Goal: Information Seeking & Learning: Check status

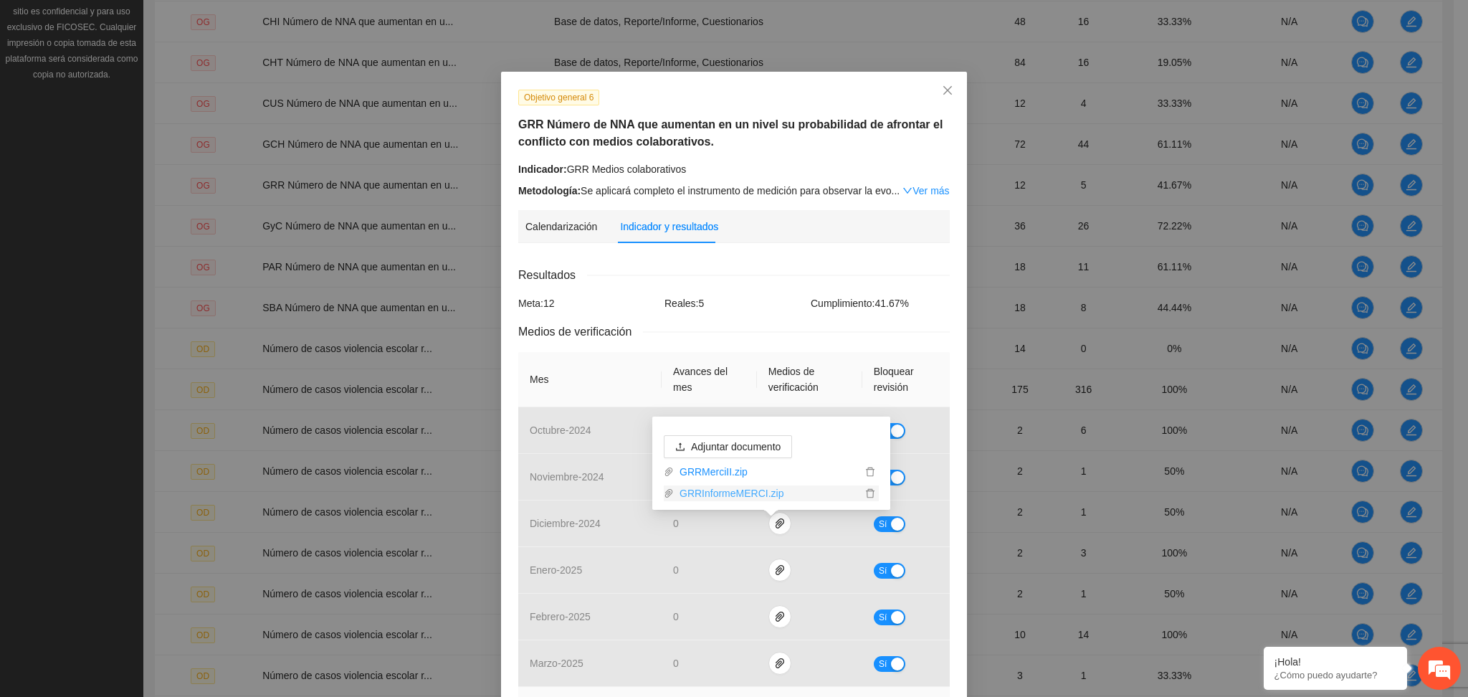
scroll to position [315, 0]
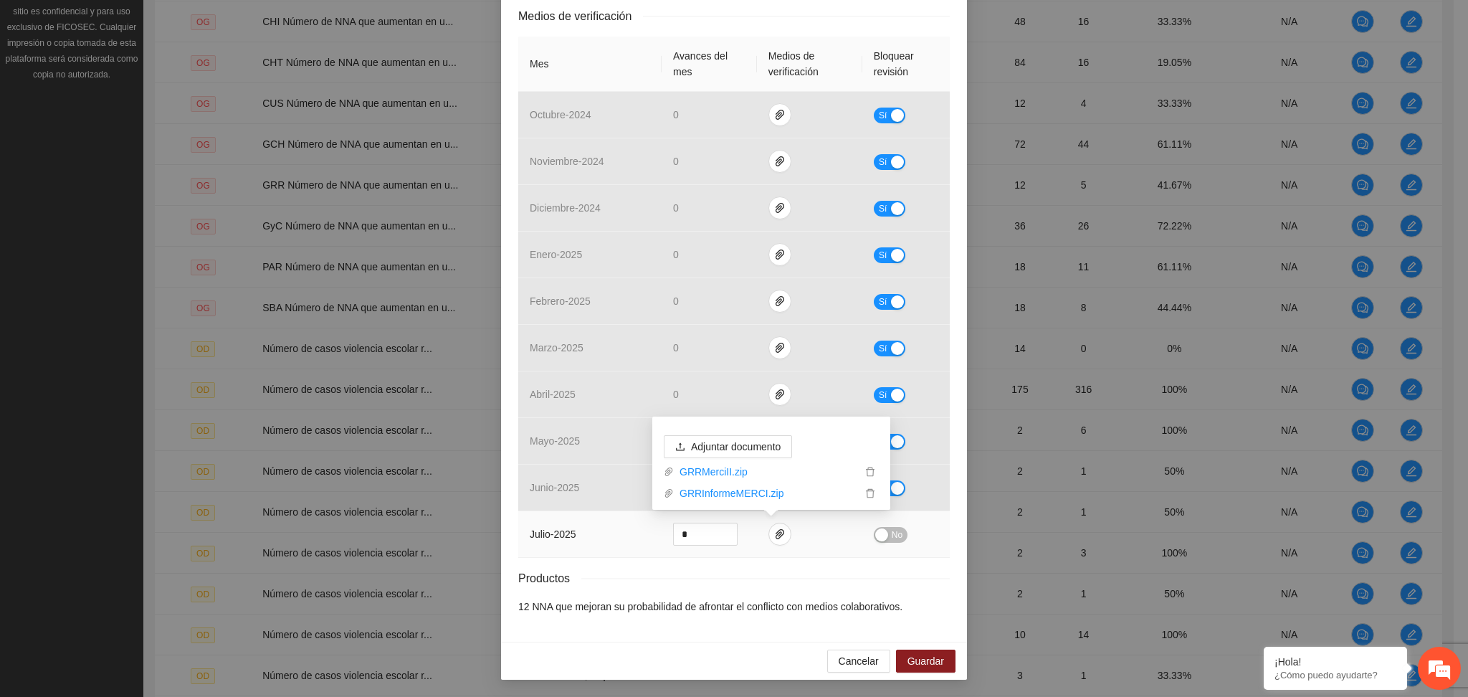
click at [881, 536] on button "No" at bounding box center [891, 535] width 34 height 16
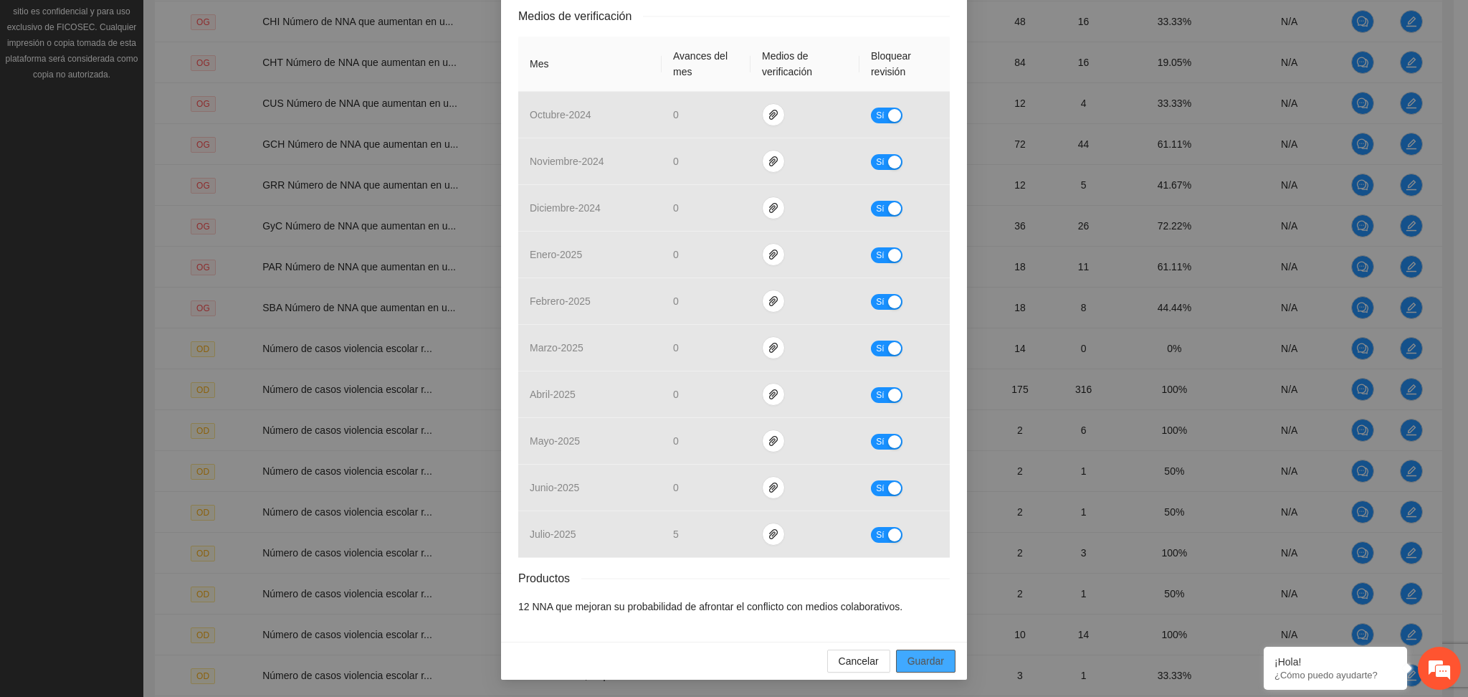
drag, startPoint x: 925, startPoint y: 666, endPoint x: 920, endPoint y: 658, distance: 10.0
click at [922, 663] on span "Guardar" at bounding box center [925, 661] width 37 height 16
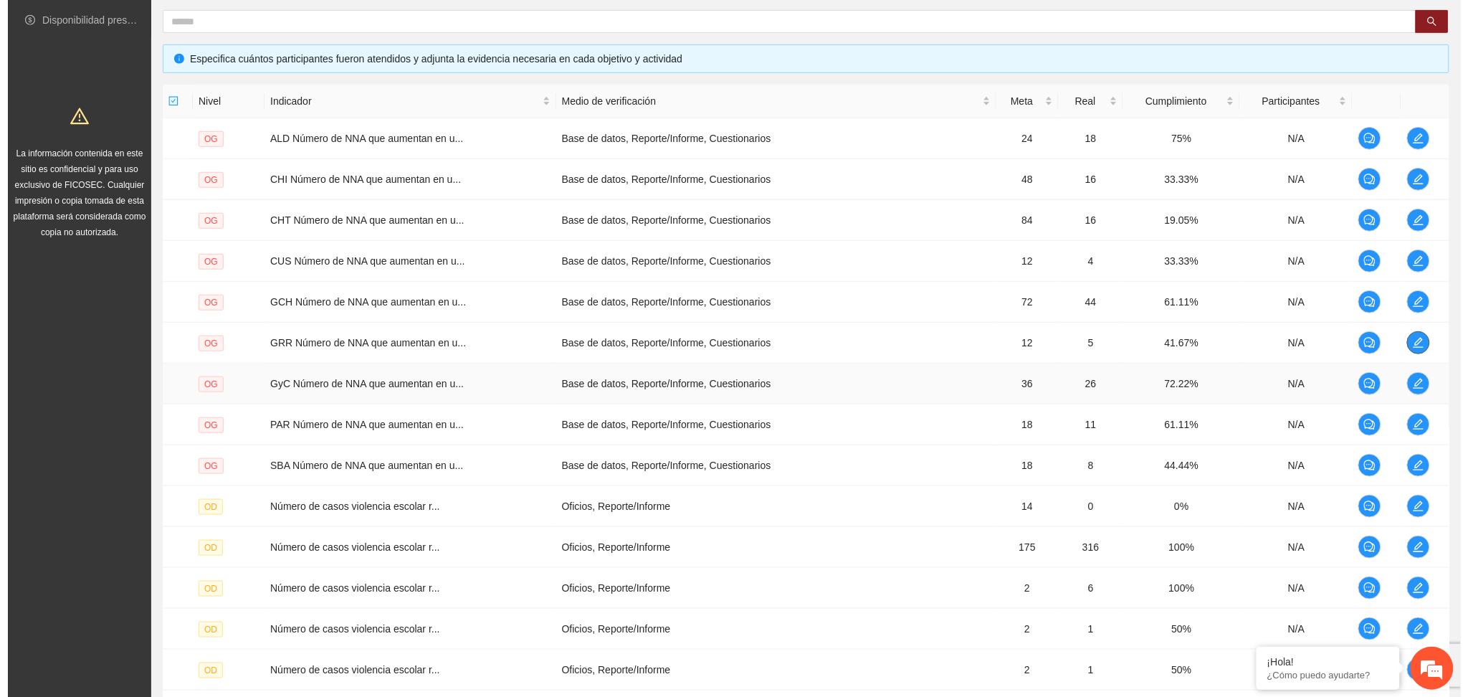
scroll to position [239, 0]
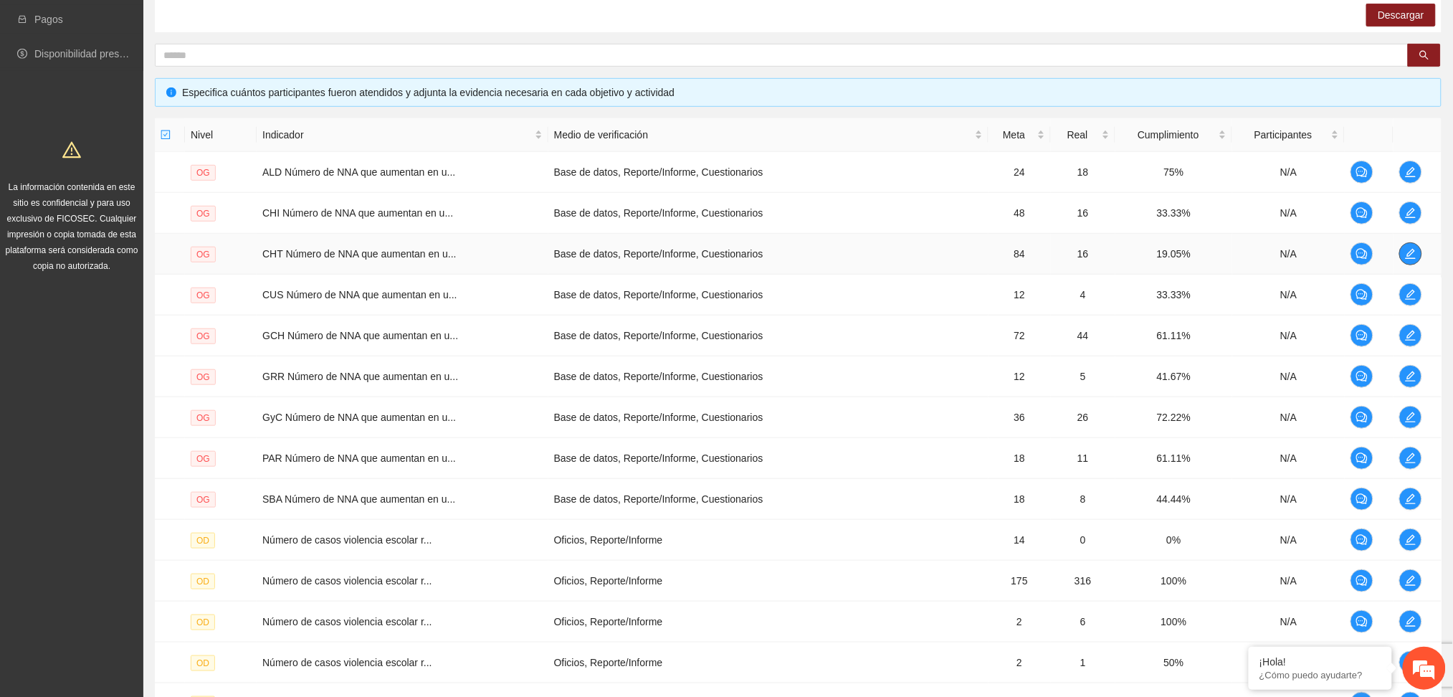
click at [1403, 262] on button "button" at bounding box center [1410, 253] width 23 height 23
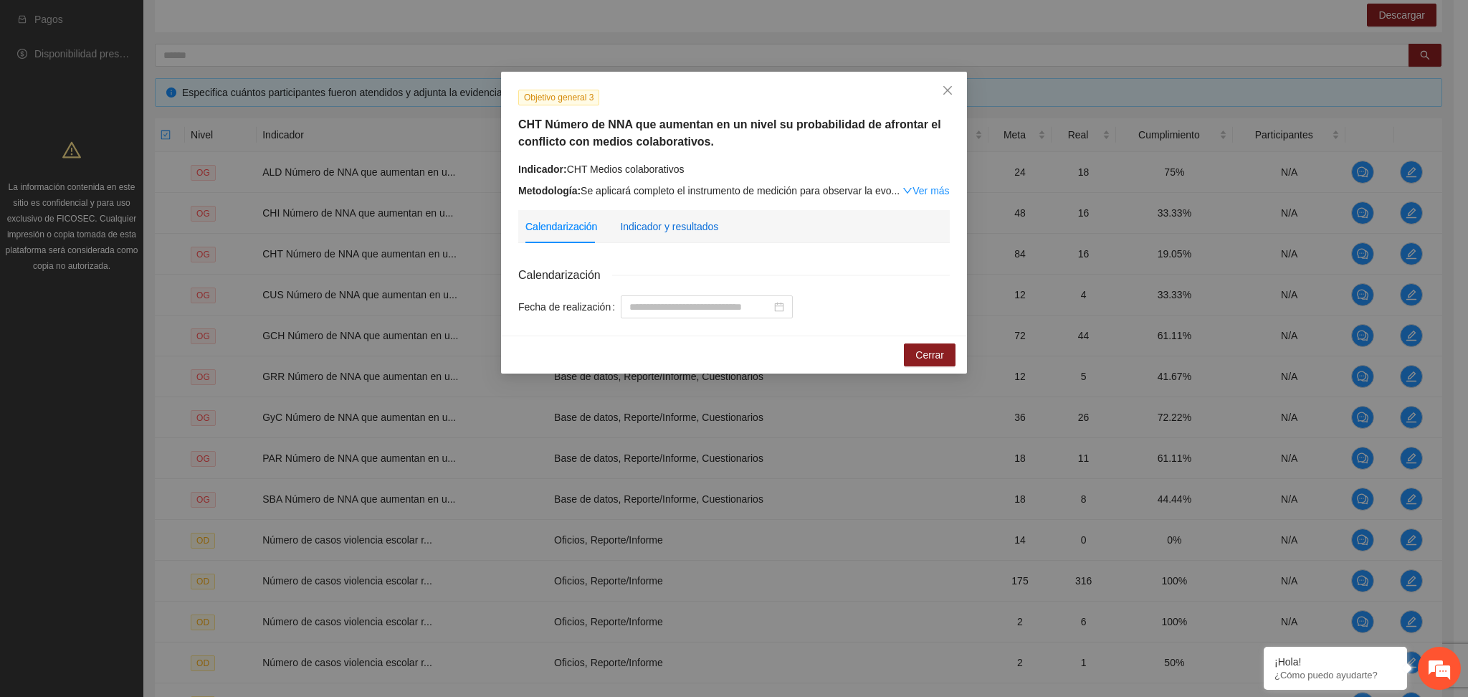
click at [654, 229] on div "Indicador y resultados" at bounding box center [669, 227] width 98 height 16
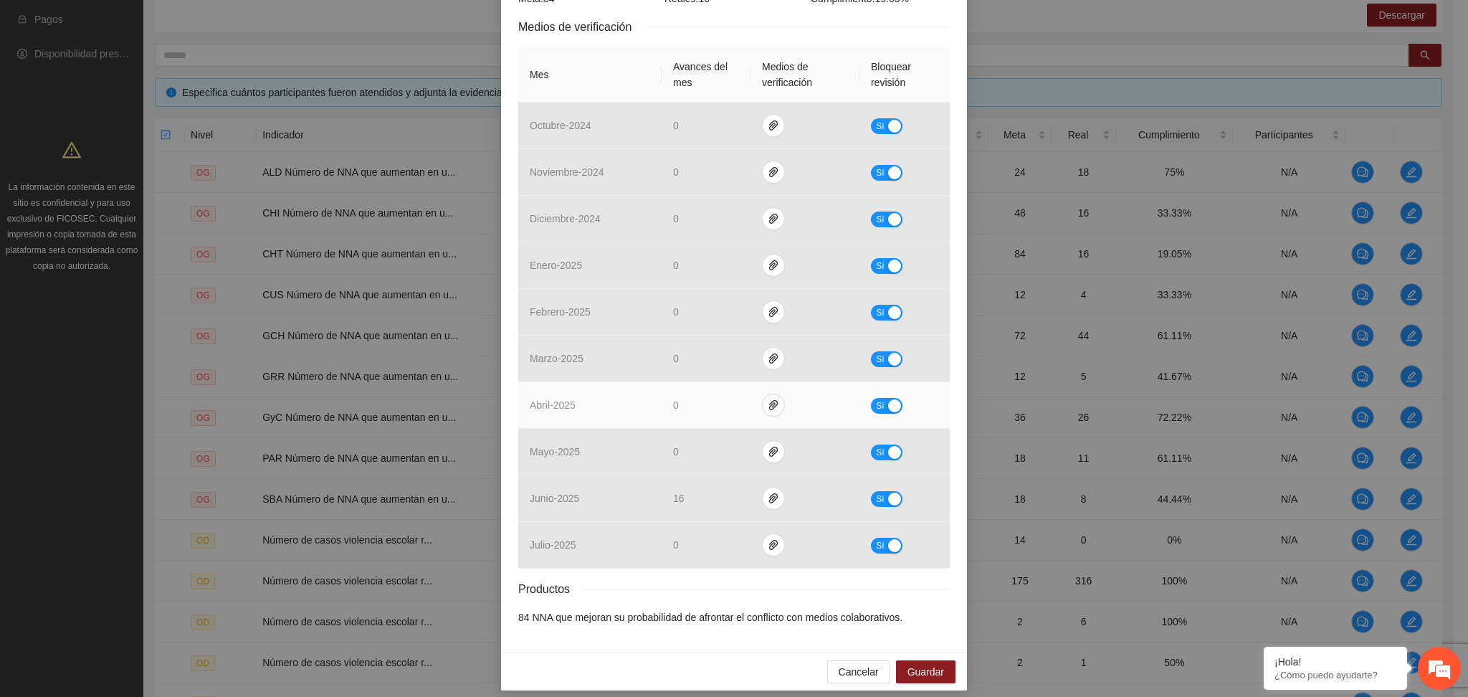
scroll to position [315, 0]
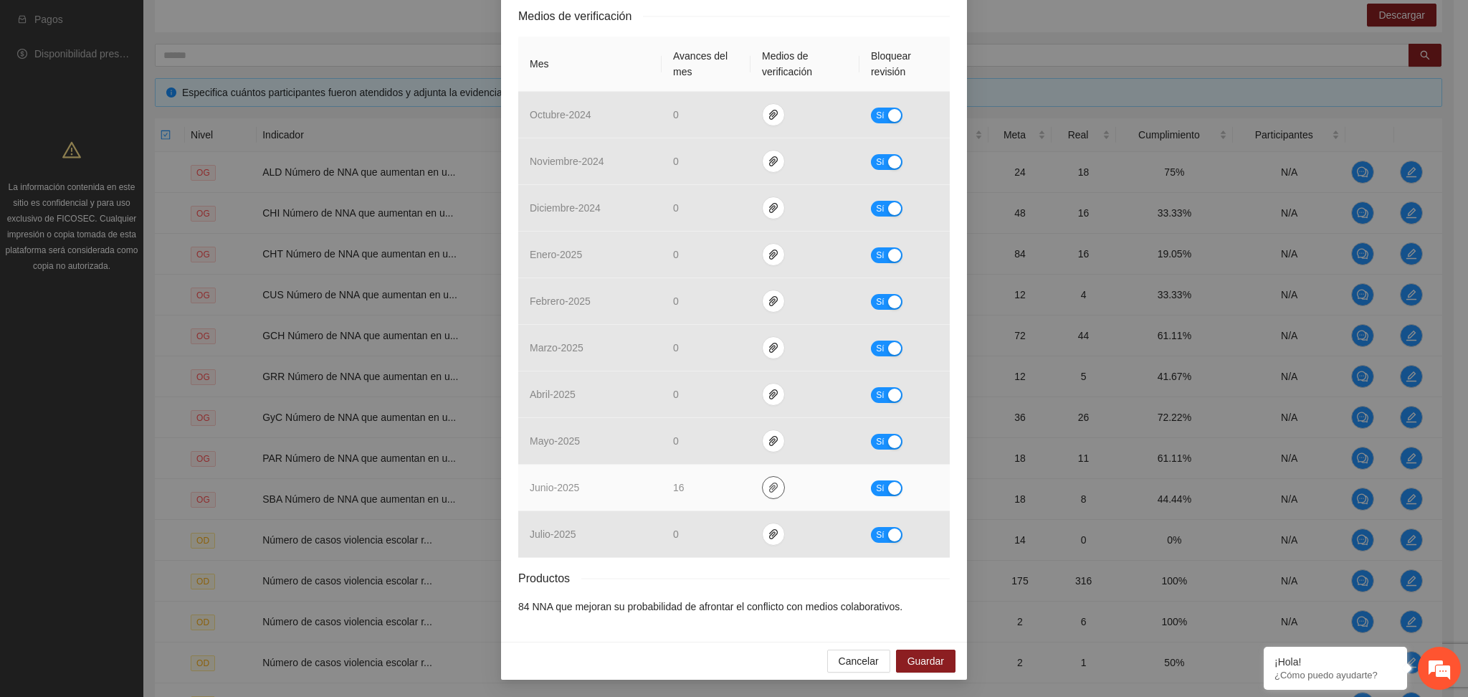
click at [765, 496] on button "button" at bounding box center [773, 487] width 23 height 23
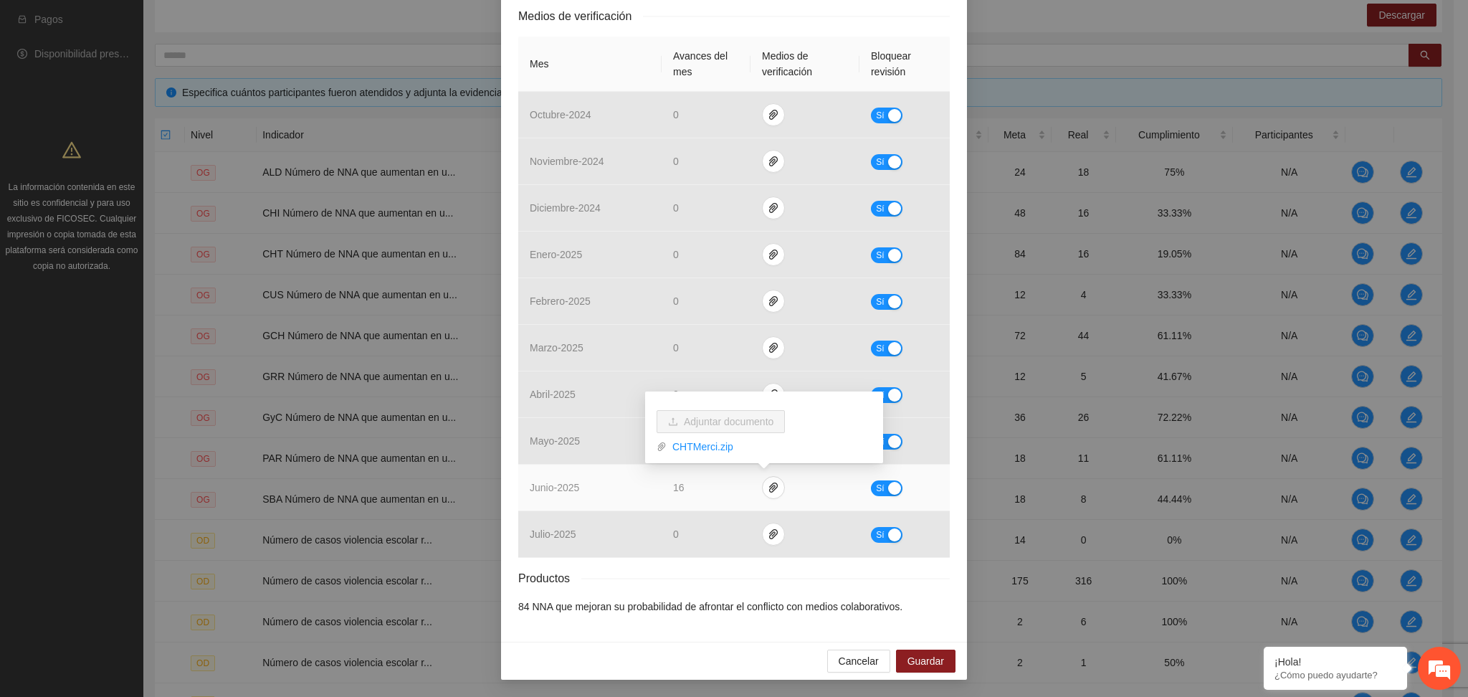
click at [888, 487] on div "button" at bounding box center [894, 488] width 13 height 13
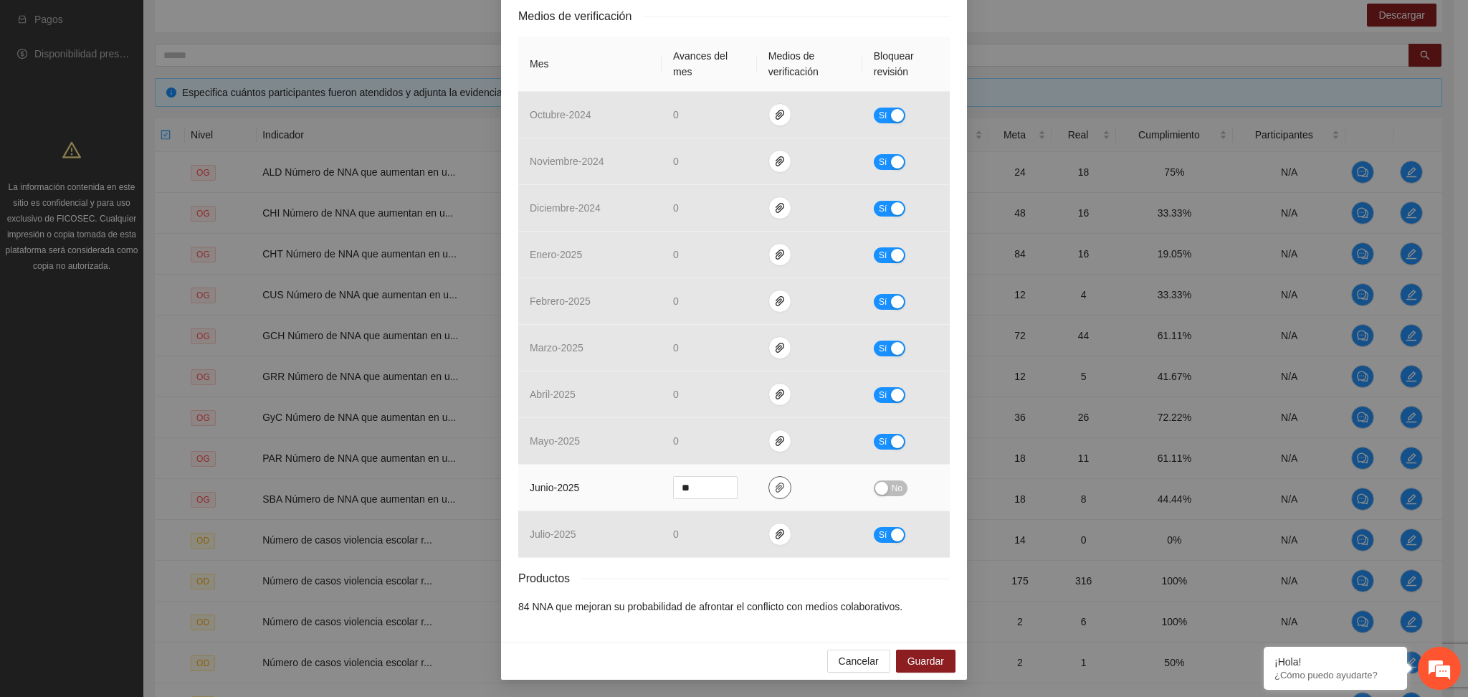
click at [774, 482] on icon "paper-clip" at bounding box center [779, 487] width 11 height 11
click at [707, 423] on span "Adjuntar documento" at bounding box center [736, 421] width 90 height 16
click at [891, 486] on span "No" at bounding box center [896, 488] width 11 height 16
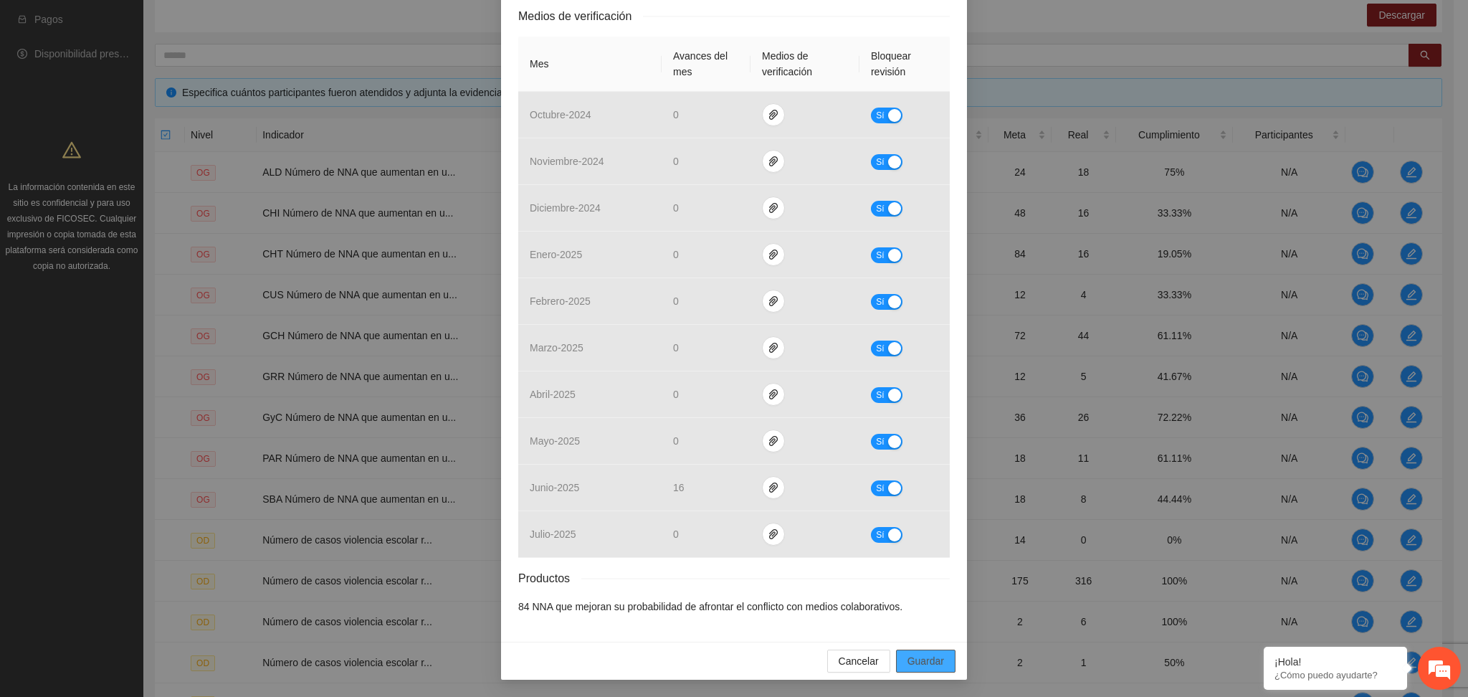
click at [935, 668] on span "Guardar" at bounding box center [925, 661] width 37 height 16
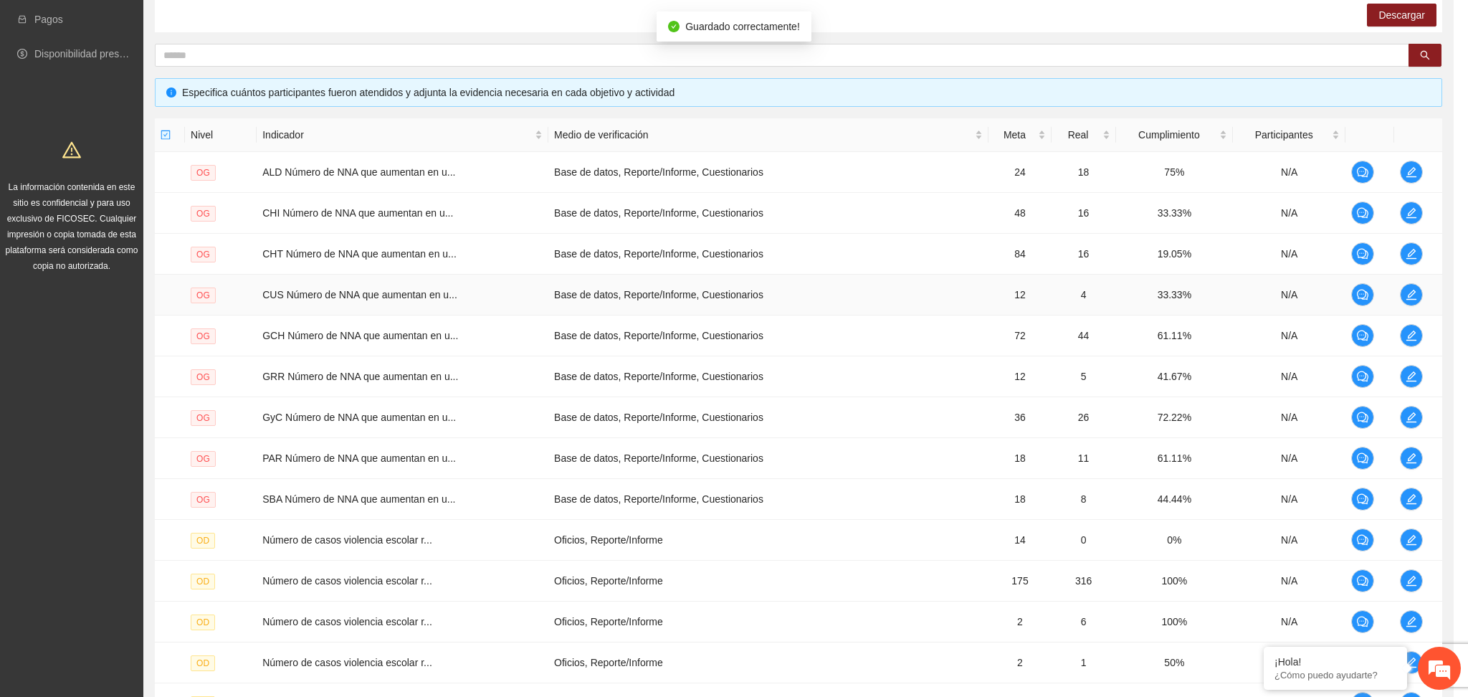
scroll to position [244, 0]
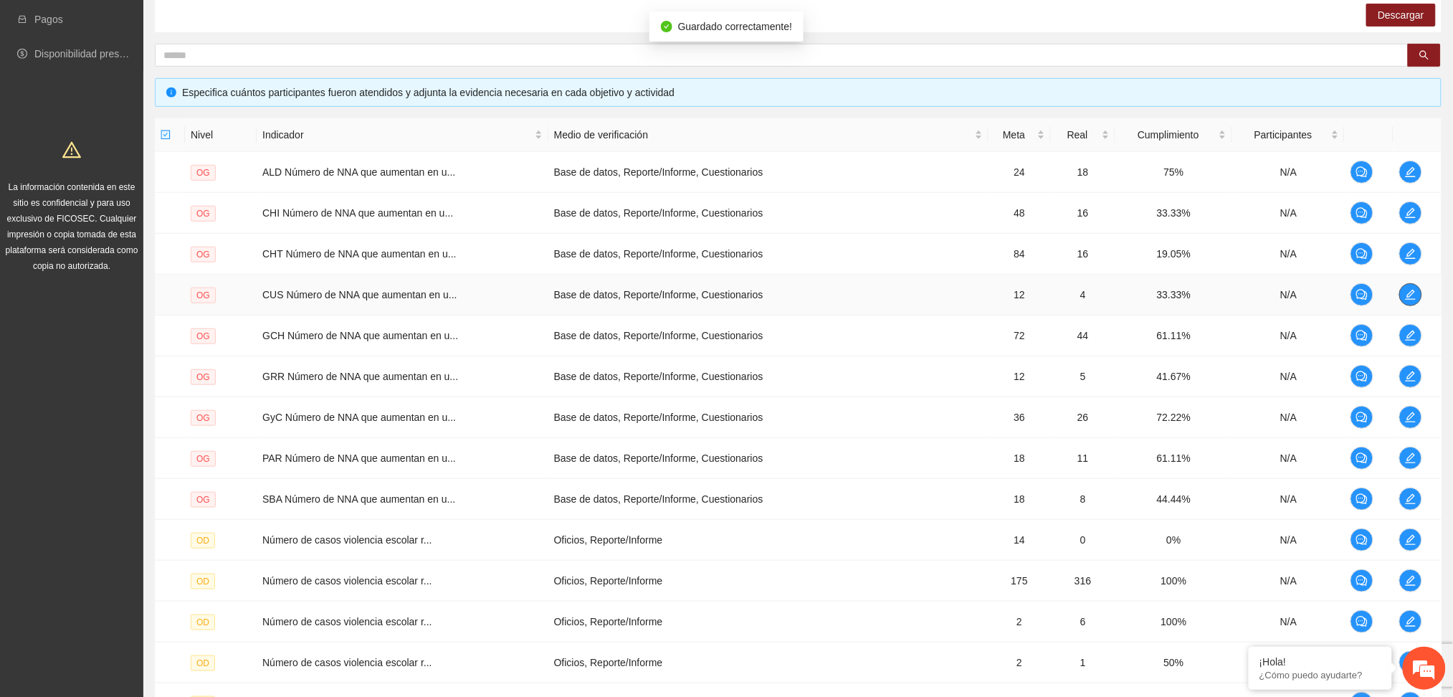
click at [1412, 294] on icon "edit" at bounding box center [1410, 294] width 11 height 11
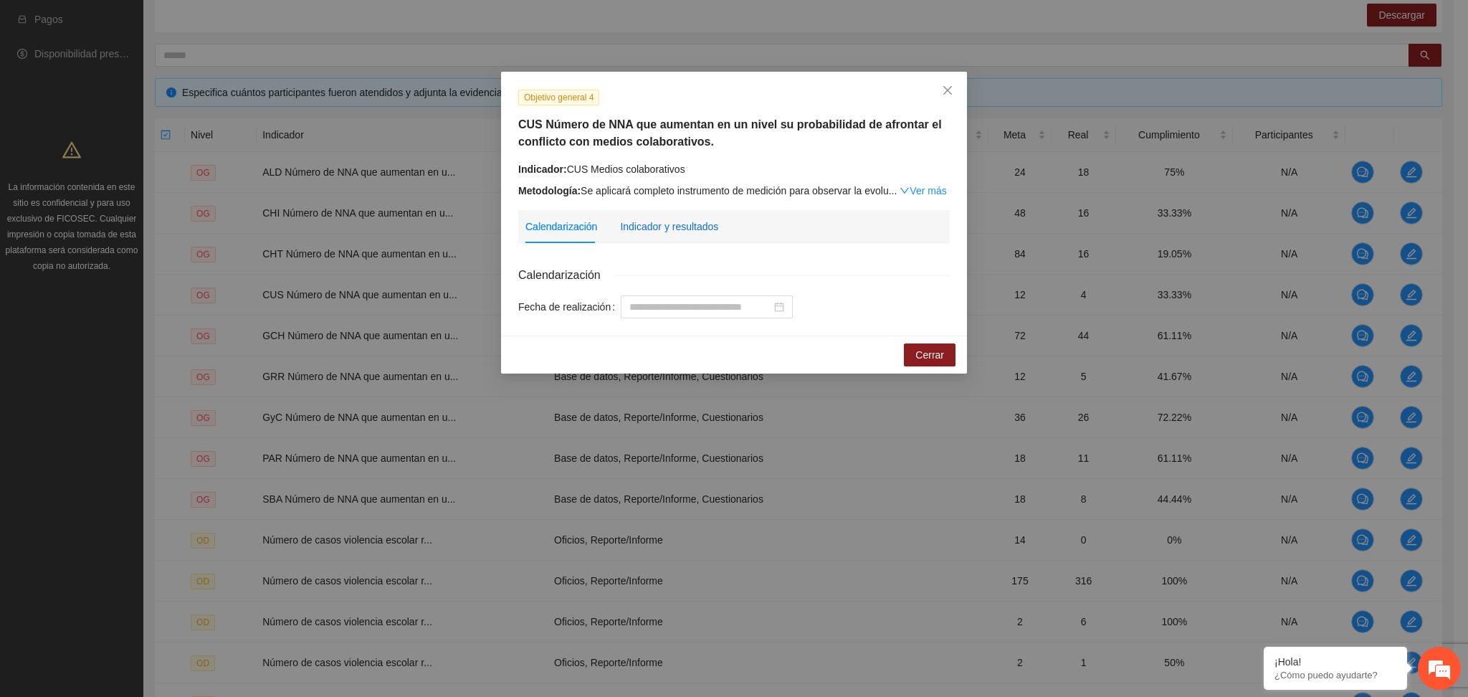
click at [688, 229] on div "Indicador y resultados" at bounding box center [669, 227] width 98 height 16
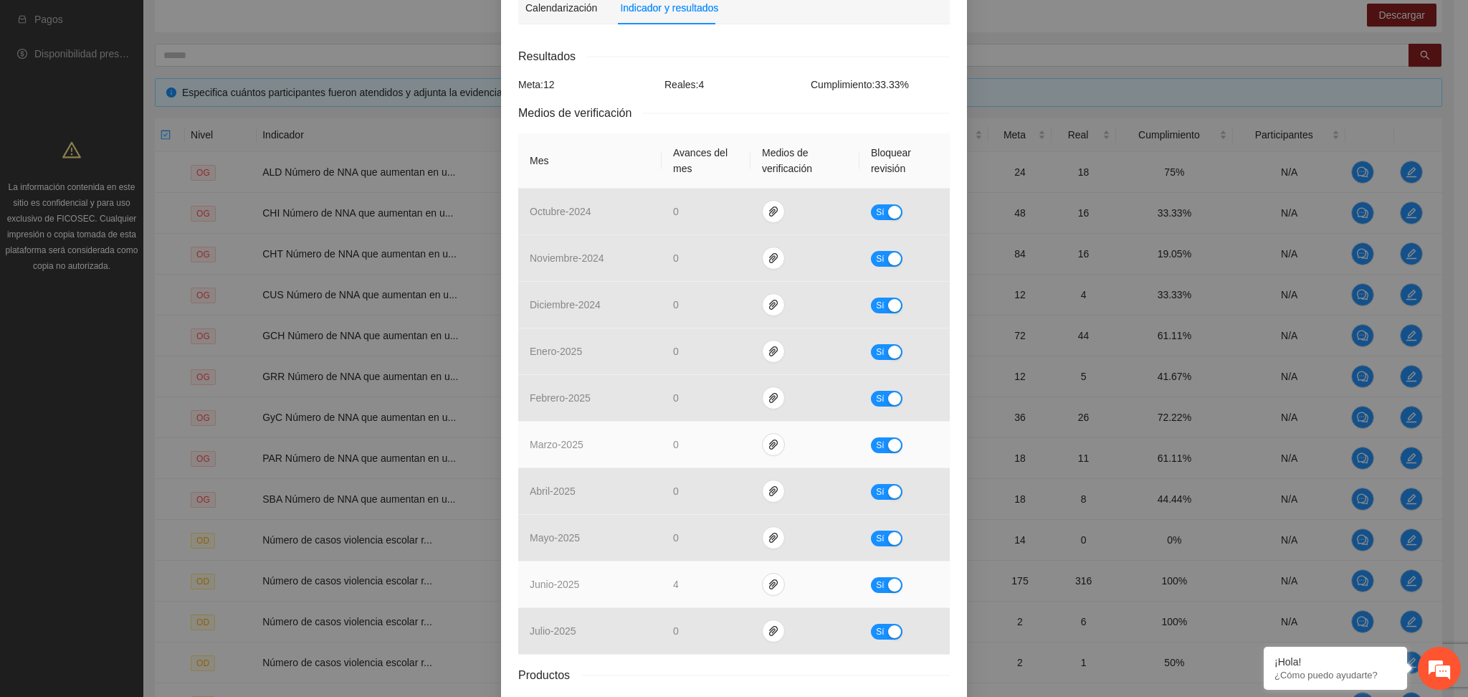
scroll to position [315, 0]
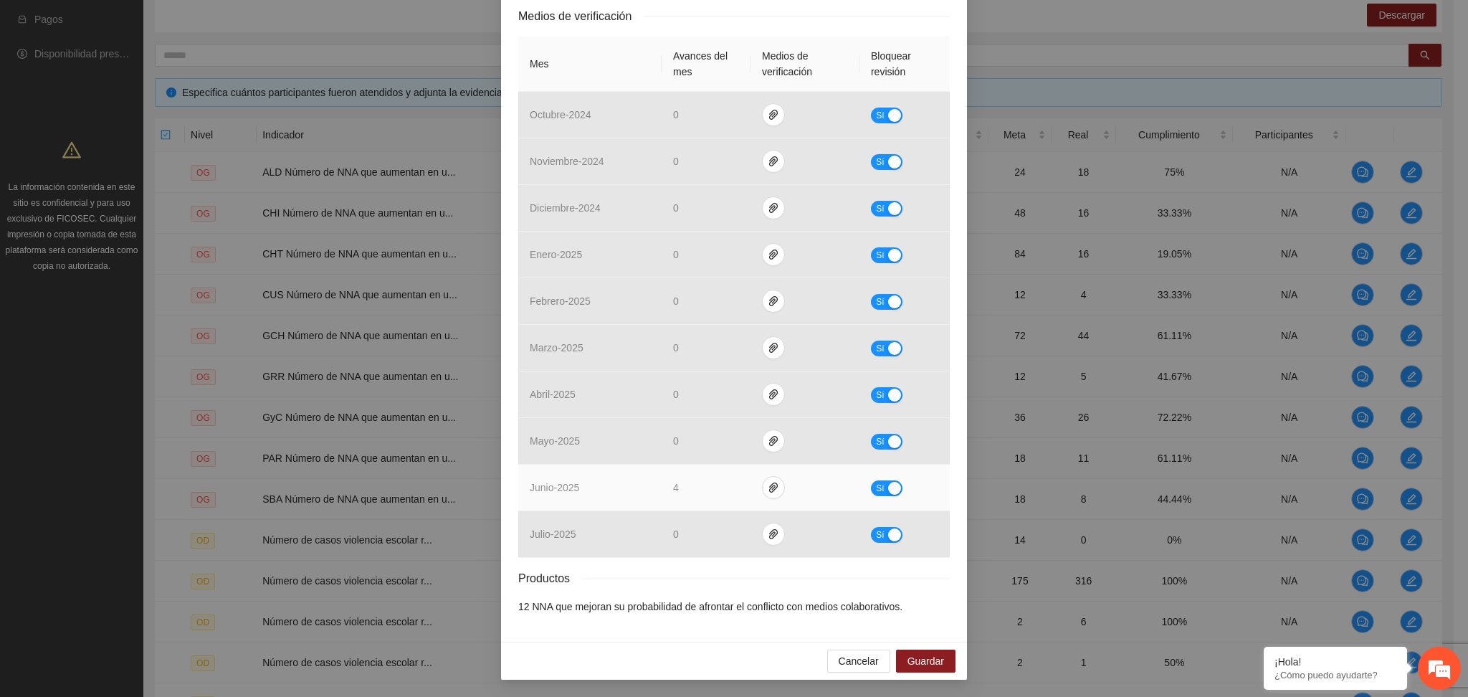
click at [891, 491] on div "button" at bounding box center [894, 488] width 13 height 13
drag, startPoint x: 781, startPoint y: 483, endPoint x: 771, endPoint y: 483, distance: 10.0
click at [776, 483] on span "paper-clip" at bounding box center [779, 487] width 21 height 11
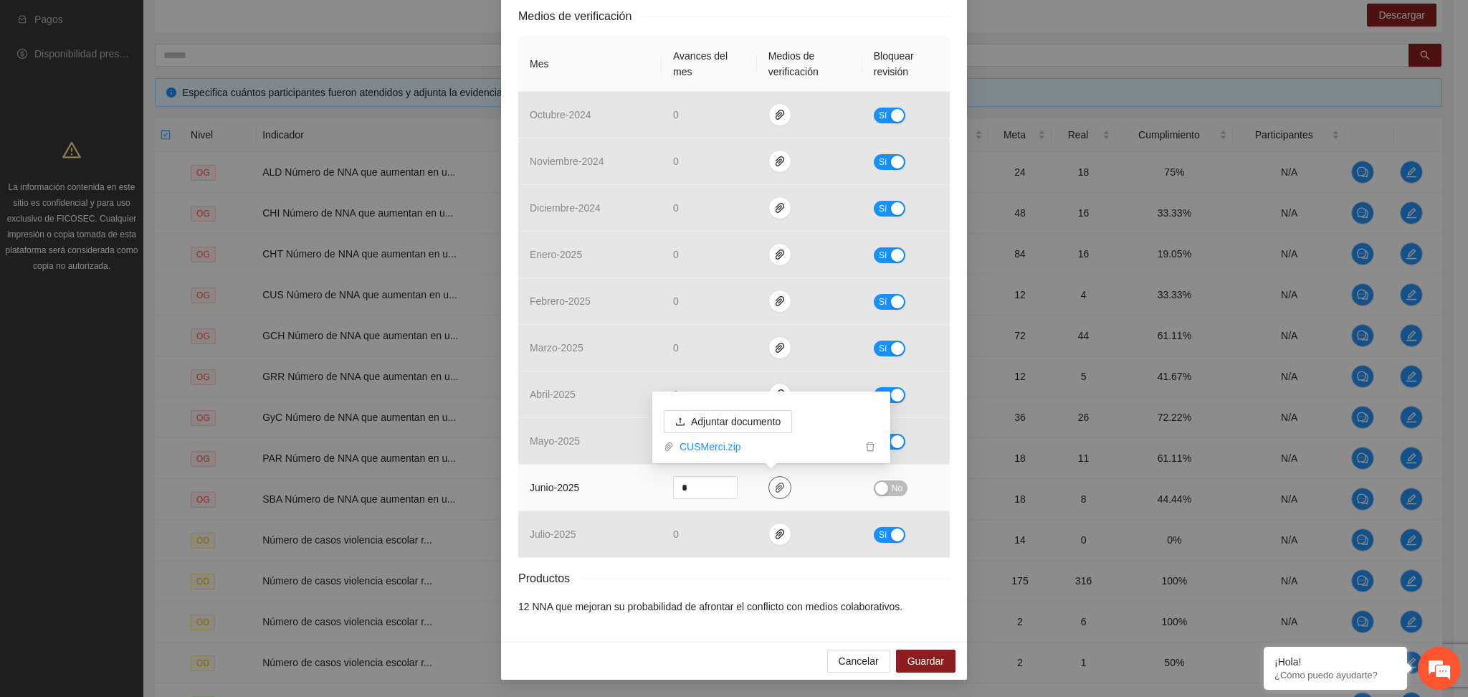
click at [774, 483] on icon "paper-clip" at bounding box center [779, 487] width 11 height 11
click at [709, 416] on span "Adjuntar documento" at bounding box center [736, 421] width 90 height 16
click at [891, 487] on span "No" at bounding box center [896, 488] width 11 height 16
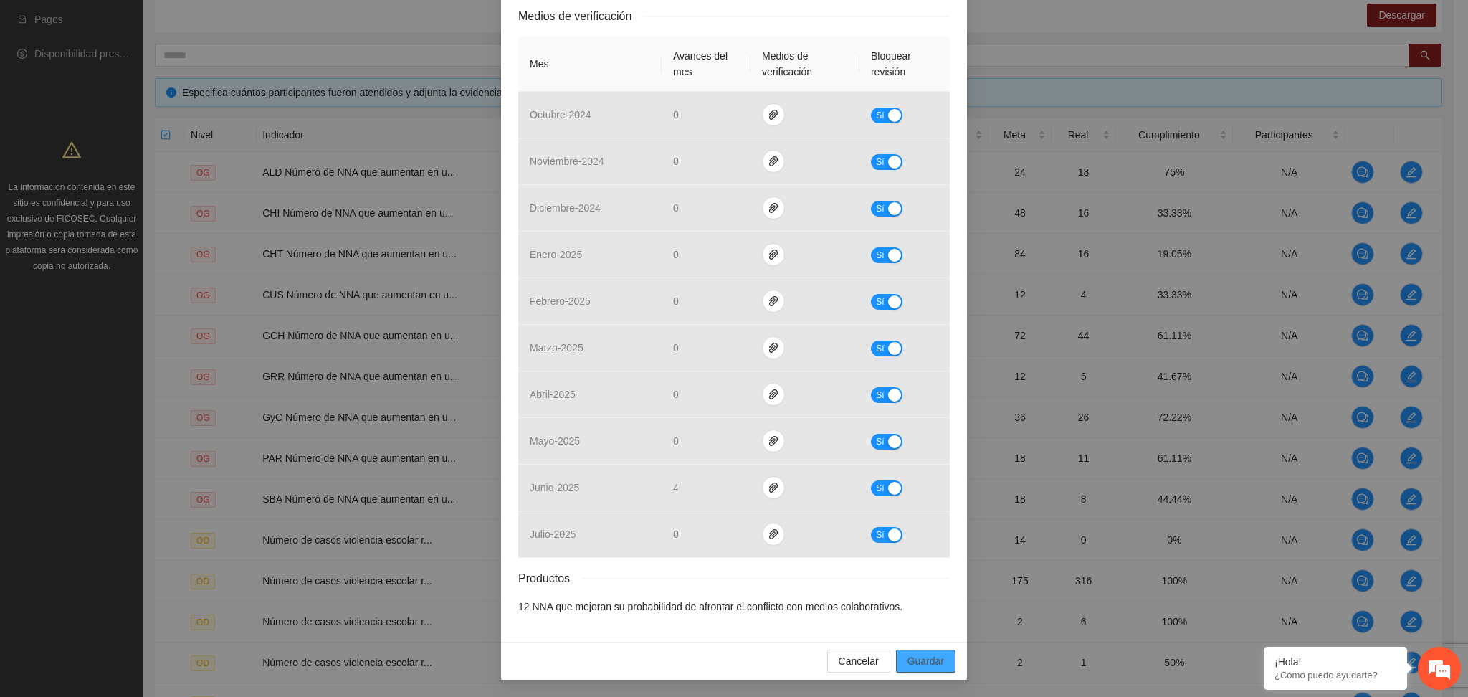
click at [931, 652] on button "Guardar" at bounding box center [925, 660] width 59 height 23
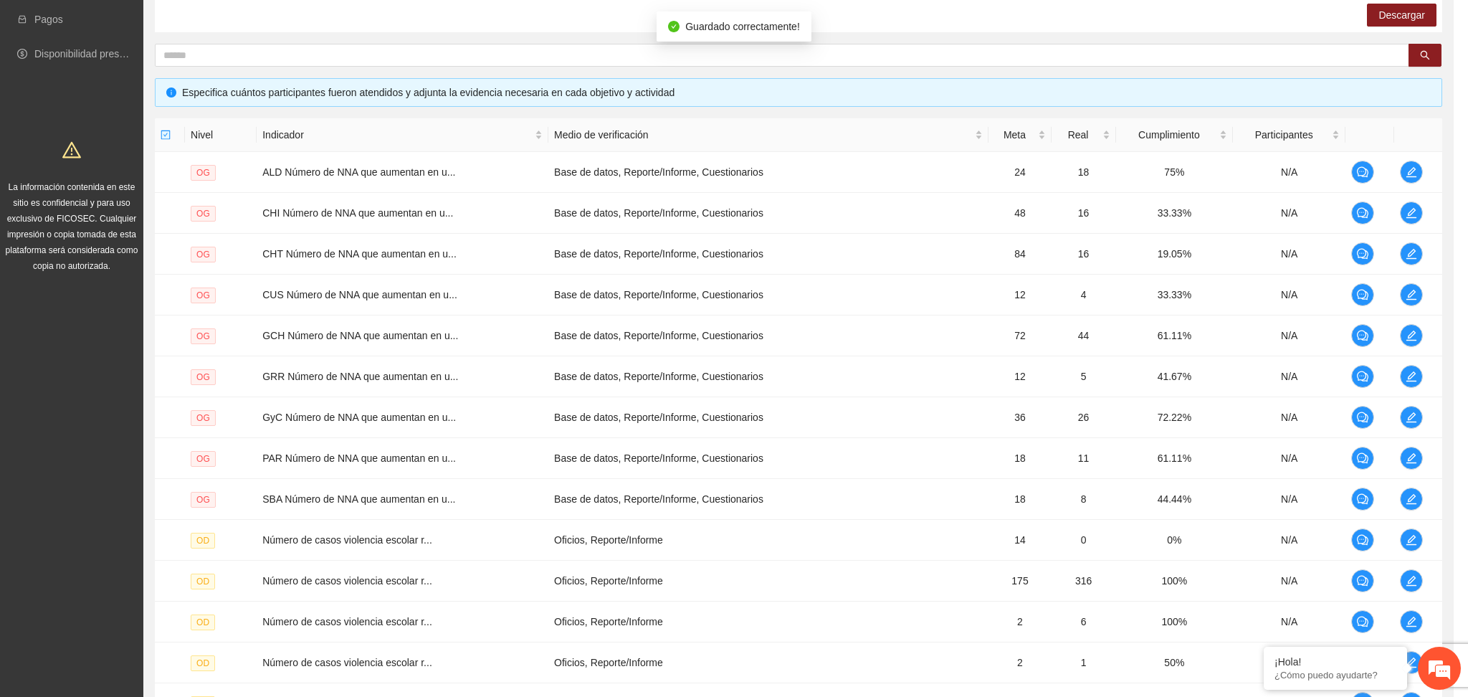
scroll to position [244, 0]
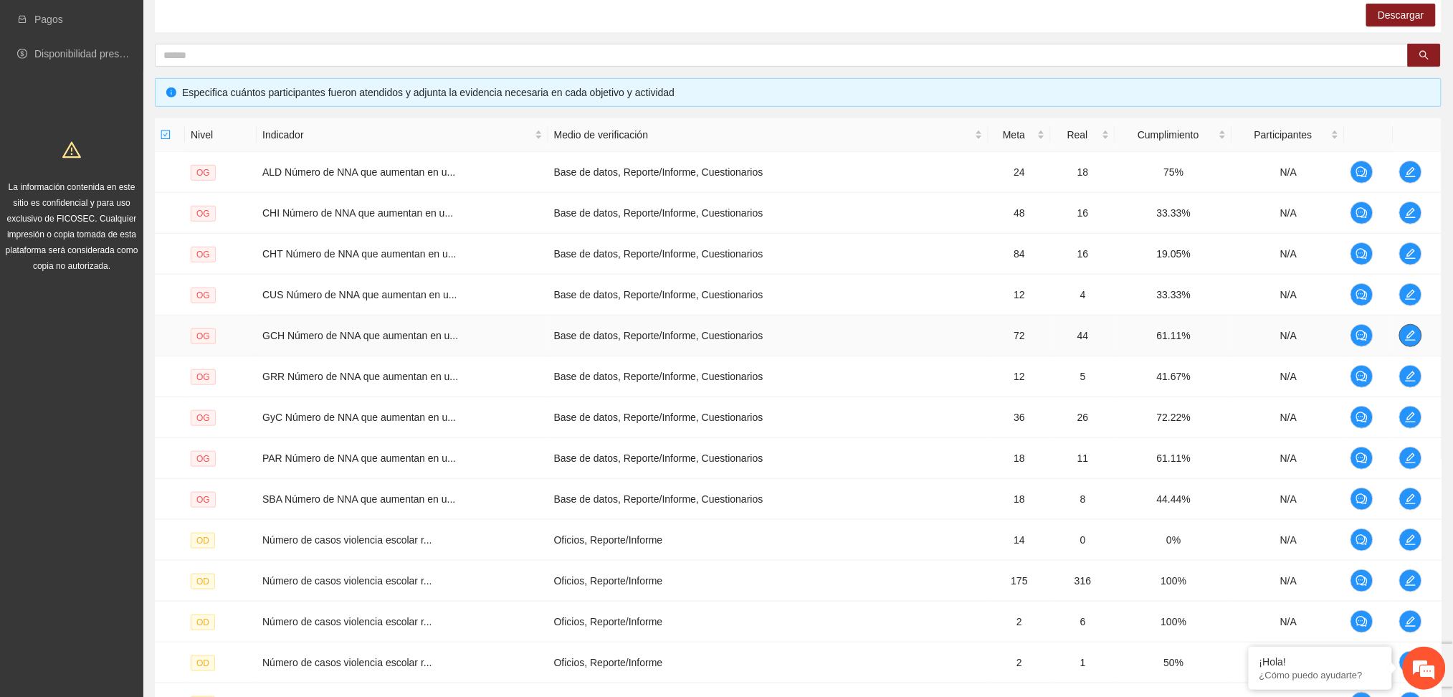
click at [1403, 334] on span "edit" at bounding box center [1410, 335] width 21 height 11
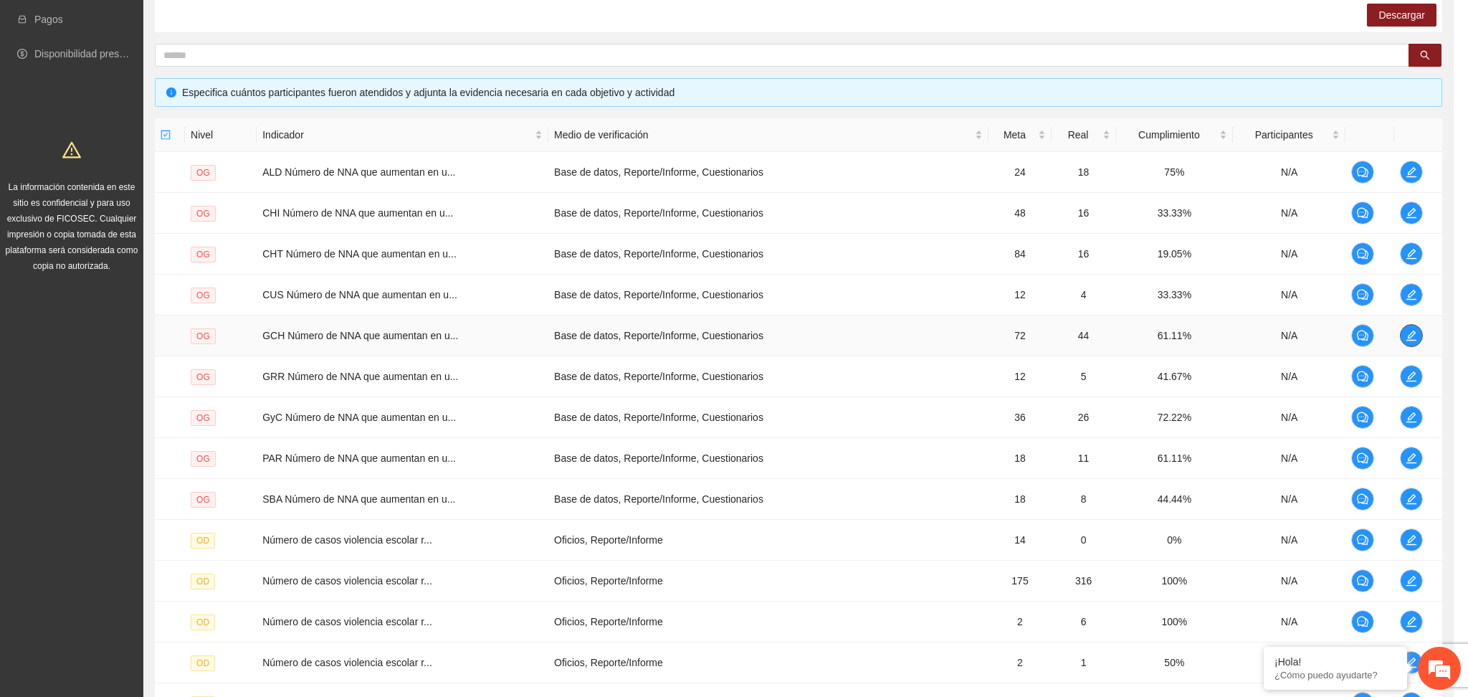
click at [1403, 334] on div "Objetivo general 5 GCH Número de NNA que aumentan en un nivel su probabilidad d…" at bounding box center [734, 348] width 1468 height 697
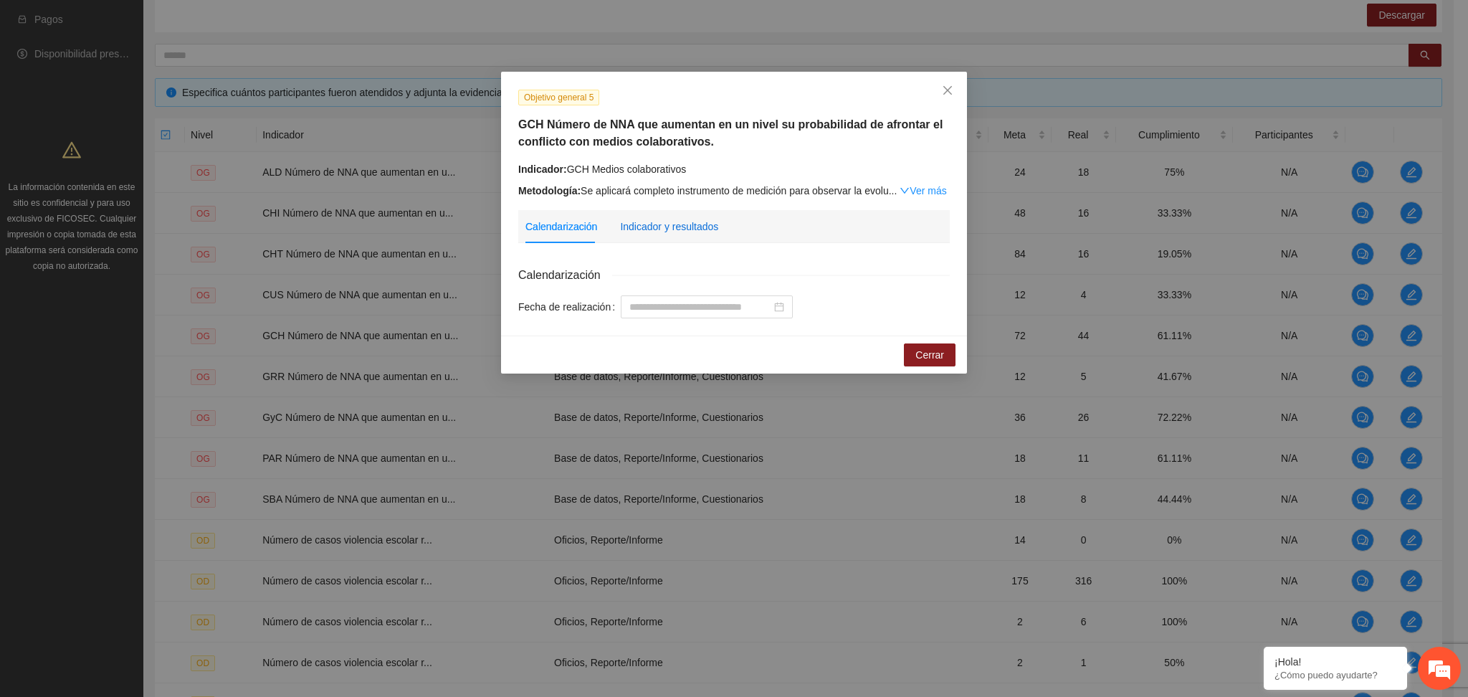
click at [660, 229] on div "Indicador y resultados" at bounding box center [669, 227] width 98 height 16
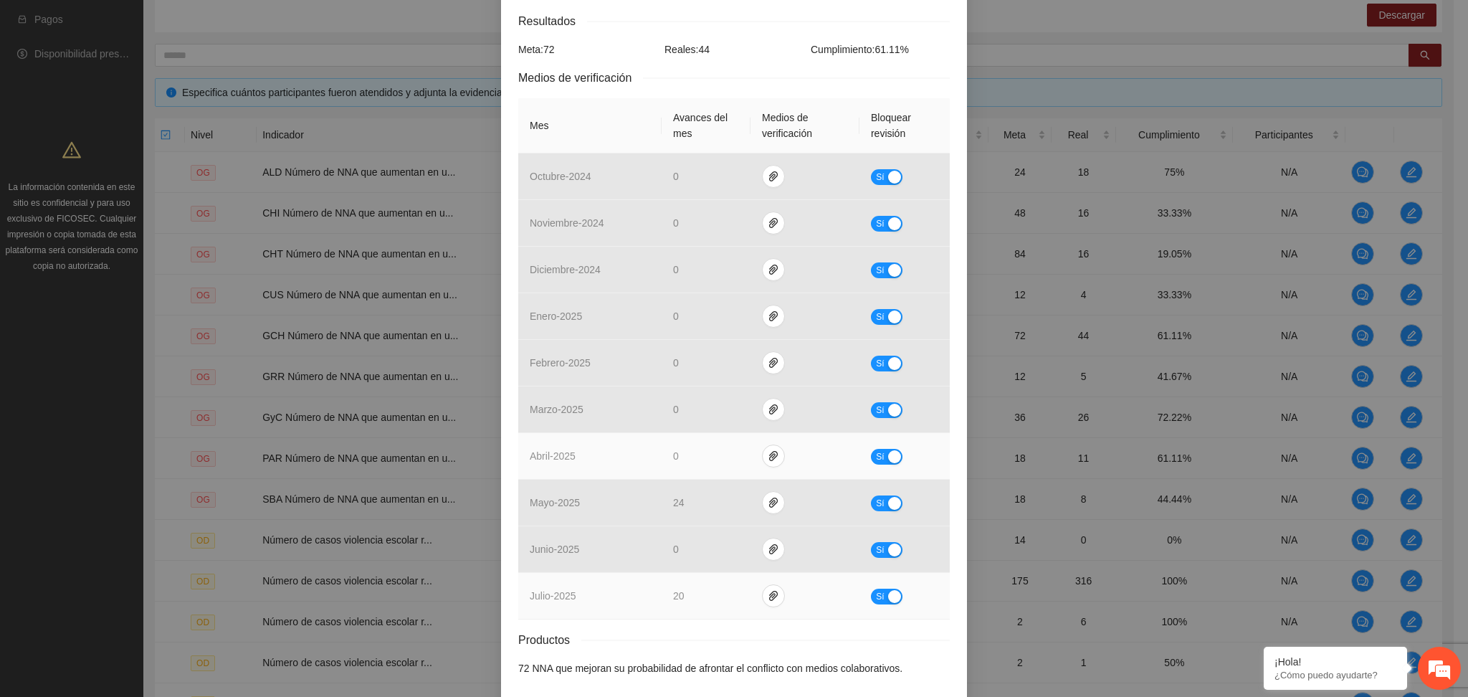
scroll to position [315, 0]
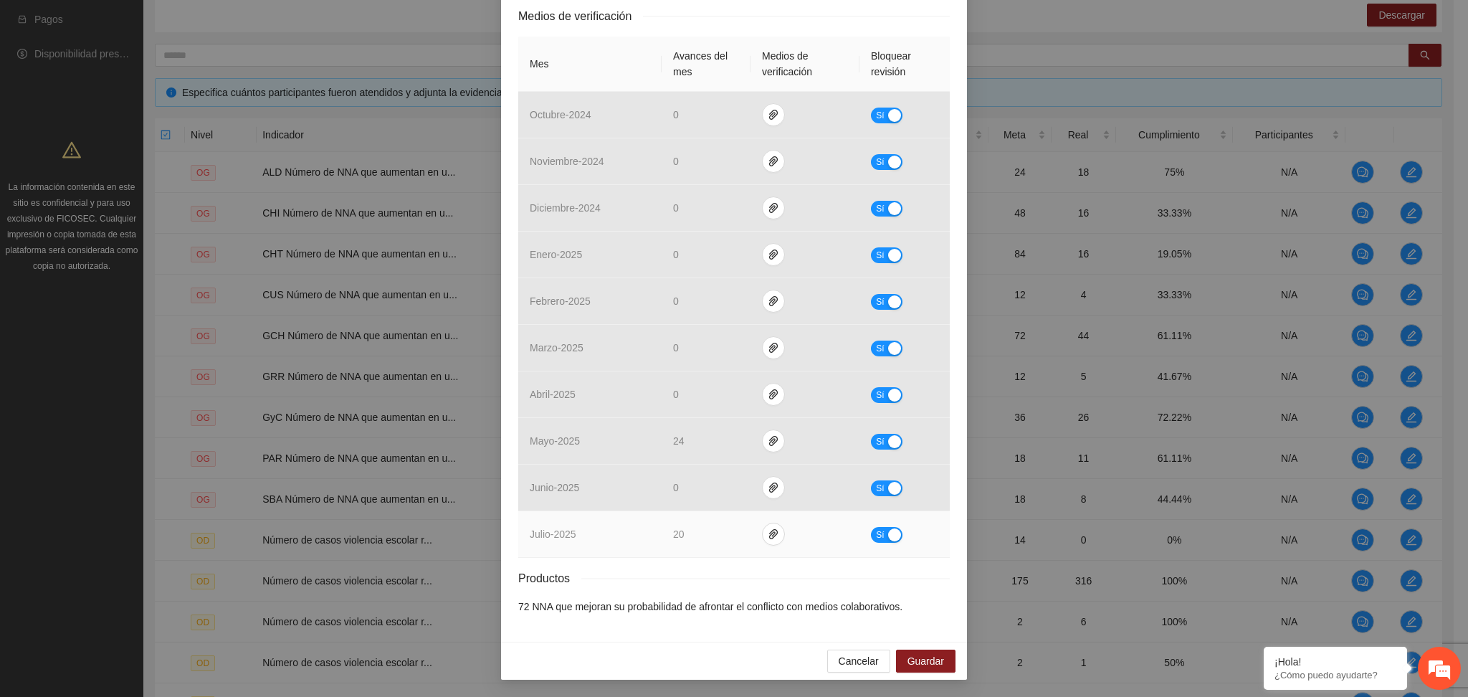
click at [888, 537] on div "button" at bounding box center [894, 534] width 13 height 13
click at [774, 534] on icon "paper-clip" at bounding box center [779, 533] width 11 height 11
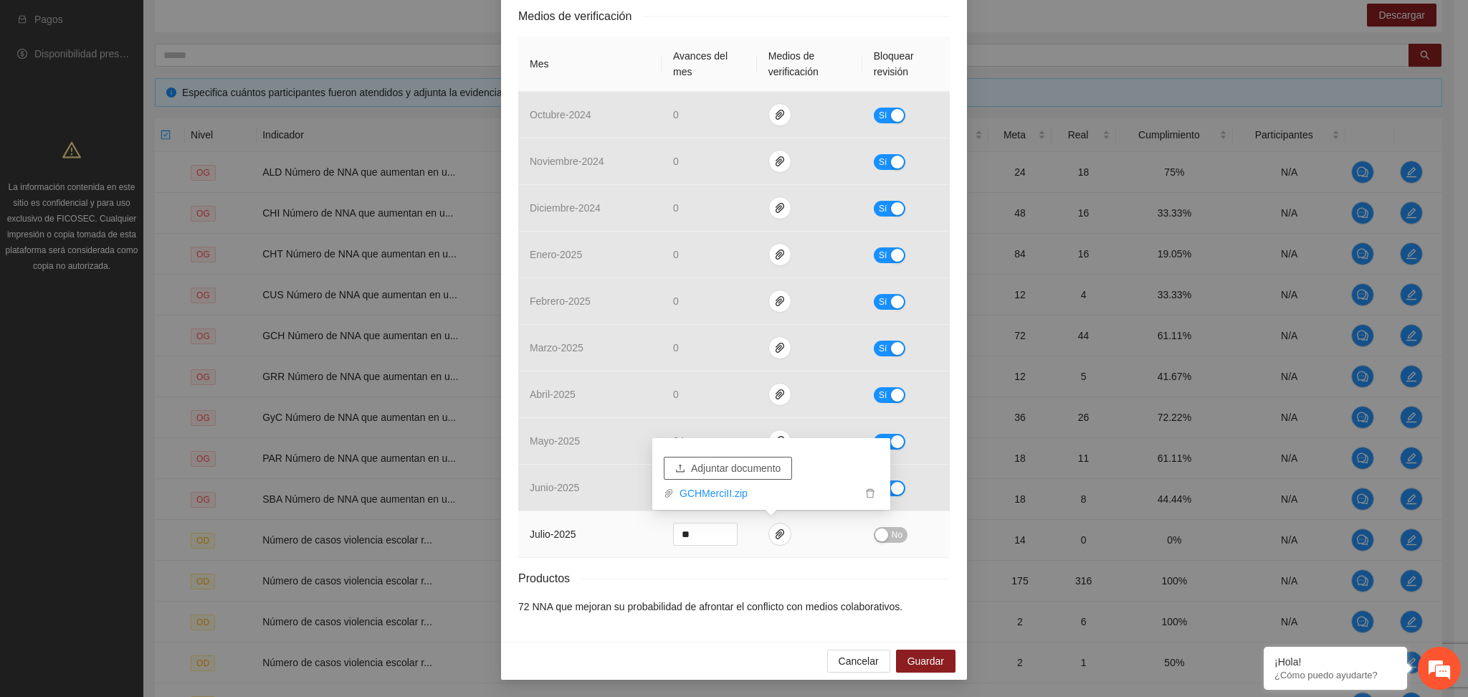
click at [730, 461] on span "Adjuntar documento" at bounding box center [736, 468] width 90 height 16
click at [880, 539] on button "No" at bounding box center [891, 535] width 34 height 16
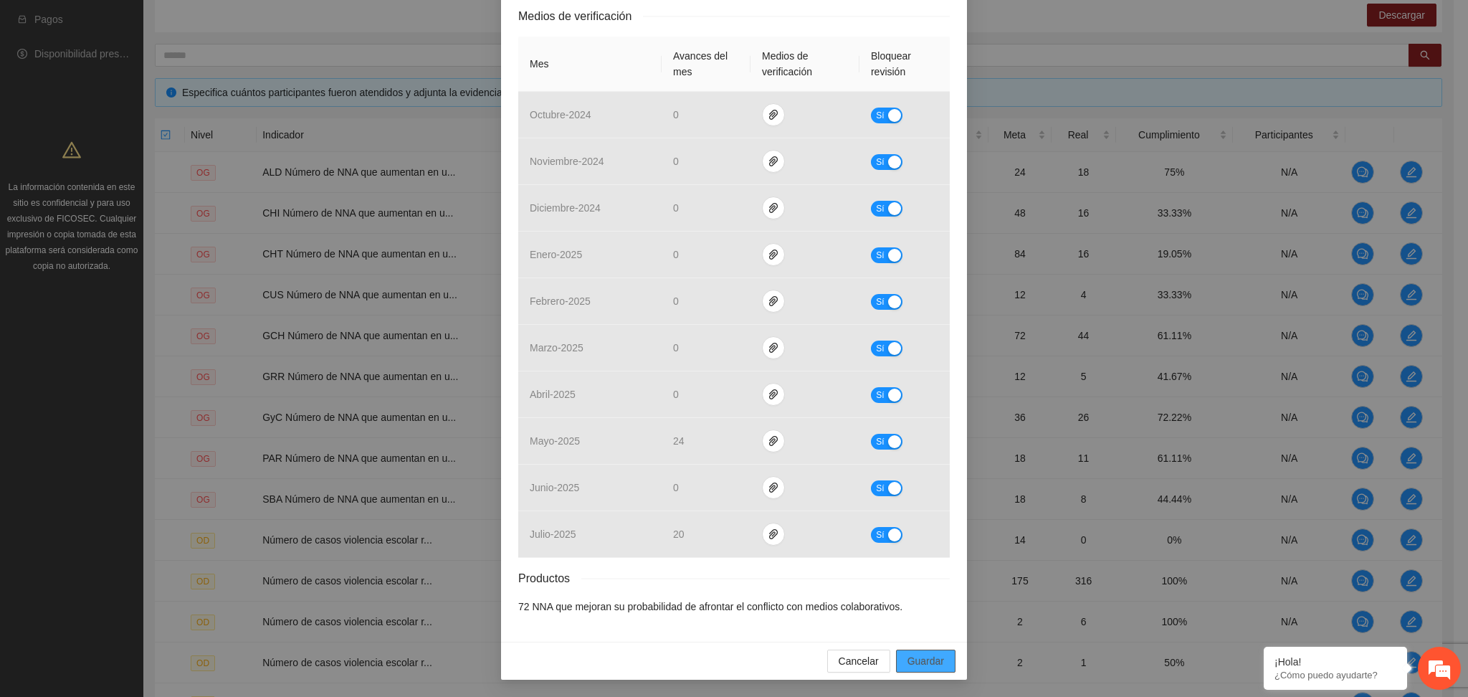
click at [930, 658] on span "Guardar" at bounding box center [925, 661] width 37 height 16
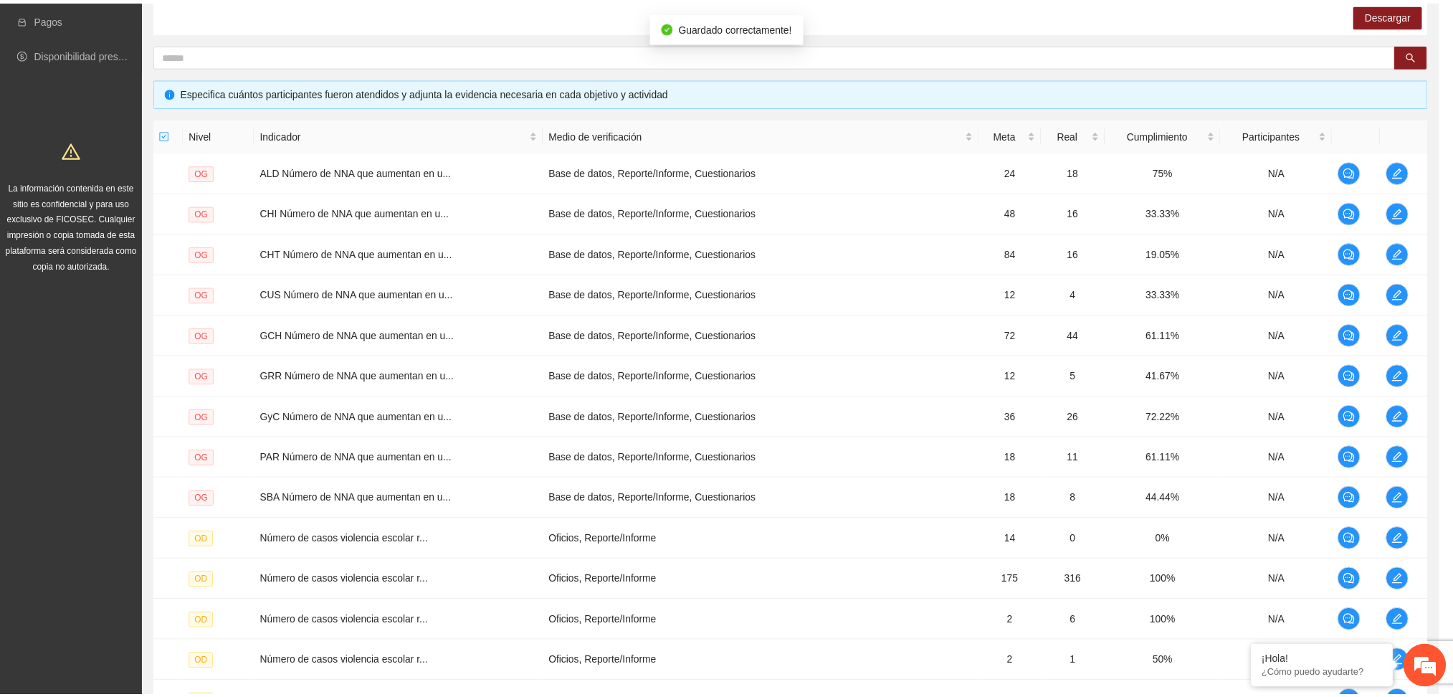
scroll to position [244, 0]
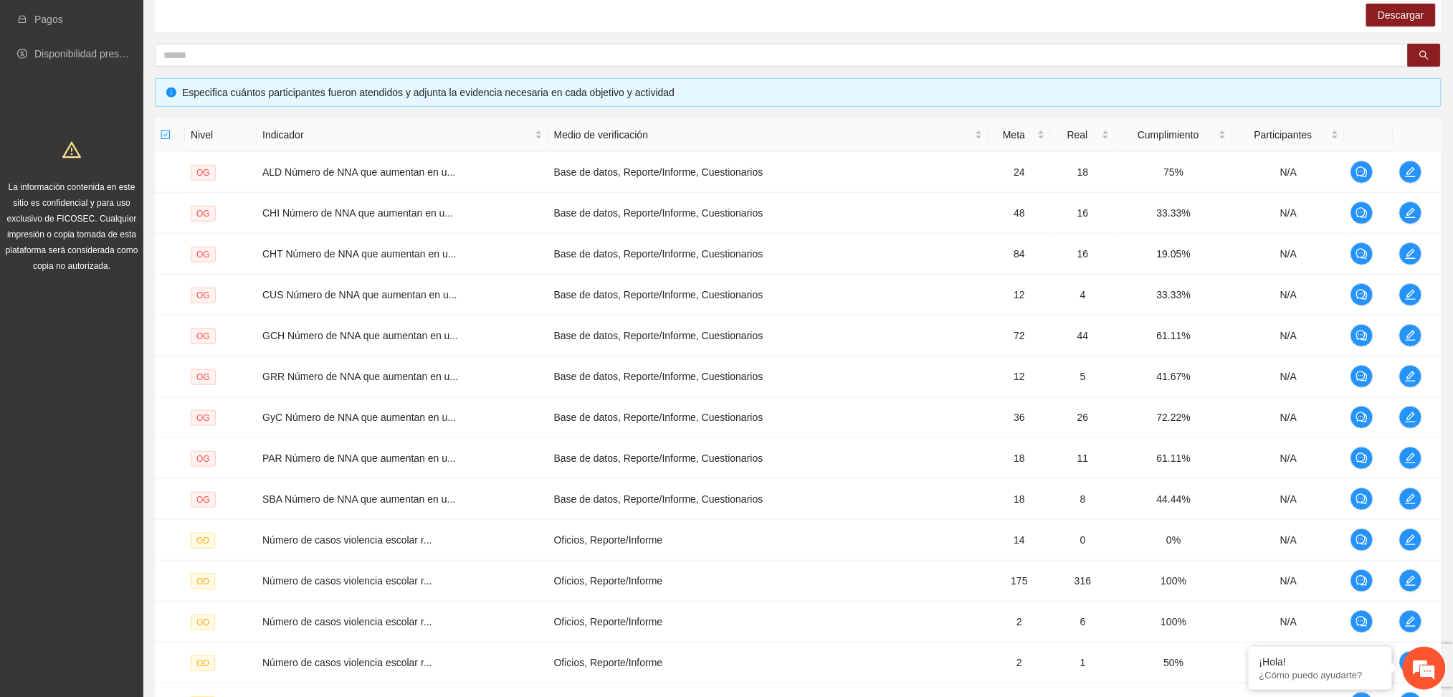
click at [834, 24] on div "Descargar" at bounding box center [798, 15] width 1286 height 34
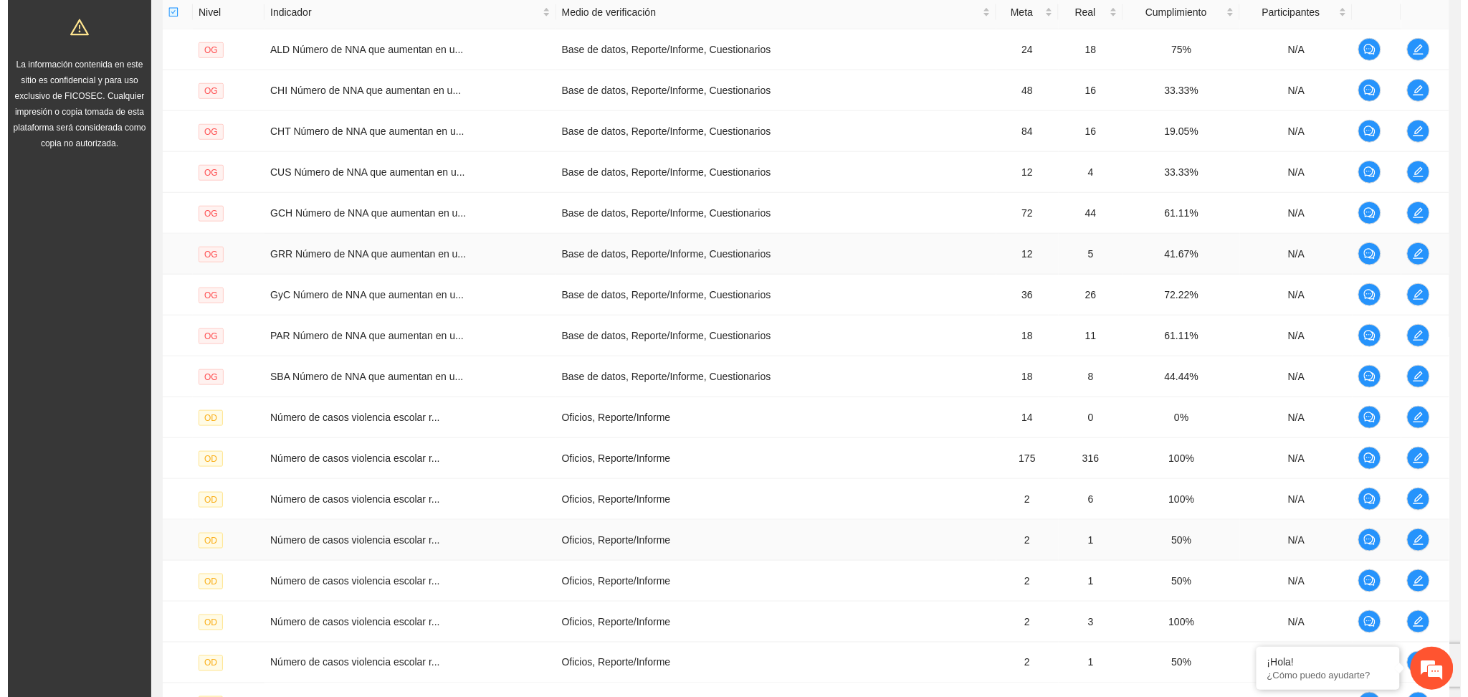
scroll to position [525, 0]
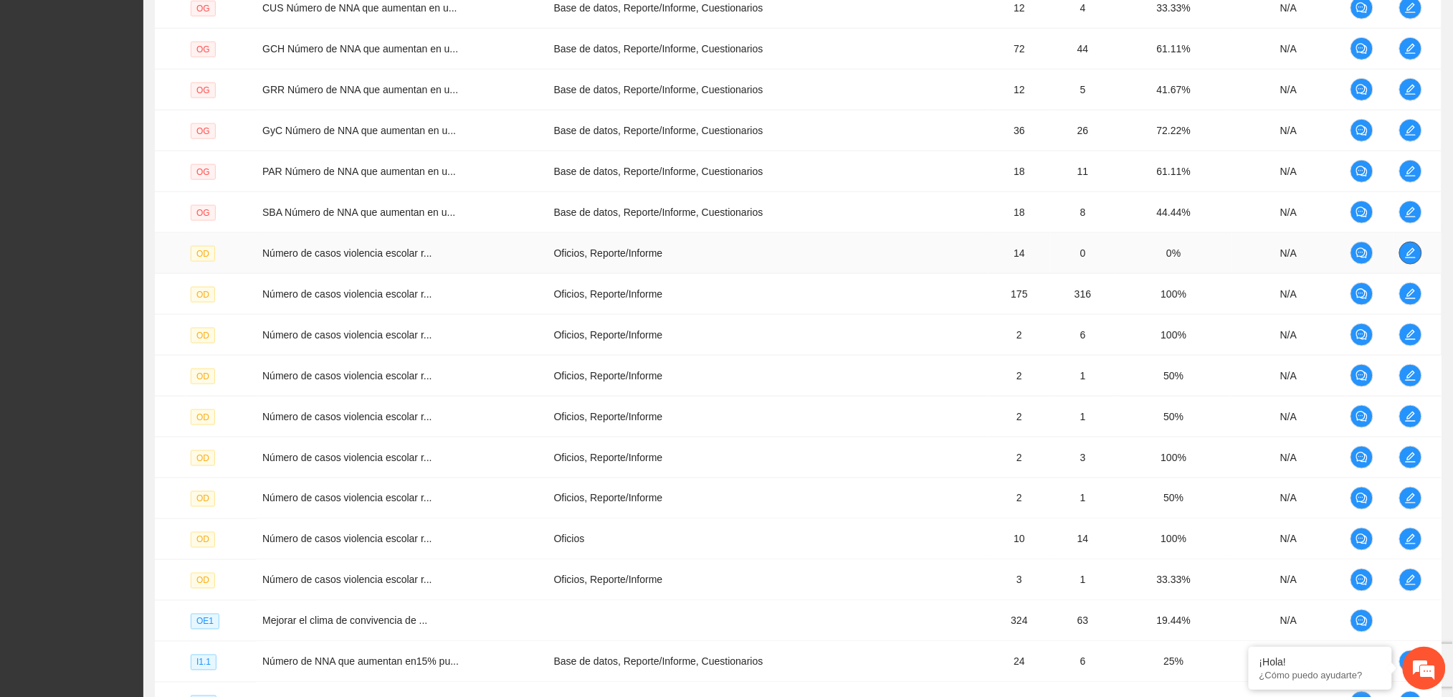
click at [1412, 254] on icon "edit" at bounding box center [1410, 252] width 11 height 11
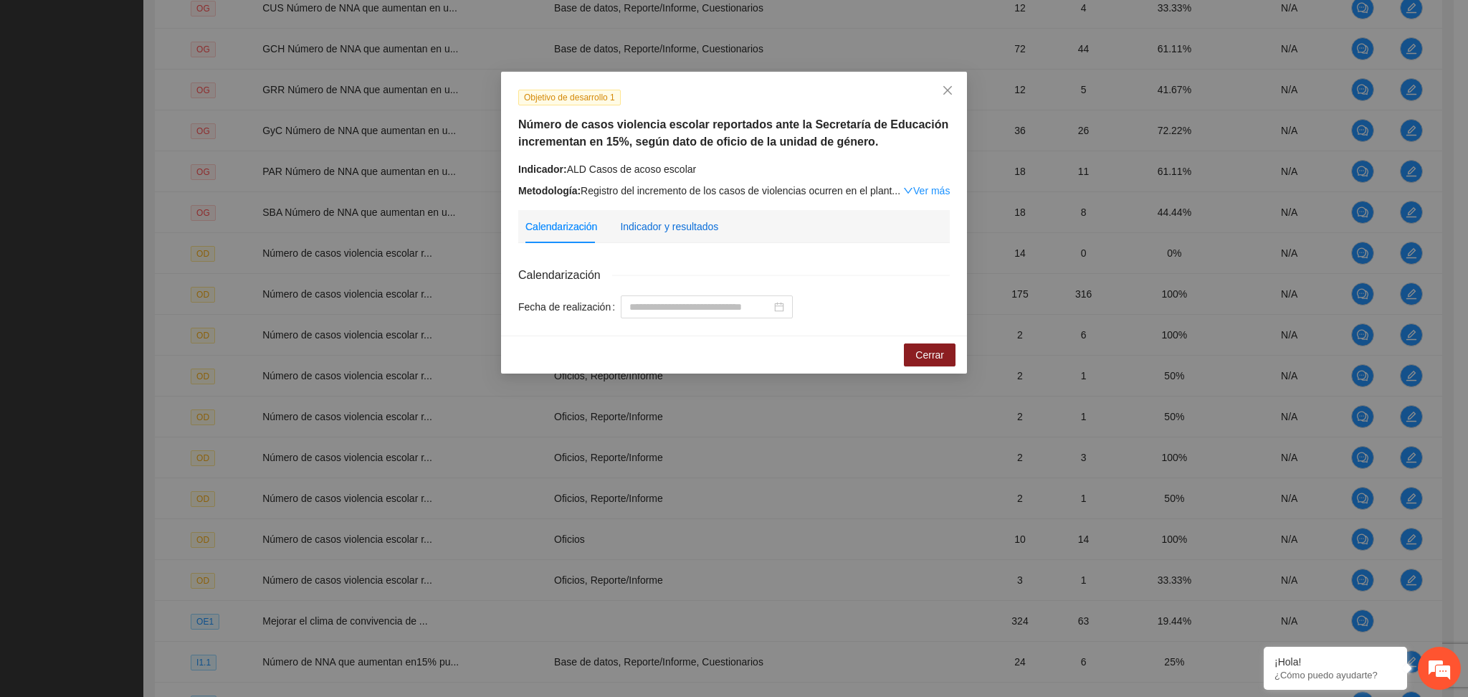
click at [697, 219] on div "Indicador y resultados" at bounding box center [669, 227] width 98 height 16
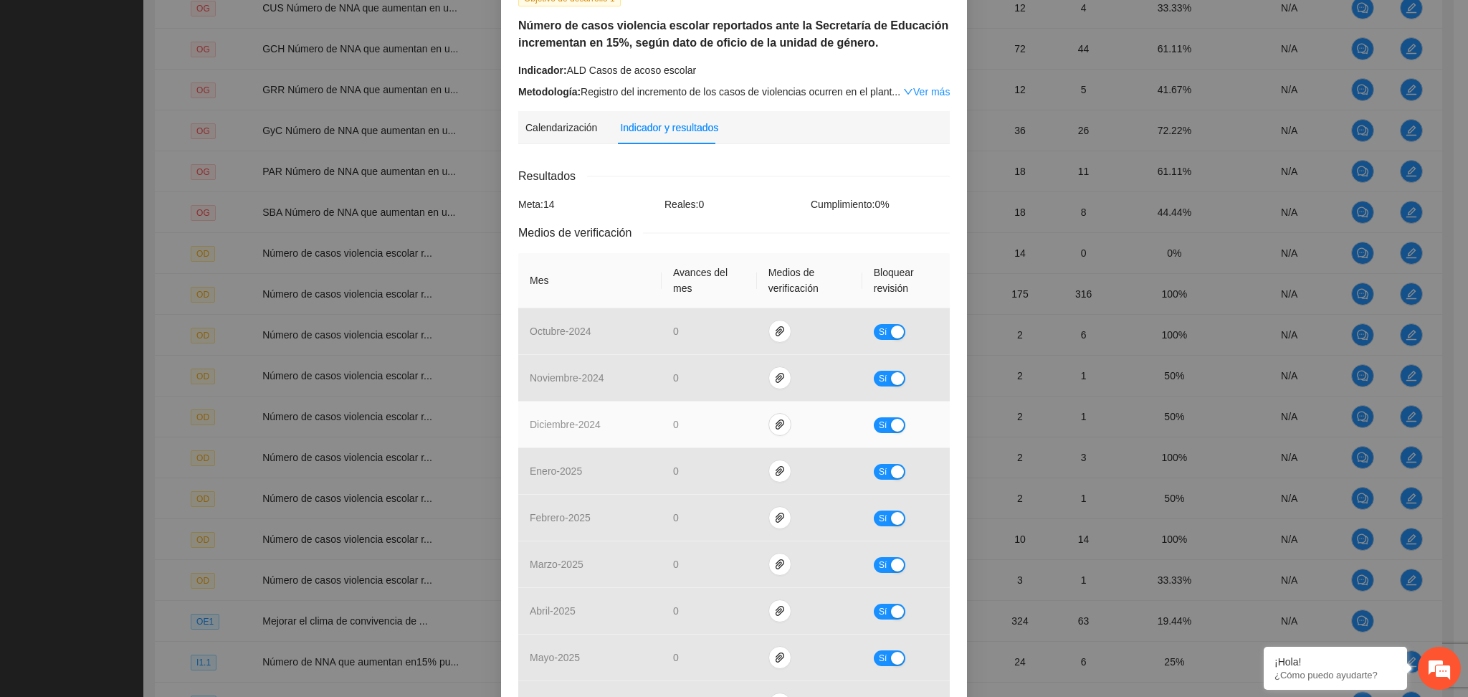
scroll to position [315, 0]
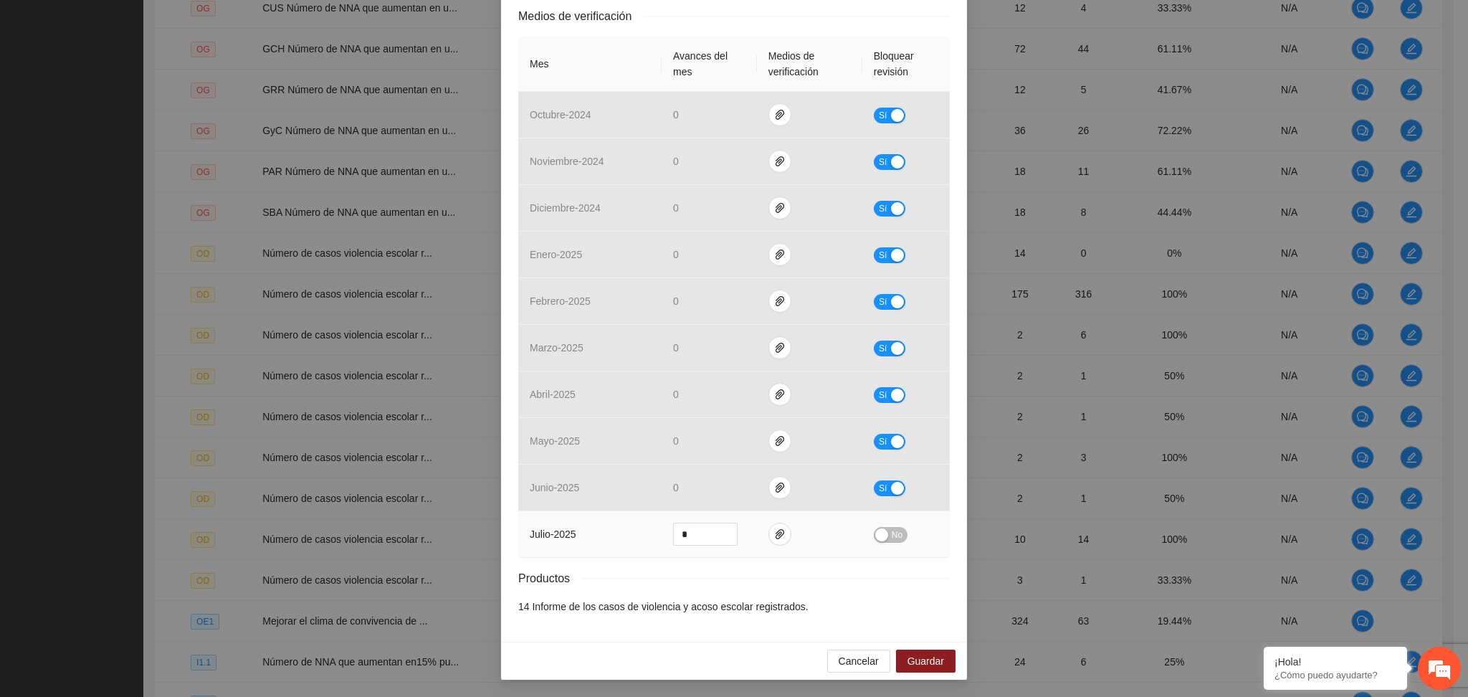
click at [778, 523] on td at bounding box center [809, 534] width 105 height 47
click at [776, 530] on icon "paper-clip" at bounding box center [779, 533] width 11 height 11
click at [703, 488] on link "OD SED.zip" at bounding box center [768, 493] width 188 height 16
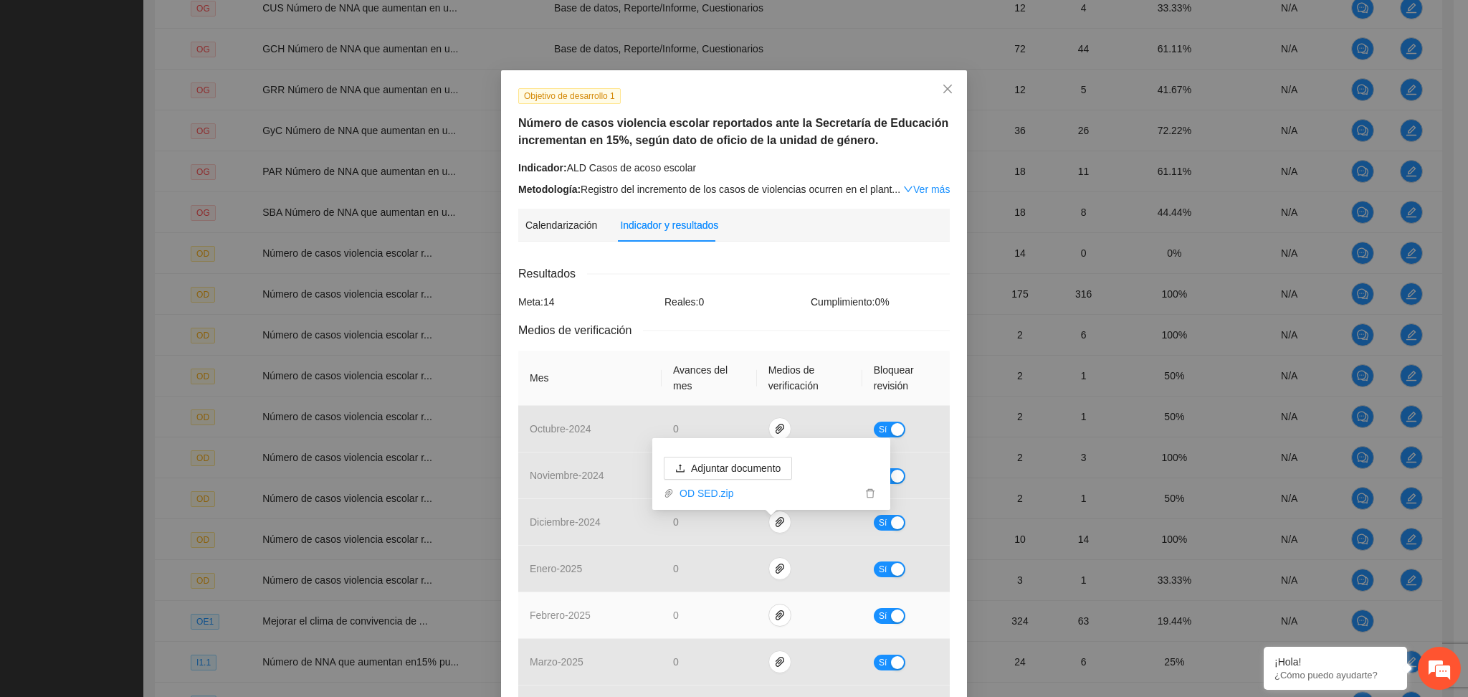
scroll to position [0, 0]
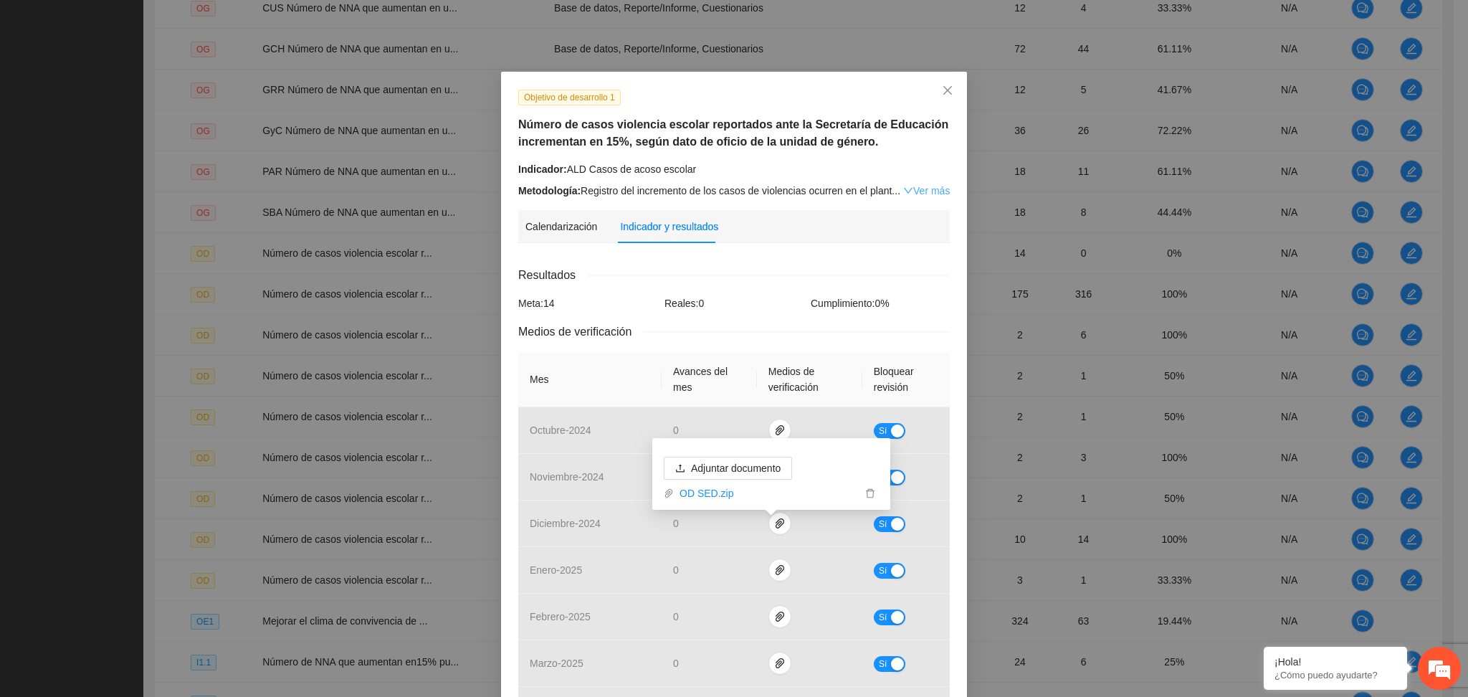
click at [909, 185] on link "Ver más" at bounding box center [926, 190] width 47 height 11
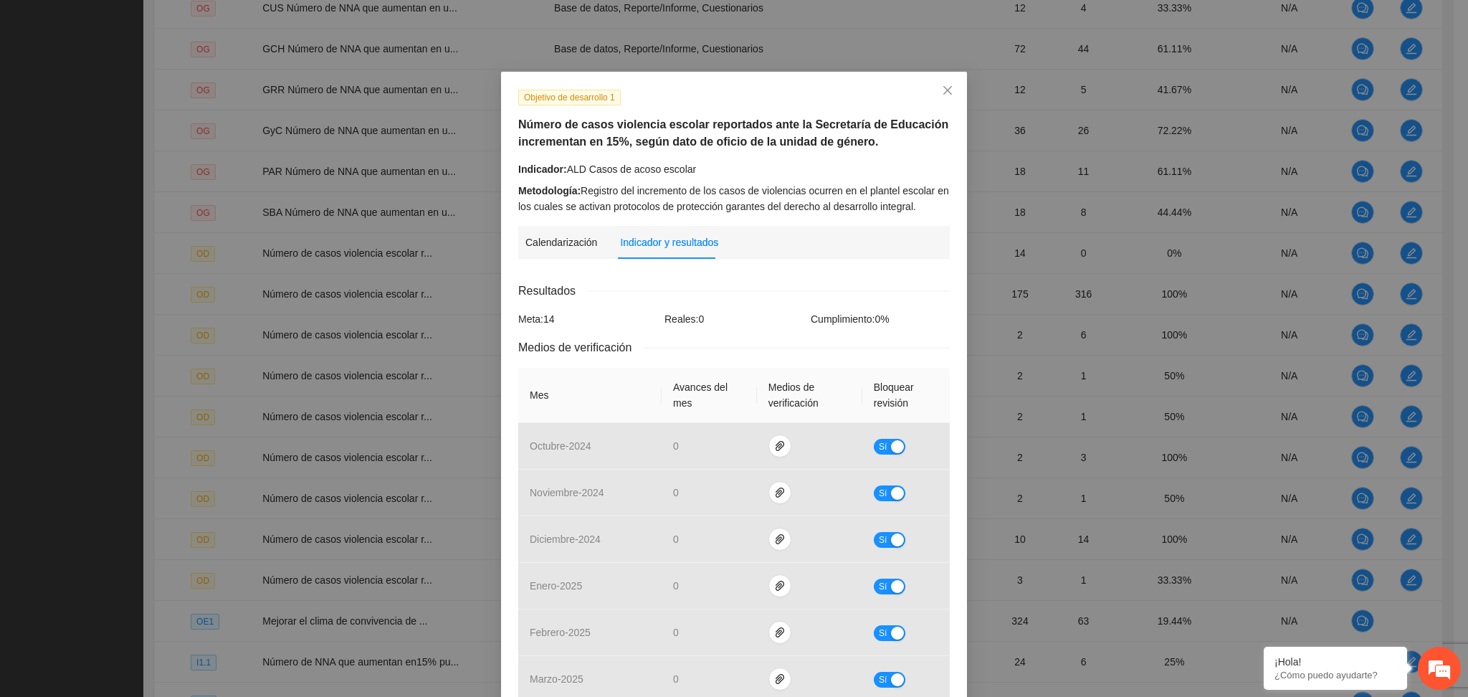
click at [753, 172] on div "Indicador: ALD Casos de [MEDICAL_DATA]" at bounding box center [733, 169] width 431 height 16
click at [714, 305] on div "Resultados Meta: 14 Reales: 0 Cumplimiento: 0 % Medios de verificación Mes Avan…" at bounding box center [733, 614] width 431 height 664
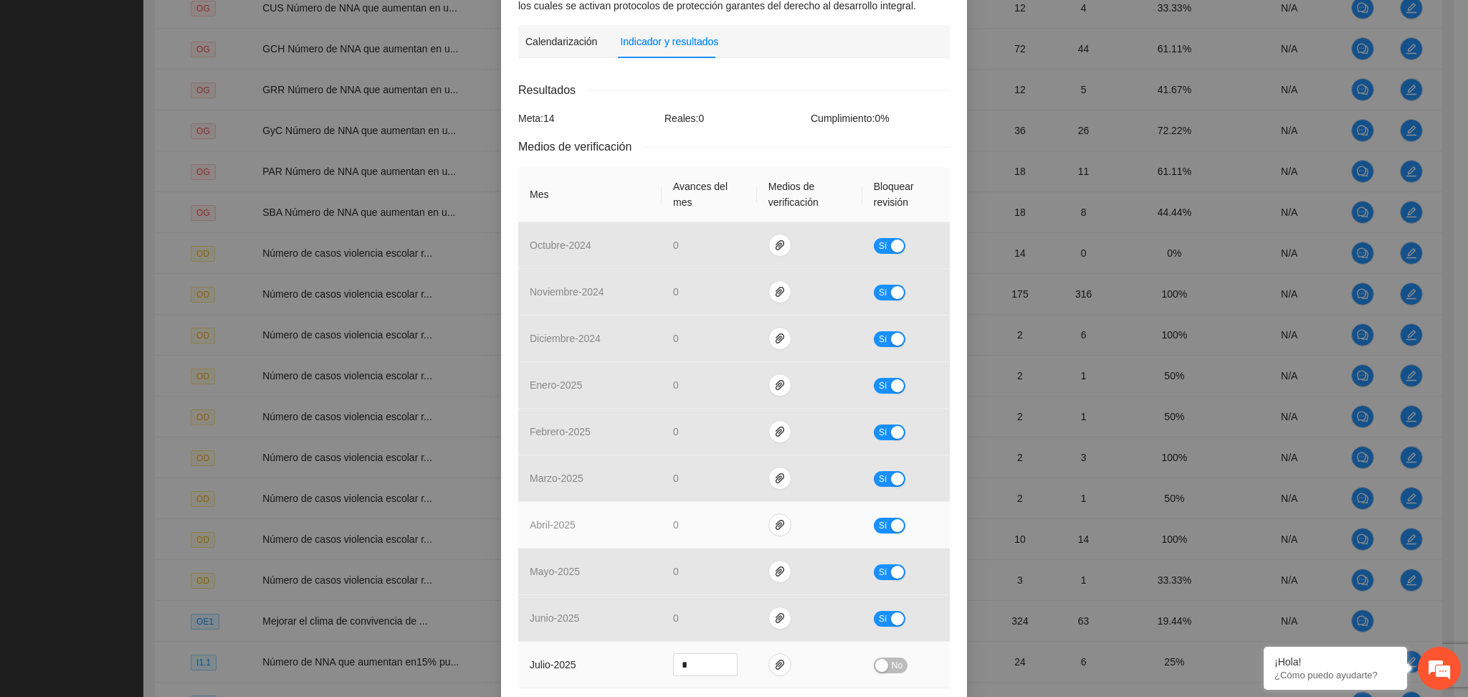
scroll to position [331, 0]
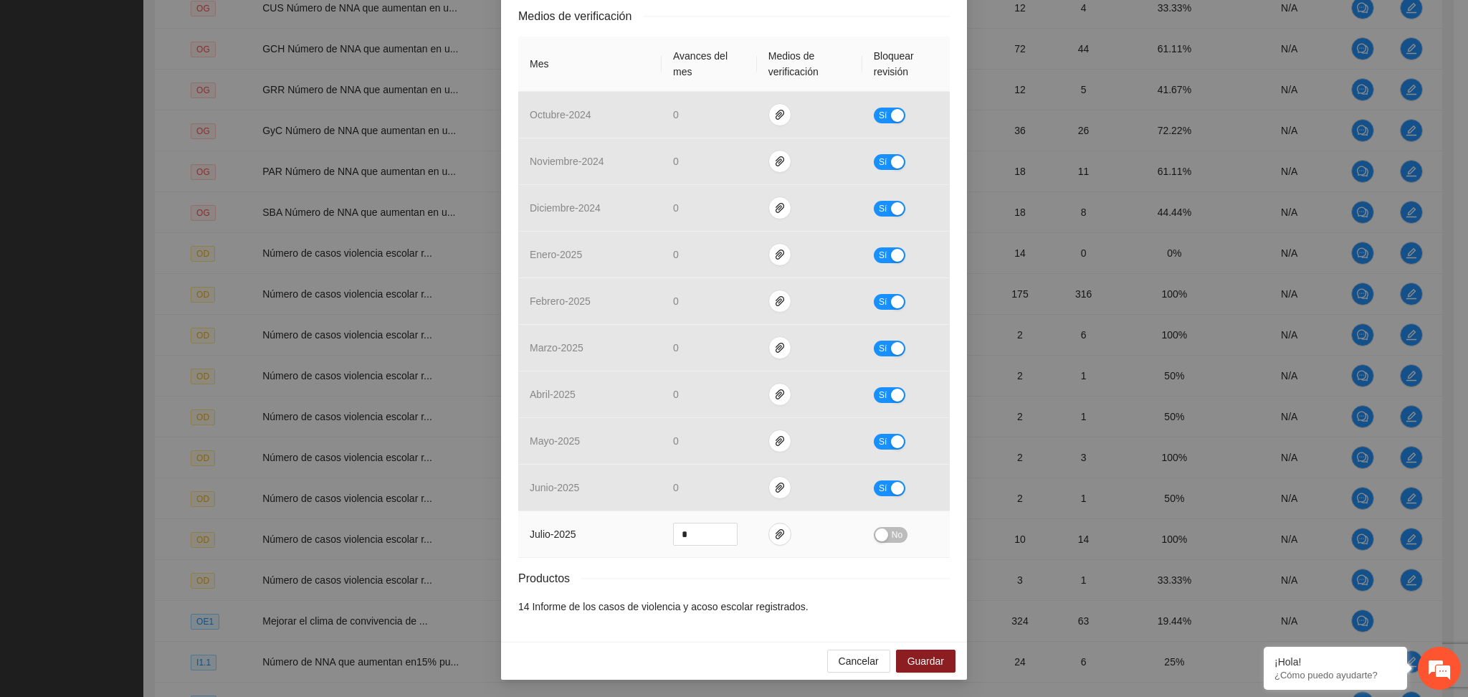
click at [891, 530] on span "No" at bounding box center [896, 535] width 11 height 16
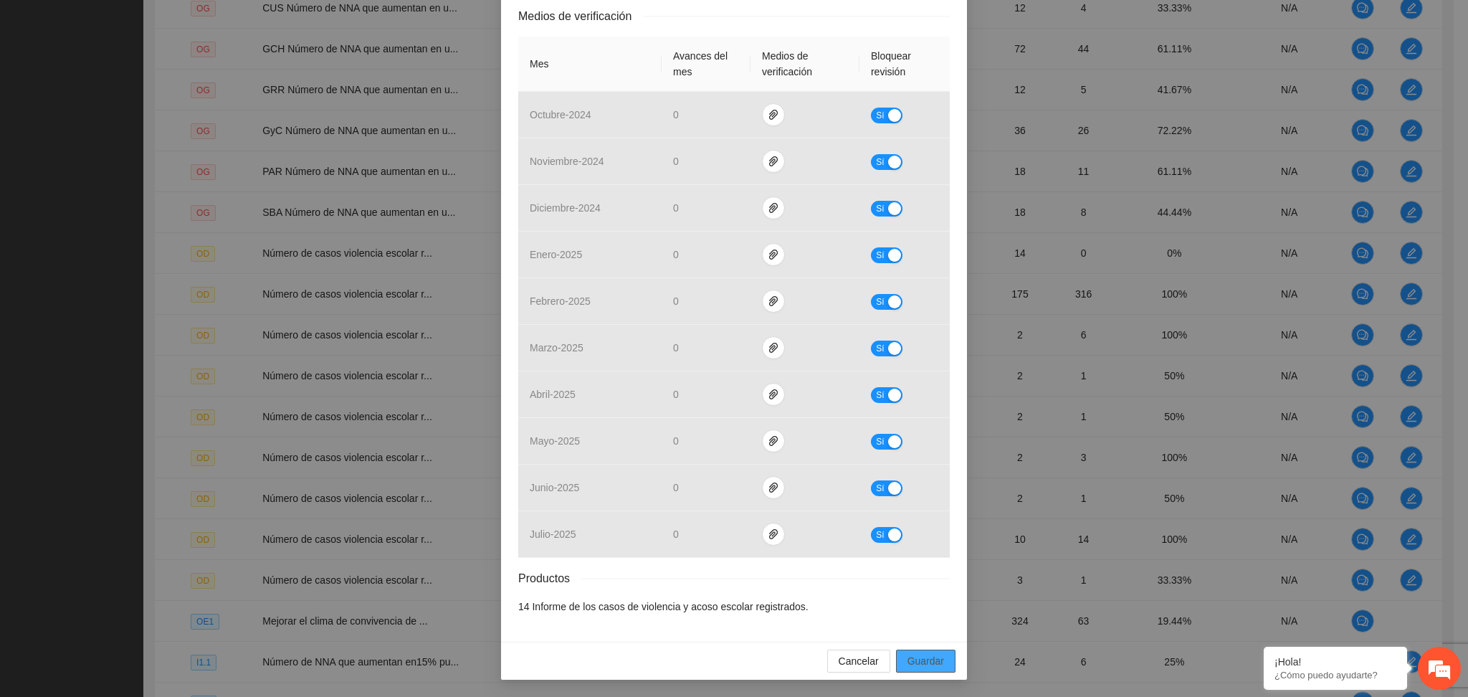
click at [914, 655] on span "Guardar" at bounding box center [925, 661] width 37 height 16
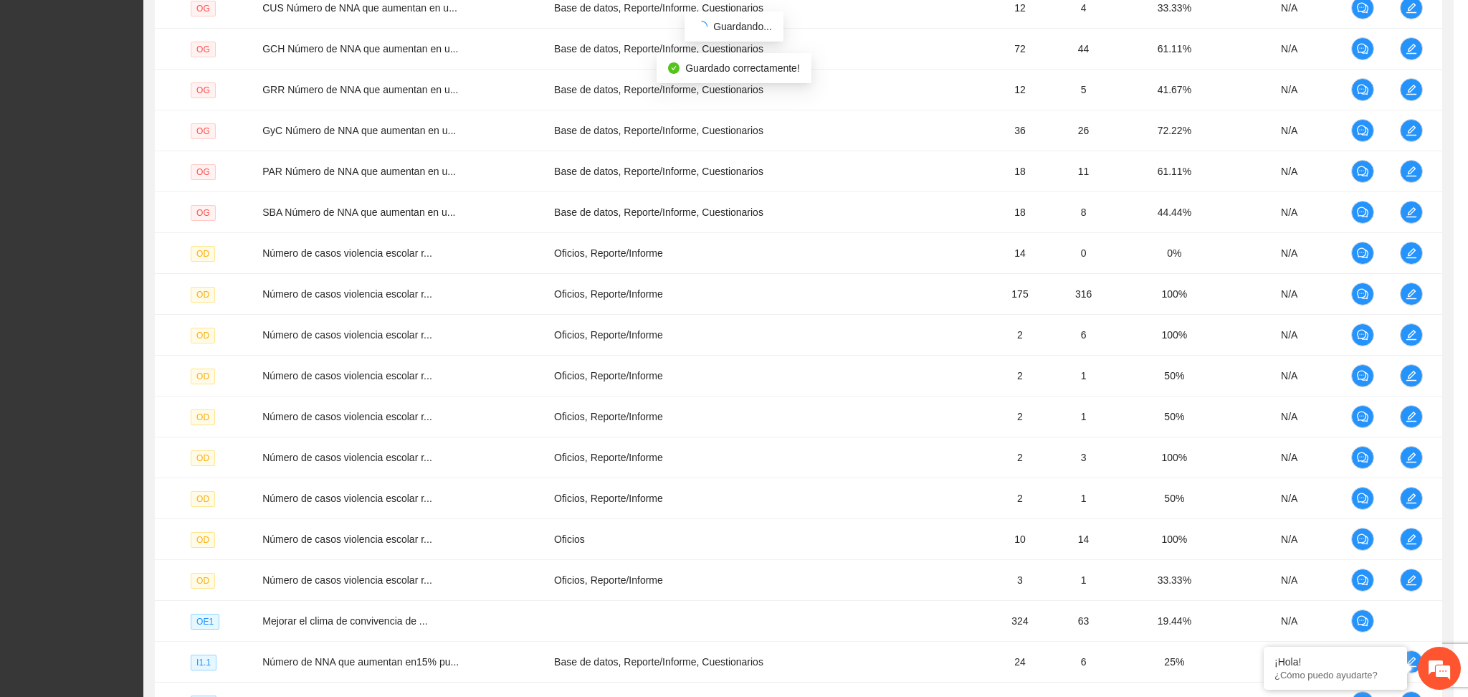
scroll to position [259, 0]
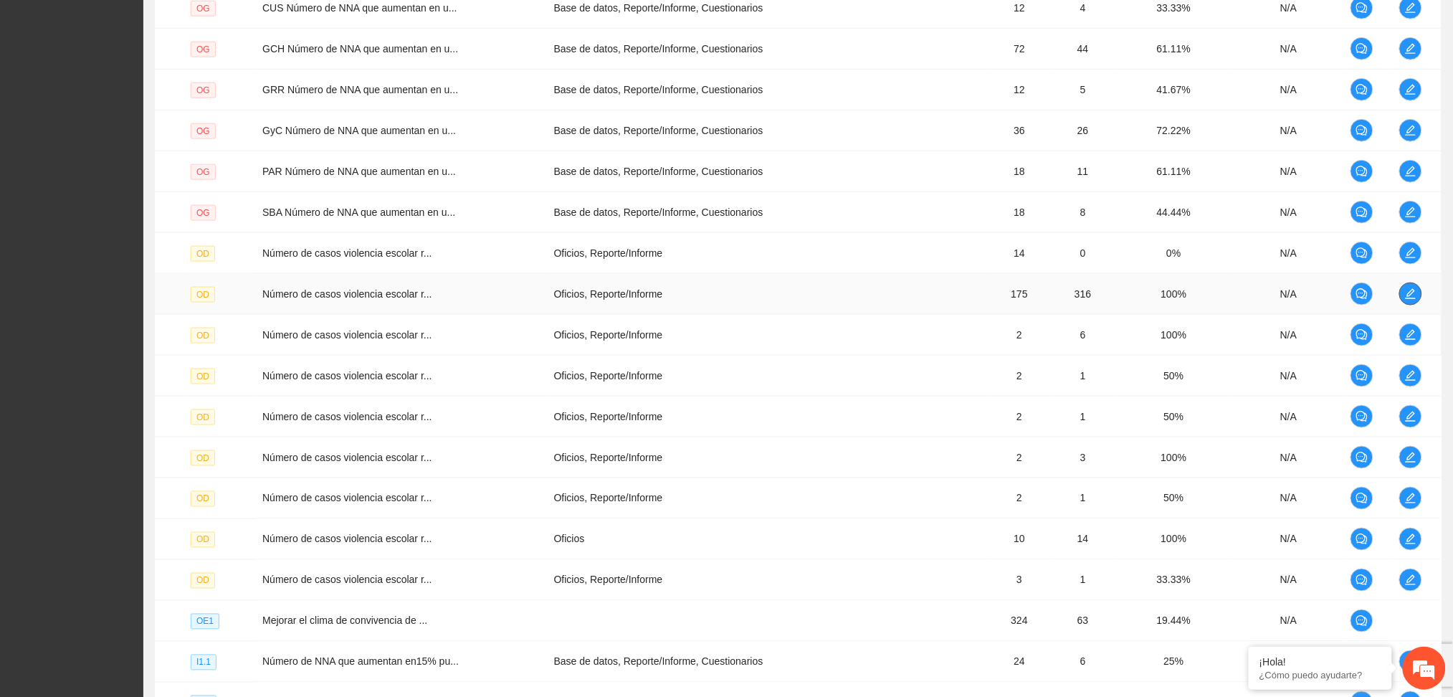
click at [1407, 301] on button "button" at bounding box center [1410, 293] width 23 height 23
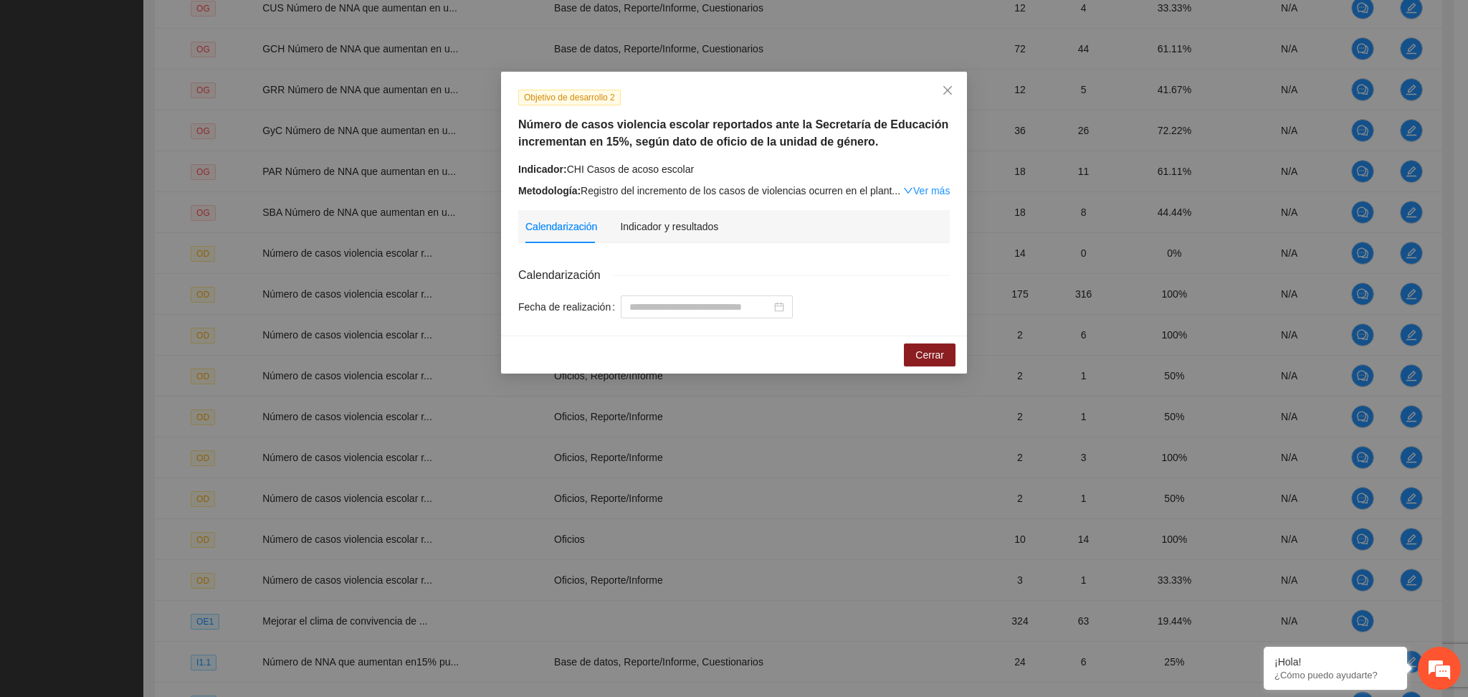
click at [671, 205] on div "Objetivo de desarrollo 2 Número de casos violencia escolar reportados ante la S…" at bounding box center [734, 204] width 466 height 264
click at [666, 221] on div "Indicador y resultados" at bounding box center [669, 227] width 98 height 16
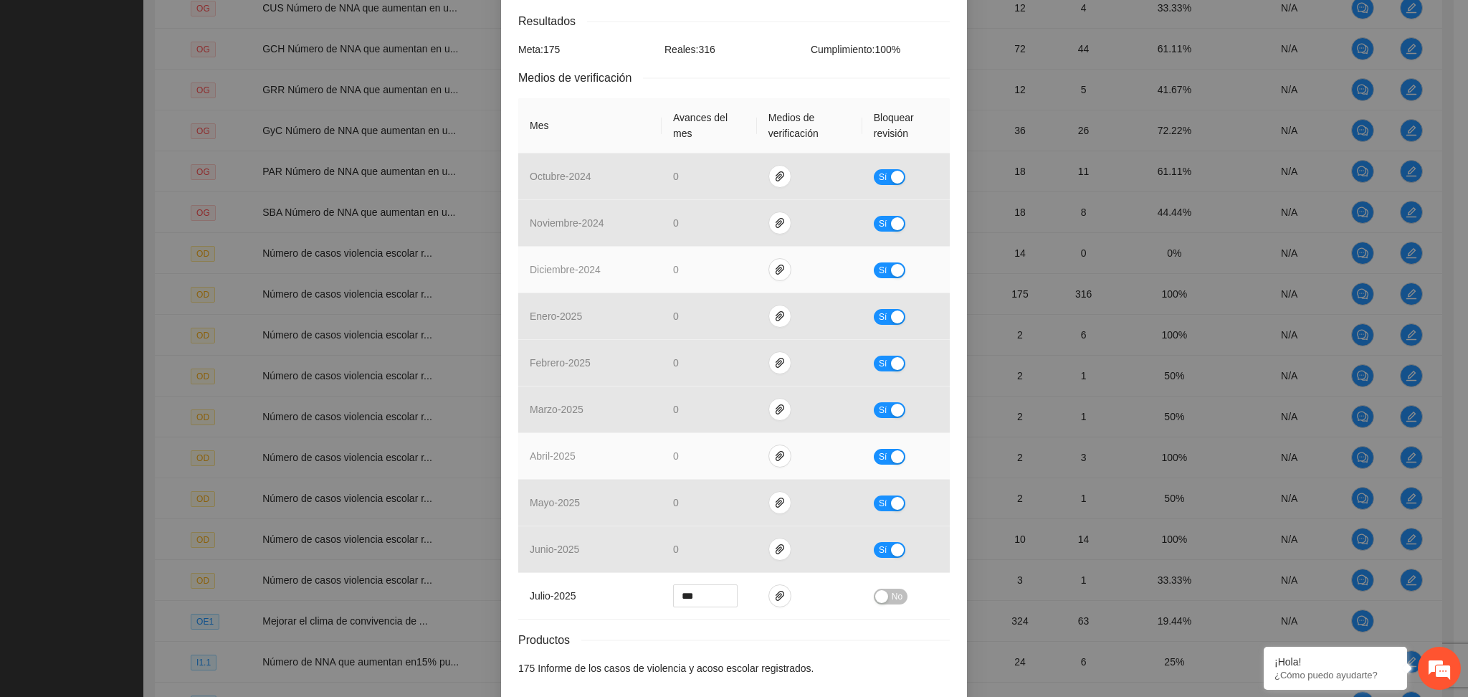
scroll to position [315, 0]
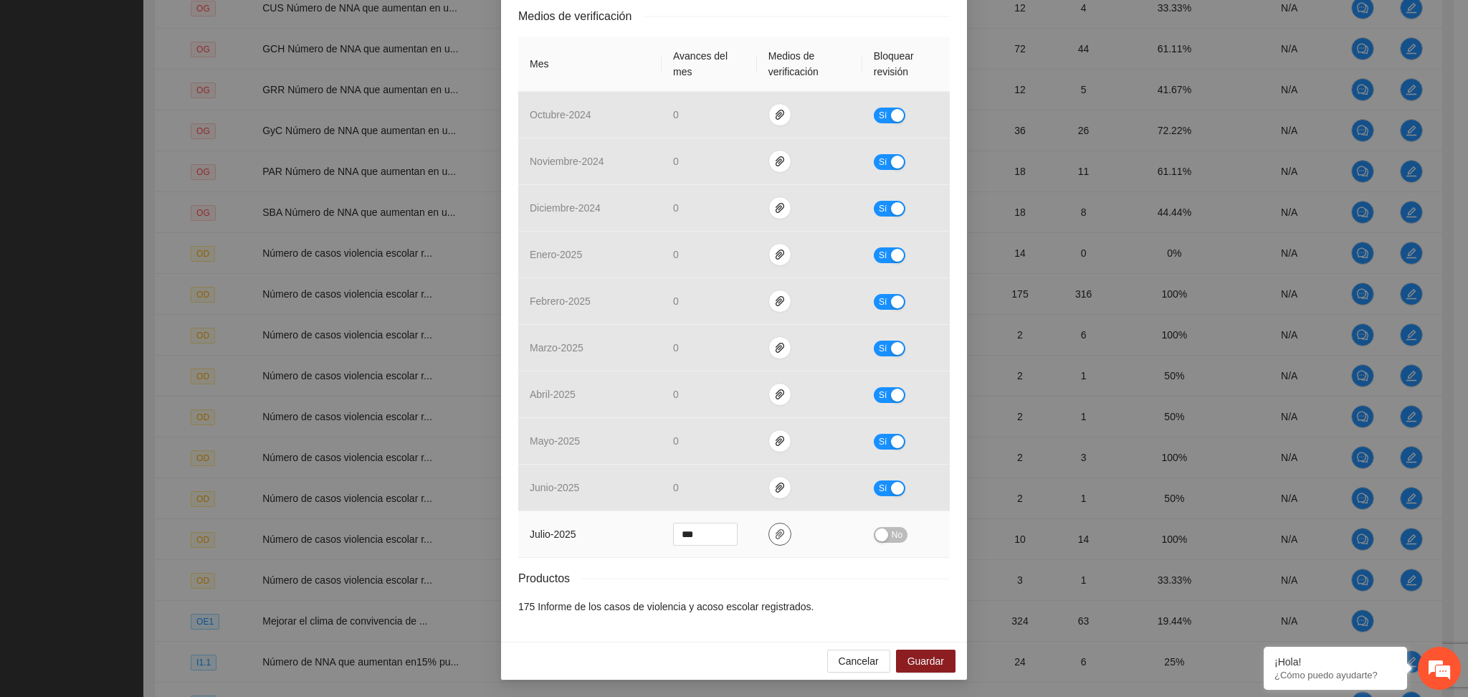
click at [771, 540] on button "button" at bounding box center [779, 533] width 23 height 23
click at [685, 494] on link "OD SED.zip" at bounding box center [768, 493] width 188 height 16
click at [778, 573] on div "Productos" at bounding box center [733, 578] width 431 height 18
click at [891, 530] on span "No" at bounding box center [896, 535] width 11 height 16
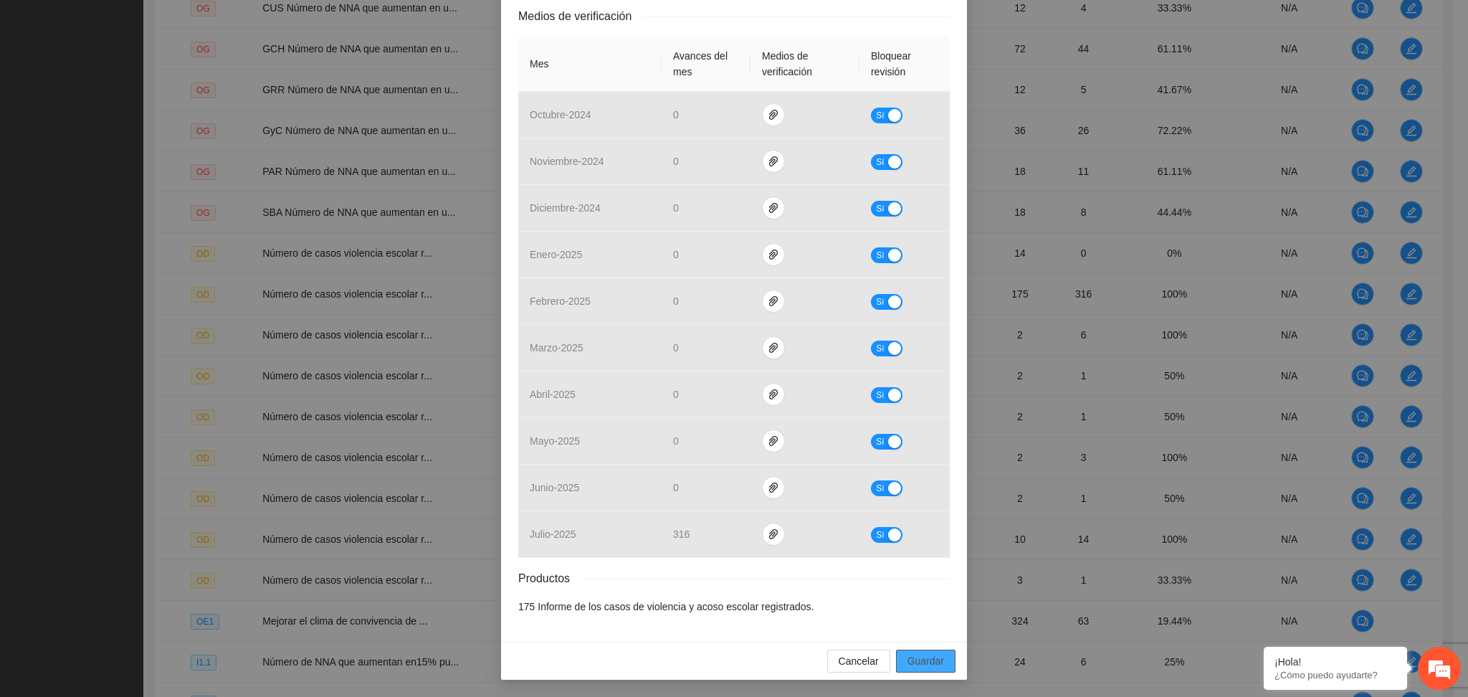
click at [912, 657] on span "Guardar" at bounding box center [925, 661] width 37 height 16
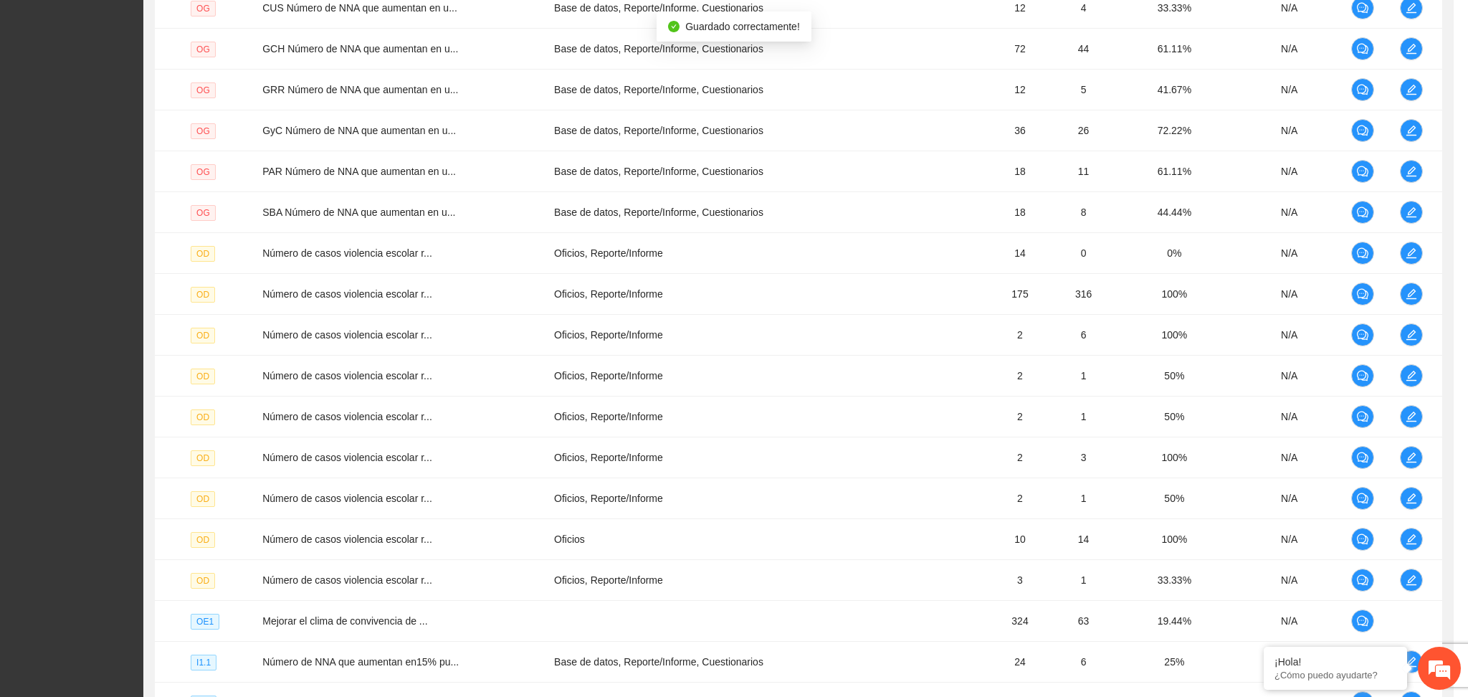
scroll to position [244, 0]
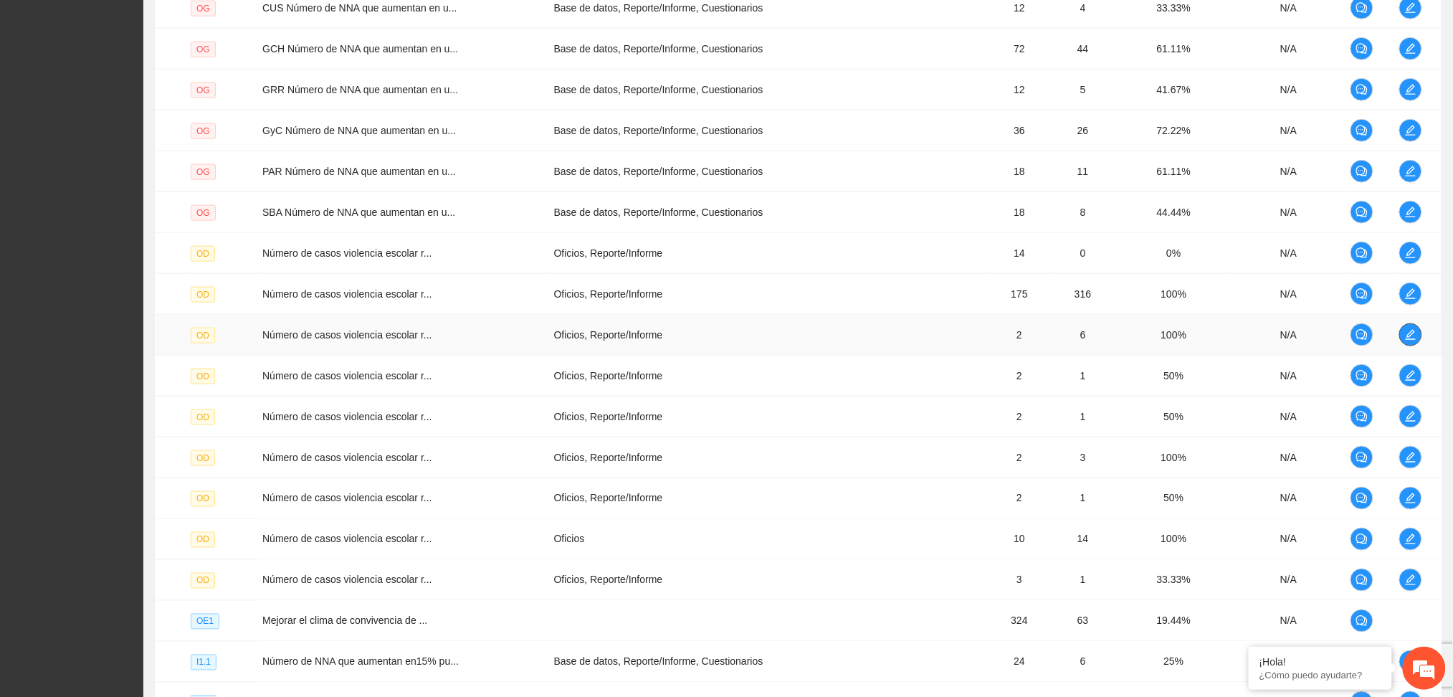
click at [1408, 331] on icon "edit" at bounding box center [1410, 334] width 11 height 11
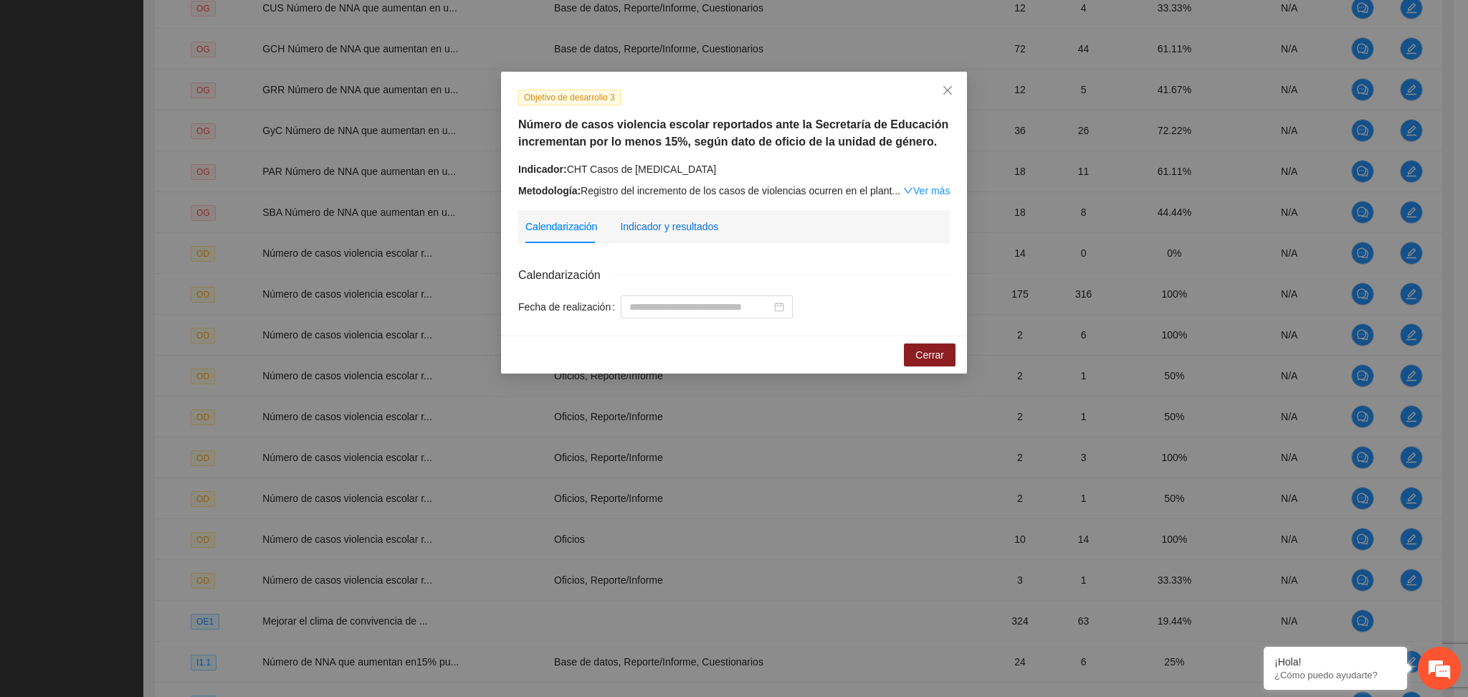
click at [683, 225] on div "Indicador y resultados" at bounding box center [669, 227] width 98 height 16
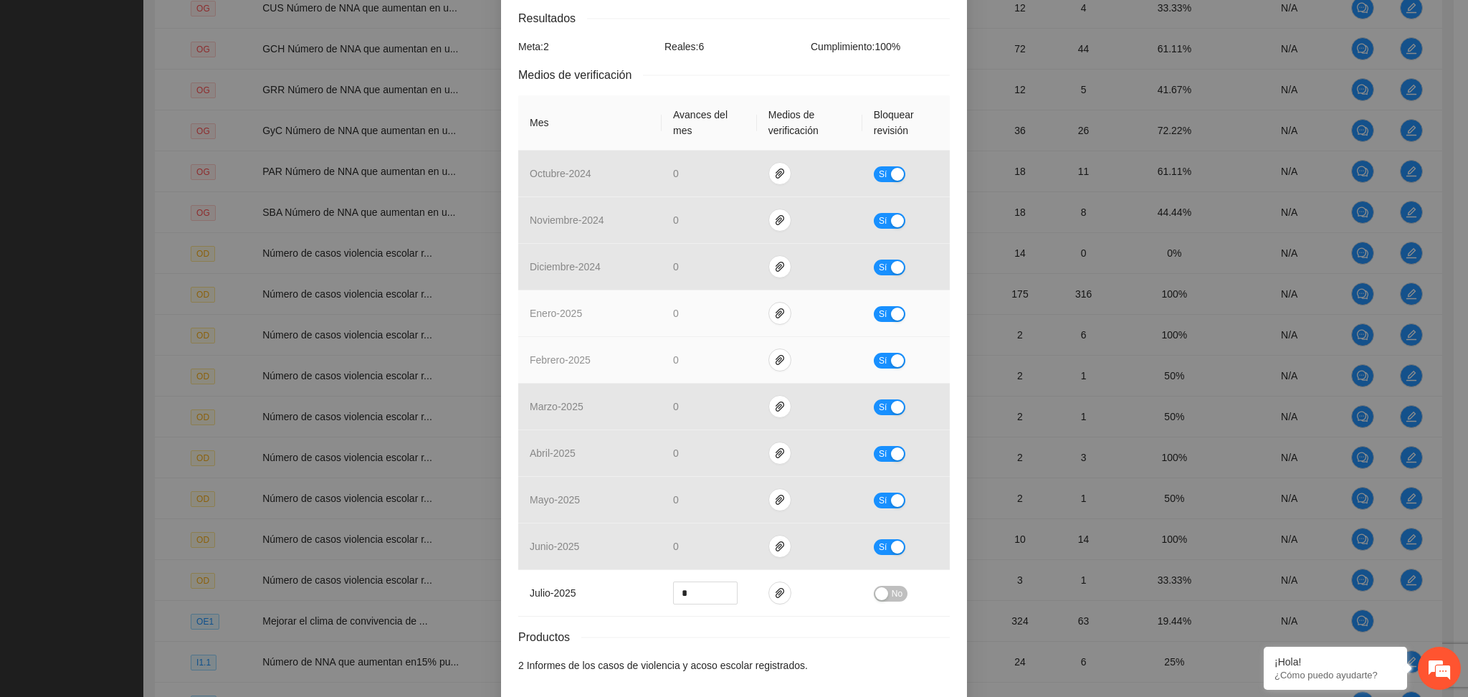
scroll to position [287, 0]
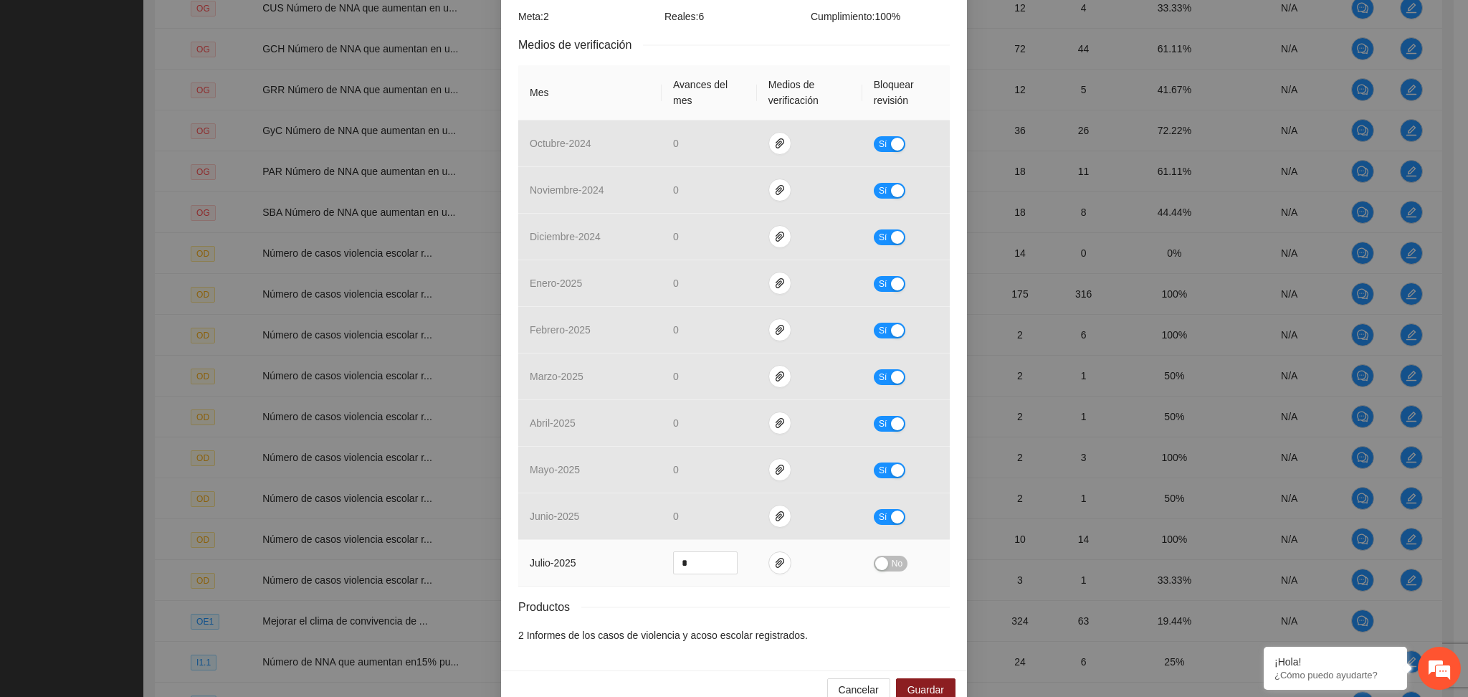
click at [891, 561] on span "No" at bounding box center [896, 563] width 11 height 16
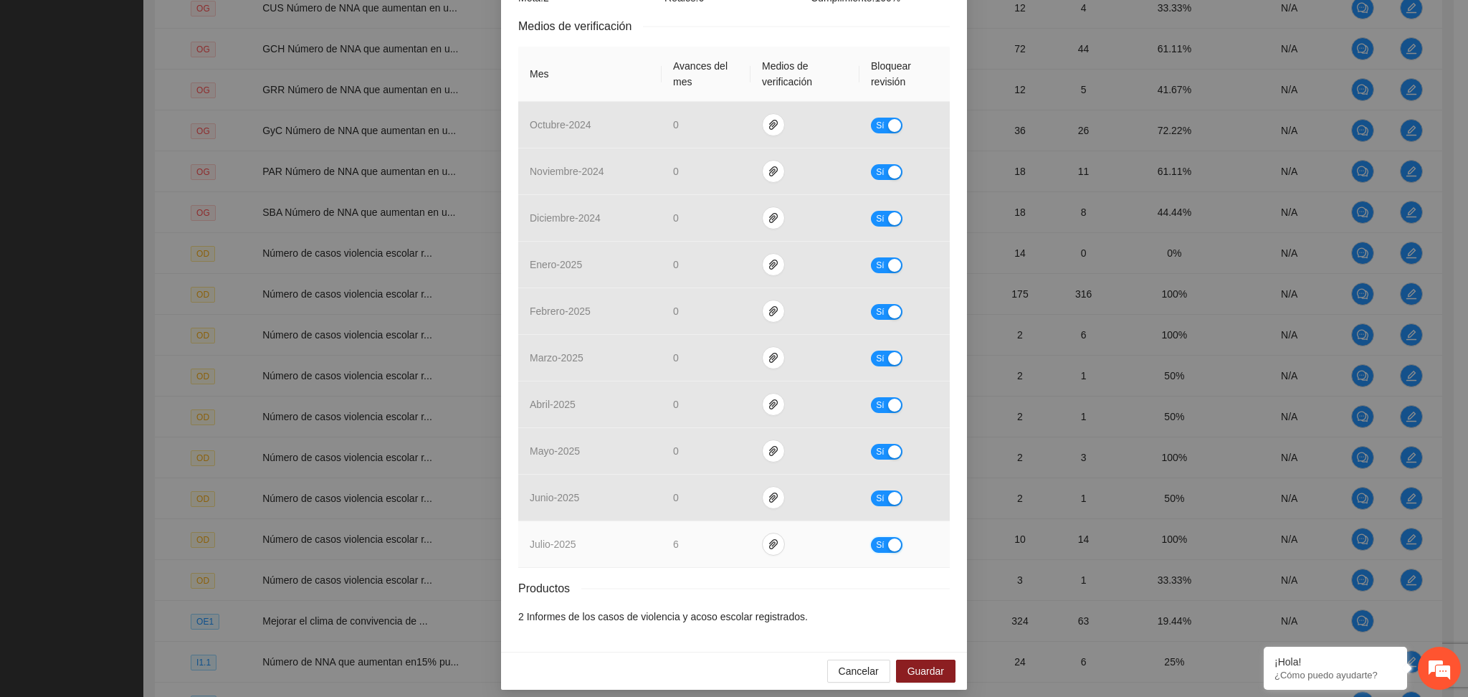
scroll to position [315, 0]
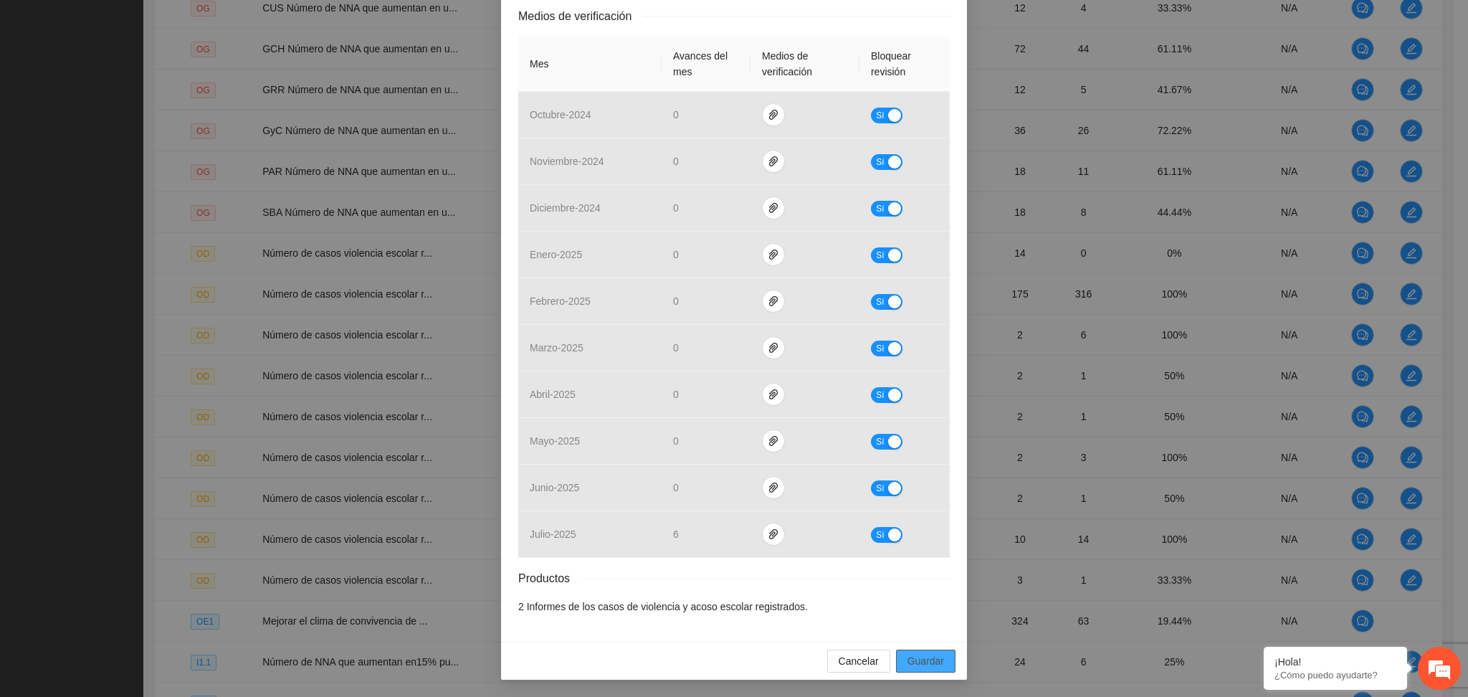
click at [921, 664] on span "Guardar" at bounding box center [925, 661] width 37 height 16
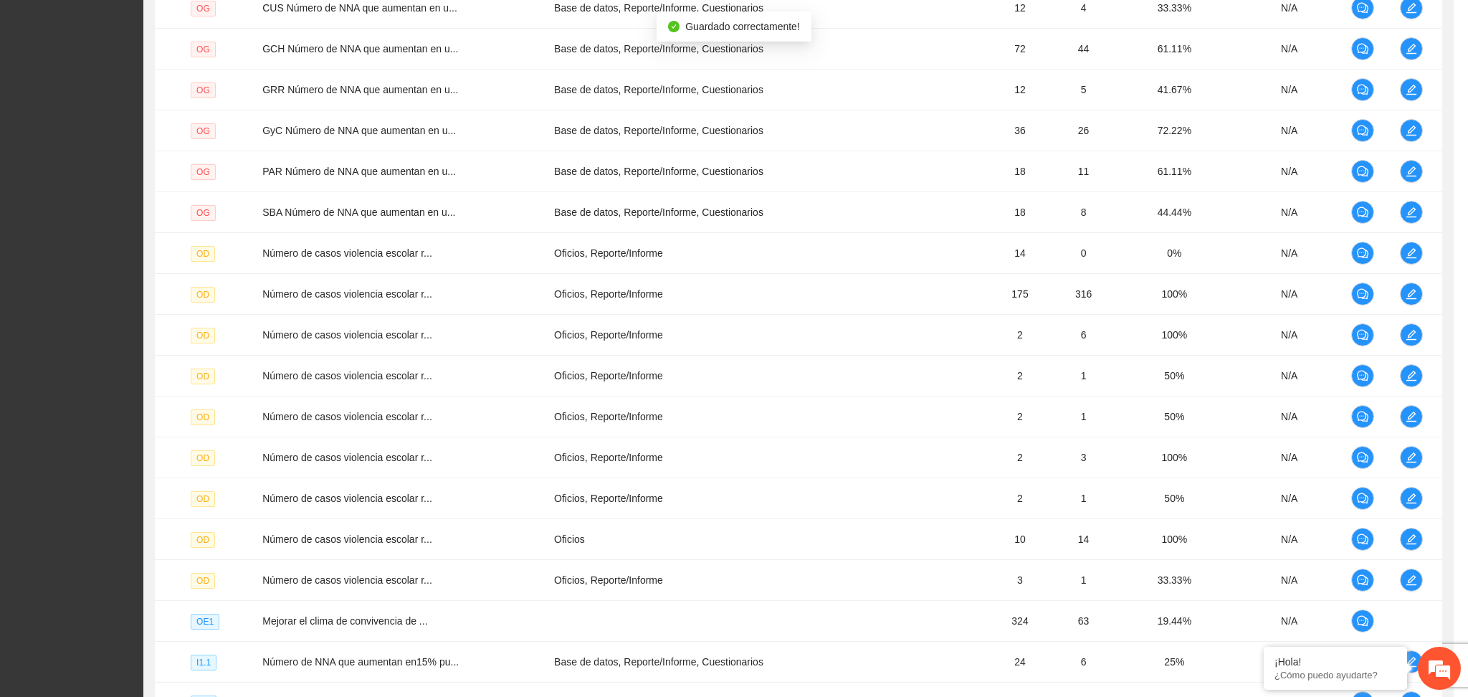
scroll to position [244, 0]
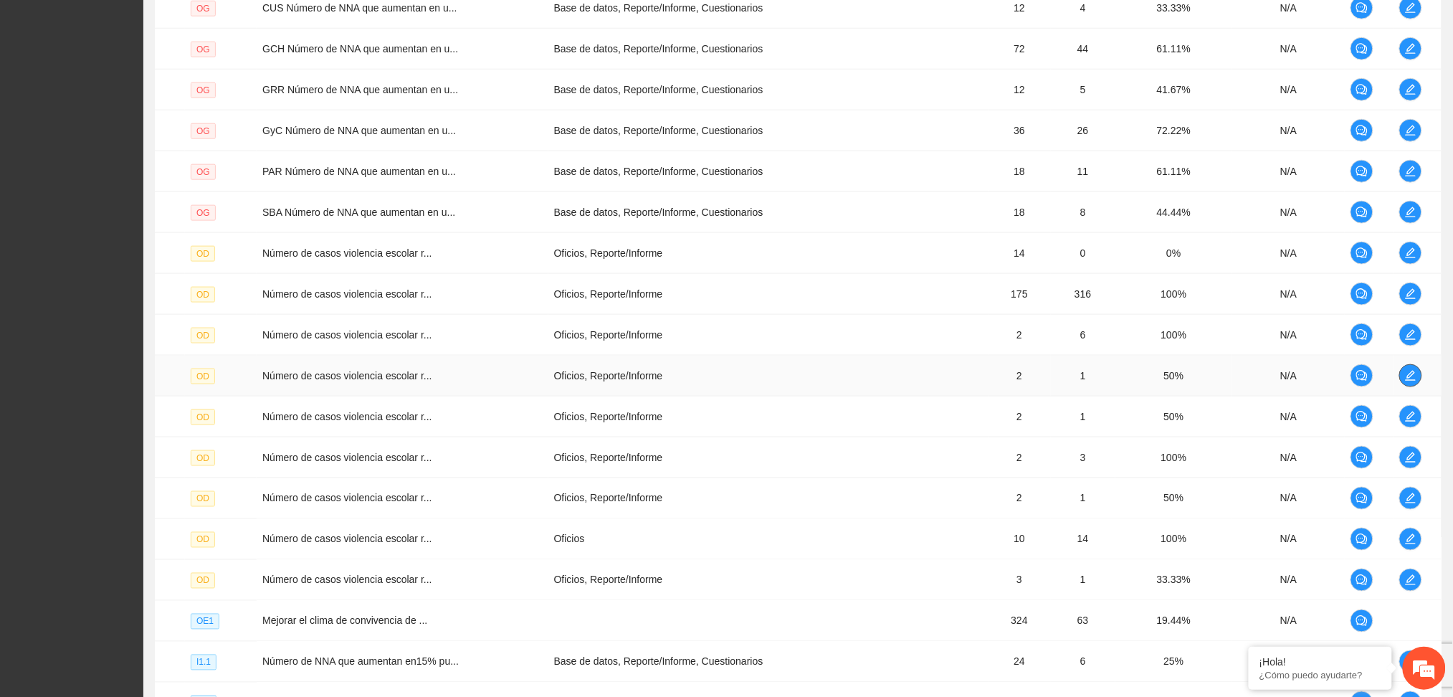
click at [1407, 373] on icon "edit" at bounding box center [1410, 375] width 11 height 11
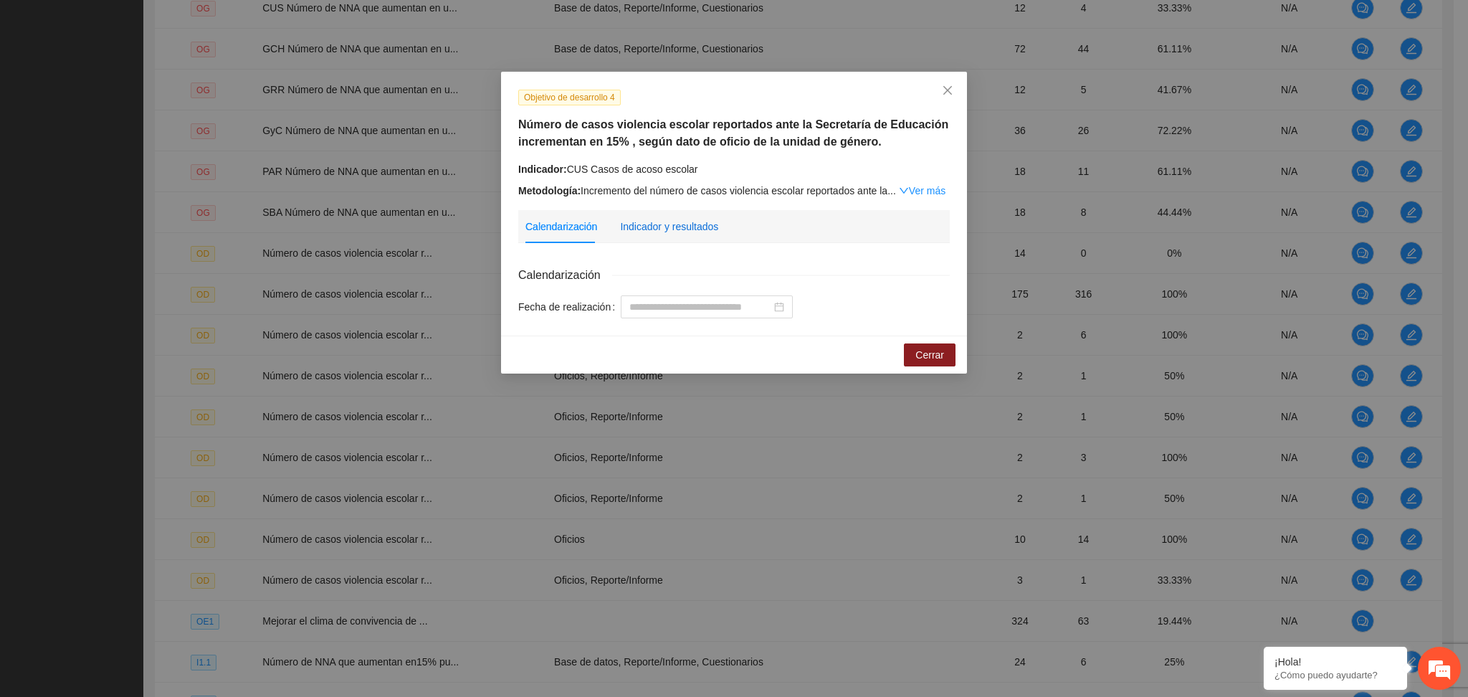
click at [651, 228] on div "Indicador y resultados" at bounding box center [669, 227] width 98 height 16
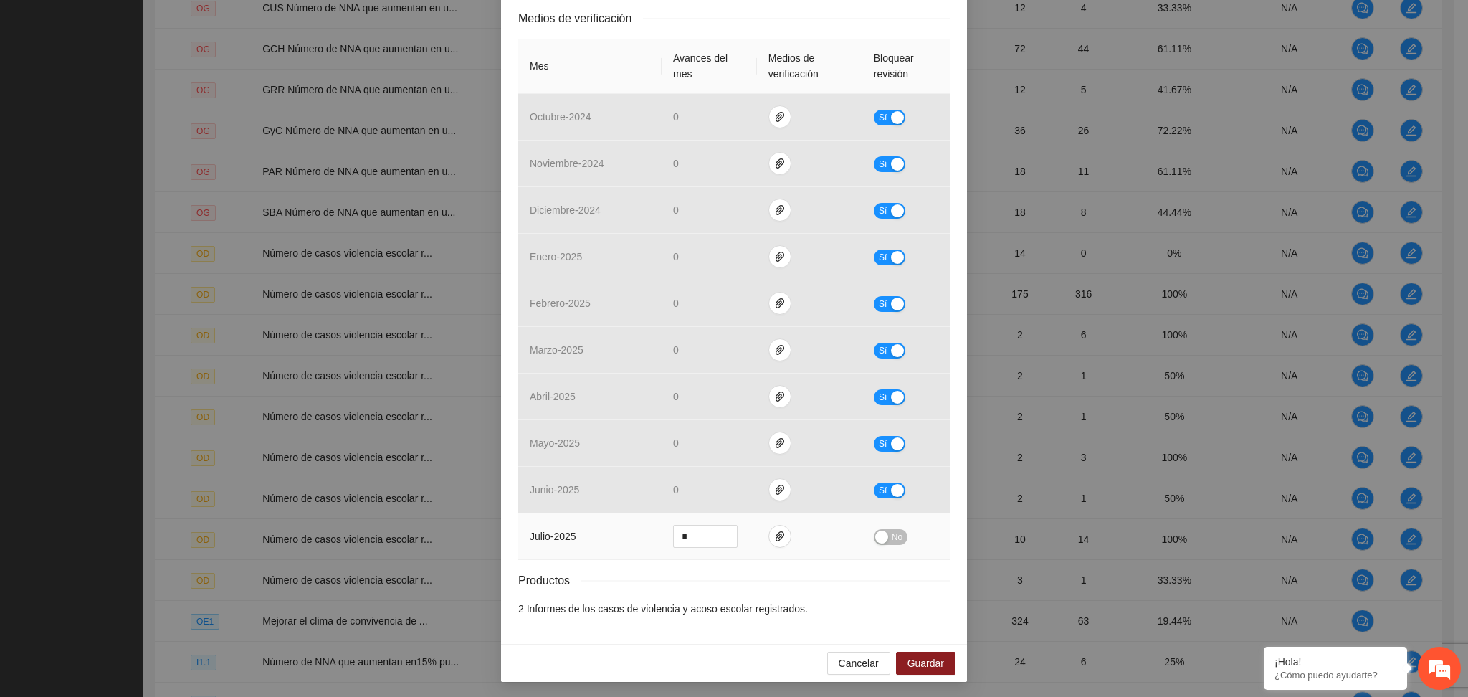
scroll to position [315, 0]
click at [878, 529] on div "button" at bounding box center [881, 534] width 13 height 13
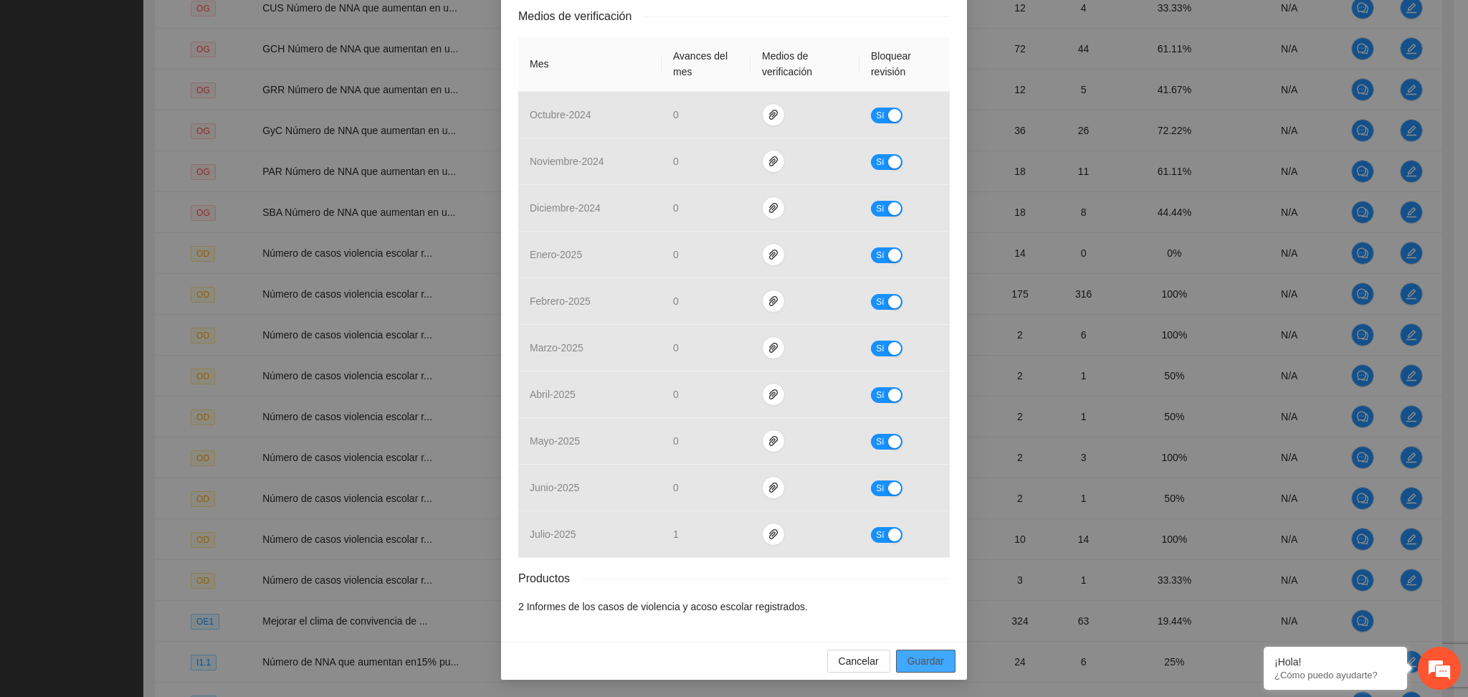
click at [919, 661] on span "Guardar" at bounding box center [925, 661] width 37 height 16
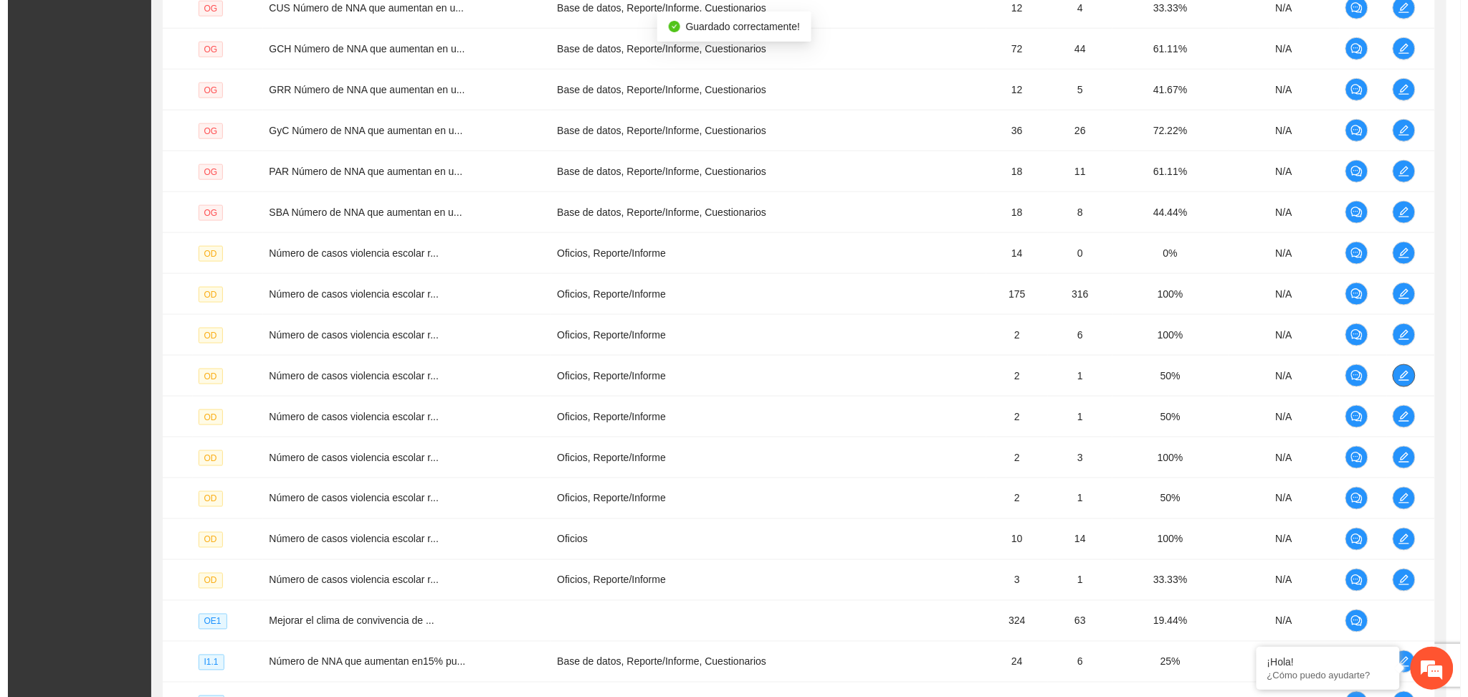
scroll to position [0, 0]
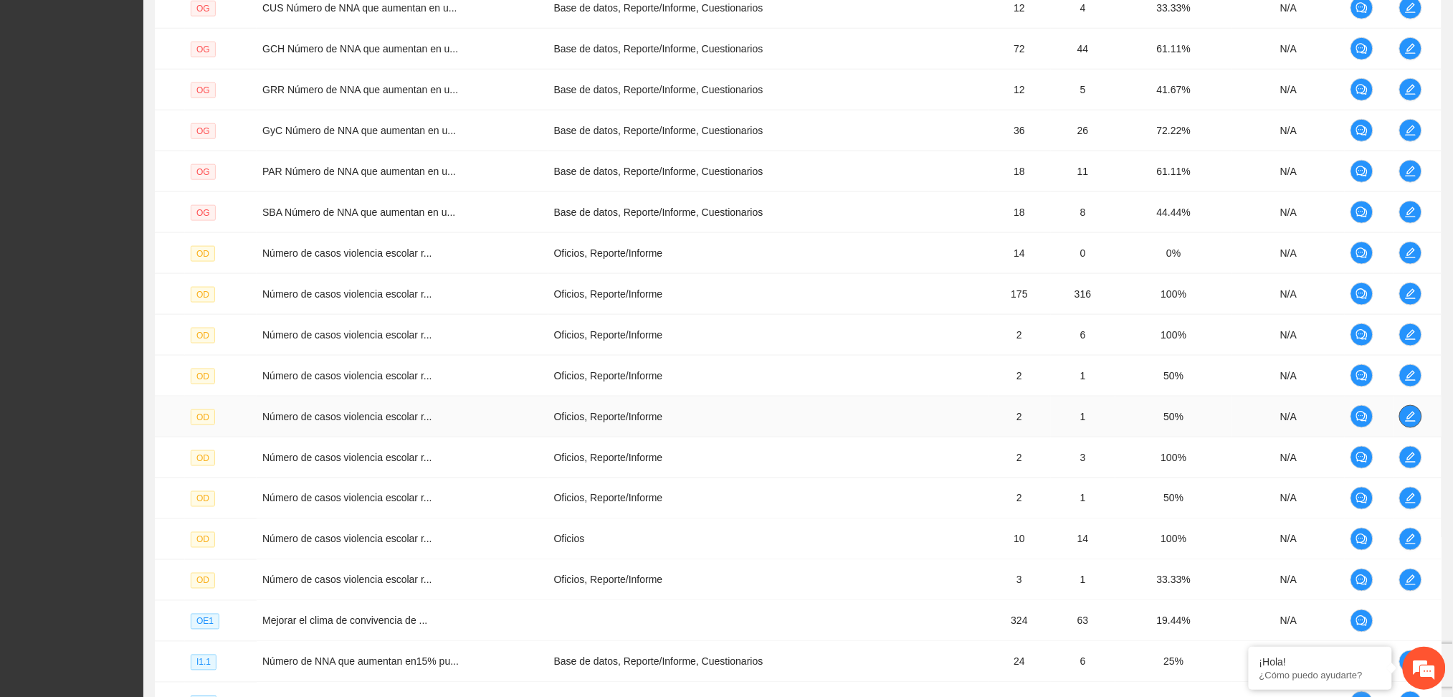
click at [1402, 412] on span "edit" at bounding box center [1410, 416] width 21 height 11
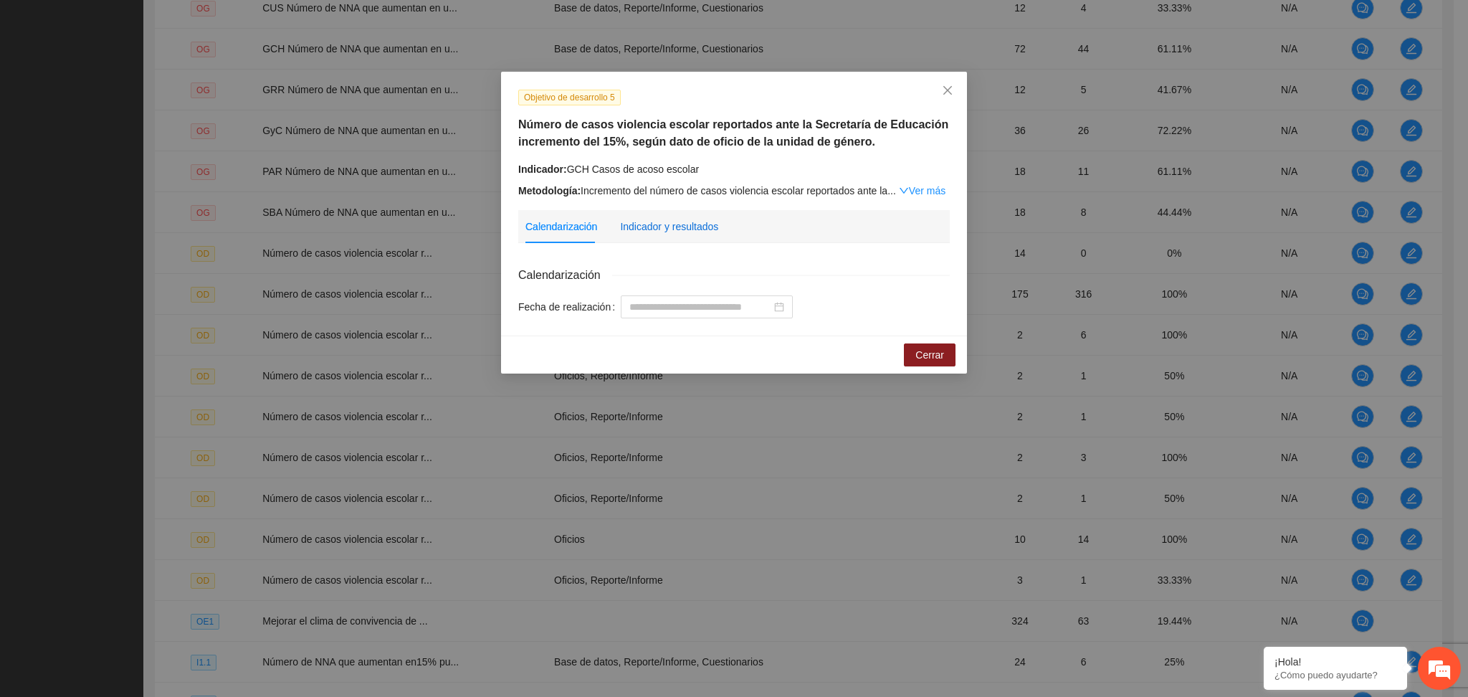
click at [701, 224] on div "Indicador y resultados" at bounding box center [669, 227] width 98 height 16
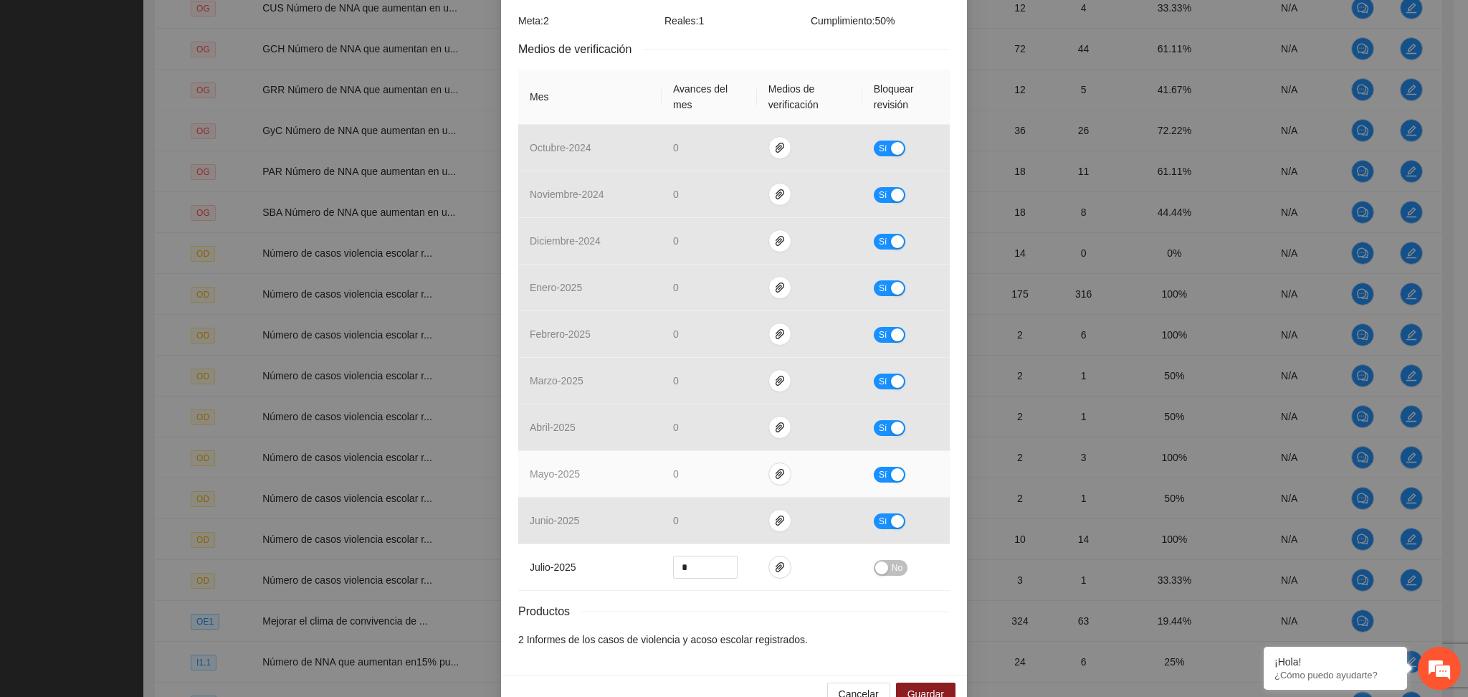
scroll to position [315, 0]
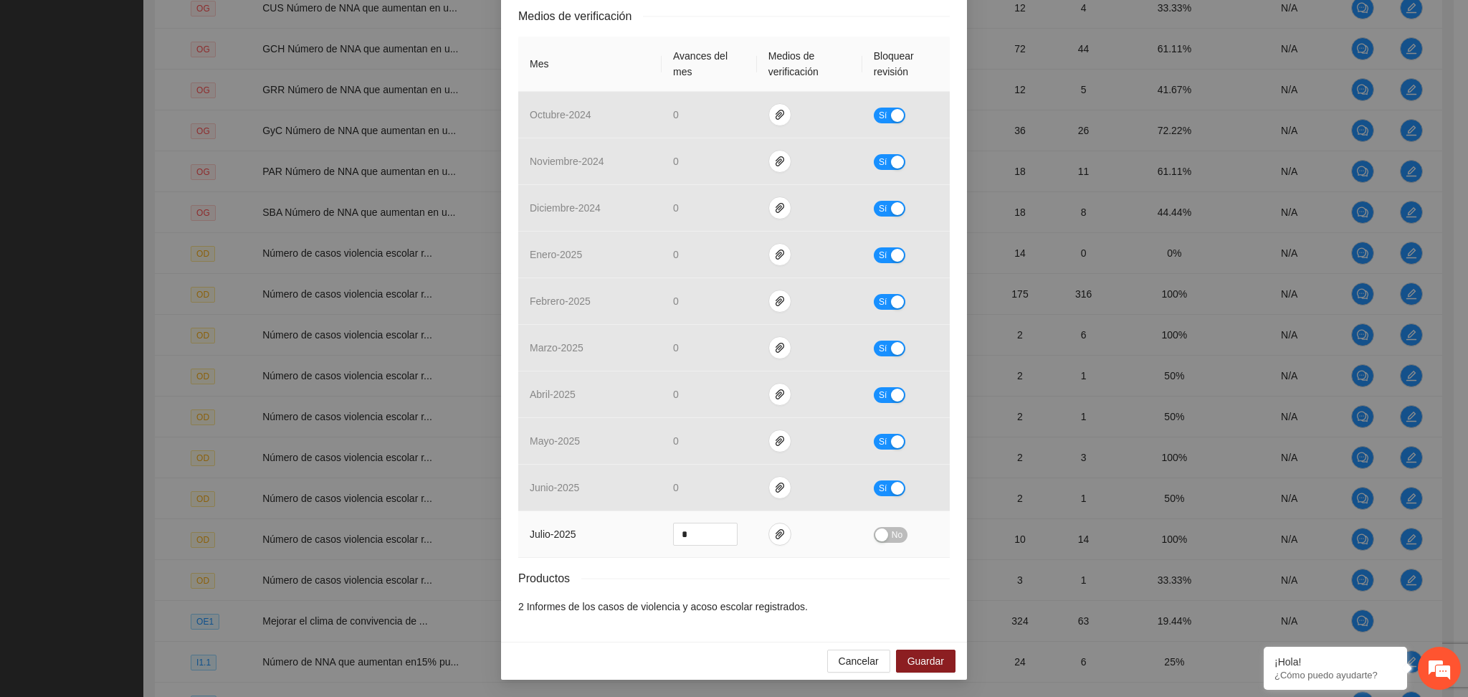
click at [885, 526] on div "No" at bounding box center [906, 534] width 64 height 16
click at [891, 539] on span "No" at bounding box center [896, 535] width 11 height 16
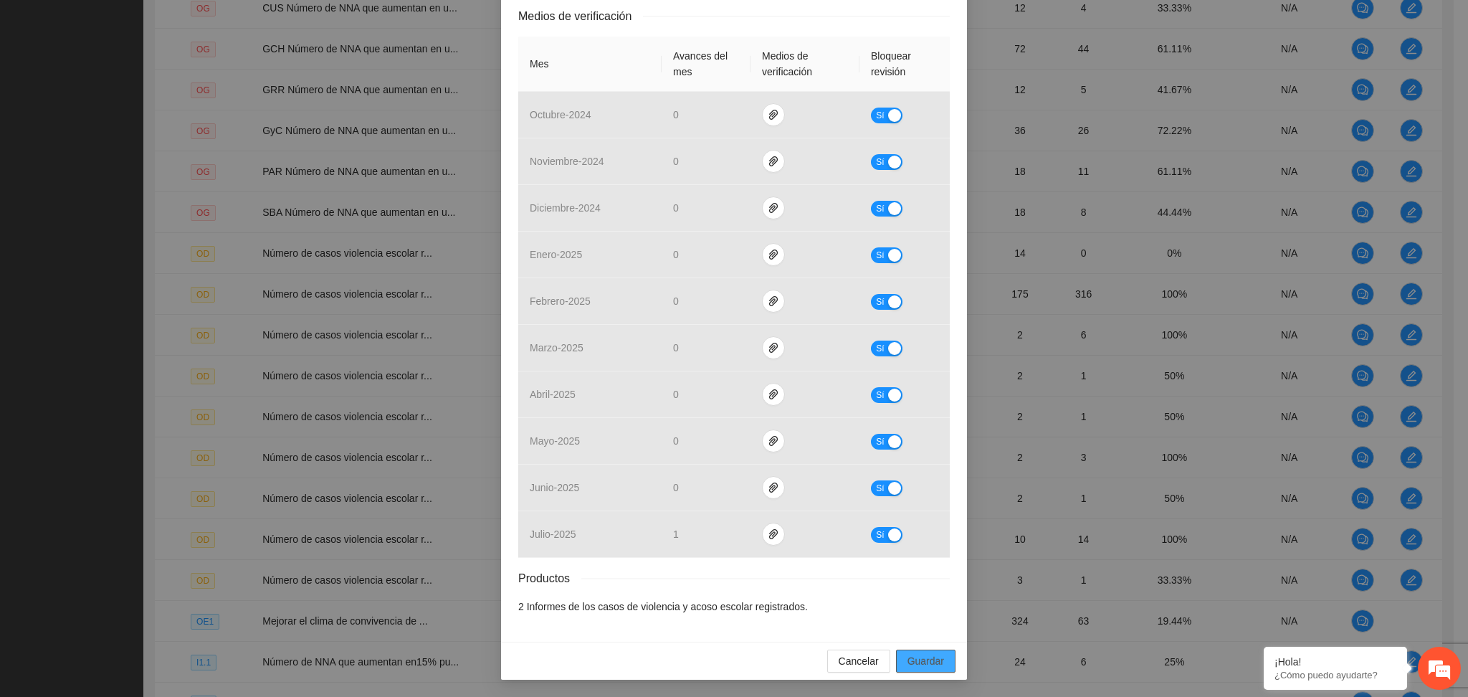
drag, startPoint x: 933, startPoint y: 659, endPoint x: 919, endPoint y: 669, distance: 17.1
click at [932, 657] on span "Guardar" at bounding box center [925, 661] width 37 height 16
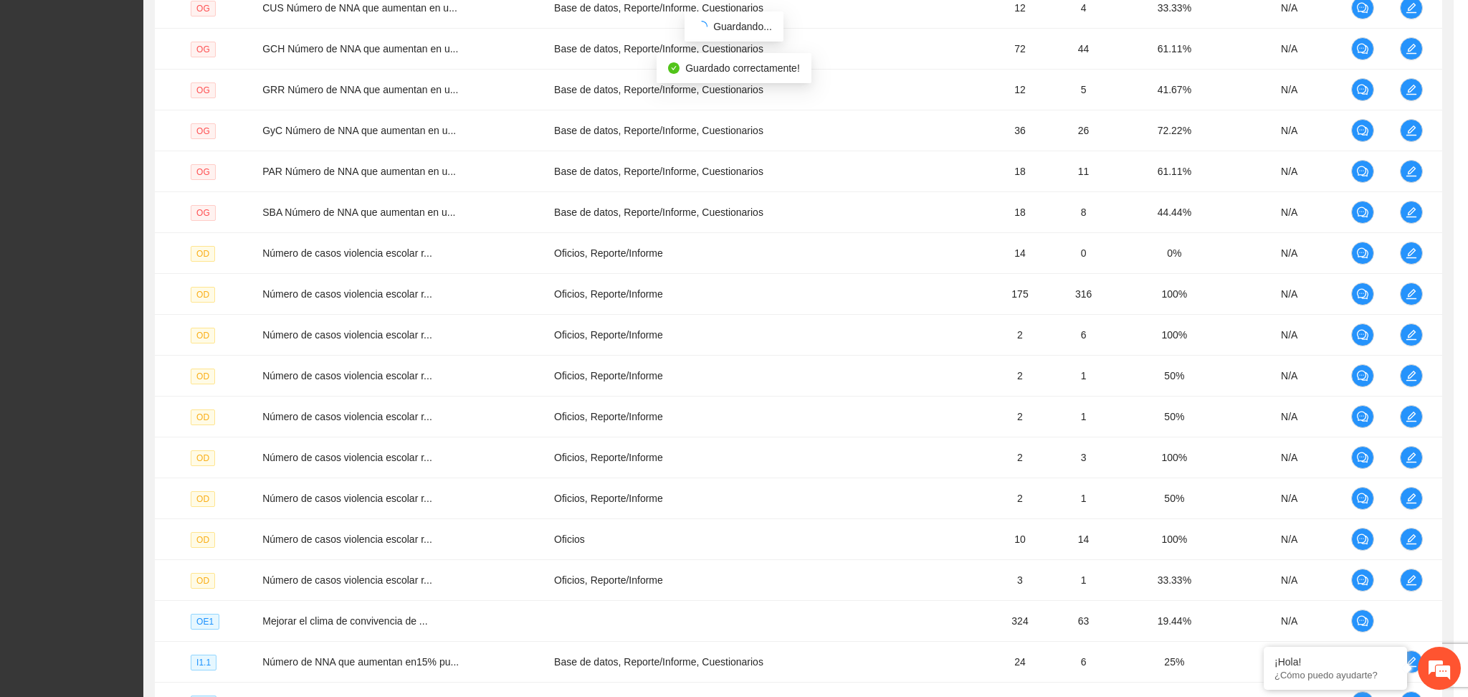
scroll to position [244, 0]
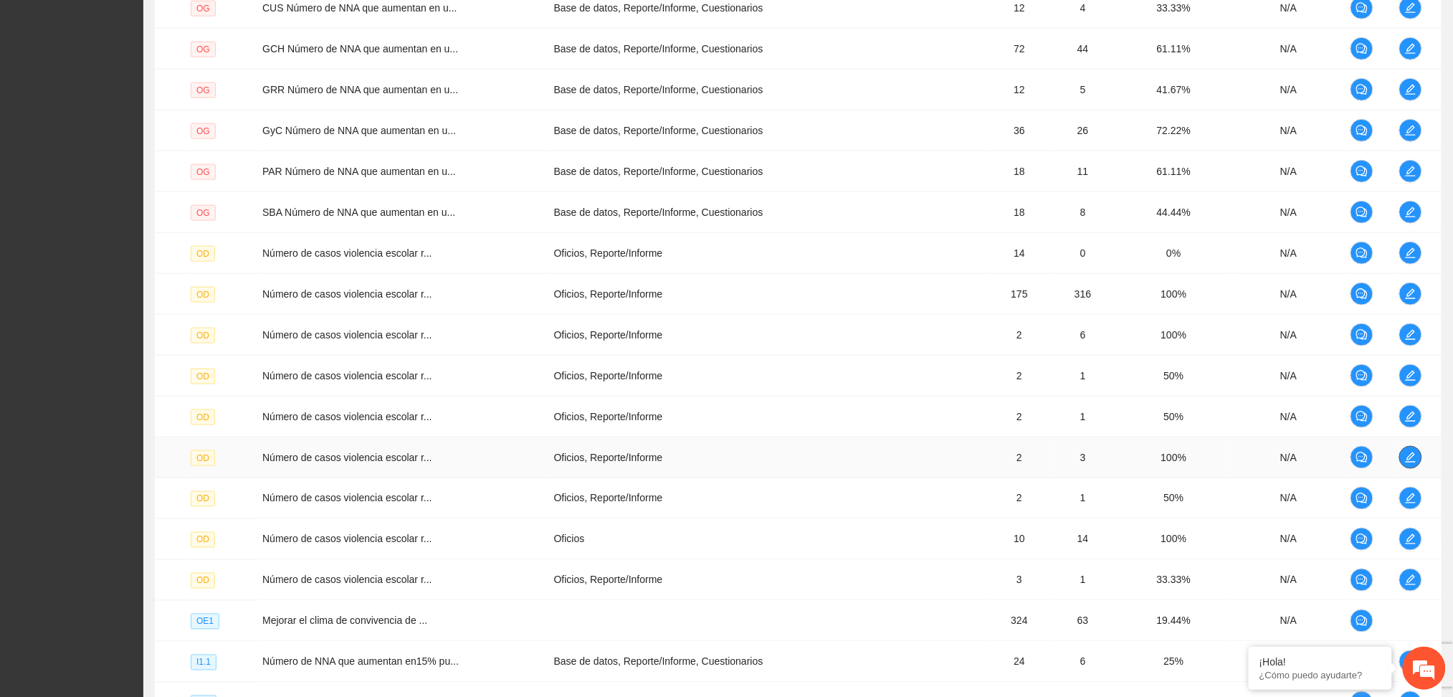
click at [1413, 451] on icon "edit" at bounding box center [1410, 456] width 11 height 11
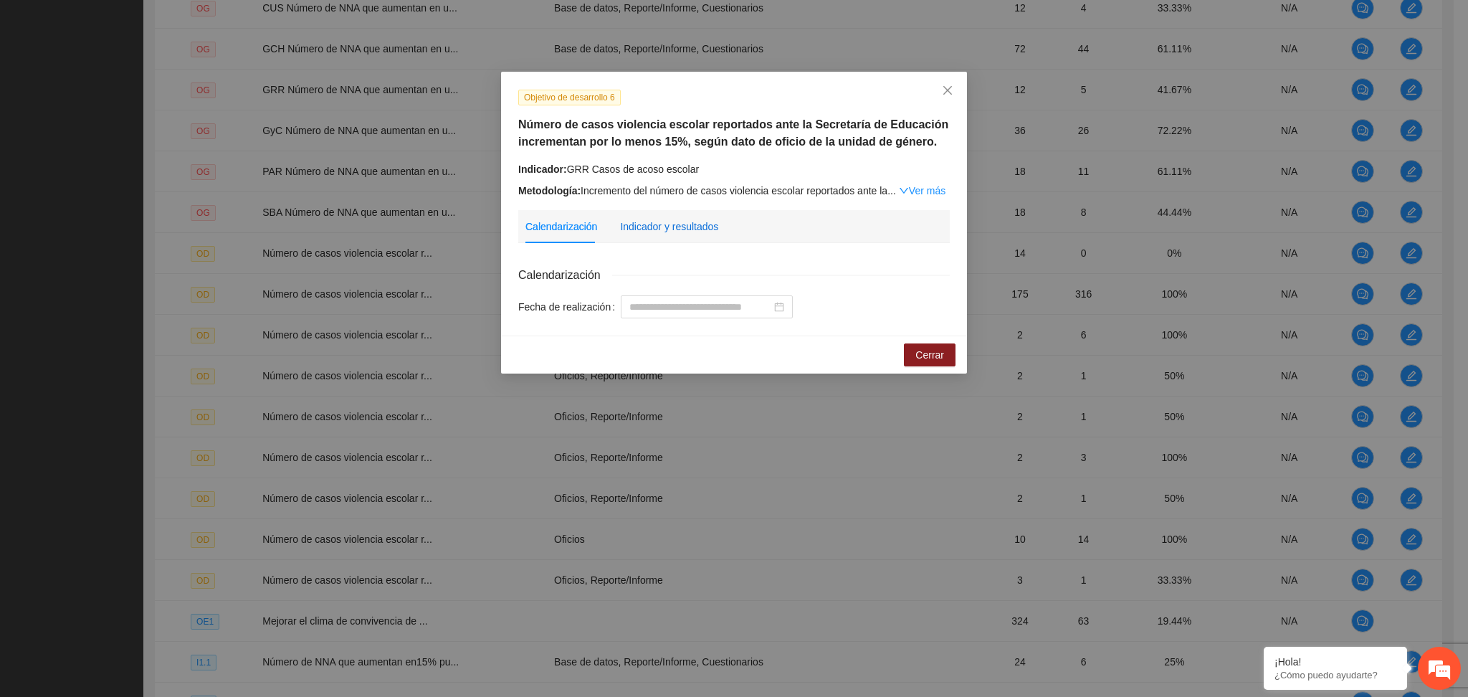
click at [684, 229] on div "Indicador y resultados" at bounding box center [669, 227] width 98 height 16
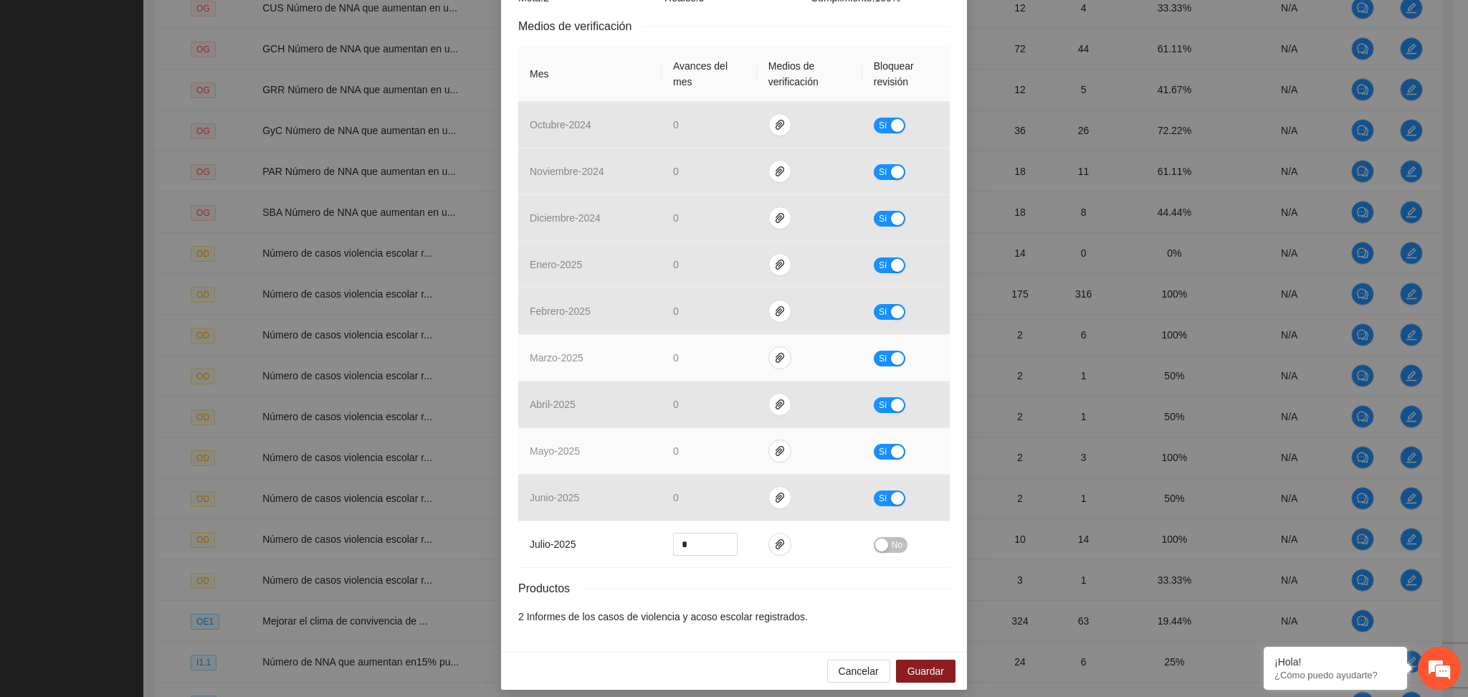
scroll to position [315, 0]
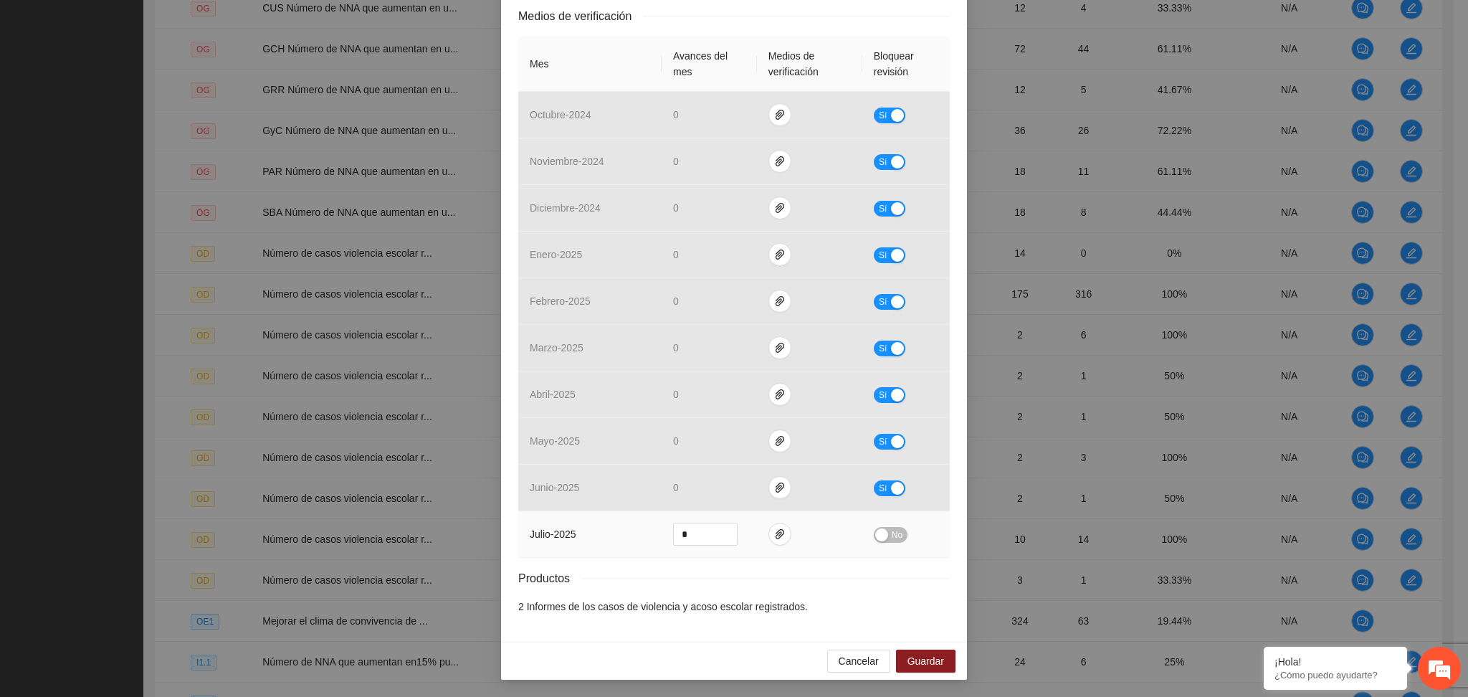
click at [879, 537] on button "No" at bounding box center [891, 535] width 34 height 16
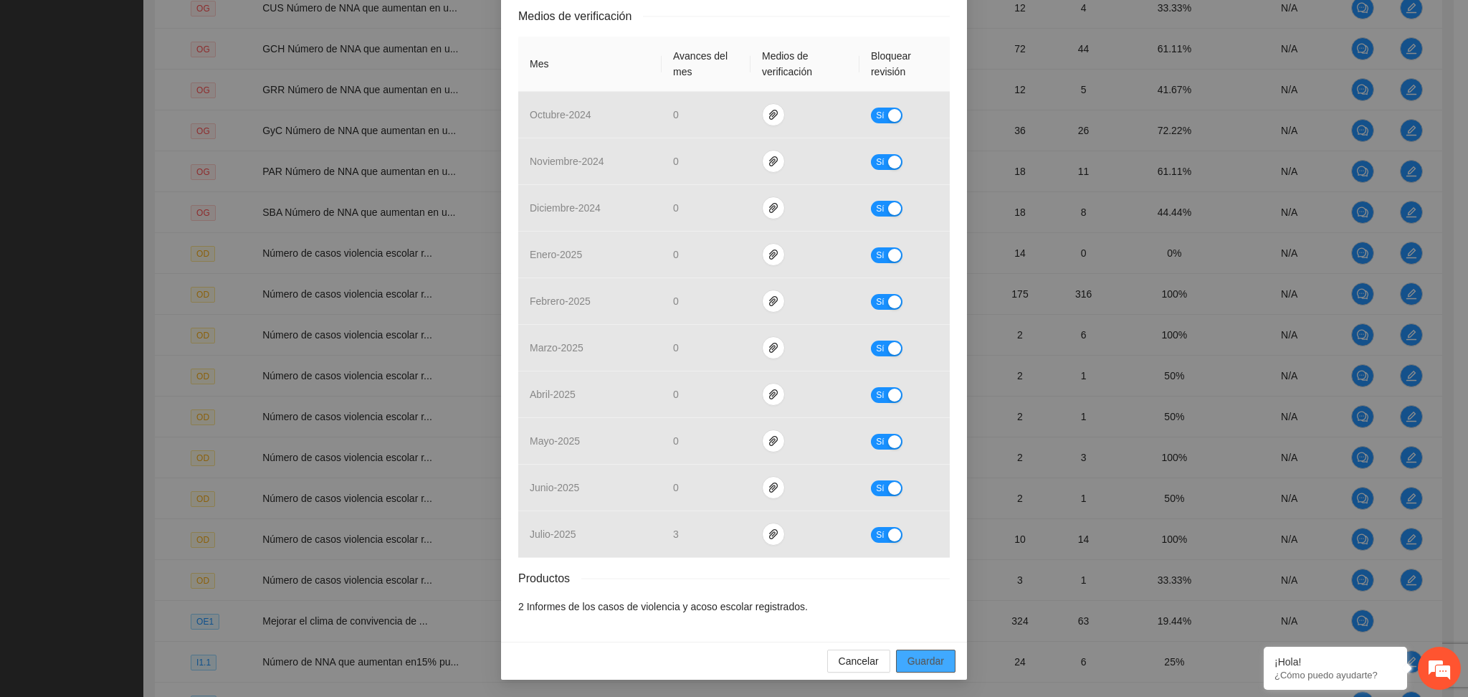
drag, startPoint x: 913, startPoint y: 656, endPoint x: 901, endPoint y: 662, distance: 13.5
click at [907, 662] on span "Guardar" at bounding box center [925, 661] width 37 height 16
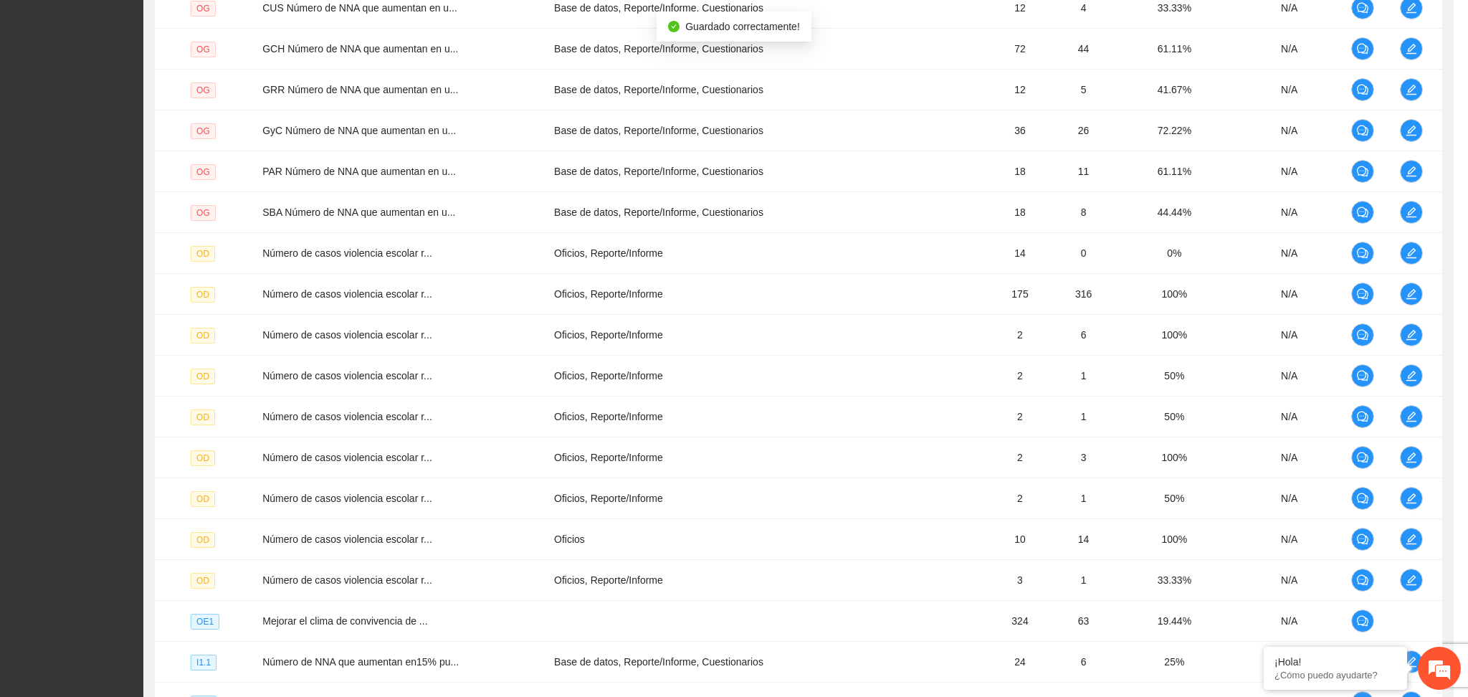
scroll to position [244, 0]
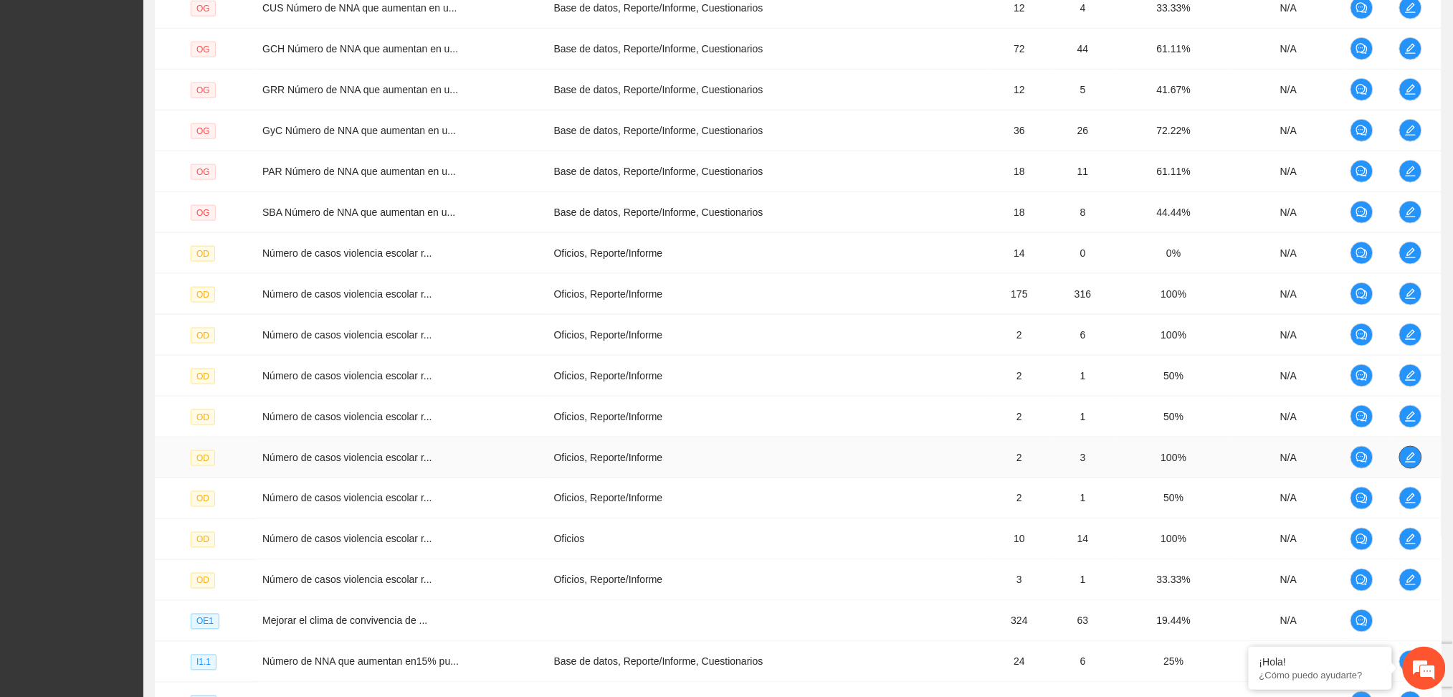
click at [1408, 458] on icon "edit" at bounding box center [1410, 456] width 11 height 11
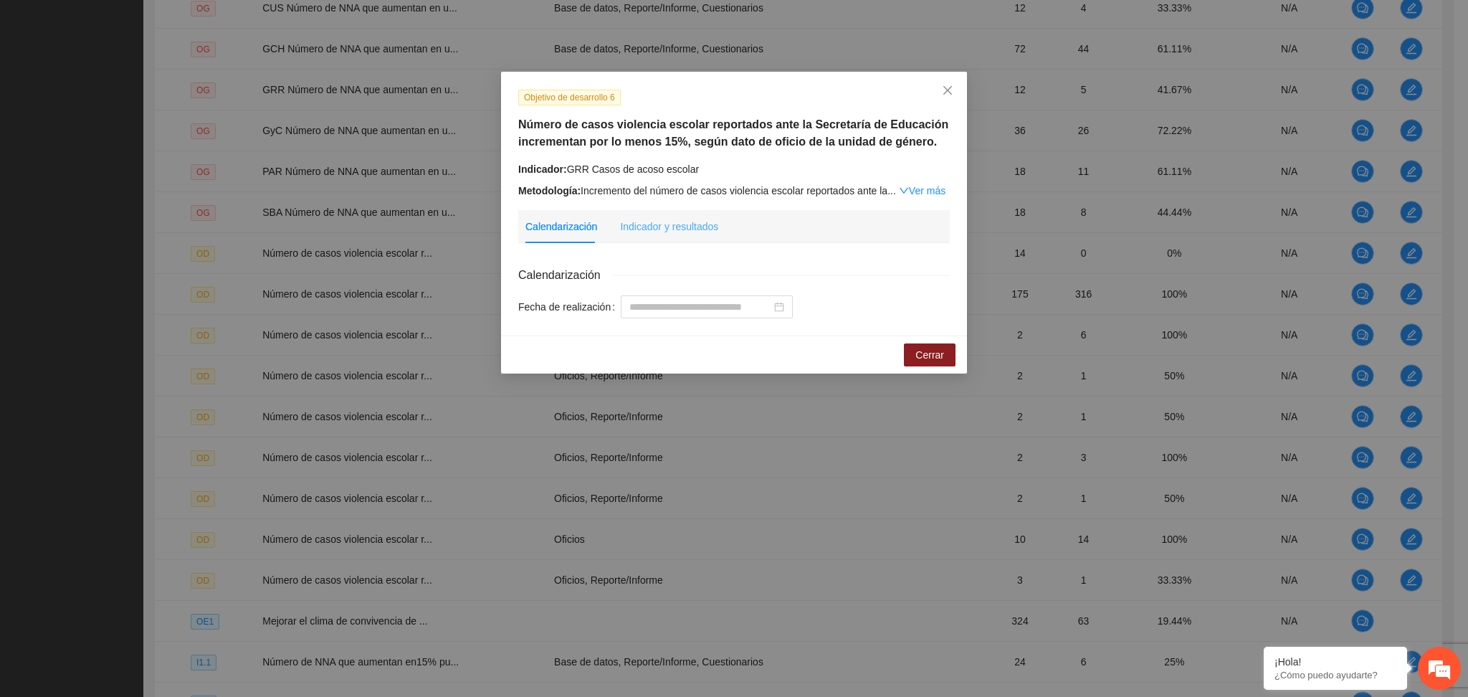
click at [682, 216] on div "Indicador y resultados" at bounding box center [669, 226] width 98 height 33
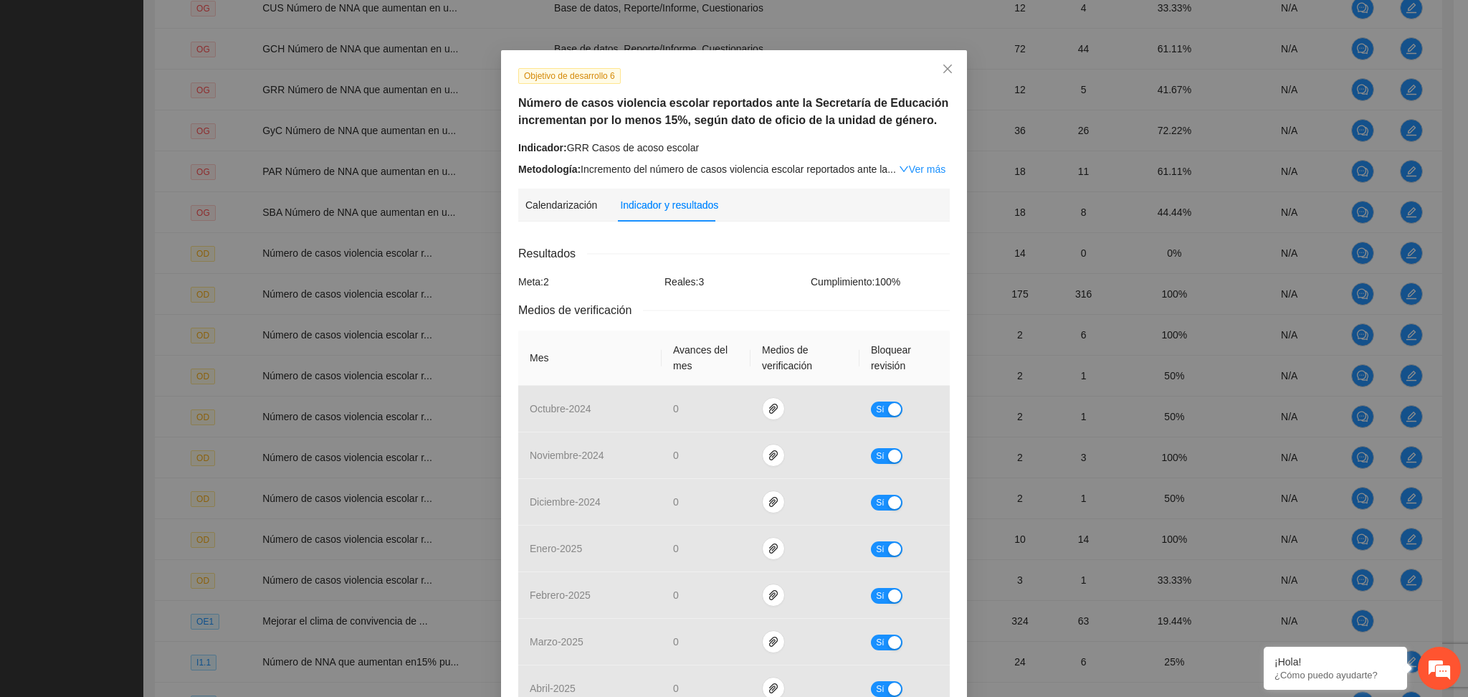
scroll to position [0, 0]
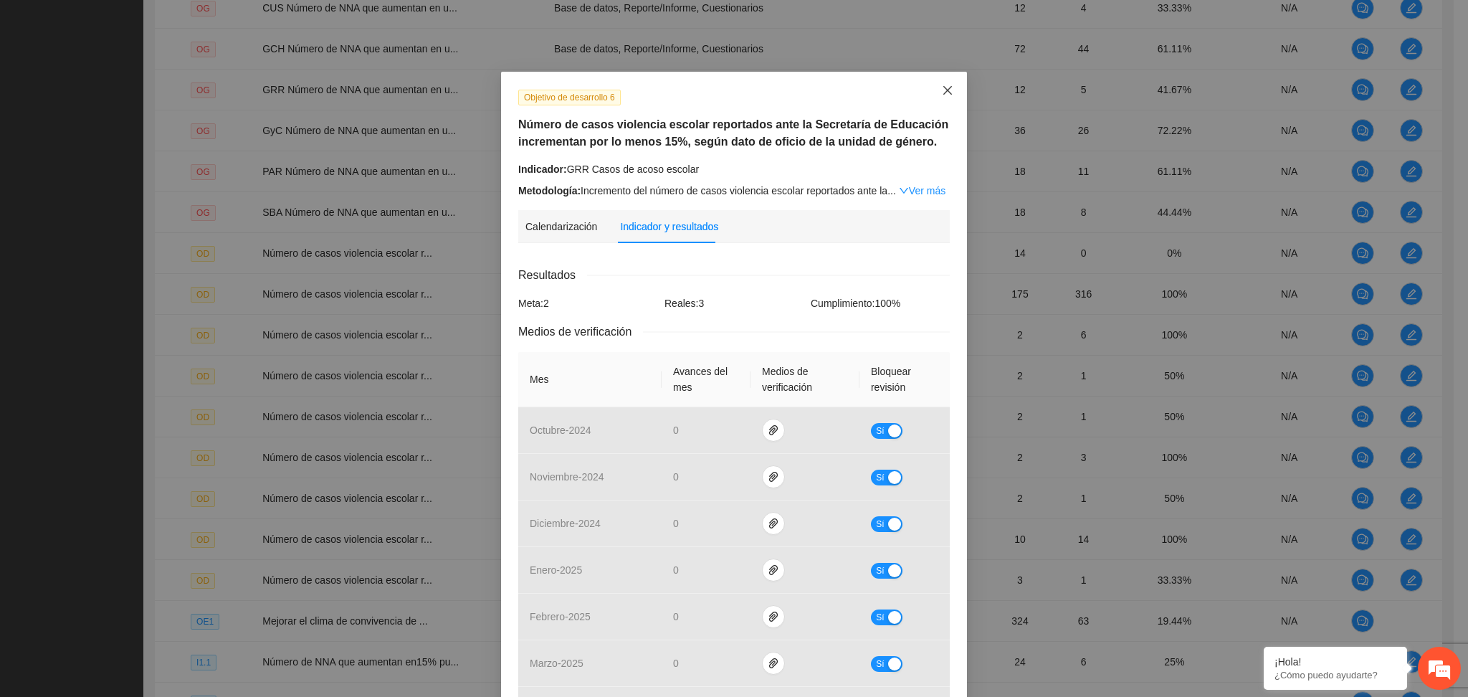
click at [944, 85] on icon "close" at bounding box center [947, 90] width 11 height 11
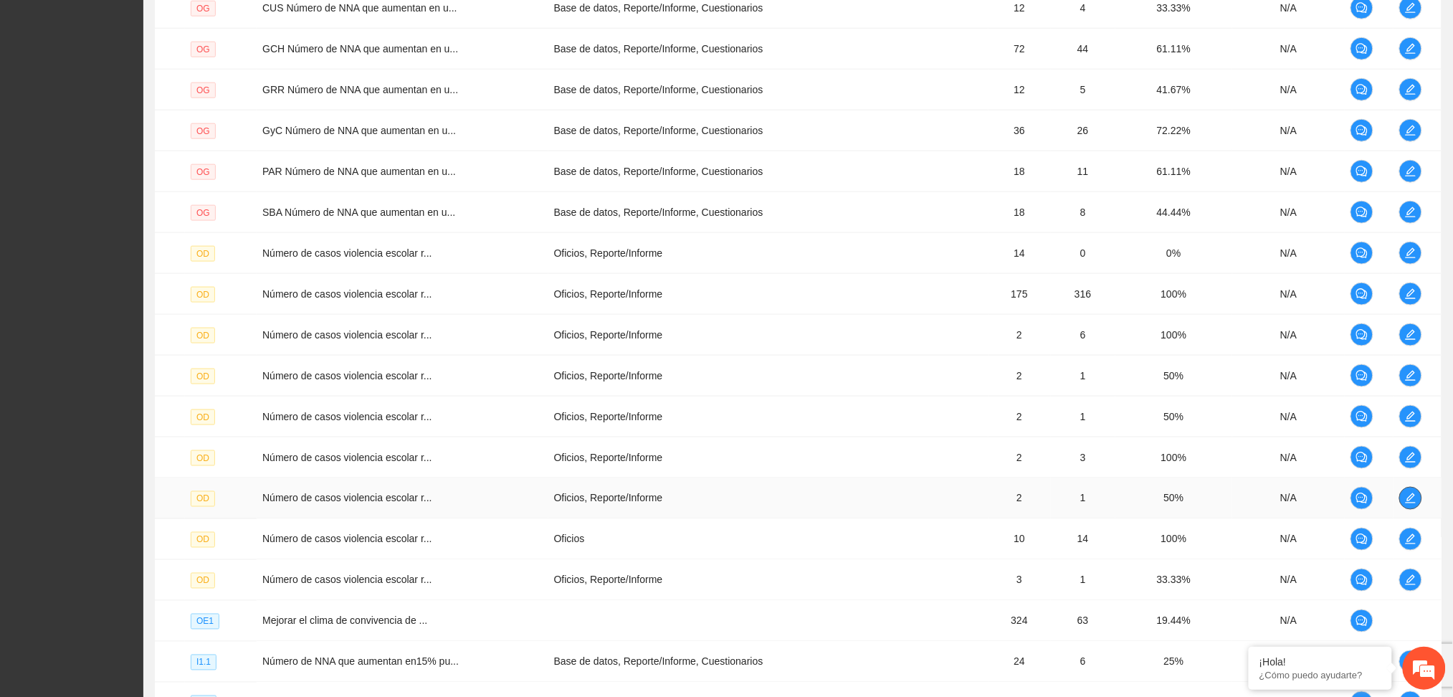
click at [1408, 492] on icon "edit" at bounding box center [1410, 497] width 11 height 11
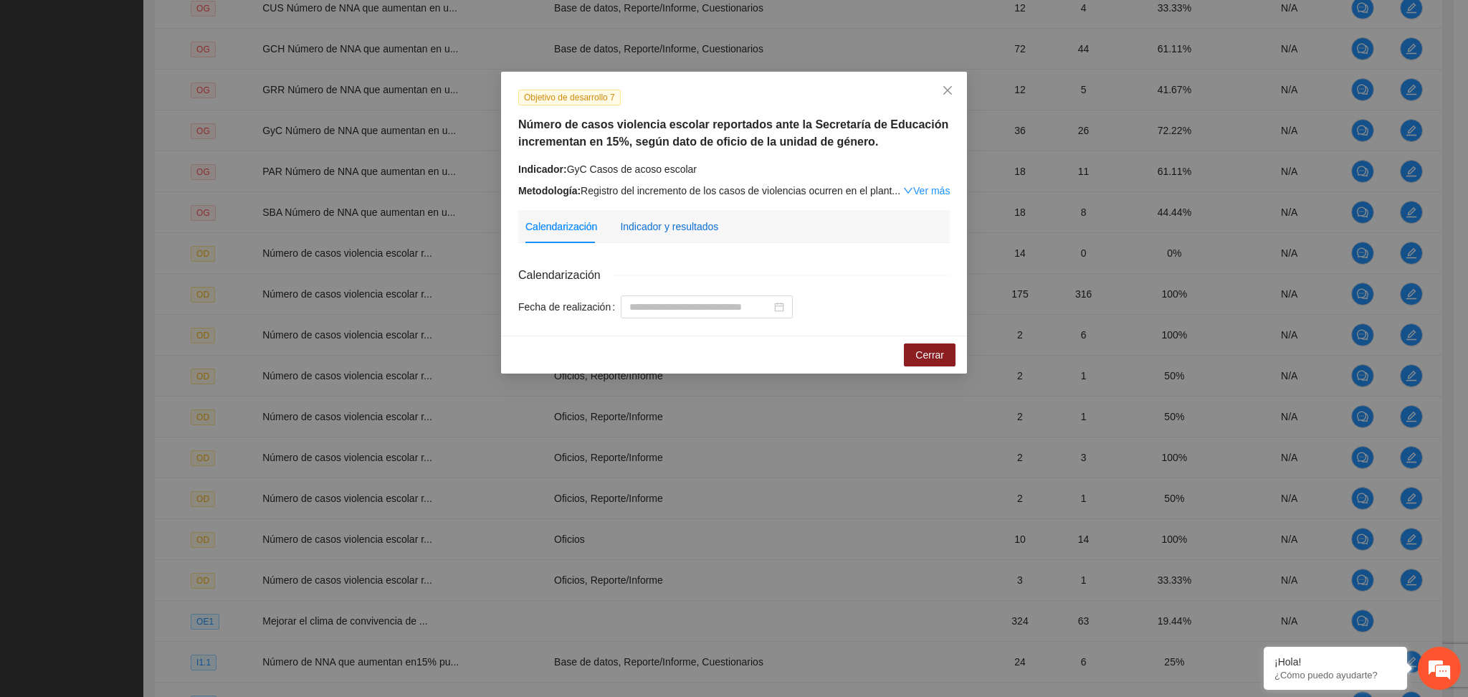
click at [660, 222] on div "Indicador y resultados" at bounding box center [669, 227] width 98 height 16
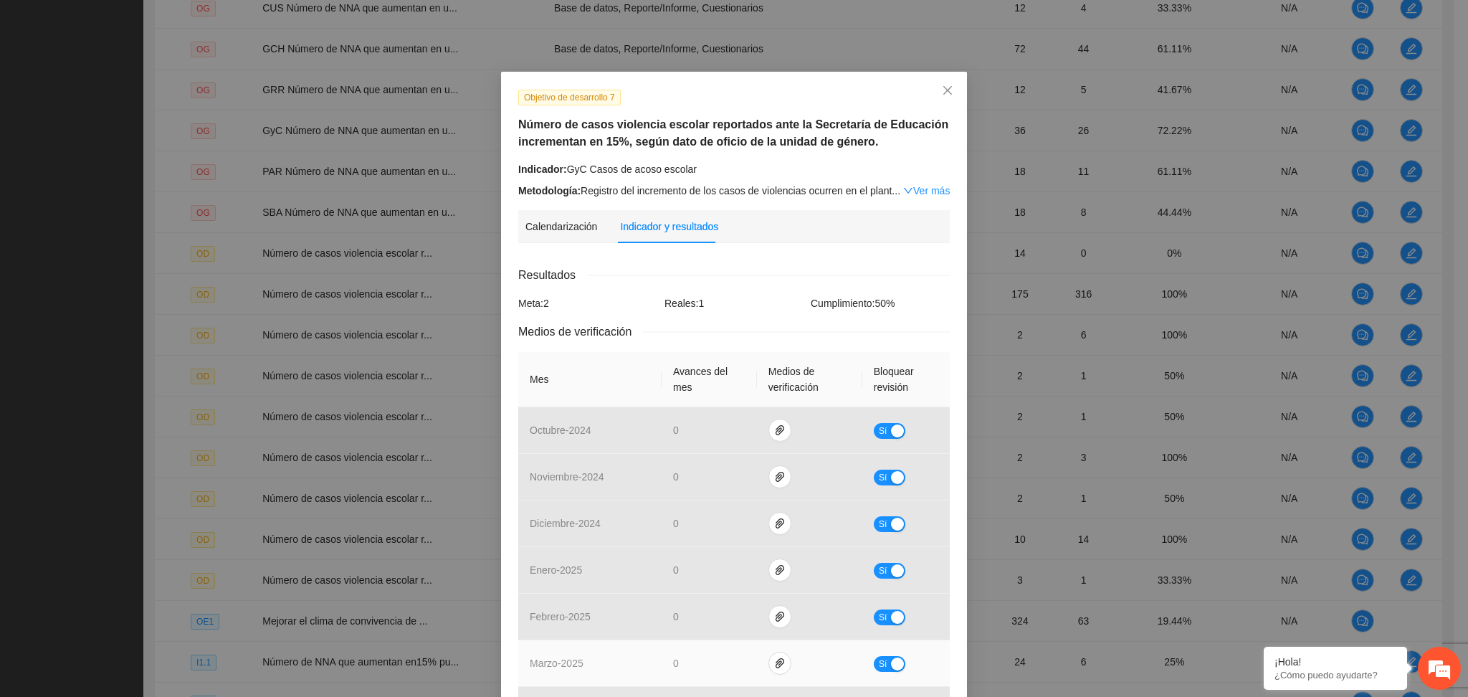
scroll to position [315, 0]
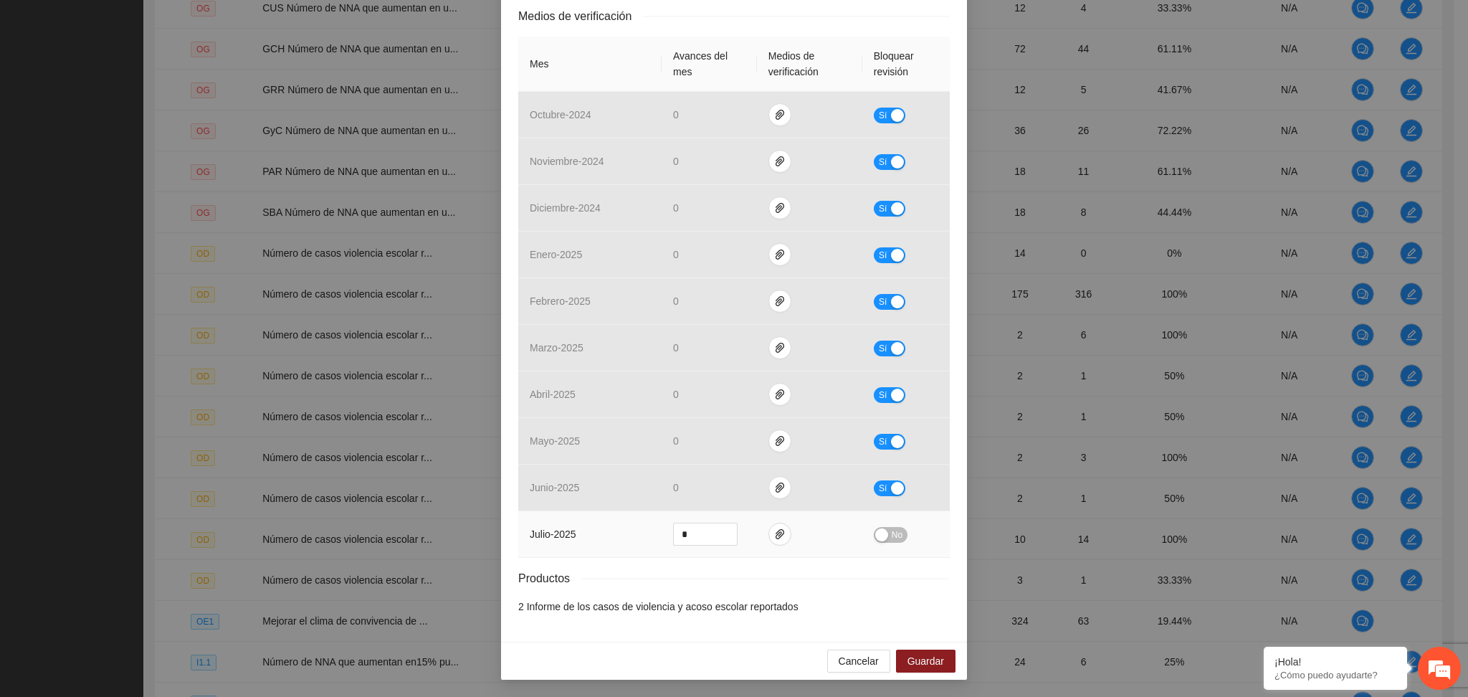
drag, startPoint x: 884, startPoint y: 525, endPoint x: 858, endPoint y: 553, distance: 38.6
click at [879, 528] on div "No" at bounding box center [906, 534] width 64 height 16
click at [875, 538] on div "button" at bounding box center [881, 534] width 13 height 13
click at [768, 527] on button "button" at bounding box center [773, 533] width 23 height 23
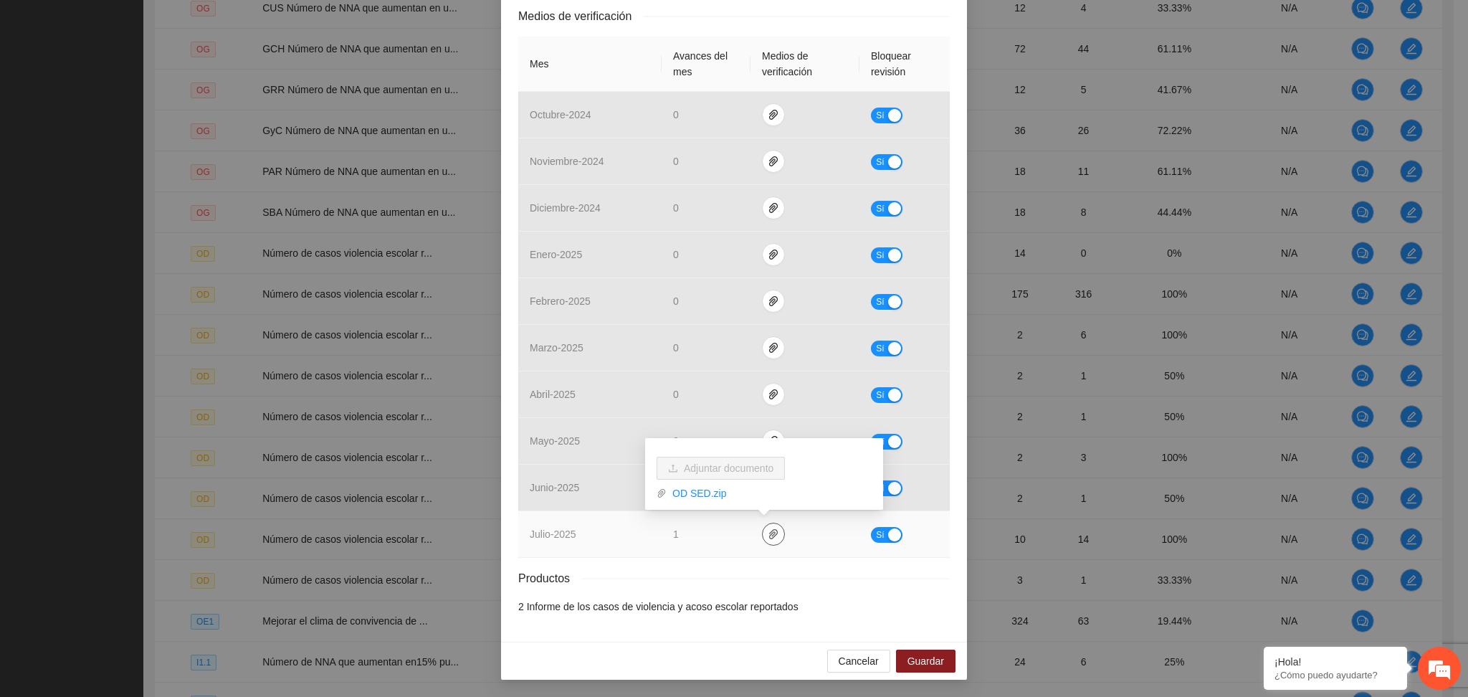
click at [768, 527] on button "button" at bounding box center [773, 533] width 23 height 23
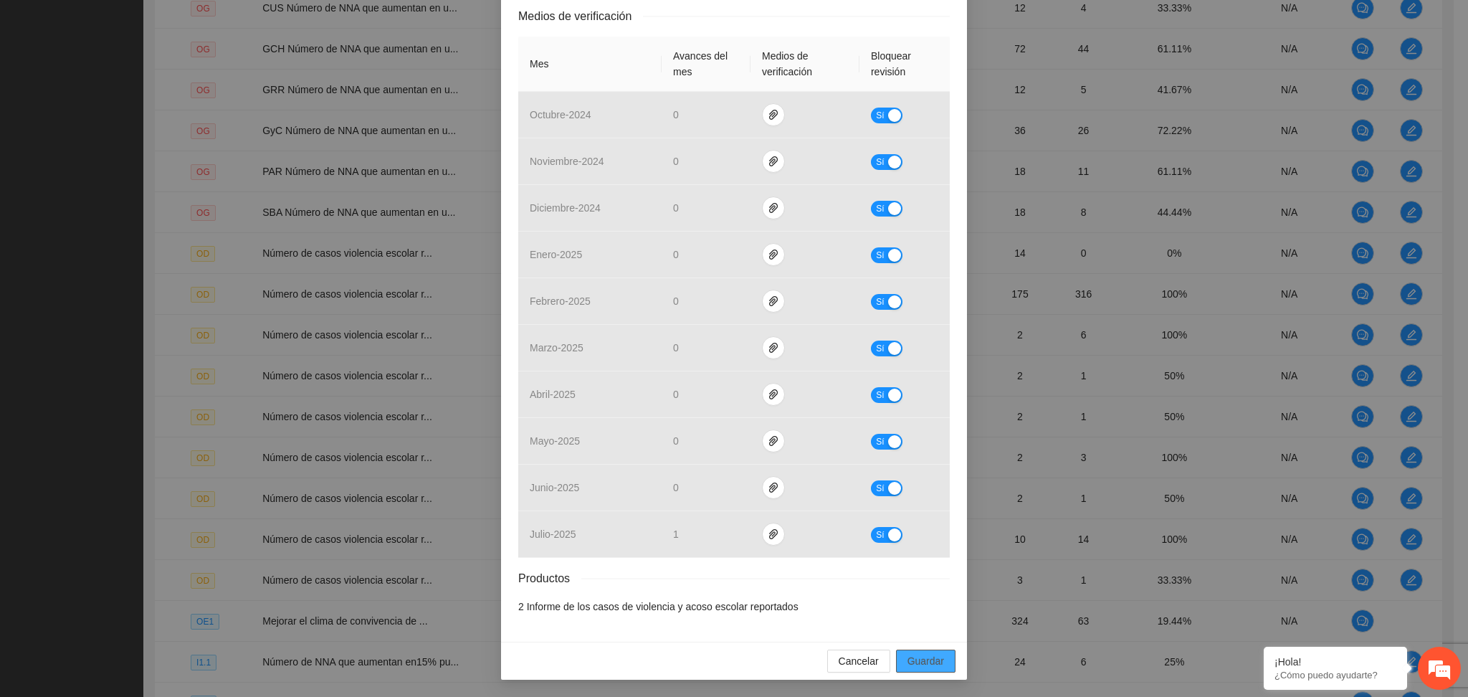
click at [924, 658] on span "Guardar" at bounding box center [925, 661] width 37 height 16
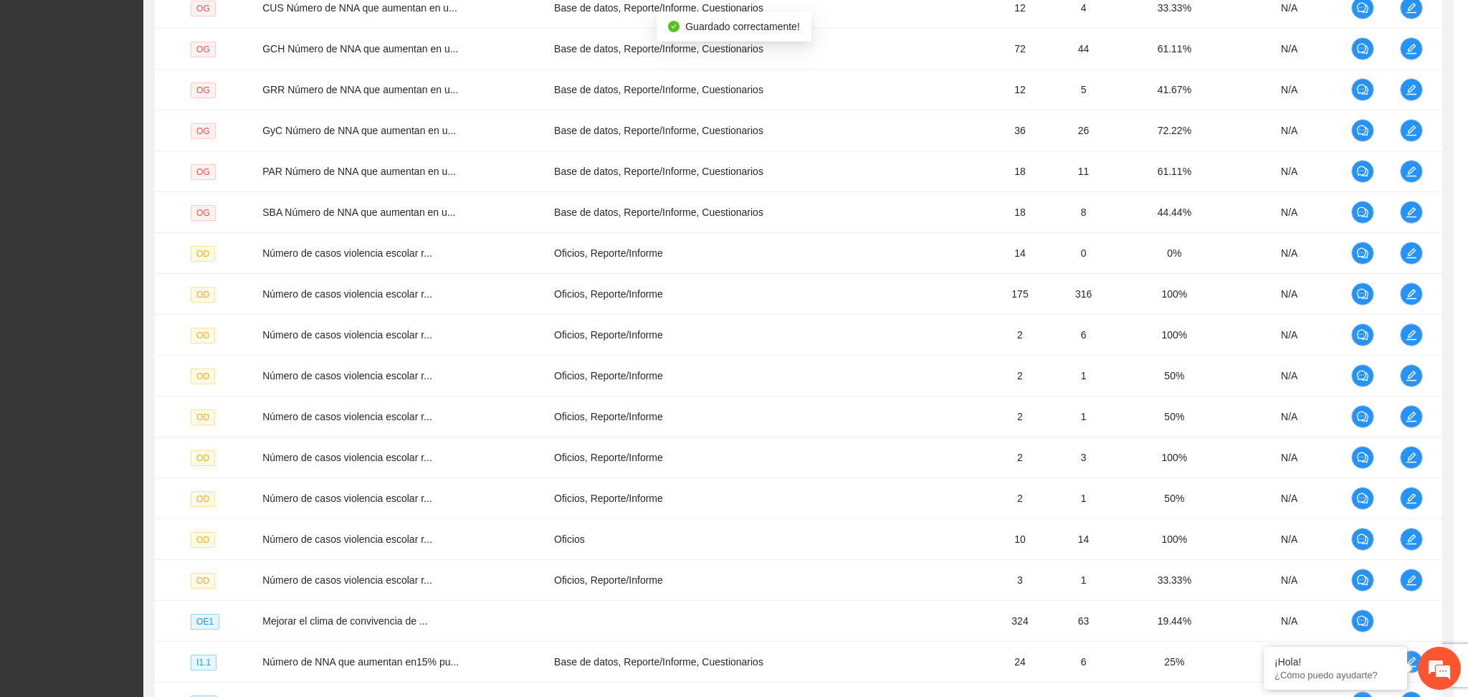
scroll to position [244, 0]
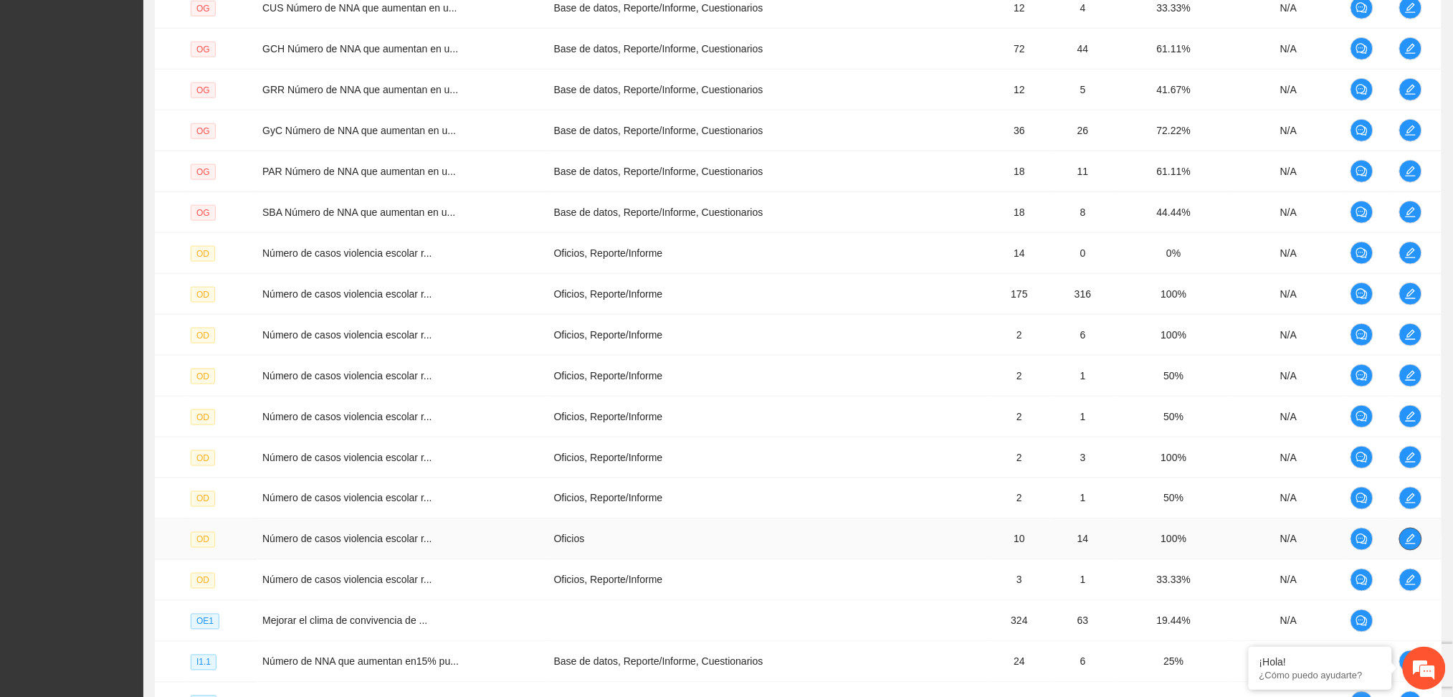
click at [1418, 533] on span "edit" at bounding box center [1410, 538] width 21 height 11
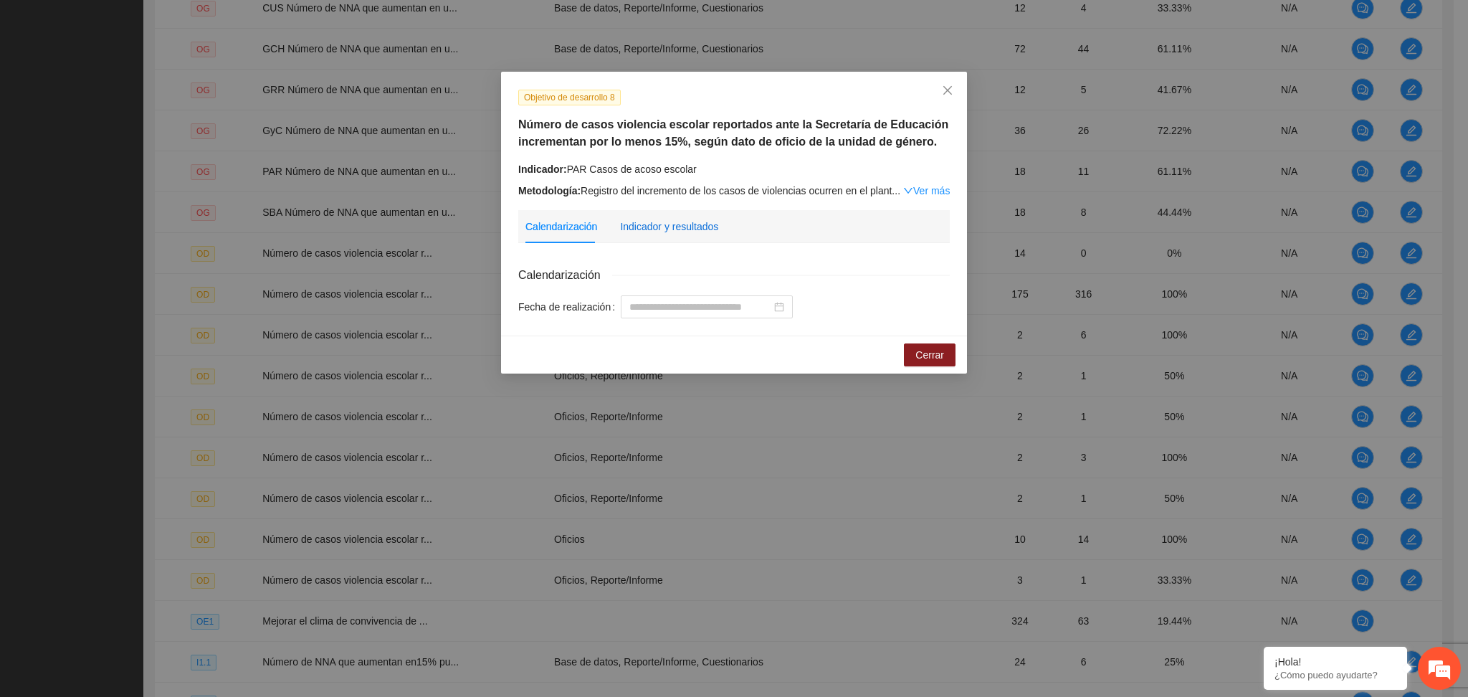
click at [706, 221] on div "Indicador y resultados" at bounding box center [669, 227] width 98 height 16
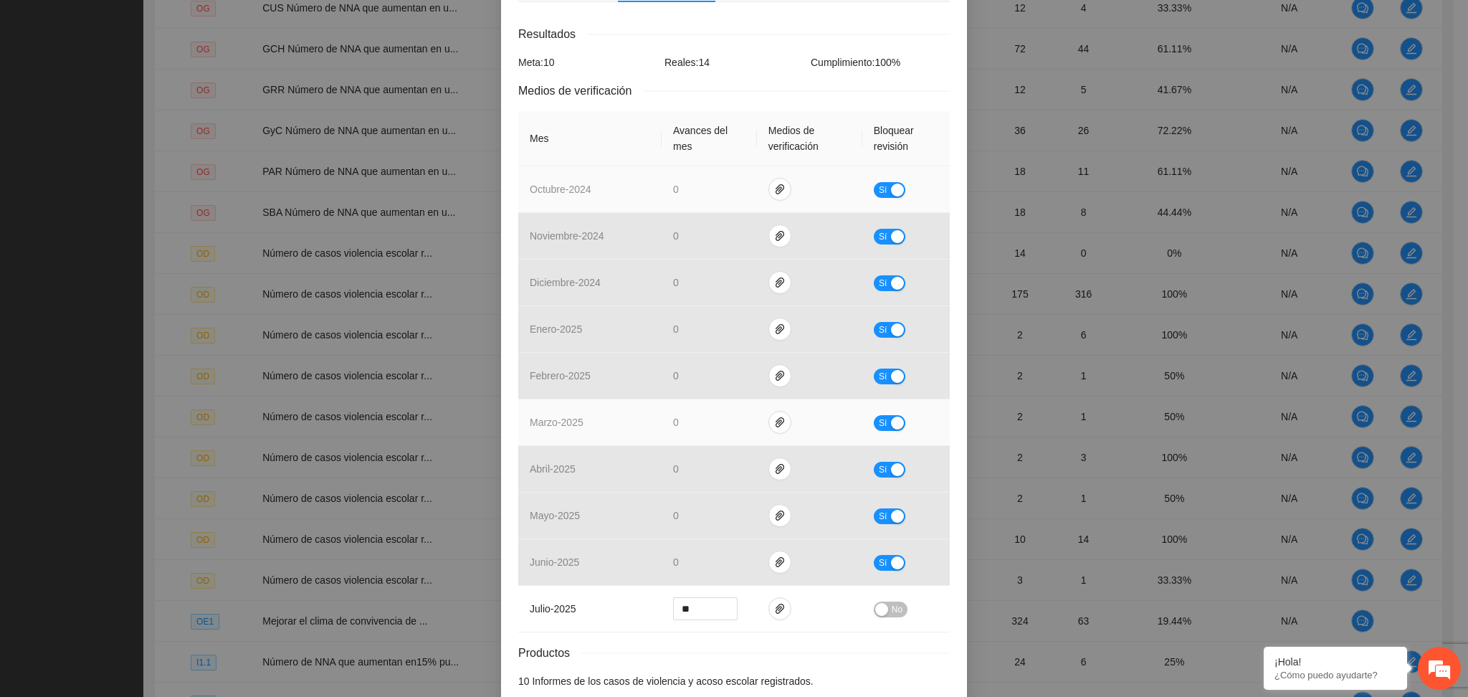
scroll to position [315, 0]
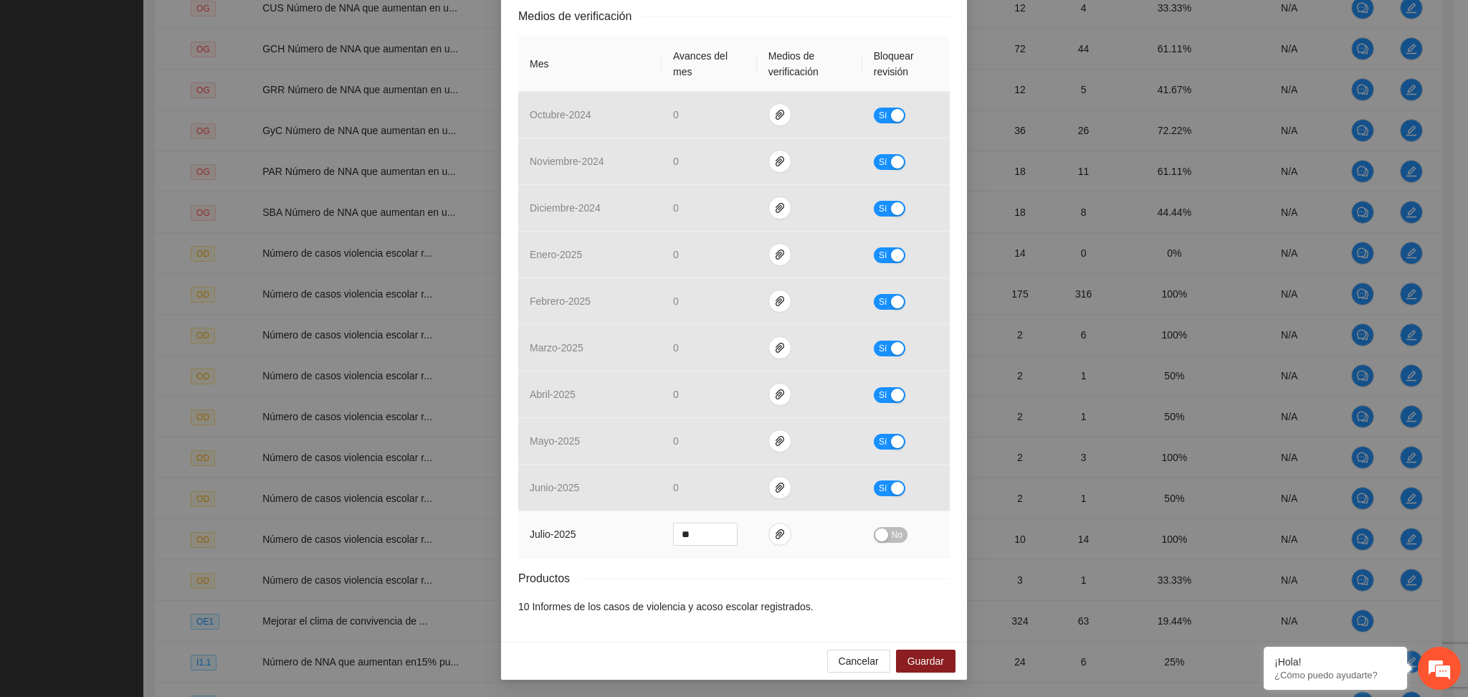
click at [876, 533] on div "button" at bounding box center [881, 534] width 13 height 13
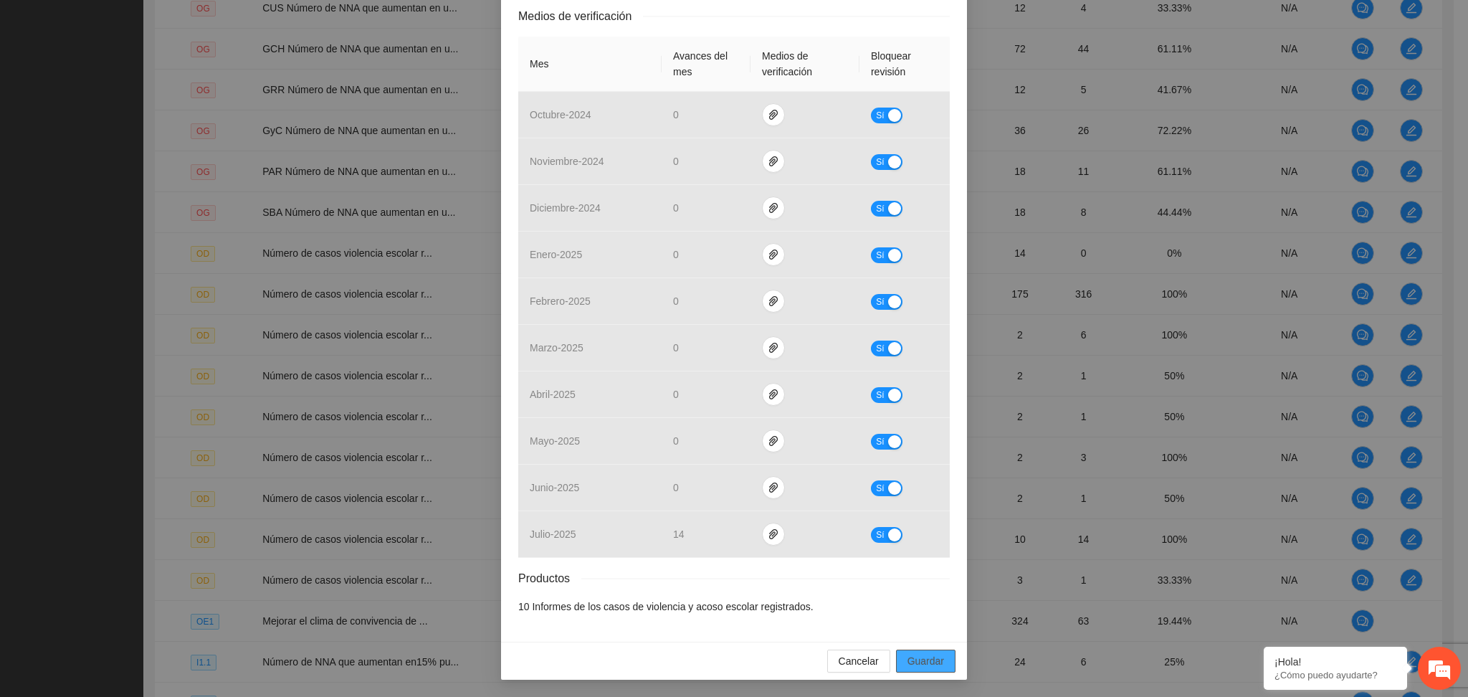
click at [917, 661] on span "Guardar" at bounding box center [925, 661] width 37 height 16
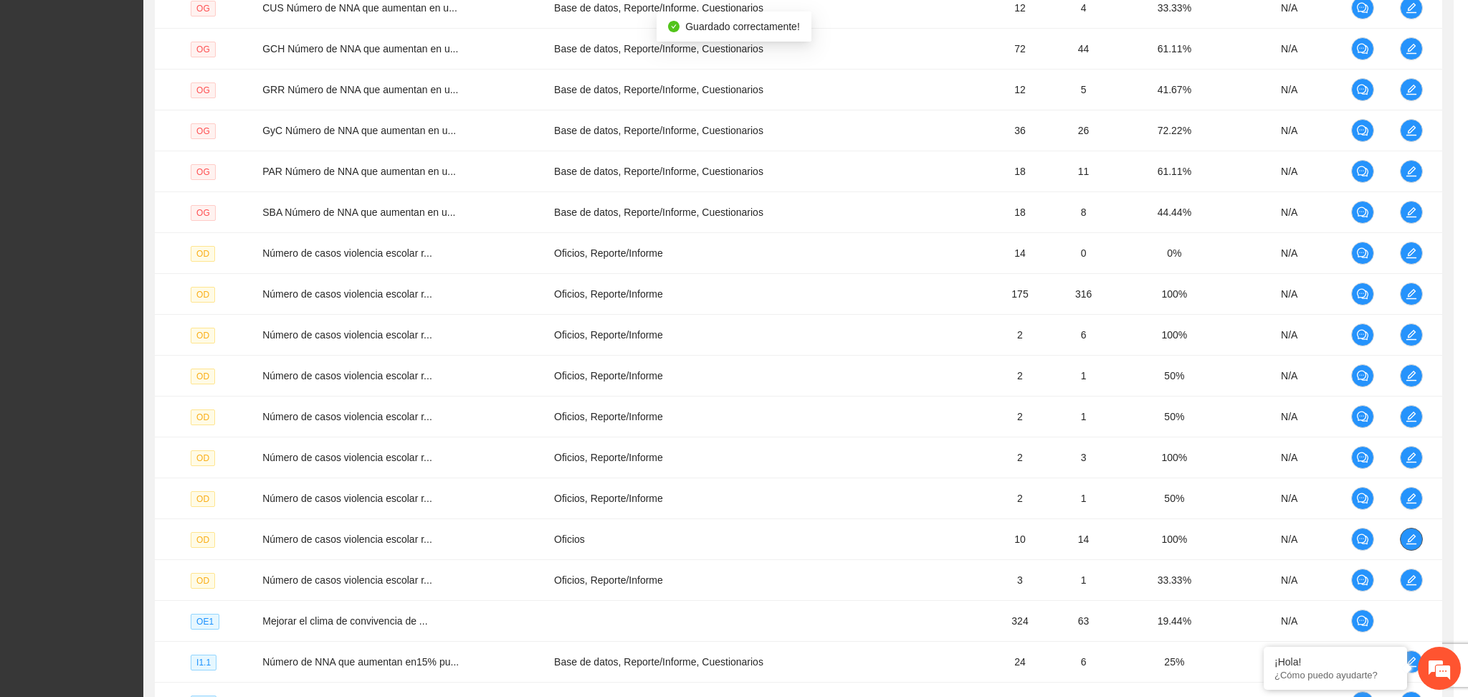
scroll to position [0, 0]
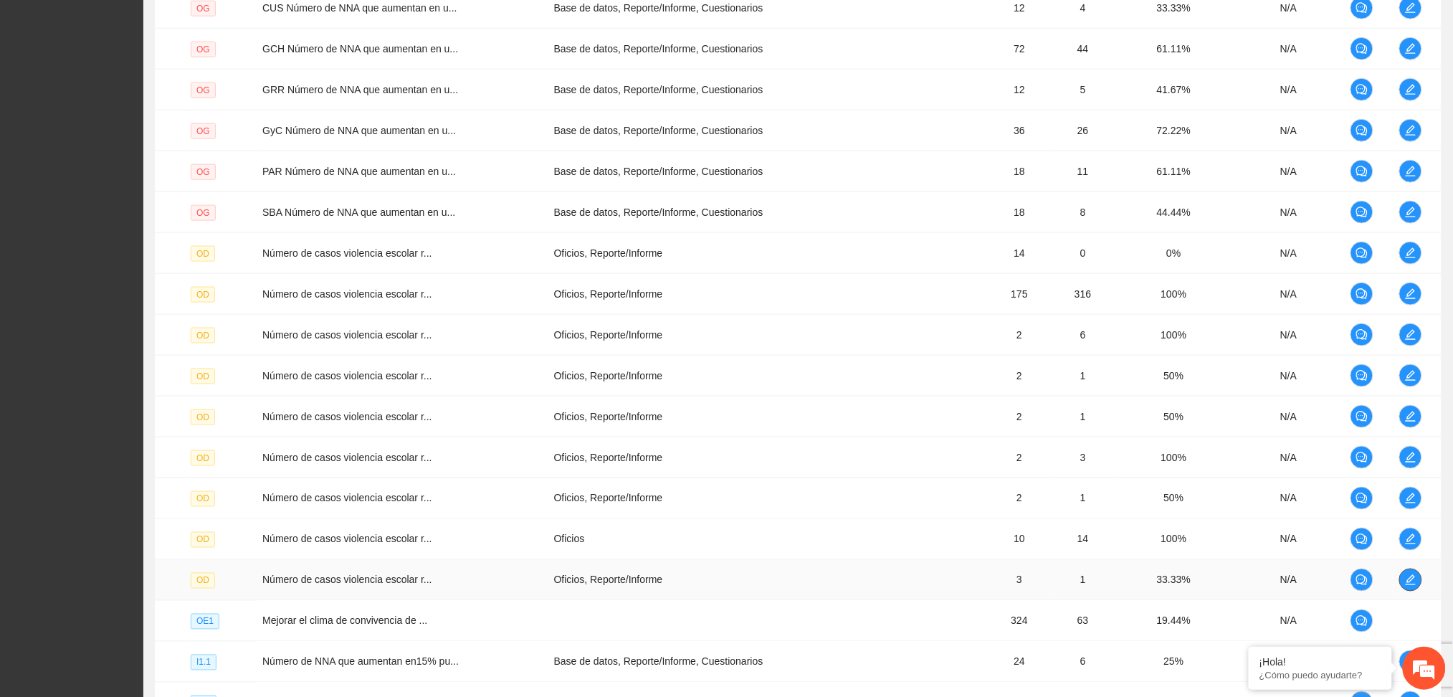
click at [1410, 575] on icon "edit" at bounding box center [1410, 579] width 11 height 11
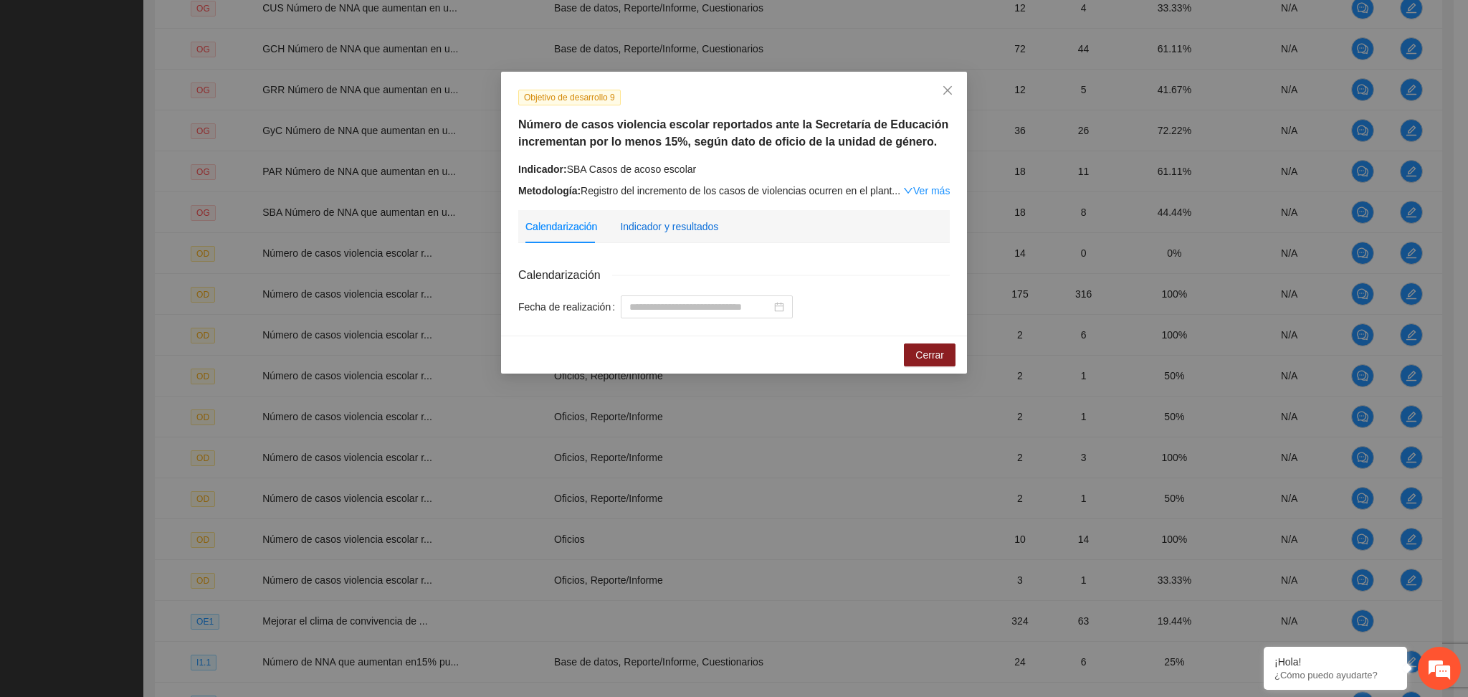
click at [671, 221] on div "Indicador y resultados" at bounding box center [669, 227] width 98 height 16
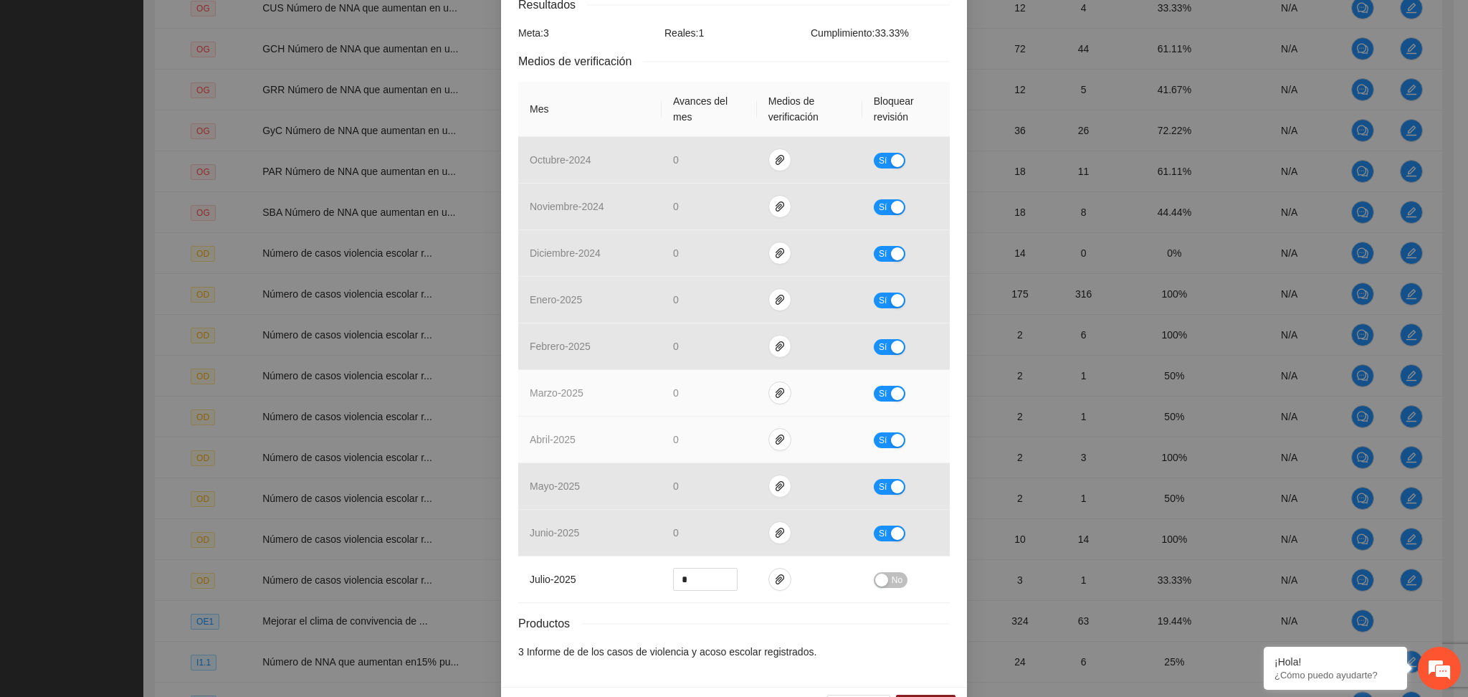
scroll to position [315, 0]
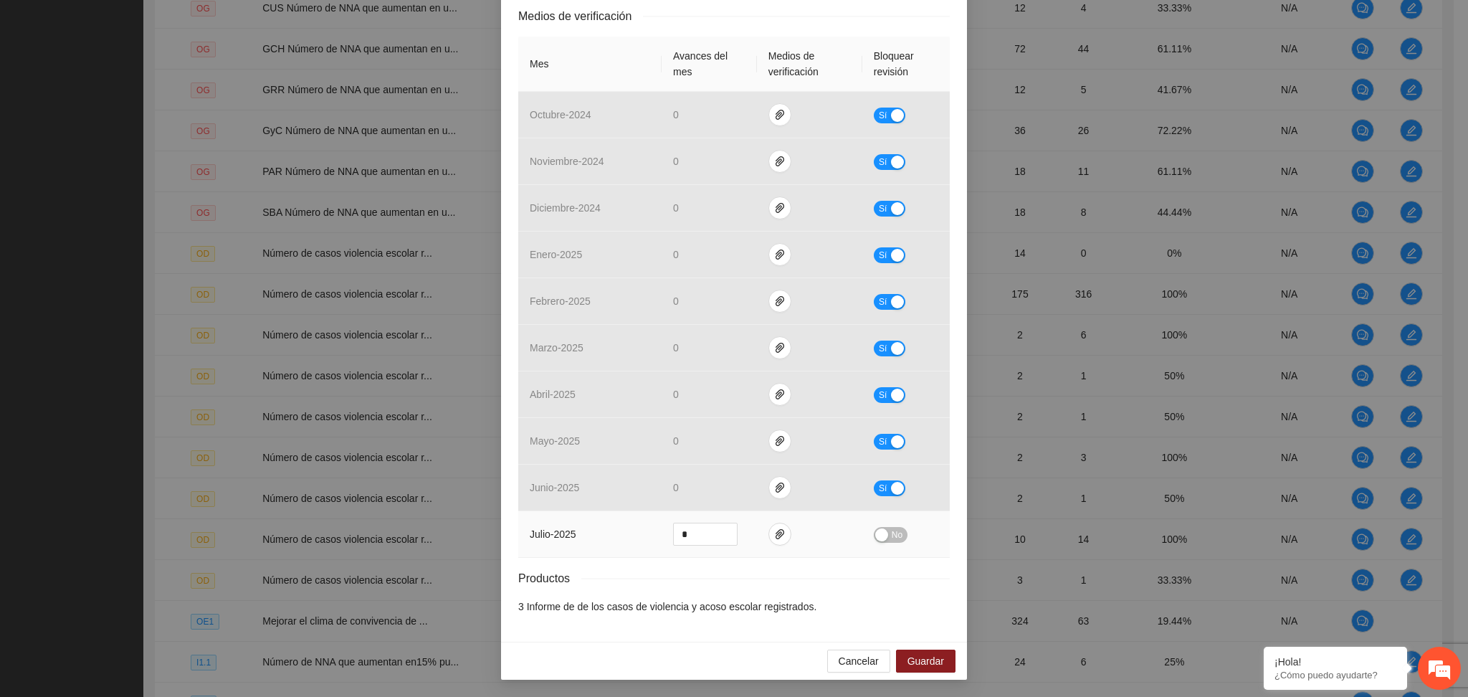
click at [876, 538] on div "button" at bounding box center [881, 534] width 13 height 13
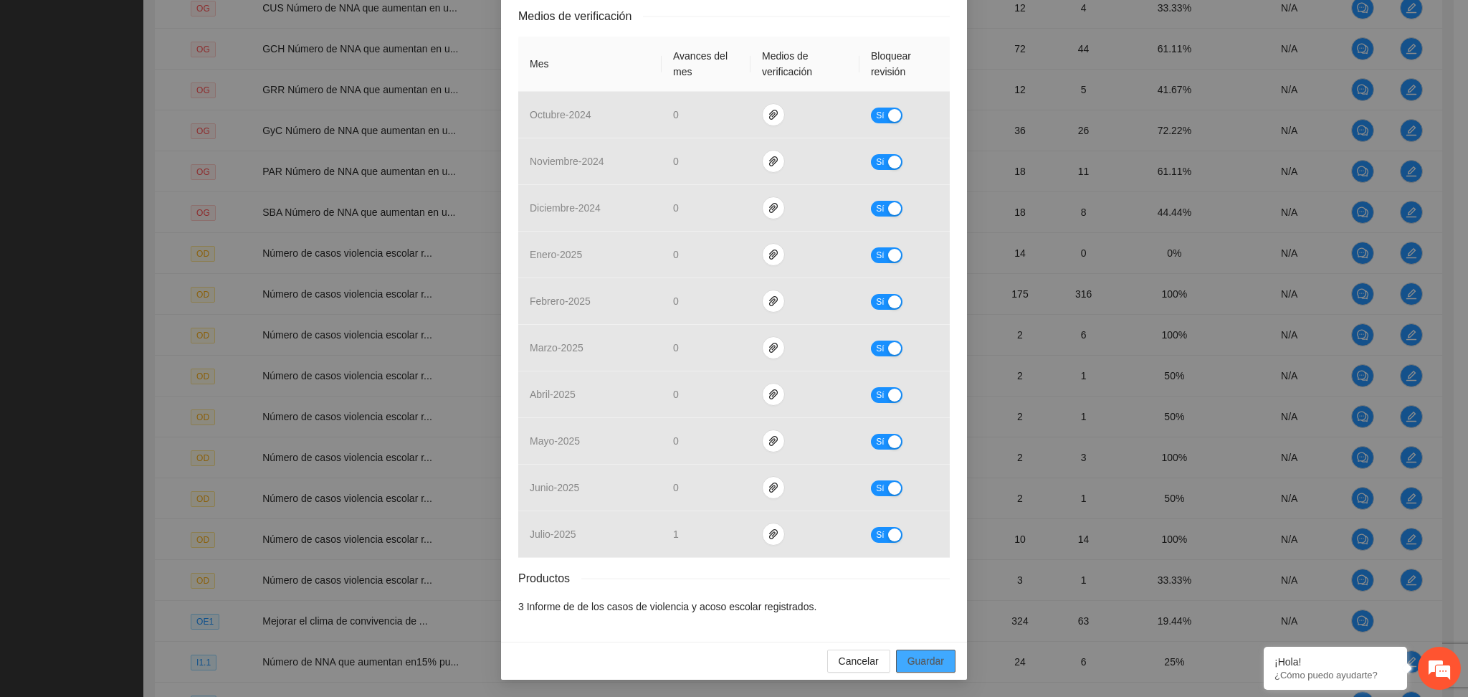
click at [924, 664] on span "Guardar" at bounding box center [925, 661] width 37 height 16
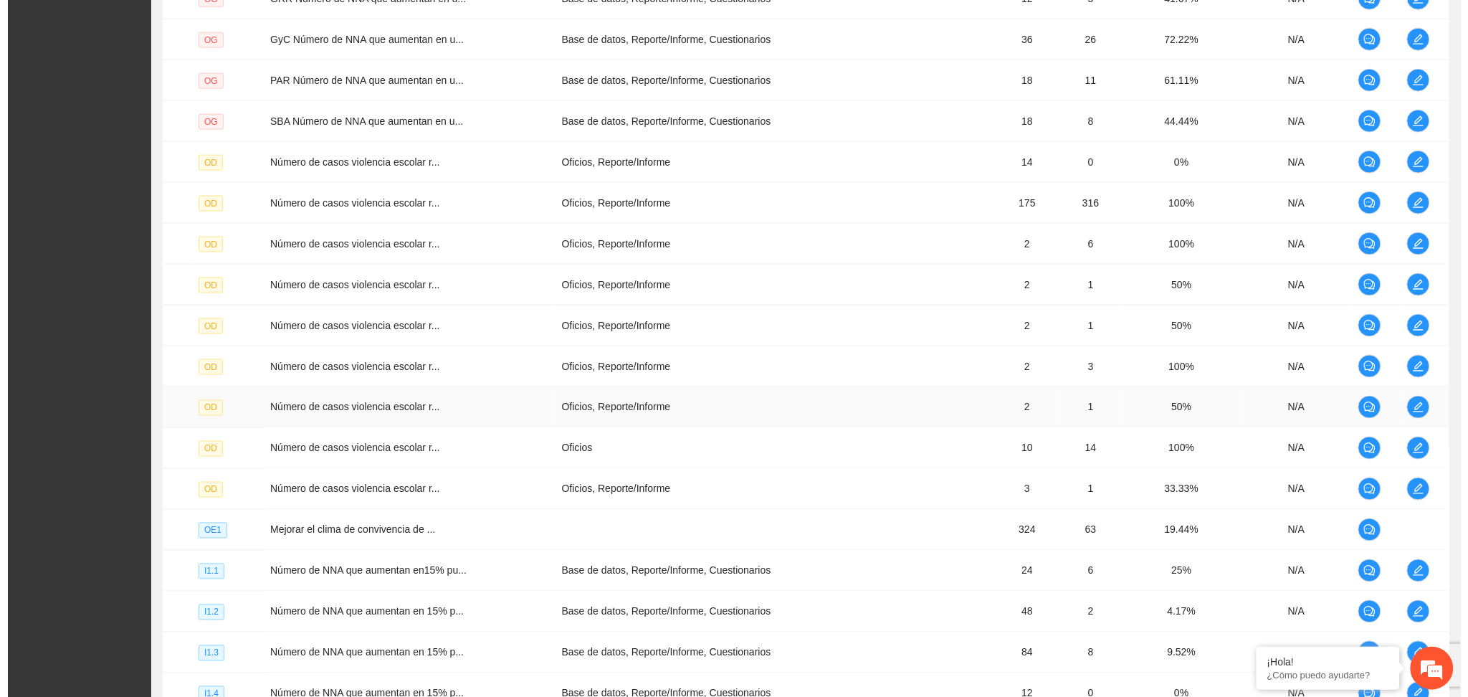
scroll to position [621, 0]
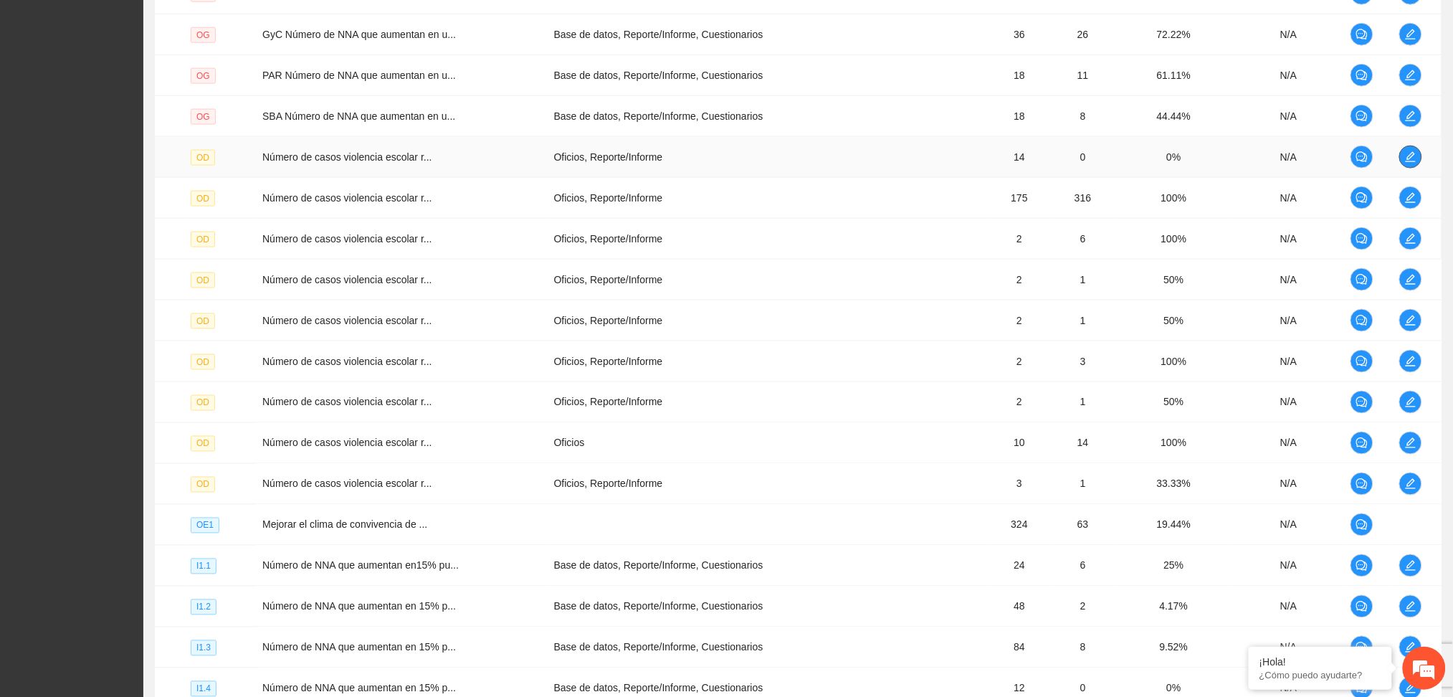
click at [1410, 152] on icon "edit" at bounding box center [1410, 156] width 11 height 11
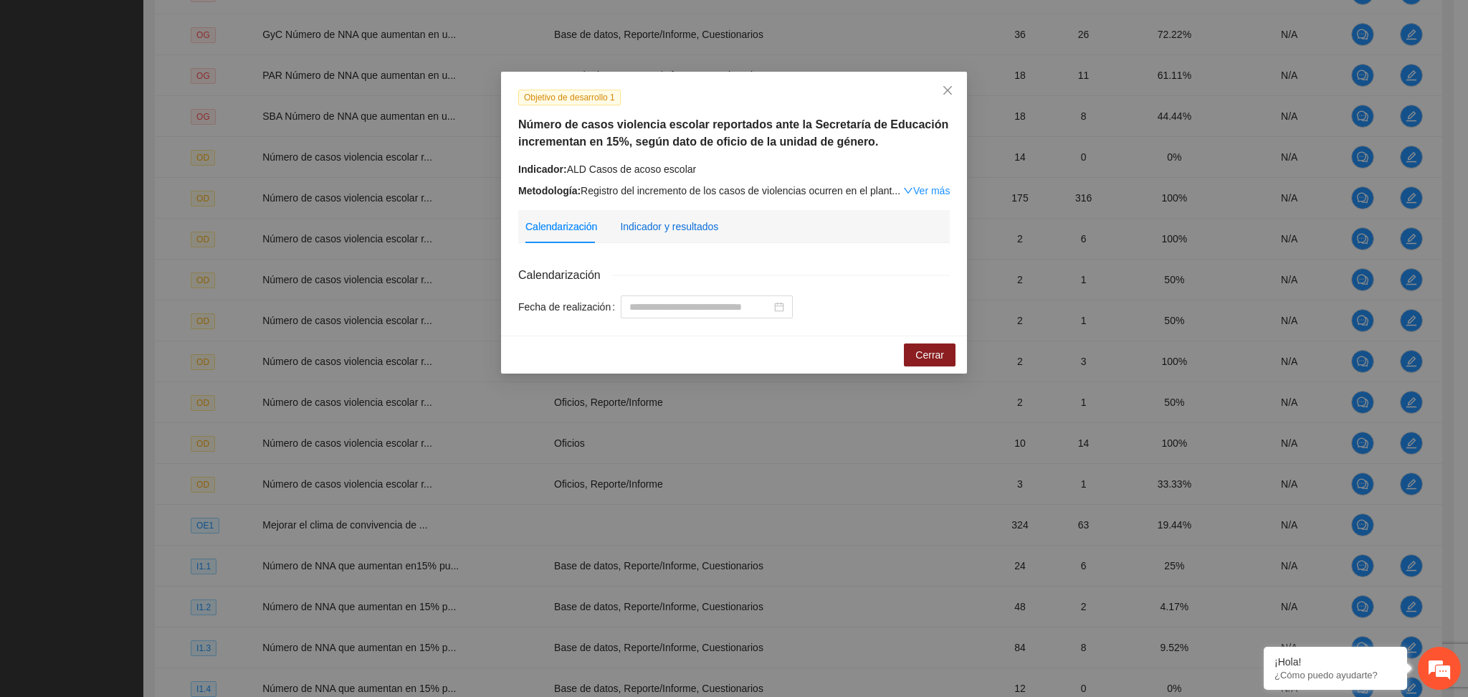
click at [671, 224] on div "Indicador y resultados" at bounding box center [669, 227] width 98 height 16
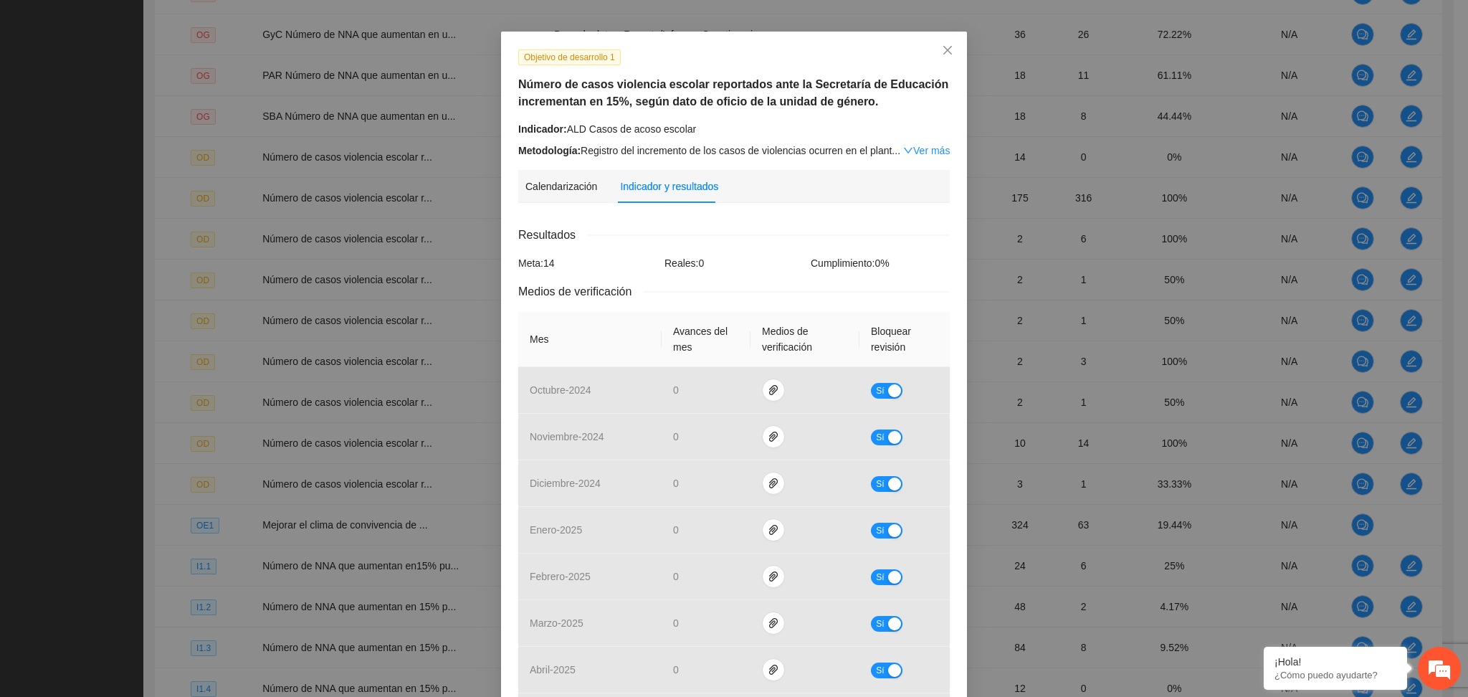
scroll to position [0, 0]
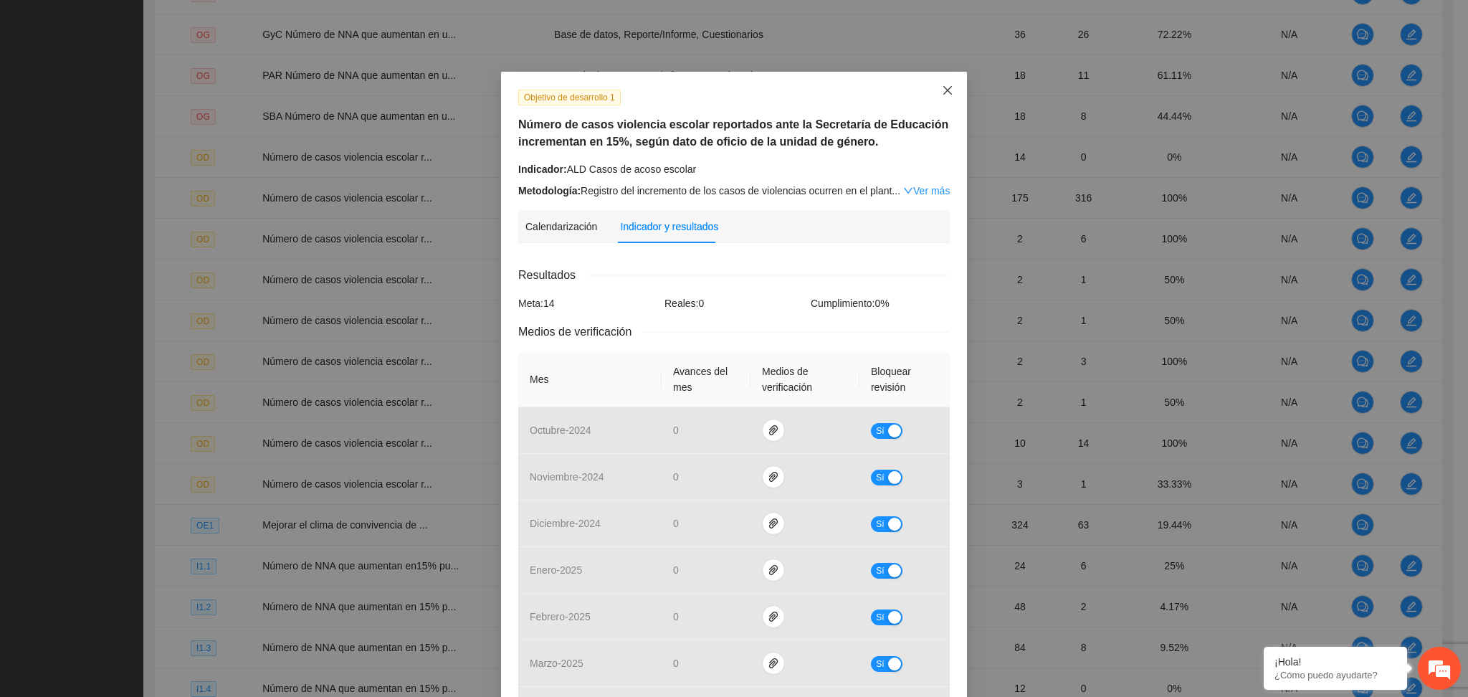
click at [942, 93] on icon "close" at bounding box center [947, 90] width 11 height 11
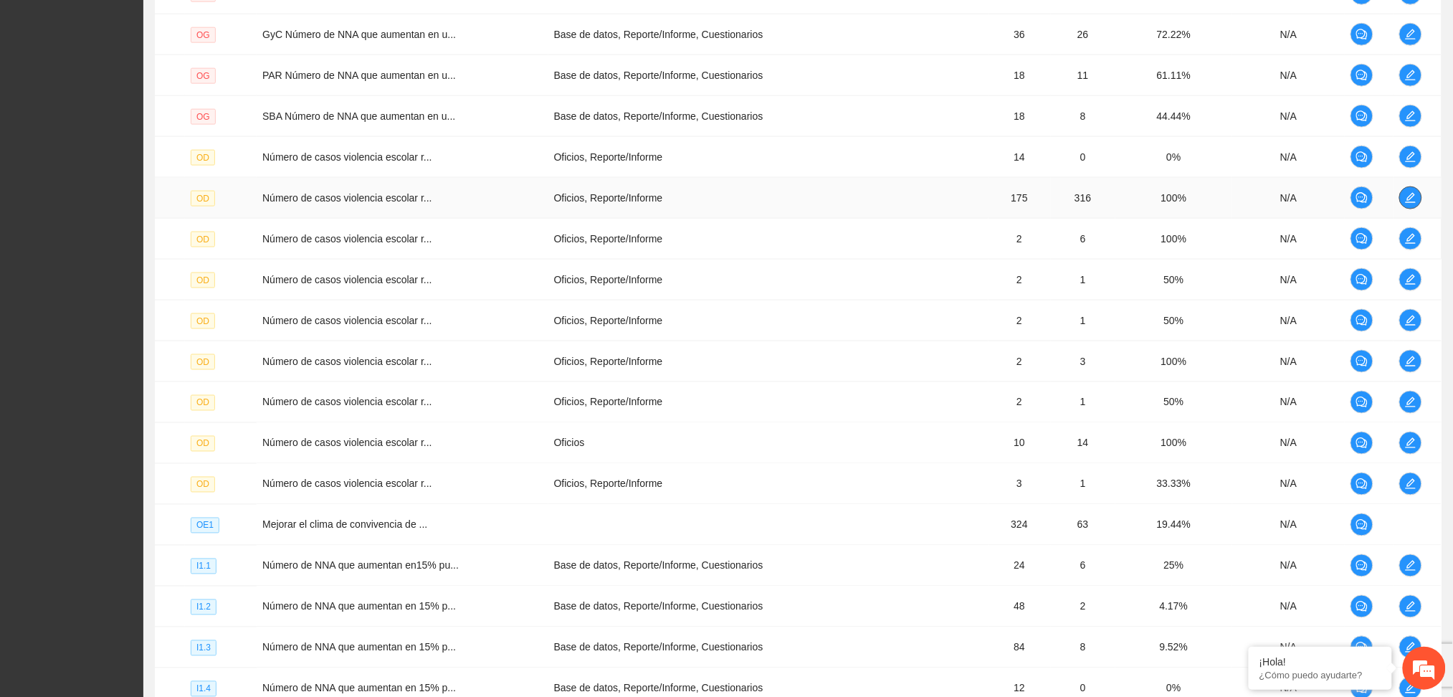
click at [1415, 192] on icon "edit" at bounding box center [1410, 197] width 11 height 11
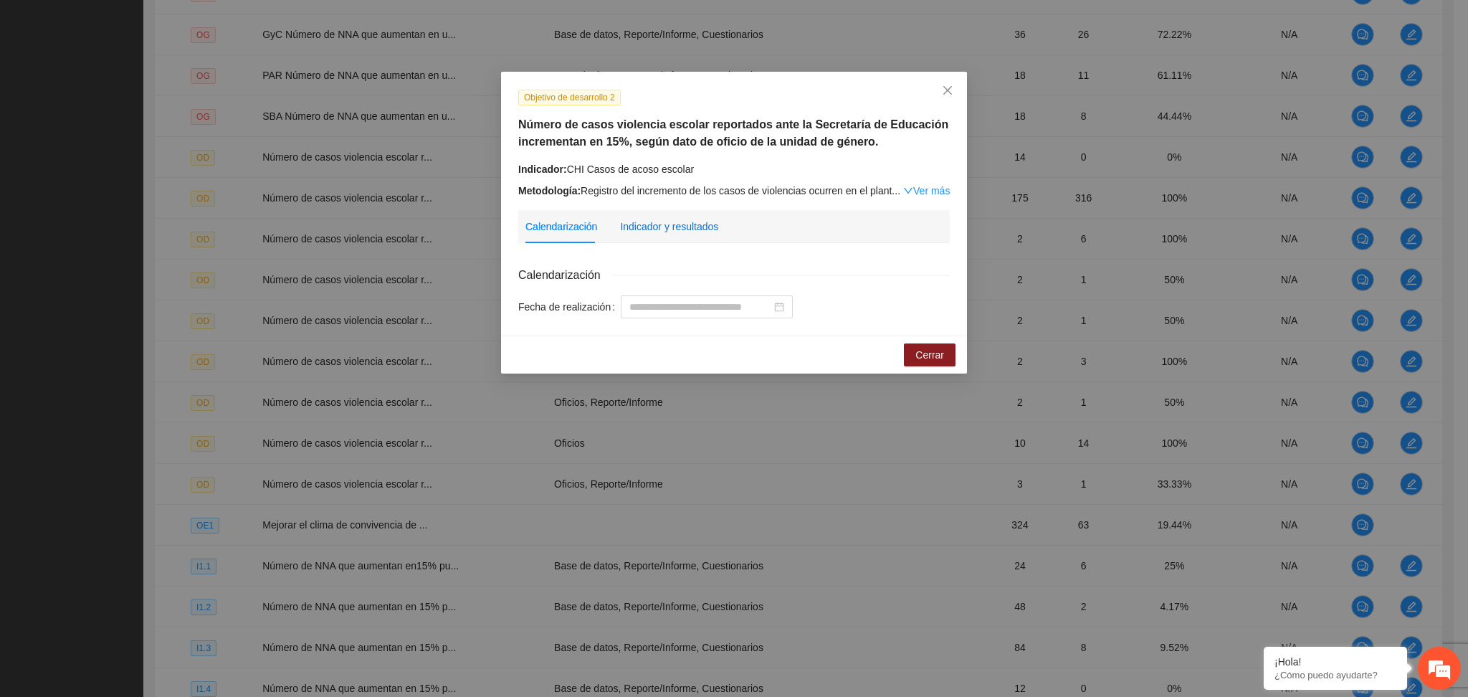
click at [699, 228] on div "Indicador y resultados" at bounding box center [669, 227] width 98 height 16
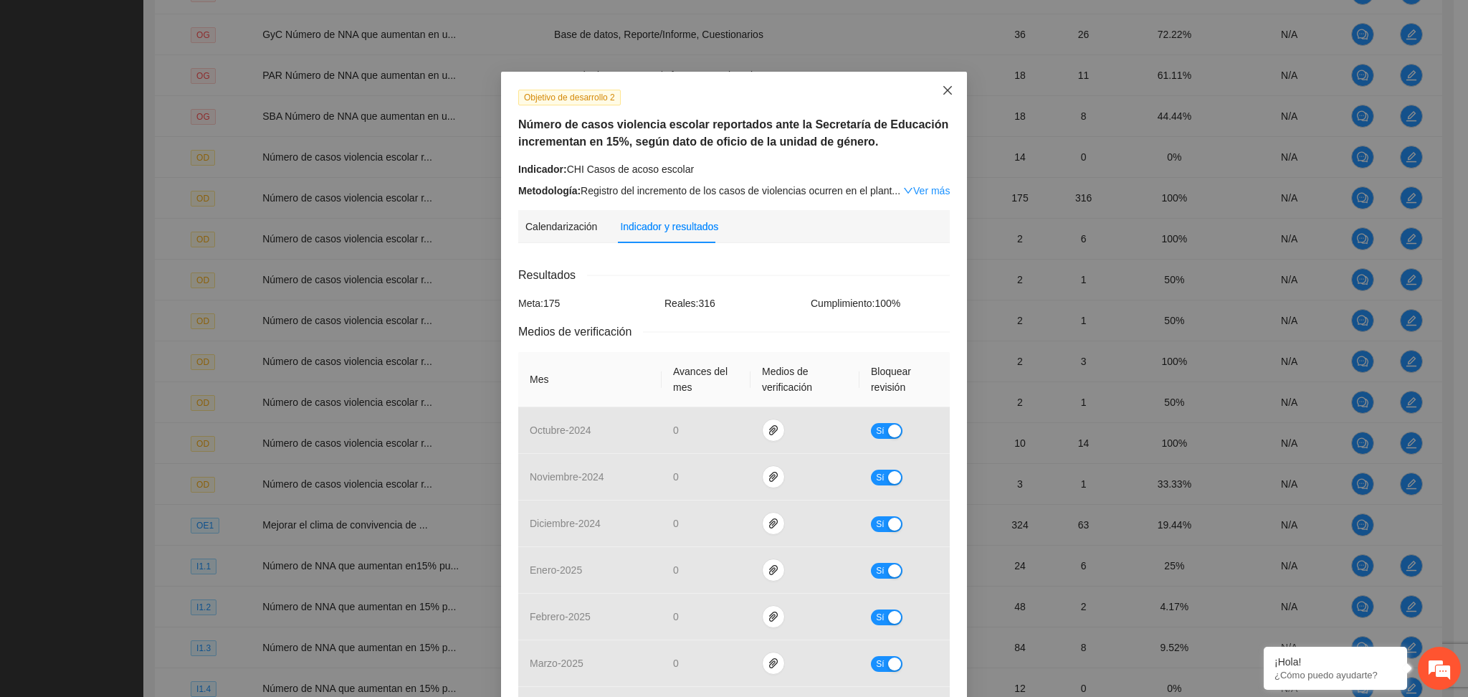
click at [942, 90] on icon "close" at bounding box center [947, 90] width 11 height 11
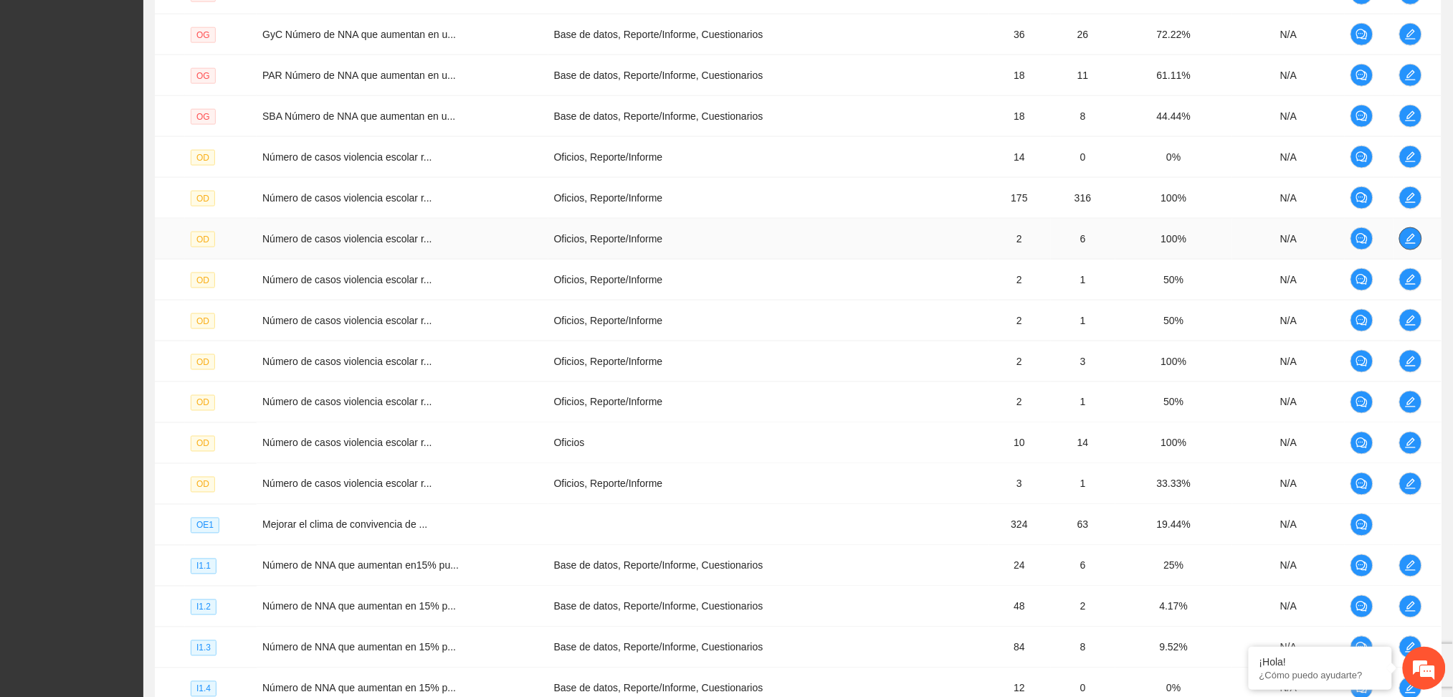
click at [1414, 233] on icon "edit" at bounding box center [1410, 238] width 11 height 11
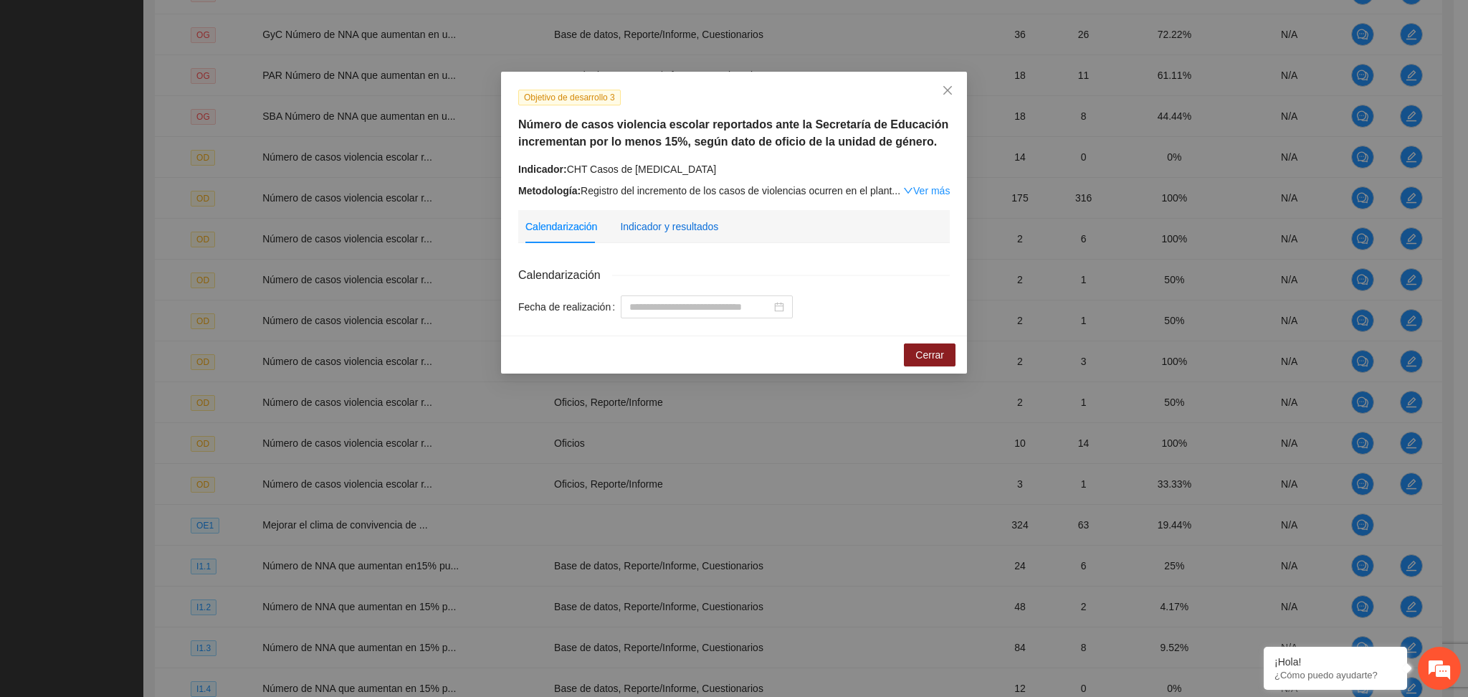
click at [697, 216] on div "Indicador y resultados" at bounding box center [669, 226] width 98 height 33
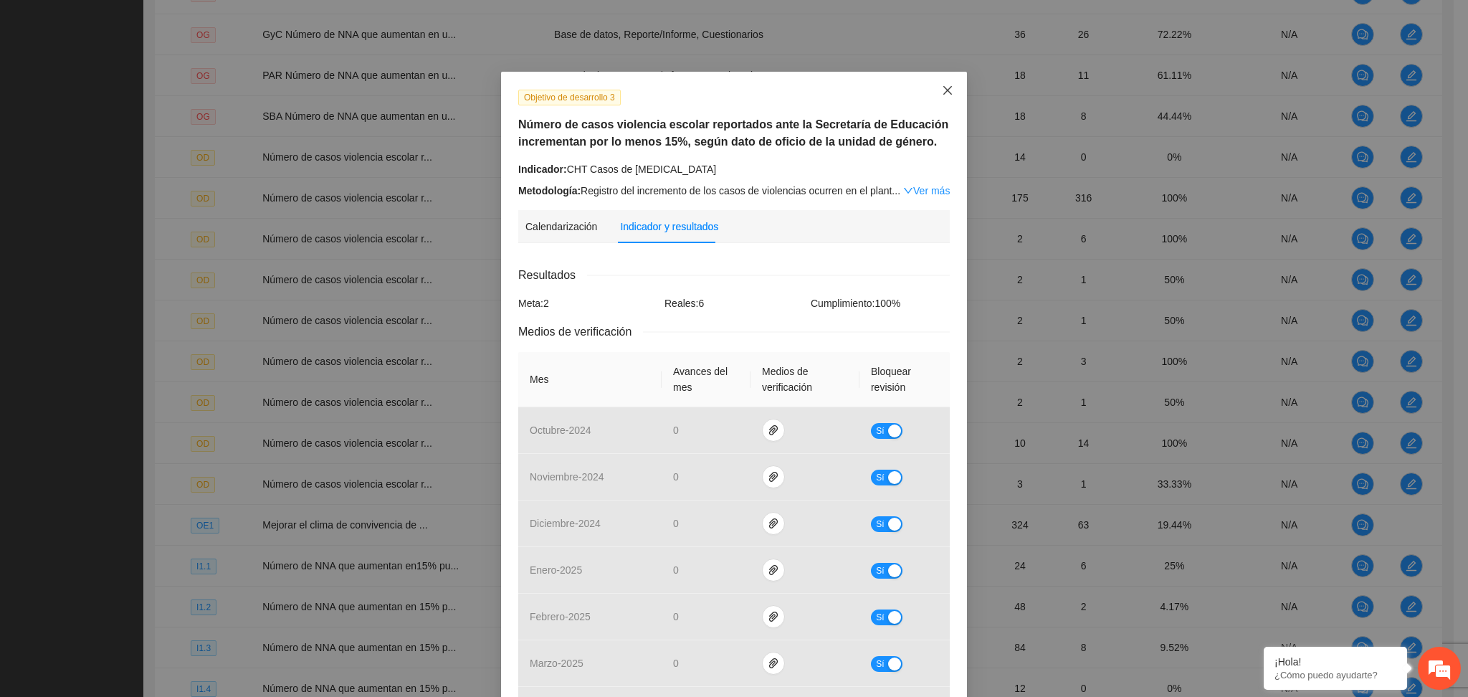
click at [942, 91] on icon "close" at bounding box center [947, 90] width 11 height 11
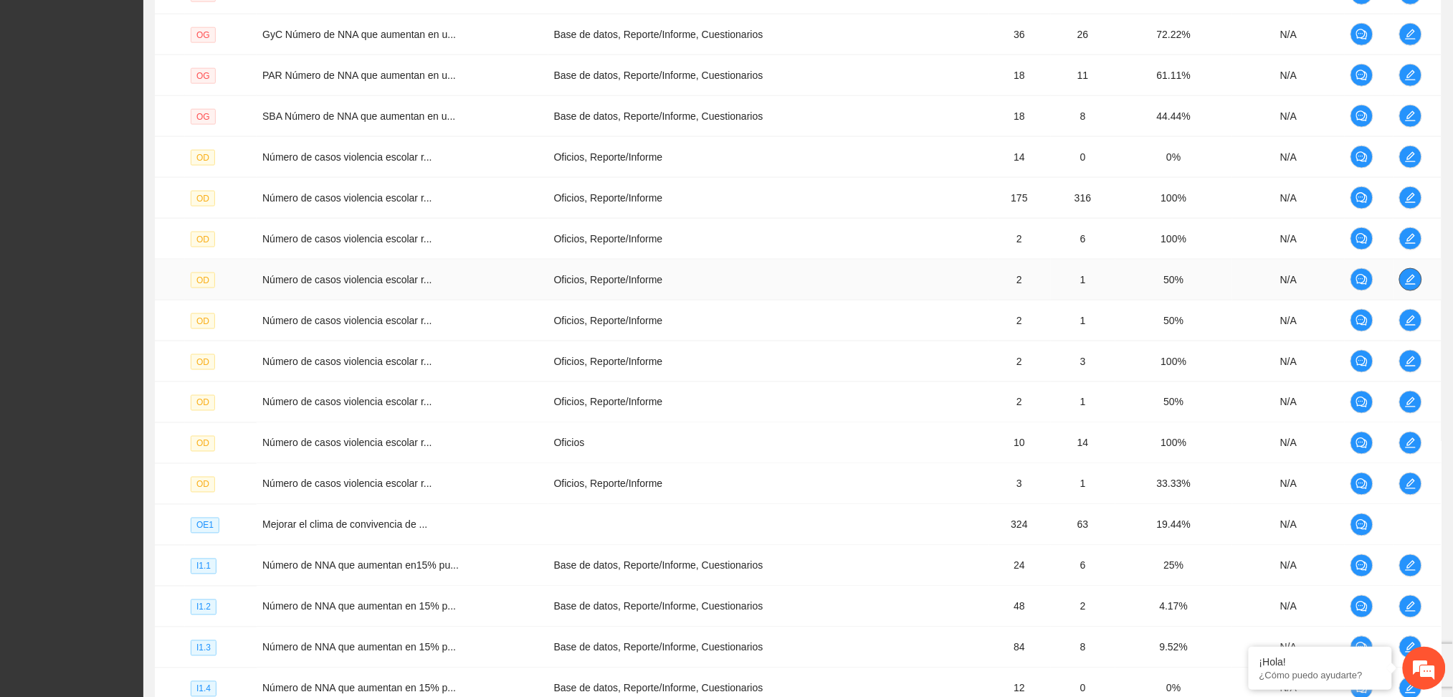
click at [1414, 278] on icon "edit" at bounding box center [1410, 279] width 11 height 11
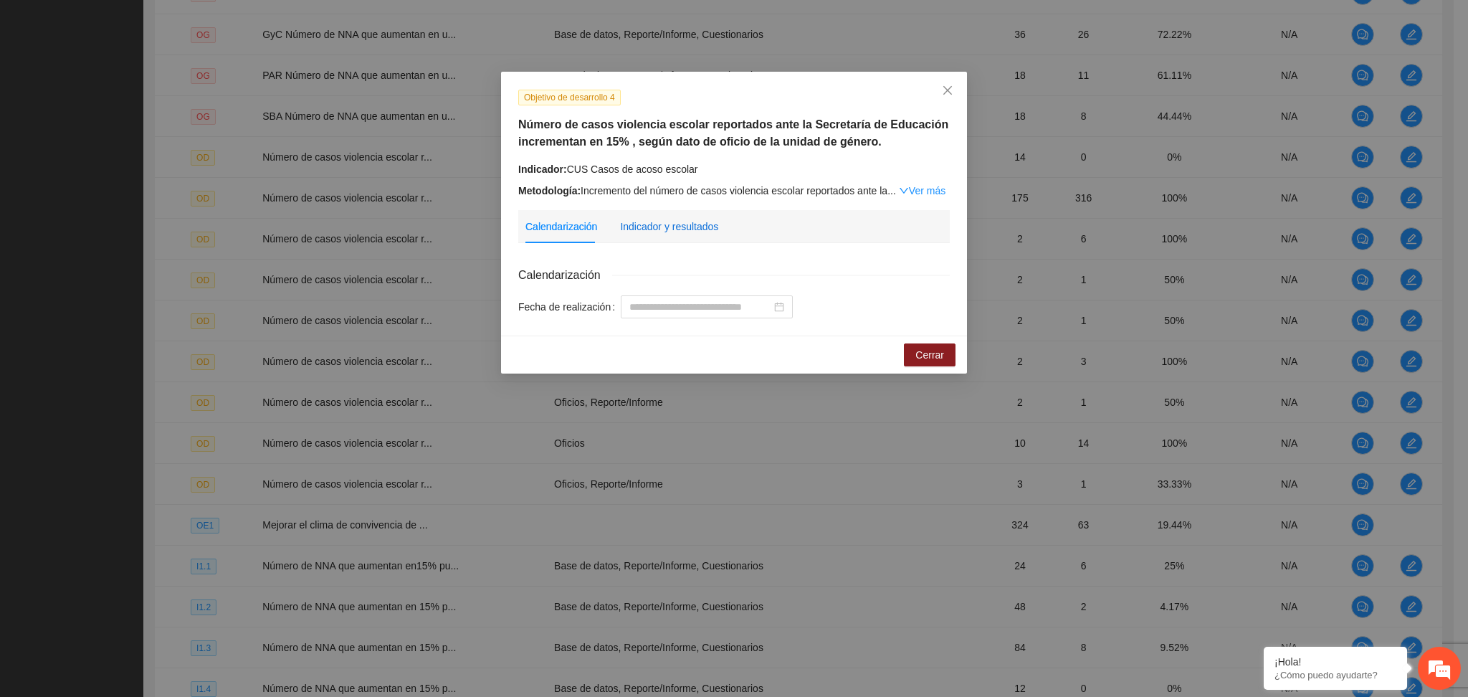
click at [649, 233] on div "Indicador y resultados" at bounding box center [669, 227] width 98 height 16
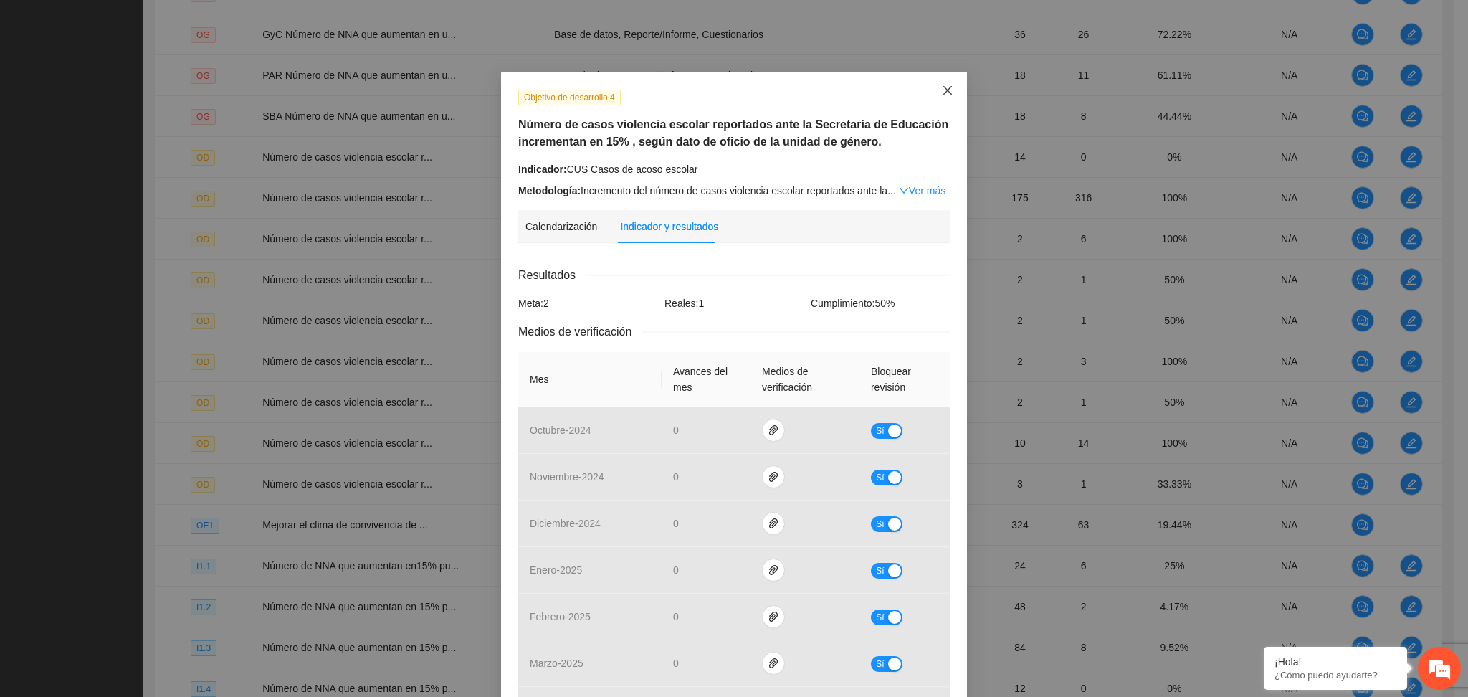
click at [942, 92] on icon "close" at bounding box center [947, 90] width 11 height 11
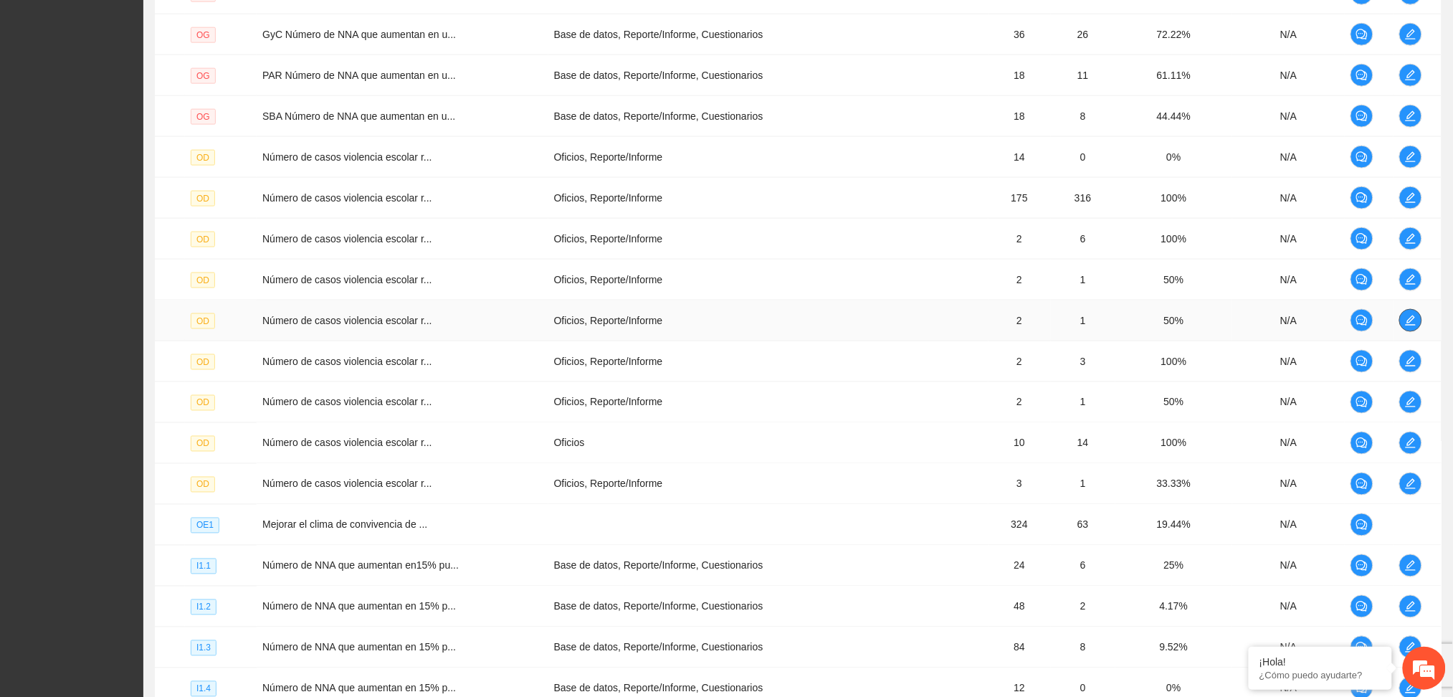
click at [1407, 315] on icon "edit" at bounding box center [1410, 320] width 11 height 11
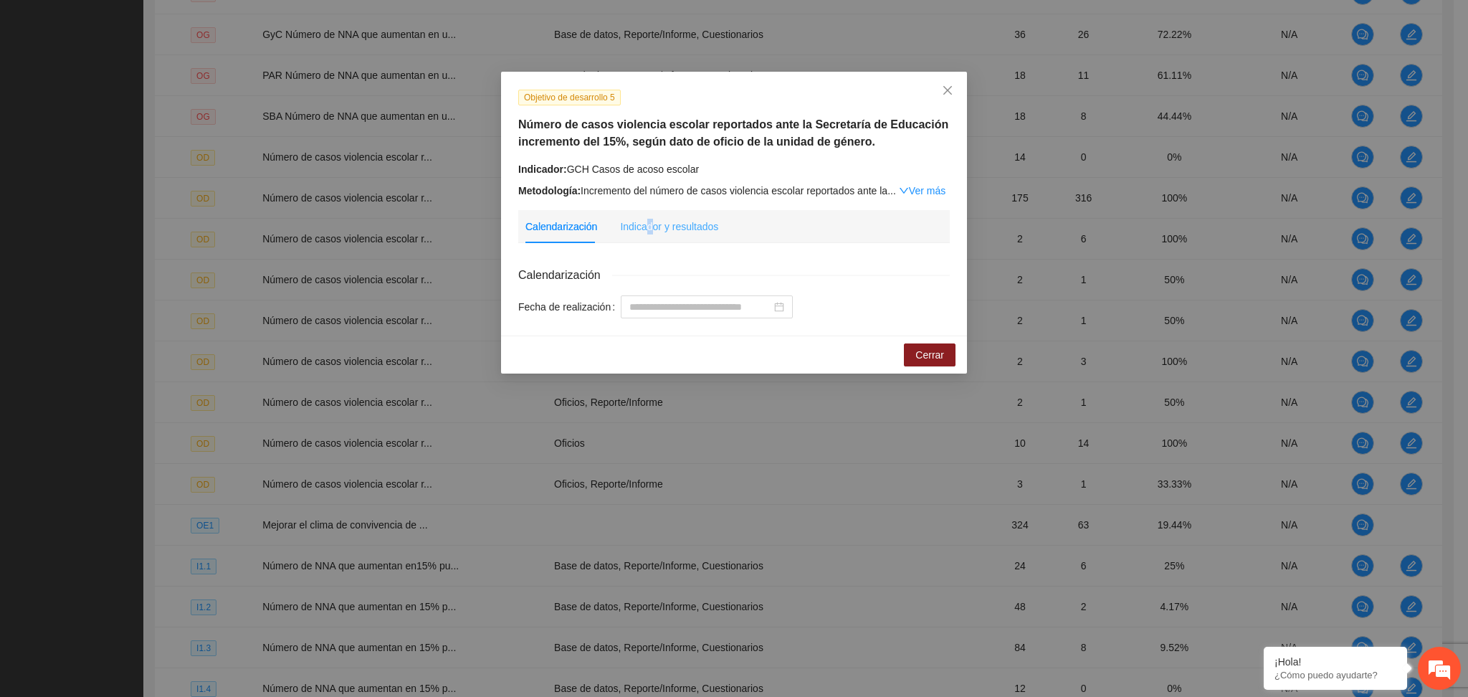
click at [647, 212] on div "Indicador y resultados" at bounding box center [669, 226] width 98 height 33
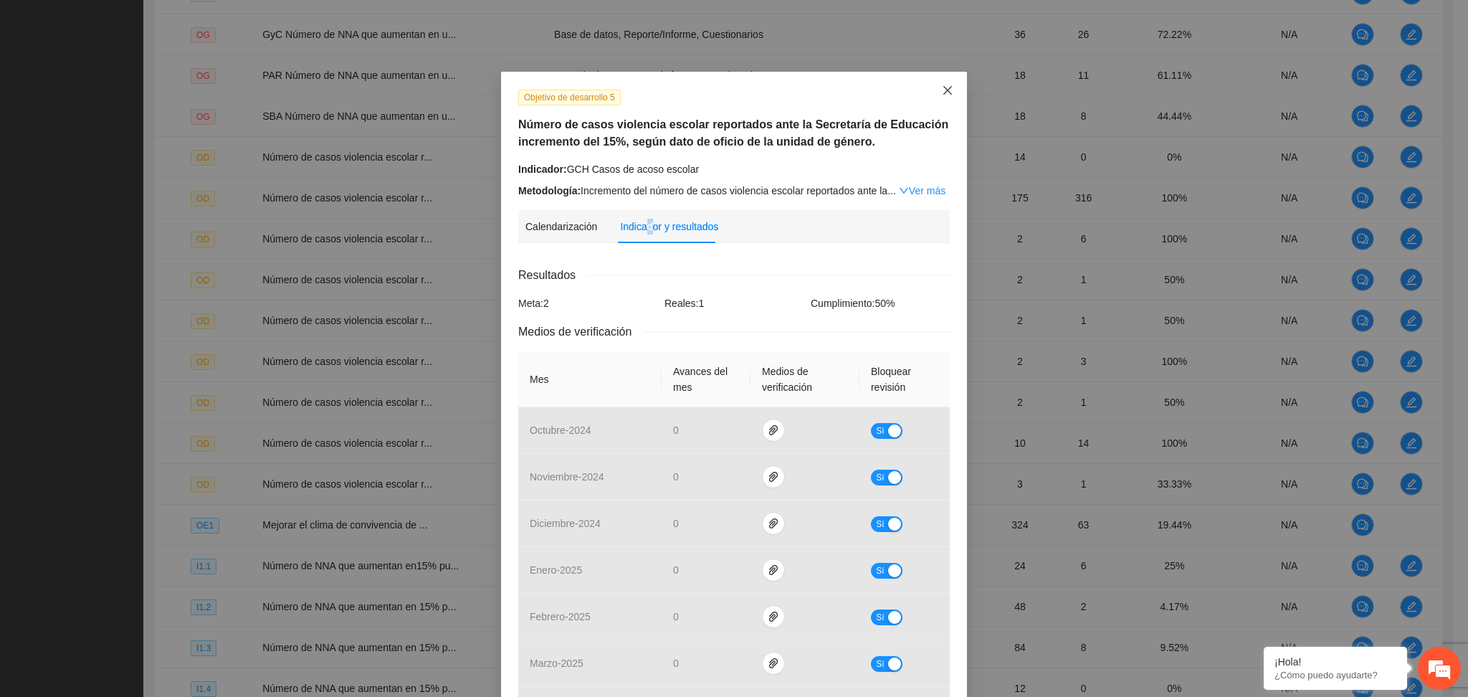
click at [932, 89] on span "Close" at bounding box center [947, 91] width 39 height 39
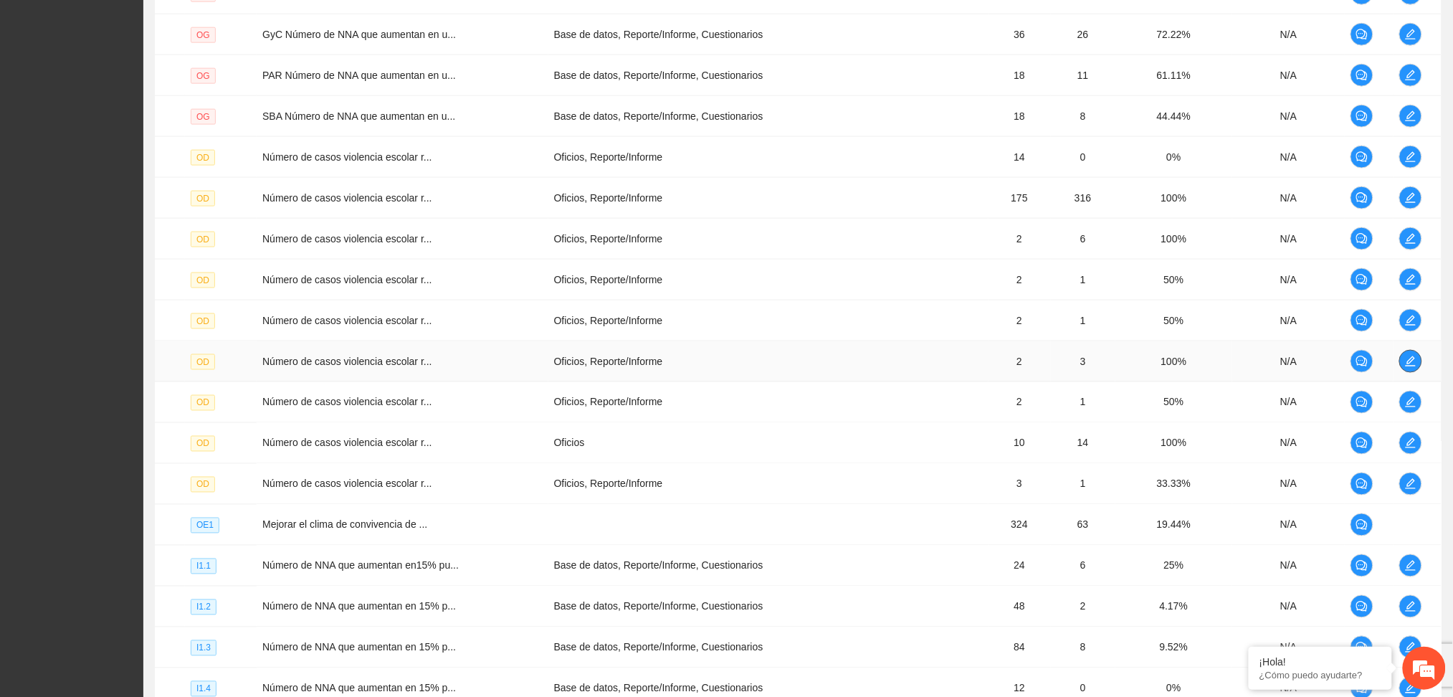
click at [1413, 358] on icon "edit" at bounding box center [1410, 361] width 10 height 10
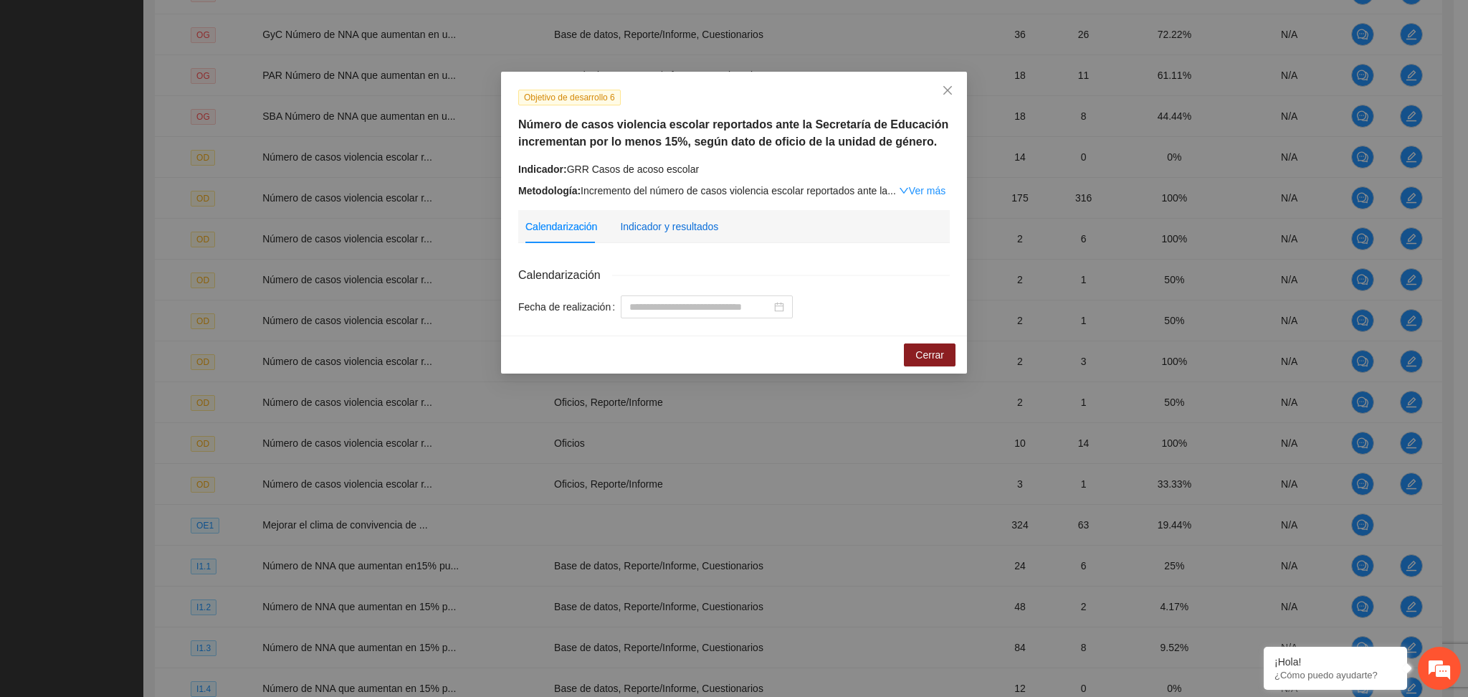
click at [656, 232] on div "Indicador y resultados" at bounding box center [669, 227] width 98 height 16
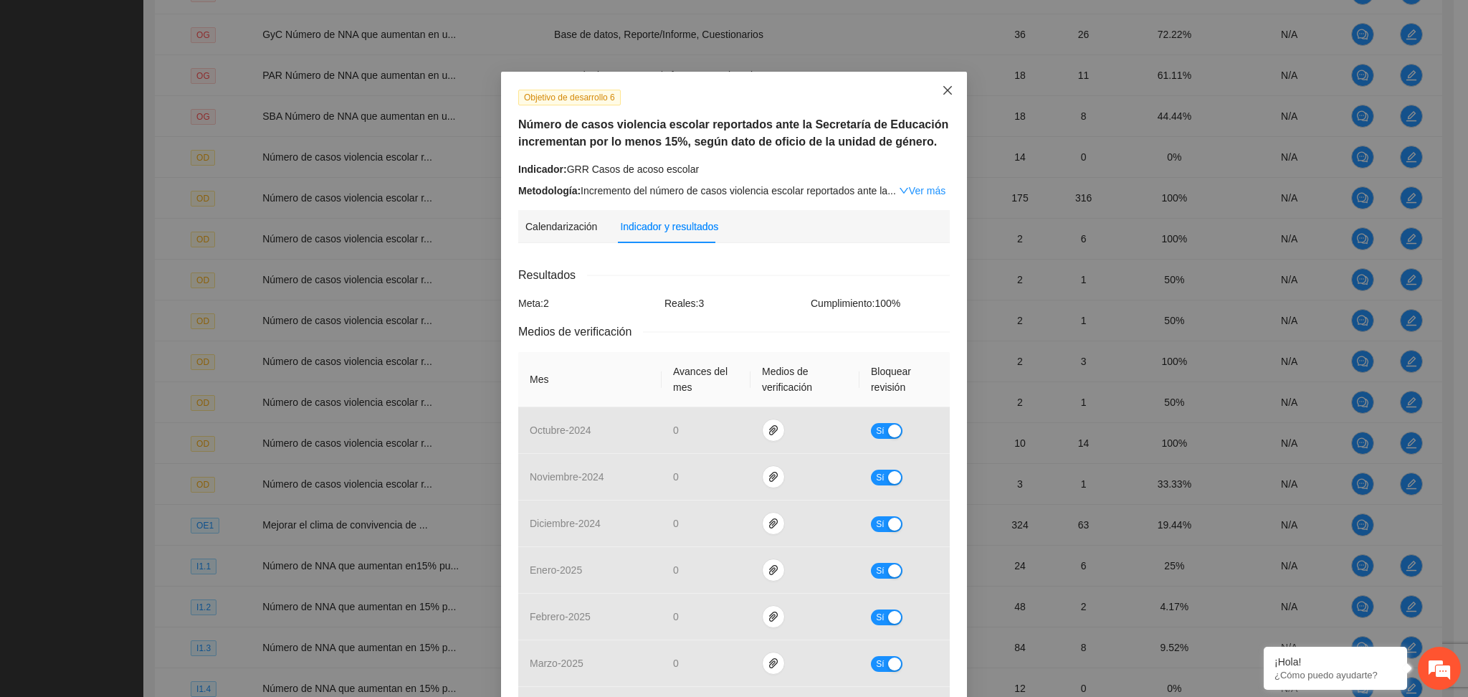
click at [942, 85] on icon "close" at bounding box center [947, 90] width 11 height 11
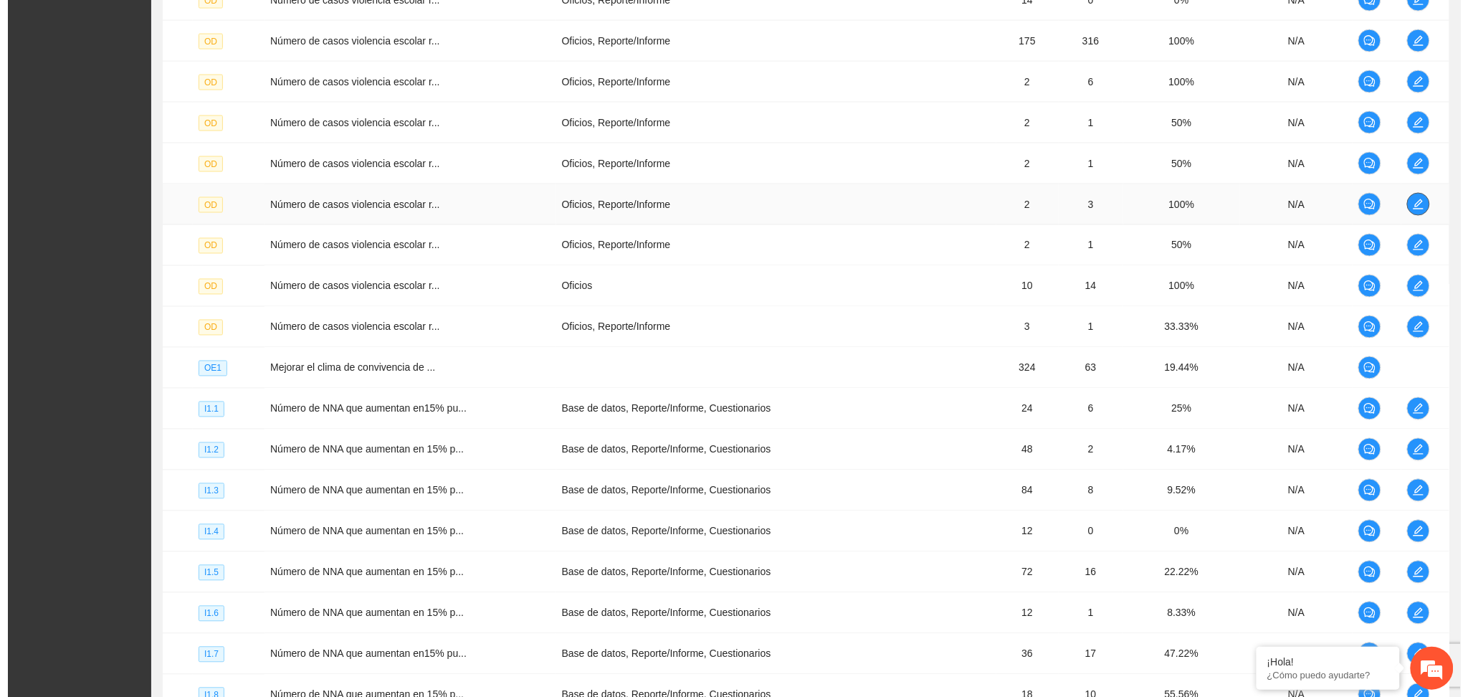
scroll to position [812, 0]
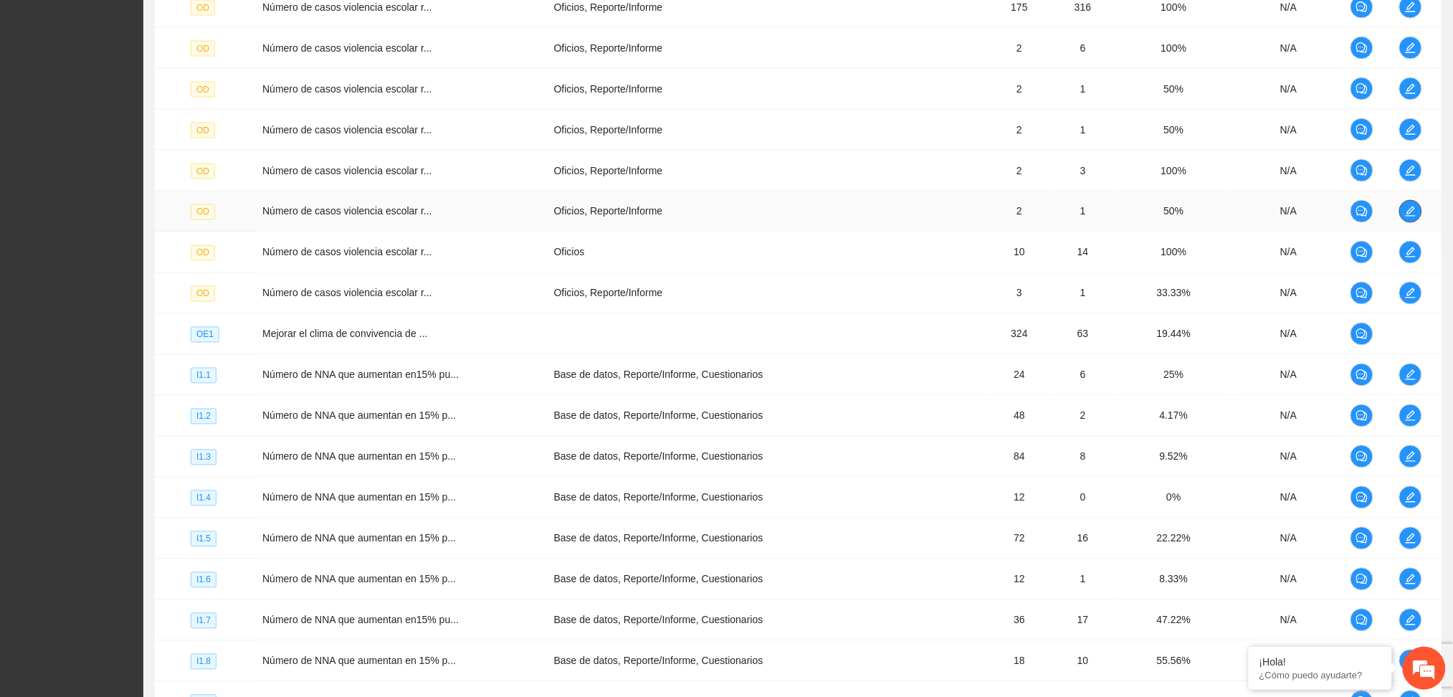
click at [1406, 211] on icon "edit" at bounding box center [1410, 211] width 11 height 11
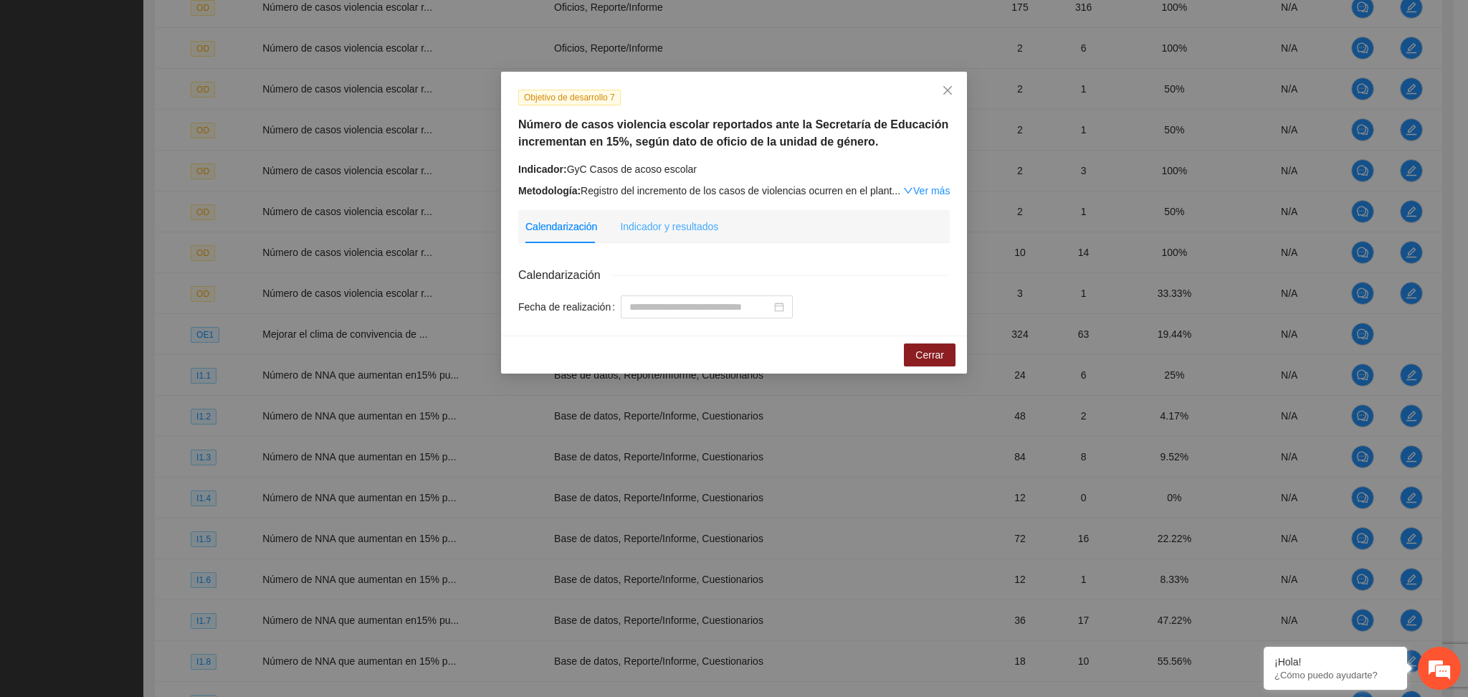
click at [681, 216] on div "Indicador y resultados" at bounding box center [669, 226] width 98 height 33
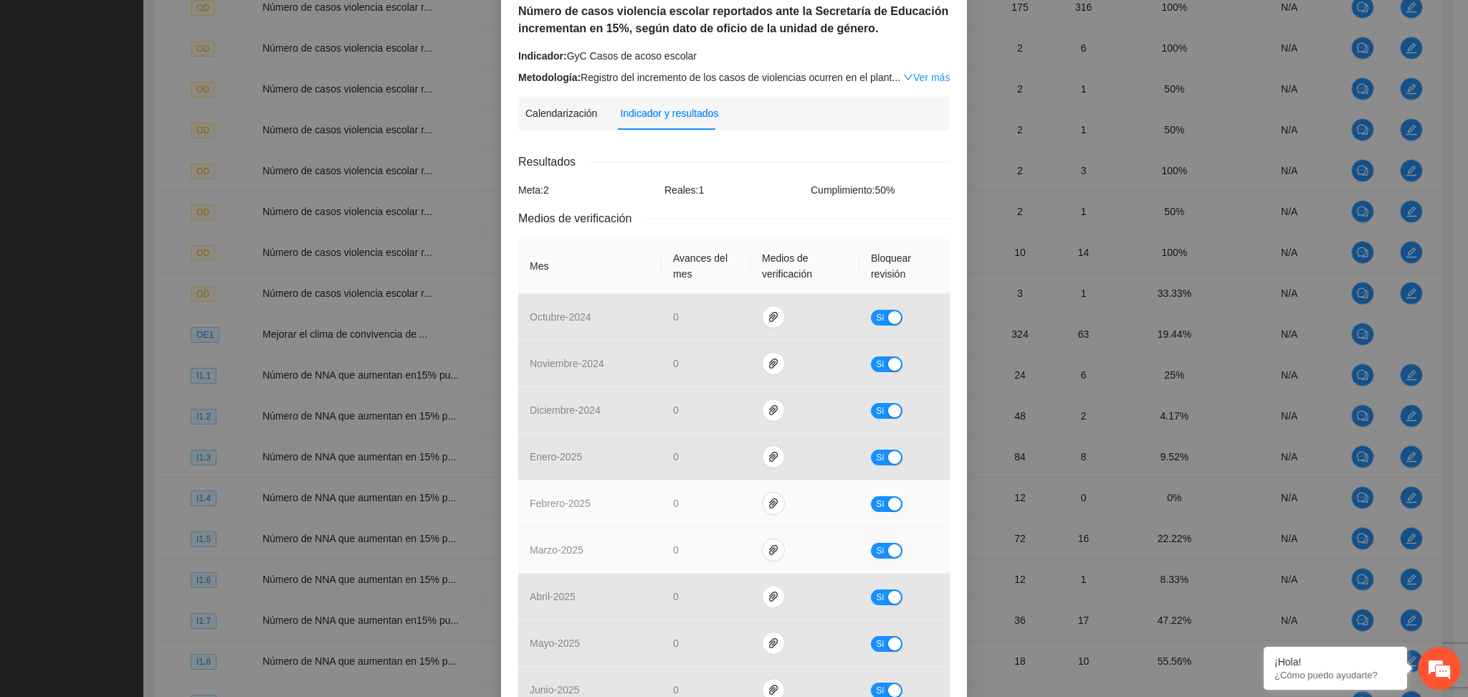
scroll to position [29, 0]
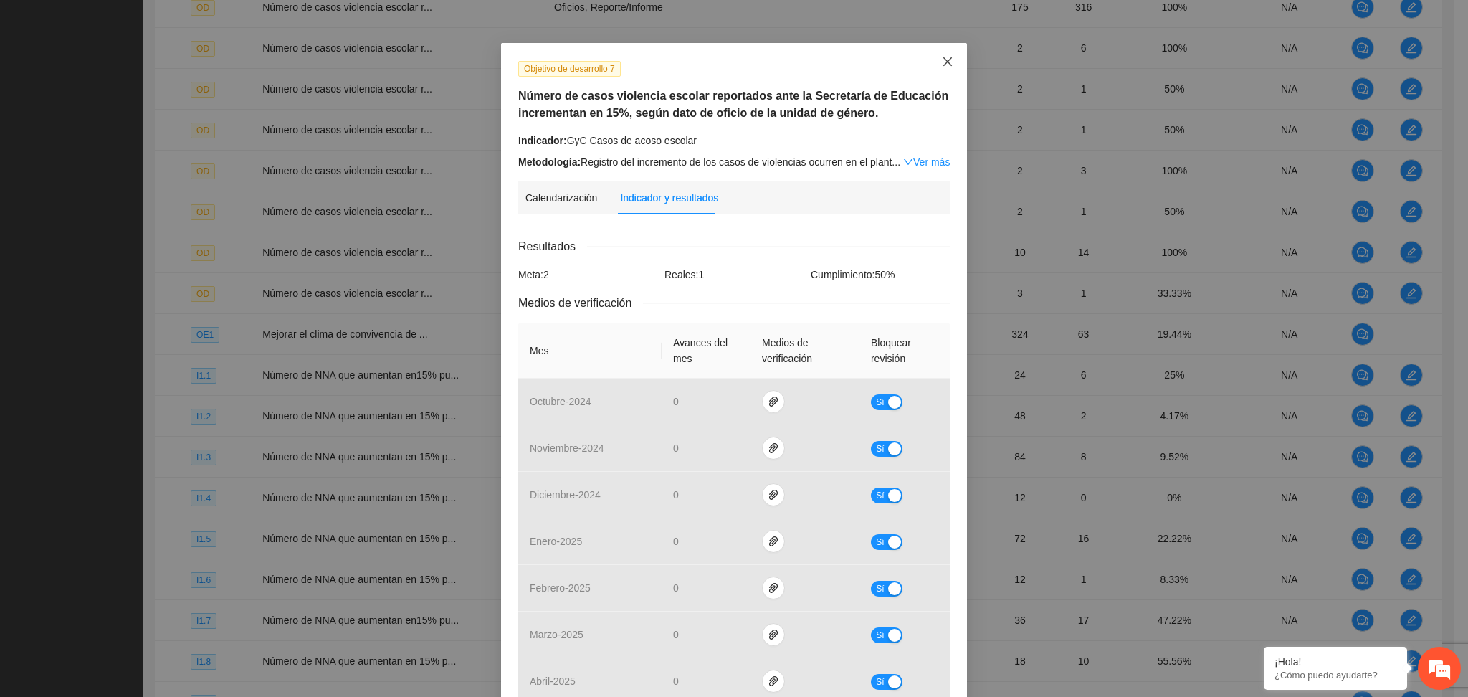
click at [942, 57] on icon "close" at bounding box center [947, 61] width 11 height 11
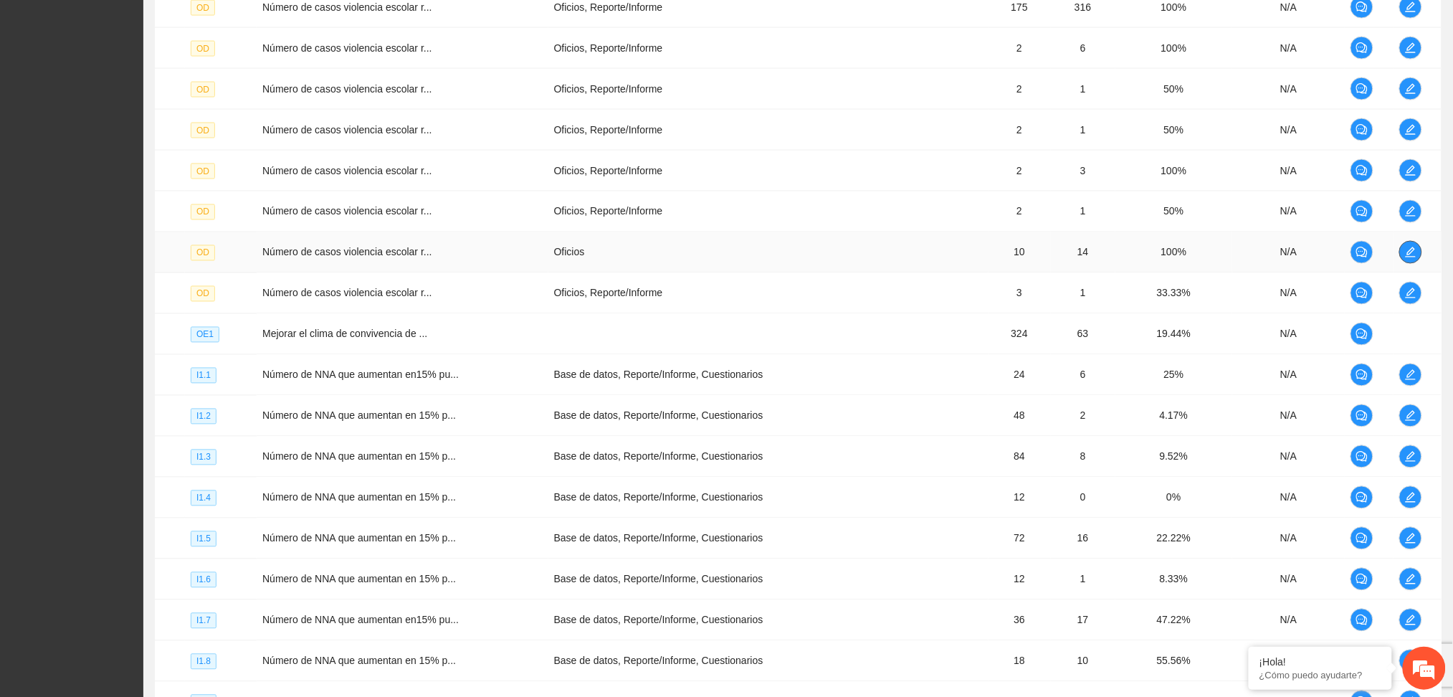
click at [1420, 247] on td at bounding box center [1417, 252] width 48 height 41
click at [1408, 243] on button "button" at bounding box center [1410, 252] width 23 height 23
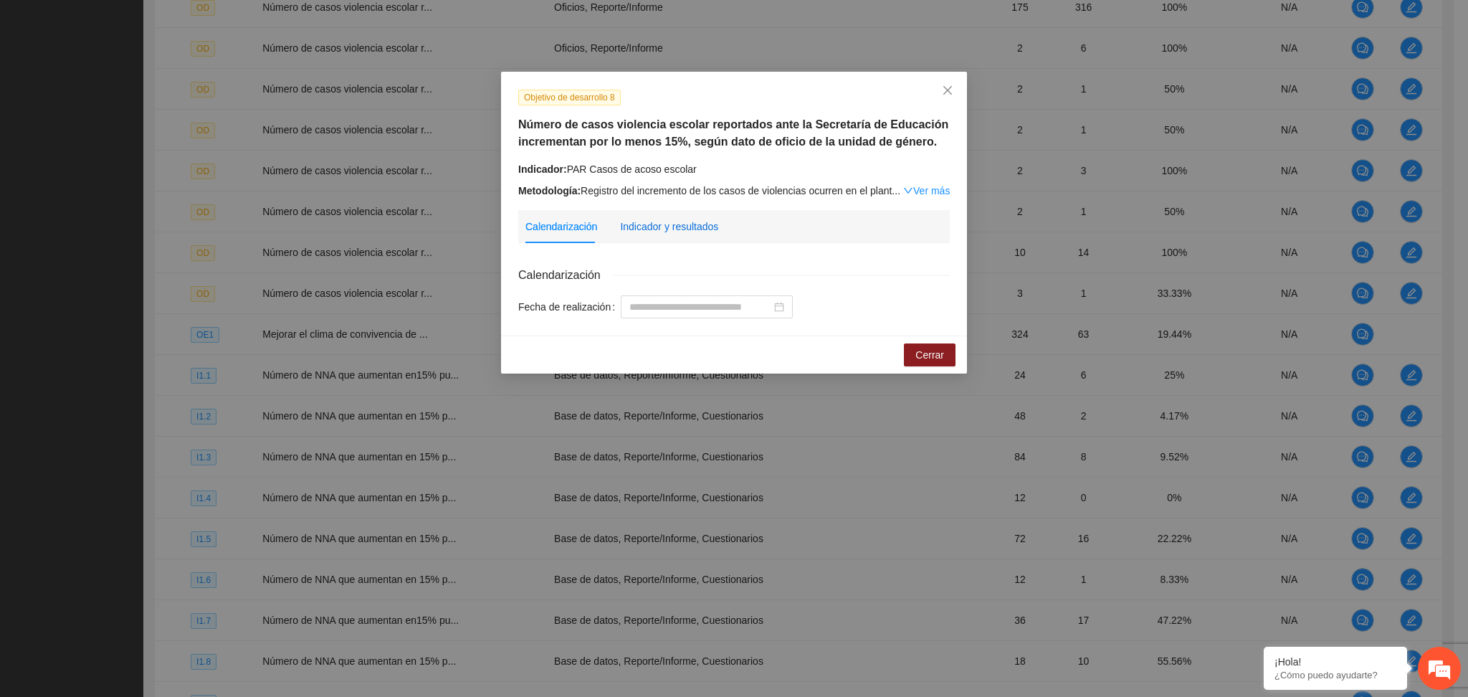
click at [669, 229] on div "Indicador y resultados" at bounding box center [669, 227] width 98 height 16
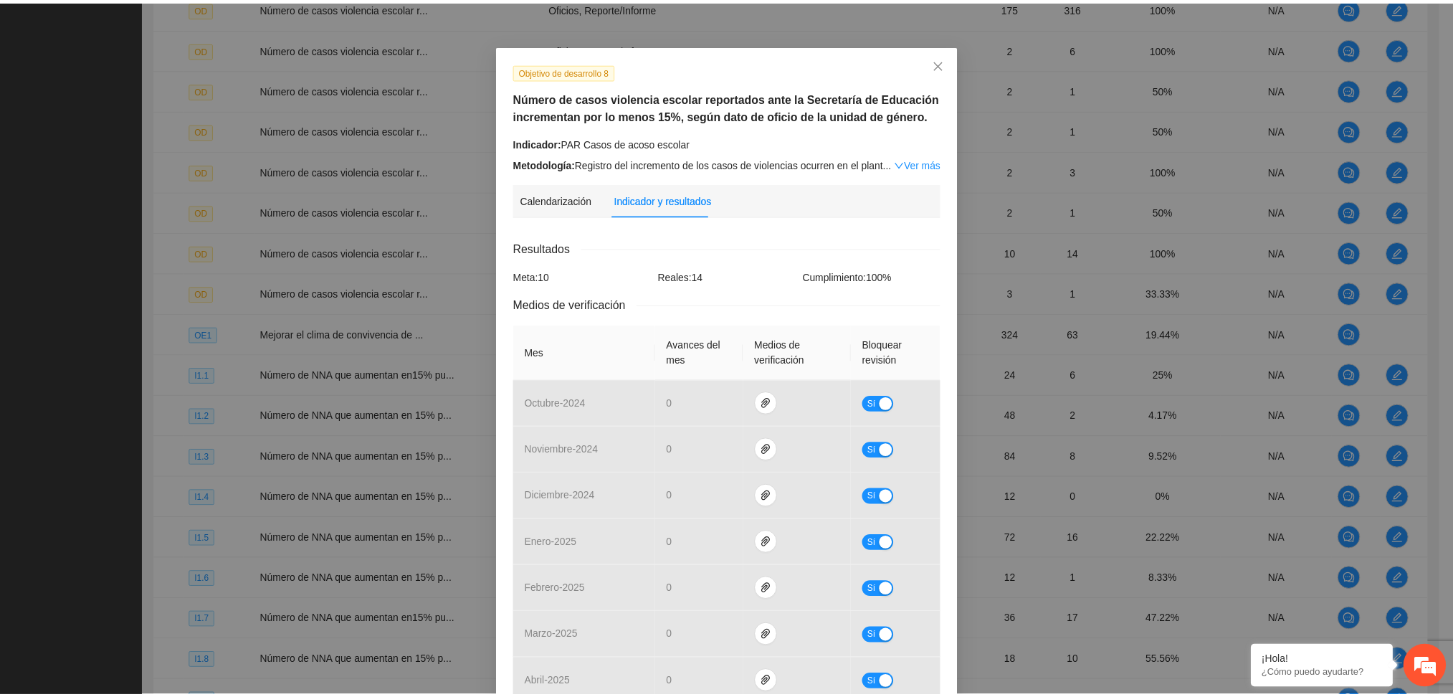
scroll to position [0, 0]
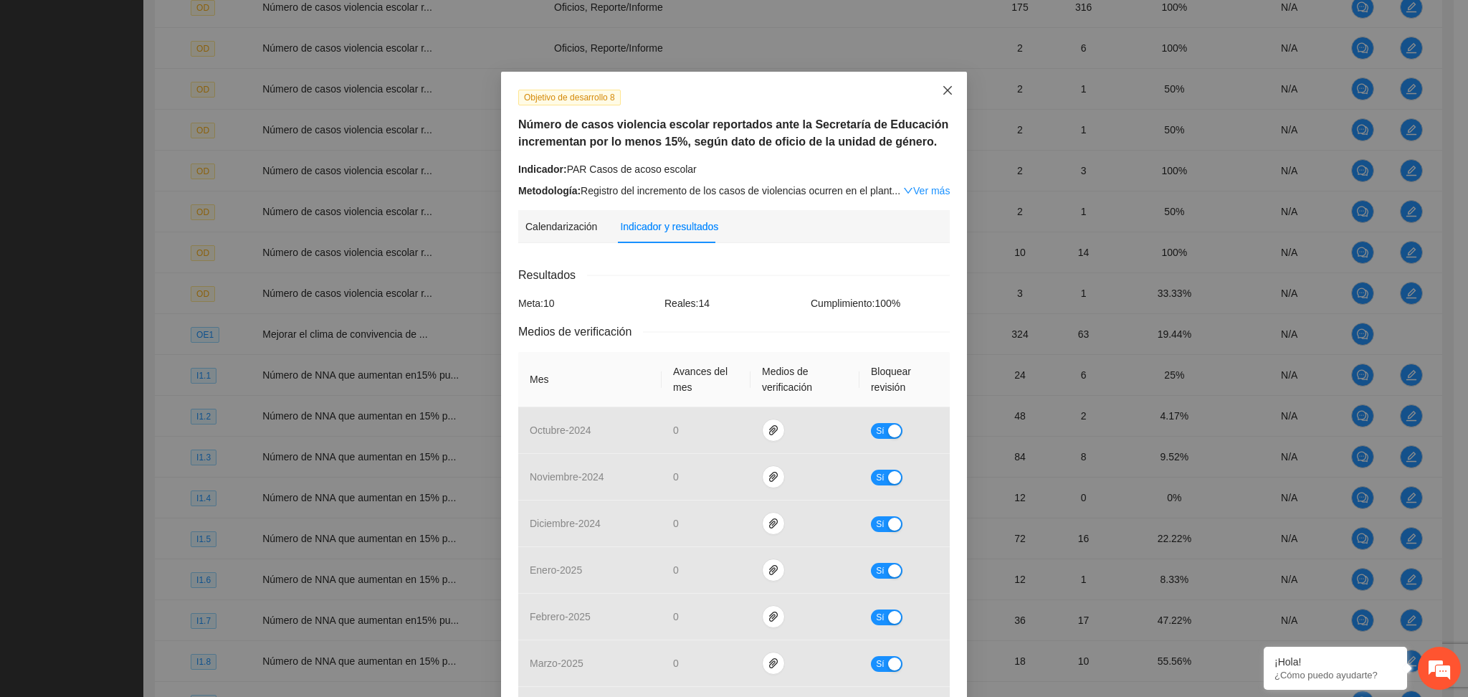
click at [942, 95] on icon "close" at bounding box center [947, 90] width 11 height 11
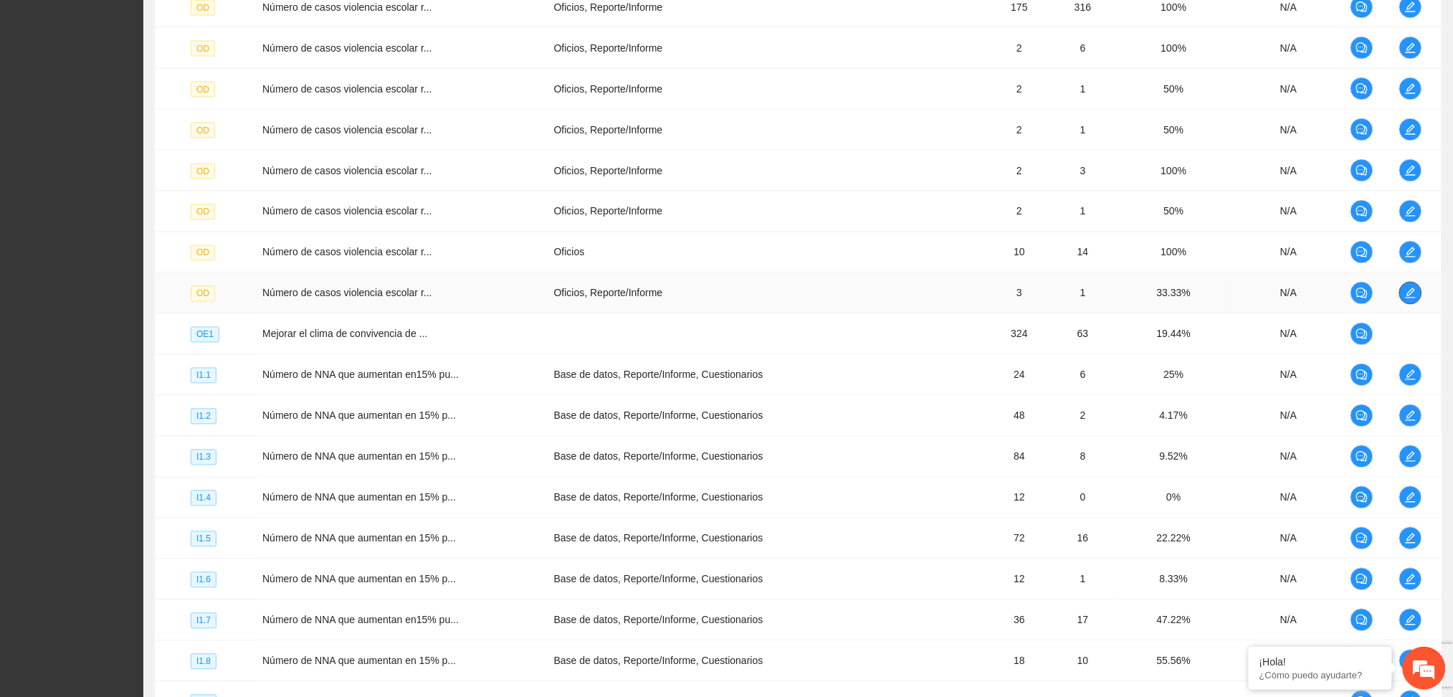
click at [1412, 287] on icon "edit" at bounding box center [1410, 292] width 11 height 11
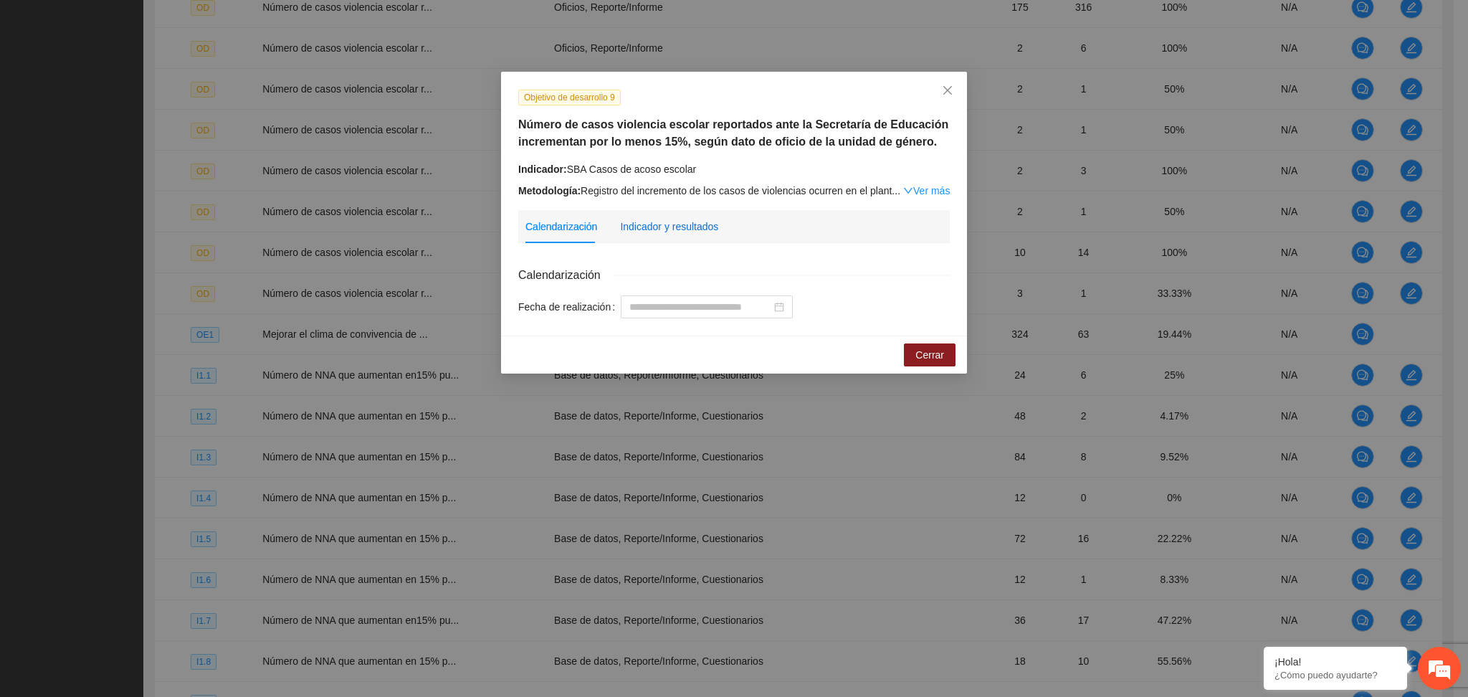
click at [682, 231] on div "Indicador y resultados" at bounding box center [669, 227] width 98 height 16
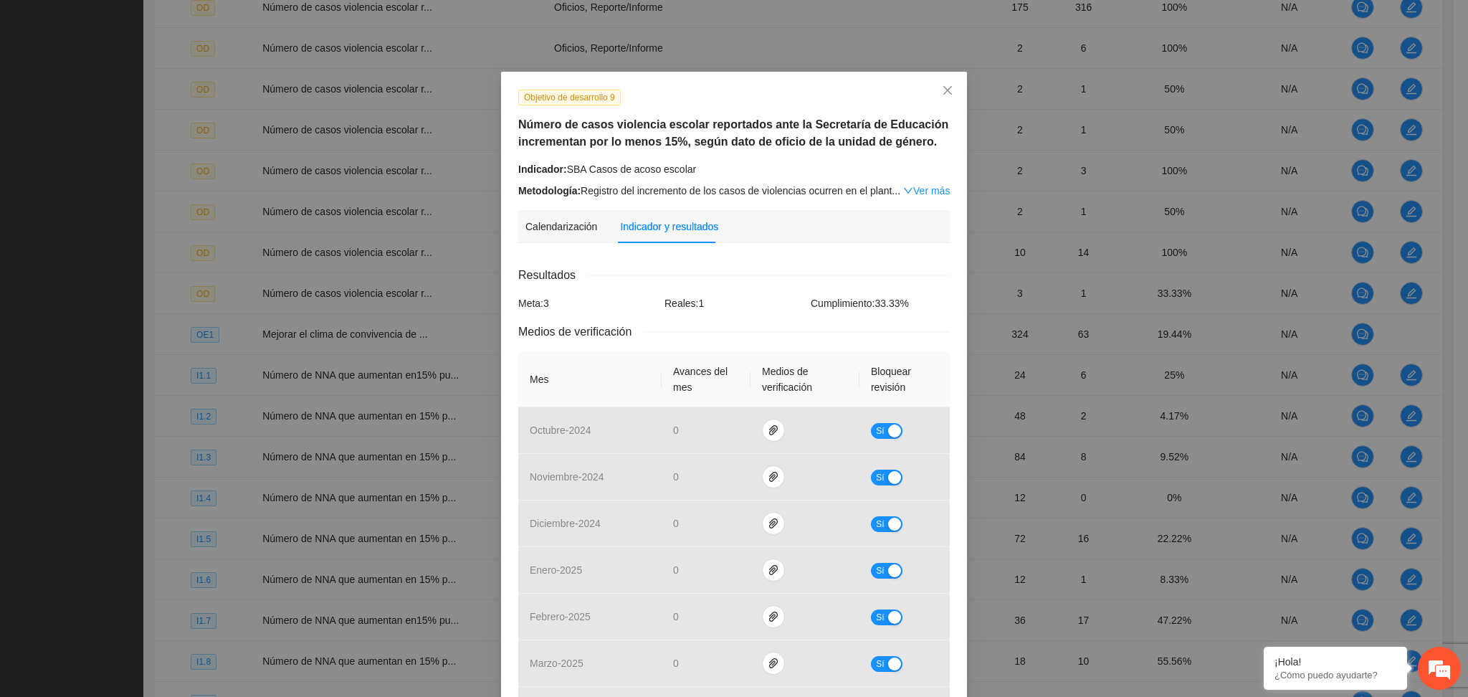
click at [735, 278] on div "Resultados" at bounding box center [733, 275] width 431 height 18
click at [942, 91] on icon "close" at bounding box center [947, 90] width 11 height 11
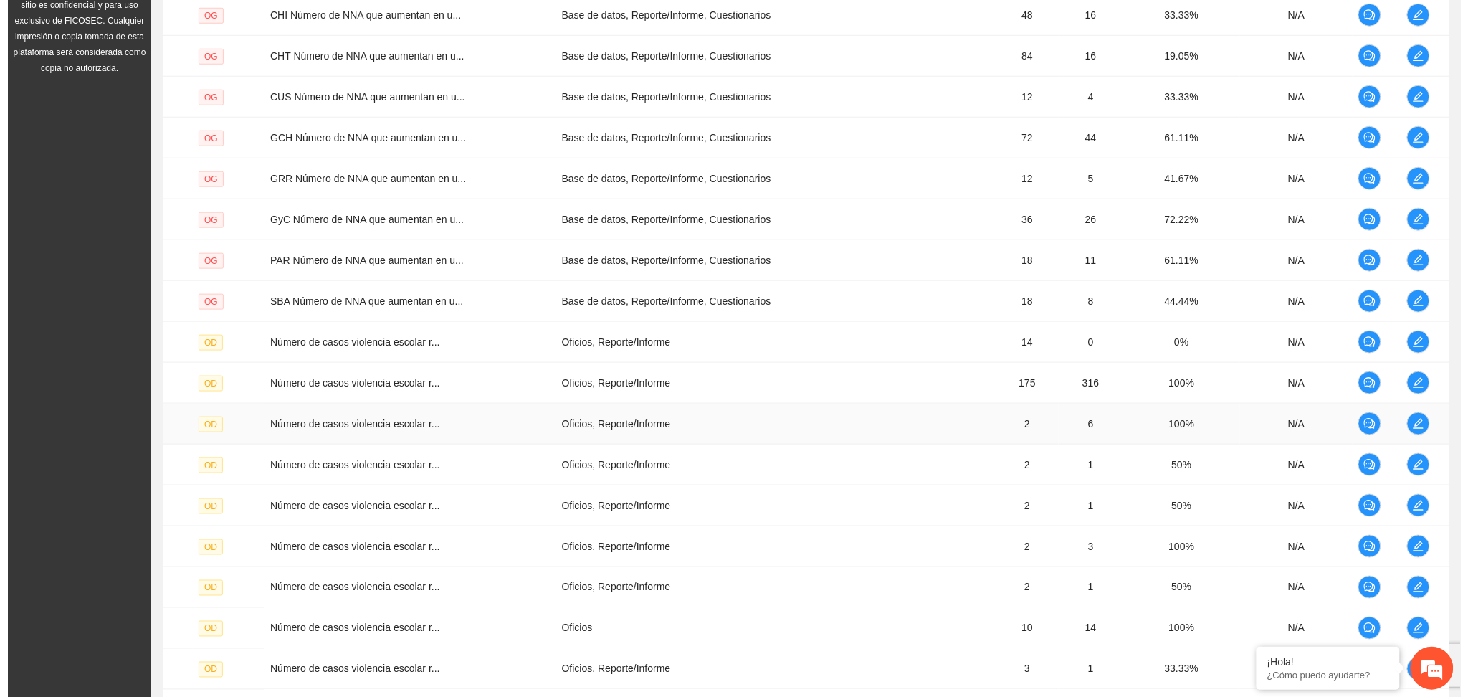
scroll to position [335, 0]
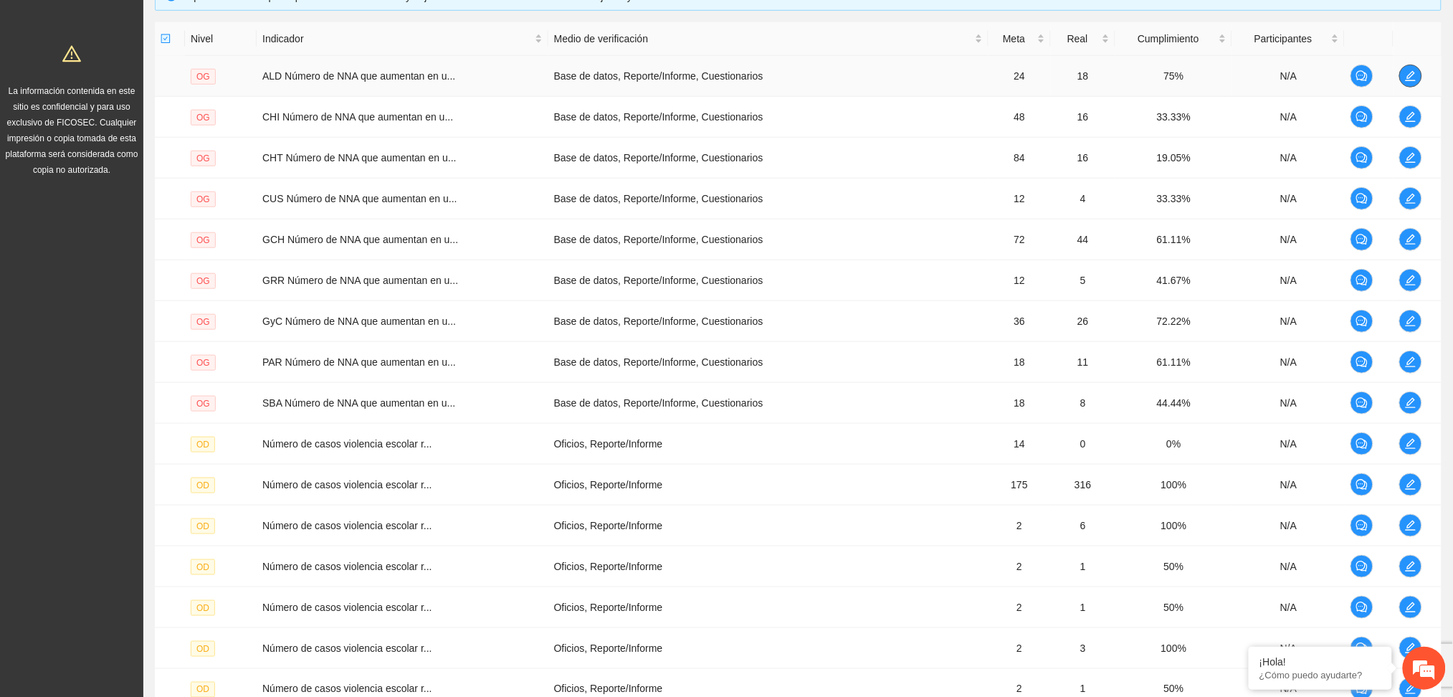
click at [1416, 68] on button "button" at bounding box center [1410, 75] width 23 height 23
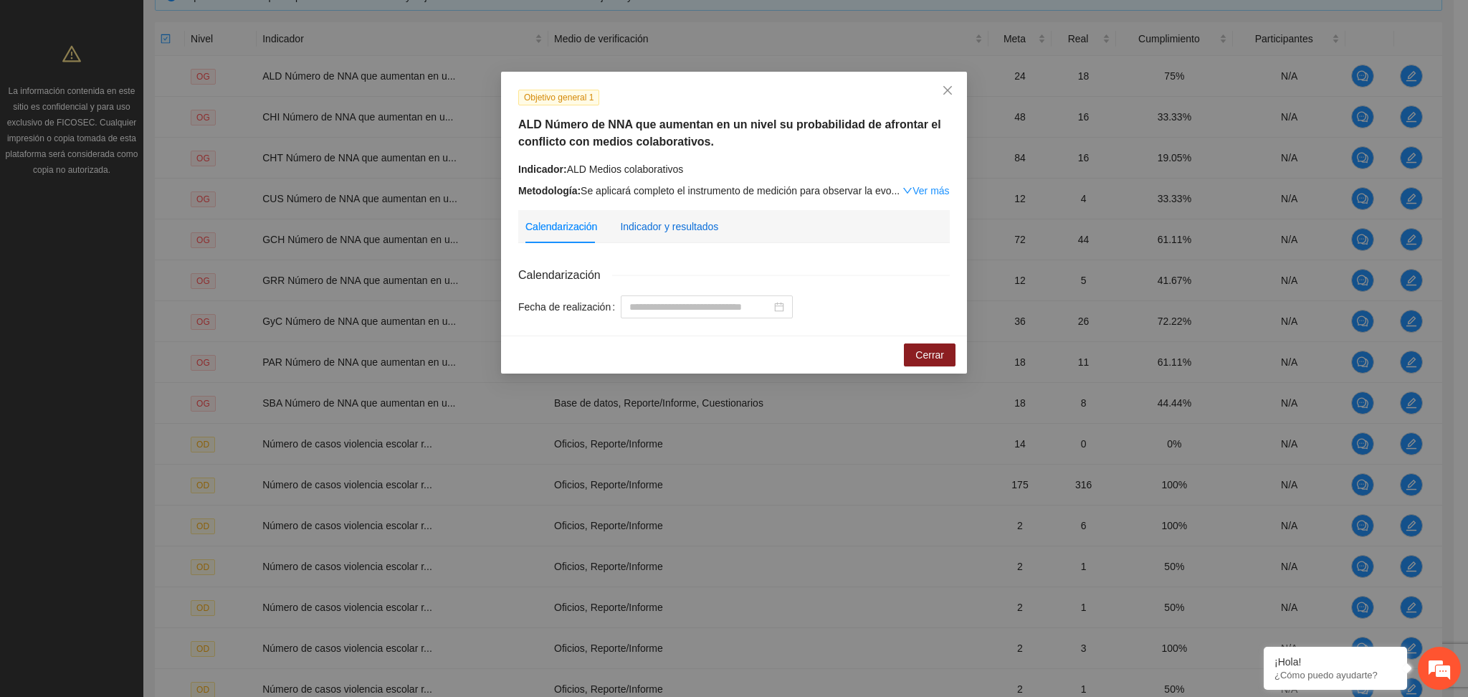
click at [644, 231] on div "Indicador y resultados" at bounding box center [669, 227] width 98 height 16
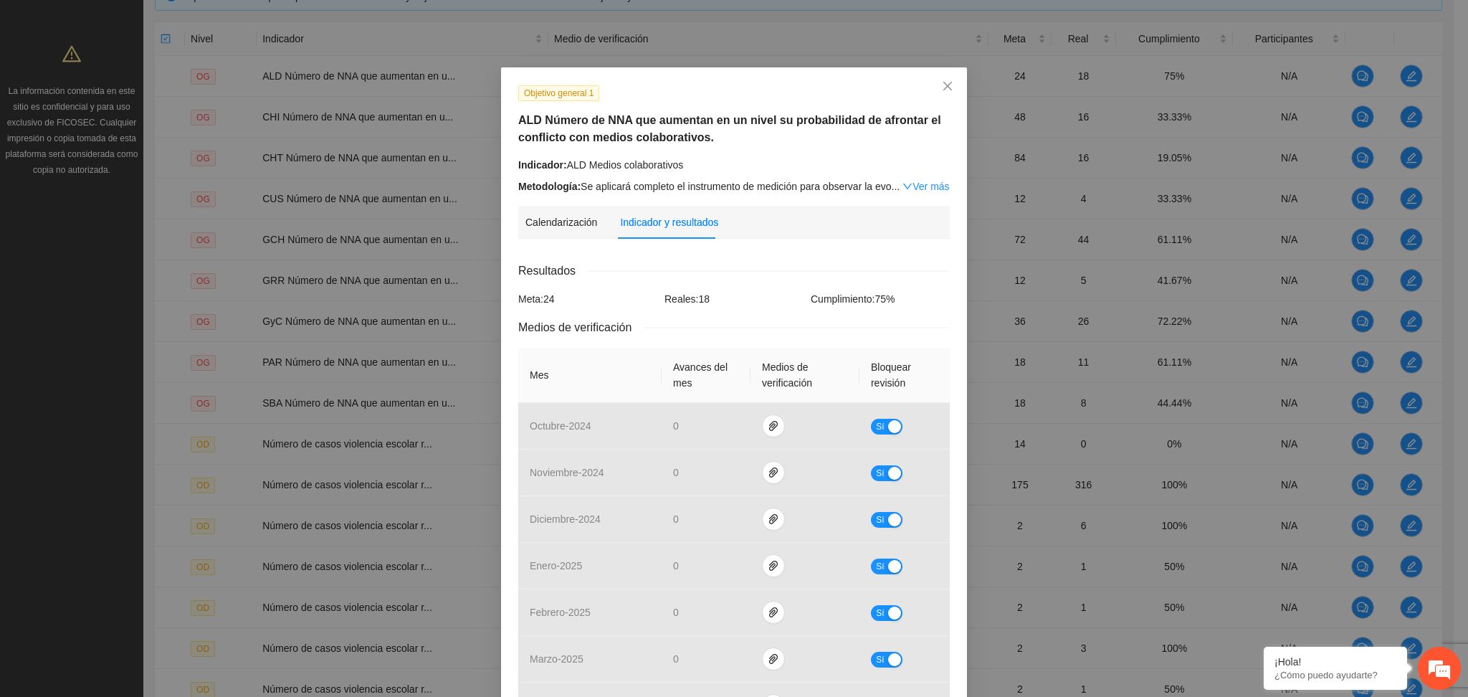
scroll to position [0, 0]
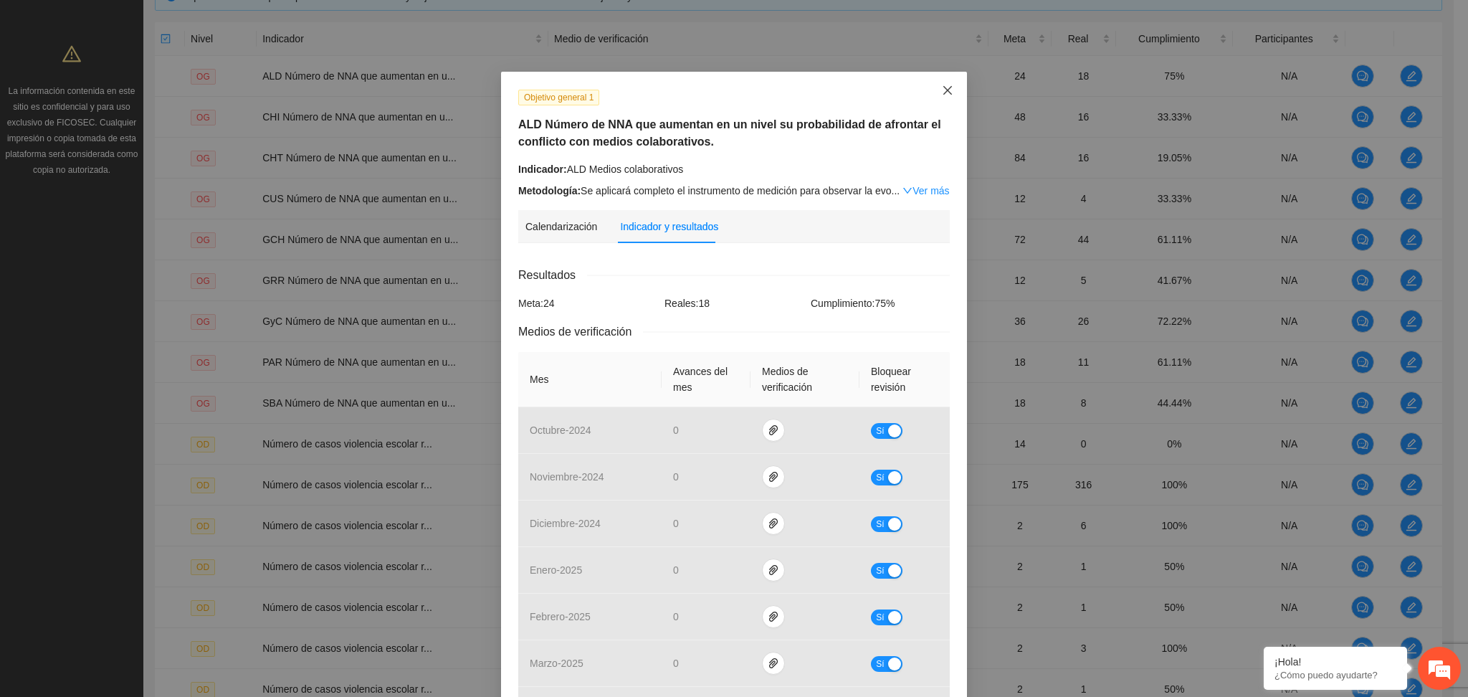
click at [931, 98] on span "Close" at bounding box center [947, 91] width 39 height 39
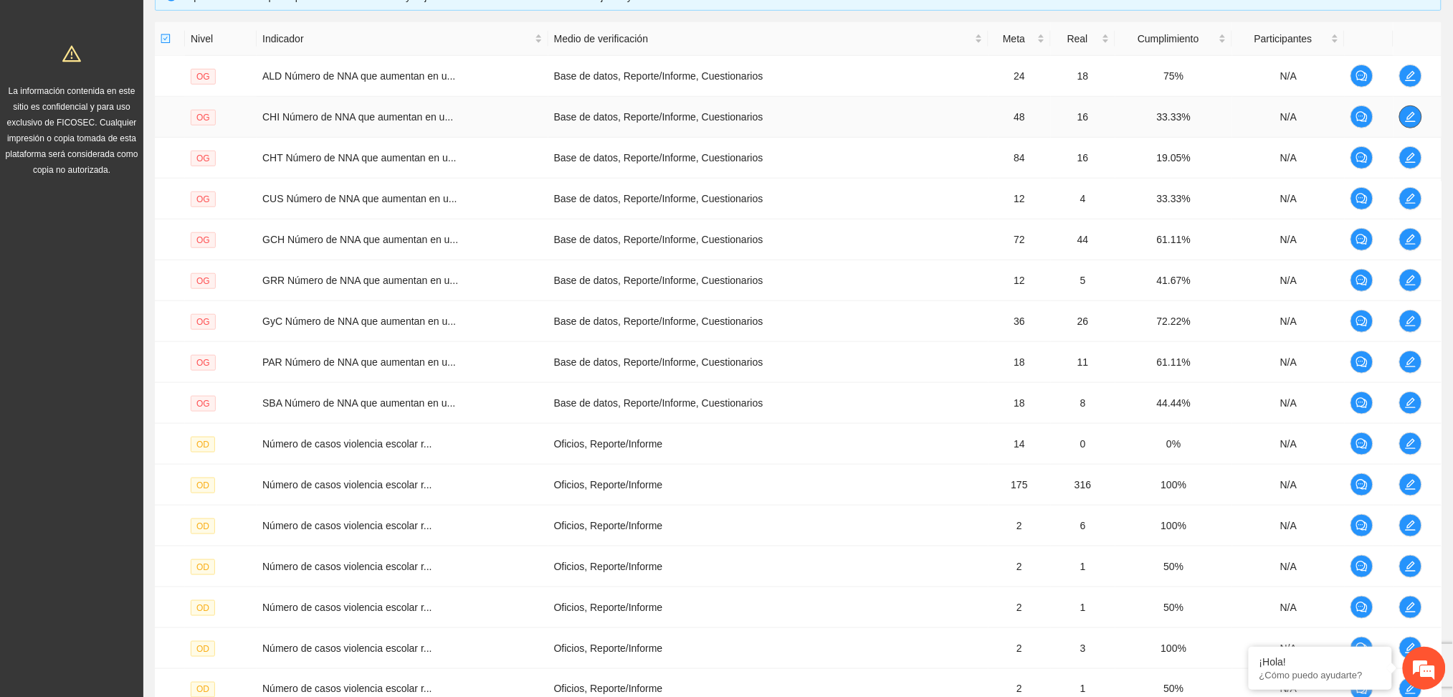
drag, startPoint x: 1412, startPoint y: 114, endPoint x: 1399, endPoint y: 118, distance: 14.3
click at [1407, 114] on icon "edit" at bounding box center [1410, 116] width 11 height 11
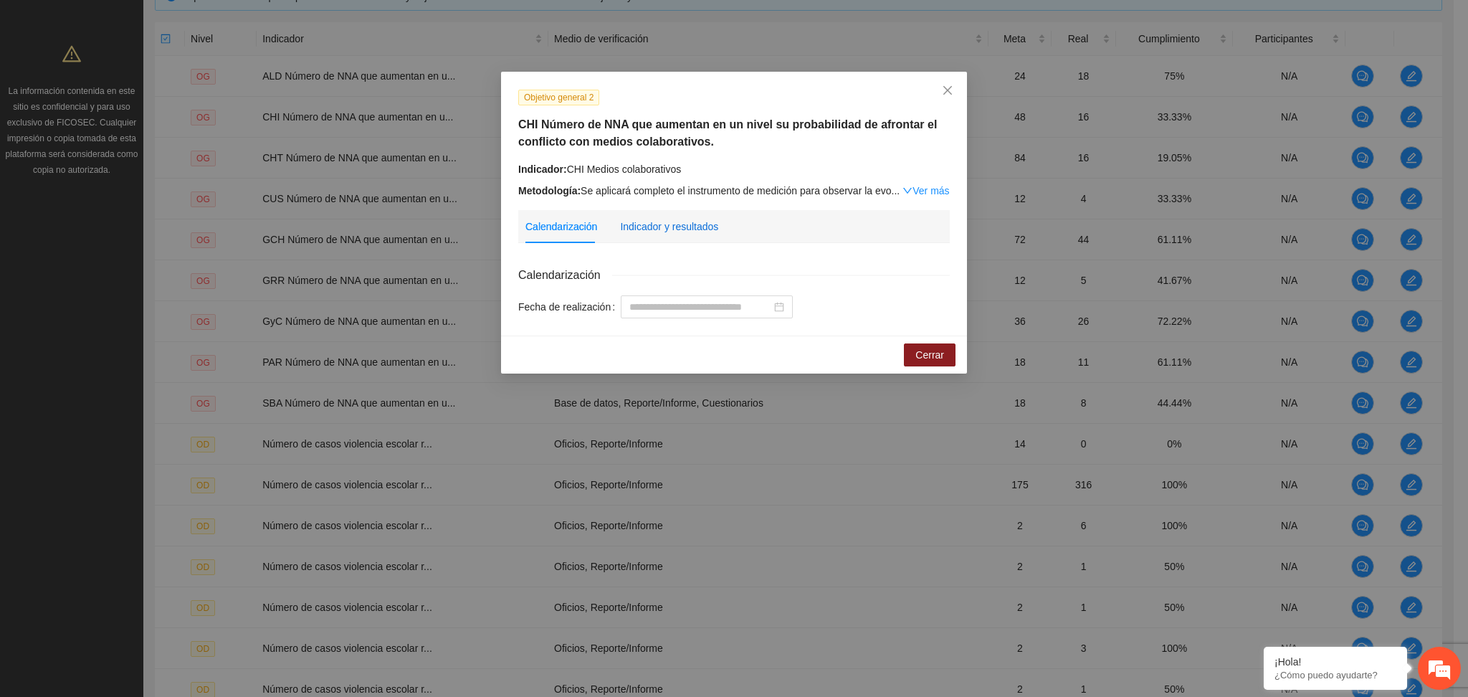
click at [682, 220] on div "Indicador y resultados" at bounding box center [669, 227] width 98 height 16
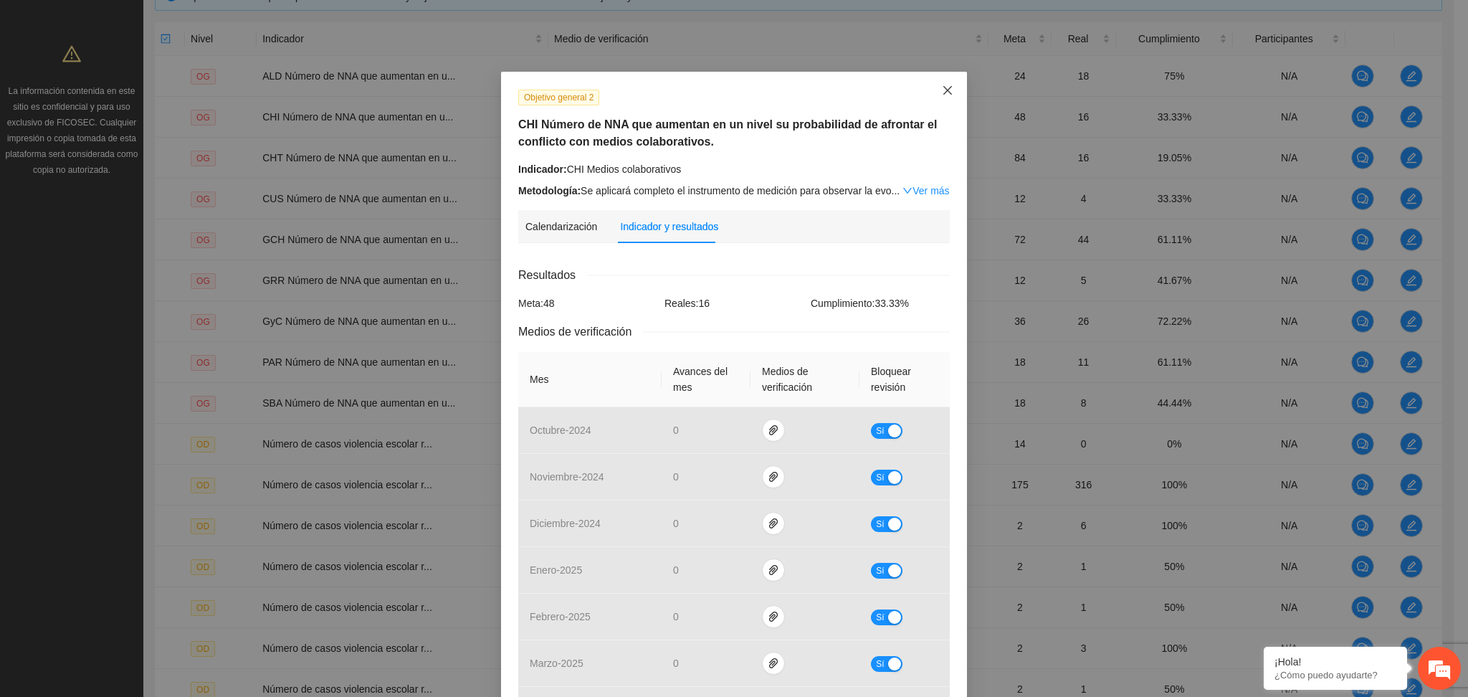
click at [933, 87] on span "Close" at bounding box center [947, 91] width 39 height 39
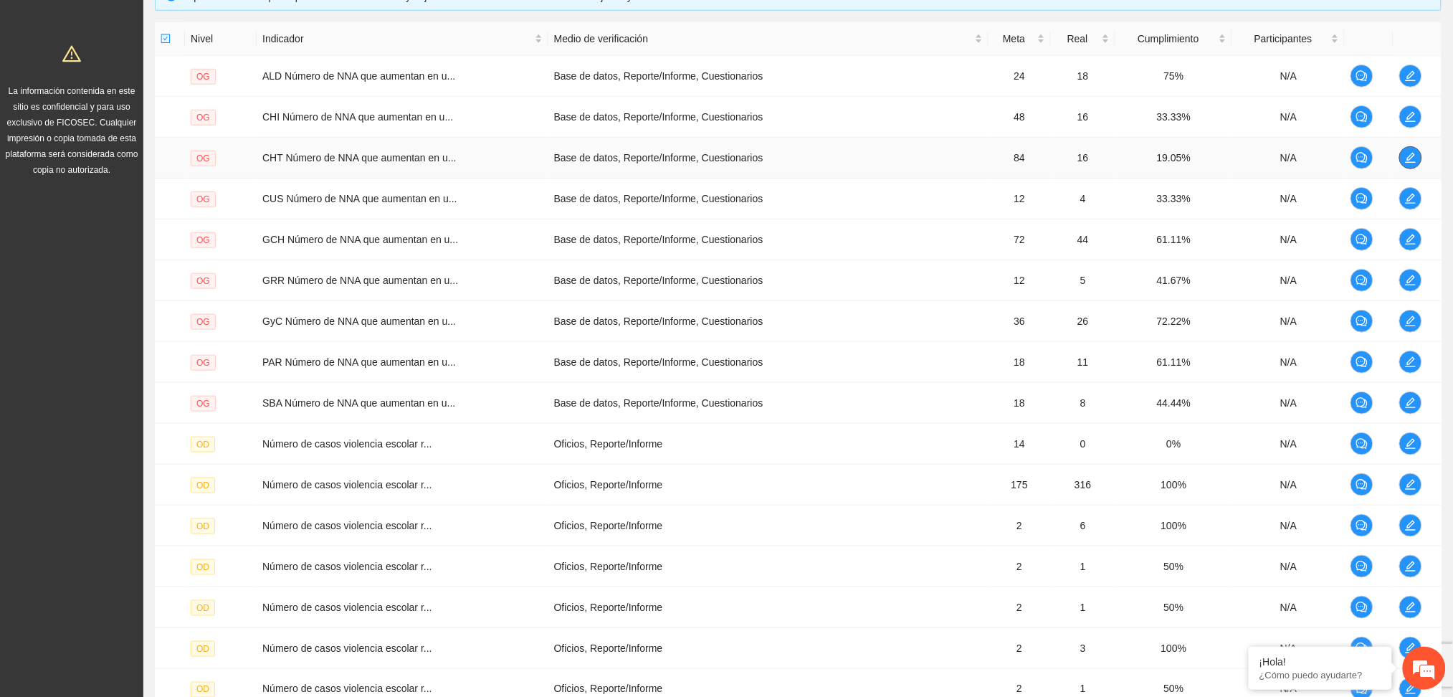
click at [1412, 156] on icon "edit" at bounding box center [1410, 158] width 10 height 10
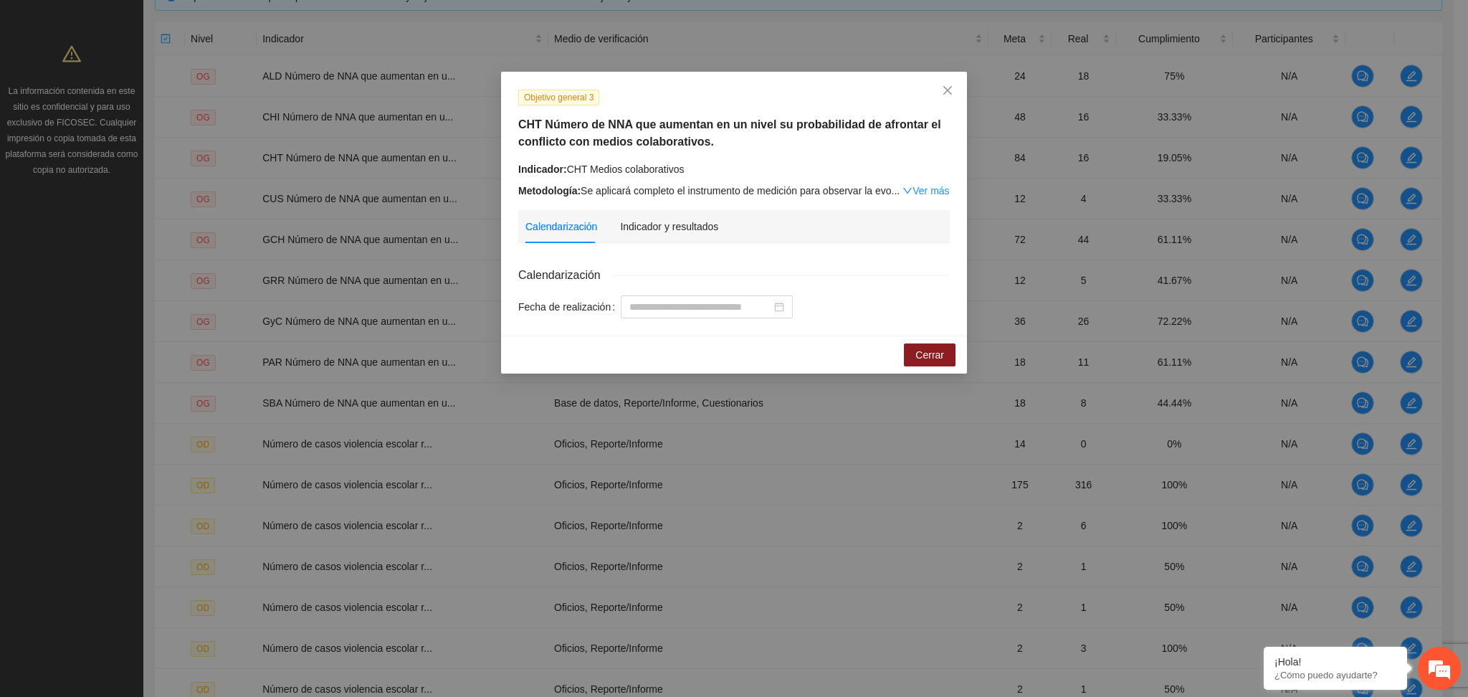
click at [719, 215] on div "Calendarización Indicador y resultados" at bounding box center [733, 226] width 417 height 33
click at [658, 252] on div "Calendarización Indicador y resultados Calendarización Fecha de realización" at bounding box center [733, 264] width 431 height 108
click at [674, 227] on div "Indicador y resultados" at bounding box center [669, 227] width 98 height 16
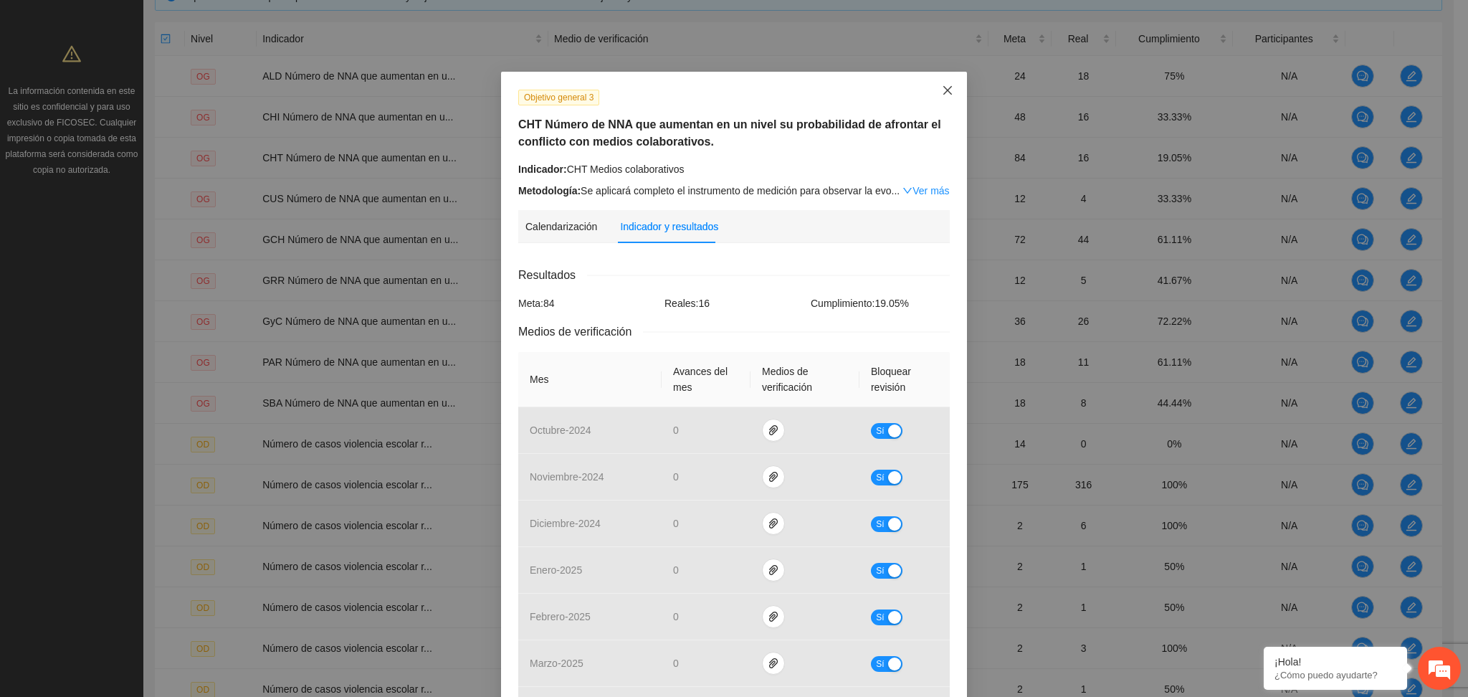
click at [942, 87] on icon "close" at bounding box center [947, 90] width 11 height 11
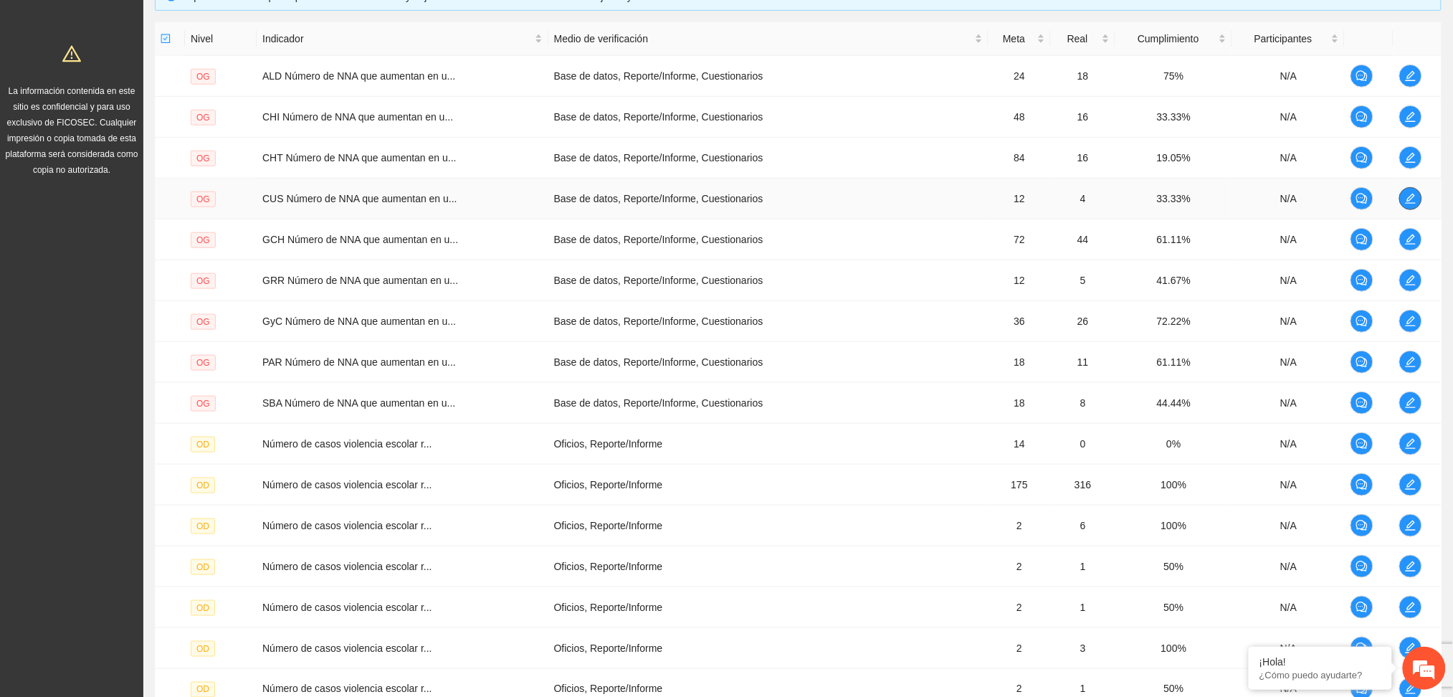
click at [1416, 193] on span "edit" at bounding box center [1410, 198] width 21 height 11
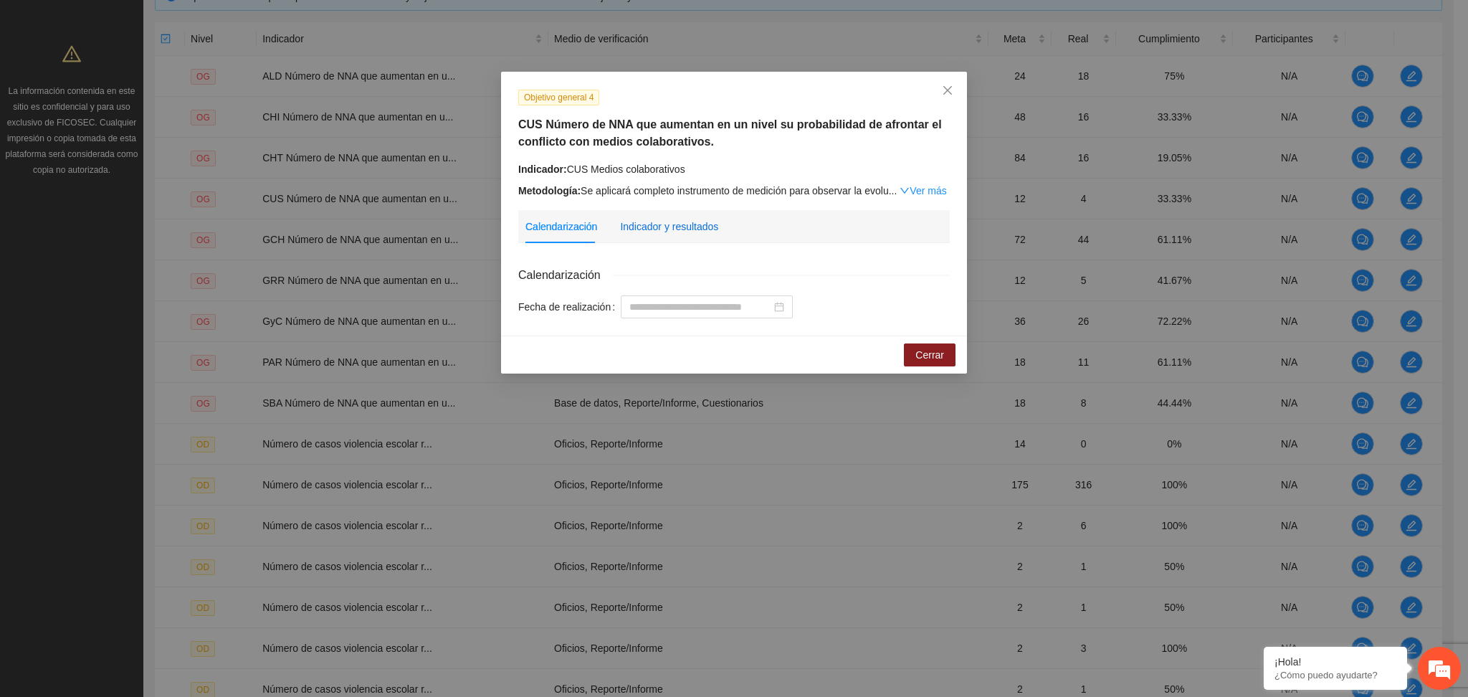
click at [636, 231] on div "Indicador y resultados" at bounding box center [669, 227] width 98 height 16
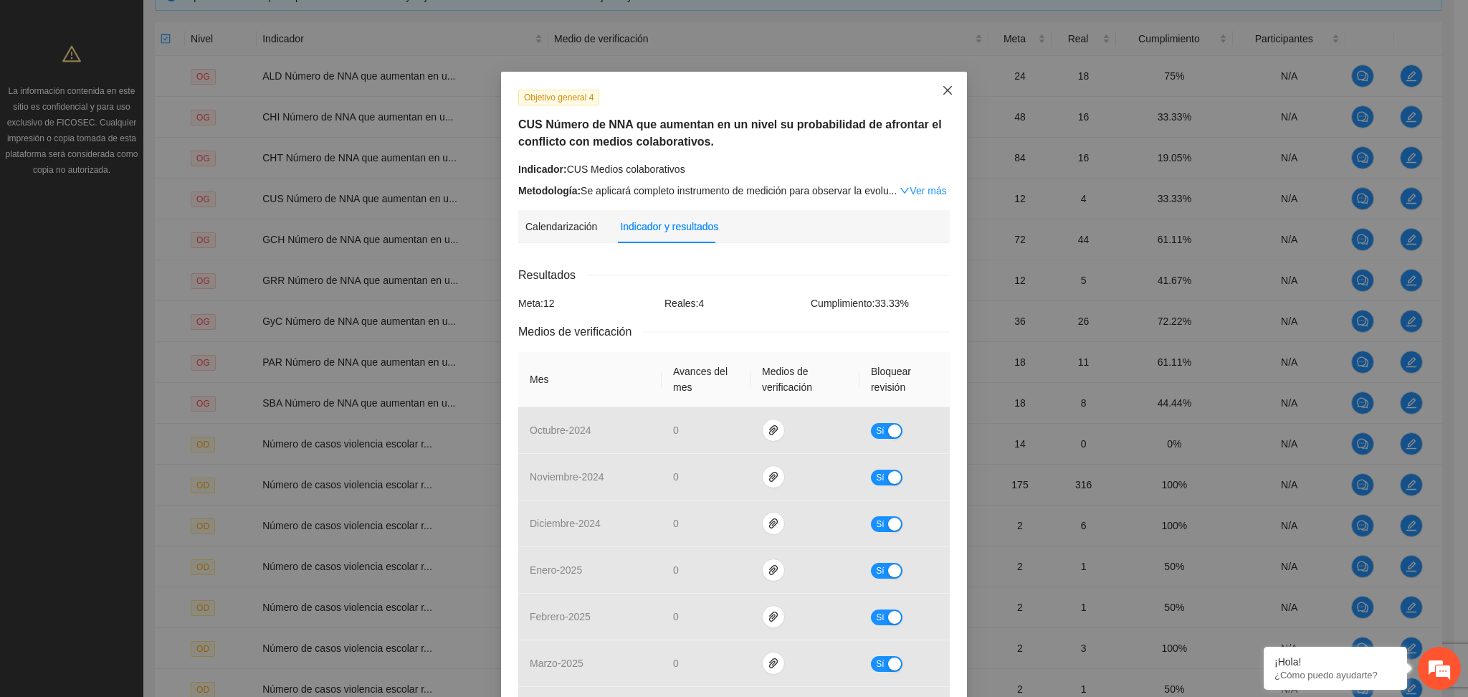
click at [942, 86] on icon "close" at bounding box center [947, 90] width 11 height 11
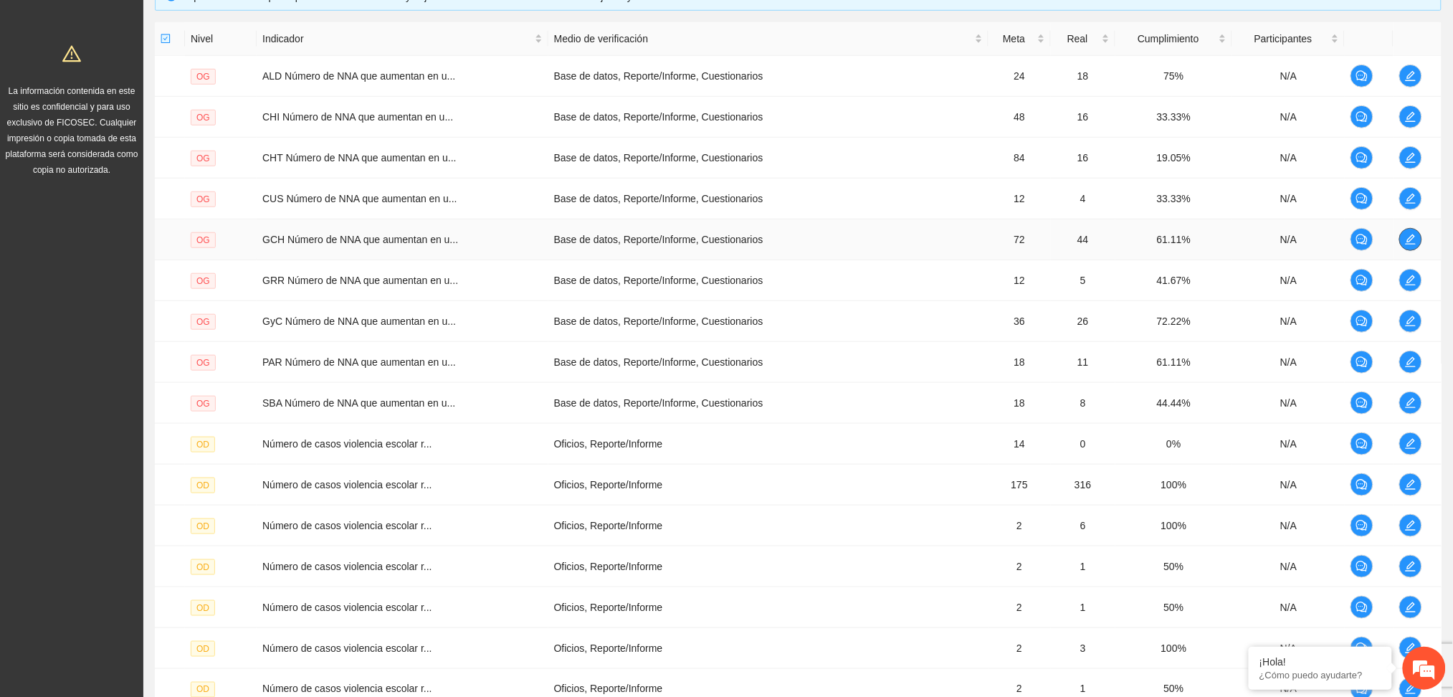
click at [1414, 236] on icon "edit" at bounding box center [1410, 239] width 11 height 11
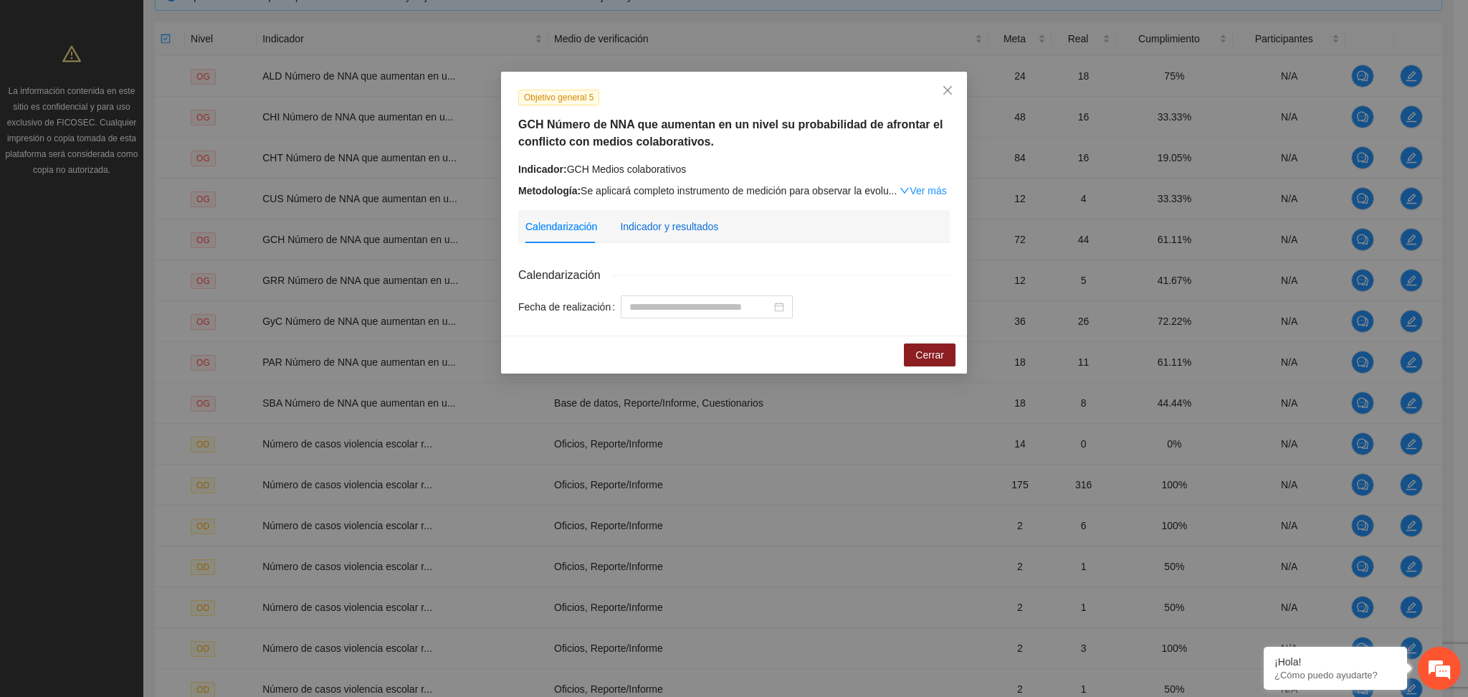
click at [632, 223] on div "Indicador y resultados" at bounding box center [669, 227] width 98 height 16
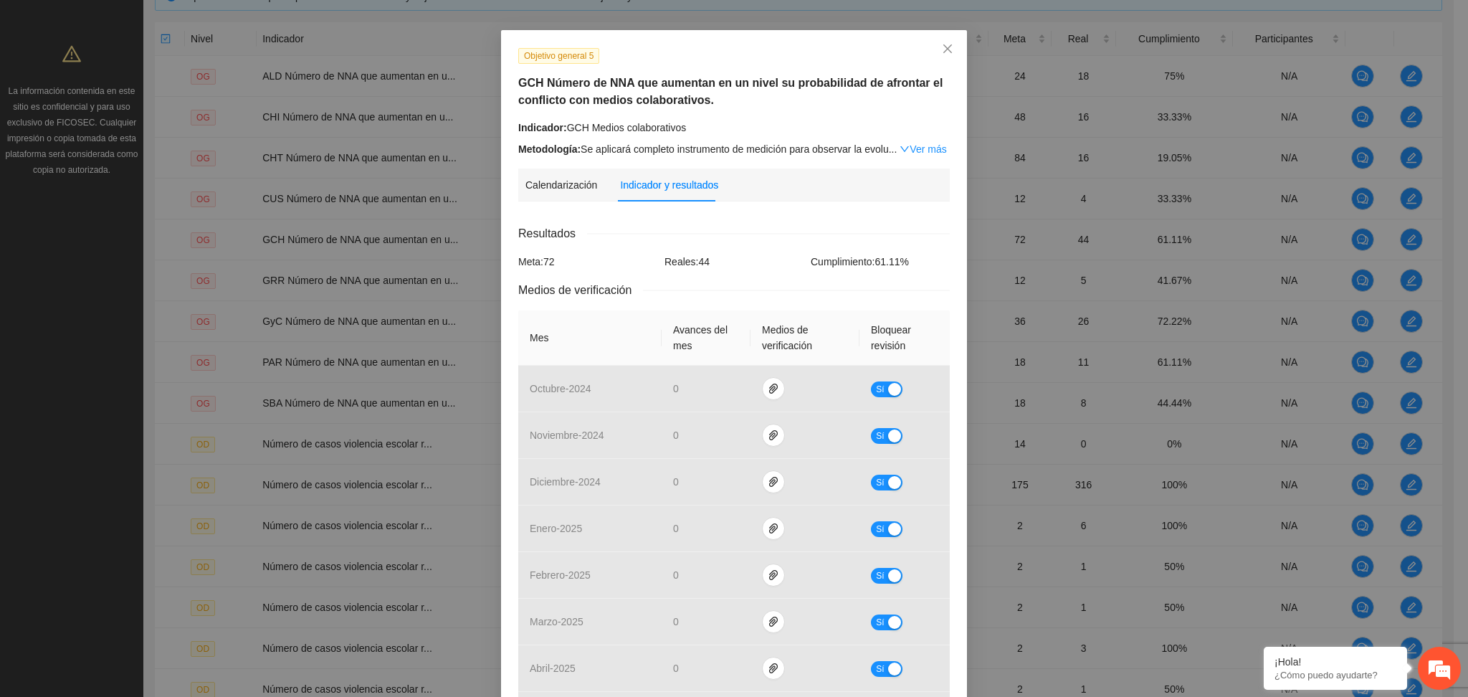
scroll to position [29, 0]
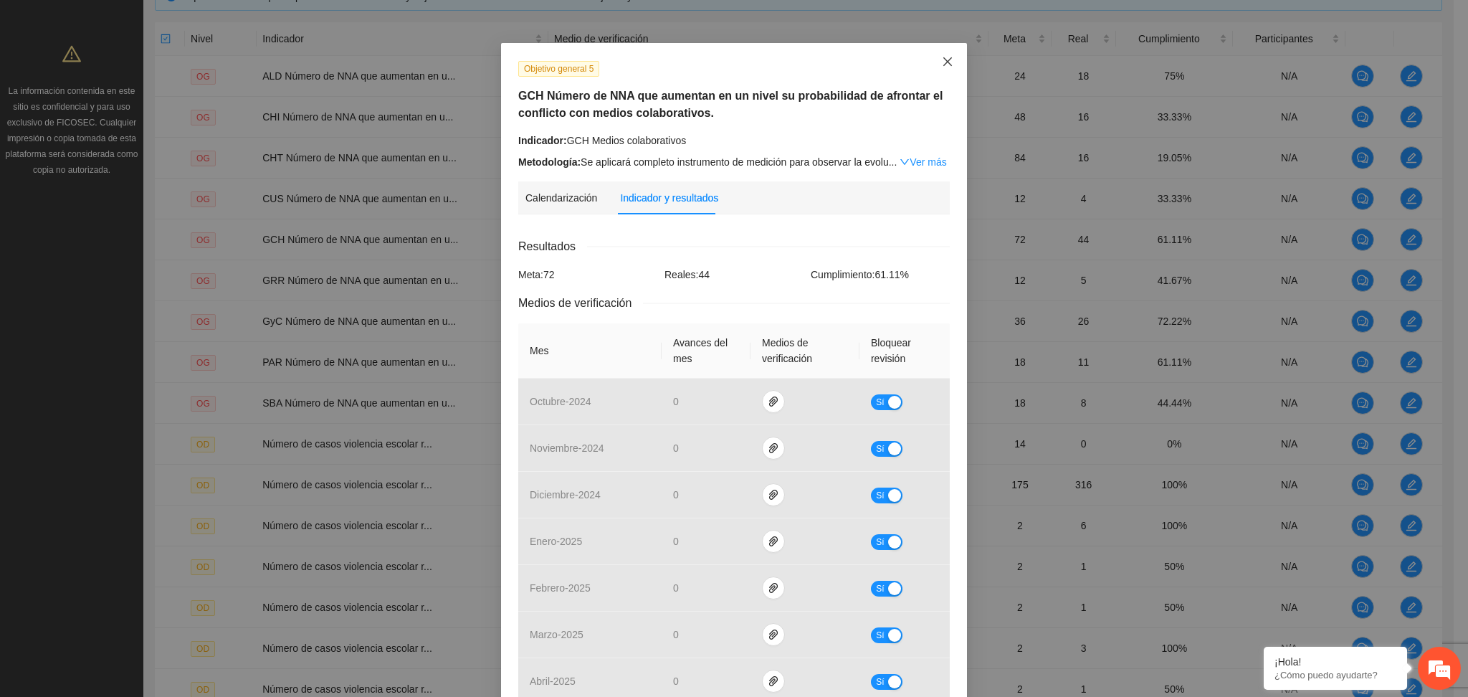
click at [942, 56] on icon "close" at bounding box center [947, 61] width 11 height 11
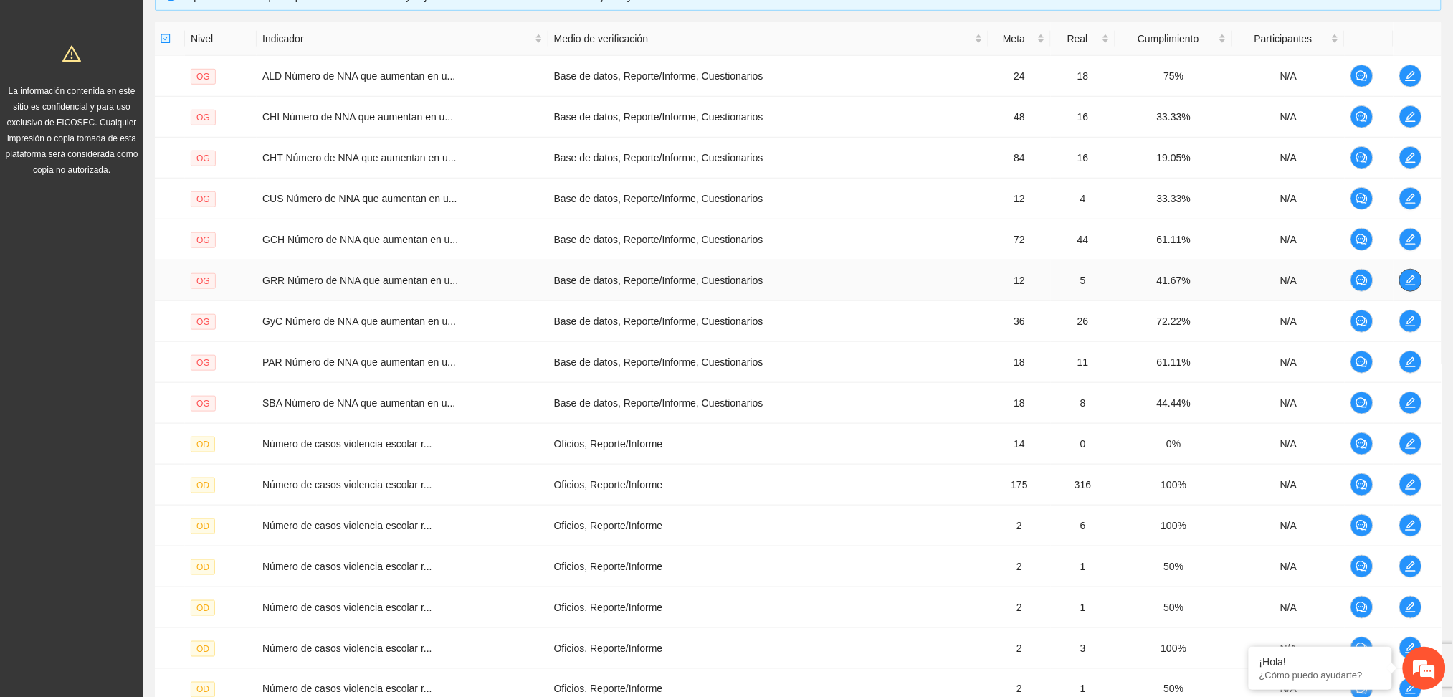
click at [1407, 276] on icon "edit" at bounding box center [1410, 279] width 11 height 11
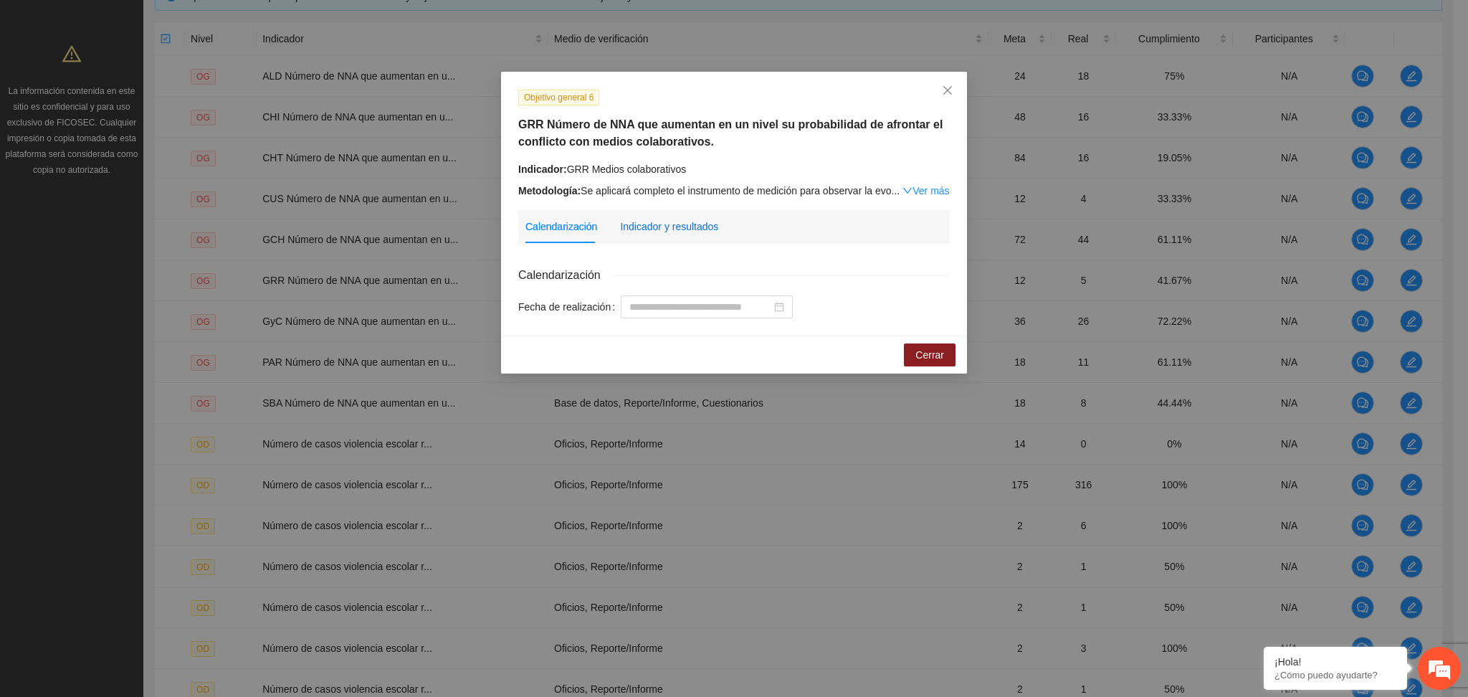
click at [667, 222] on div "Indicador y resultados" at bounding box center [669, 227] width 98 height 16
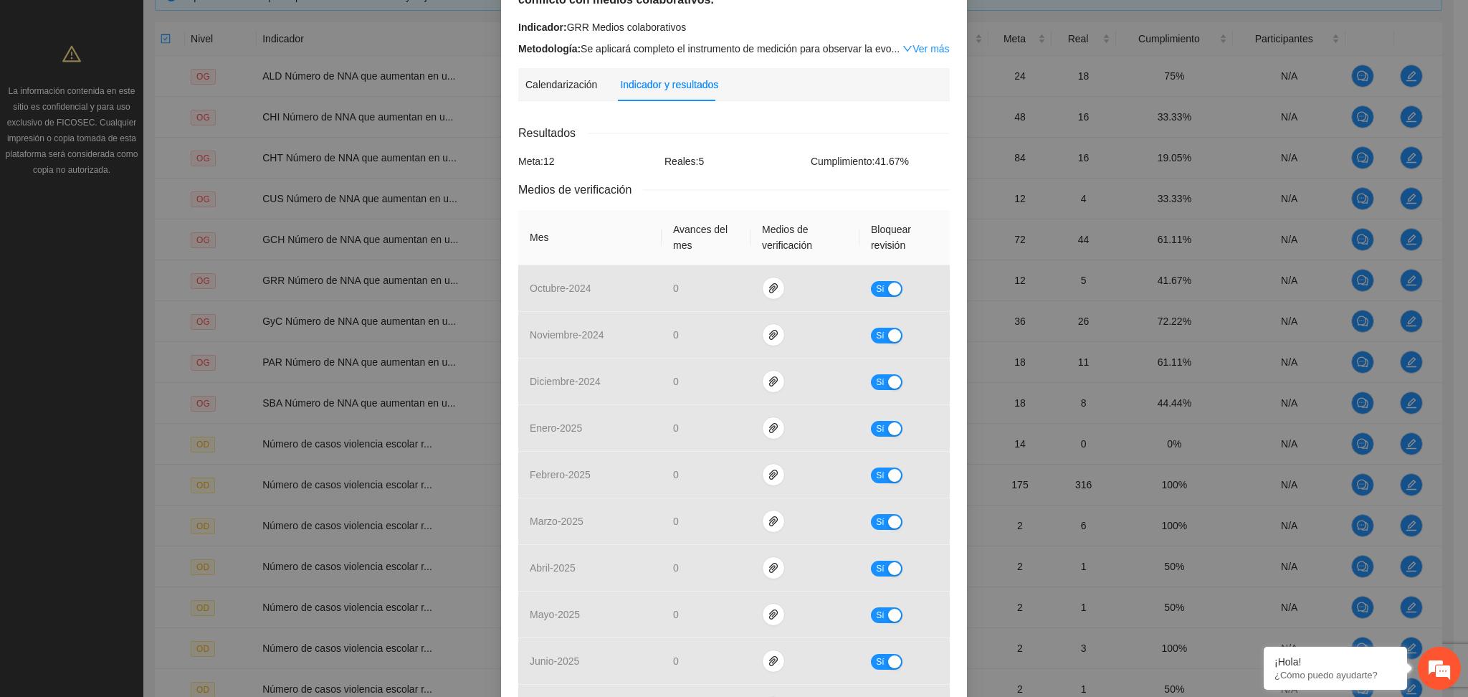
scroll to position [0, 0]
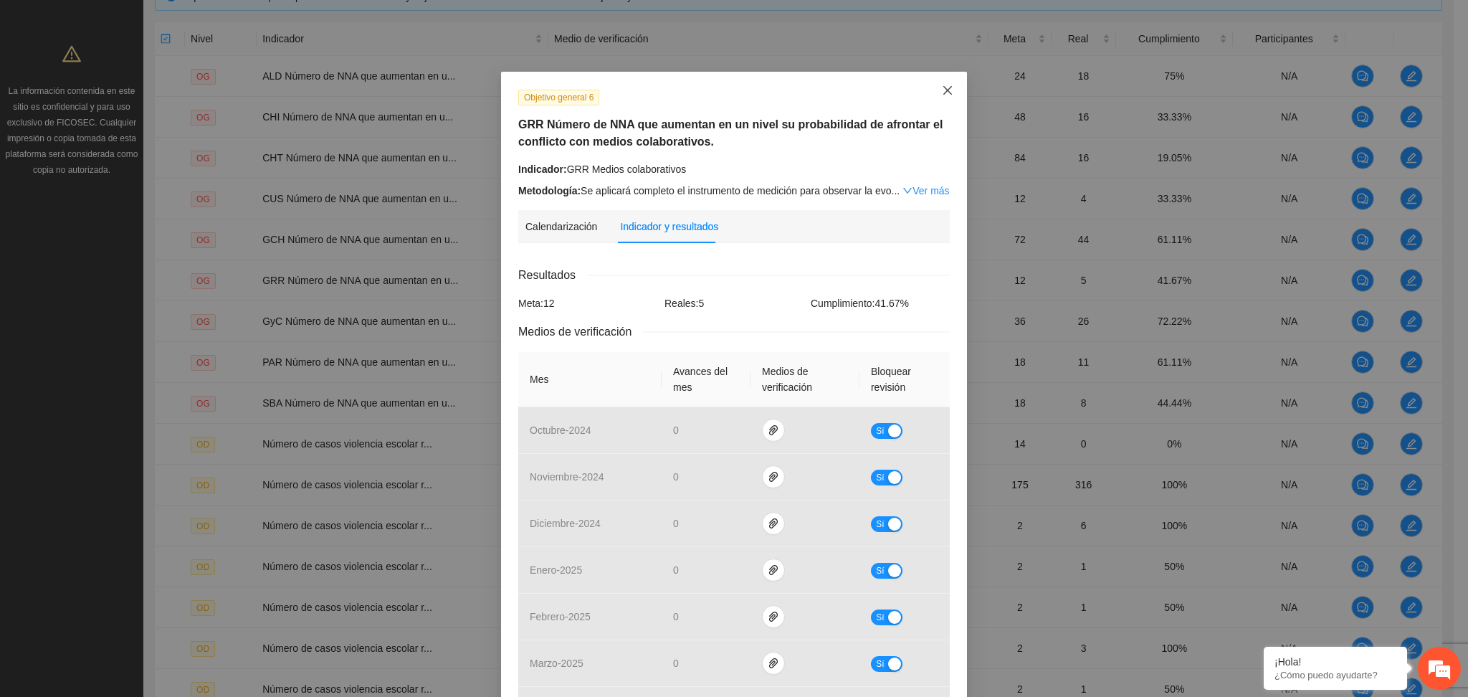
click at [942, 89] on icon "close" at bounding box center [947, 90] width 11 height 11
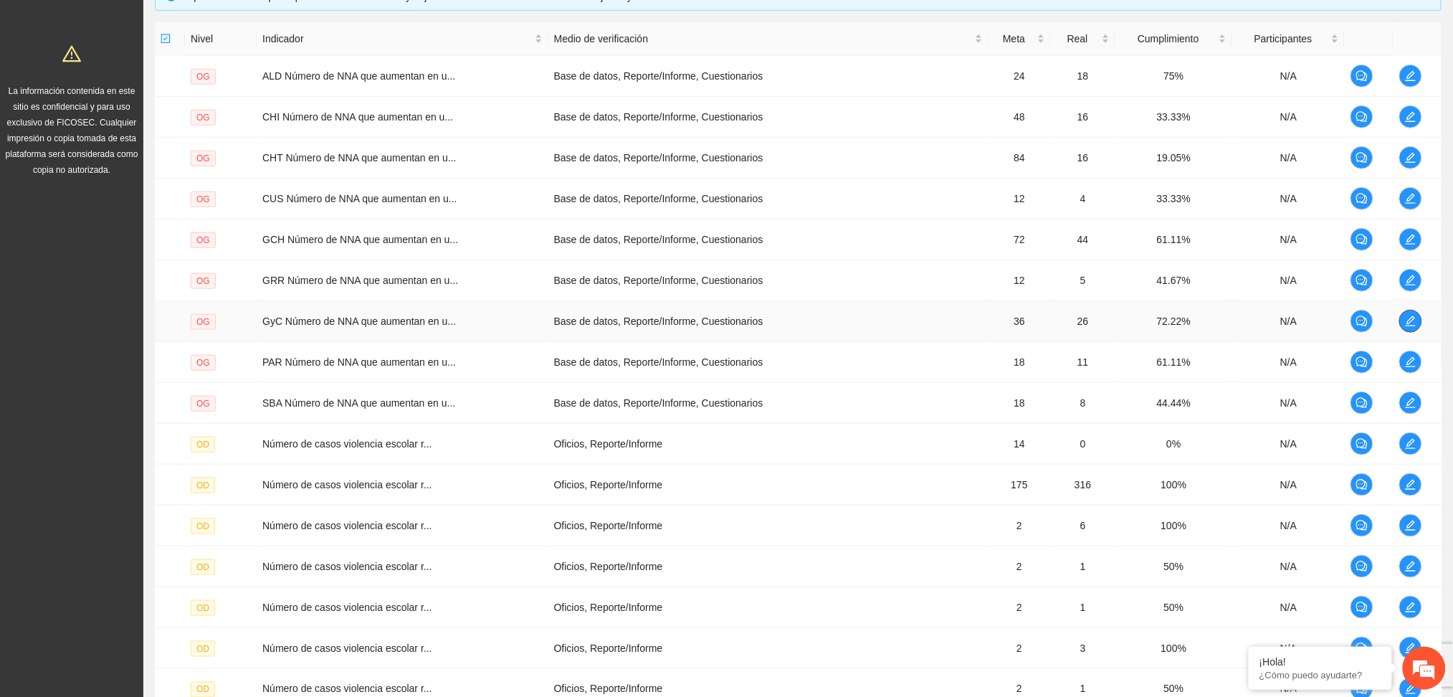
click at [1405, 317] on icon "edit" at bounding box center [1410, 320] width 11 height 11
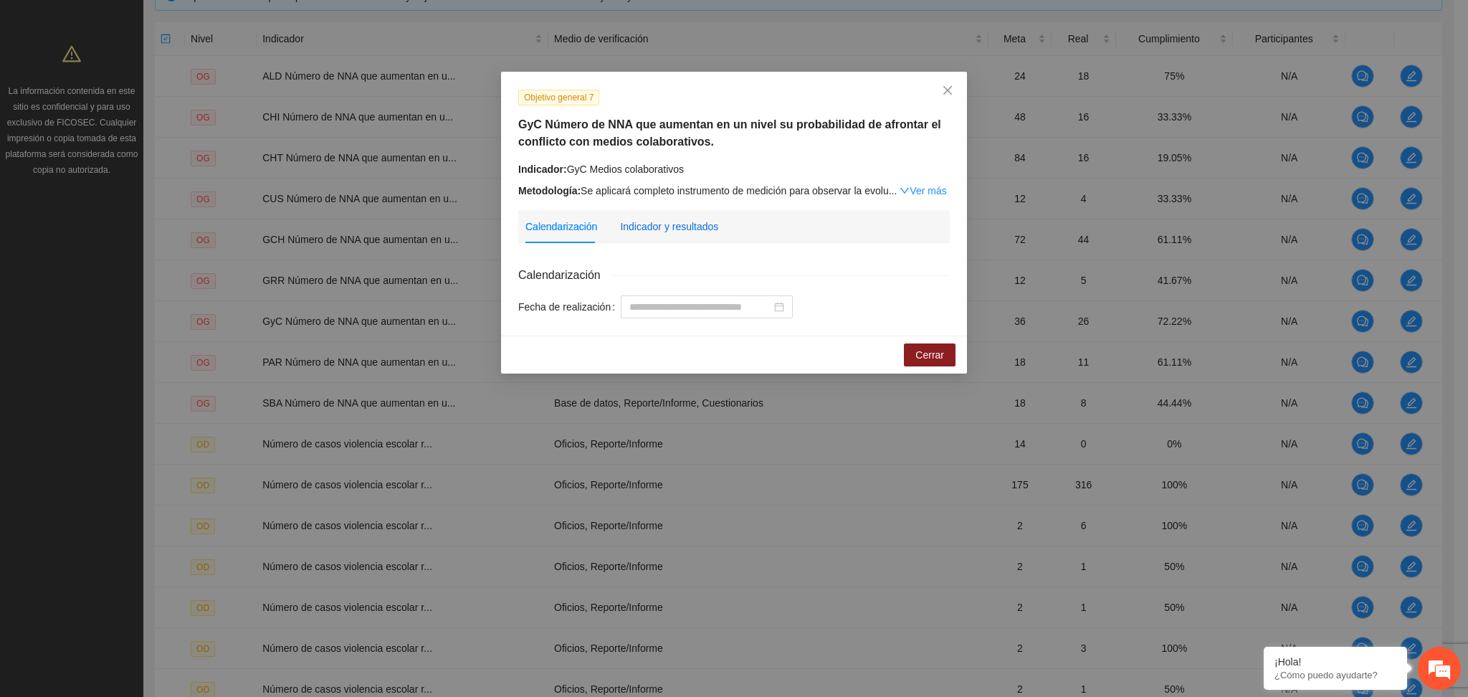
click at [657, 227] on div "Indicador y resultados" at bounding box center [669, 227] width 98 height 16
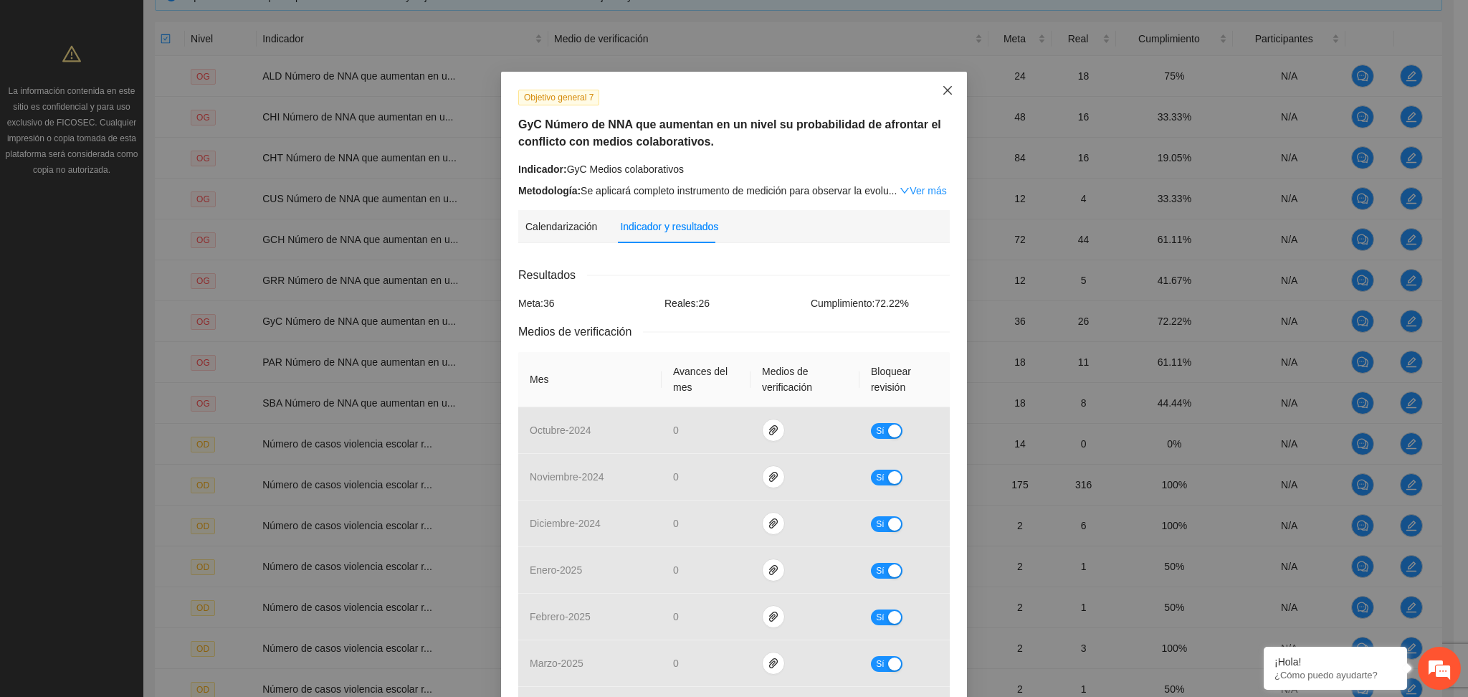
click at [943, 93] on icon "close" at bounding box center [947, 90] width 9 height 9
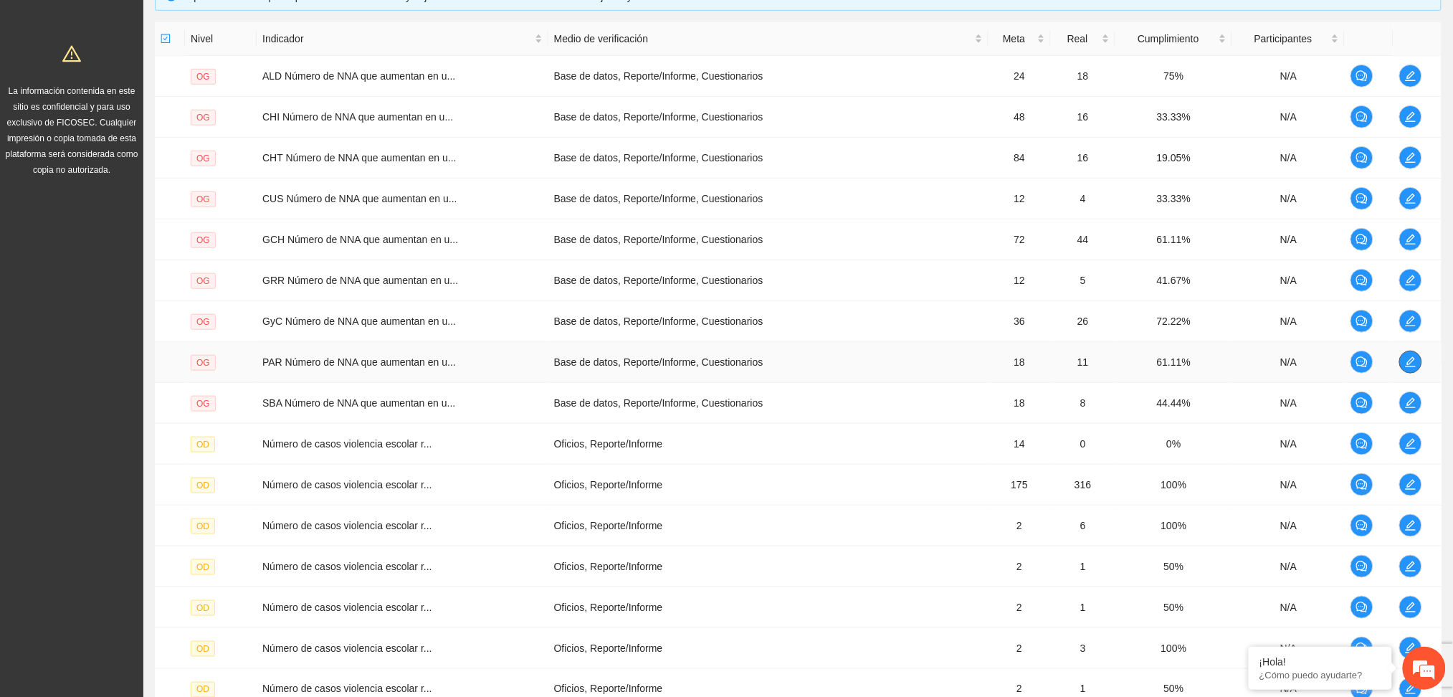
click at [1415, 360] on icon "edit" at bounding box center [1410, 361] width 11 height 11
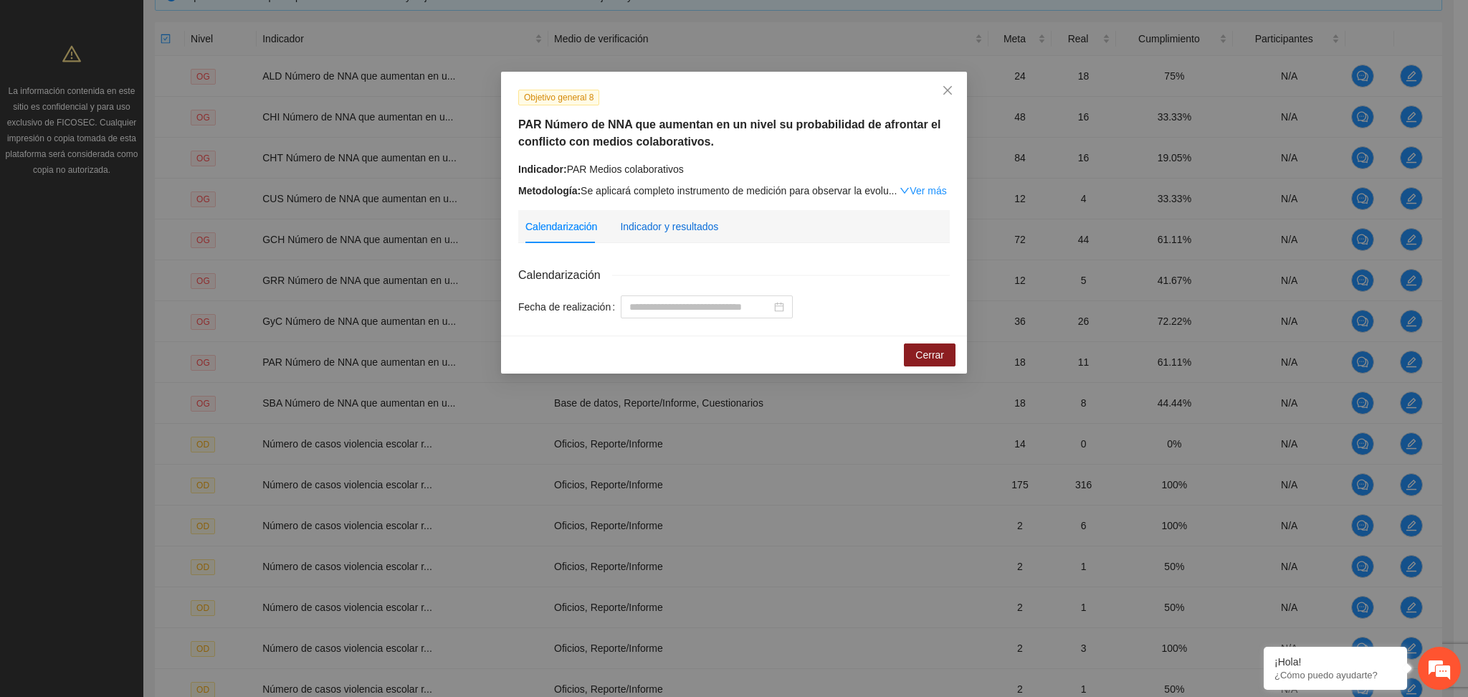
click at [658, 224] on div "Indicador y resultados" at bounding box center [669, 227] width 98 height 16
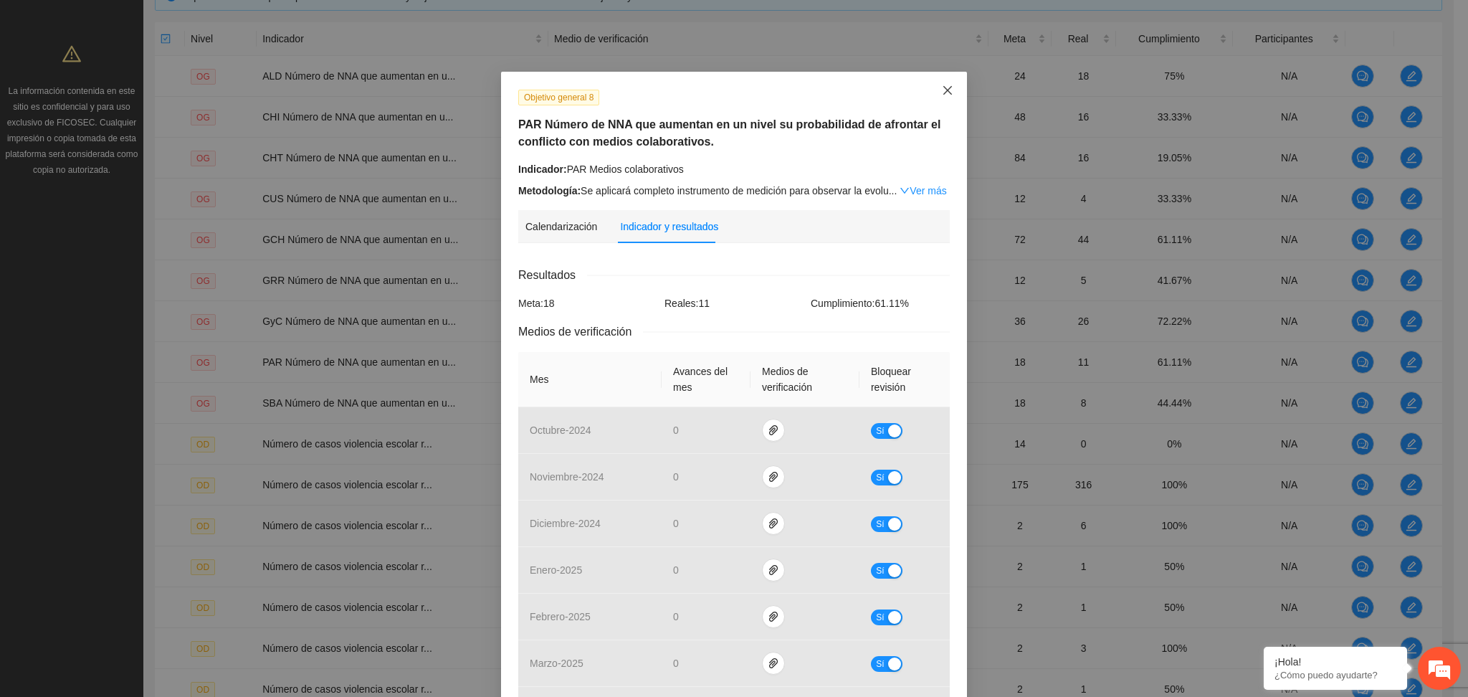
click at [930, 92] on span "Close" at bounding box center [947, 91] width 39 height 39
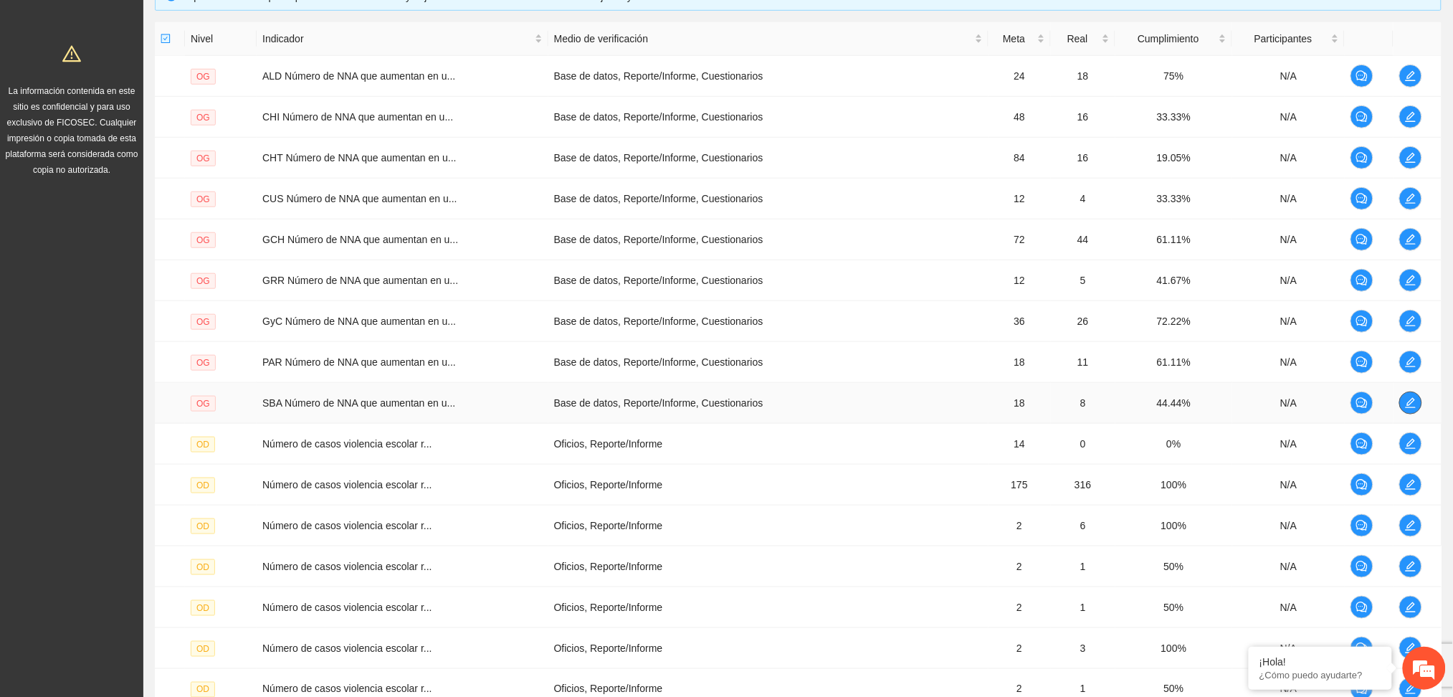
click at [1413, 397] on icon "edit" at bounding box center [1410, 402] width 11 height 11
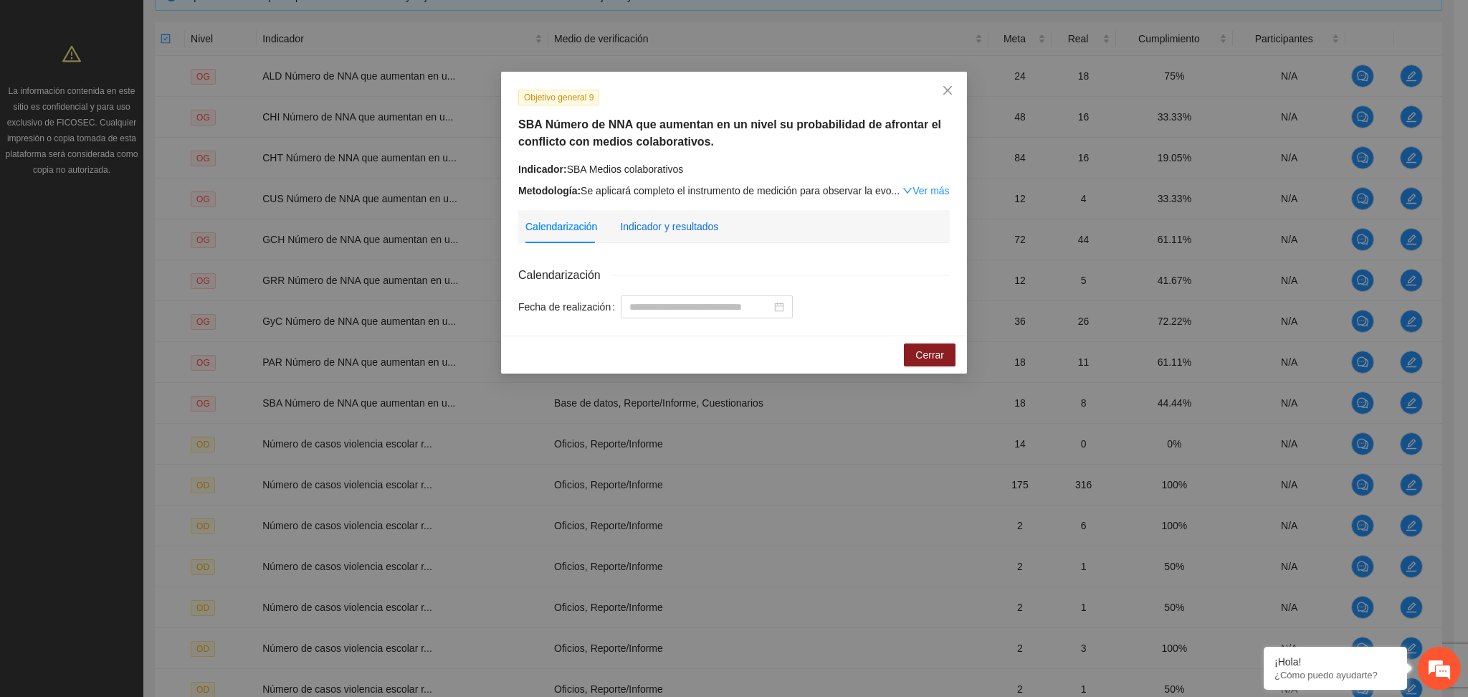
click at [673, 226] on div "Indicador y resultados" at bounding box center [669, 227] width 98 height 16
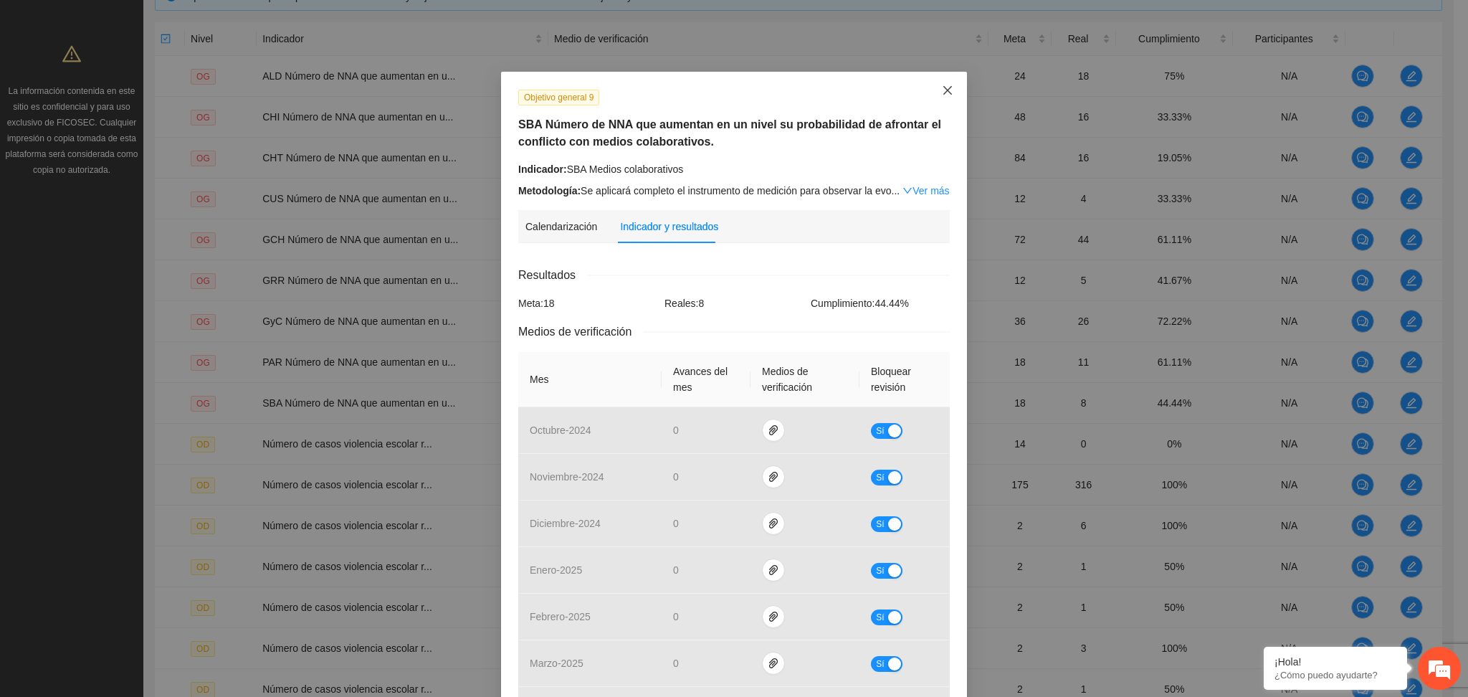
click at [942, 92] on icon "close" at bounding box center [947, 90] width 11 height 11
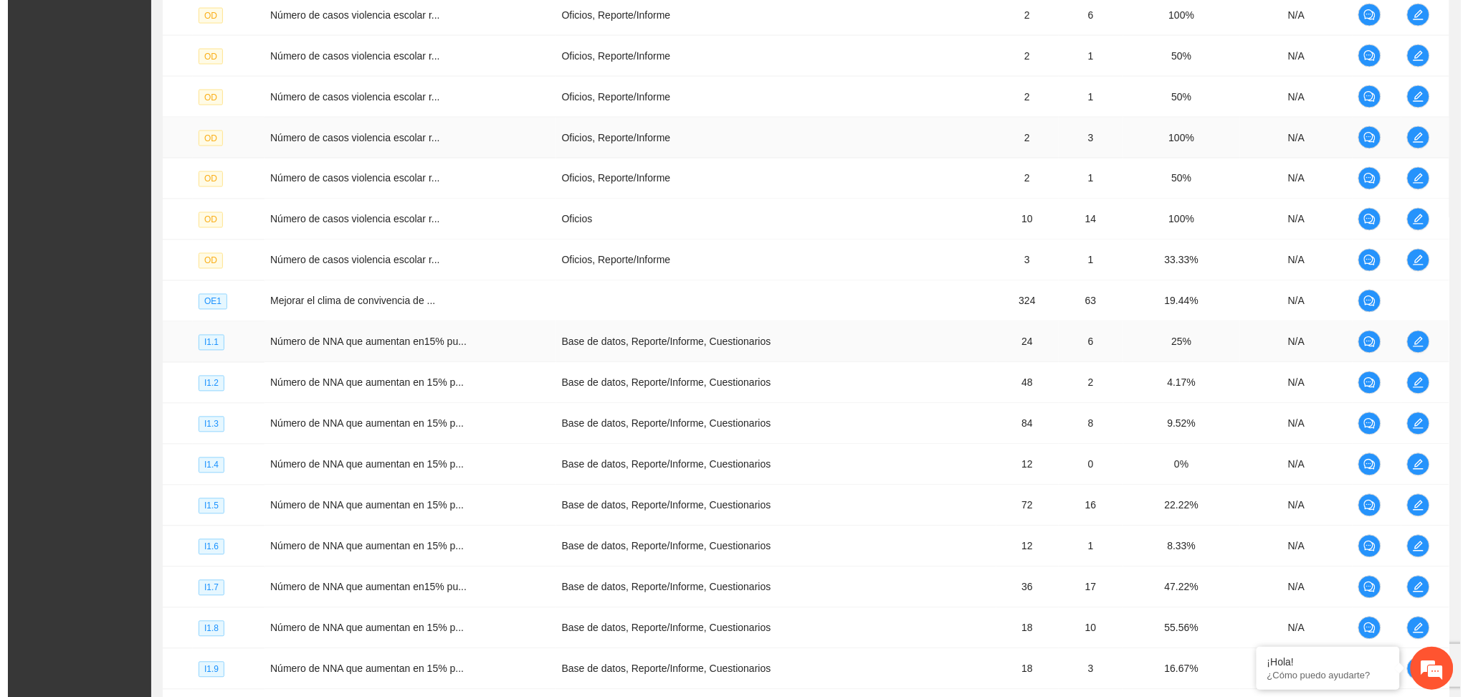
scroll to position [908, 0]
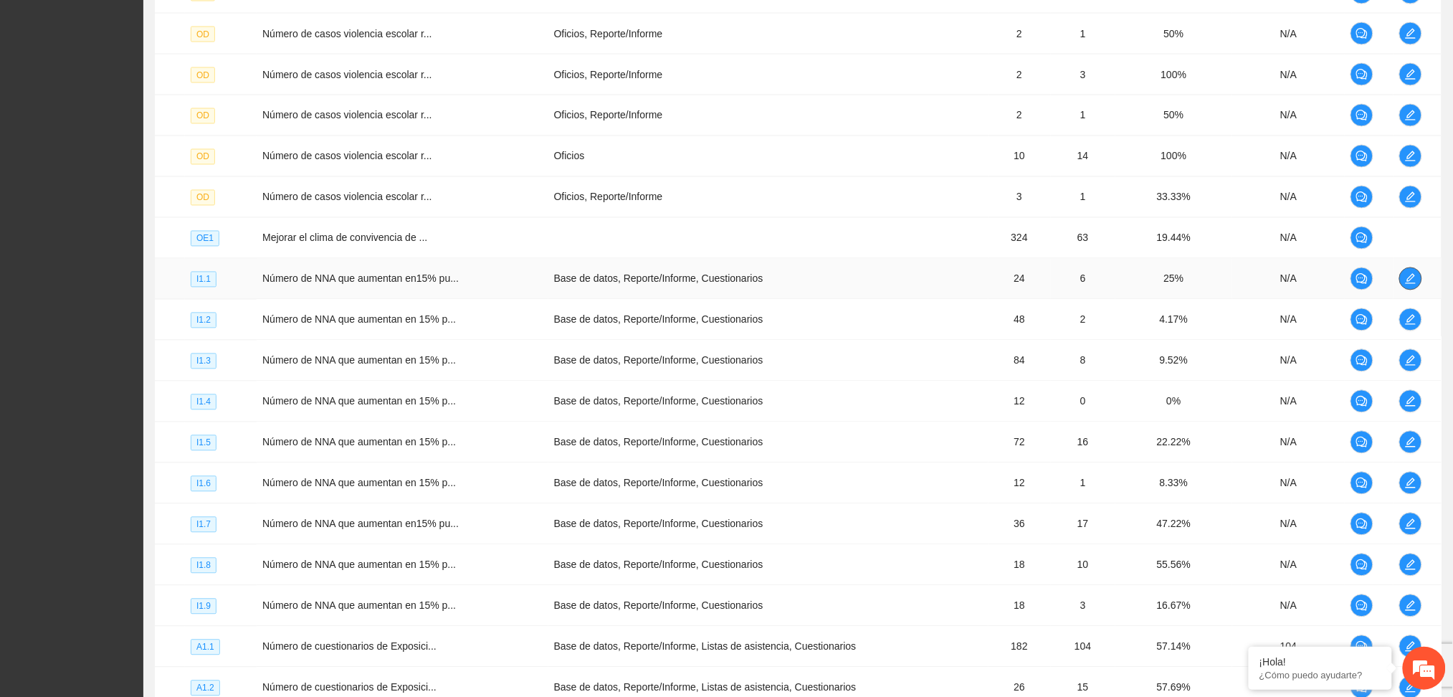
drag, startPoint x: 1422, startPoint y: 277, endPoint x: 1413, endPoint y: 277, distance: 8.6
click at [1422, 277] on td at bounding box center [1417, 279] width 48 height 41
click at [1415, 276] on icon "edit" at bounding box center [1410, 278] width 11 height 11
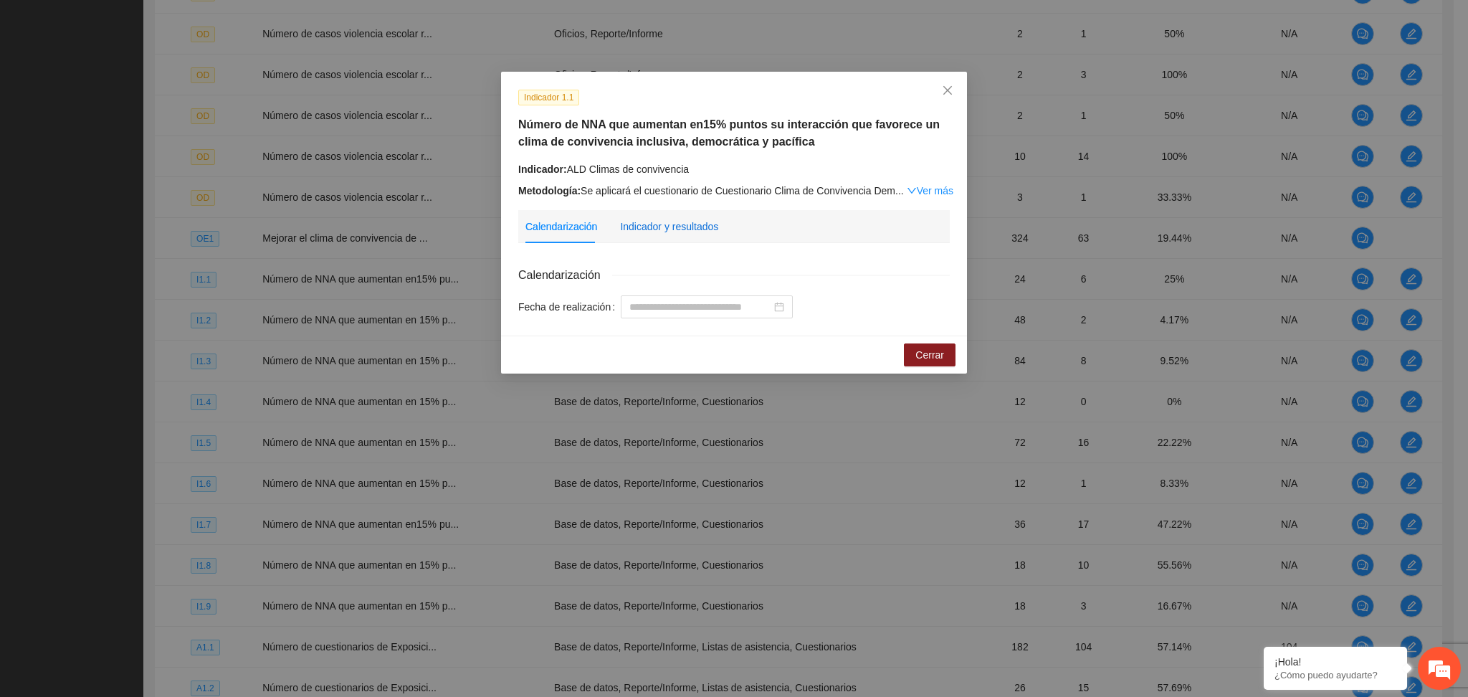
click at [698, 224] on div "Indicador y resultados" at bounding box center [669, 227] width 98 height 16
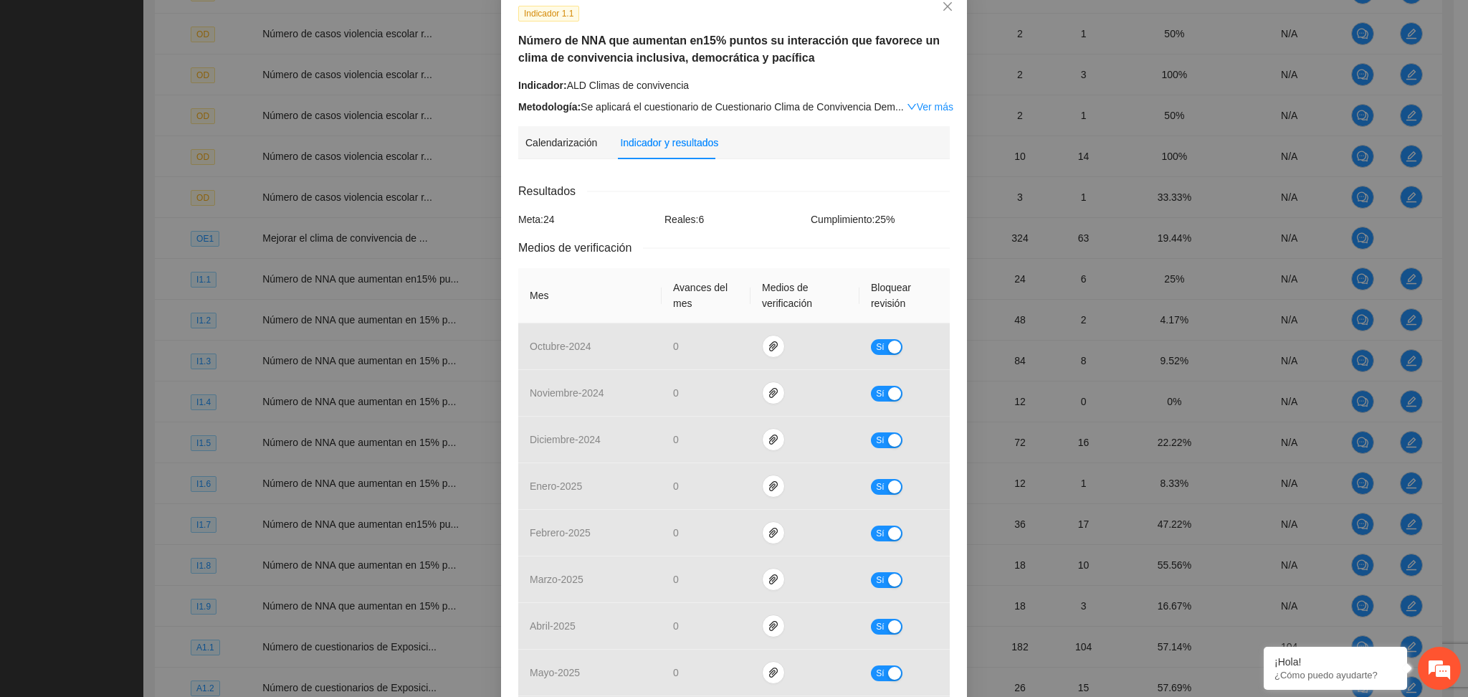
scroll to position [44, 0]
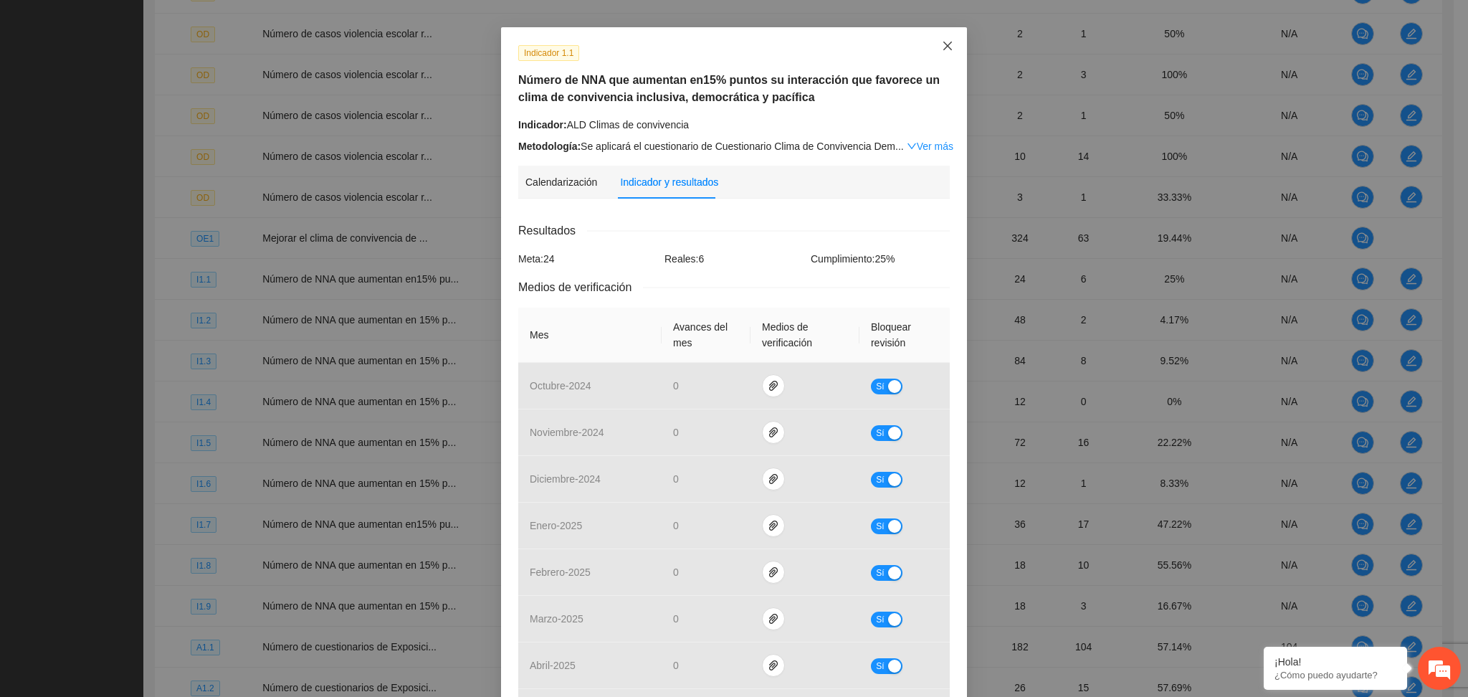
click at [942, 41] on icon "close" at bounding box center [947, 45] width 11 height 11
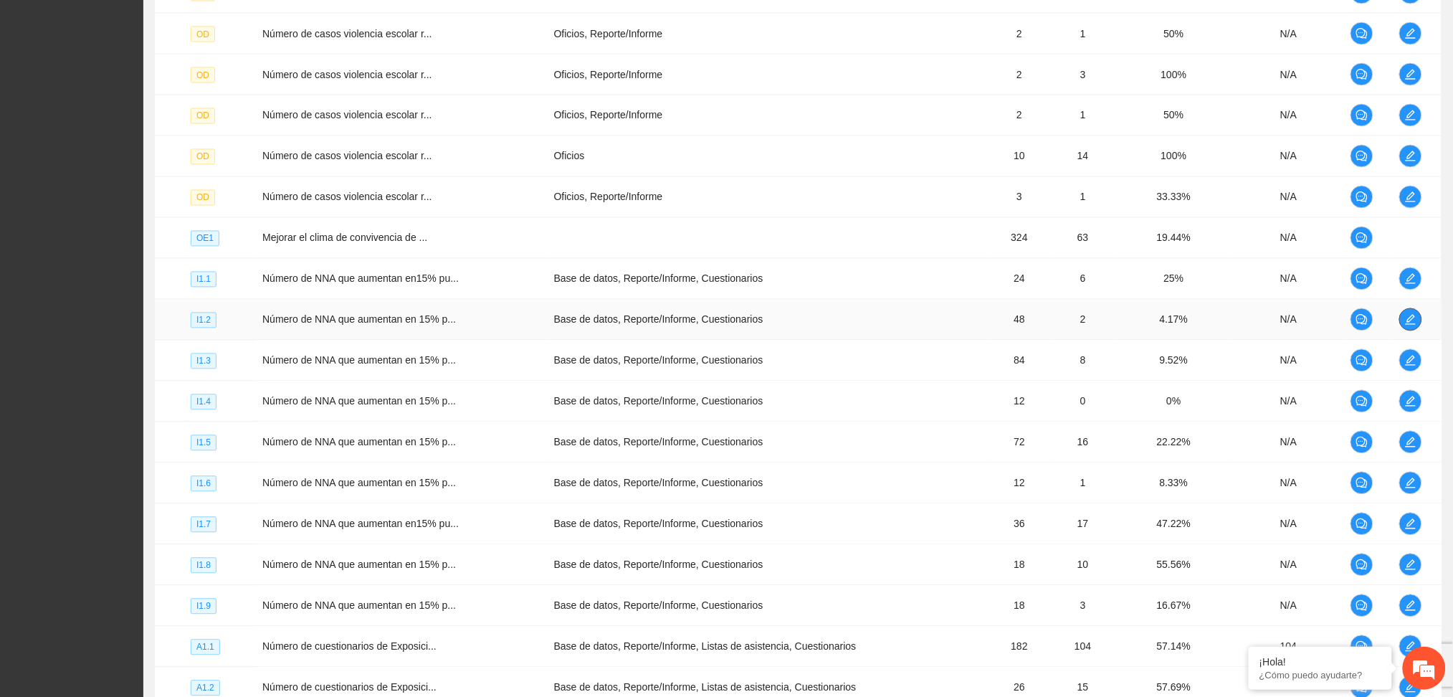
click at [1407, 314] on icon "edit" at bounding box center [1410, 319] width 11 height 11
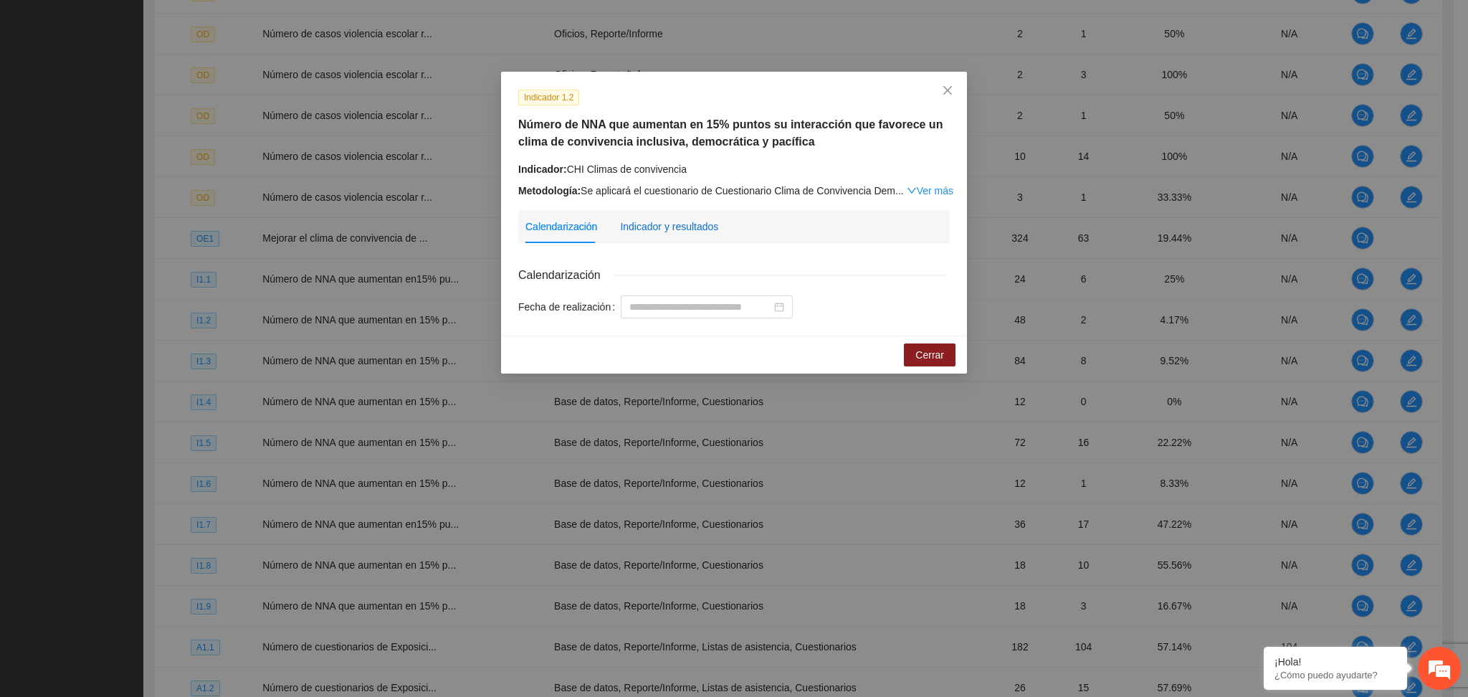
click at [669, 227] on div "Indicador y resultados" at bounding box center [669, 227] width 98 height 16
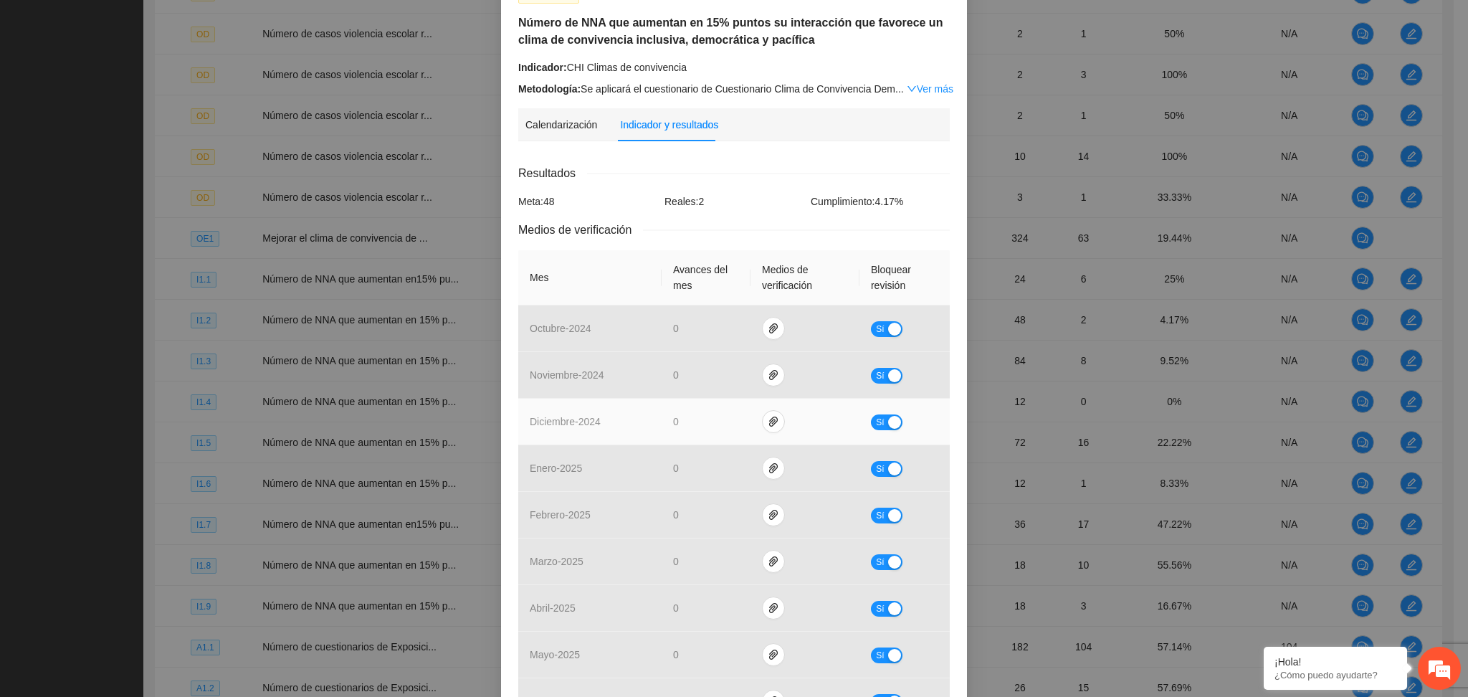
scroll to position [0, 0]
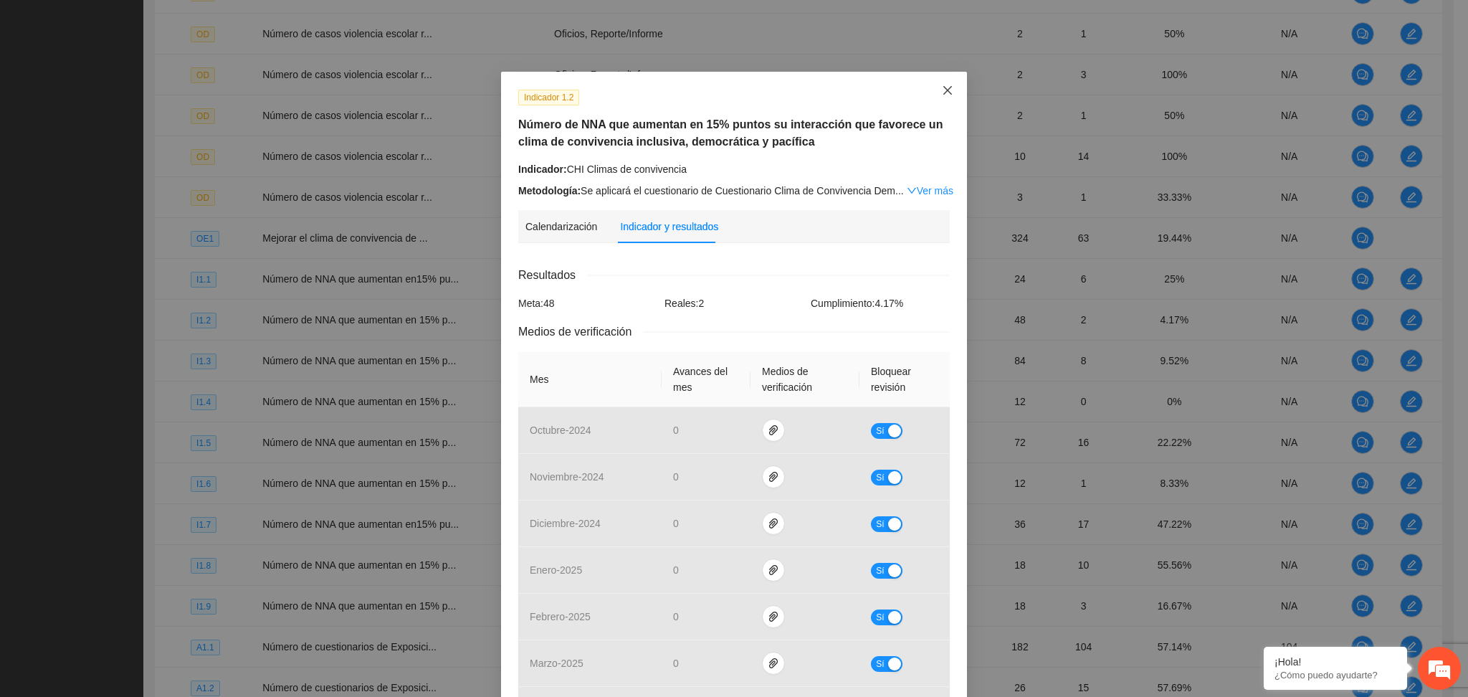
click at [933, 105] on span "Close" at bounding box center [947, 91] width 39 height 39
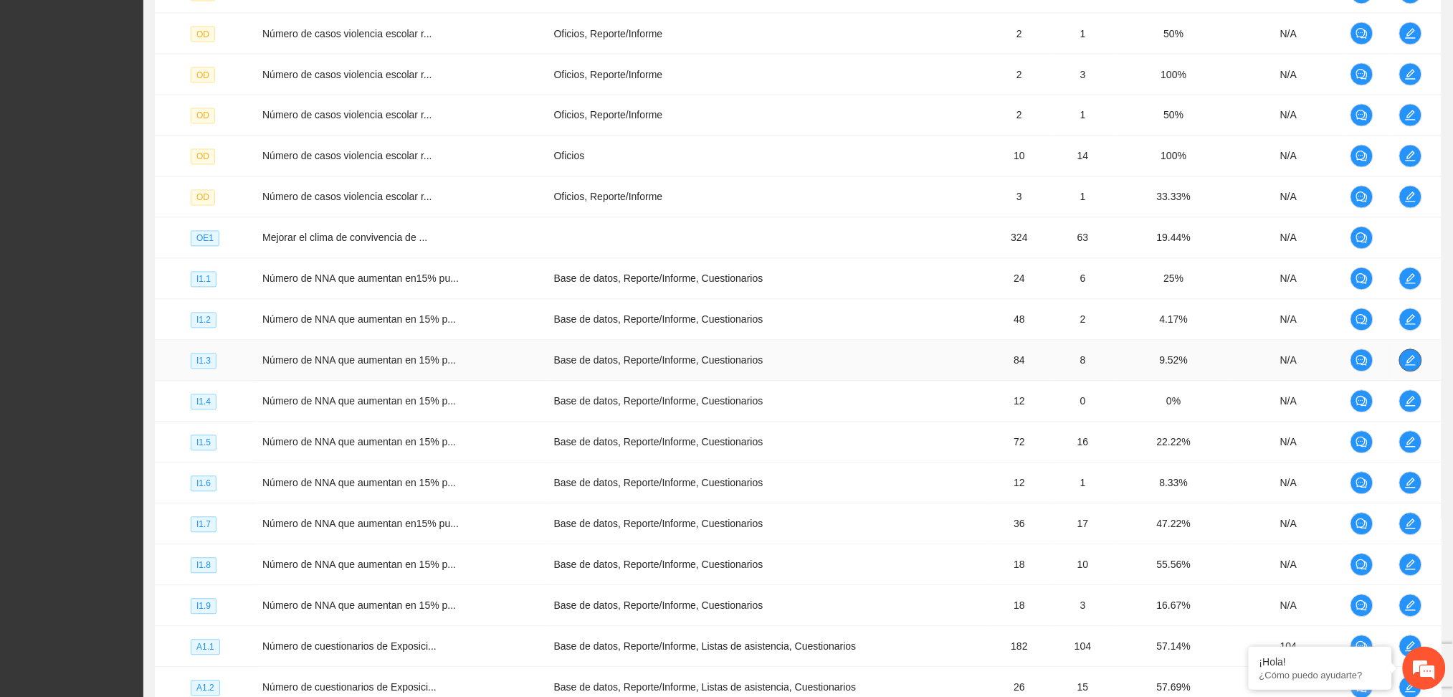
click at [1411, 350] on button "button" at bounding box center [1410, 360] width 23 height 23
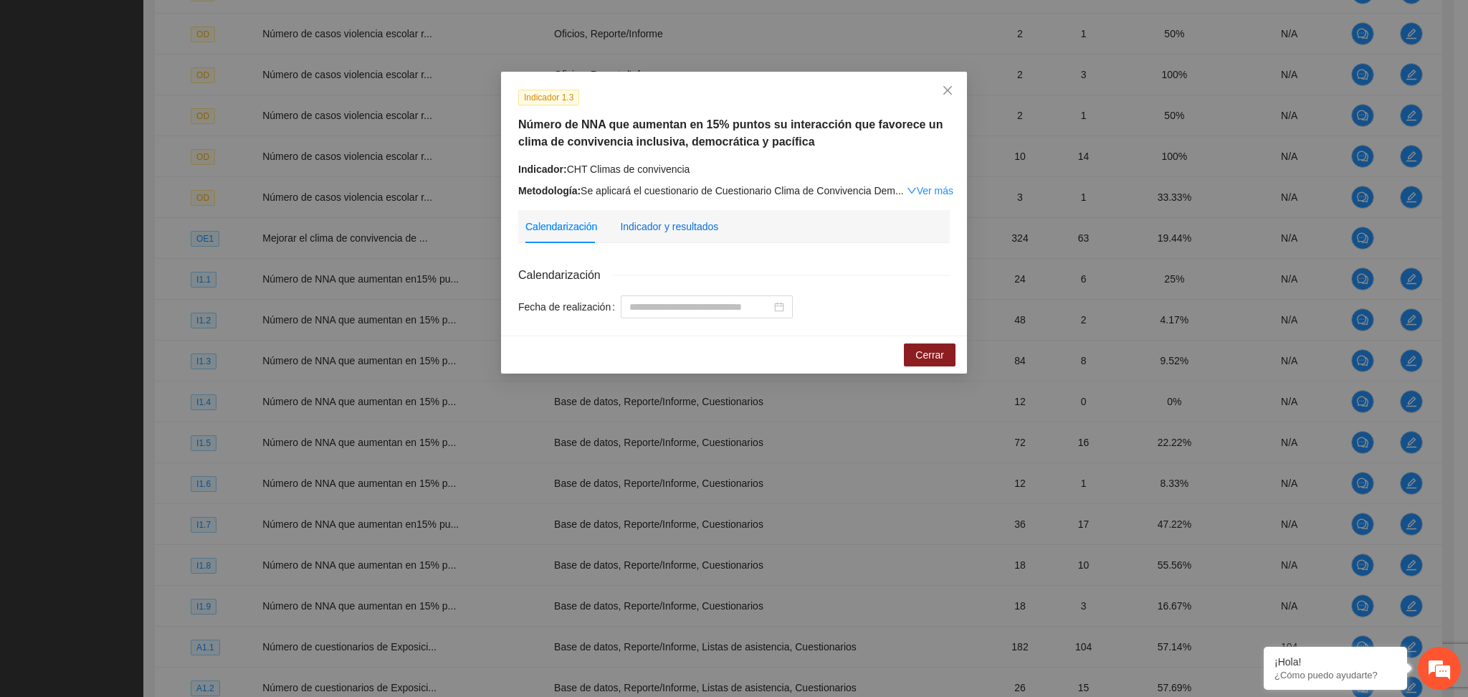
click at [641, 232] on div "Indicador y resultados" at bounding box center [669, 227] width 98 height 16
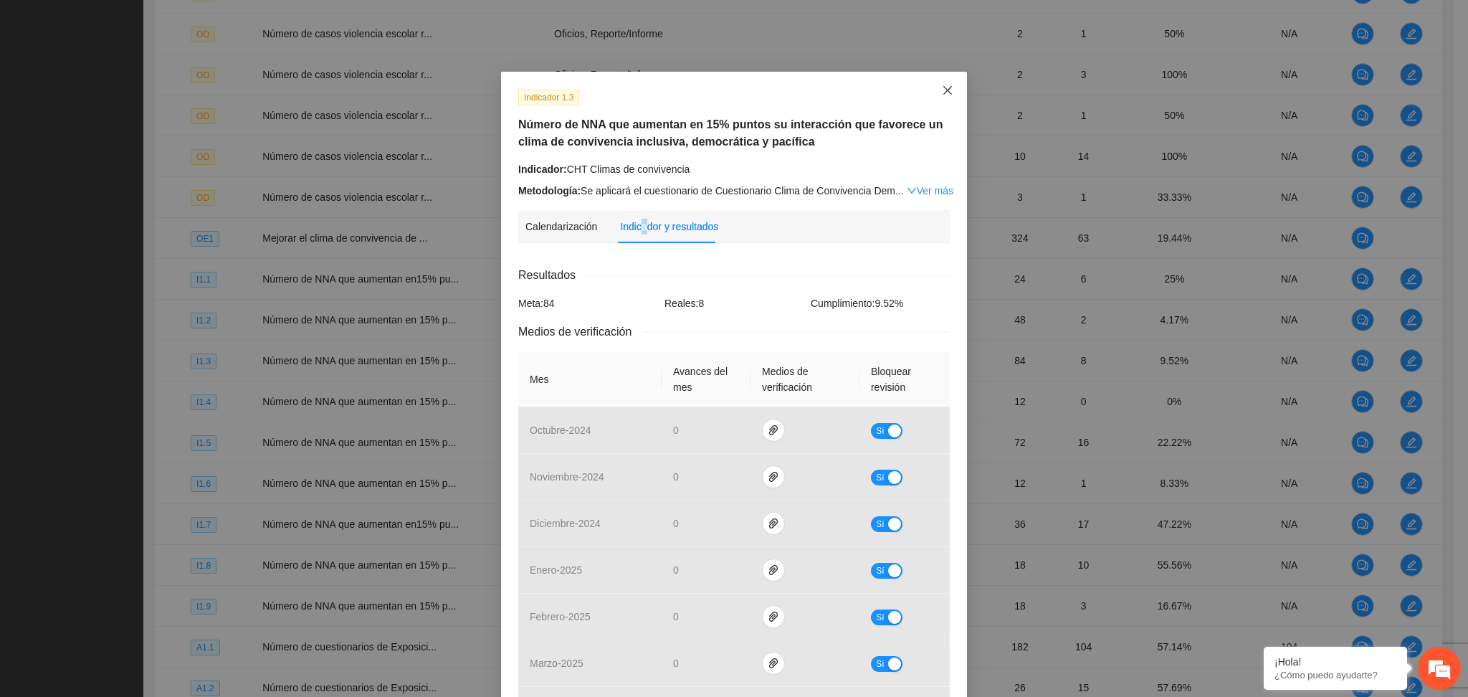
click at [946, 97] on span "Close" at bounding box center [947, 91] width 39 height 39
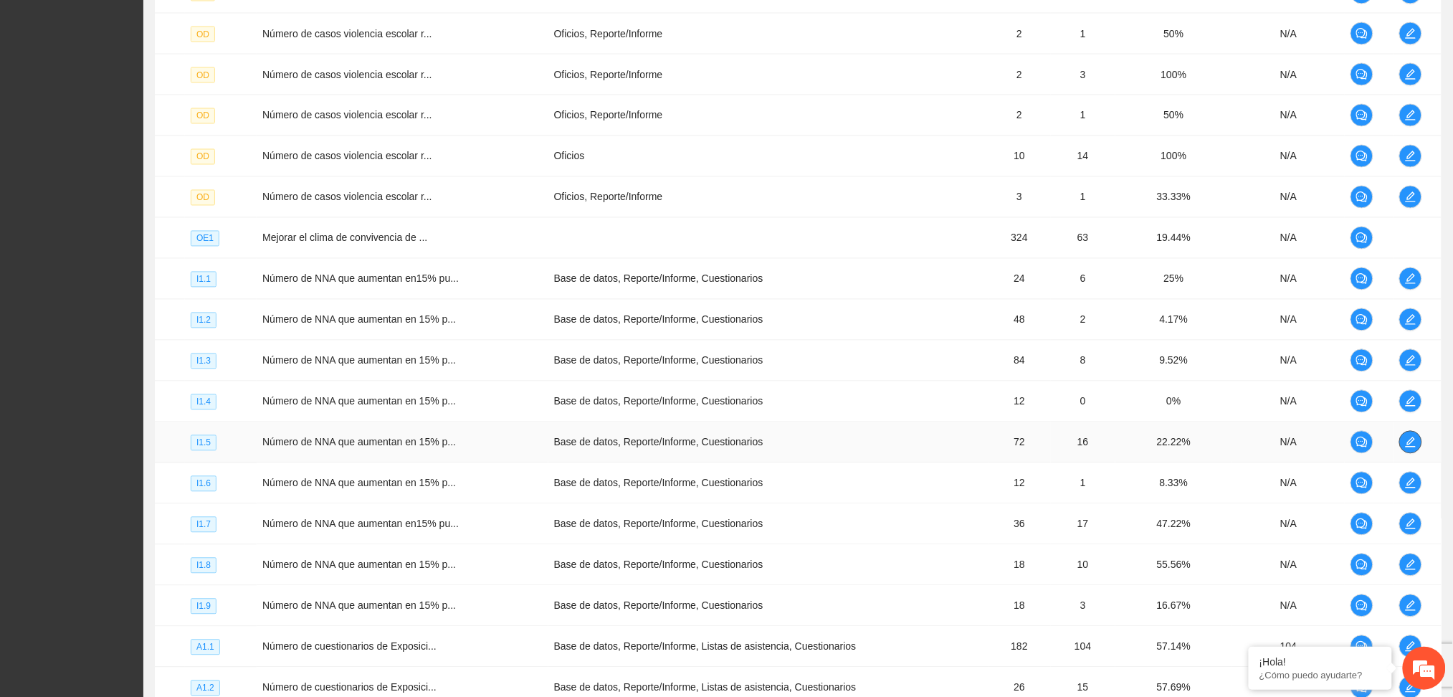
click at [1412, 446] on icon "edit" at bounding box center [1410, 441] width 11 height 11
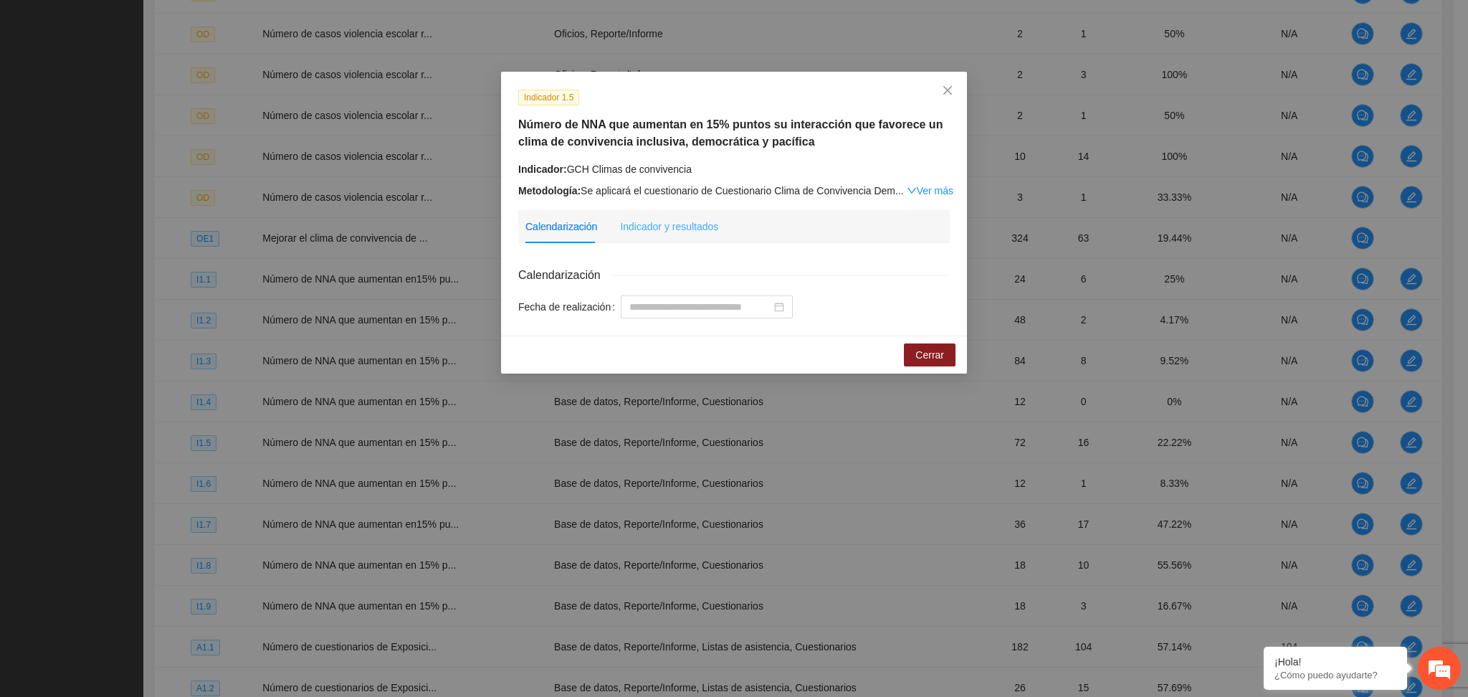
click at [674, 211] on div "Indicador y resultados" at bounding box center [669, 226] width 98 height 33
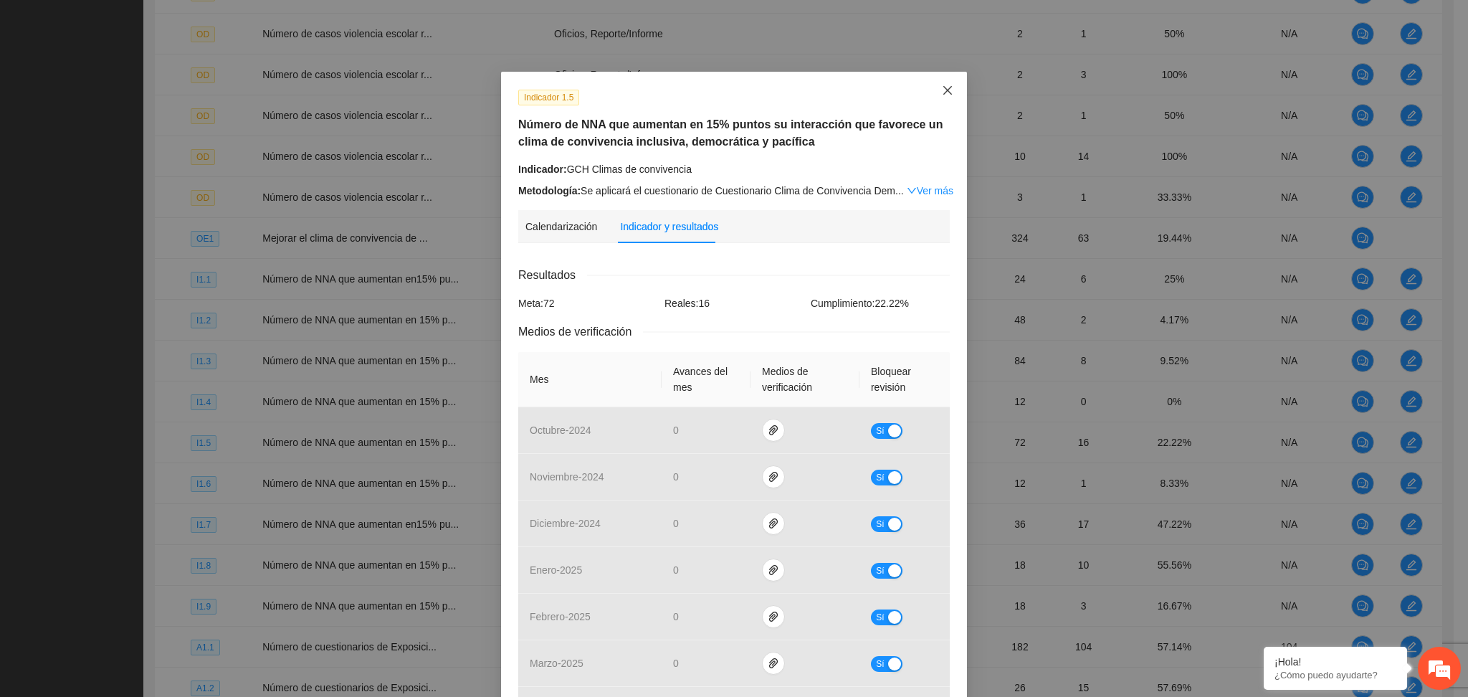
click at [942, 91] on icon "close" at bounding box center [947, 90] width 11 height 11
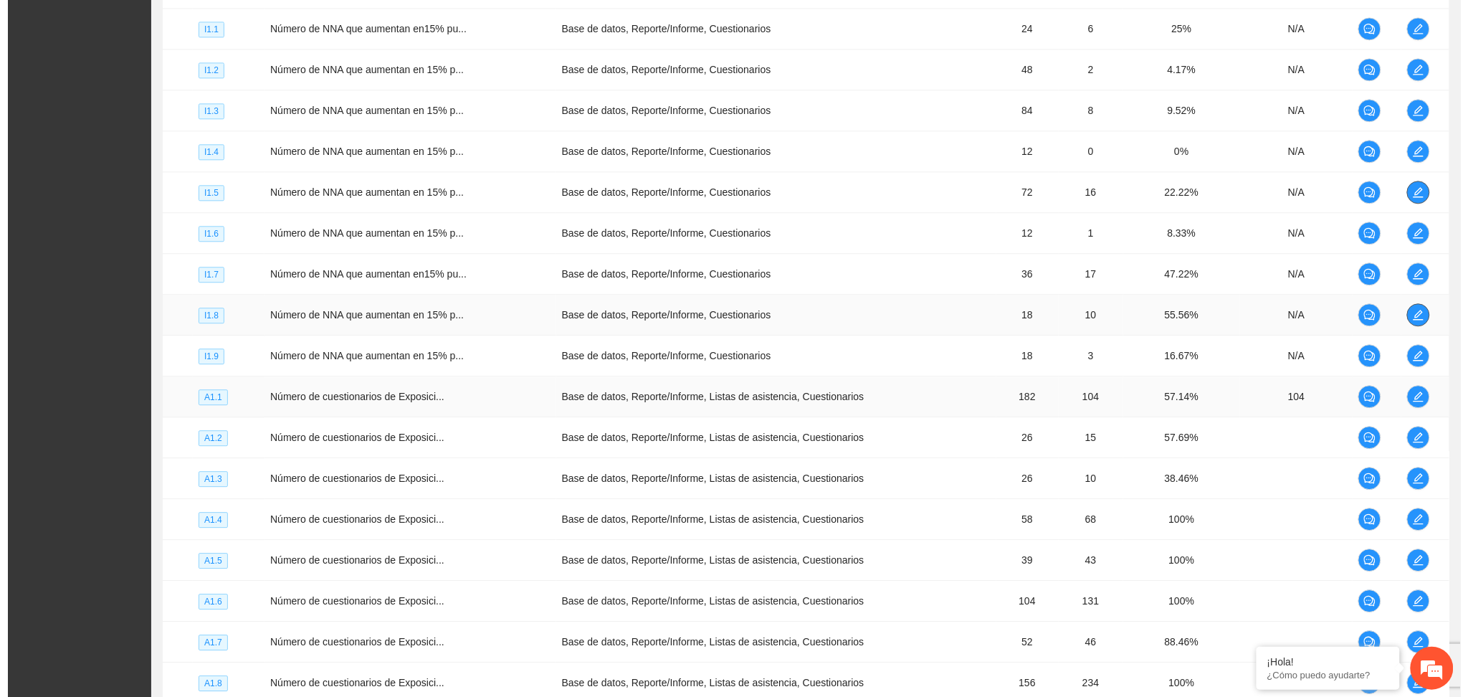
scroll to position [1195, 0]
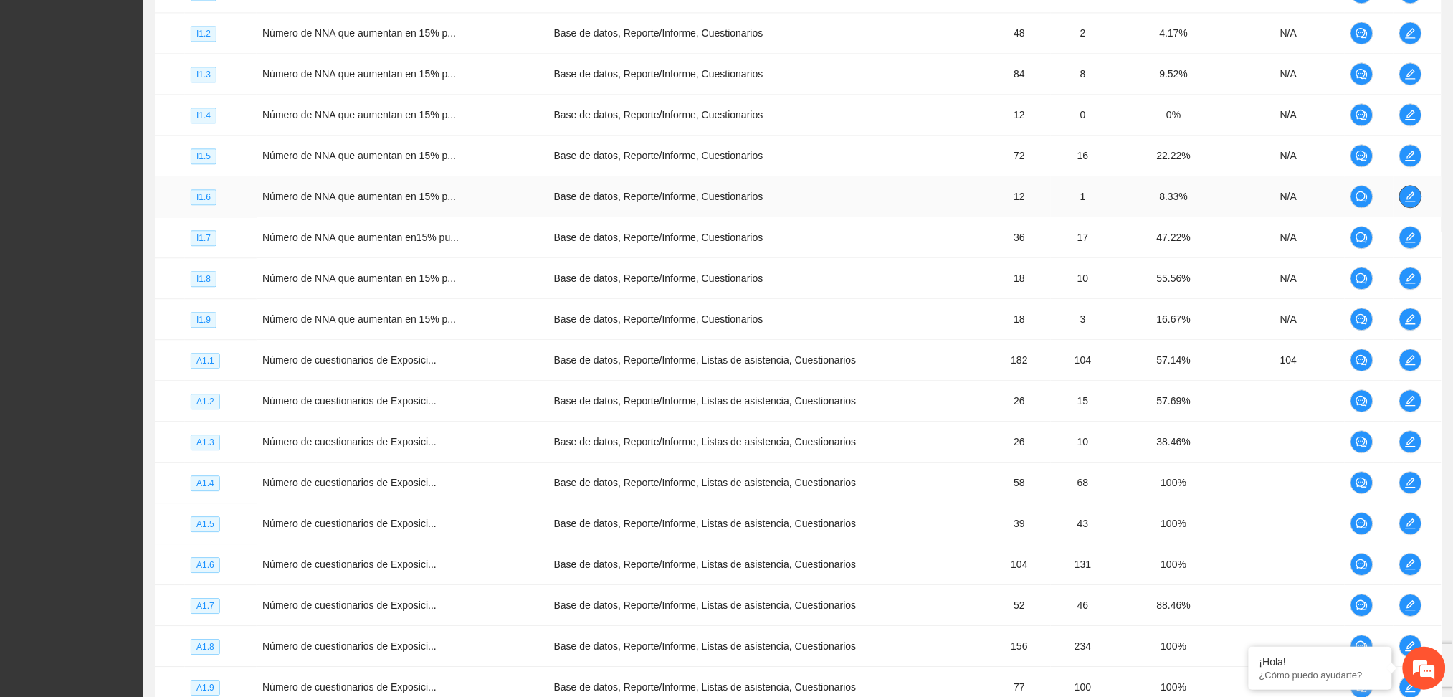
click at [1409, 196] on icon "edit" at bounding box center [1410, 196] width 10 height 10
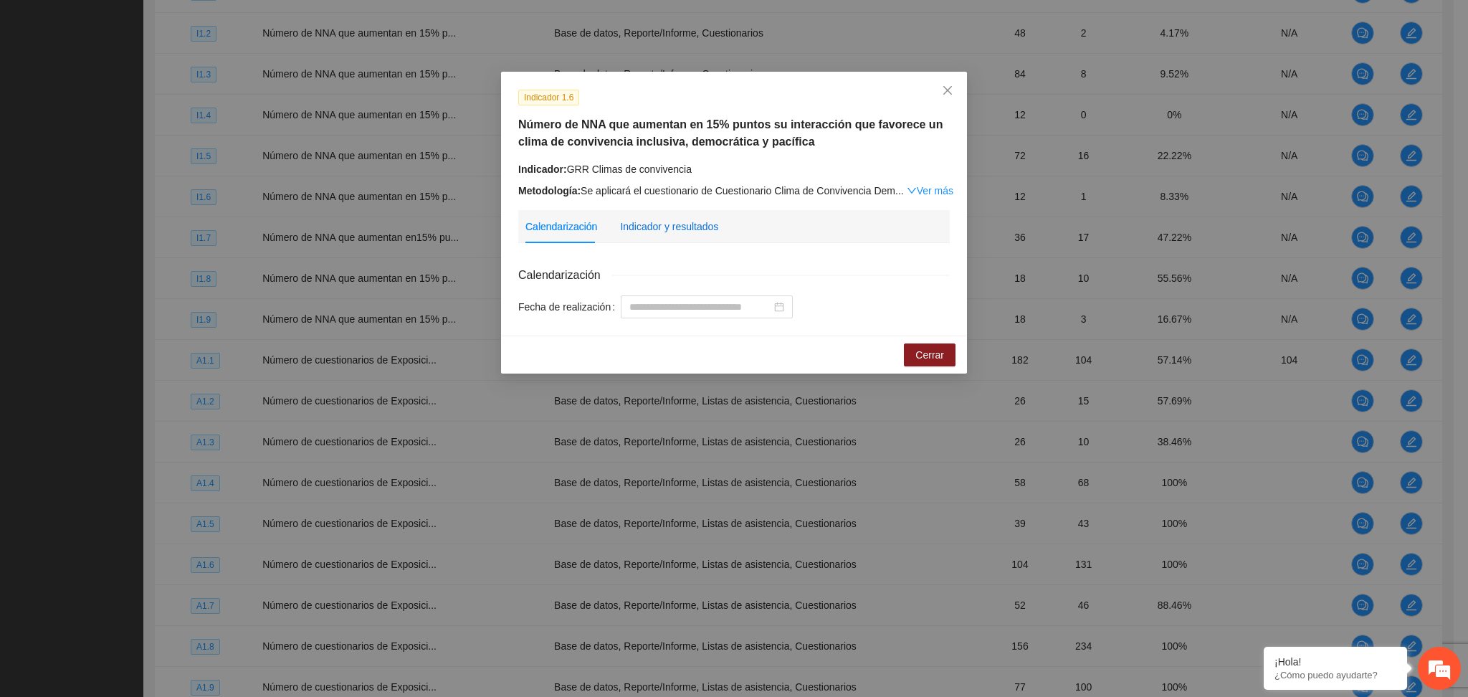
click at [651, 230] on div "Indicador y resultados" at bounding box center [669, 227] width 98 height 16
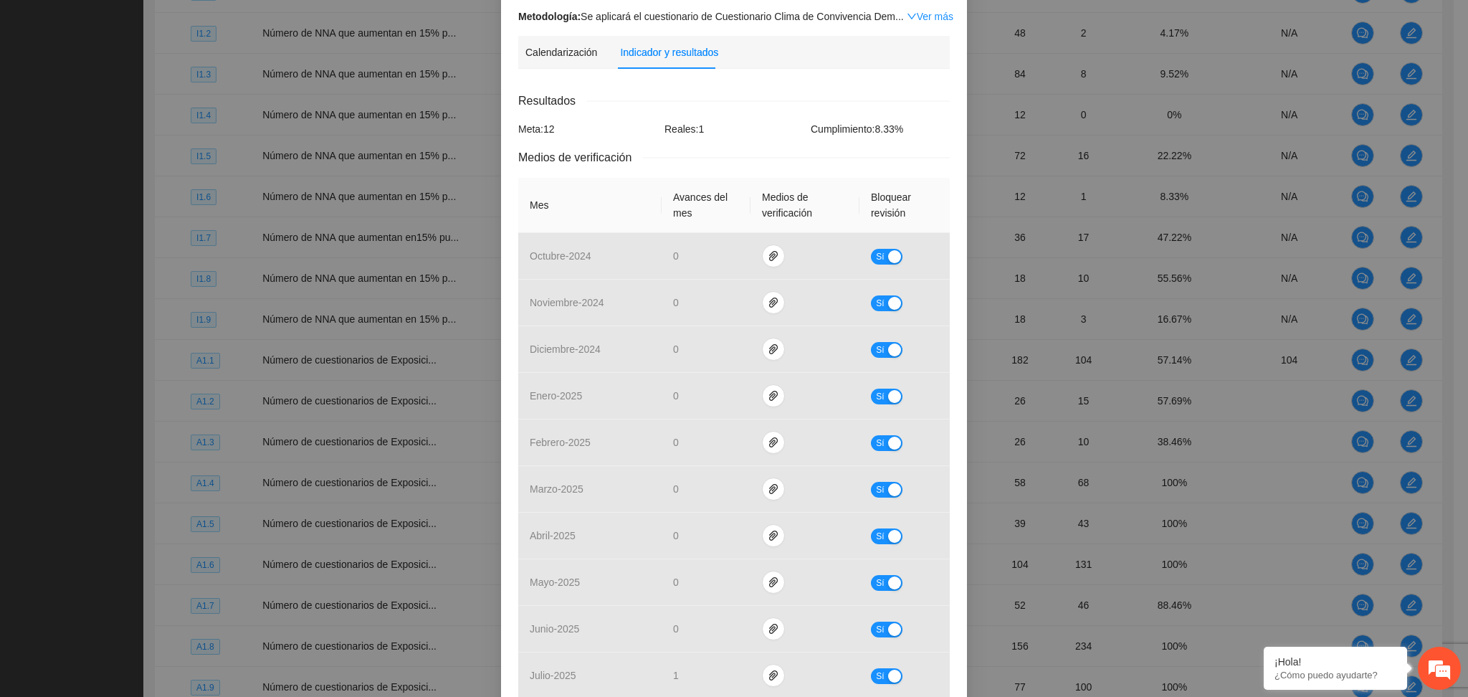
scroll to position [0, 0]
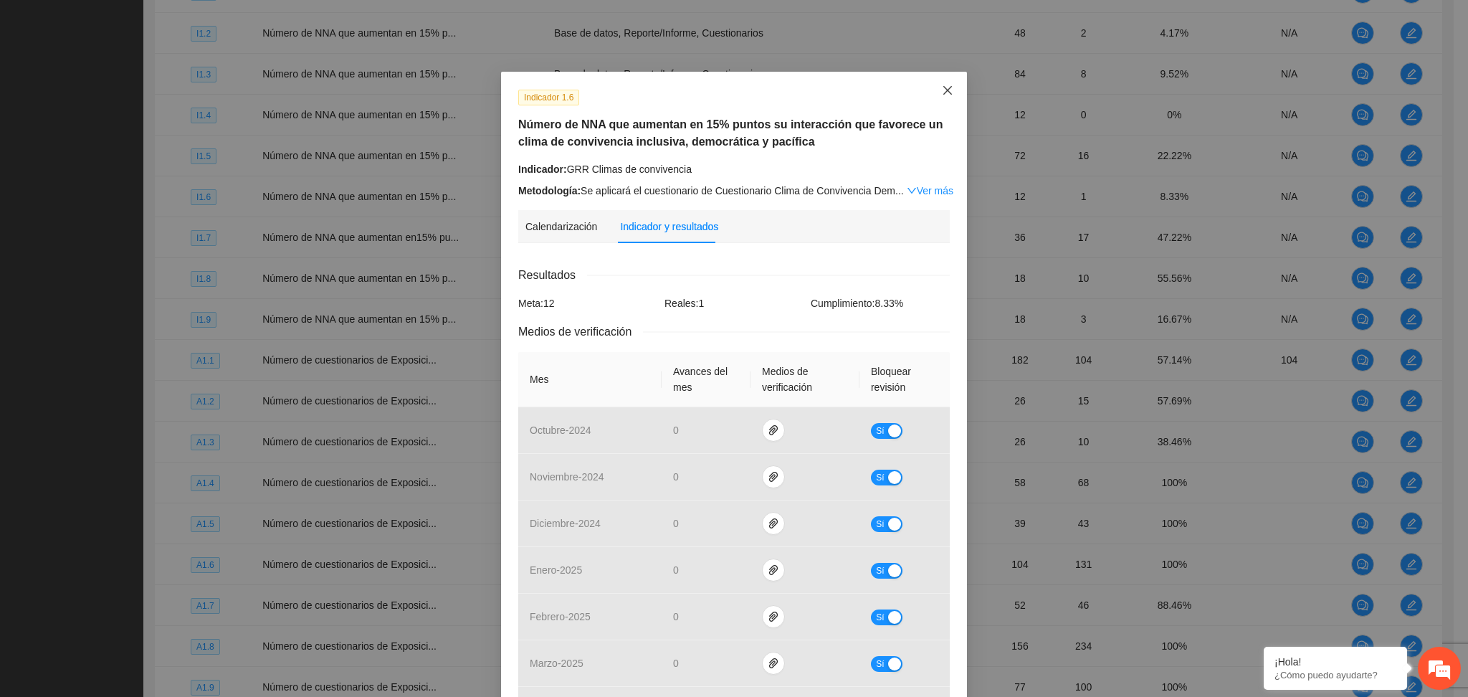
drag, startPoint x: 942, startPoint y: 100, endPoint x: 937, endPoint y: 163, distance: 63.2
click at [933, 100] on span "Close" at bounding box center [947, 91] width 39 height 39
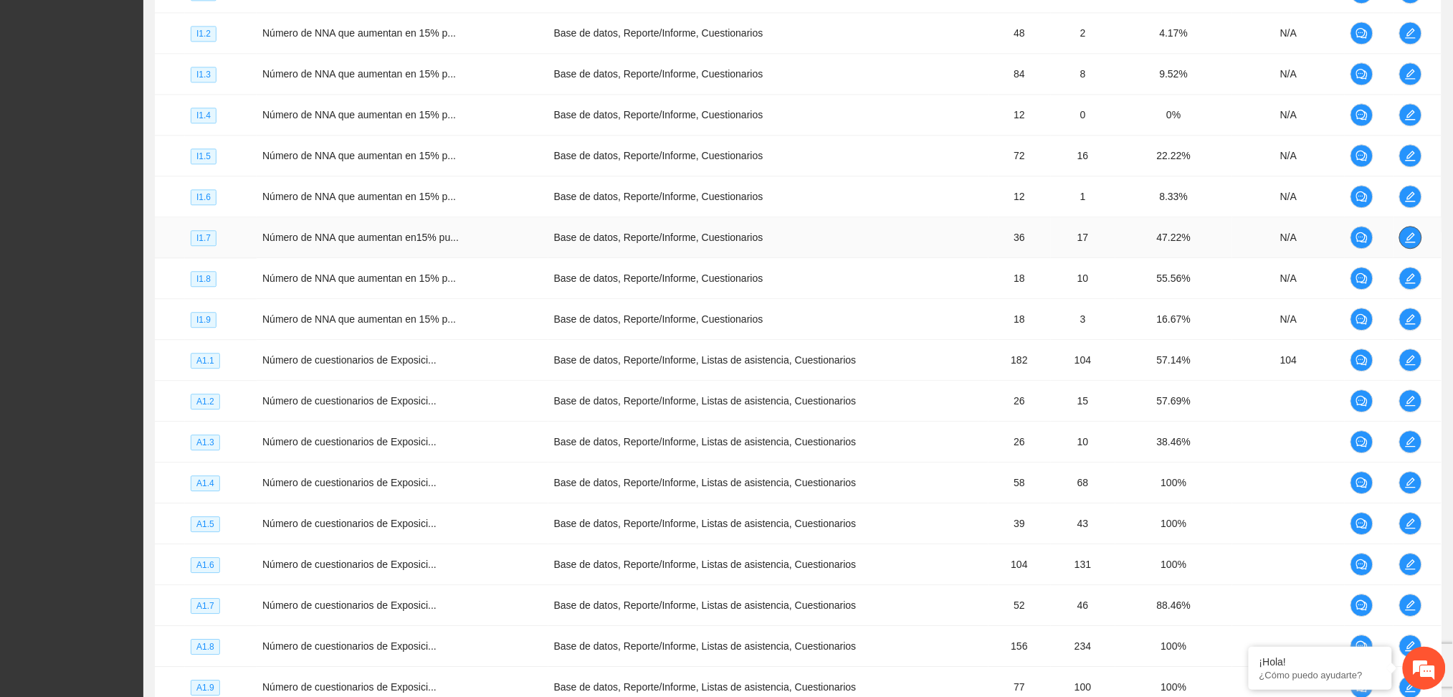
click at [1412, 238] on span "edit" at bounding box center [1410, 236] width 21 height 11
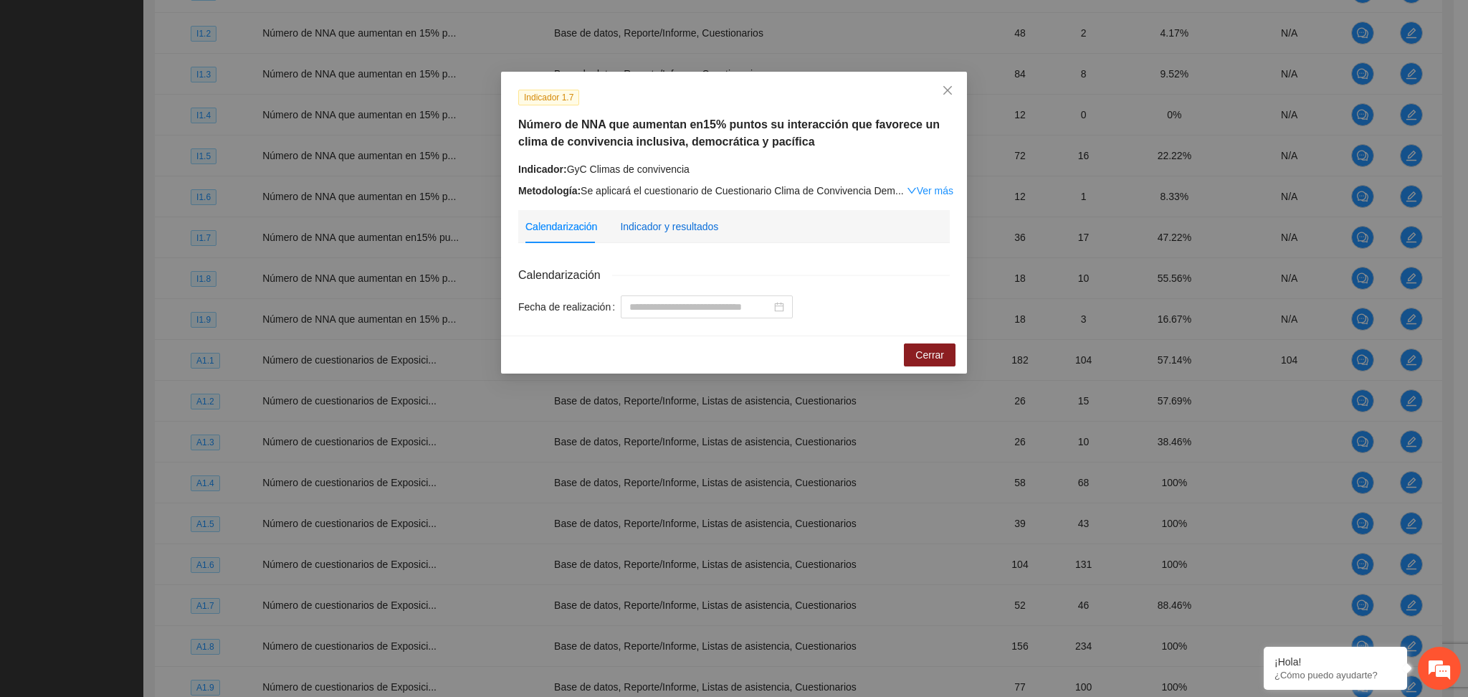
click at [690, 221] on div "Indicador y resultados" at bounding box center [669, 227] width 98 height 16
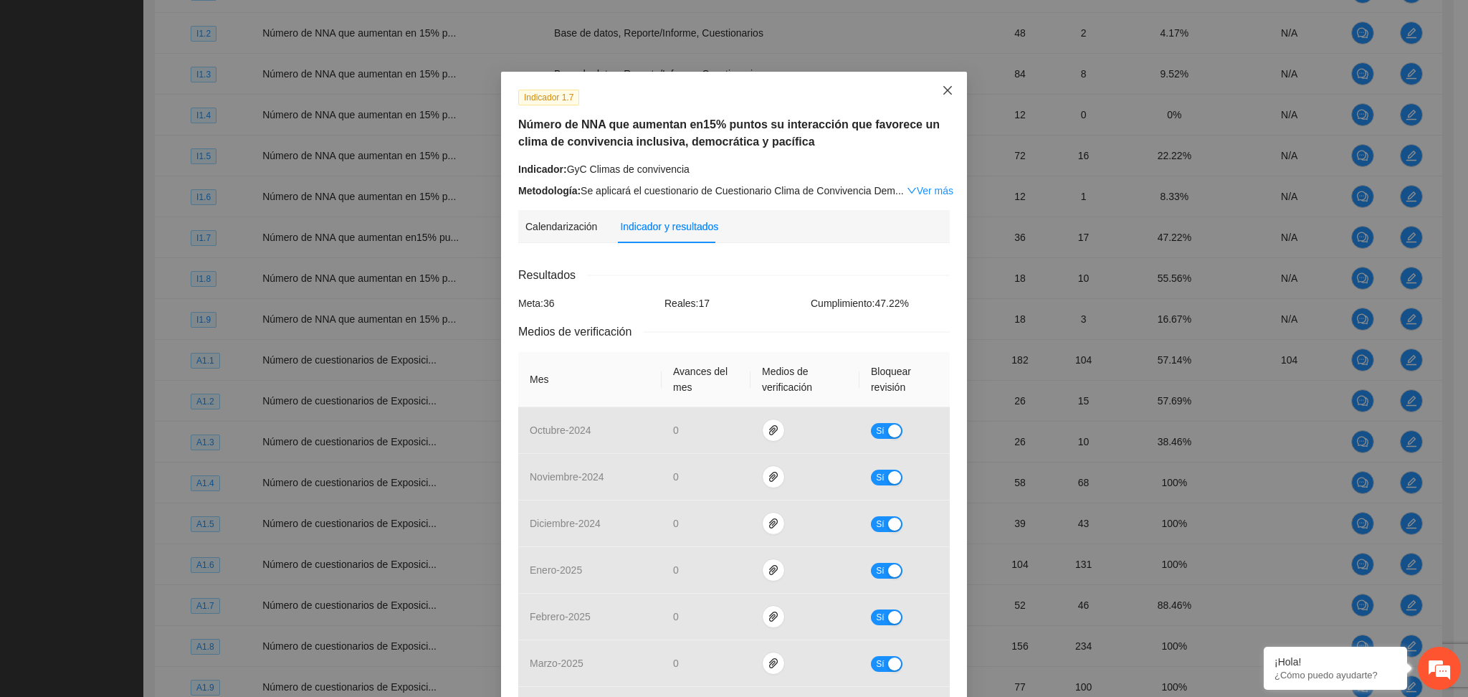
click at [942, 92] on icon "close" at bounding box center [947, 90] width 11 height 11
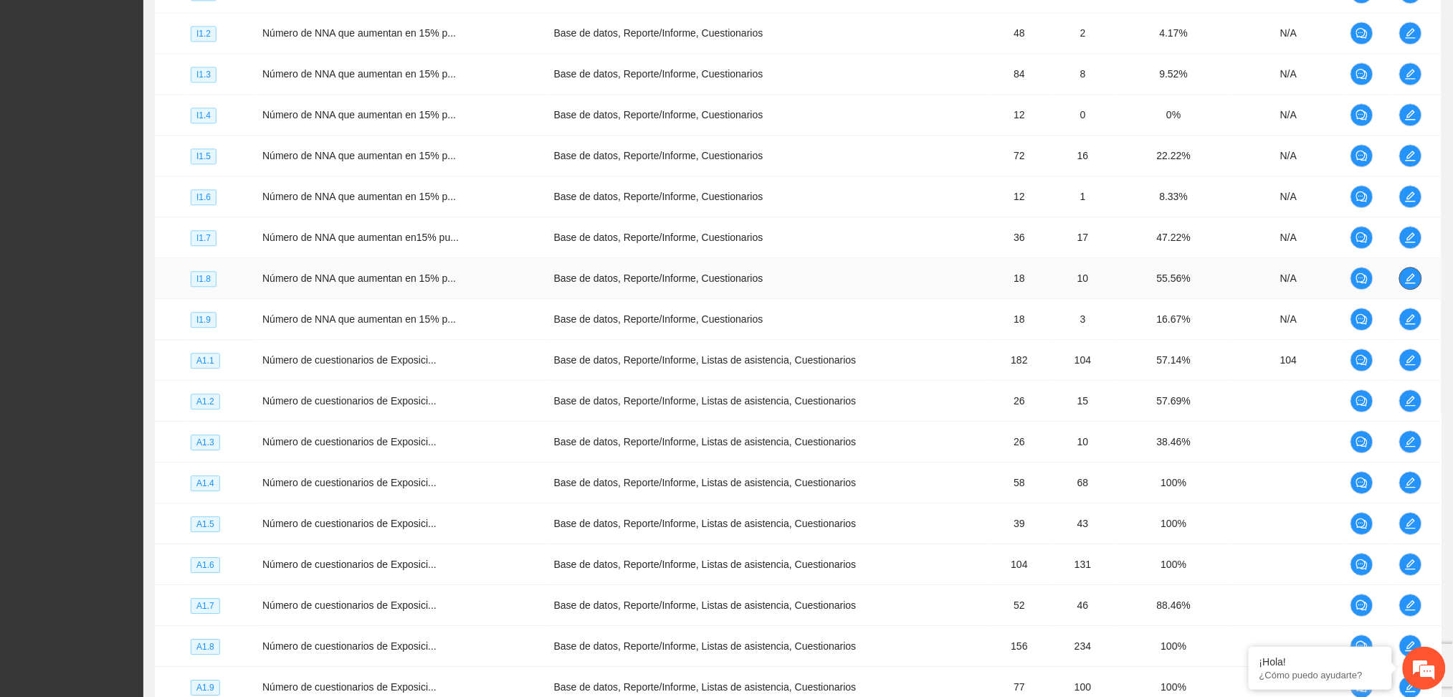
click at [1411, 275] on icon "edit" at bounding box center [1410, 278] width 10 height 10
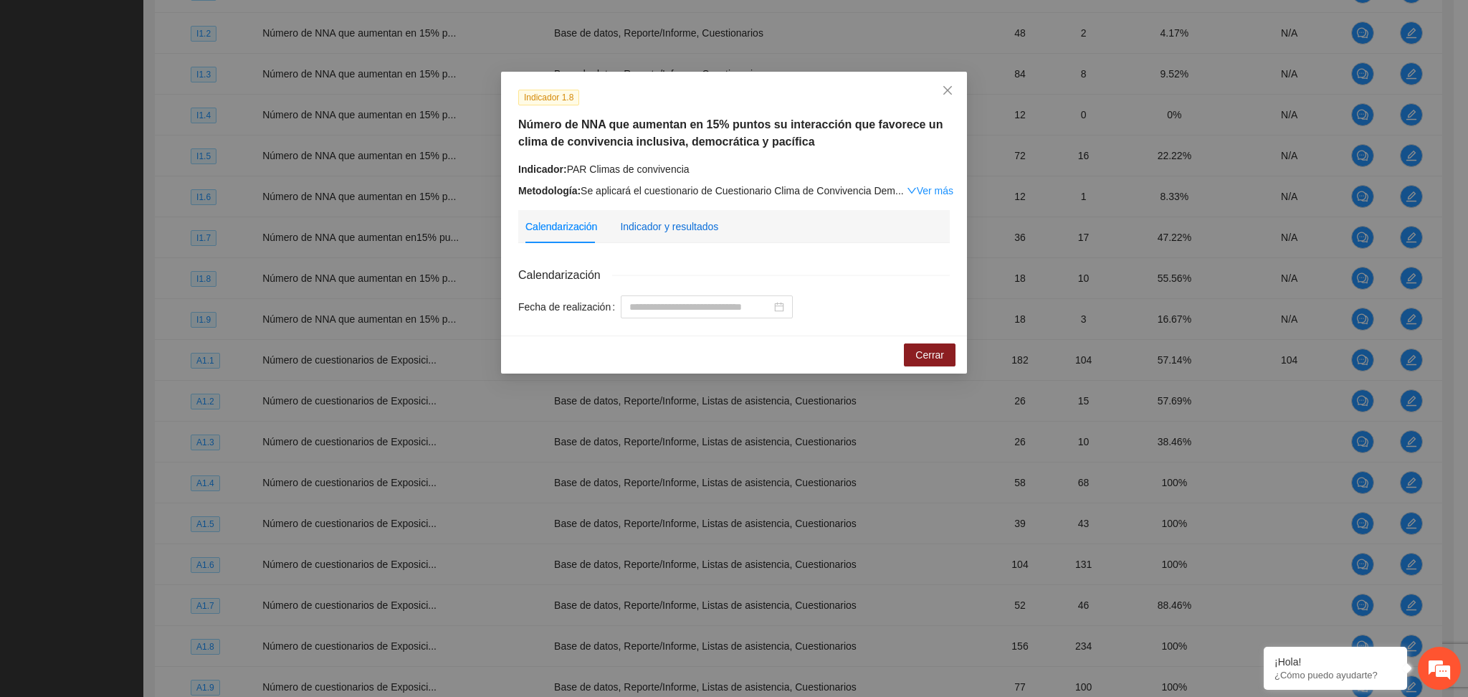
click at [674, 228] on div "Indicador y resultados" at bounding box center [669, 227] width 98 height 16
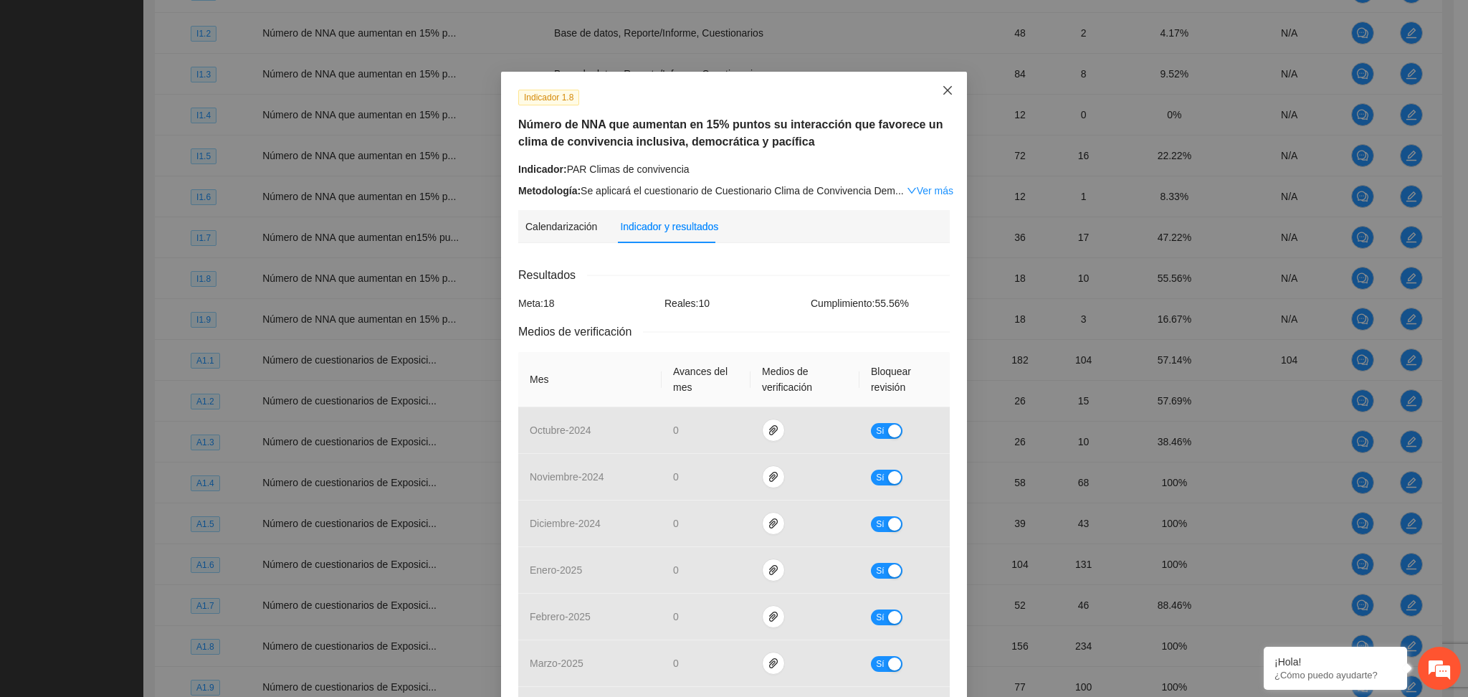
click at [942, 92] on icon "close" at bounding box center [947, 90] width 11 height 11
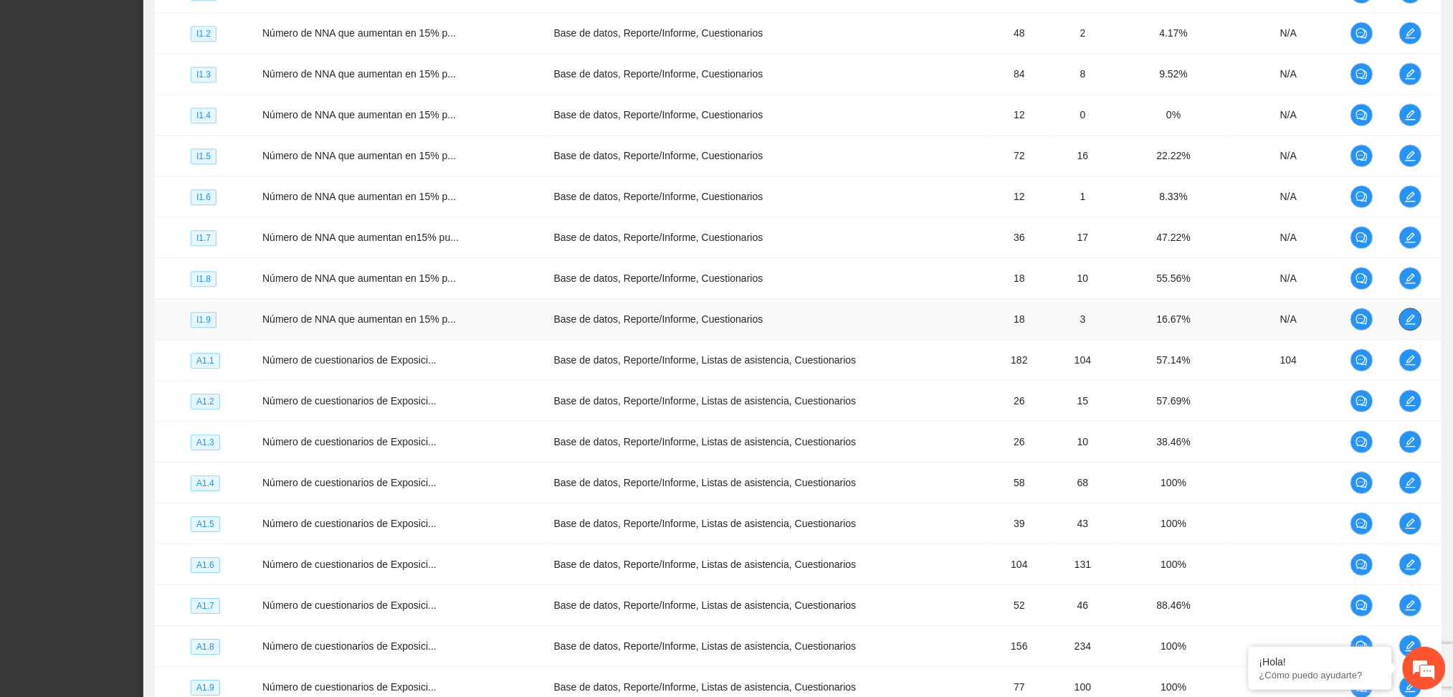
click at [1412, 315] on icon "edit" at bounding box center [1410, 319] width 10 height 10
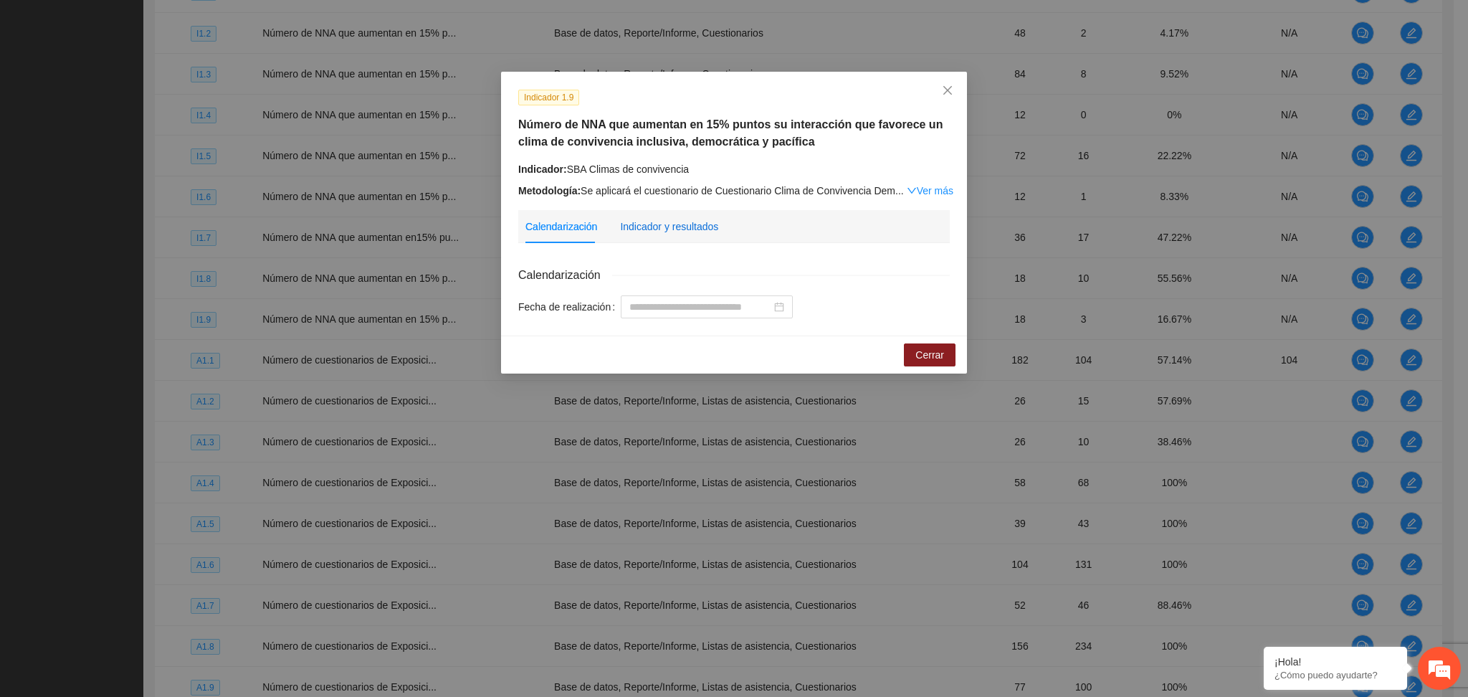
click at [664, 221] on div "Indicador y resultados" at bounding box center [669, 227] width 98 height 16
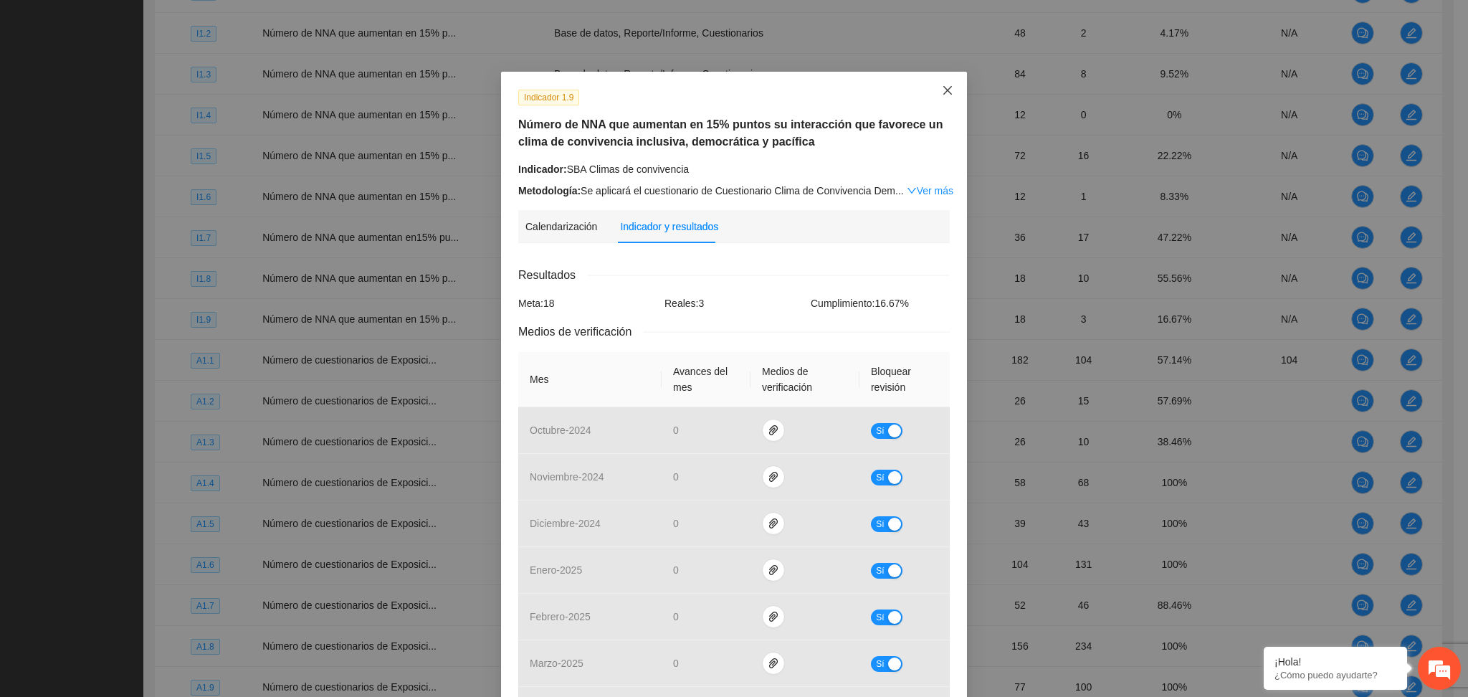
click at [928, 83] on span "Close" at bounding box center [947, 91] width 39 height 39
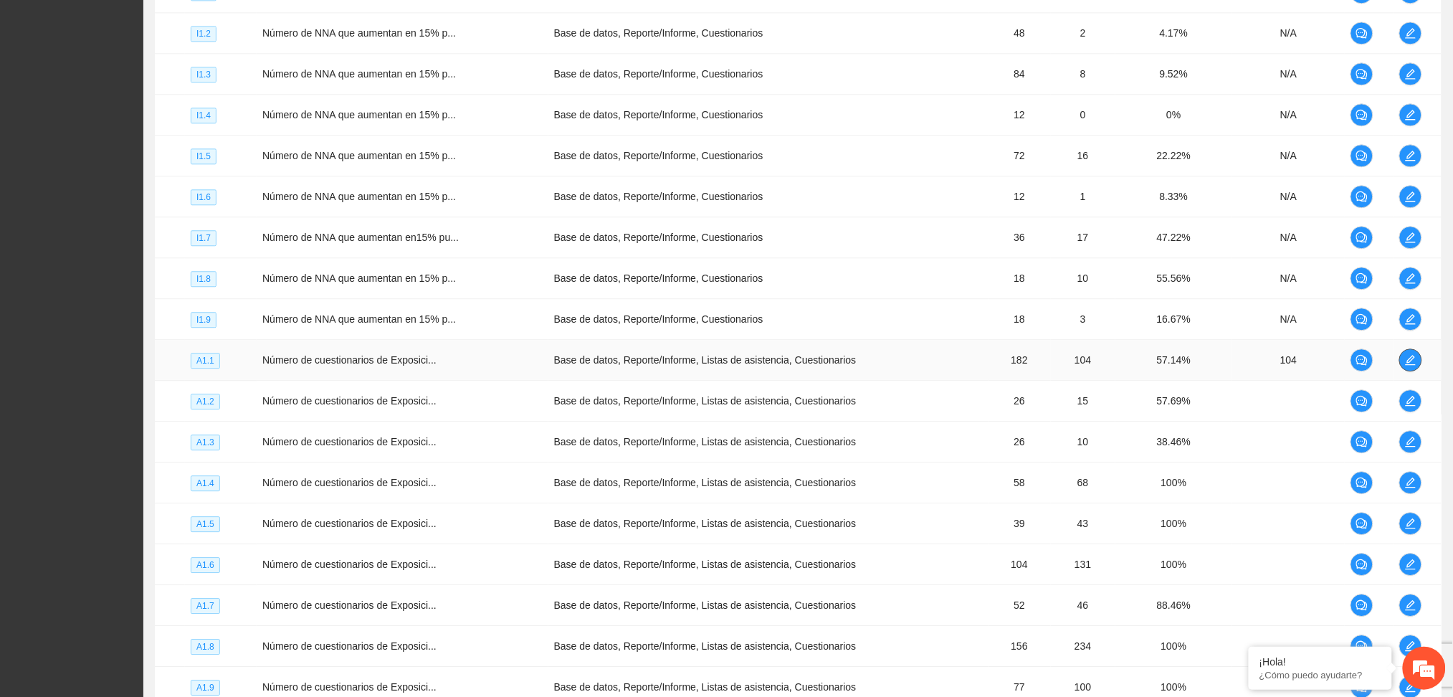
click at [1403, 356] on span "edit" at bounding box center [1410, 359] width 21 height 11
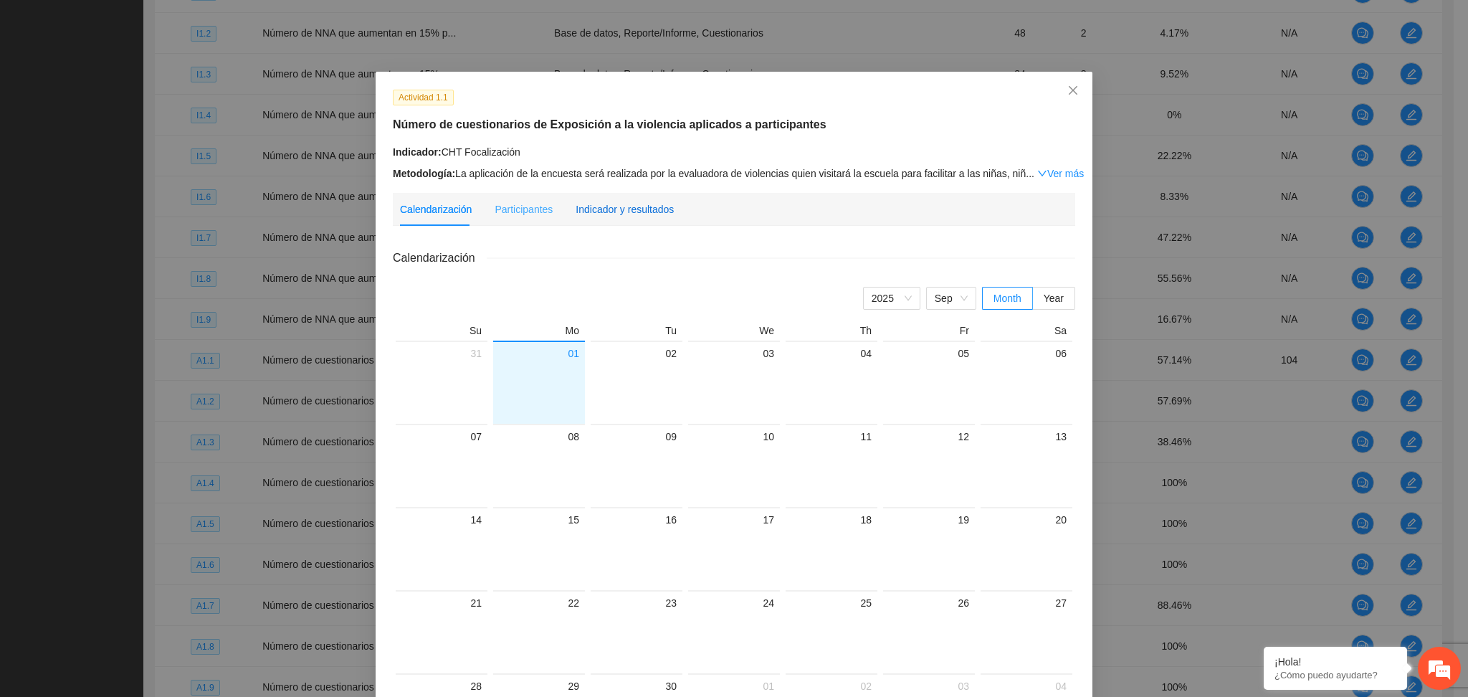
click at [634, 202] on div "Indicador y resultados" at bounding box center [624, 209] width 98 height 16
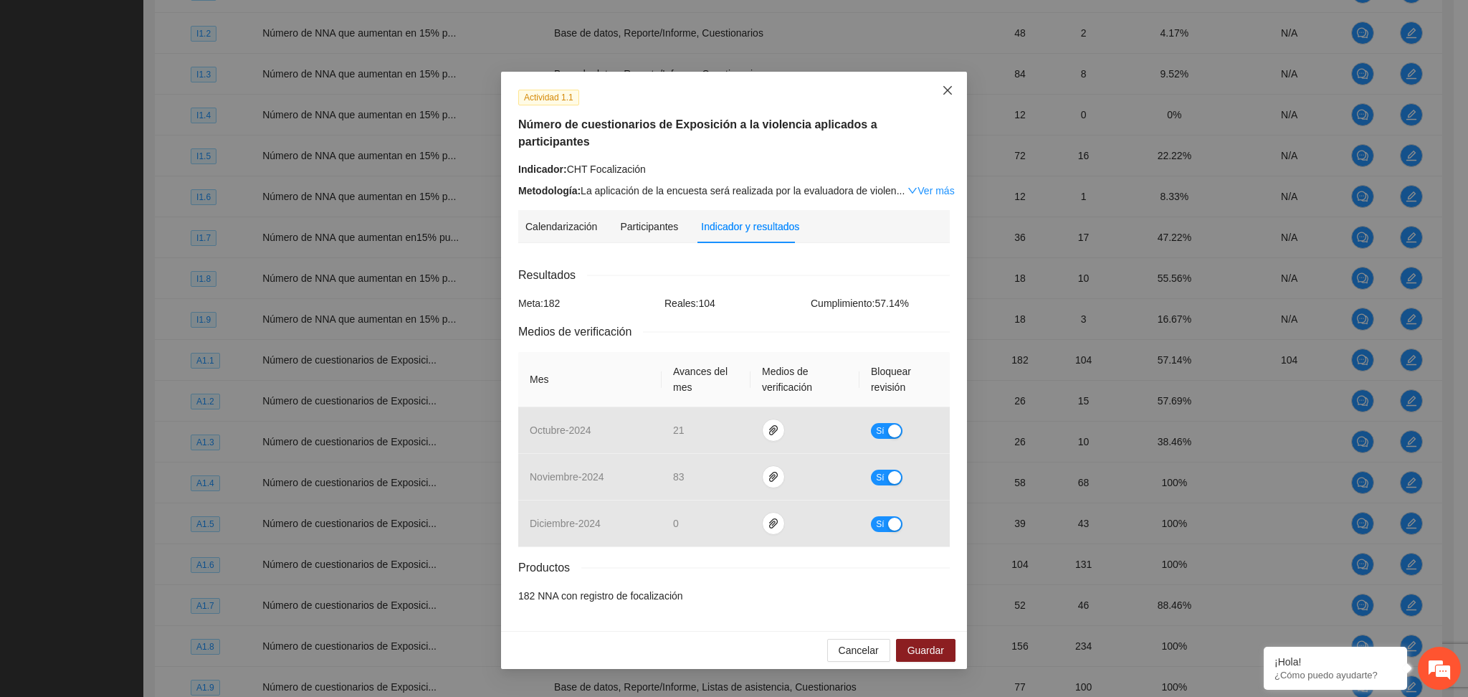
click at [939, 94] on span "Close" at bounding box center [947, 91] width 39 height 39
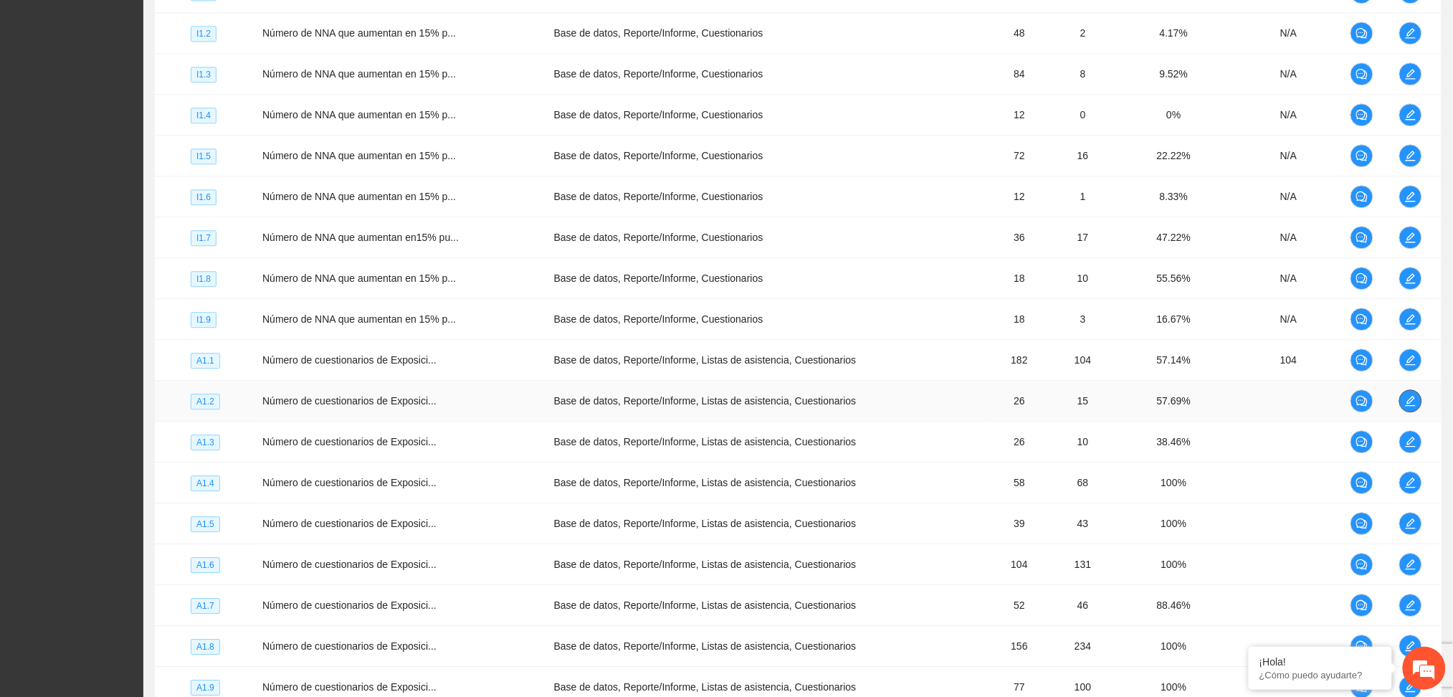
click at [1412, 400] on icon "edit" at bounding box center [1410, 400] width 11 height 11
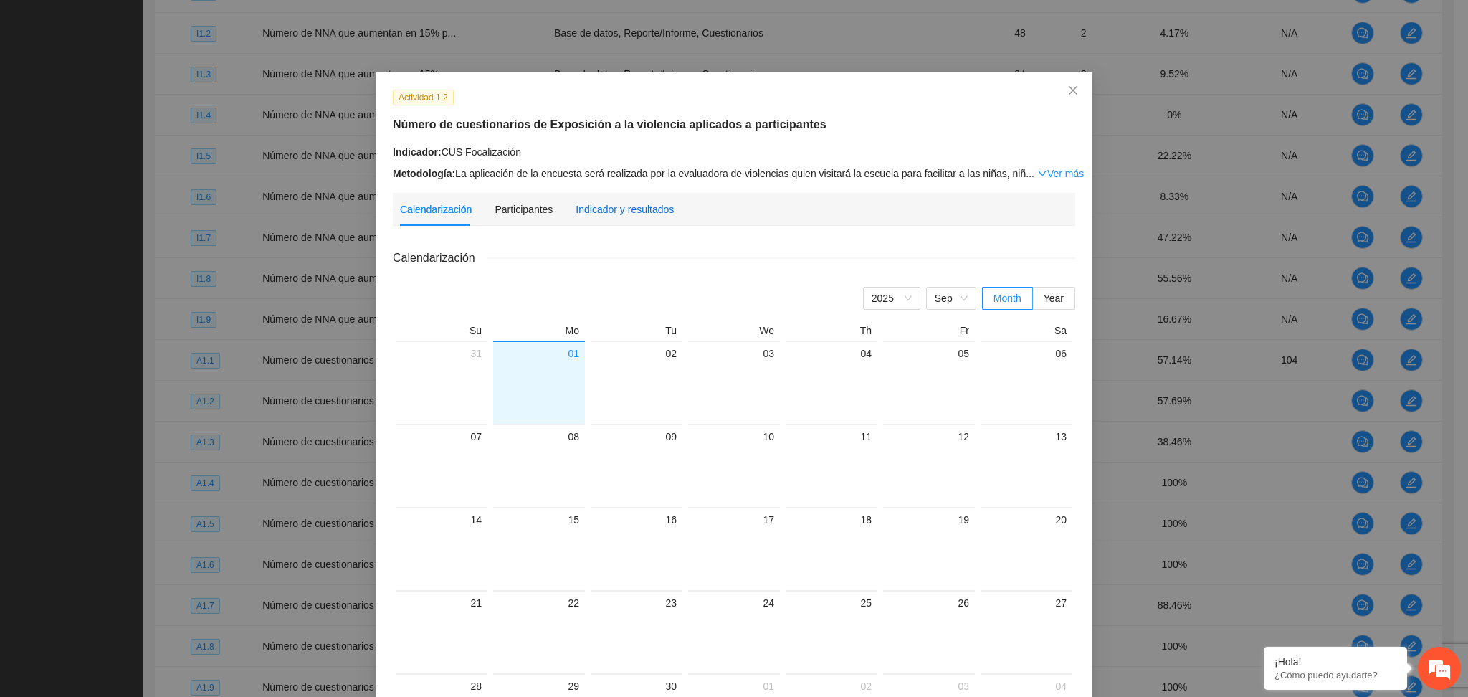
click at [644, 212] on div "Indicador y resultados" at bounding box center [624, 209] width 98 height 16
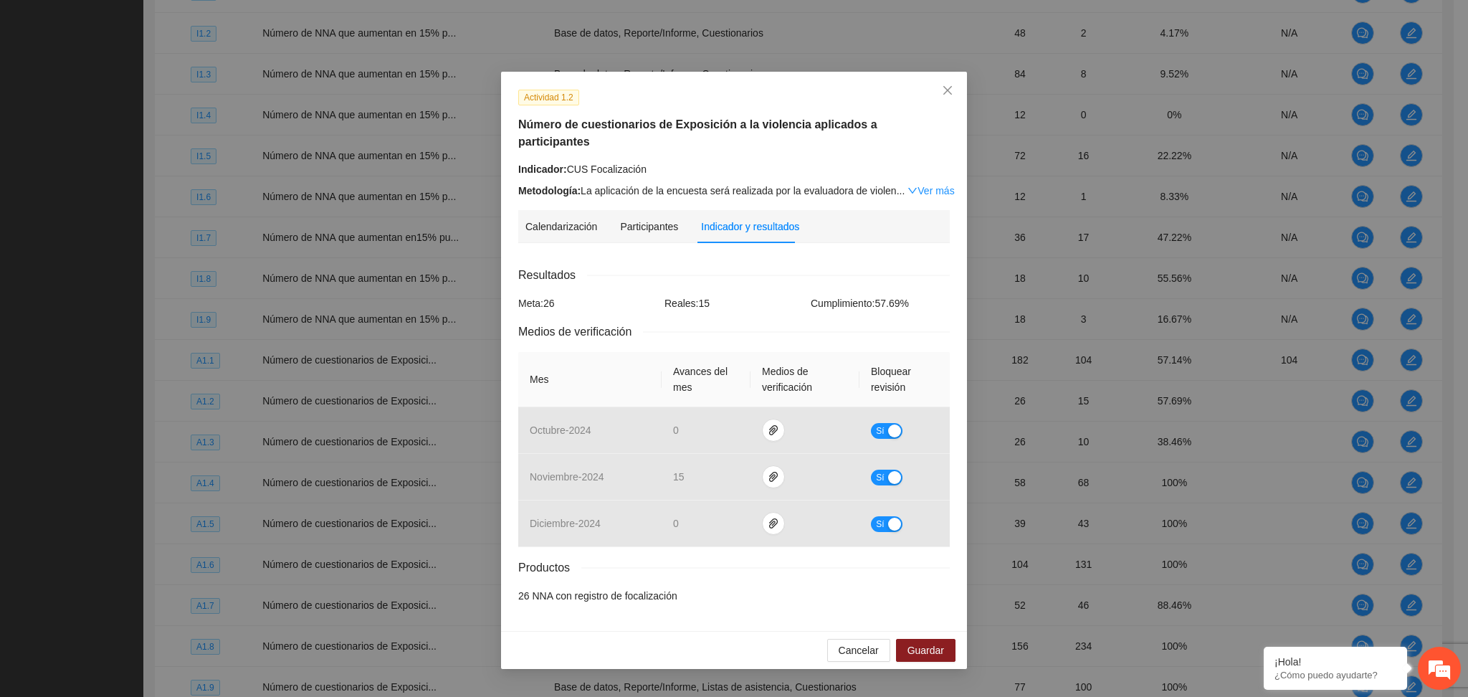
click at [970, 82] on div "Actividad 1.2 Número de cuestionarios de Exposición a la violencia aplicados a …" at bounding box center [734, 348] width 1468 height 697
click at [950, 91] on icon "close" at bounding box center [947, 90] width 11 height 11
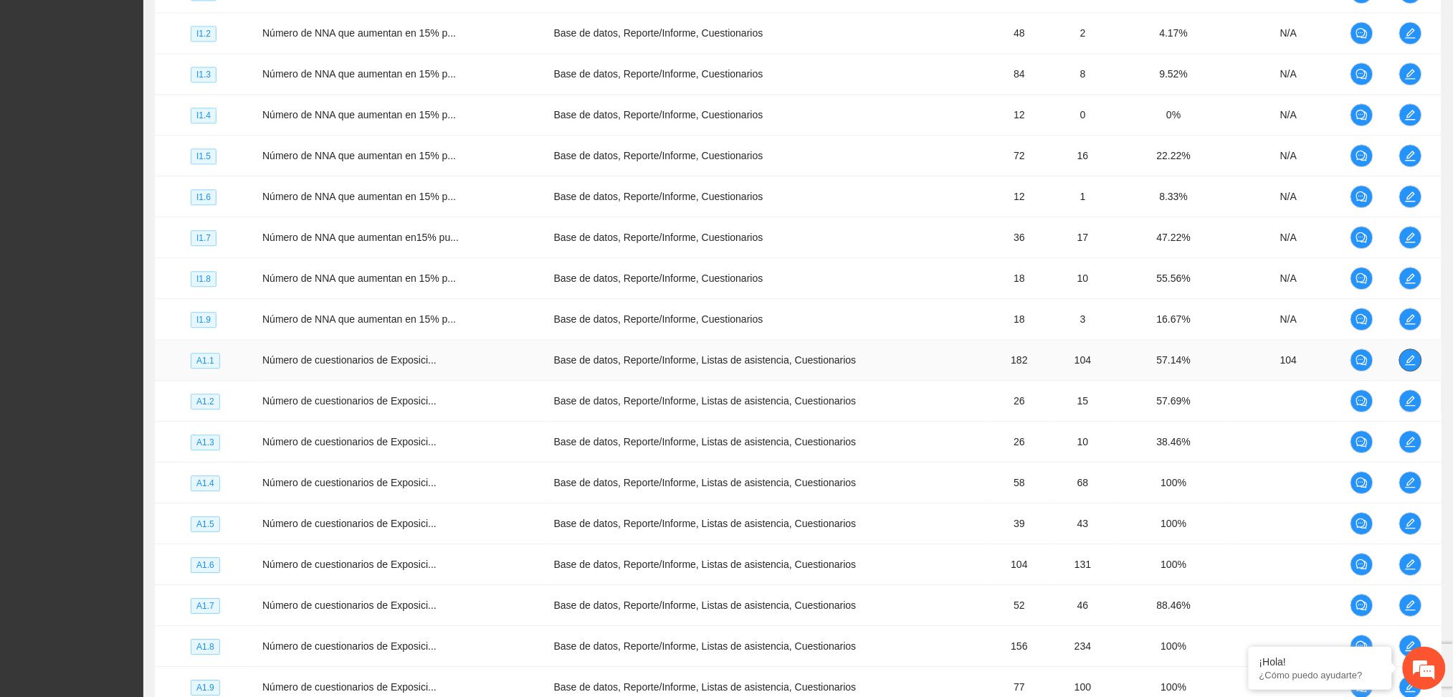
click at [1409, 358] on icon "edit" at bounding box center [1410, 359] width 11 height 11
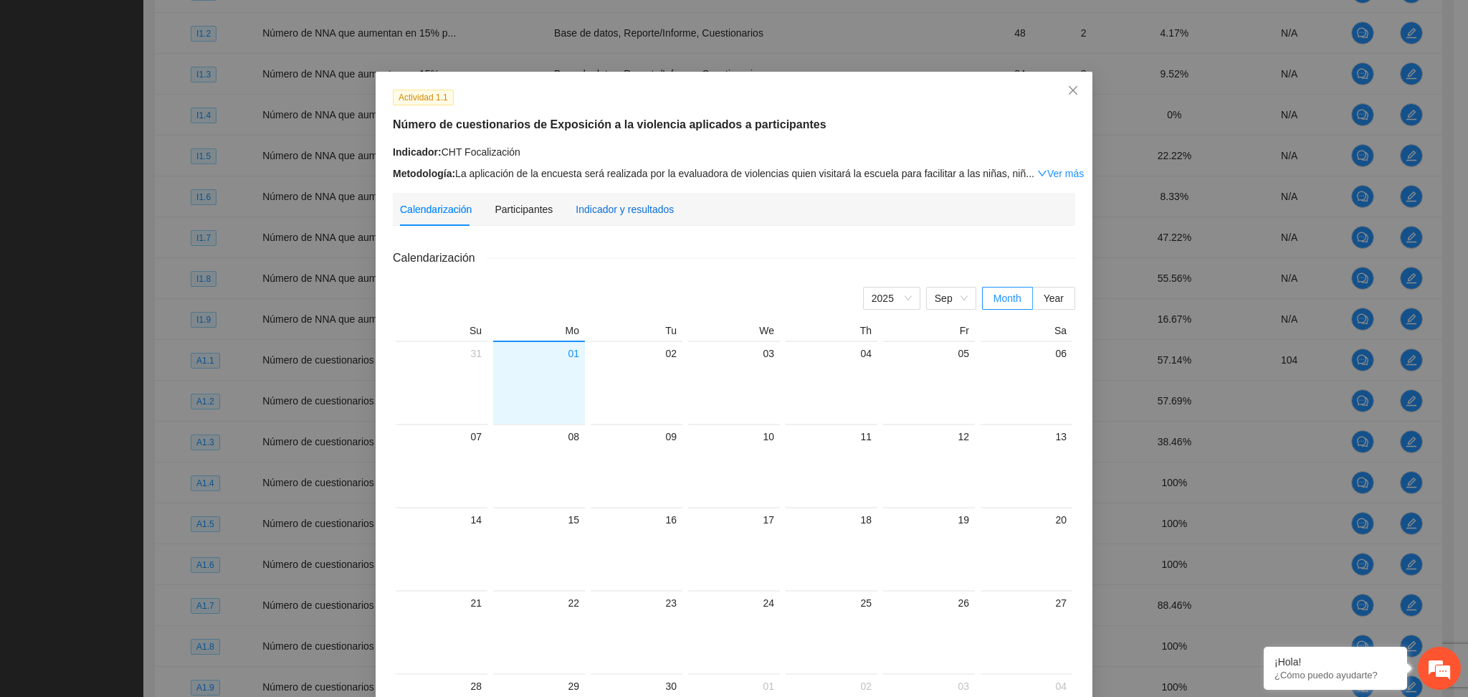
click at [625, 207] on div "Indicador y resultados" at bounding box center [624, 209] width 98 height 16
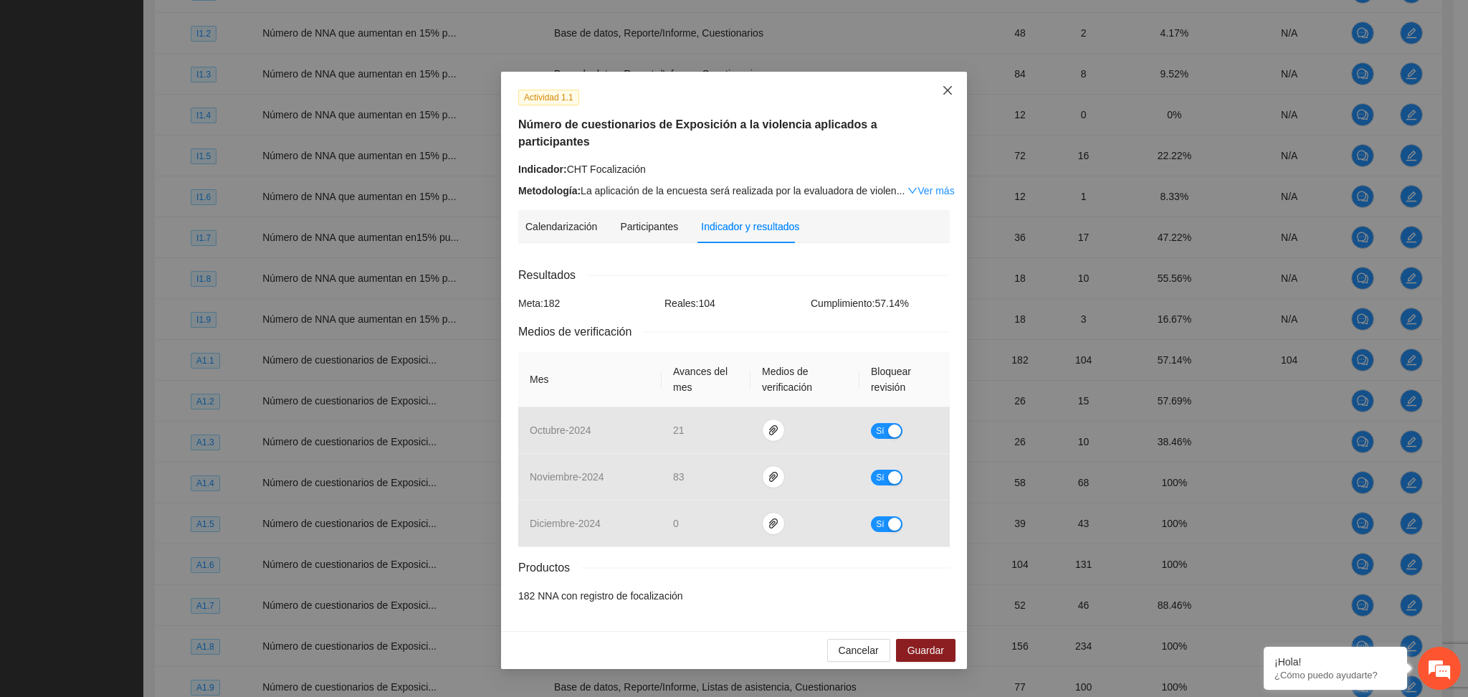
click at [941, 77] on span "Close" at bounding box center [947, 91] width 39 height 39
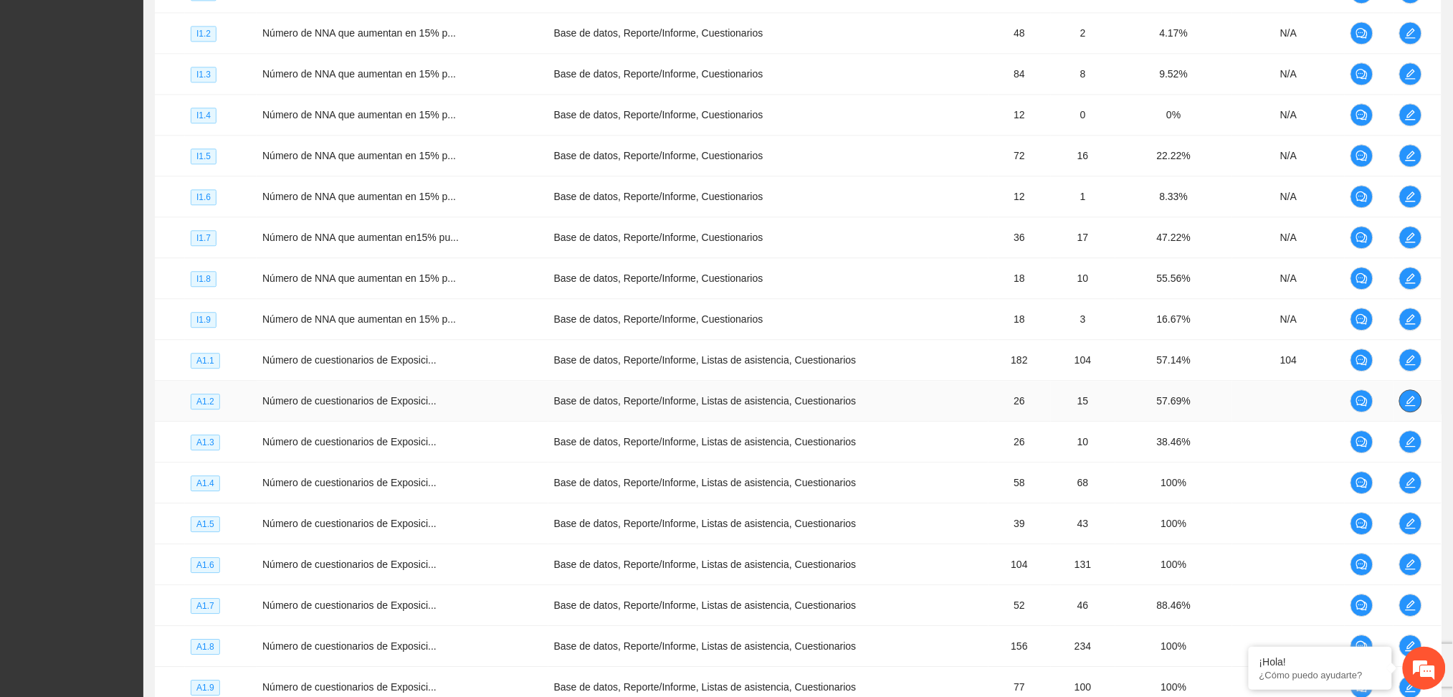
click at [1407, 400] on icon "edit" at bounding box center [1410, 400] width 11 height 11
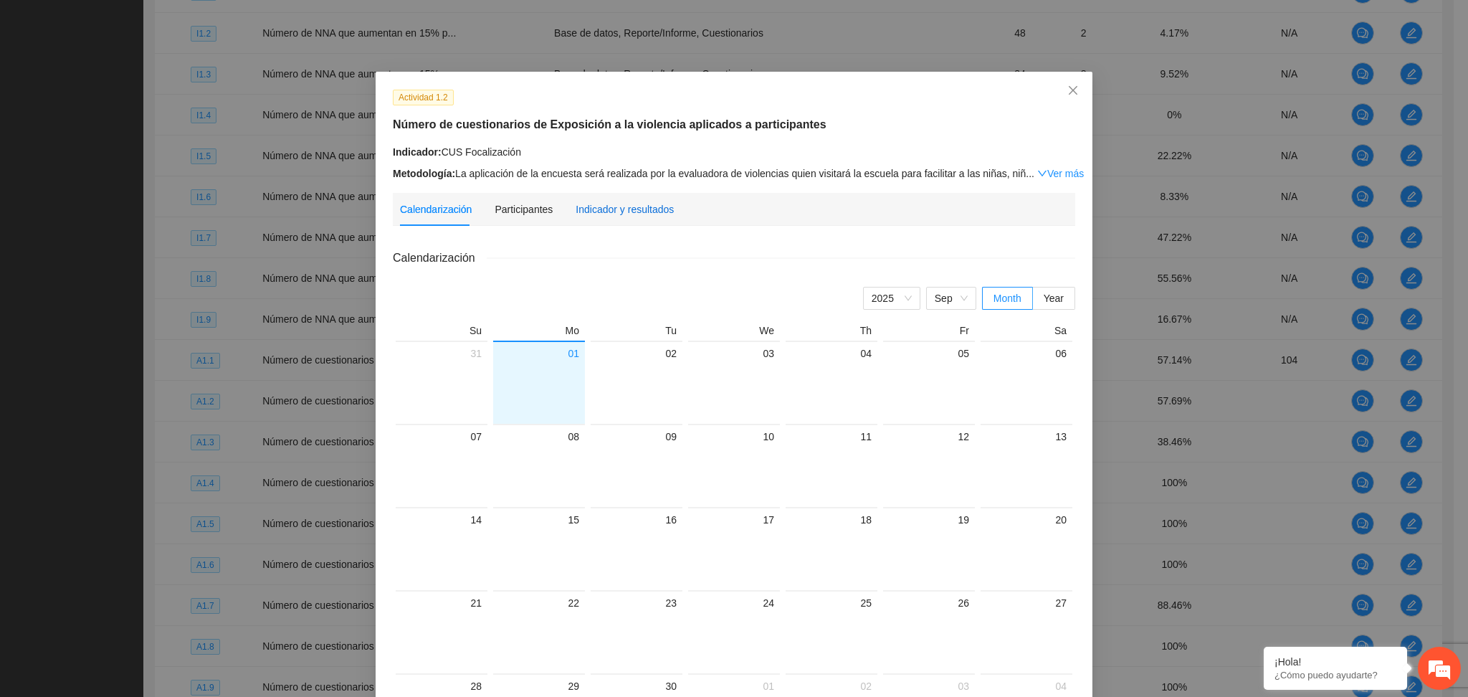
drag, startPoint x: 593, startPoint y: 213, endPoint x: 603, endPoint y: 234, distance: 24.0
click at [592, 213] on div "Indicador y resultados" at bounding box center [624, 209] width 98 height 16
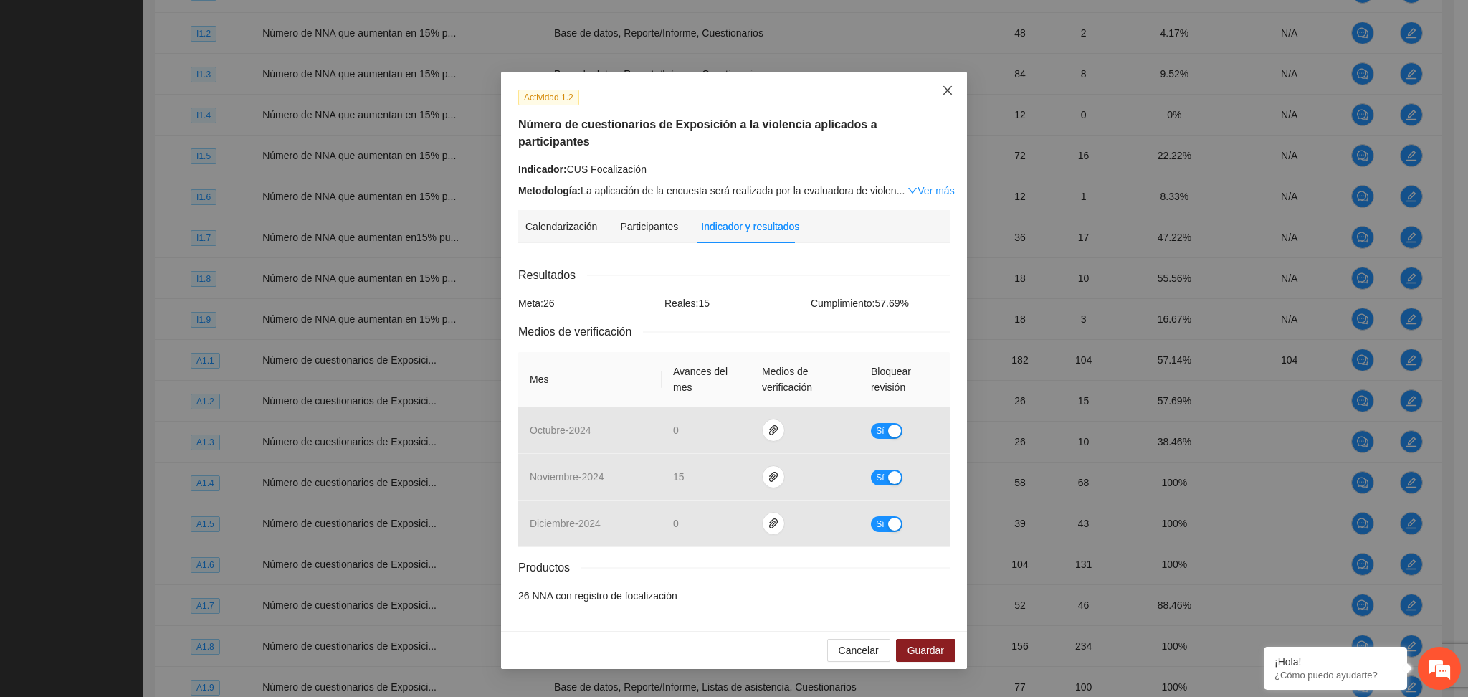
drag, startPoint x: 950, startPoint y: 90, endPoint x: 940, endPoint y: 102, distance: 15.3
click at [949, 89] on icon "close" at bounding box center [947, 90] width 9 height 9
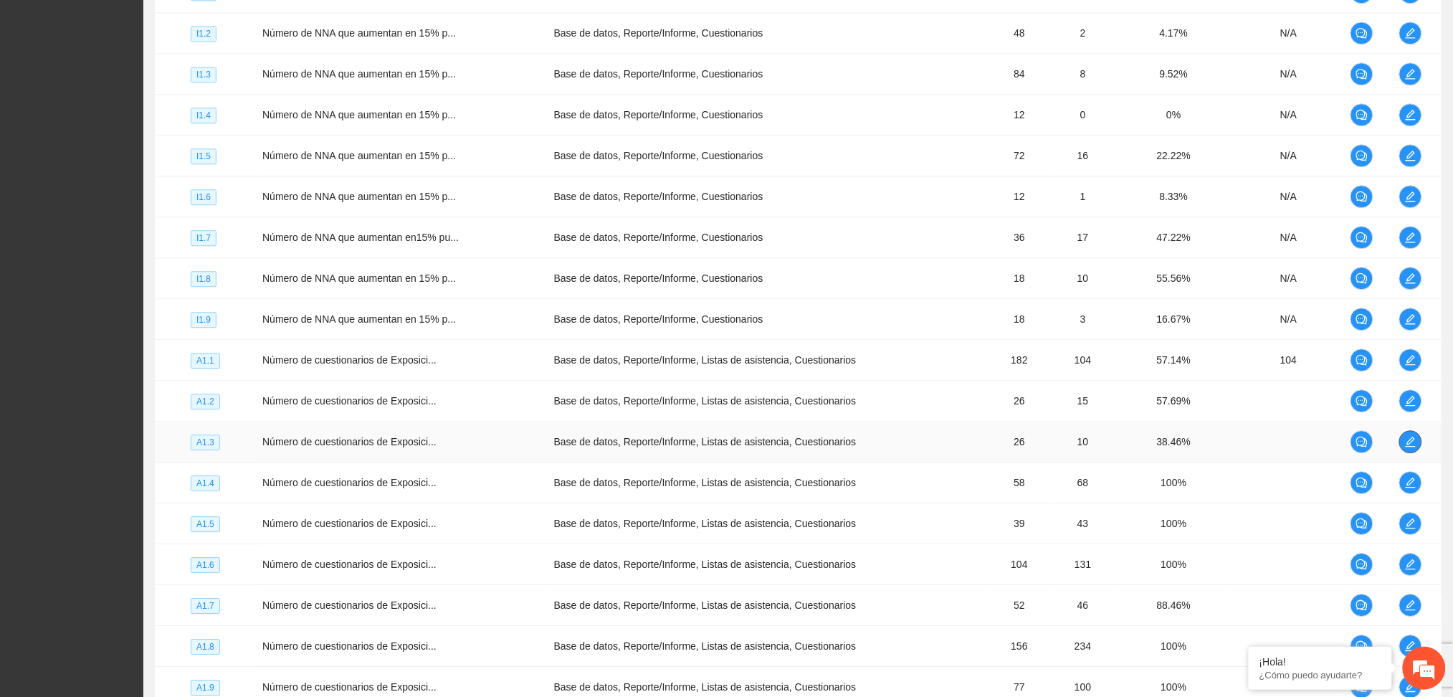
click at [1412, 439] on icon "edit" at bounding box center [1410, 441] width 10 height 10
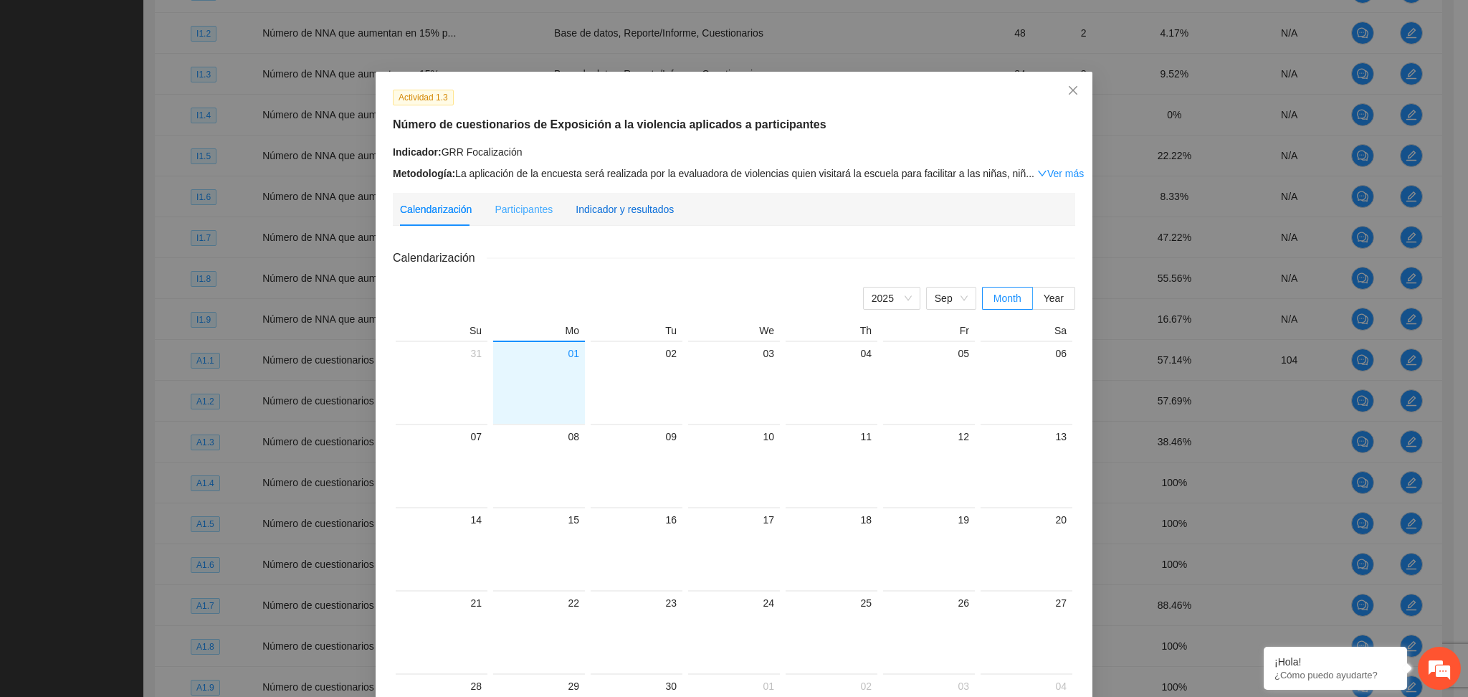
click at [623, 202] on div "Indicador y resultados" at bounding box center [624, 209] width 98 height 16
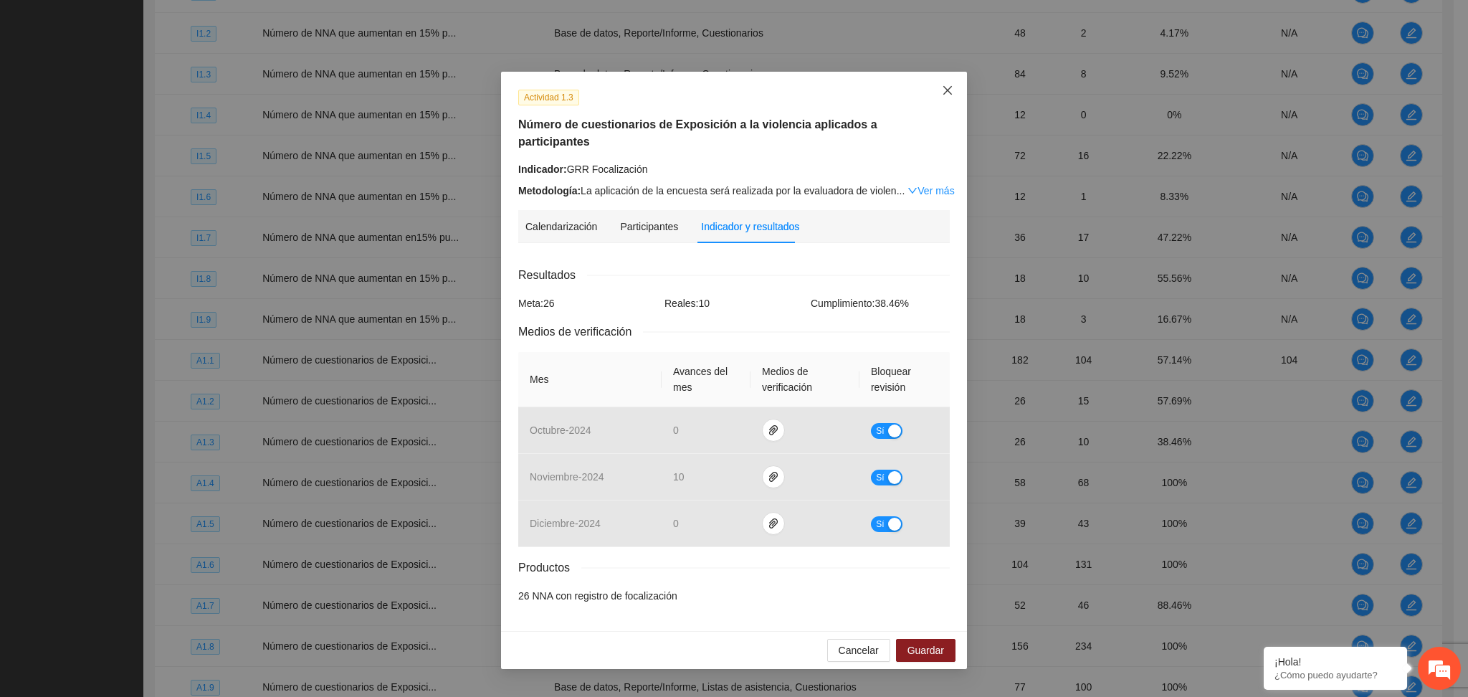
drag, startPoint x: 947, startPoint y: 86, endPoint x: 990, endPoint y: 125, distance: 57.8
click at [949, 86] on icon "close" at bounding box center [947, 90] width 11 height 11
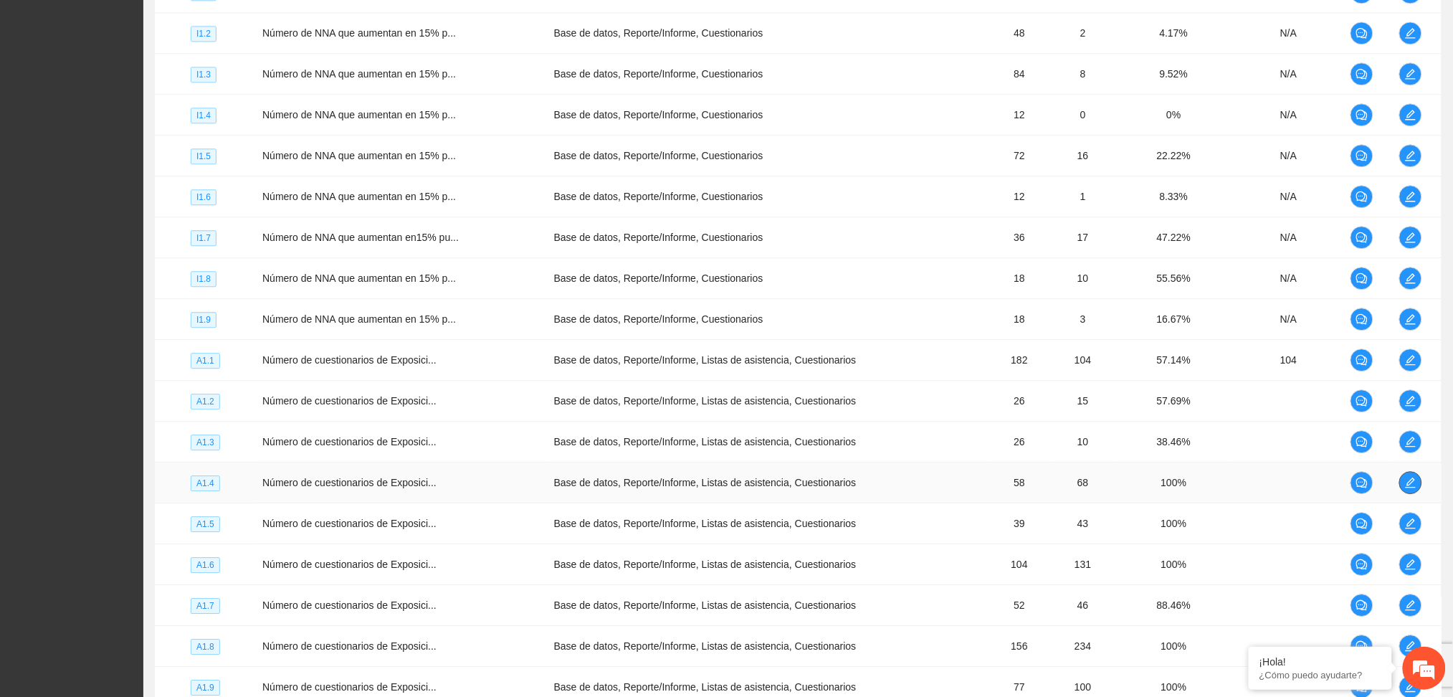
click at [1407, 481] on icon "edit" at bounding box center [1410, 482] width 11 height 11
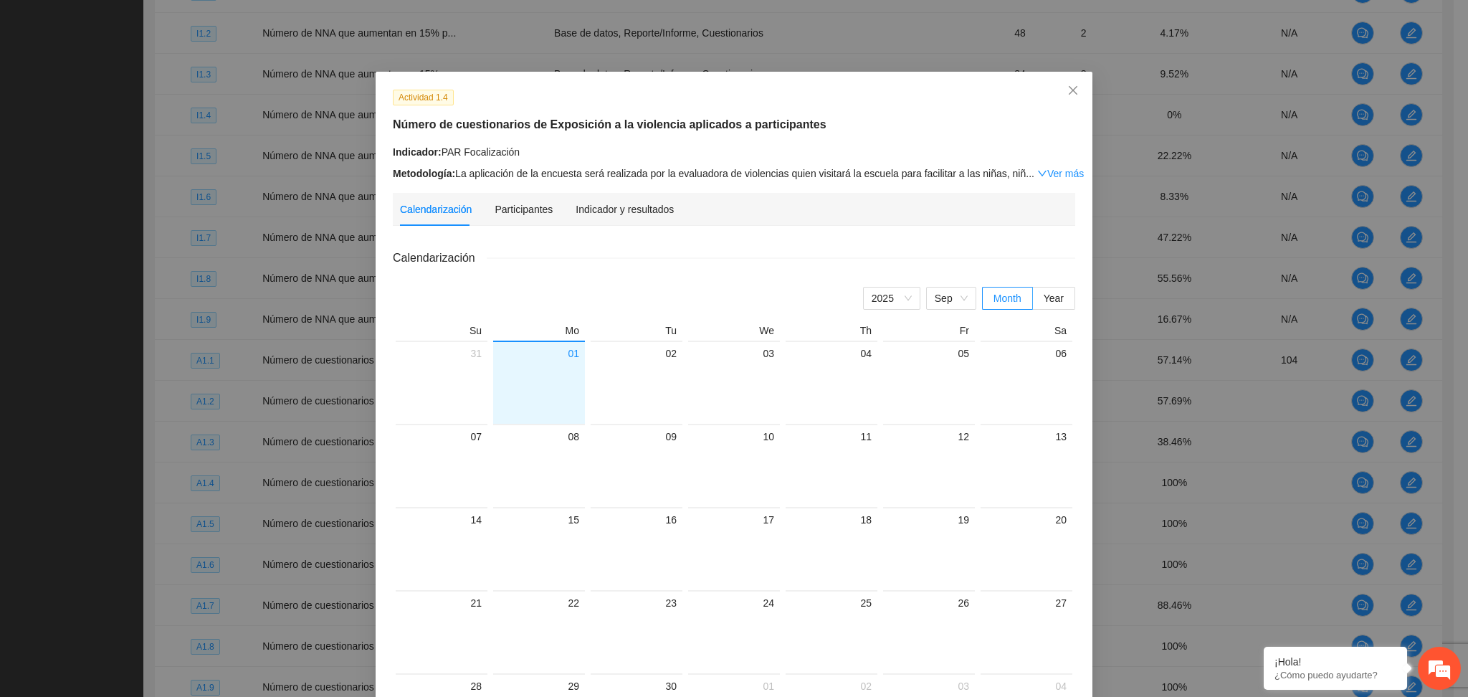
drag, startPoint x: 613, startPoint y: 197, endPoint x: 580, endPoint y: 224, distance: 42.9
click at [611, 200] on div "Indicador y resultados" at bounding box center [624, 209] width 98 height 33
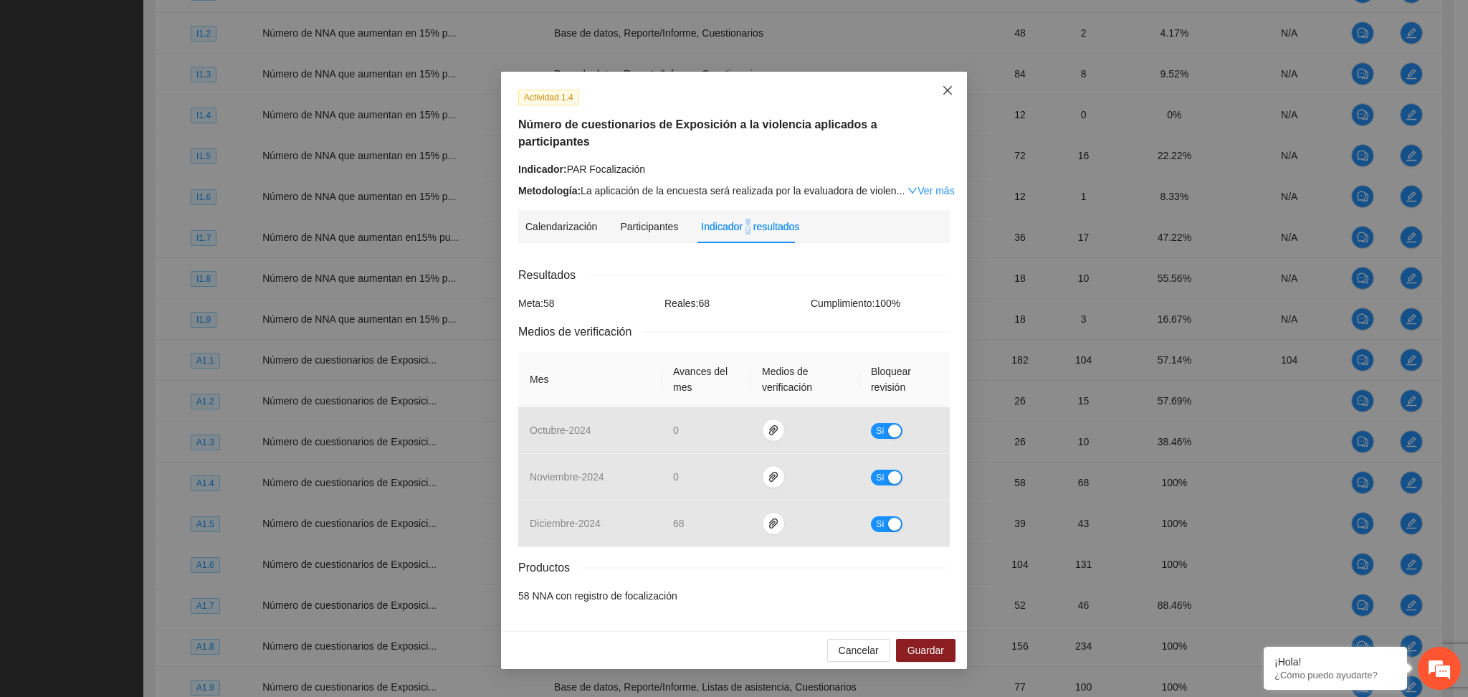
drag, startPoint x: 945, startPoint y: 95, endPoint x: 933, endPoint y: 92, distance: 11.7
click at [935, 92] on span "Close" at bounding box center [947, 91] width 39 height 39
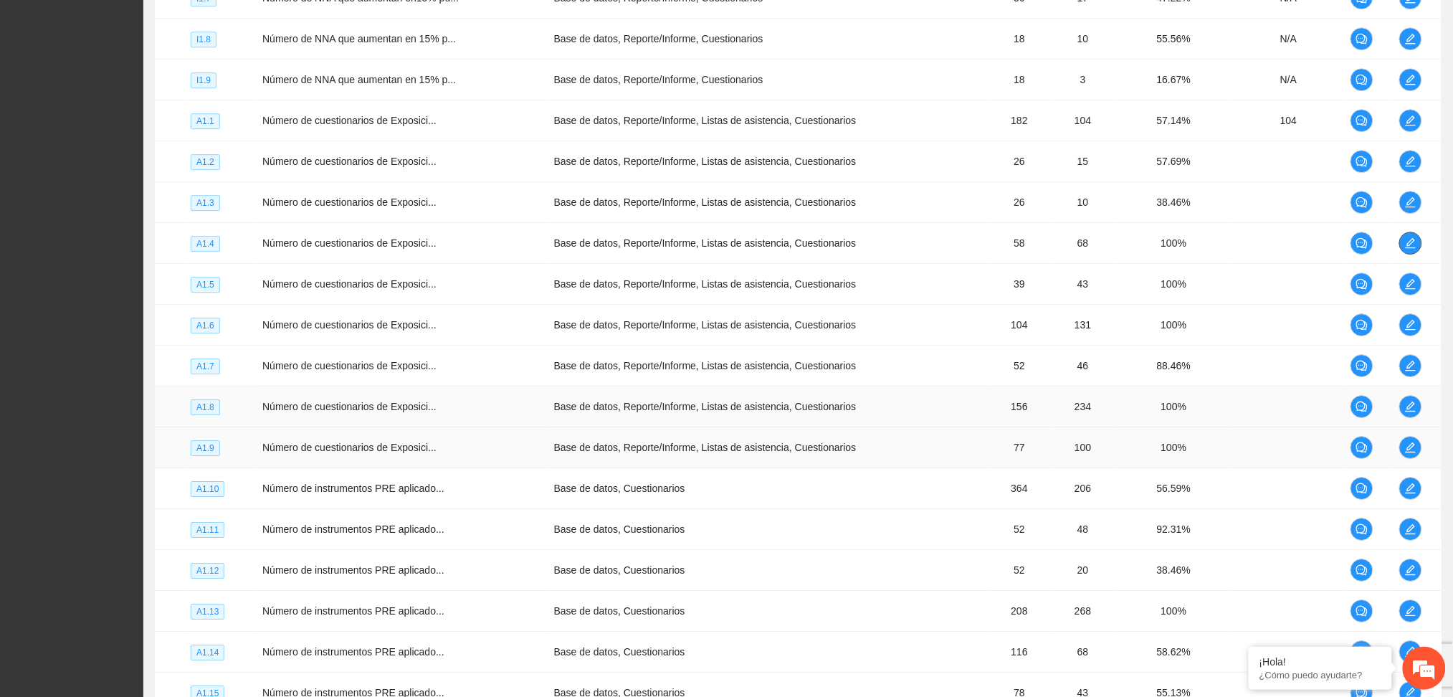
scroll to position [1481, 0]
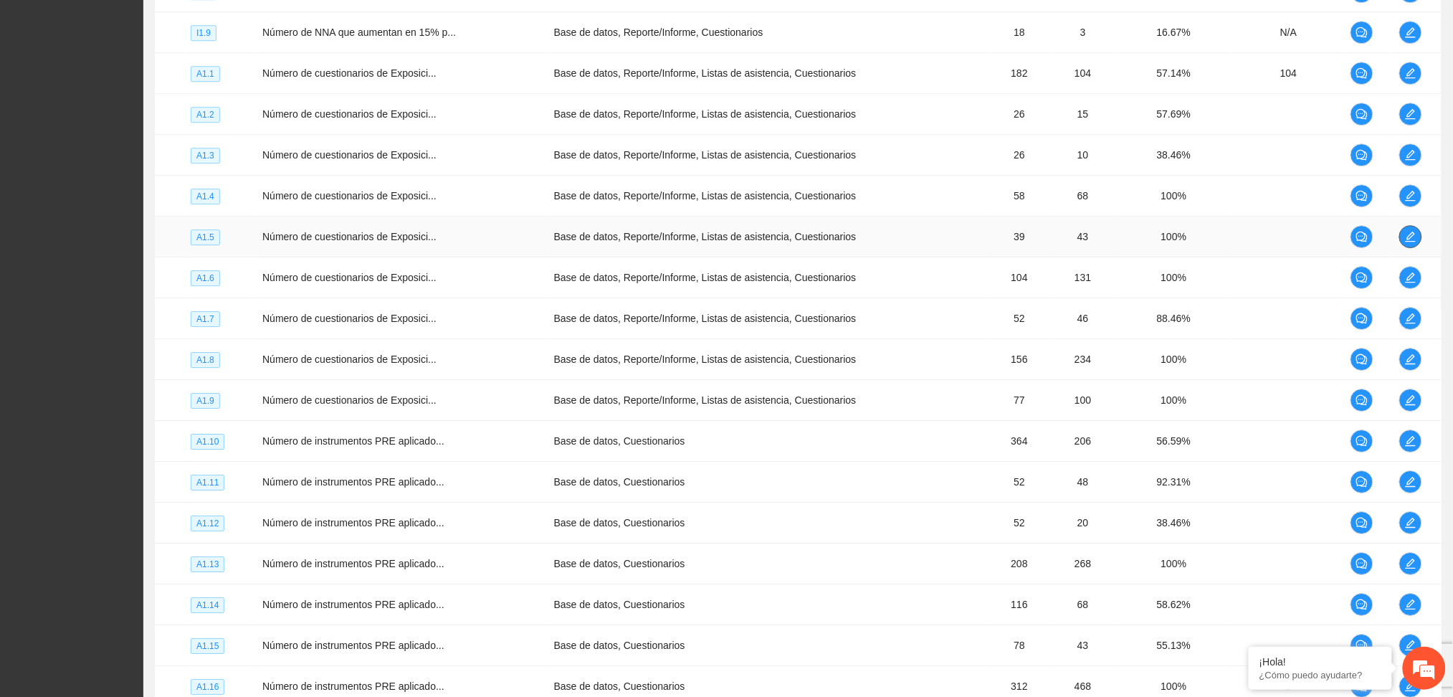
click at [1405, 235] on icon "edit" at bounding box center [1410, 236] width 11 height 11
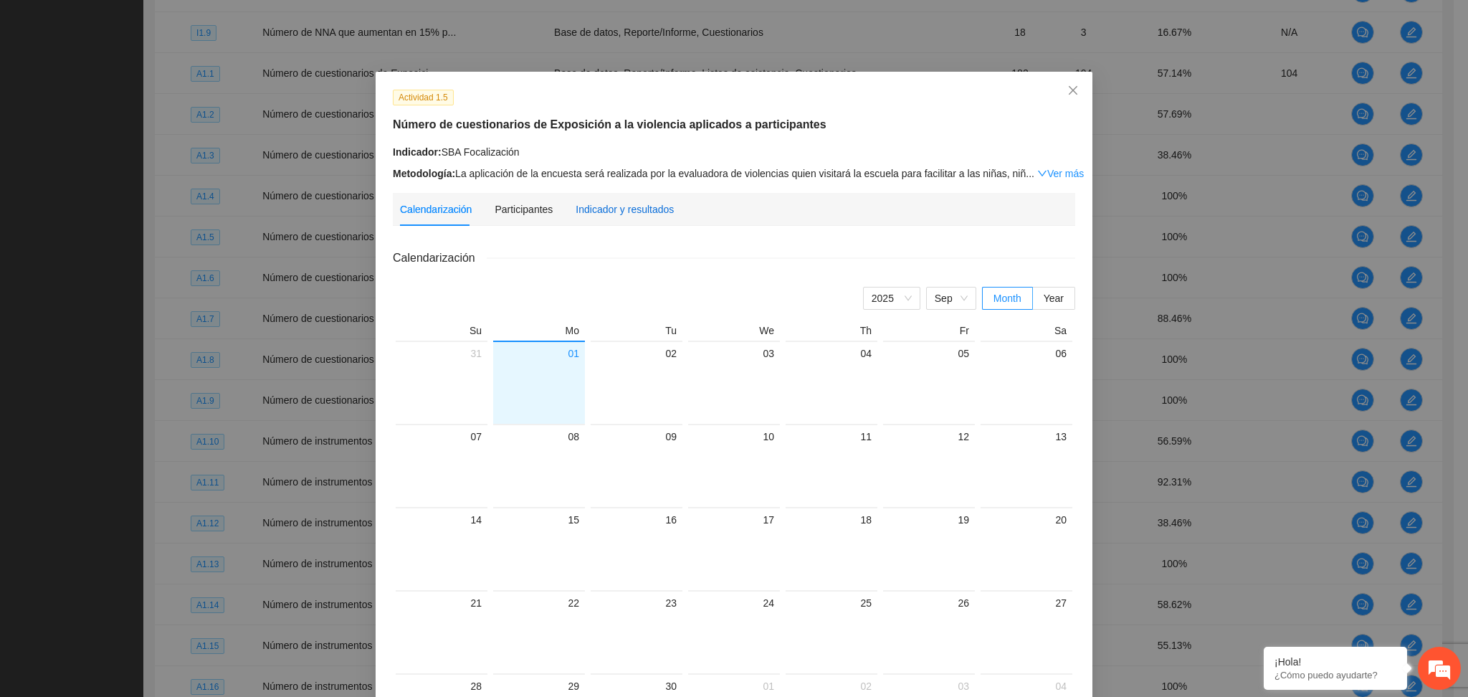
click at [603, 201] on div "Indicador y resultados" at bounding box center [624, 209] width 98 height 16
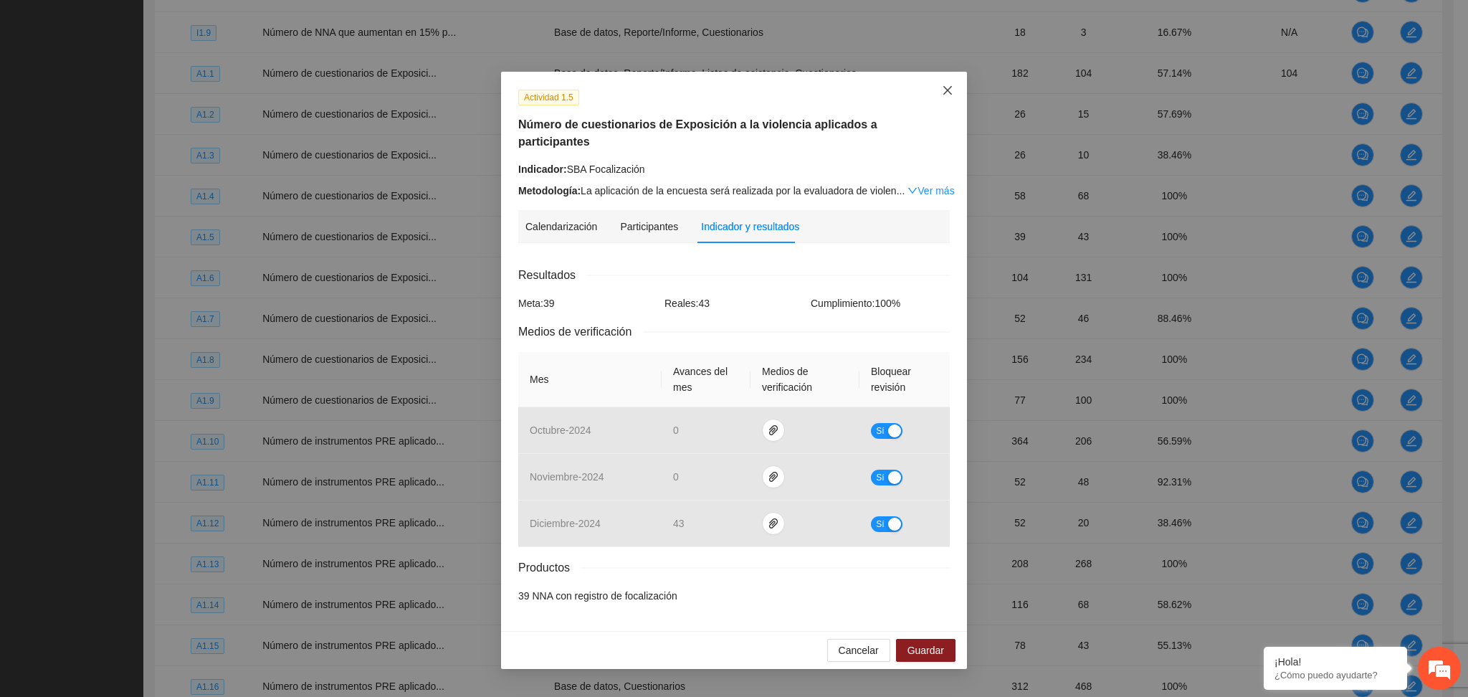
click at [945, 91] on icon "close" at bounding box center [947, 90] width 11 height 11
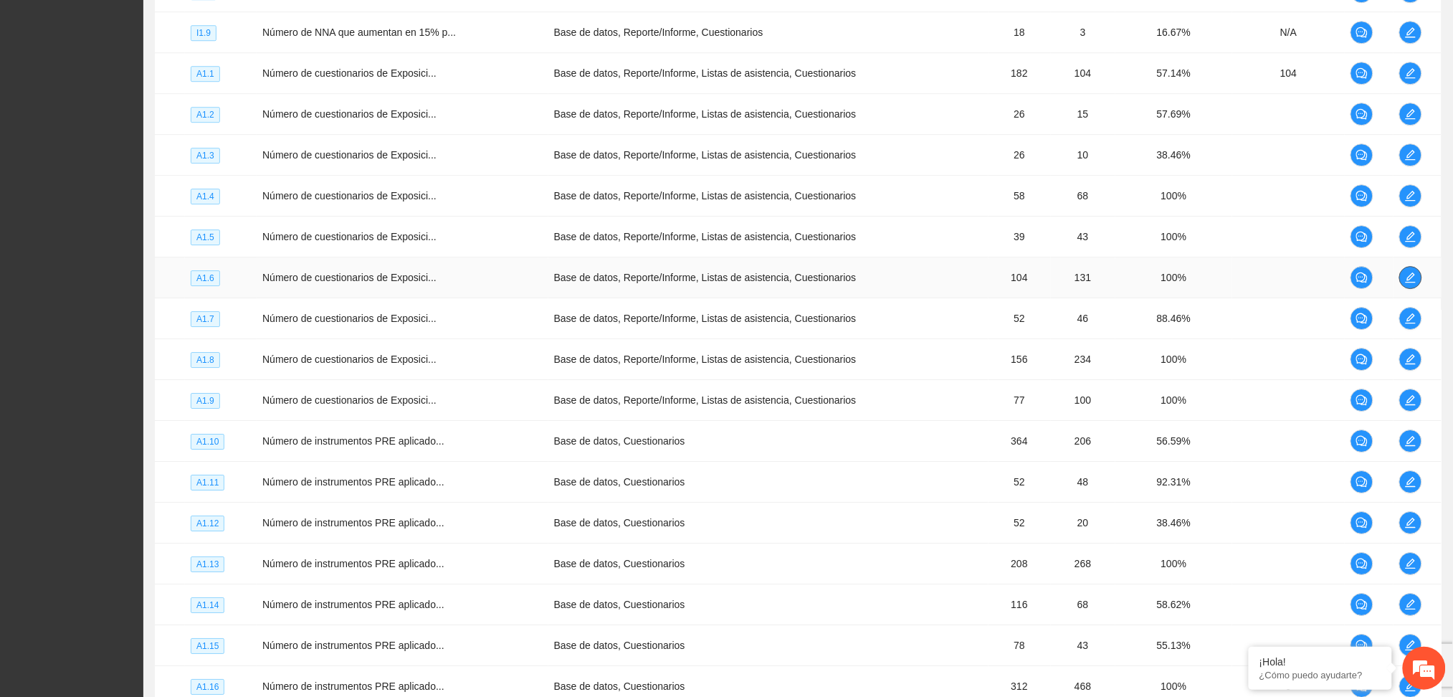
click at [1413, 275] on icon "edit" at bounding box center [1410, 277] width 11 height 11
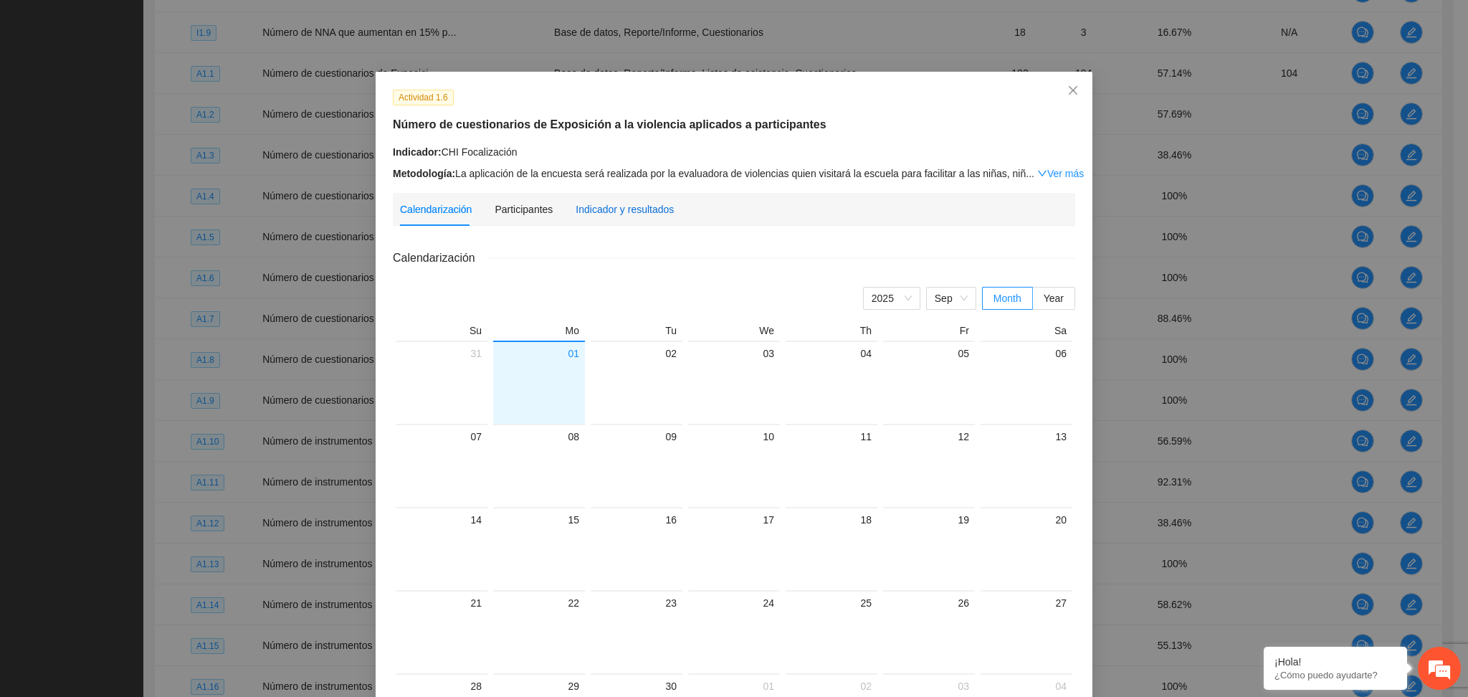
click at [594, 211] on div "Indicador y resultados" at bounding box center [624, 209] width 98 height 16
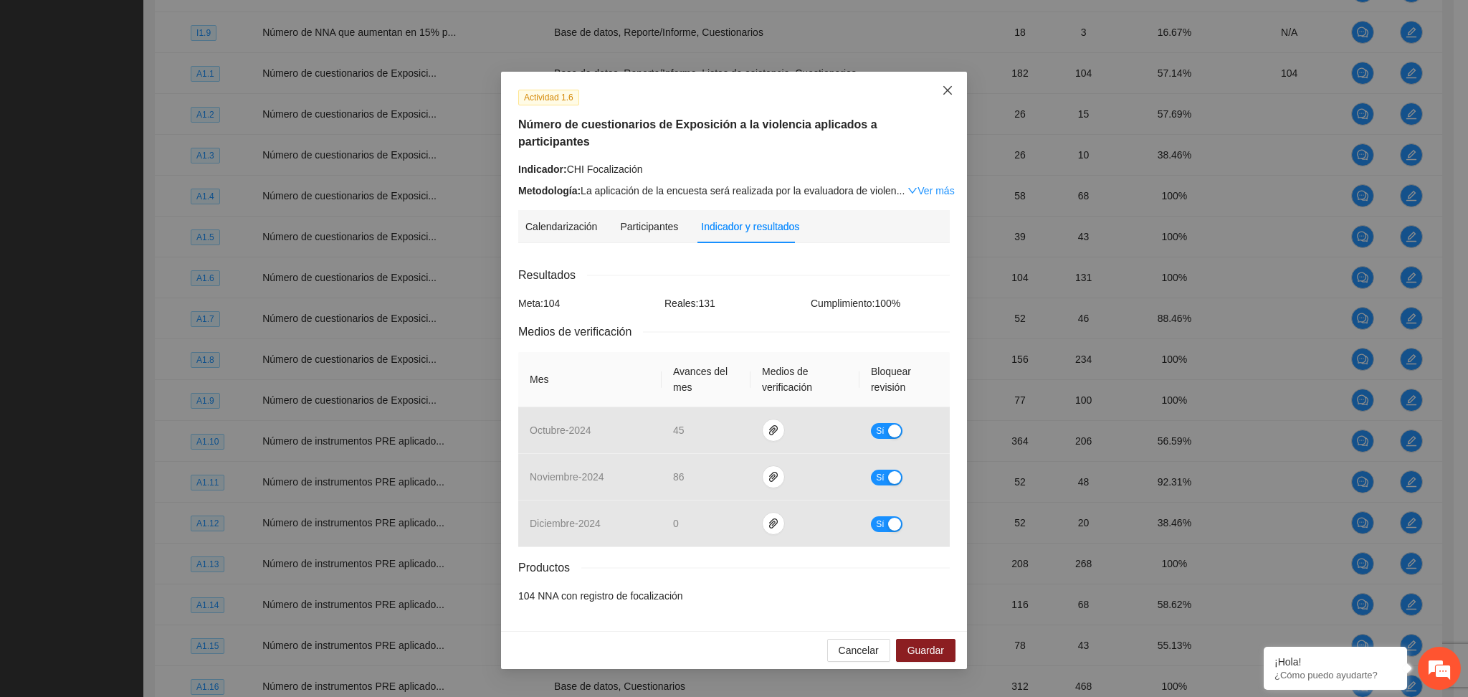
click at [945, 80] on span "Close" at bounding box center [947, 91] width 39 height 39
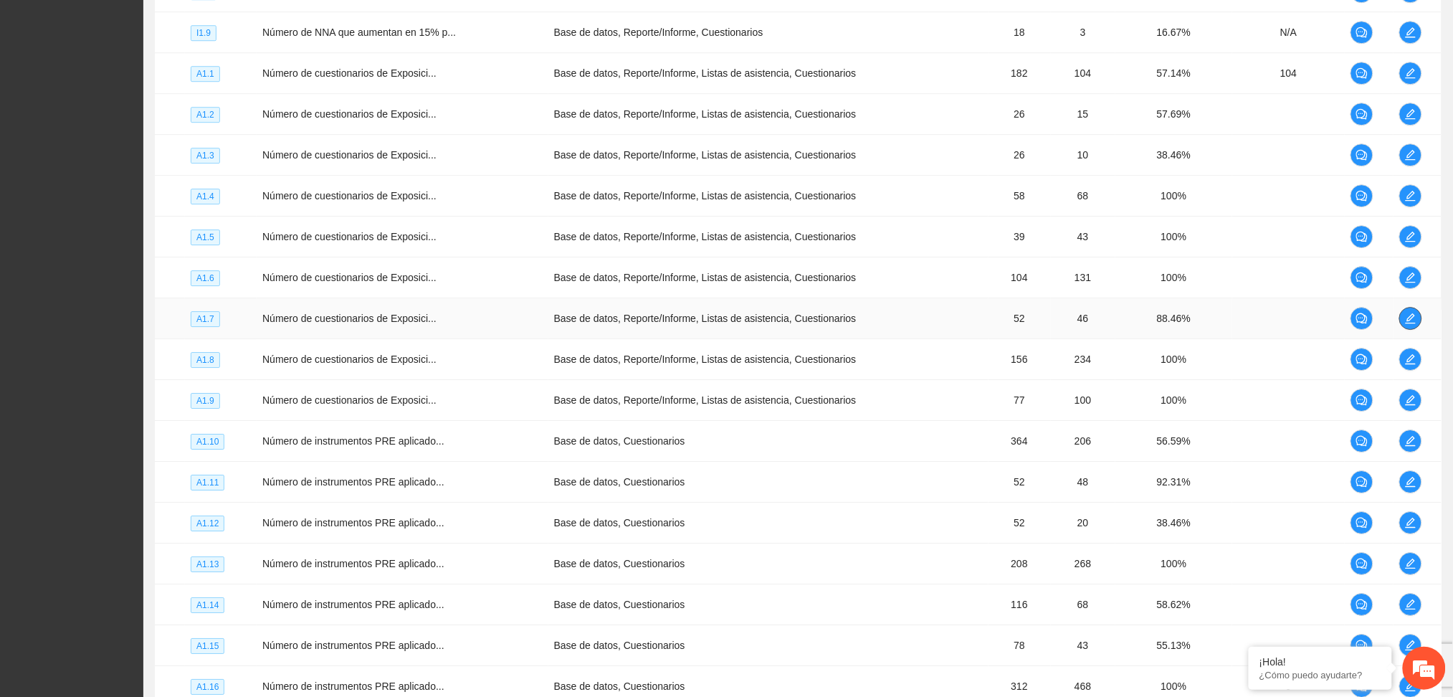
click at [1403, 318] on span "edit" at bounding box center [1410, 317] width 21 height 11
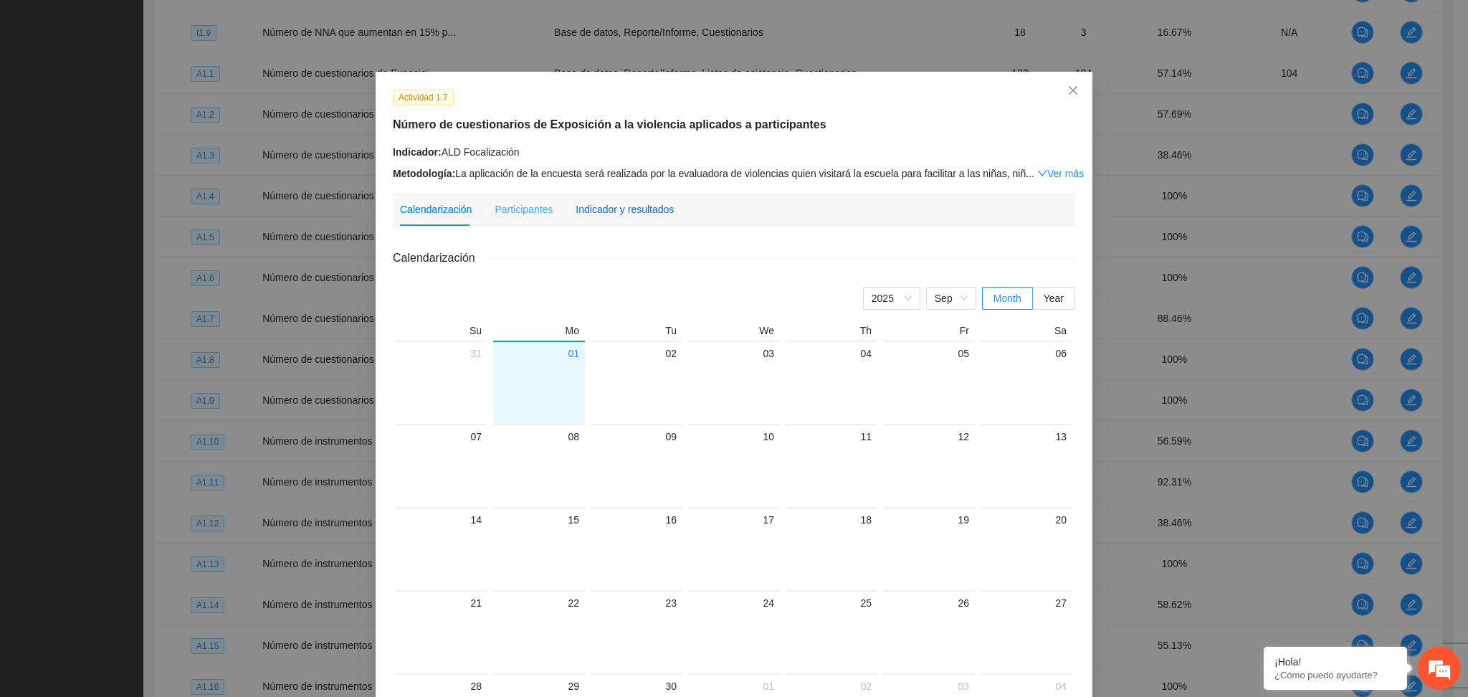
click at [633, 214] on div "Indicador y resultados" at bounding box center [624, 209] width 98 height 16
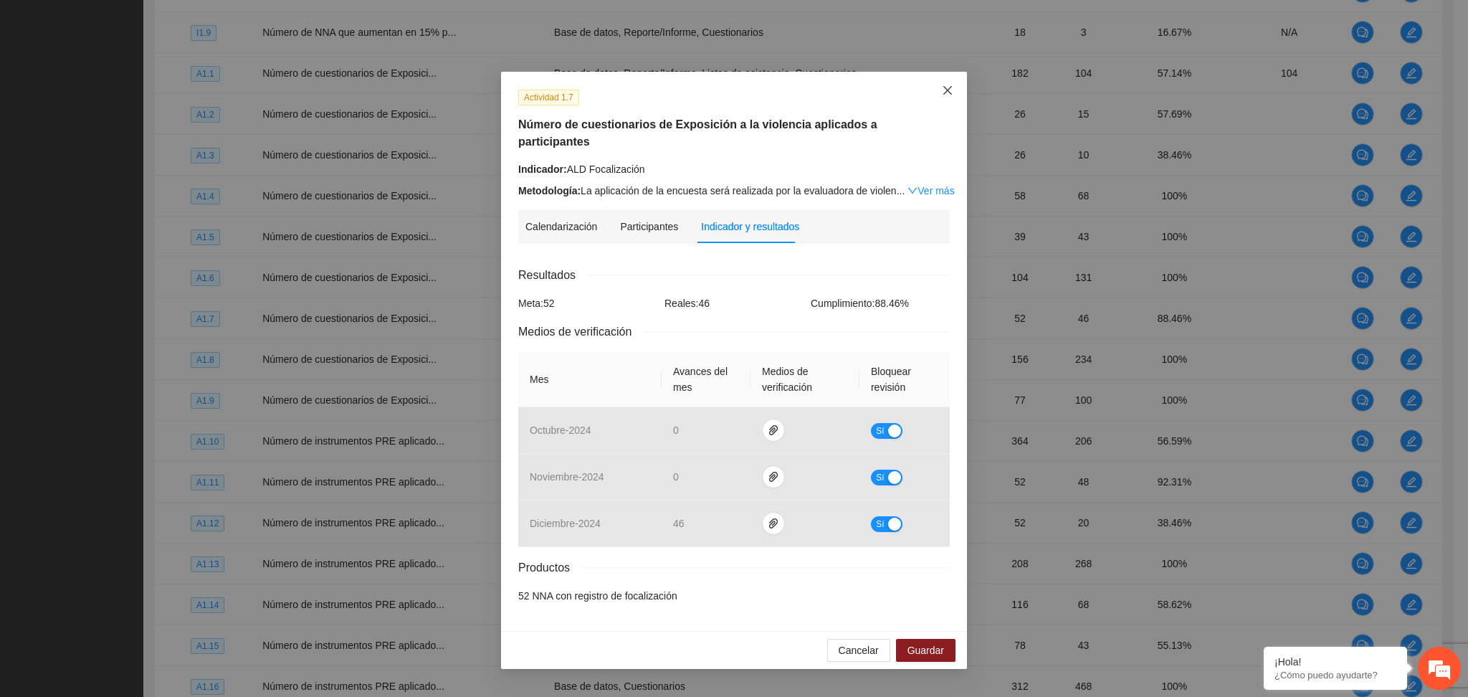
click at [948, 92] on icon "close" at bounding box center [947, 90] width 9 height 9
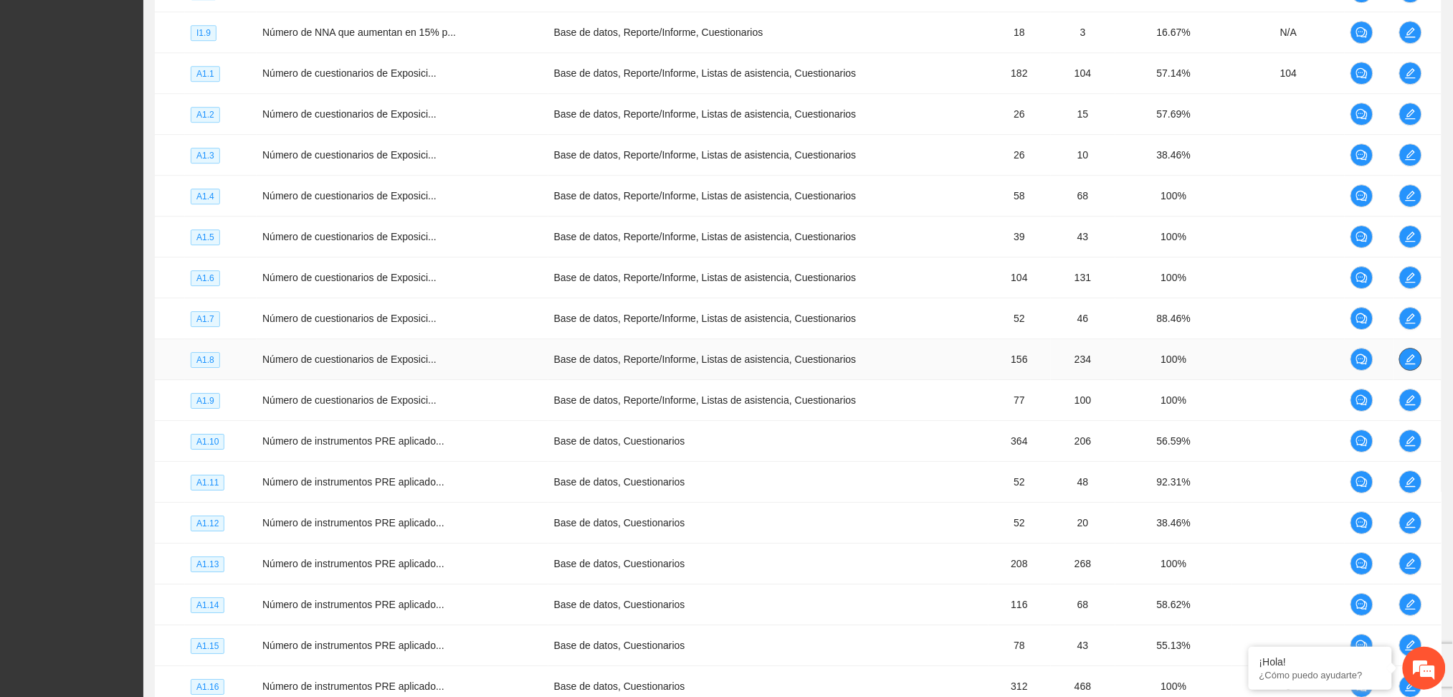
drag, startPoint x: 1406, startPoint y: 358, endPoint x: 1396, endPoint y: 356, distance: 10.3
click at [1405, 358] on icon "edit" at bounding box center [1410, 358] width 11 height 11
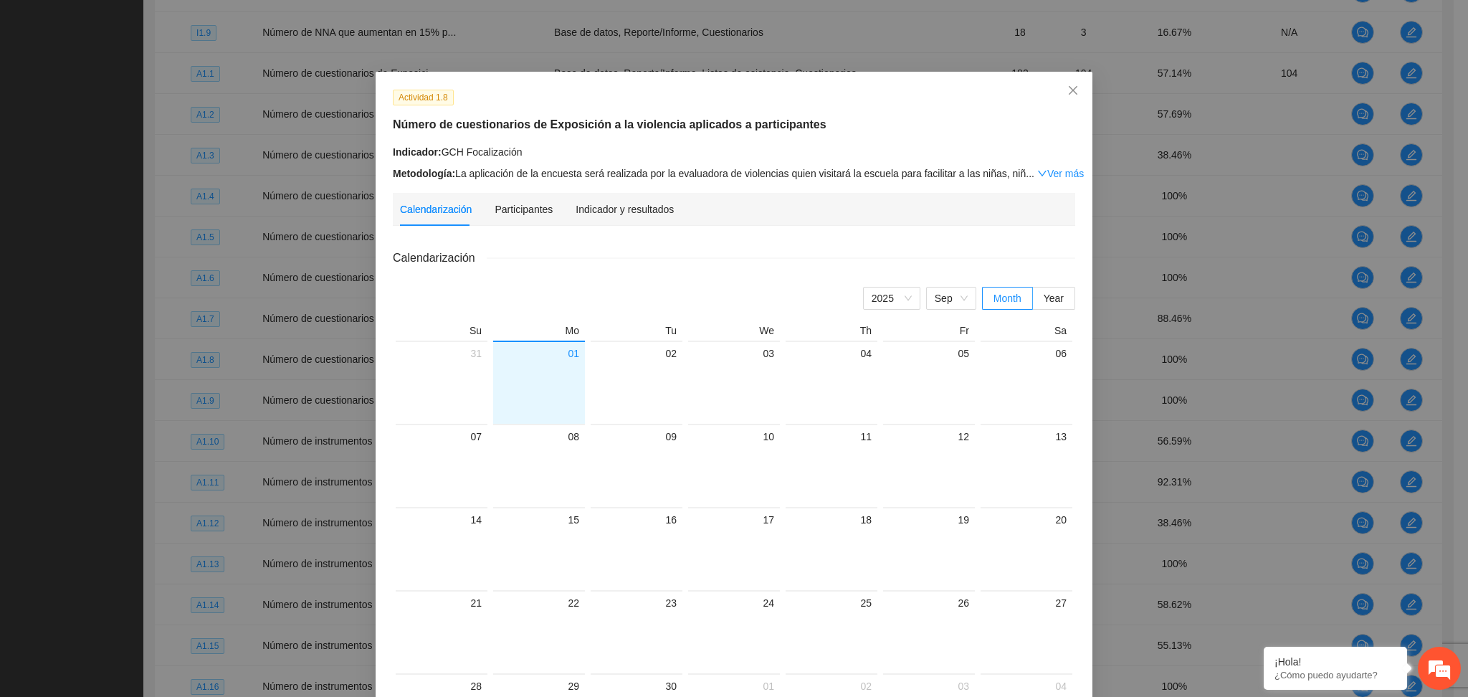
click at [609, 217] on div "Indicador y resultados" at bounding box center [624, 209] width 98 height 33
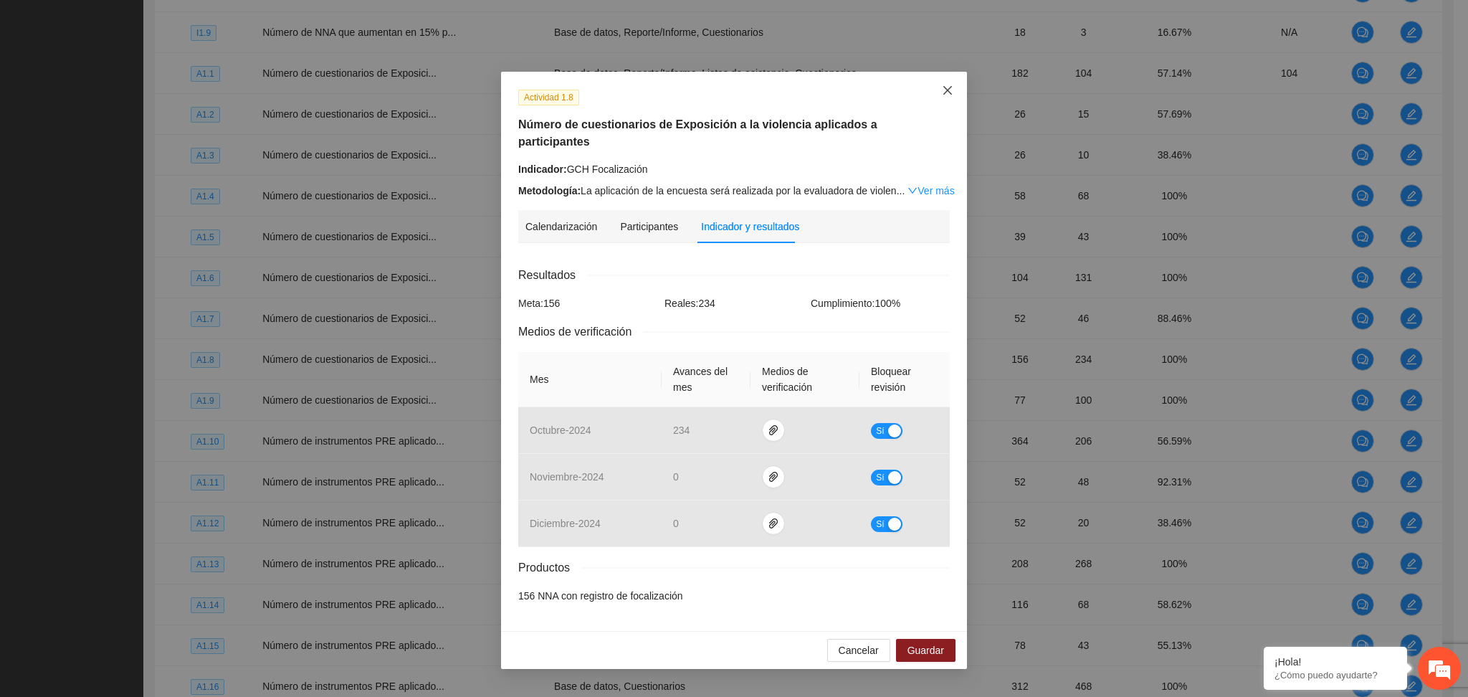
click at [952, 82] on span "Close" at bounding box center [947, 91] width 39 height 39
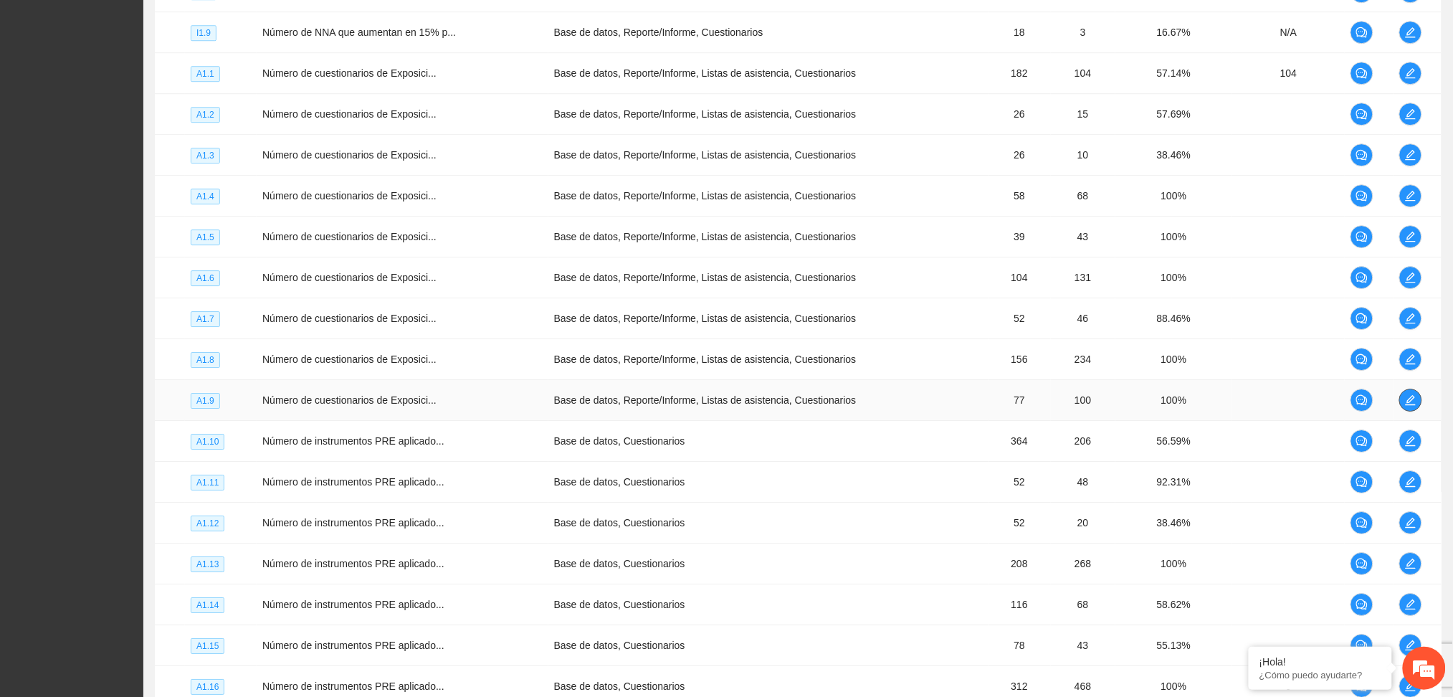
click at [1405, 397] on icon "edit" at bounding box center [1410, 399] width 11 height 11
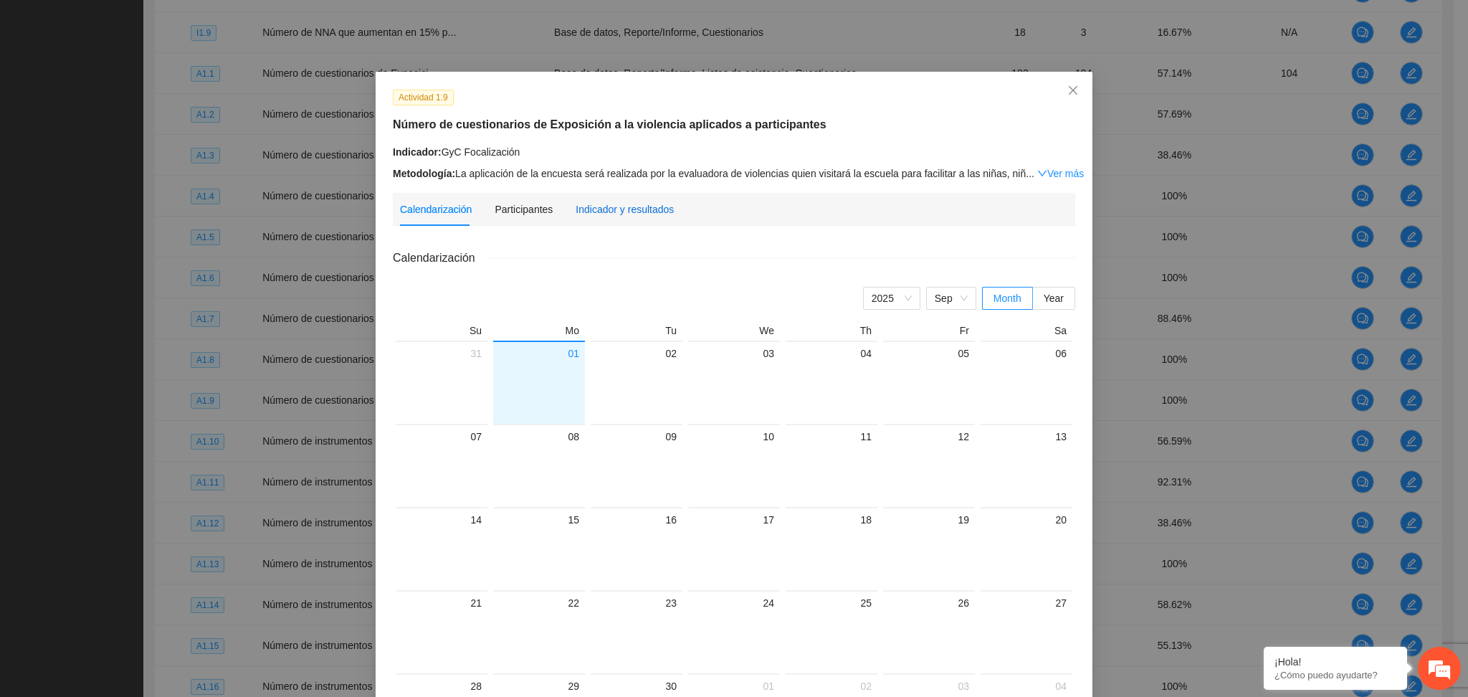
click at [593, 207] on div "Indicador y resultados" at bounding box center [624, 209] width 98 height 16
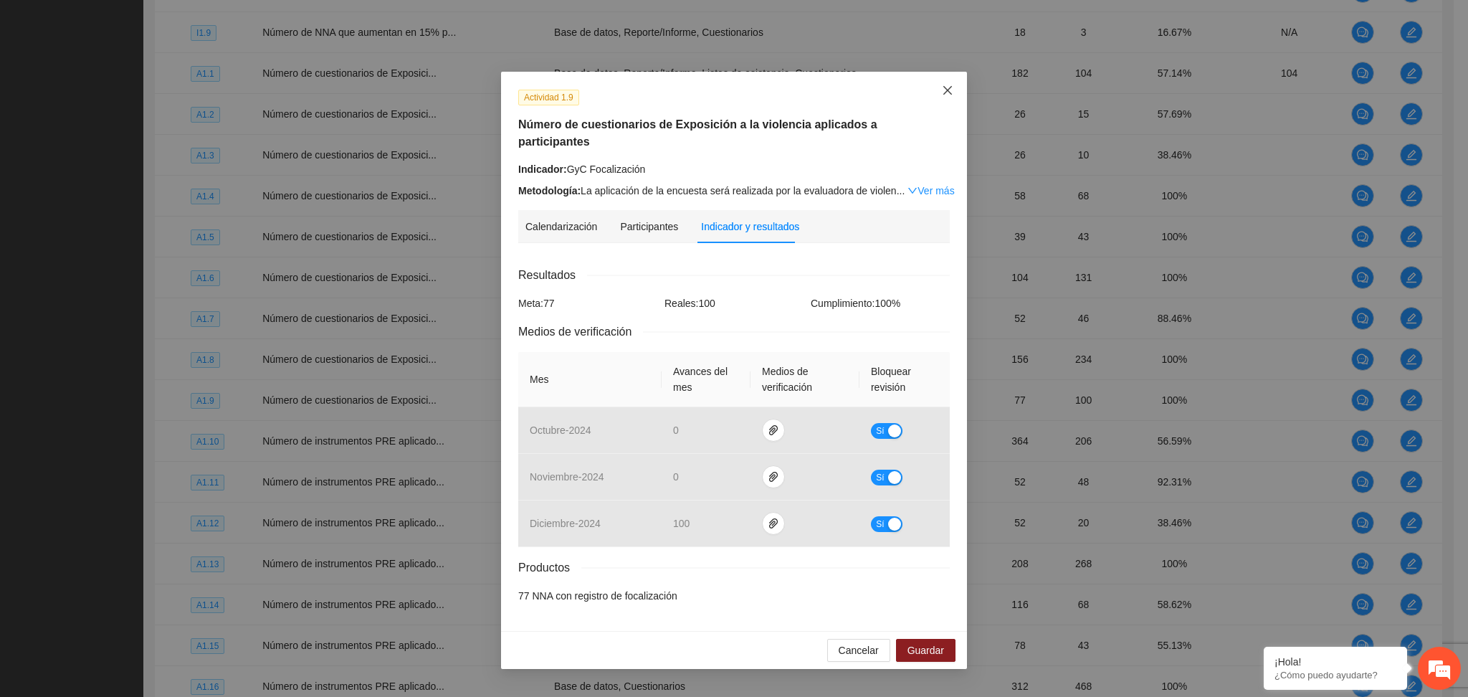
drag, startPoint x: 931, startPoint y: 90, endPoint x: 929, endPoint y: 102, distance: 11.7
click at [929, 95] on span "Close" at bounding box center [947, 91] width 39 height 39
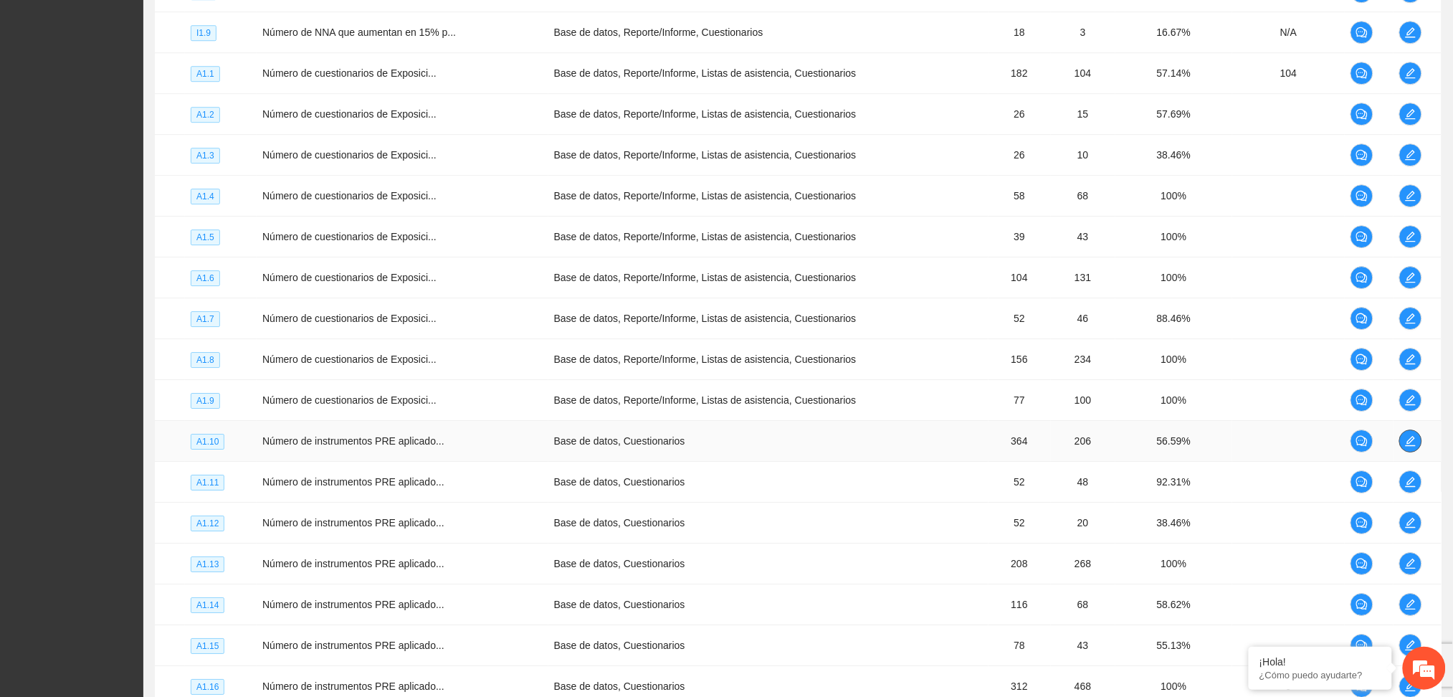
click at [1402, 446] on button "button" at bounding box center [1410, 440] width 23 height 23
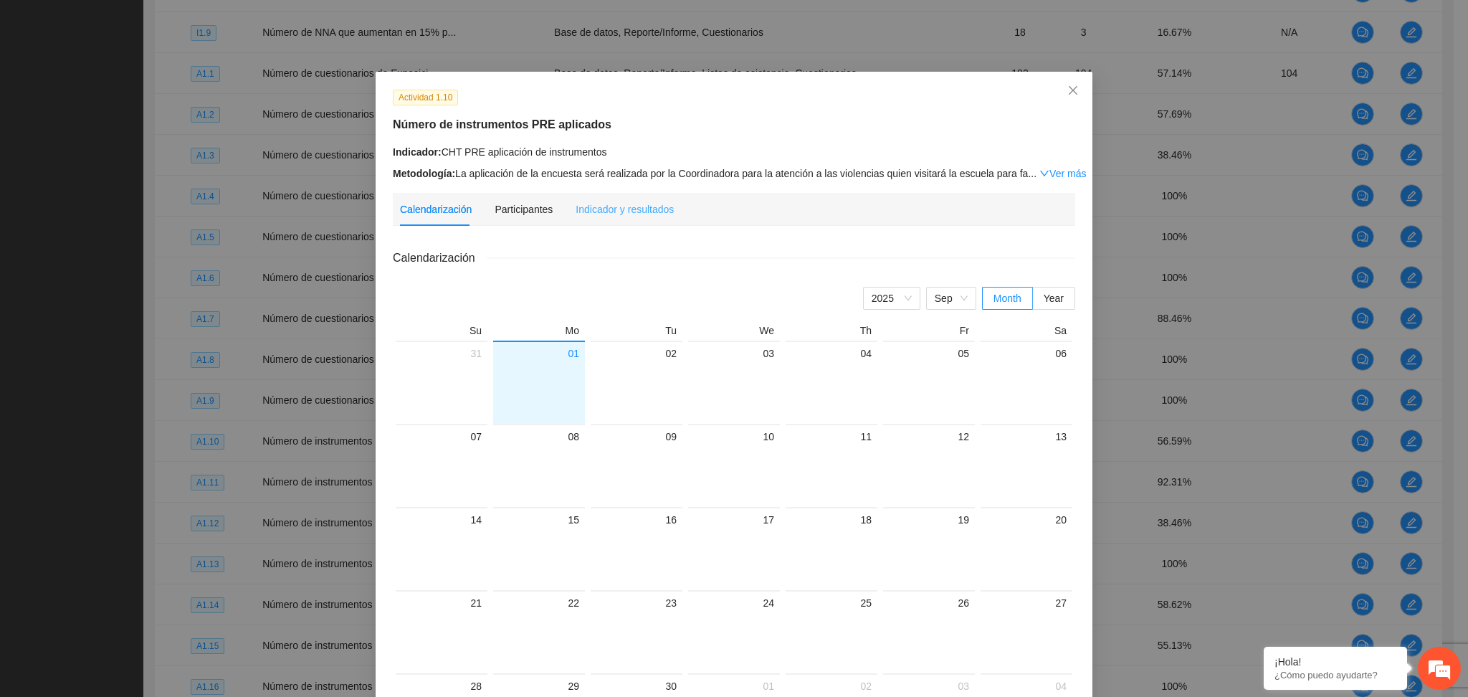
click at [620, 217] on div "Indicador y resultados" at bounding box center [624, 209] width 98 height 33
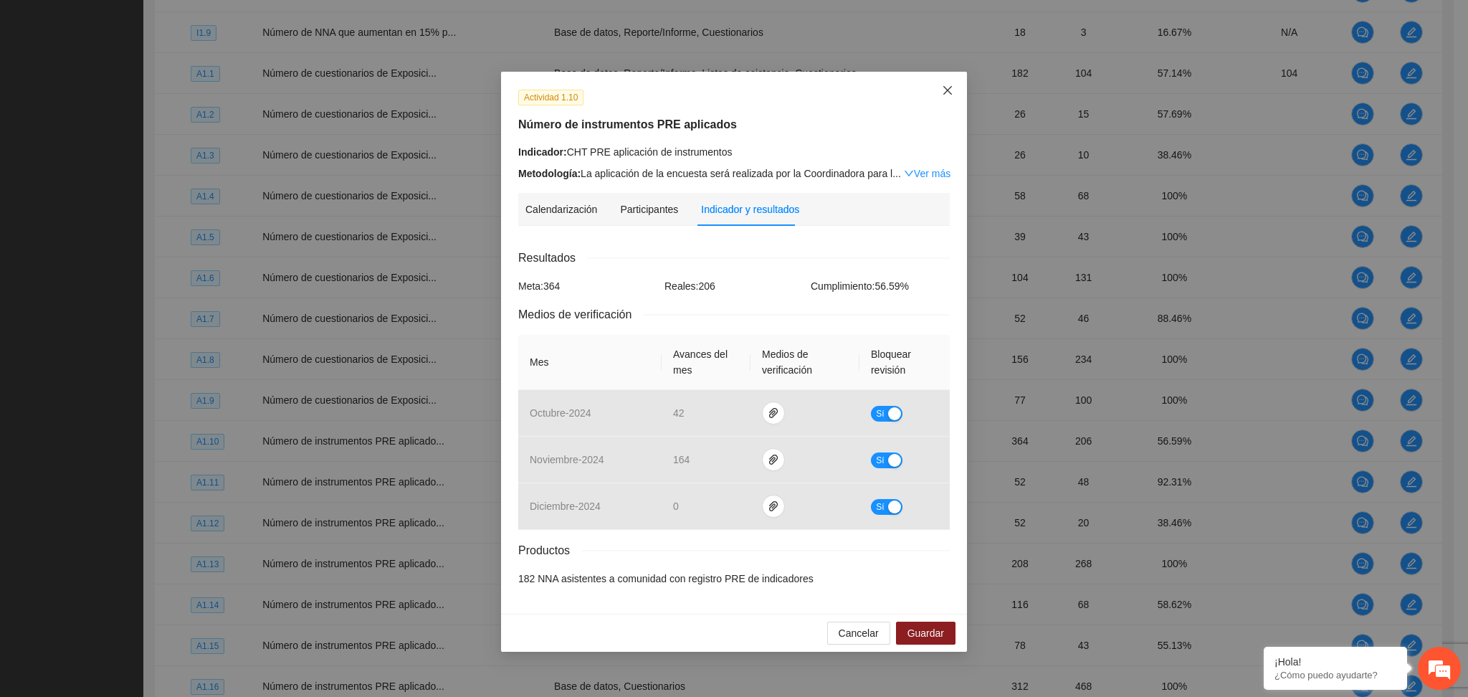
drag, startPoint x: 945, startPoint y: 91, endPoint x: 1070, endPoint y: 63, distance: 128.5
click at [945, 90] on icon "close" at bounding box center [947, 90] width 11 height 11
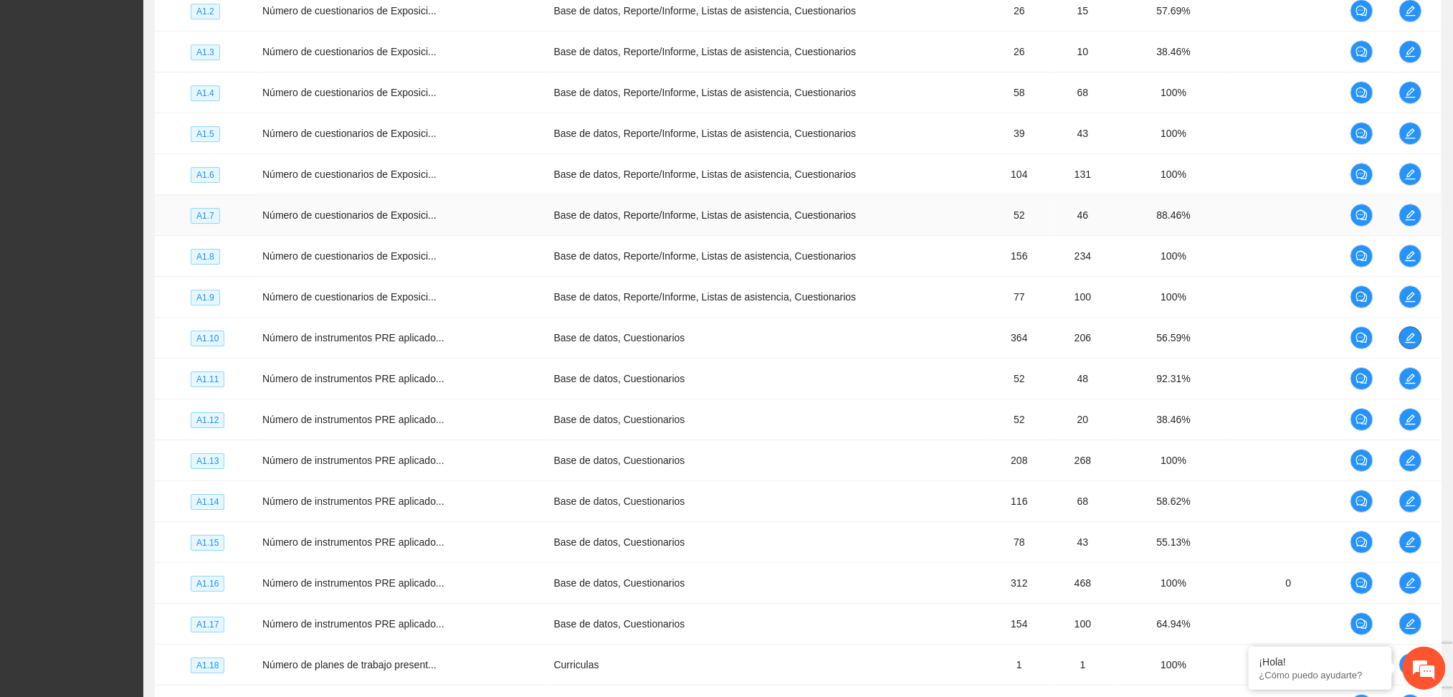
scroll to position [1768, 0]
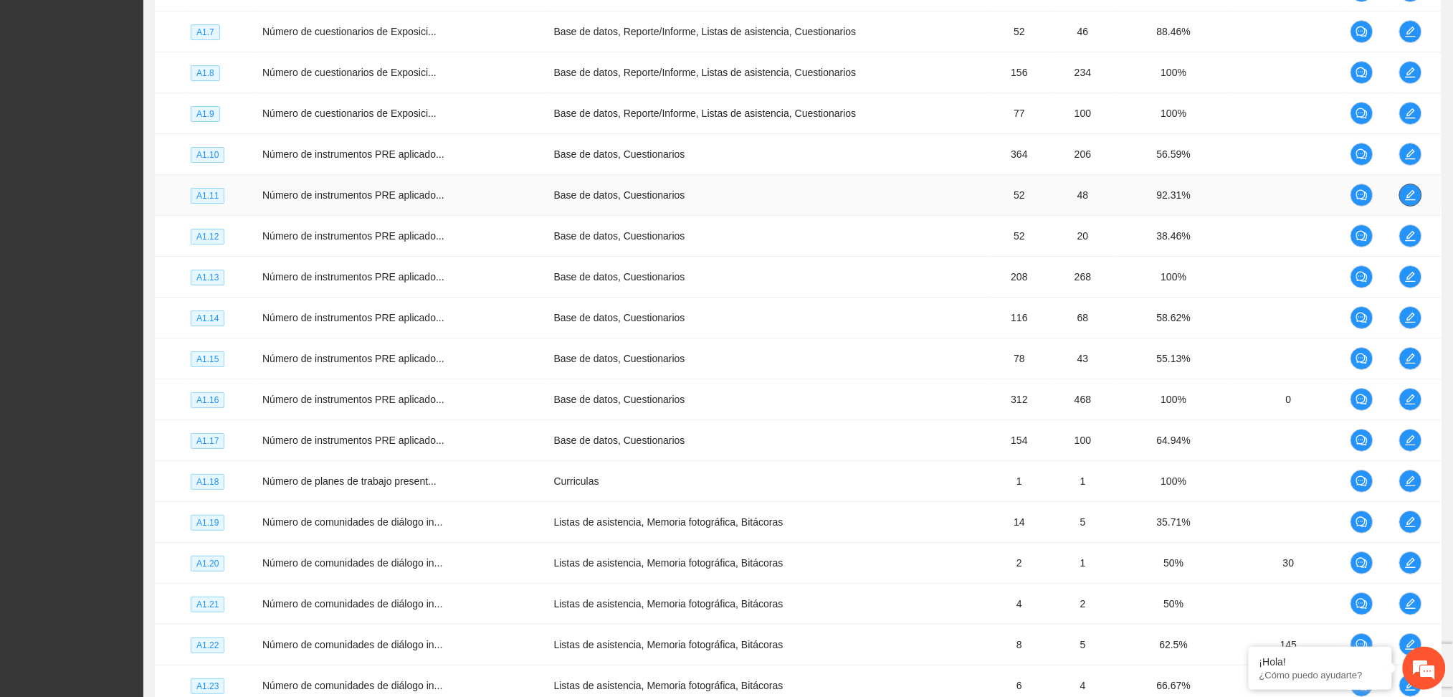
click at [1411, 192] on icon "edit" at bounding box center [1410, 194] width 11 height 11
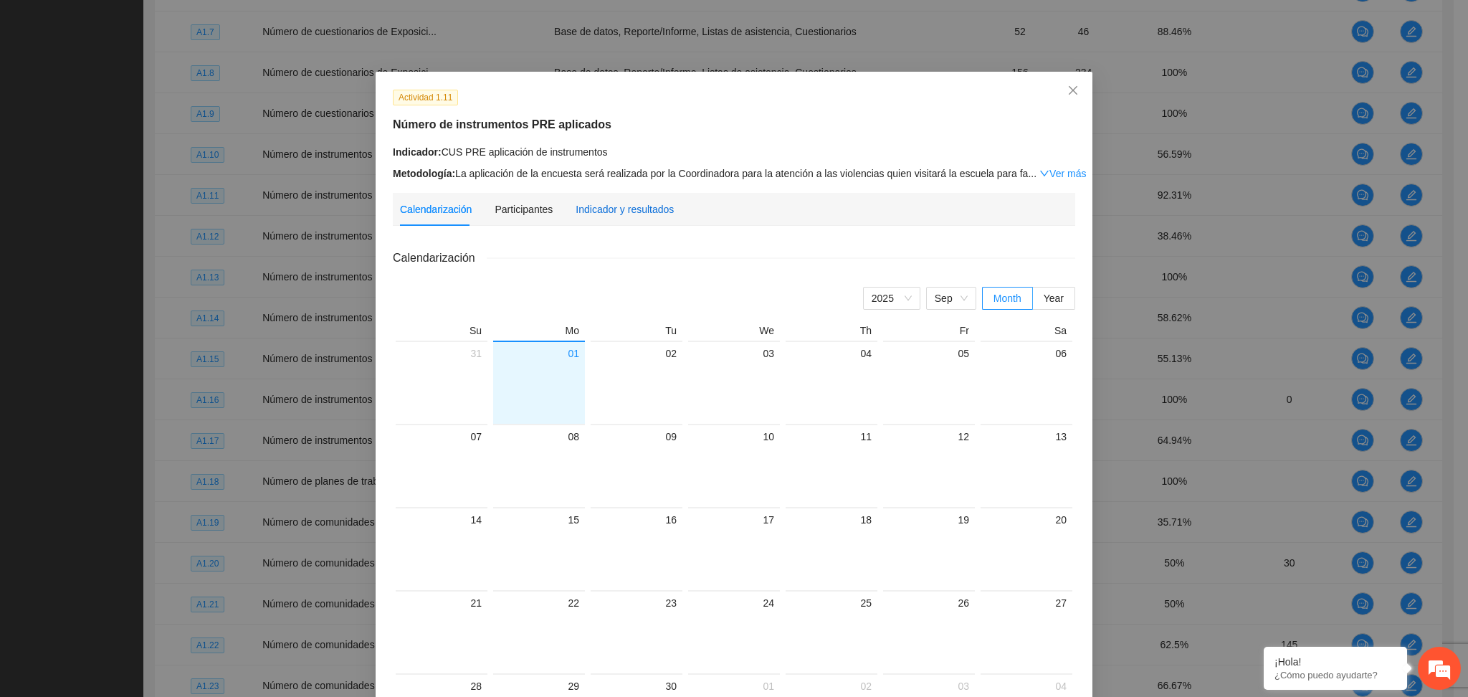
click at [618, 209] on div "Indicador y resultados" at bounding box center [624, 209] width 98 height 16
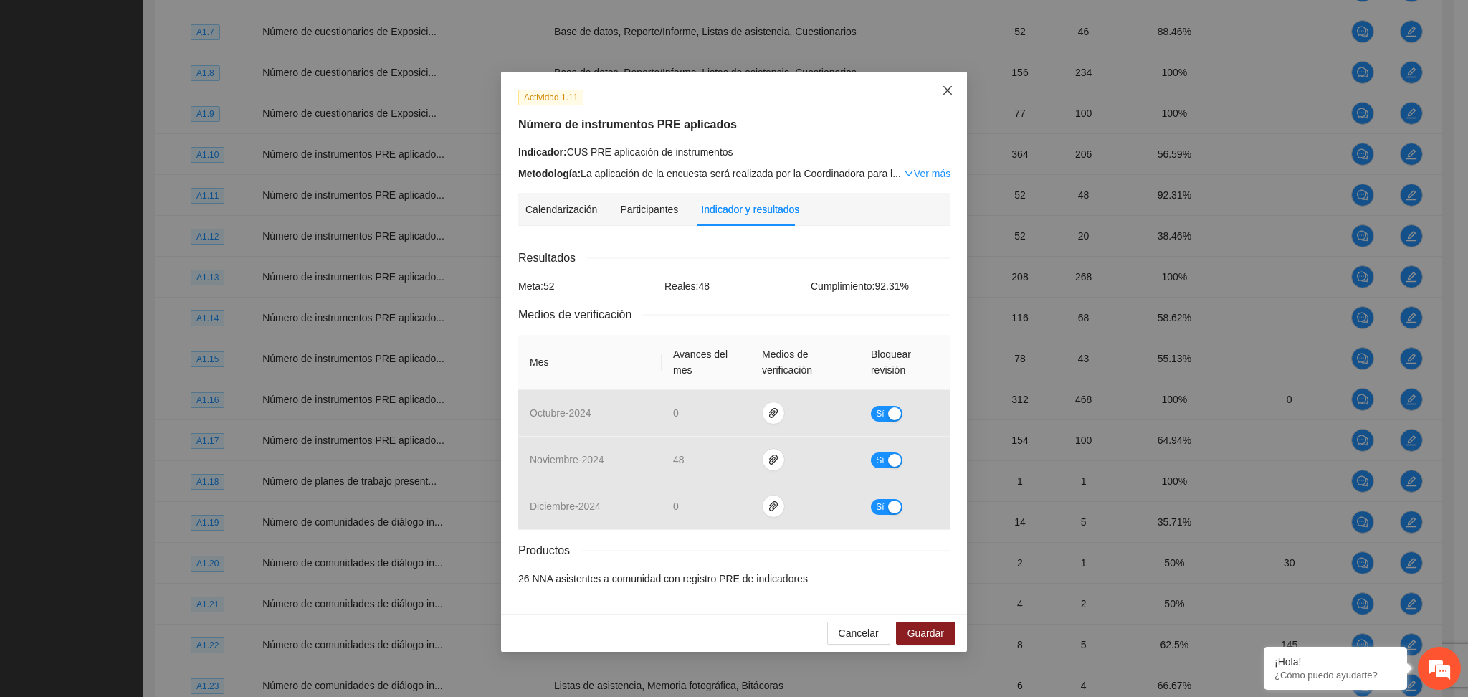
click at [942, 87] on icon "close" at bounding box center [947, 90] width 11 height 11
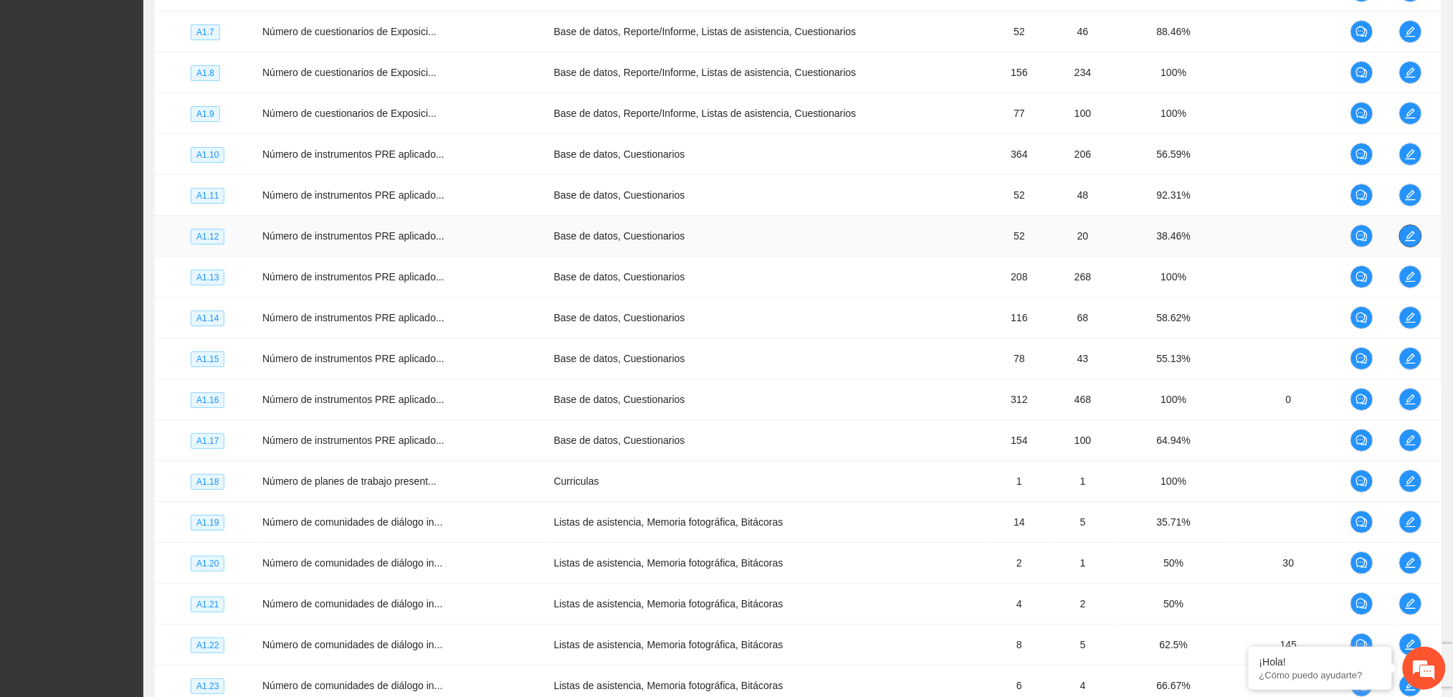
click at [1407, 241] on icon "edit" at bounding box center [1410, 235] width 11 height 11
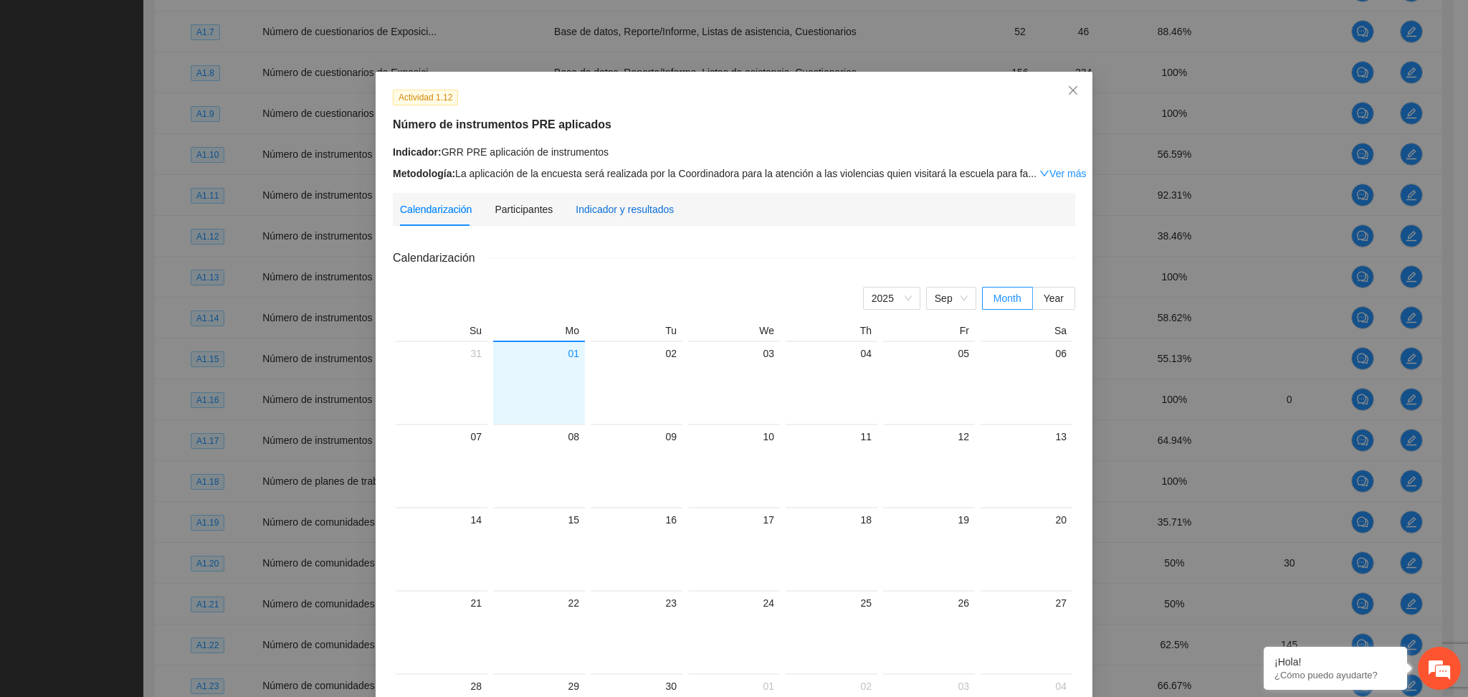
click at [621, 211] on div "Indicador y resultados" at bounding box center [624, 209] width 98 height 16
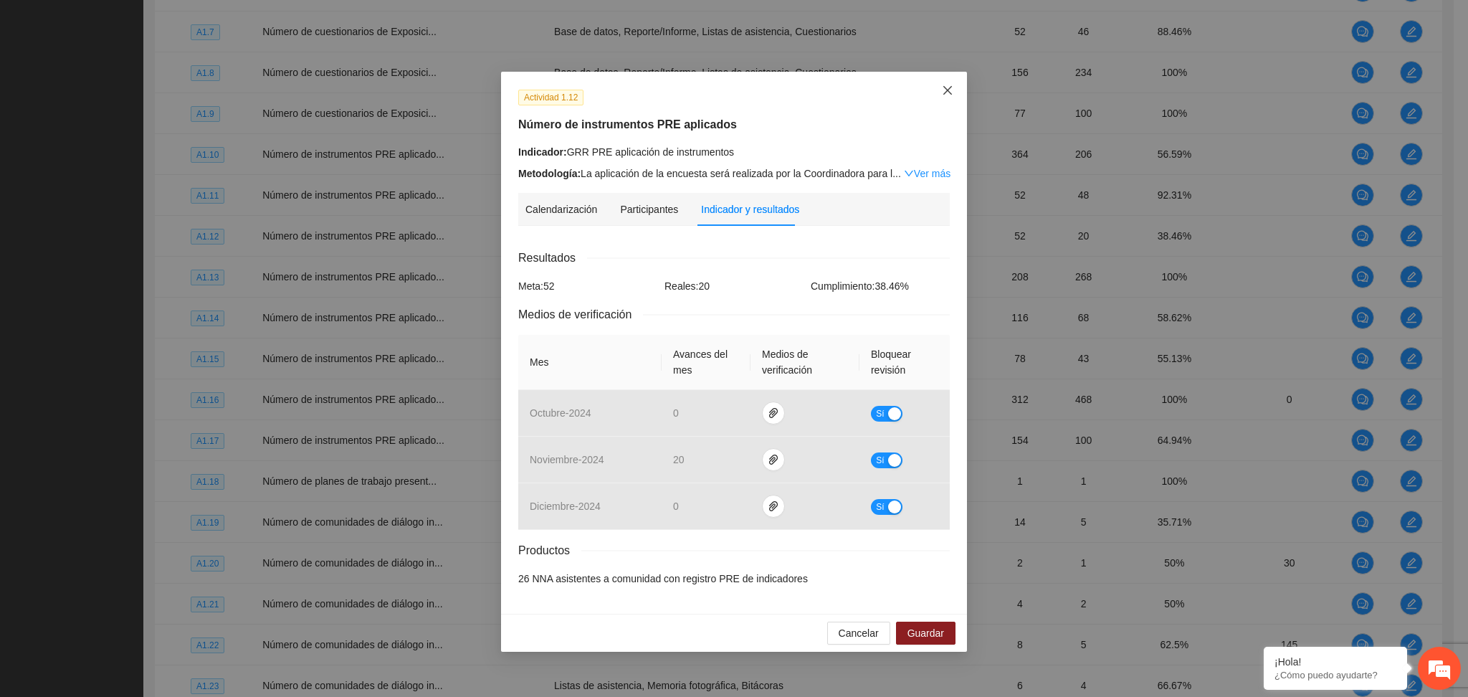
click at [947, 87] on icon "close" at bounding box center [947, 90] width 11 height 11
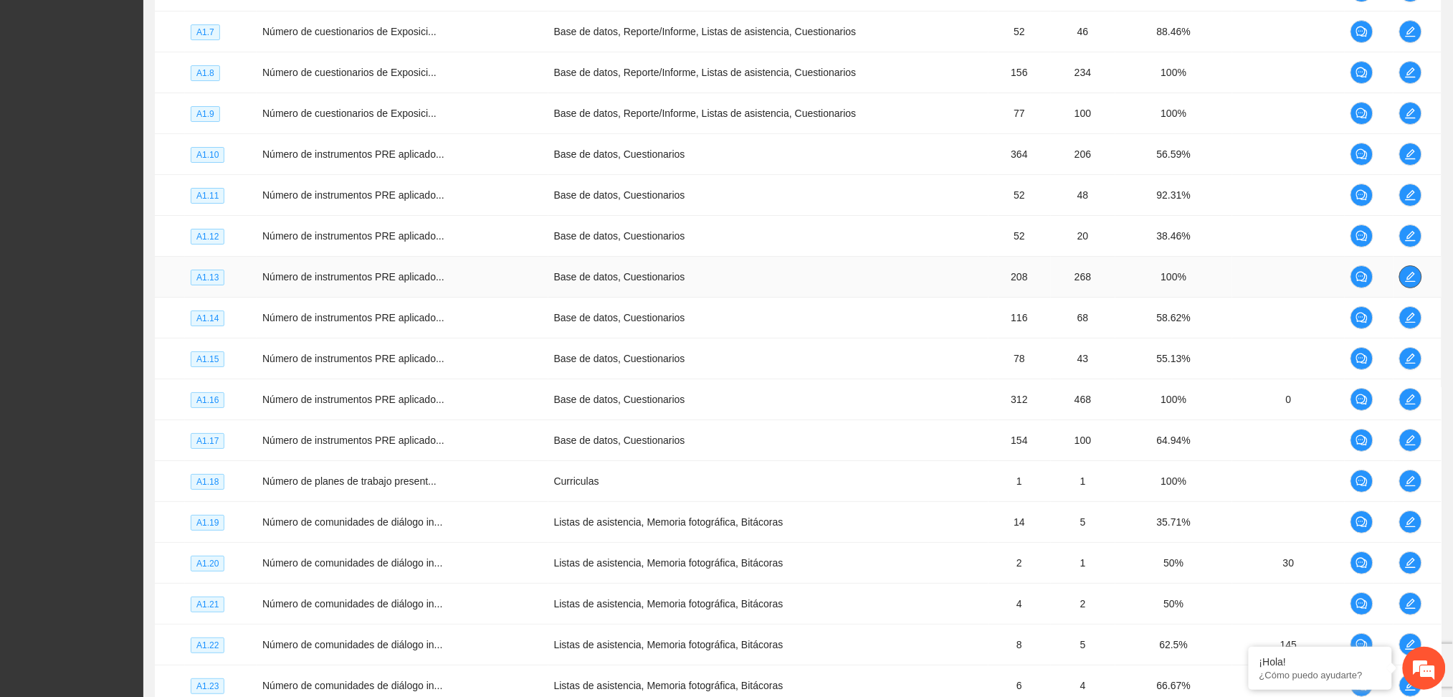
click at [1406, 279] on icon "edit" at bounding box center [1410, 276] width 11 height 11
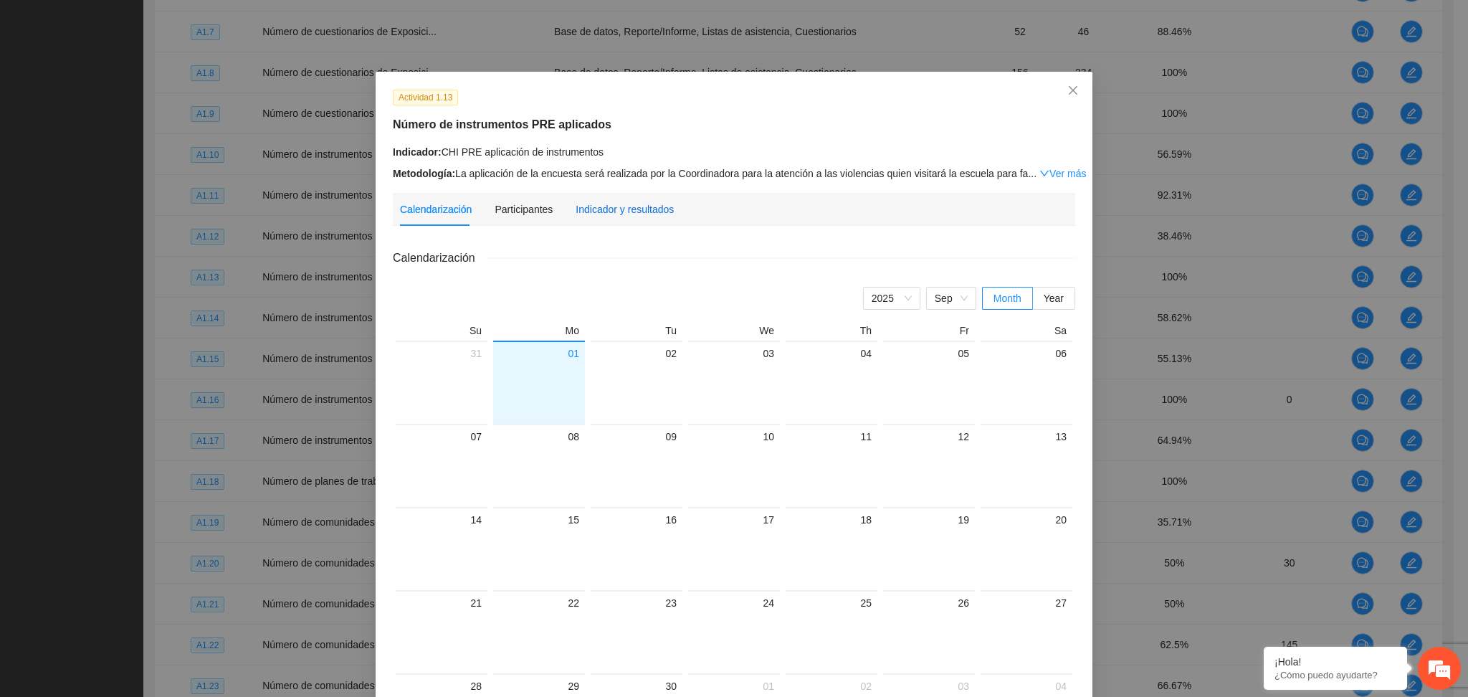
click at [633, 209] on div "Indicador y resultados" at bounding box center [624, 209] width 98 height 16
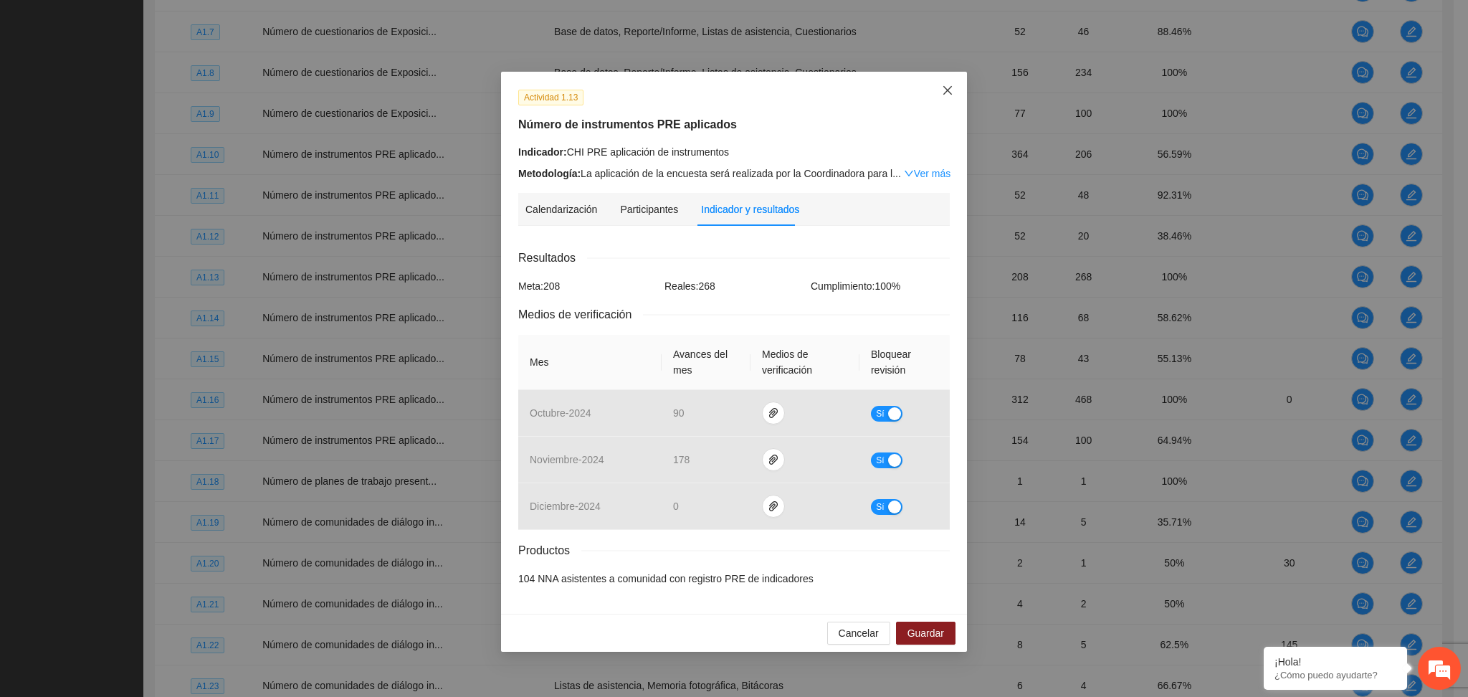
click at [952, 93] on icon "close" at bounding box center [947, 90] width 11 height 11
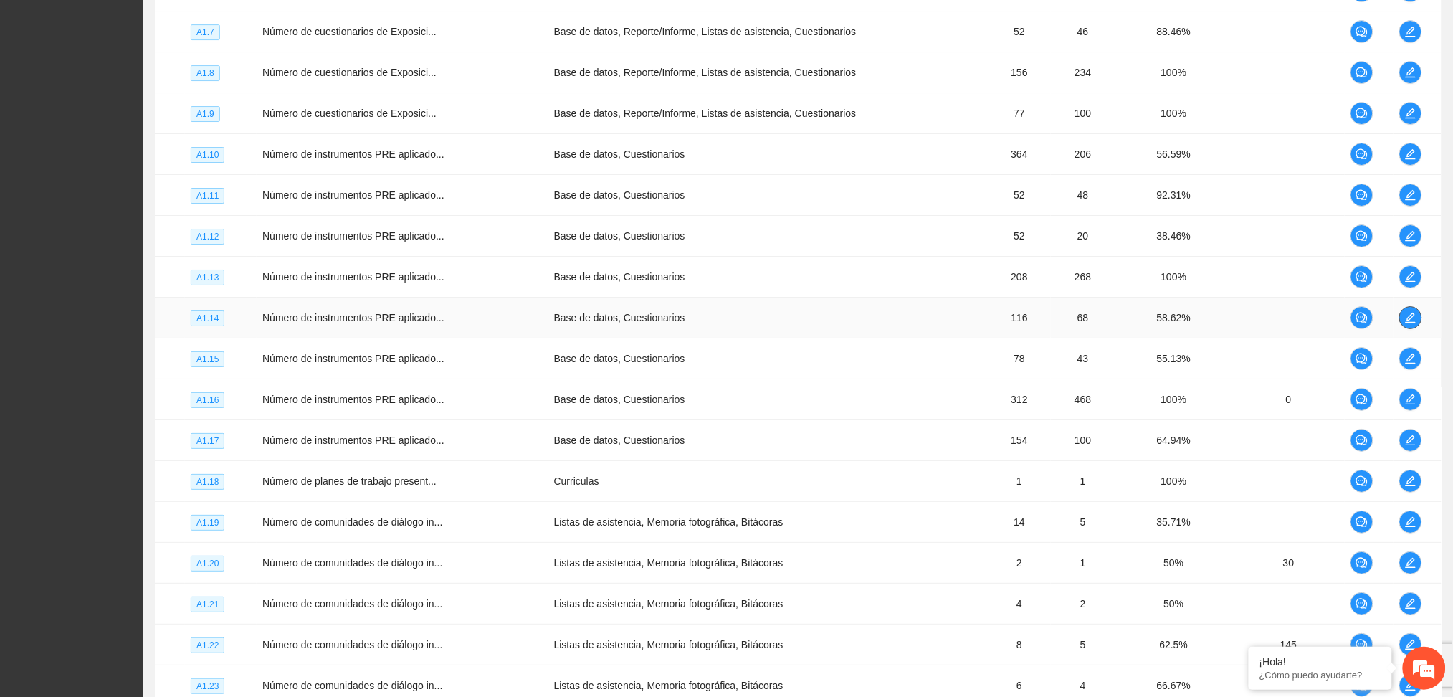
click at [1405, 318] on icon "edit" at bounding box center [1410, 317] width 11 height 11
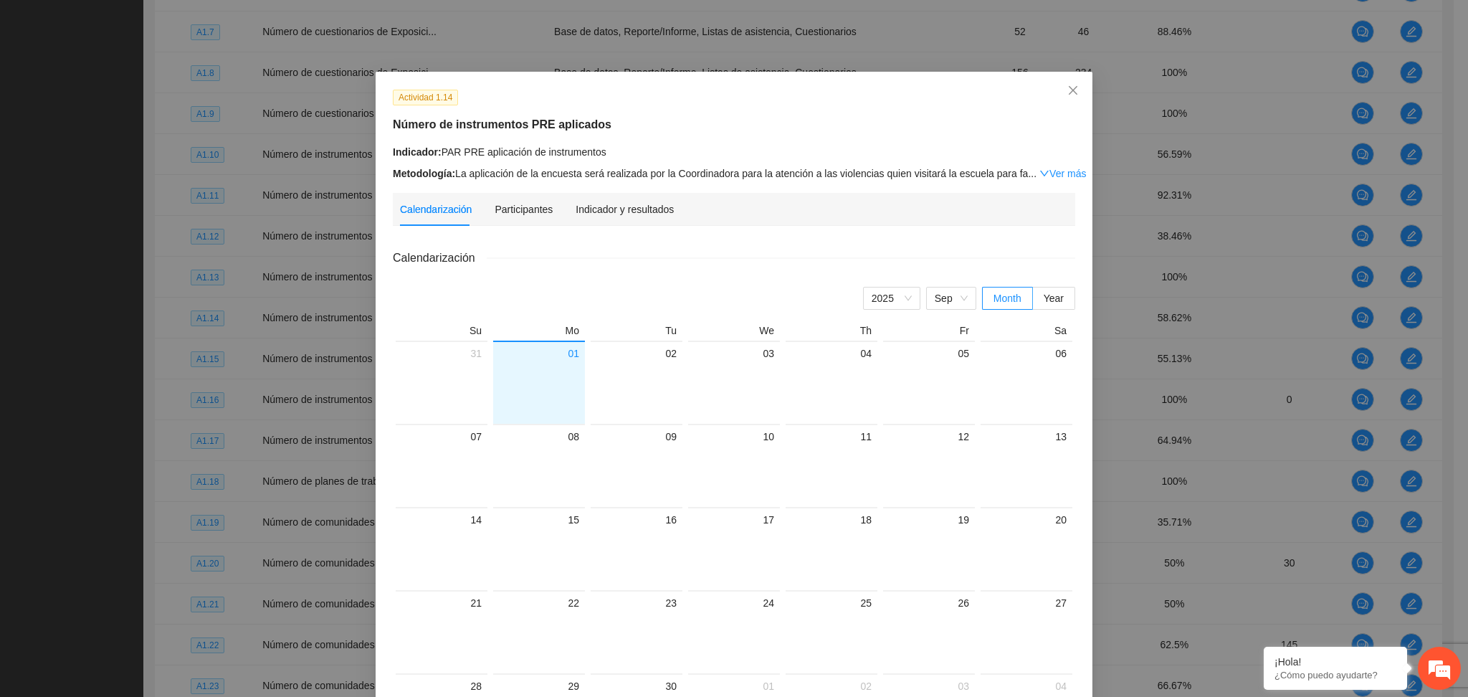
click at [615, 199] on div "Indicador y resultados" at bounding box center [624, 209] width 98 height 33
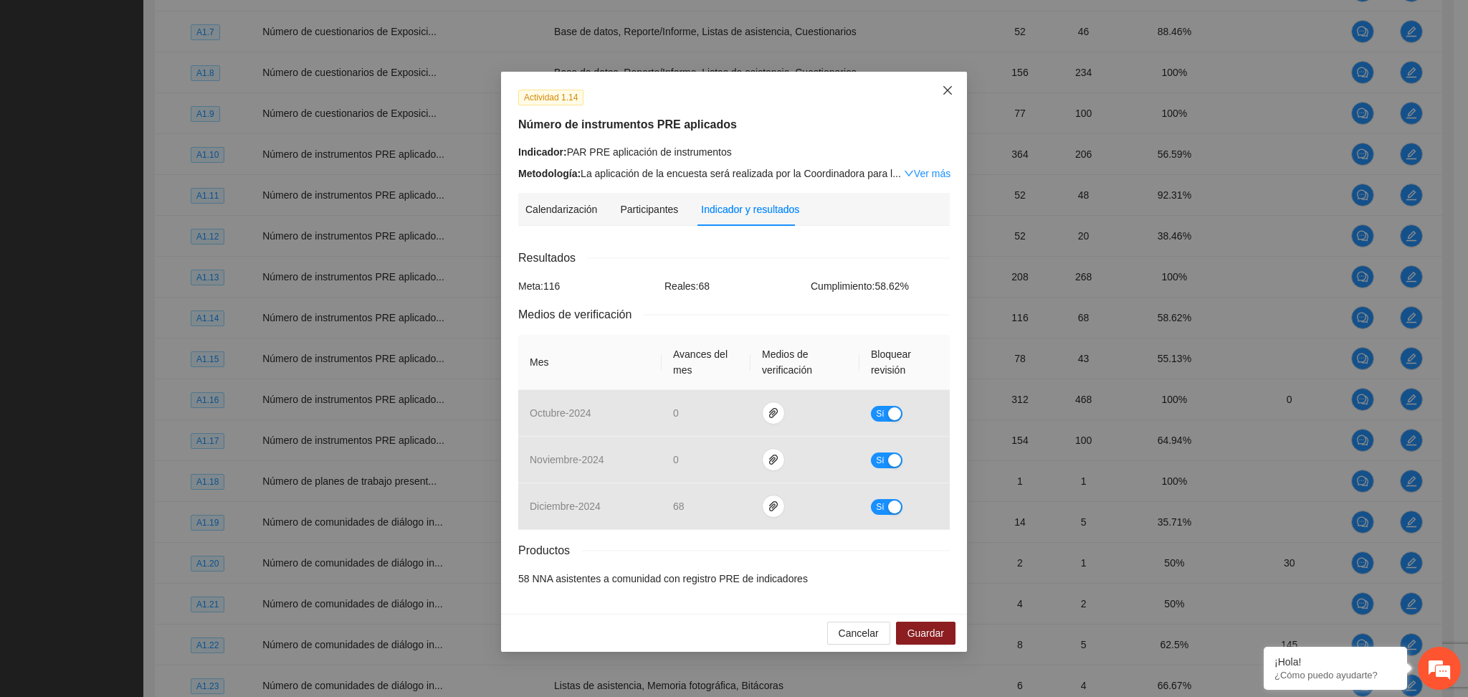
click at [950, 91] on icon "close" at bounding box center [947, 90] width 11 height 11
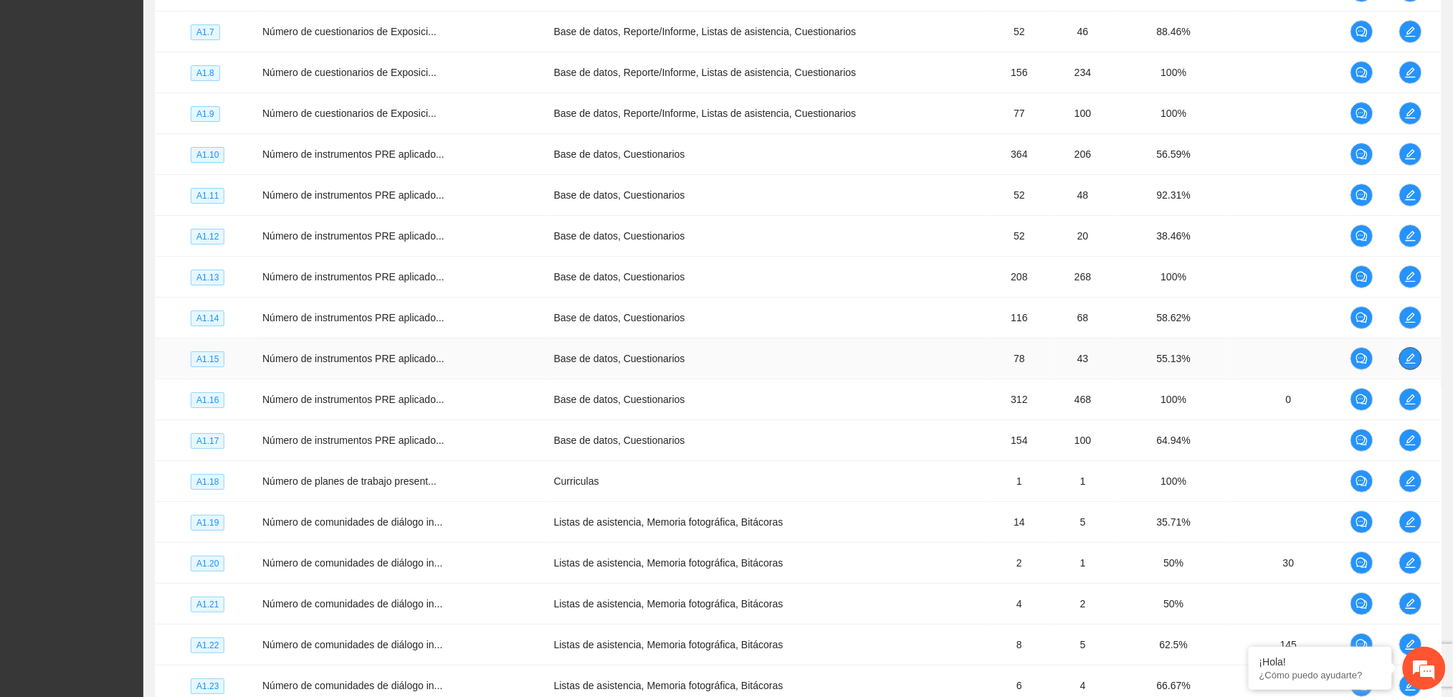
click at [1402, 367] on button "button" at bounding box center [1410, 358] width 23 height 23
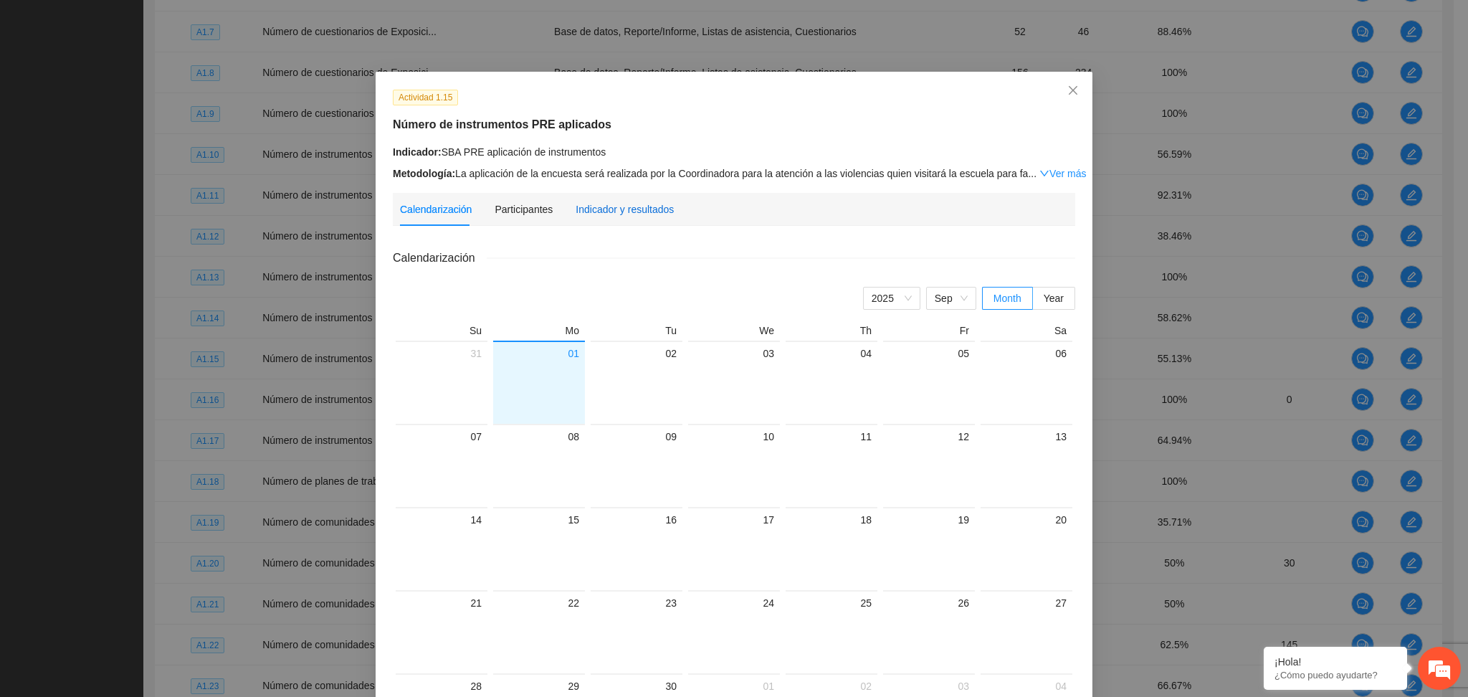
click at [617, 208] on div "Indicador y resultados" at bounding box center [624, 209] width 98 height 16
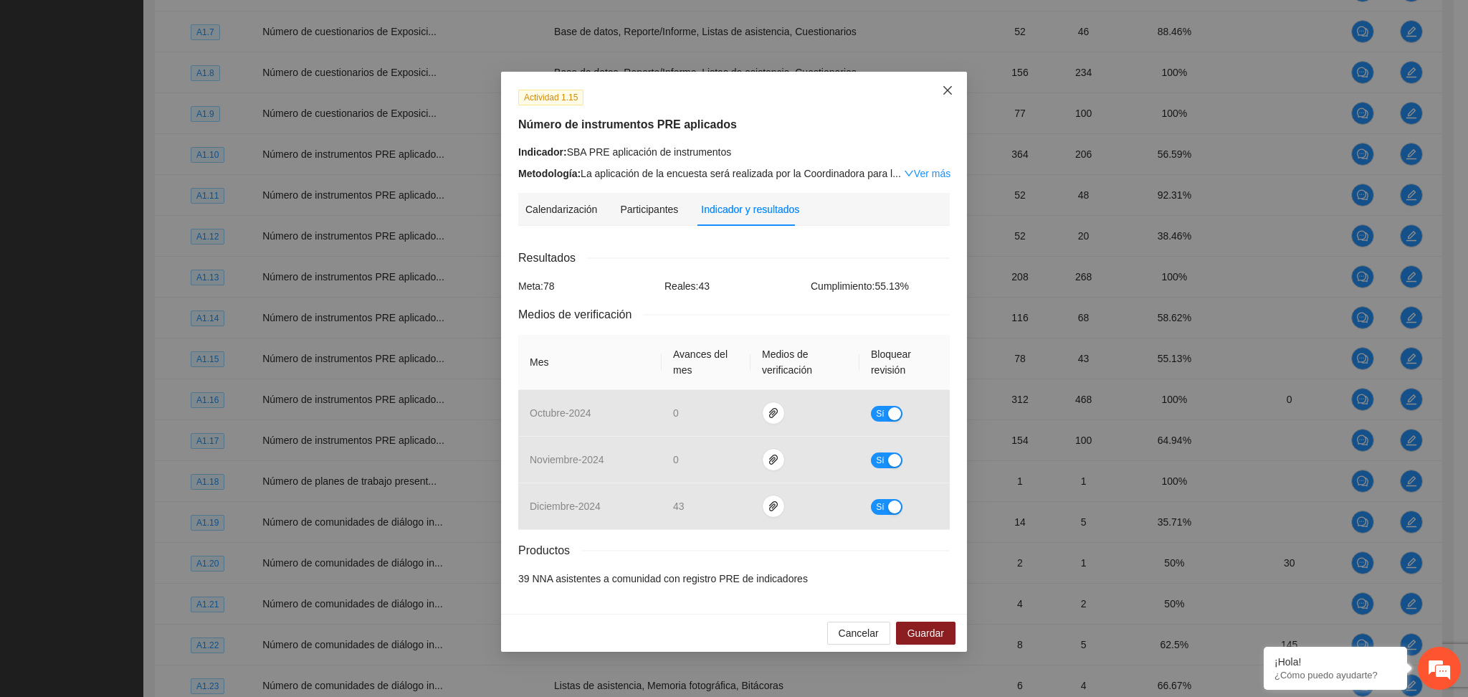
drag, startPoint x: 950, startPoint y: 83, endPoint x: 924, endPoint y: 116, distance: 41.4
click at [950, 84] on span "Close" at bounding box center [947, 91] width 39 height 39
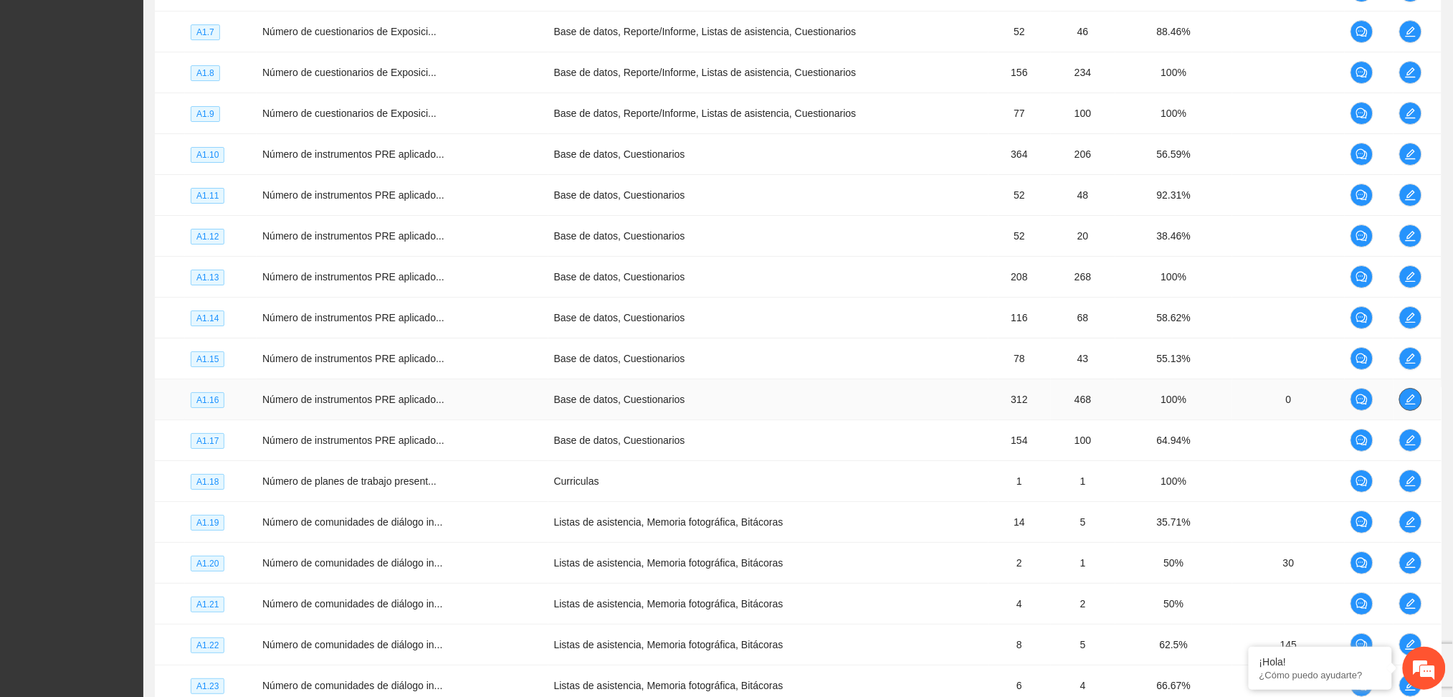
click at [1411, 396] on icon "edit" at bounding box center [1410, 398] width 11 height 11
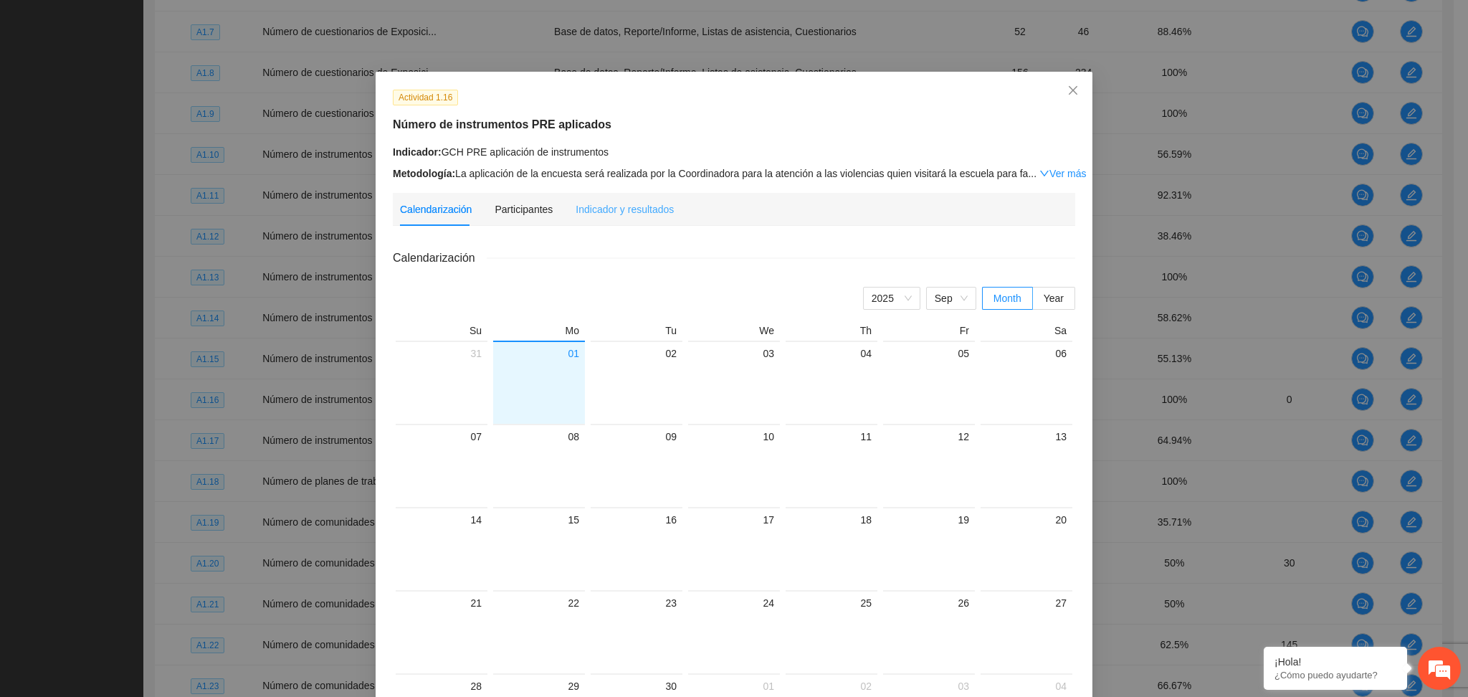
click at [606, 198] on div "Indicador y resultados" at bounding box center [624, 209] width 98 height 33
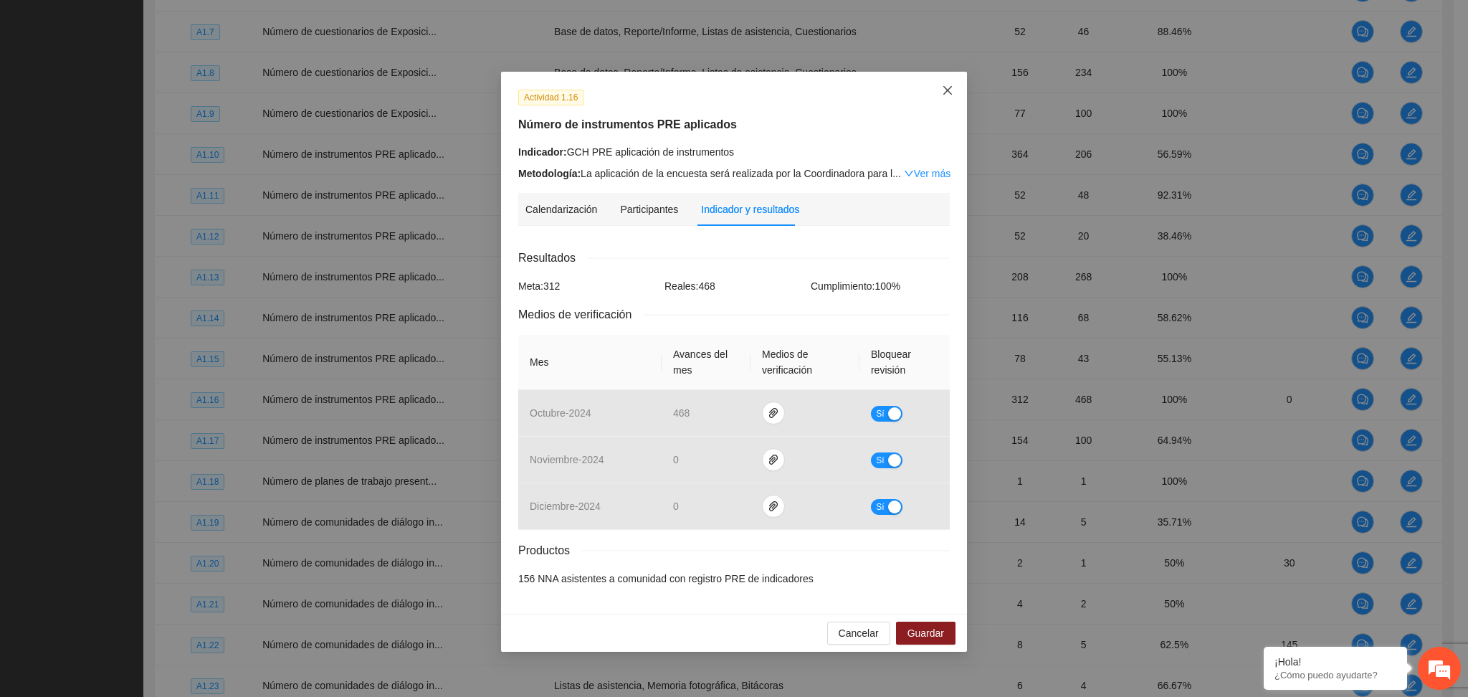
click at [942, 91] on icon "close" at bounding box center [947, 90] width 11 height 11
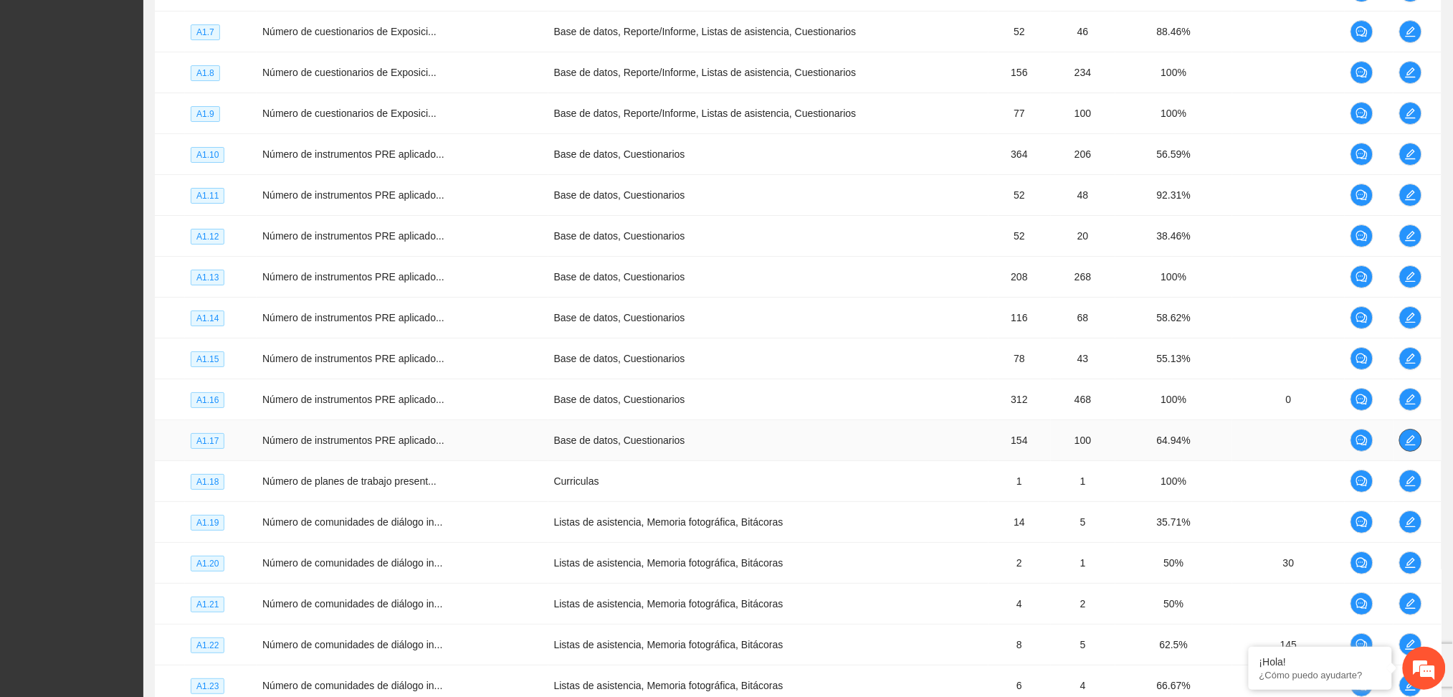
click at [1407, 443] on icon "edit" at bounding box center [1410, 439] width 11 height 11
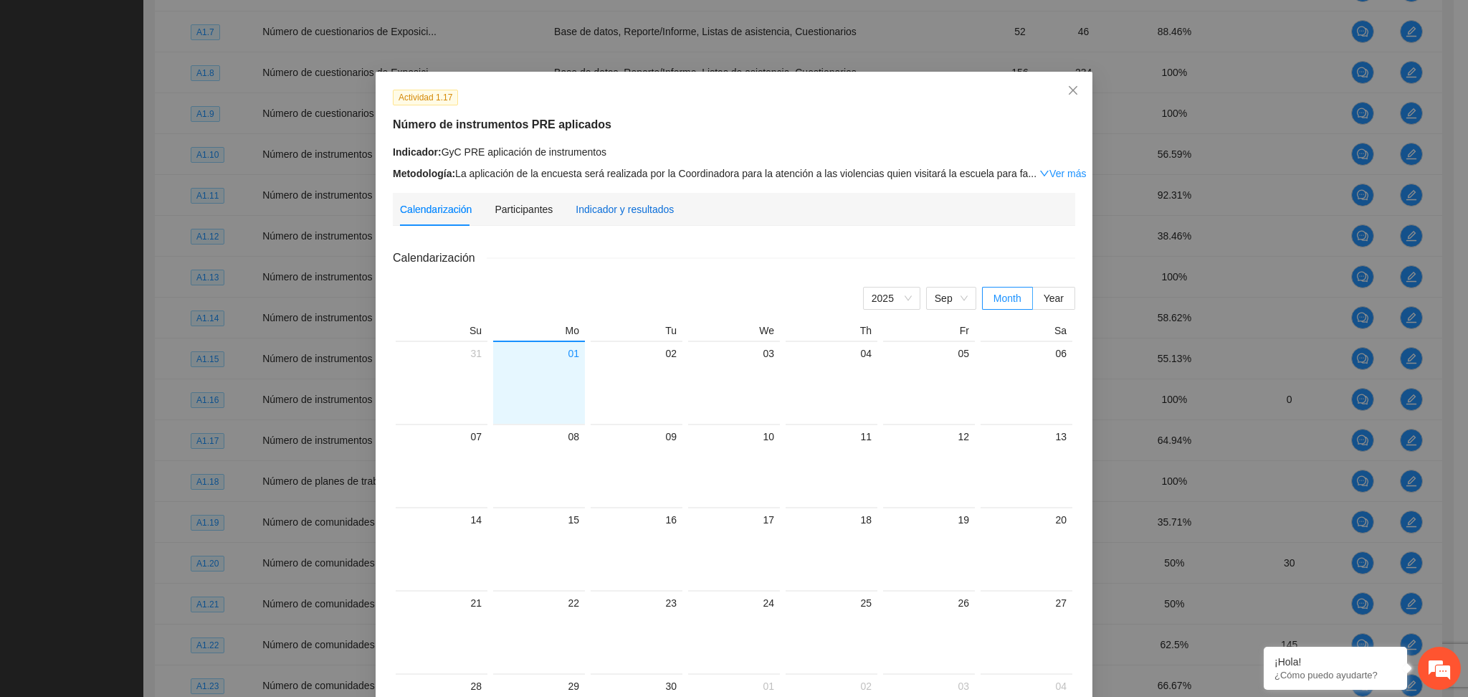
click at [611, 204] on div "Indicador y resultados" at bounding box center [624, 209] width 98 height 16
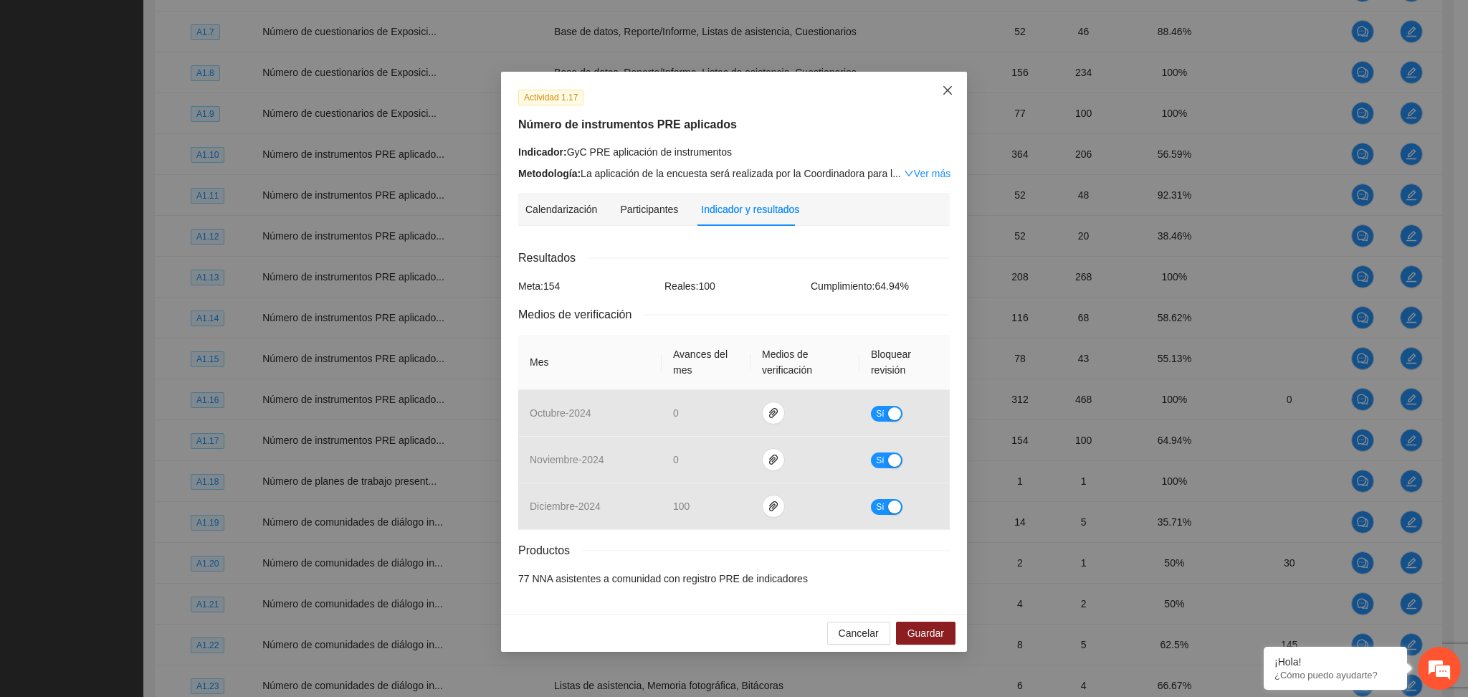
drag, startPoint x: 955, startPoint y: 90, endPoint x: 947, endPoint y: 90, distance: 8.6
click at [950, 90] on span "Close" at bounding box center [947, 91] width 39 height 39
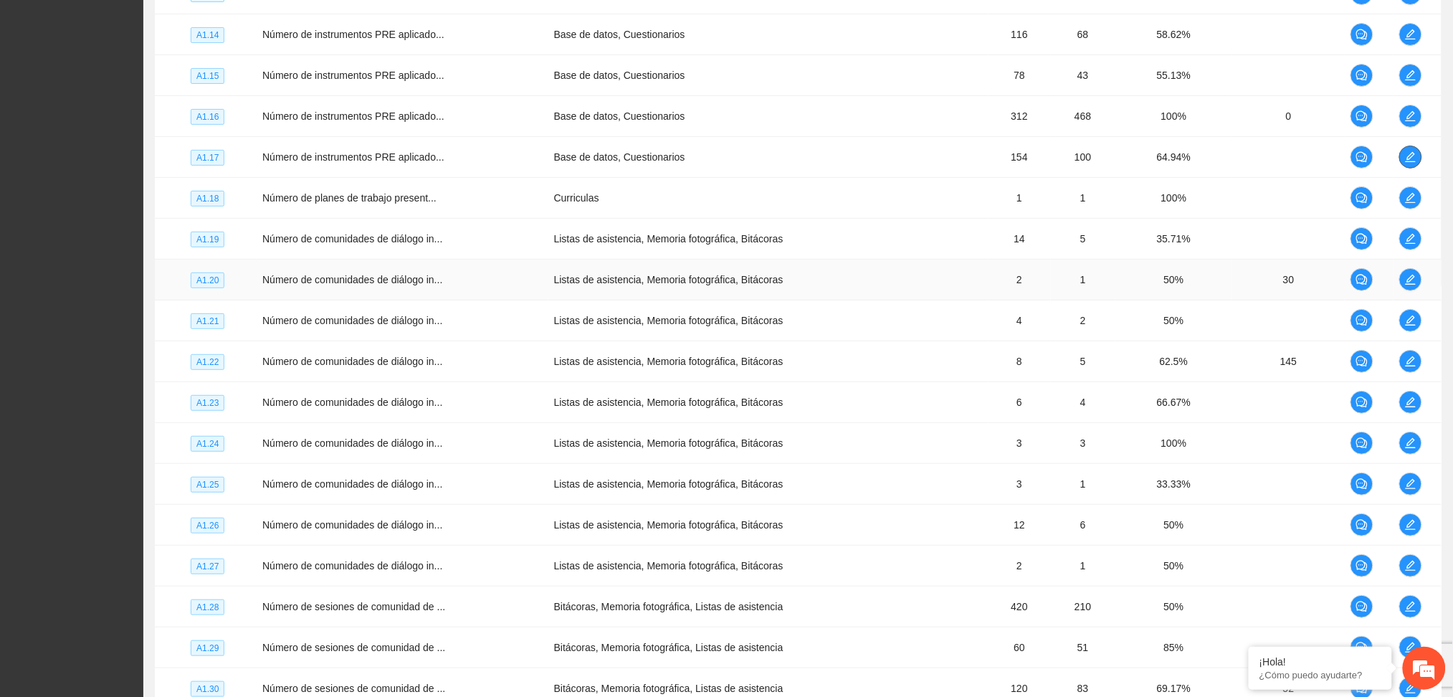
scroll to position [2055, 0]
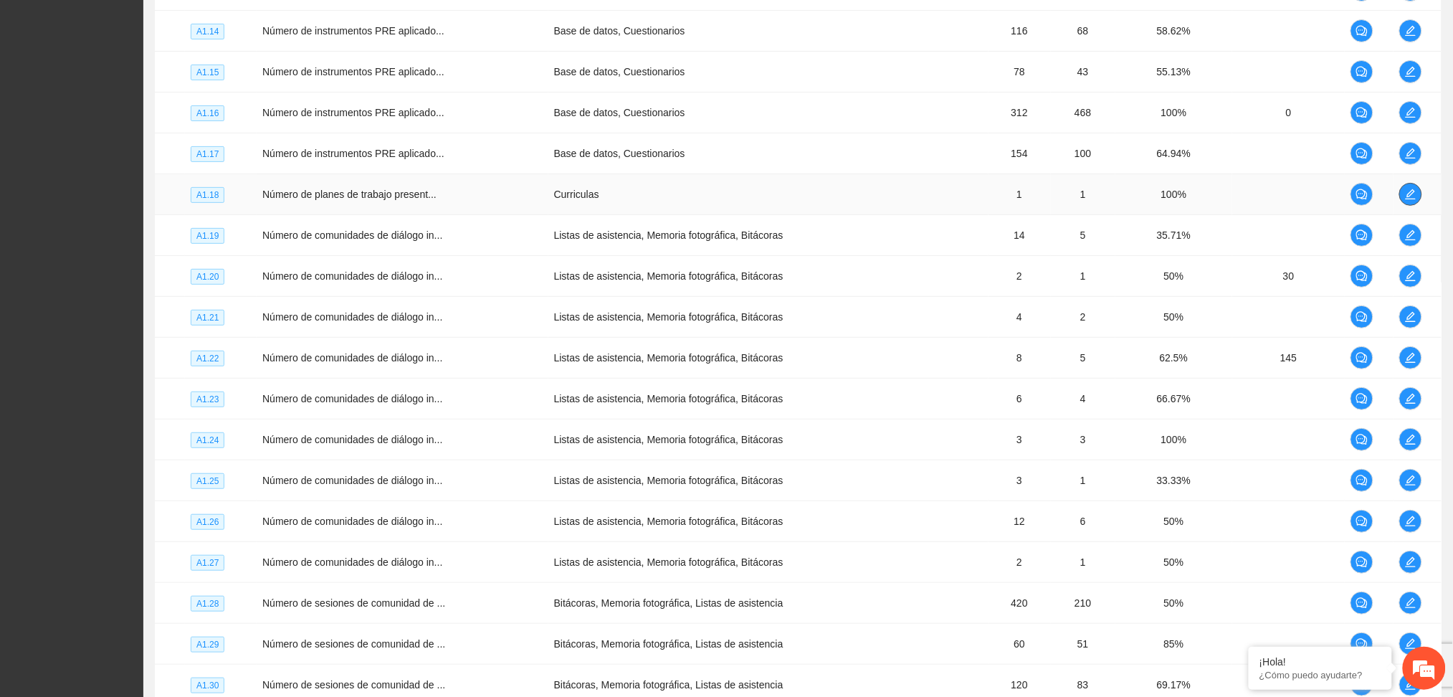
click at [1407, 196] on icon "edit" at bounding box center [1410, 193] width 11 height 11
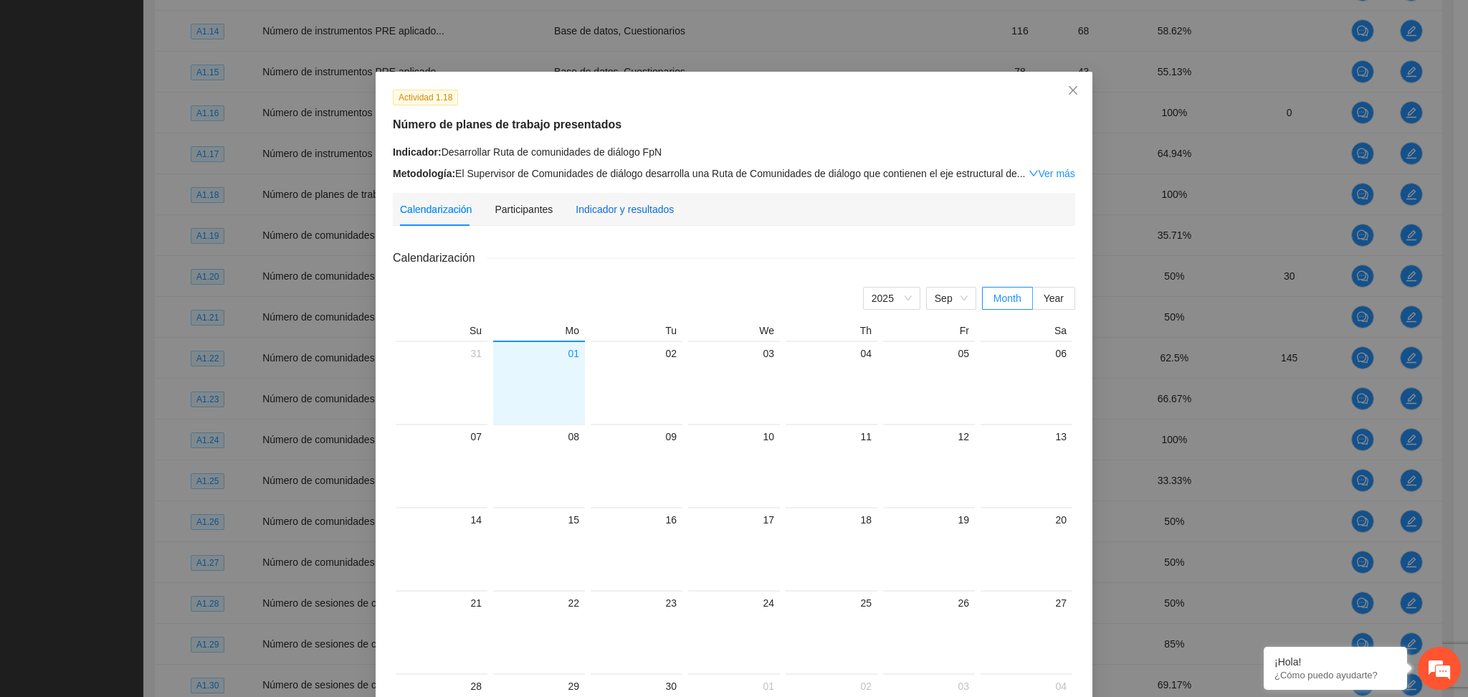
drag, startPoint x: 622, startPoint y: 209, endPoint x: 598, endPoint y: 236, distance: 36.5
click at [621, 209] on div "Indicador y resultados" at bounding box center [624, 209] width 98 height 16
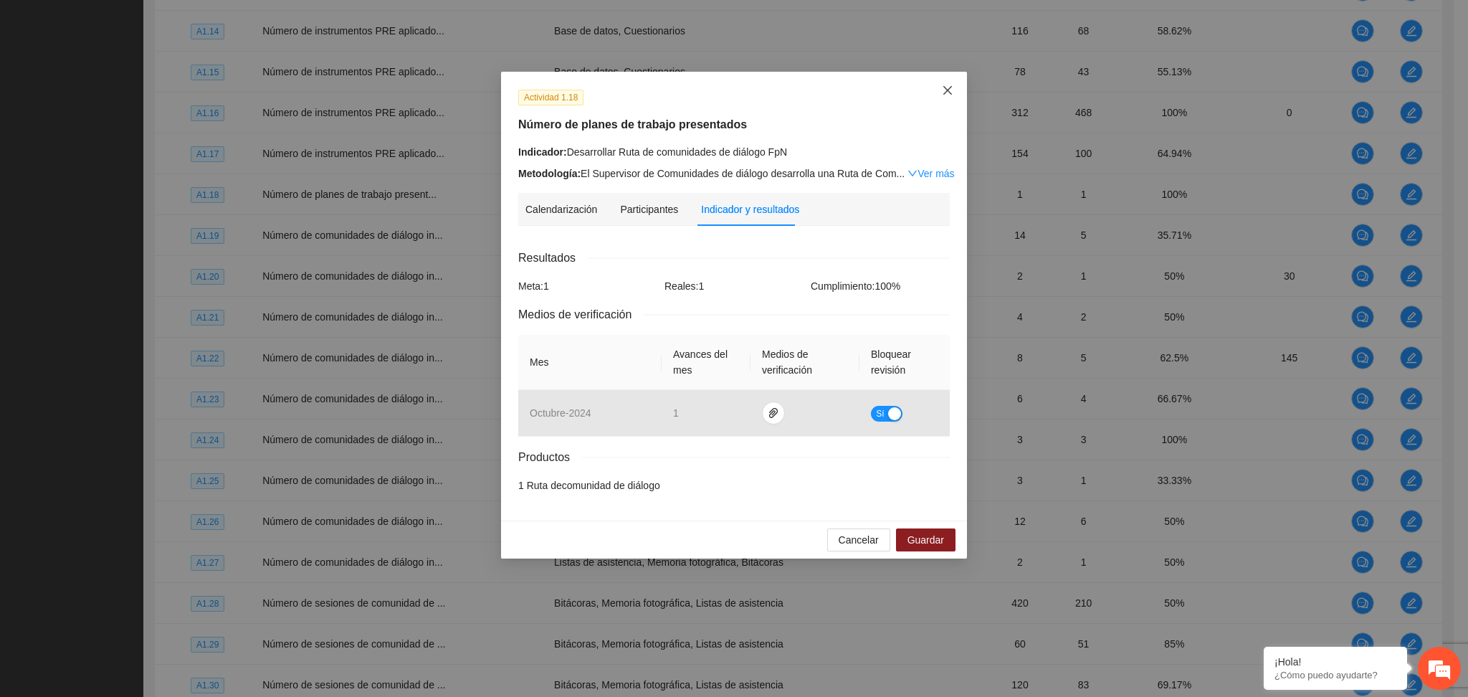
click at [947, 85] on icon "close" at bounding box center [947, 90] width 11 height 11
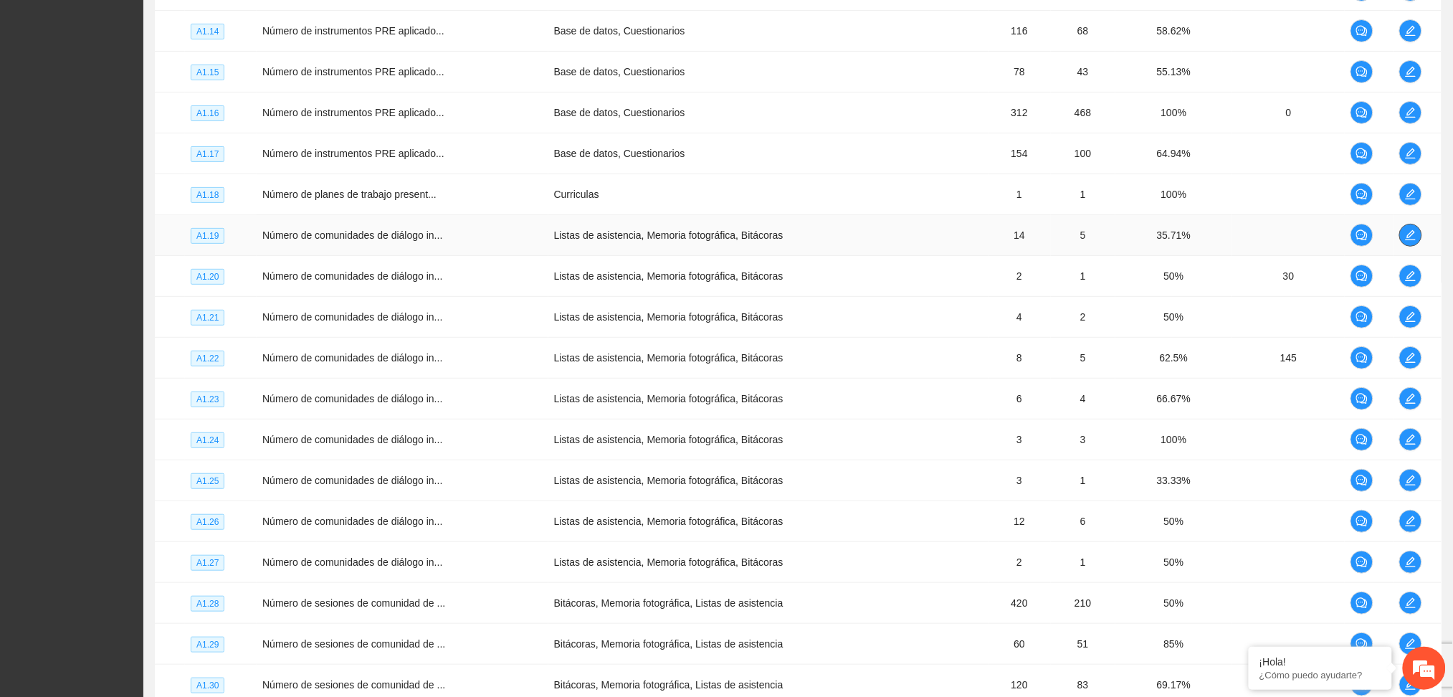
click at [1413, 239] on icon "edit" at bounding box center [1410, 234] width 11 height 11
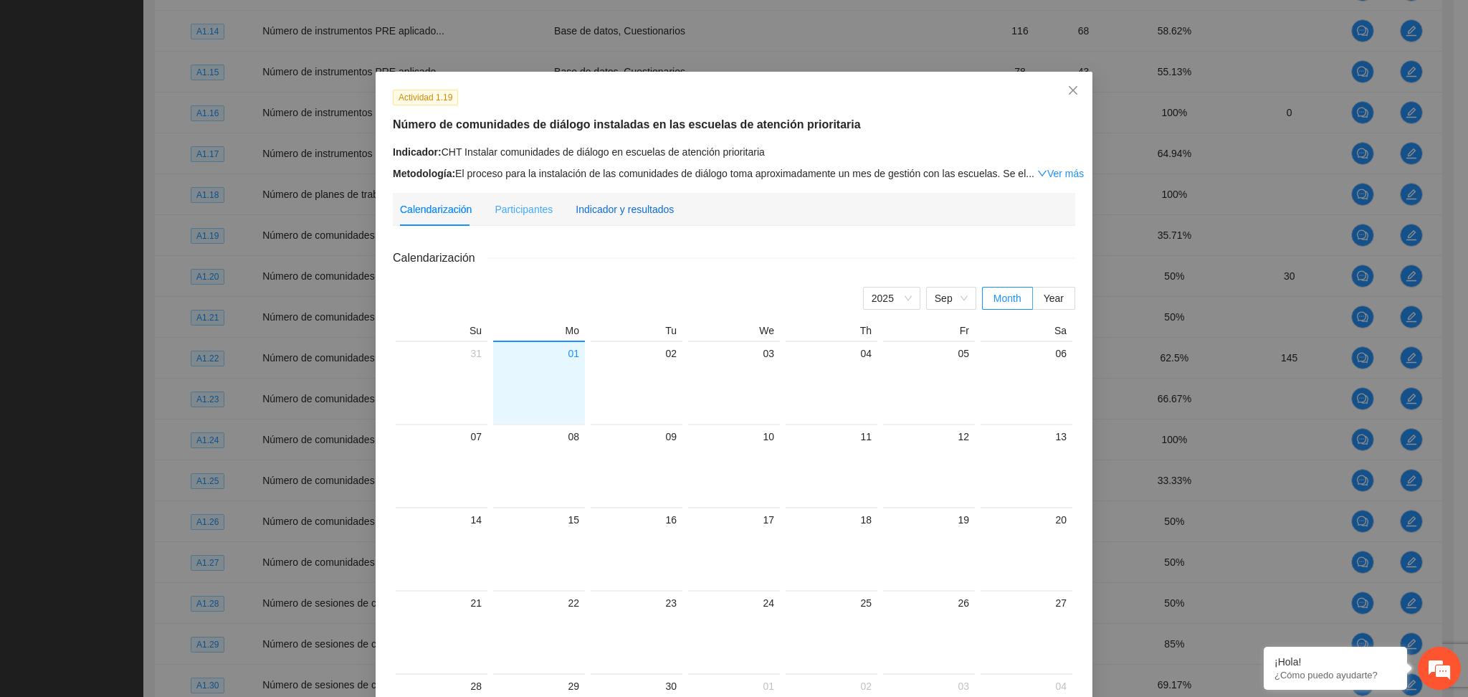
click at [623, 211] on div "Indicador y resultados" at bounding box center [624, 209] width 98 height 16
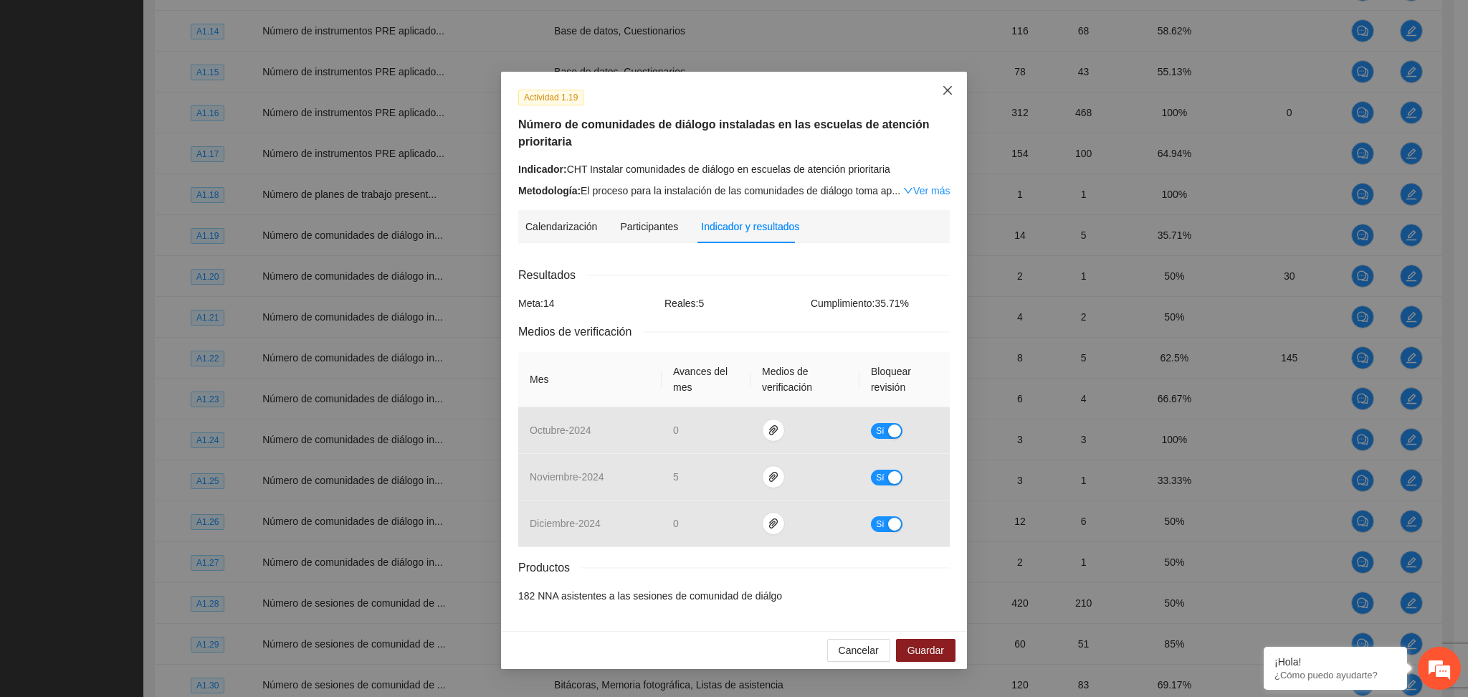
click at [950, 87] on icon "close" at bounding box center [947, 90] width 9 height 9
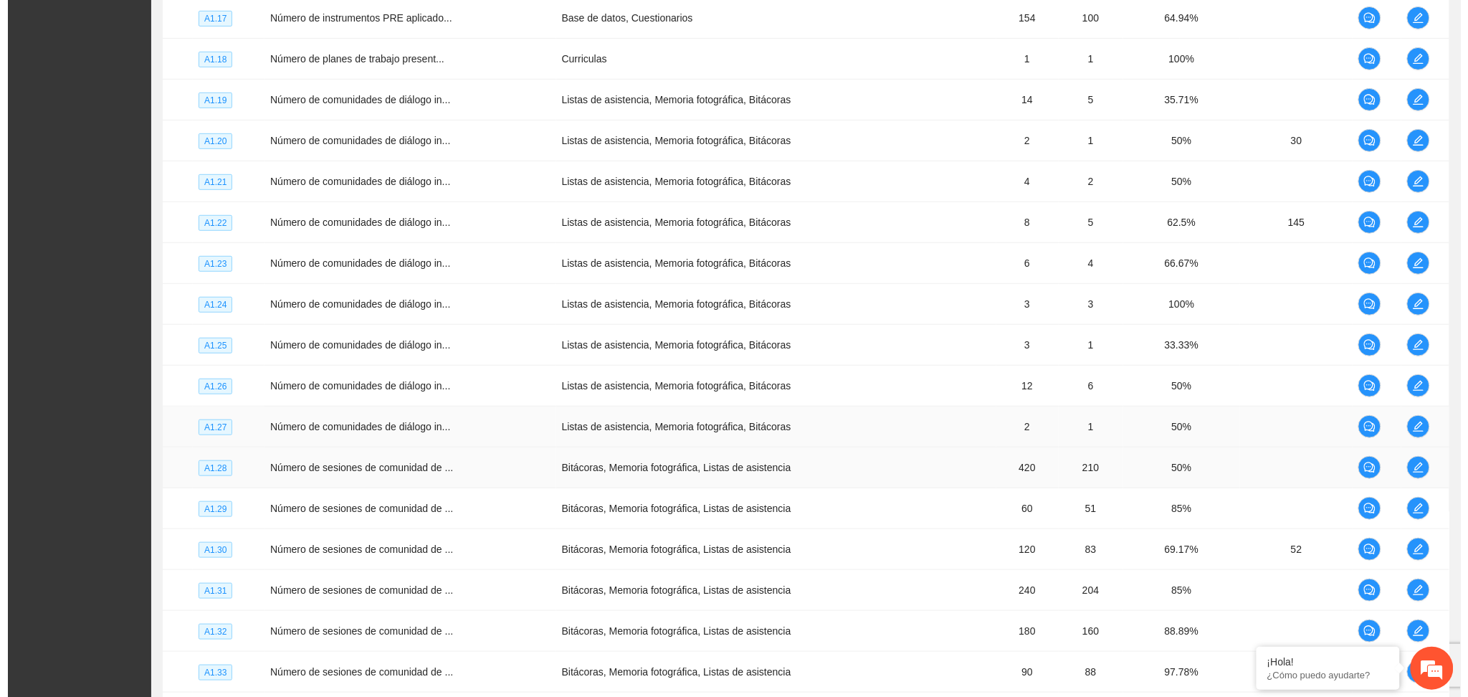
scroll to position [2245, 0]
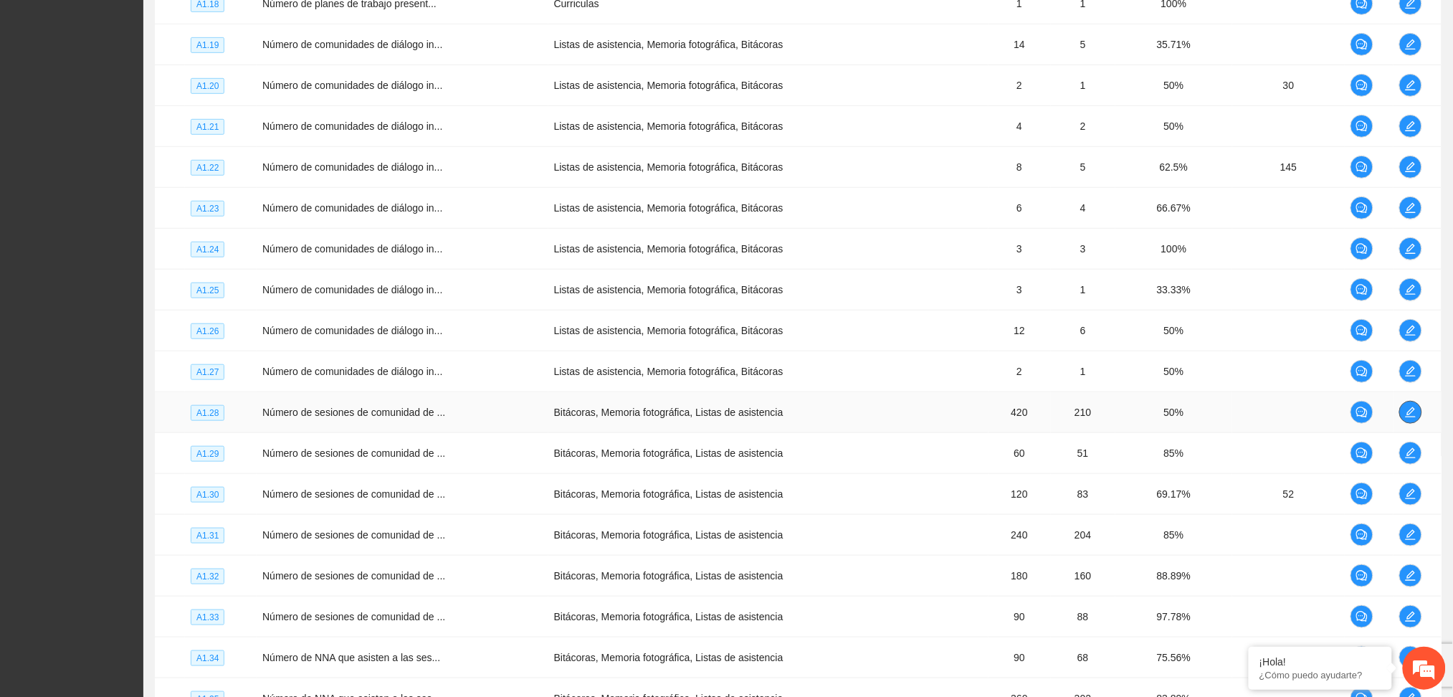
click at [1420, 418] on span "edit" at bounding box center [1410, 411] width 21 height 11
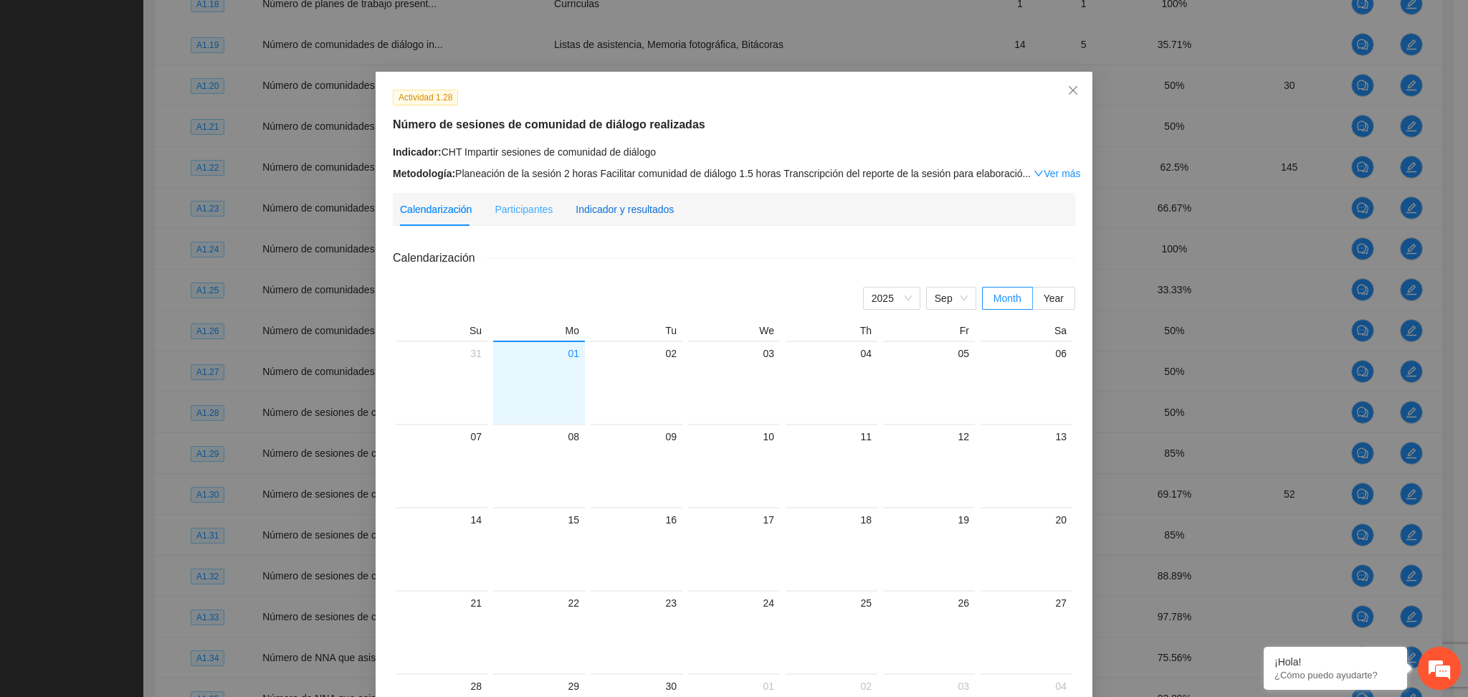
click at [646, 201] on div "Indicador y resultados" at bounding box center [624, 209] width 98 height 16
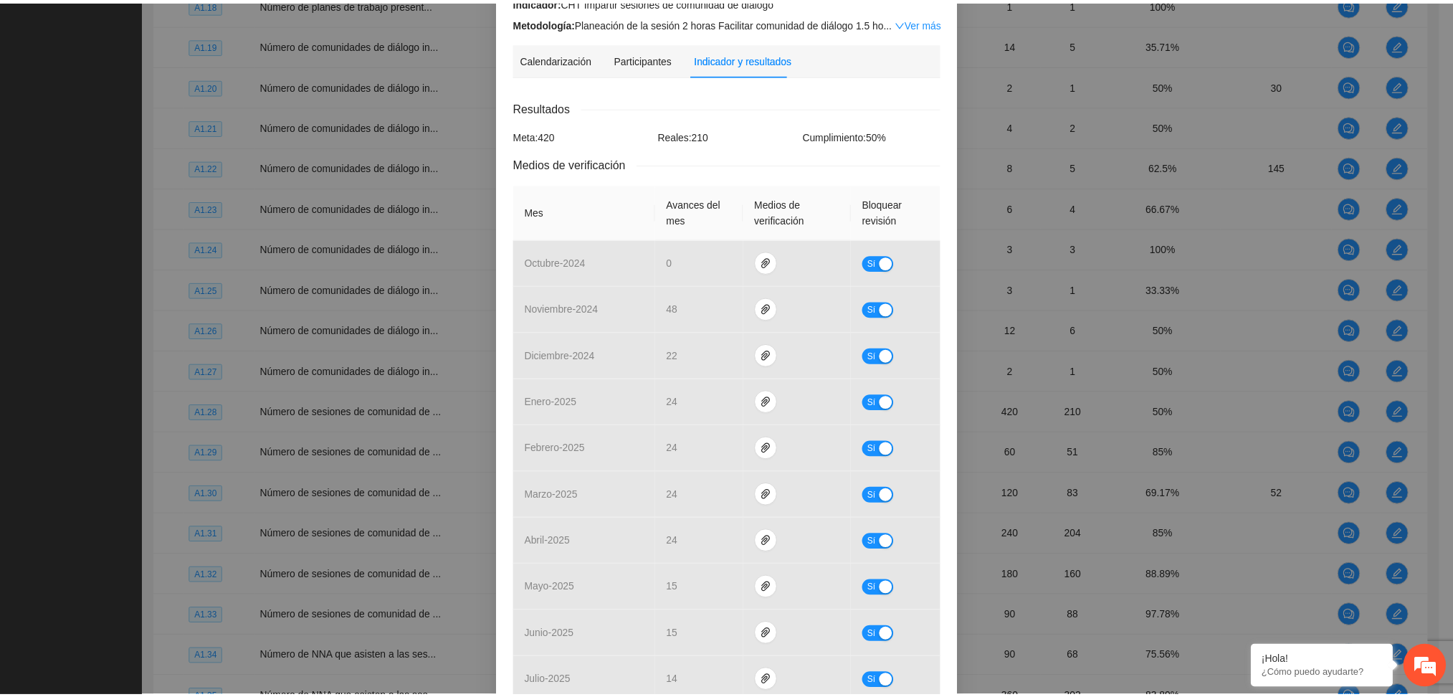
scroll to position [0, 0]
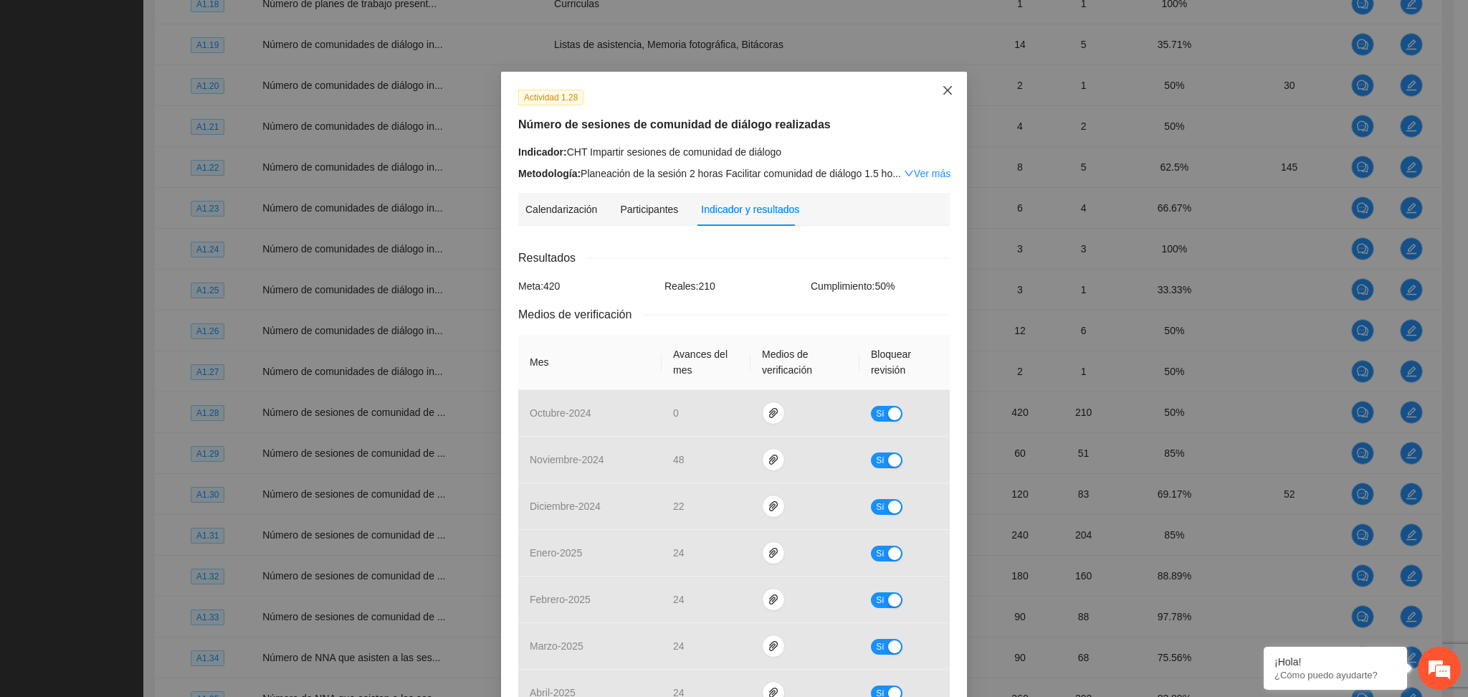
click at [940, 84] on span "Close" at bounding box center [947, 91] width 39 height 39
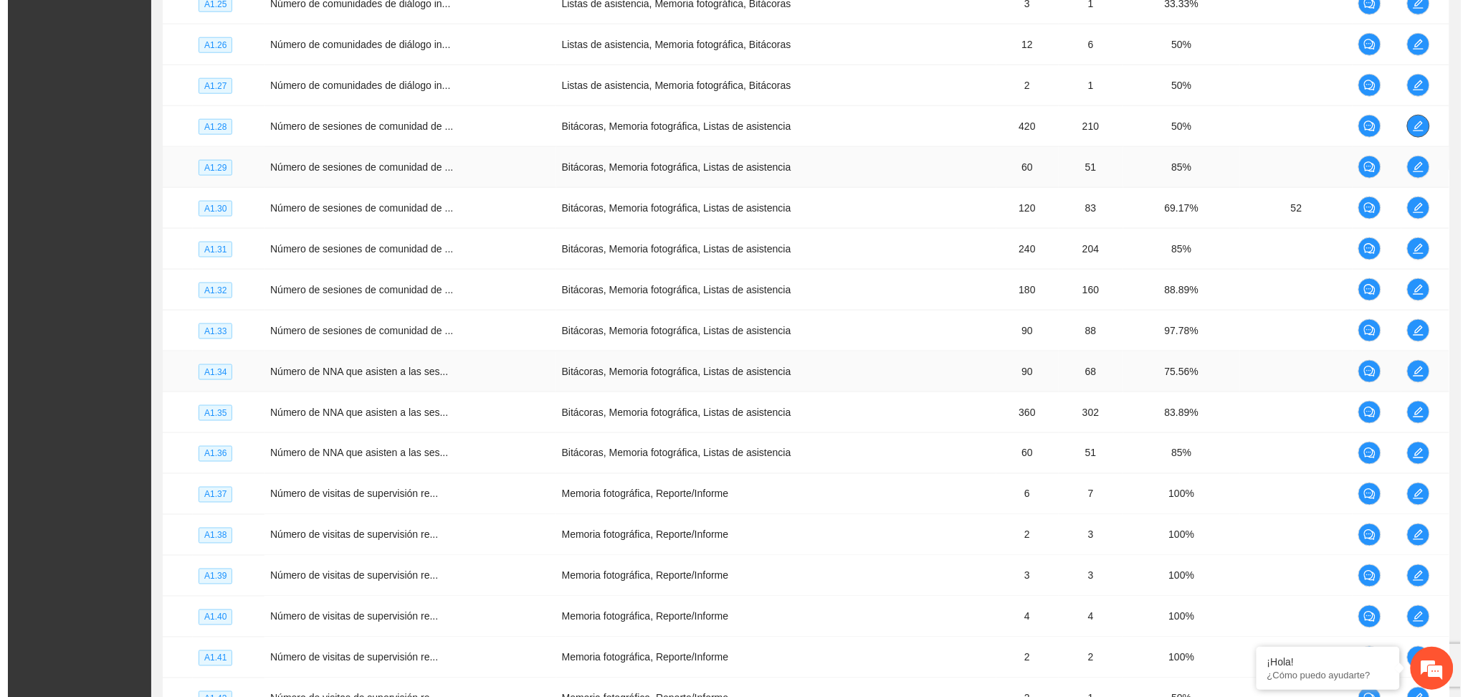
scroll to position [2532, 0]
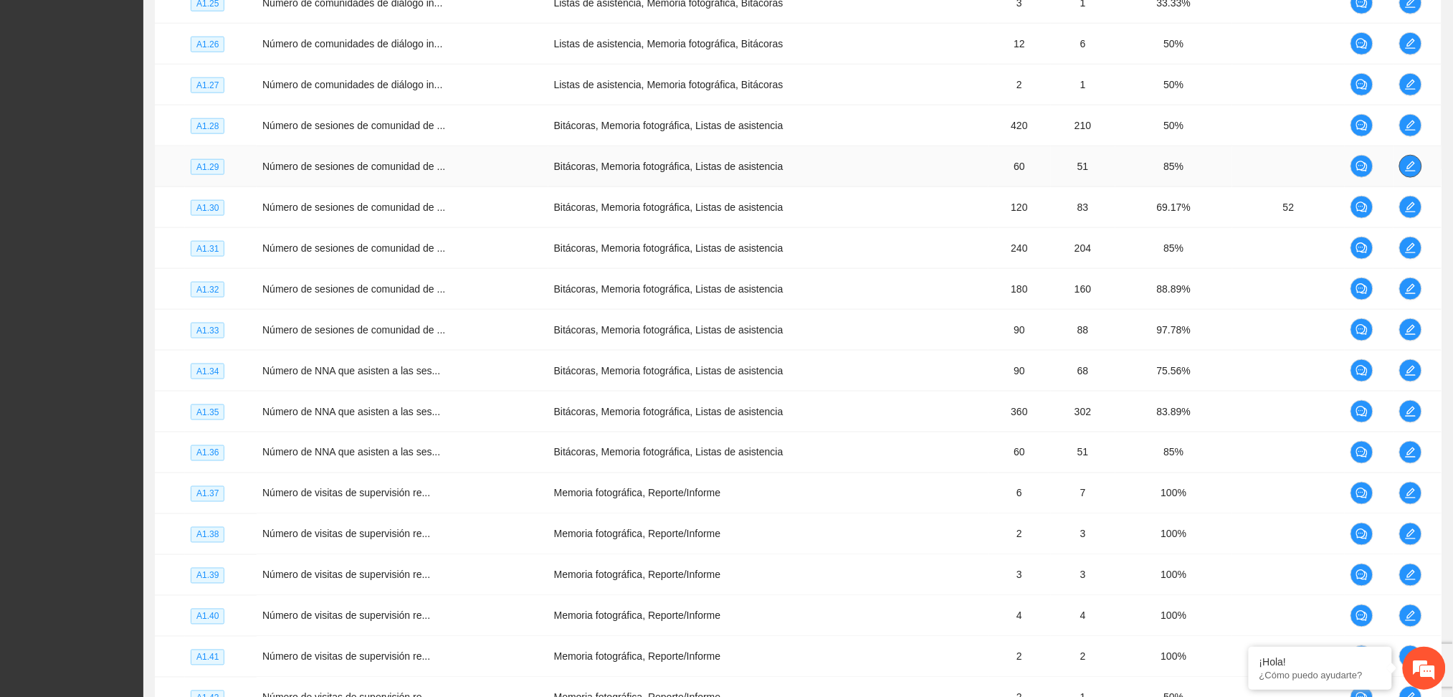
click at [1407, 165] on icon "edit" at bounding box center [1410, 166] width 11 height 11
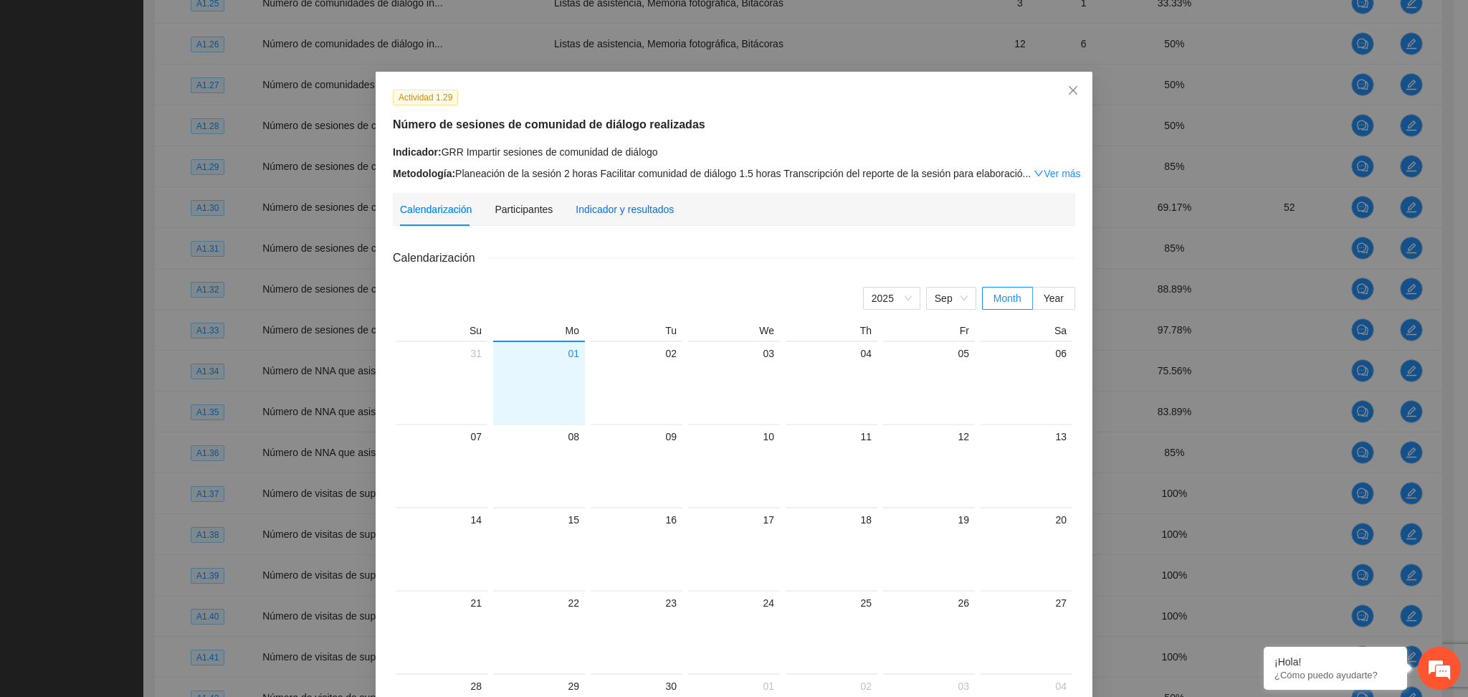
drag, startPoint x: 613, startPoint y: 206, endPoint x: 612, endPoint y: 218, distance: 12.2
click at [612, 206] on div "Indicador y resultados" at bounding box center [624, 209] width 98 height 16
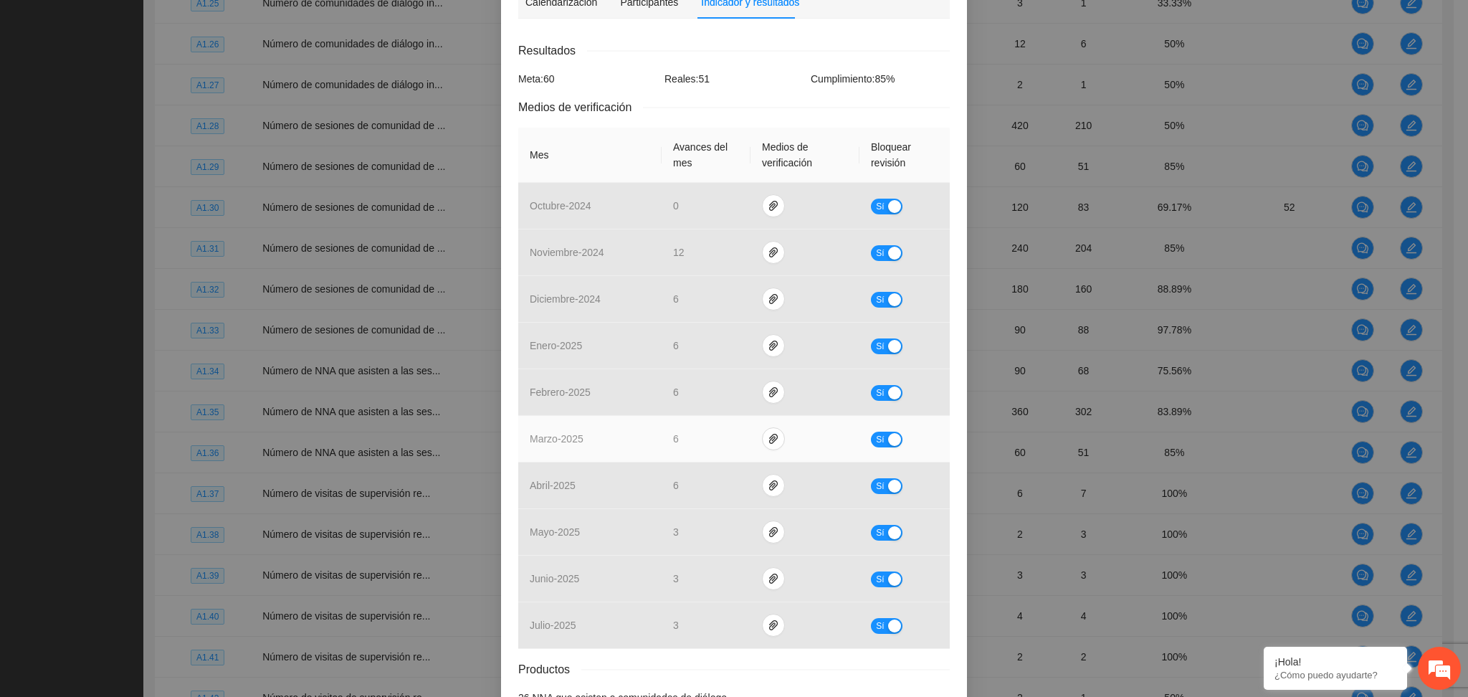
scroll to position [12, 0]
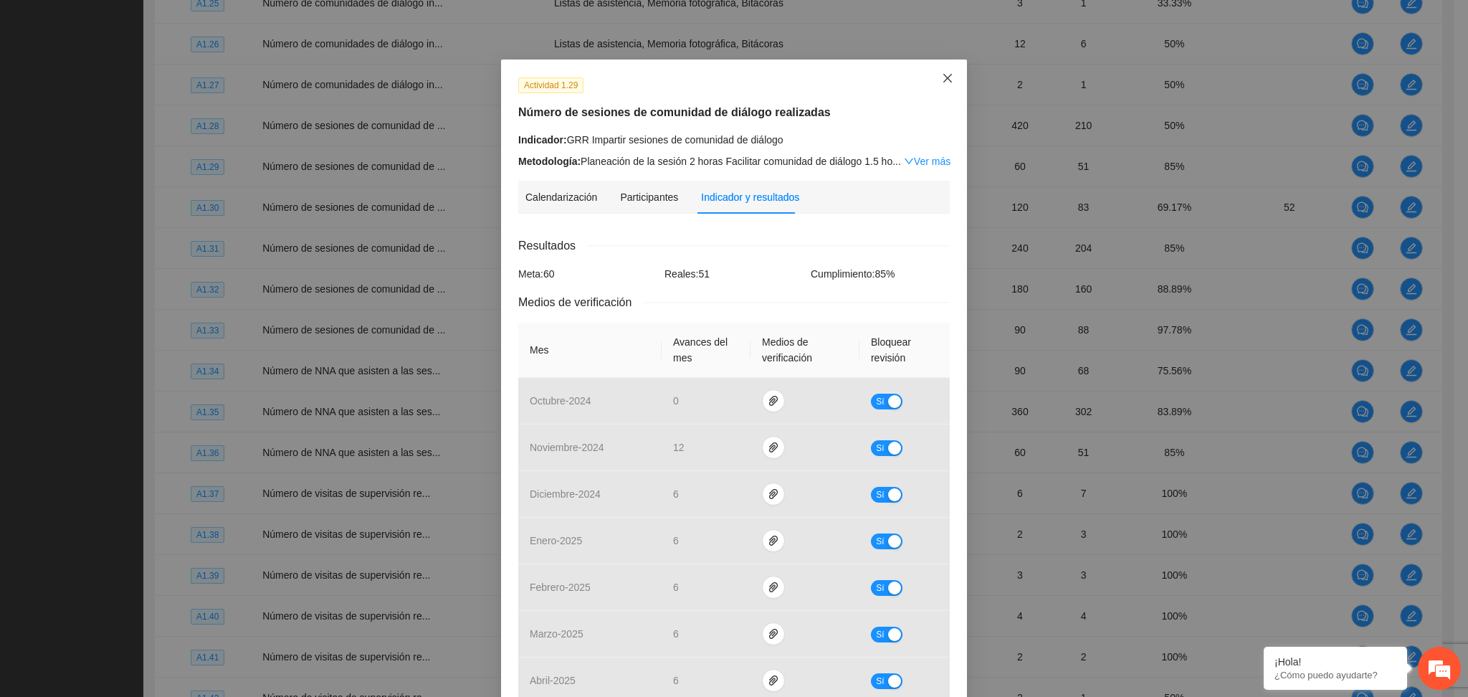
drag, startPoint x: 929, startPoint y: 85, endPoint x: 925, endPoint y: 92, distance: 8.0
click at [929, 84] on span "Close" at bounding box center [947, 78] width 39 height 39
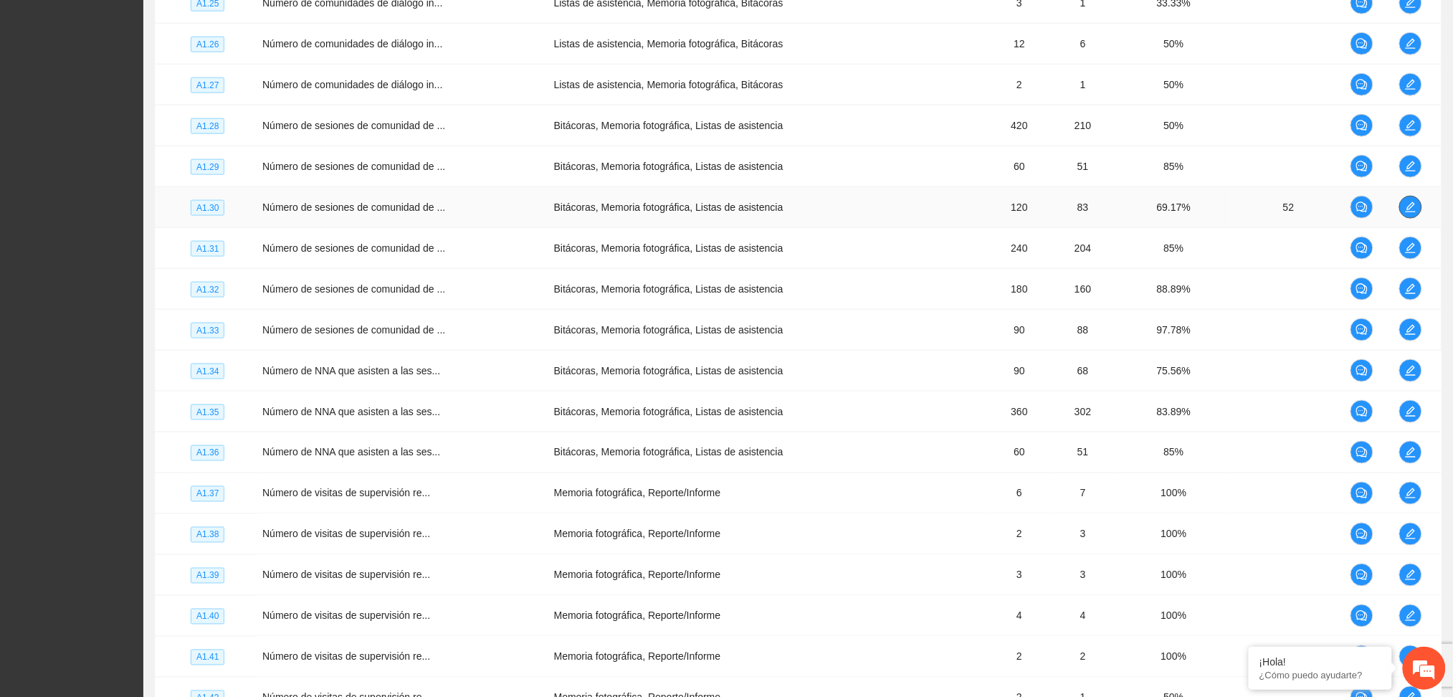
click at [1408, 205] on icon "edit" at bounding box center [1410, 206] width 11 height 11
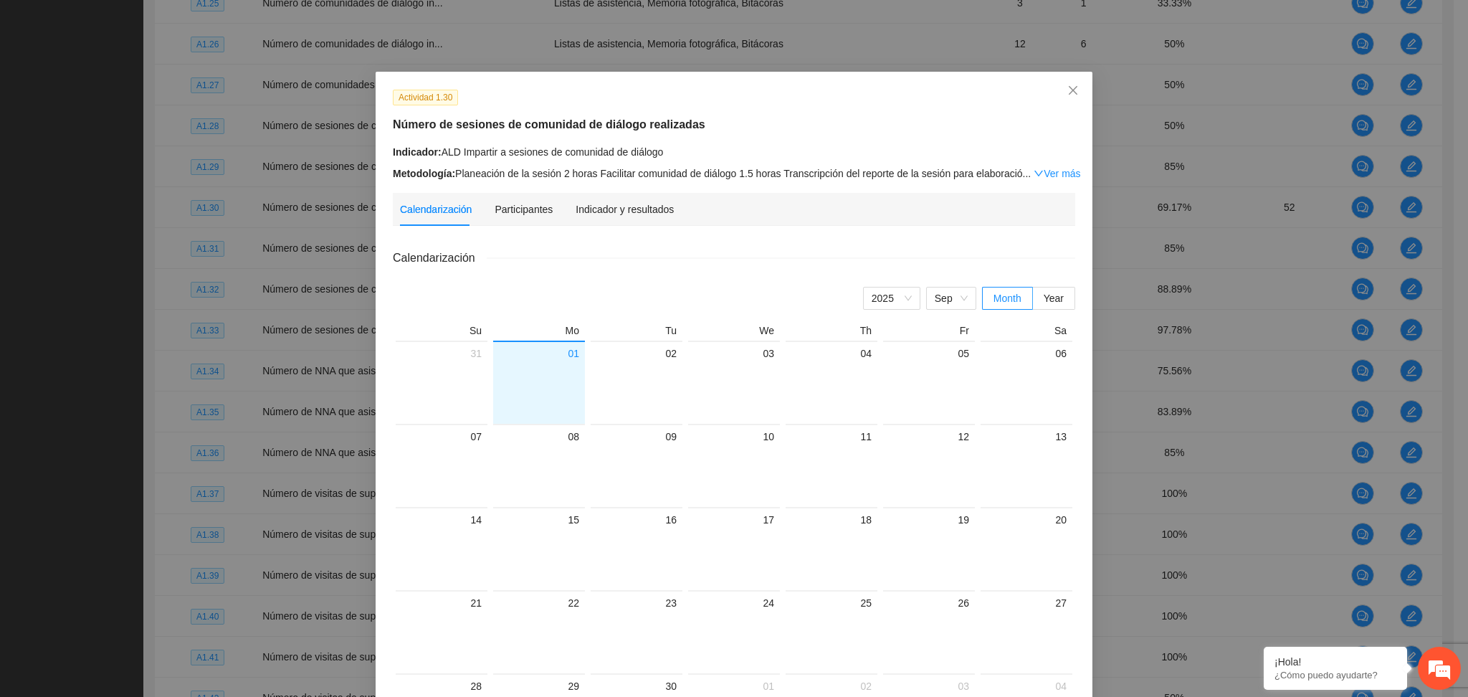
click at [615, 191] on div "Actividad 1.30 Número de sesiones de comunidad de diálogo realizadas Indicador:…" at bounding box center [734, 467] width 717 height 790
click at [610, 211] on div "Indicador y resultados" at bounding box center [624, 209] width 98 height 16
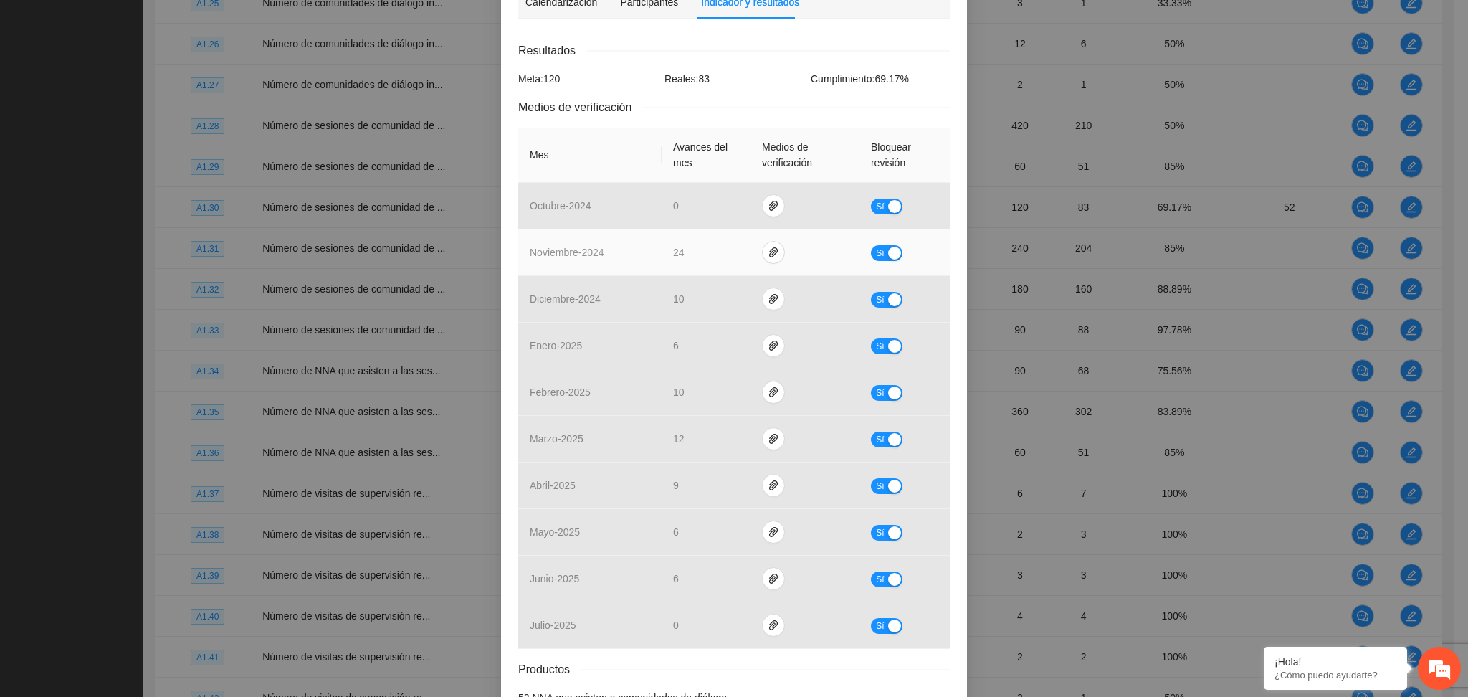
scroll to position [0, 0]
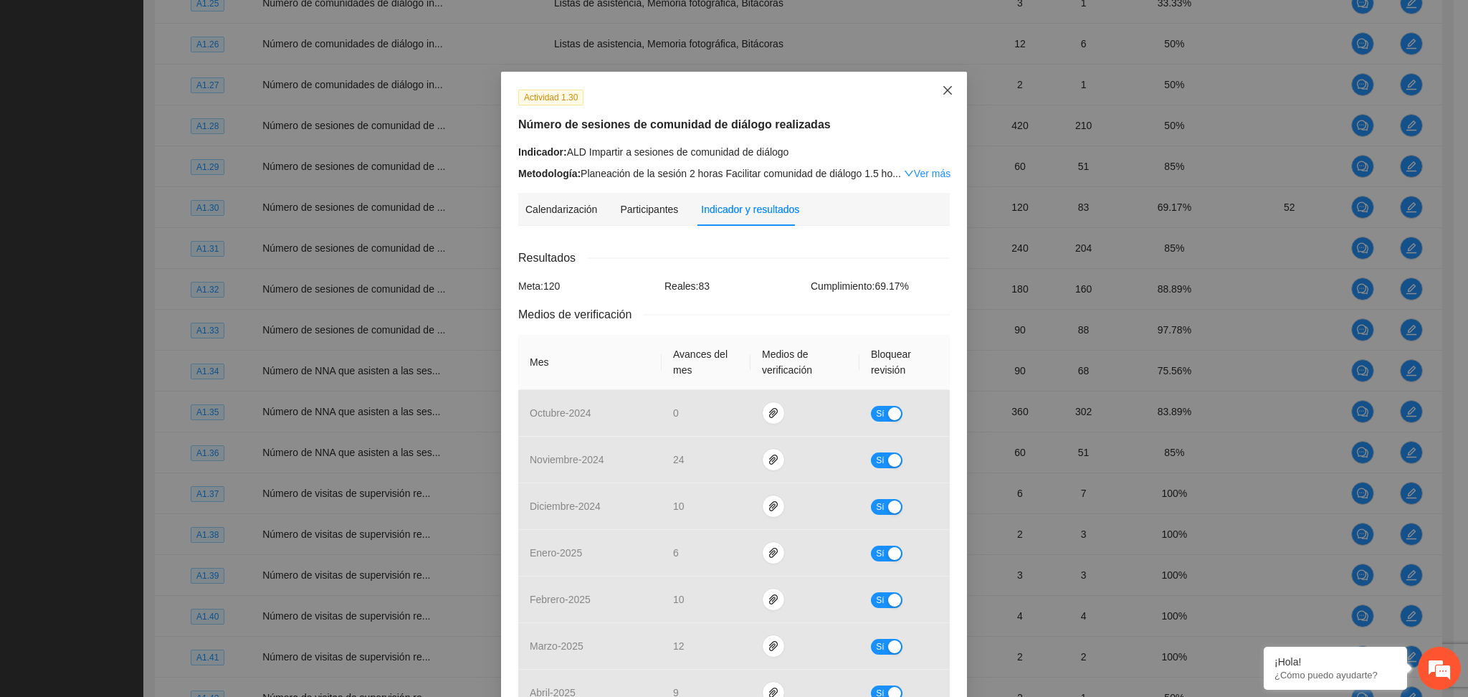
click at [942, 93] on icon "close" at bounding box center [947, 90] width 11 height 11
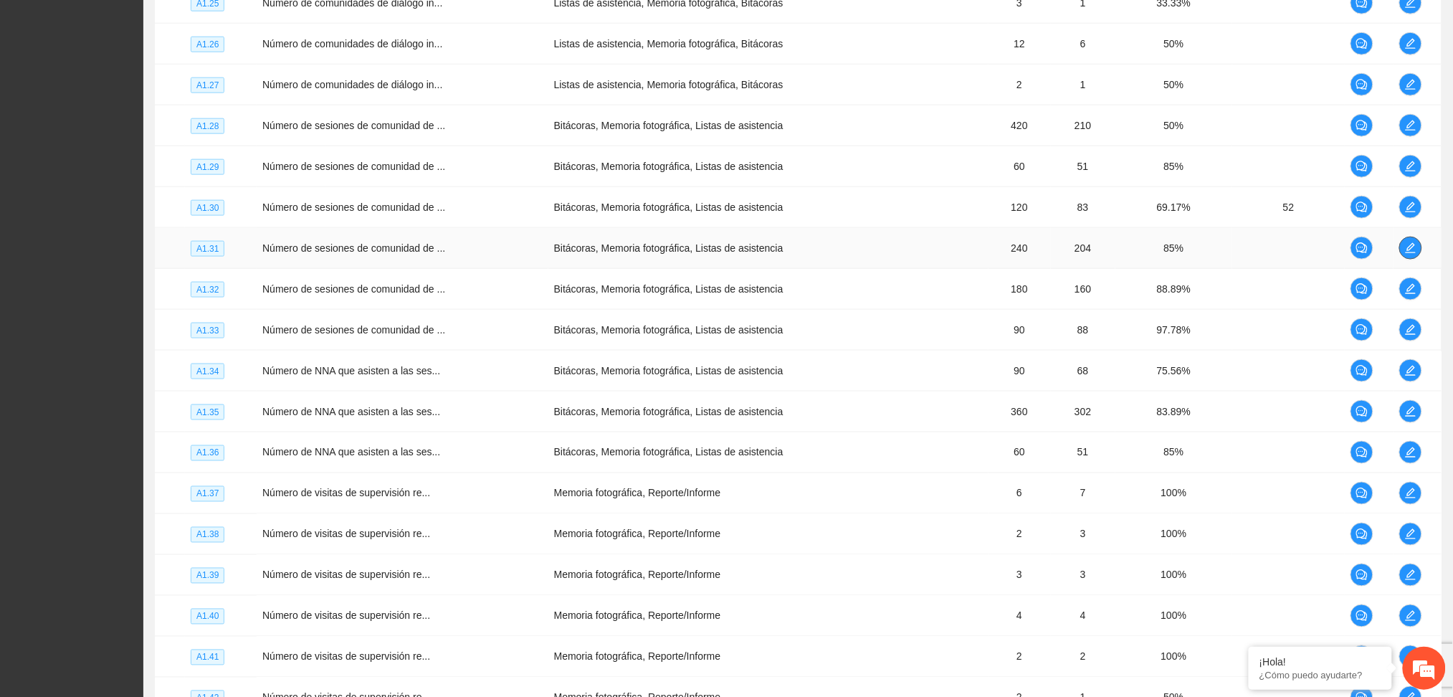
click at [1412, 253] on icon "edit" at bounding box center [1410, 248] width 10 height 10
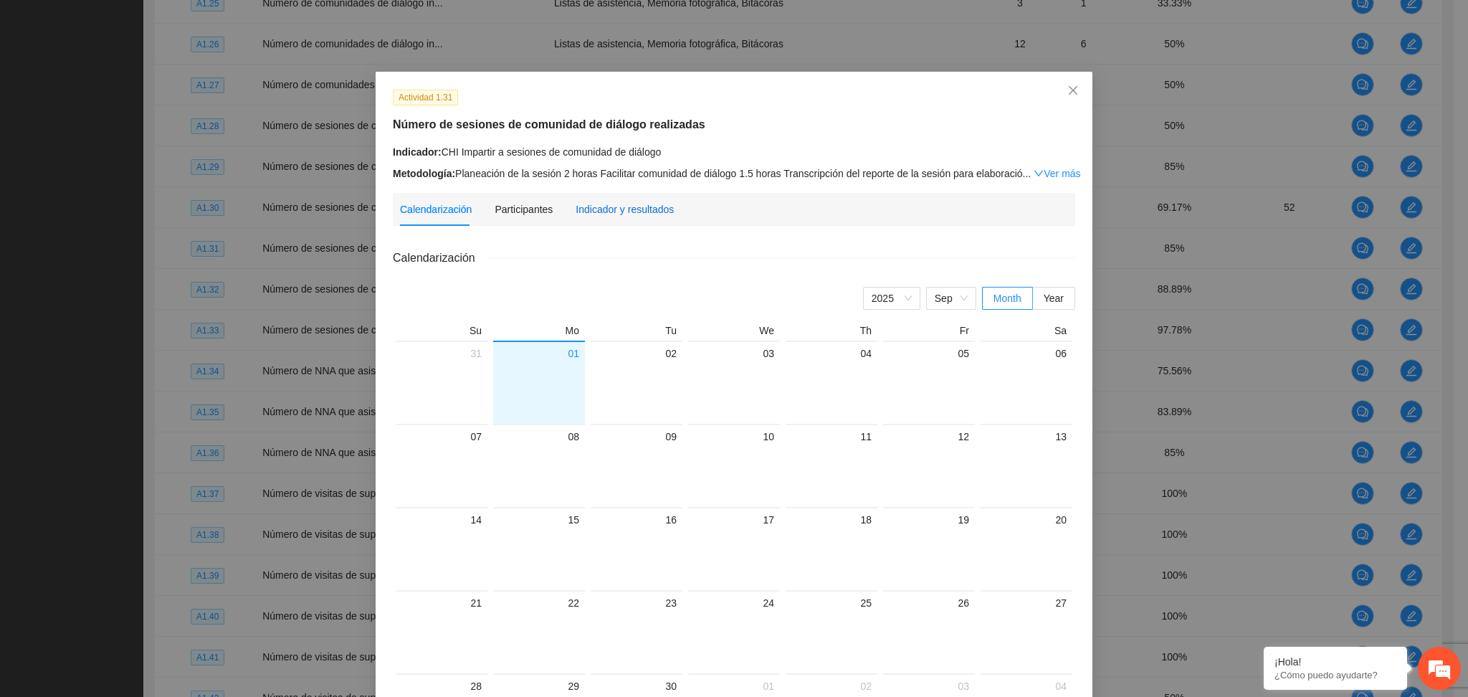
drag, startPoint x: 578, startPoint y: 206, endPoint x: 593, endPoint y: 211, distance: 15.7
click at [582, 206] on div "Indicador y resultados" at bounding box center [624, 209] width 98 height 16
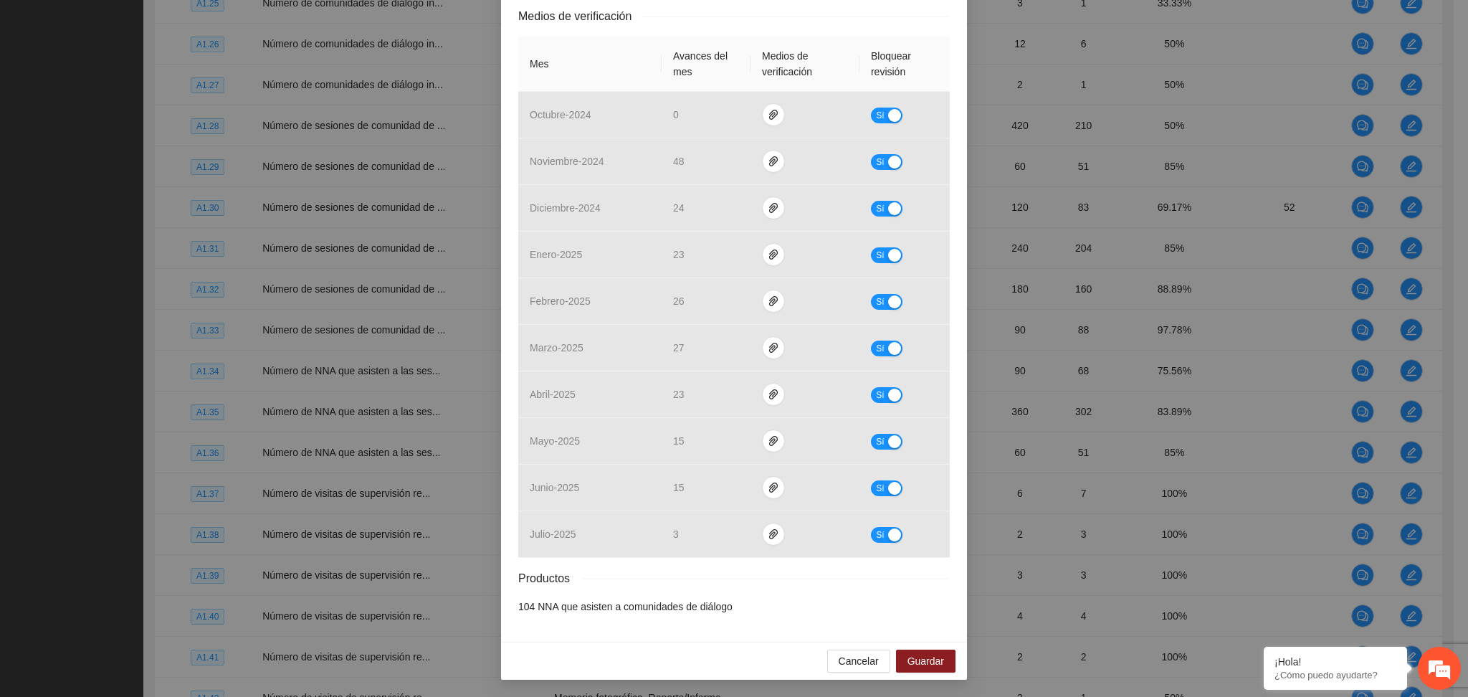
scroll to position [12, 0]
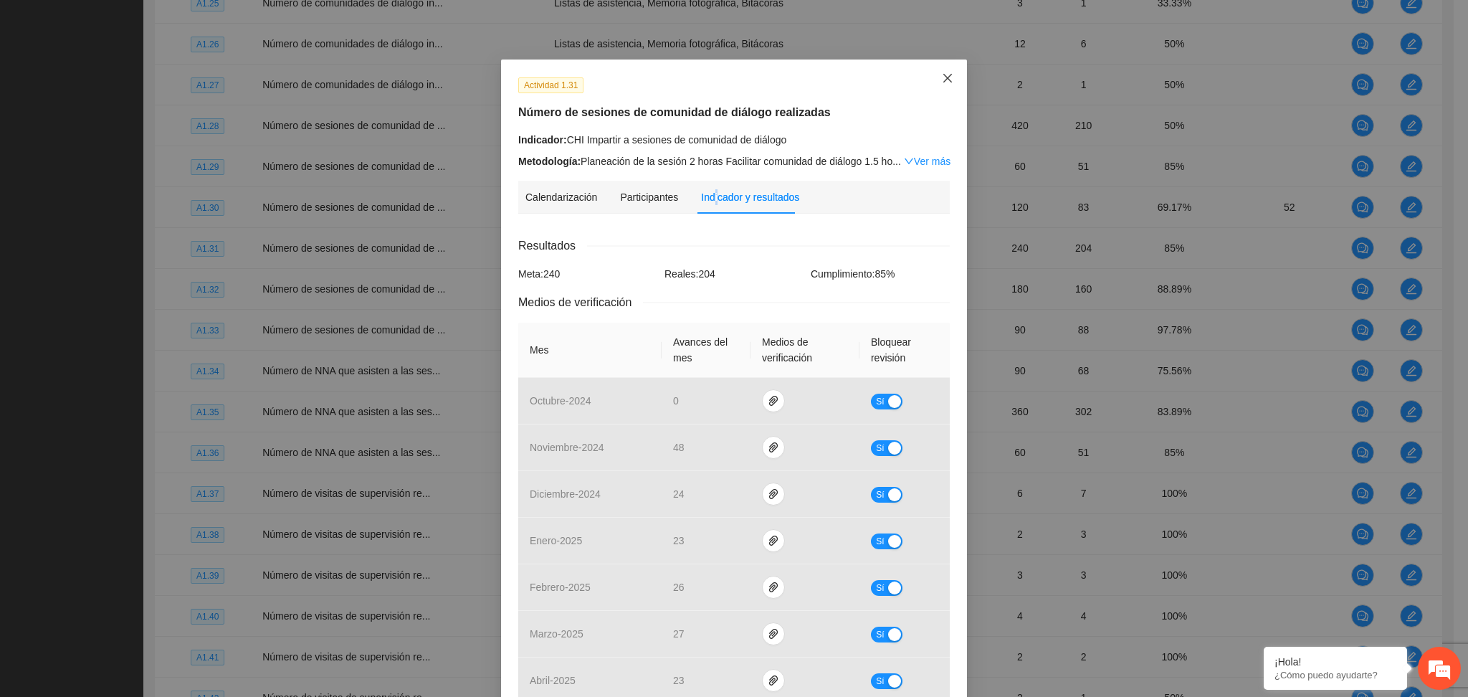
drag, startPoint x: 933, startPoint y: 77, endPoint x: 933, endPoint y: 116, distance: 38.7
click at [932, 77] on span "Close" at bounding box center [947, 78] width 39 height 39
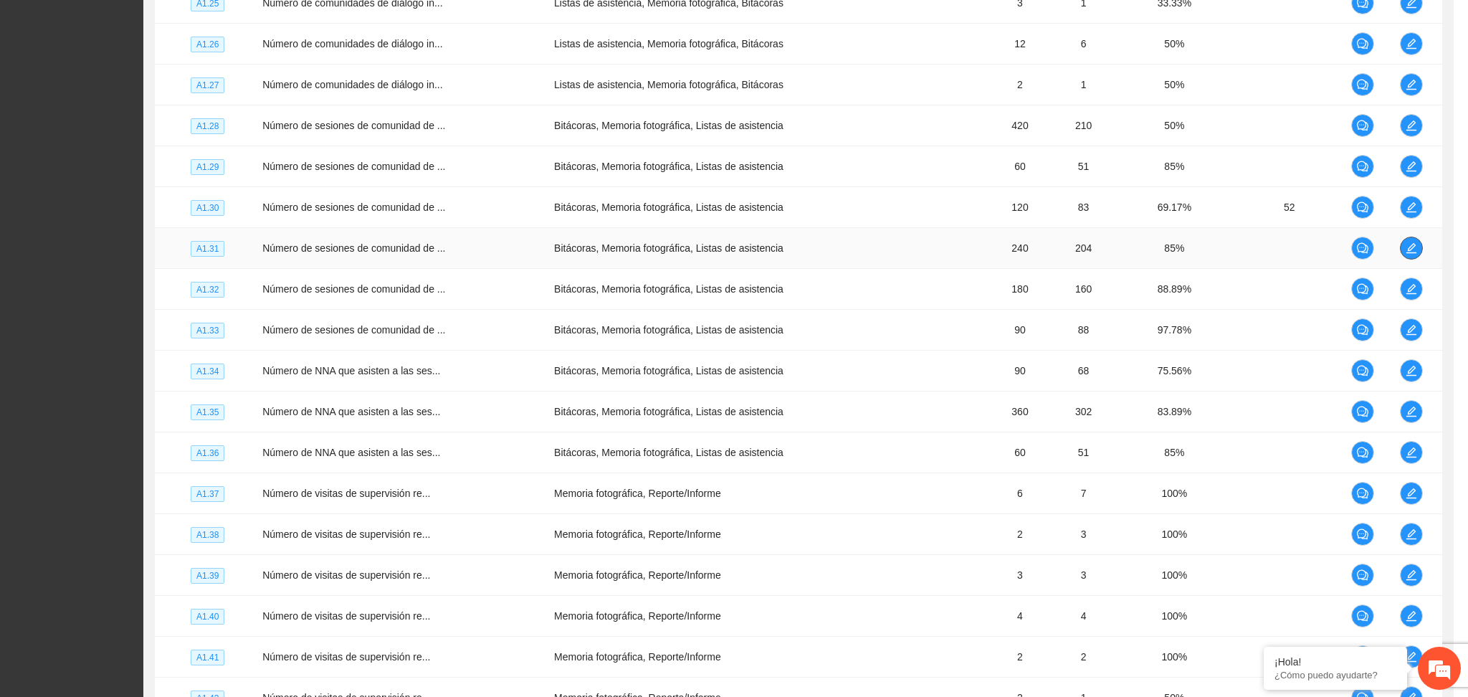
scroll to position [0, 0]
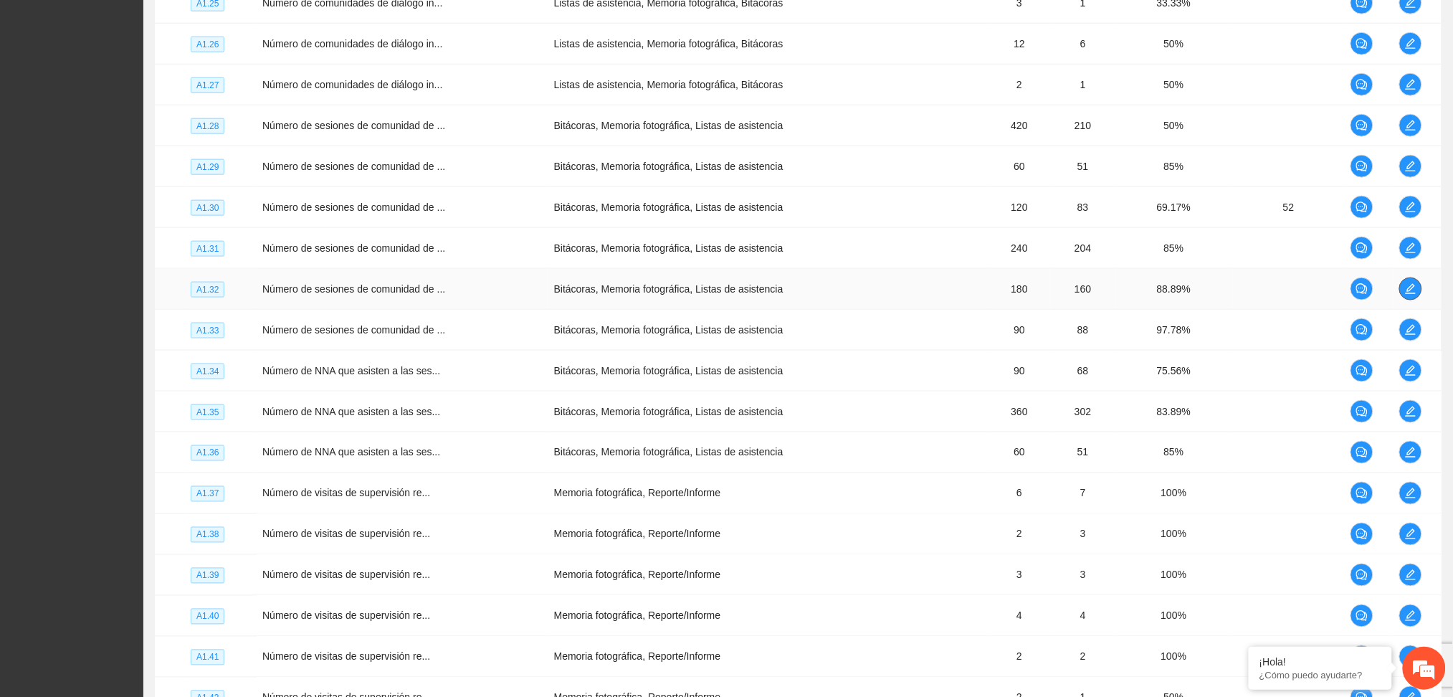
click at [1418, 282] on button "button" at bounding box center [1410, 288] width 23 height 23
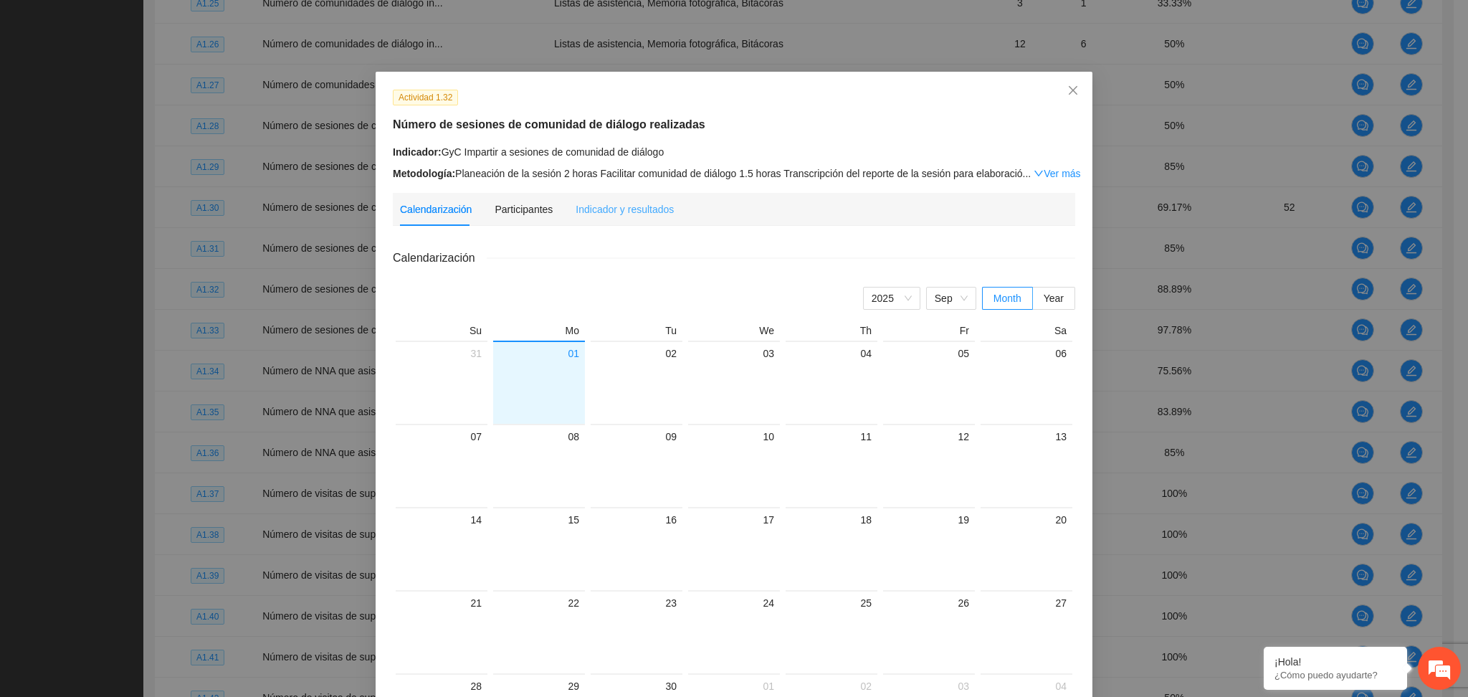
click at [628, 217] on div "Indicador y resultados" at bounding box center [624, 209] width 98 height 33
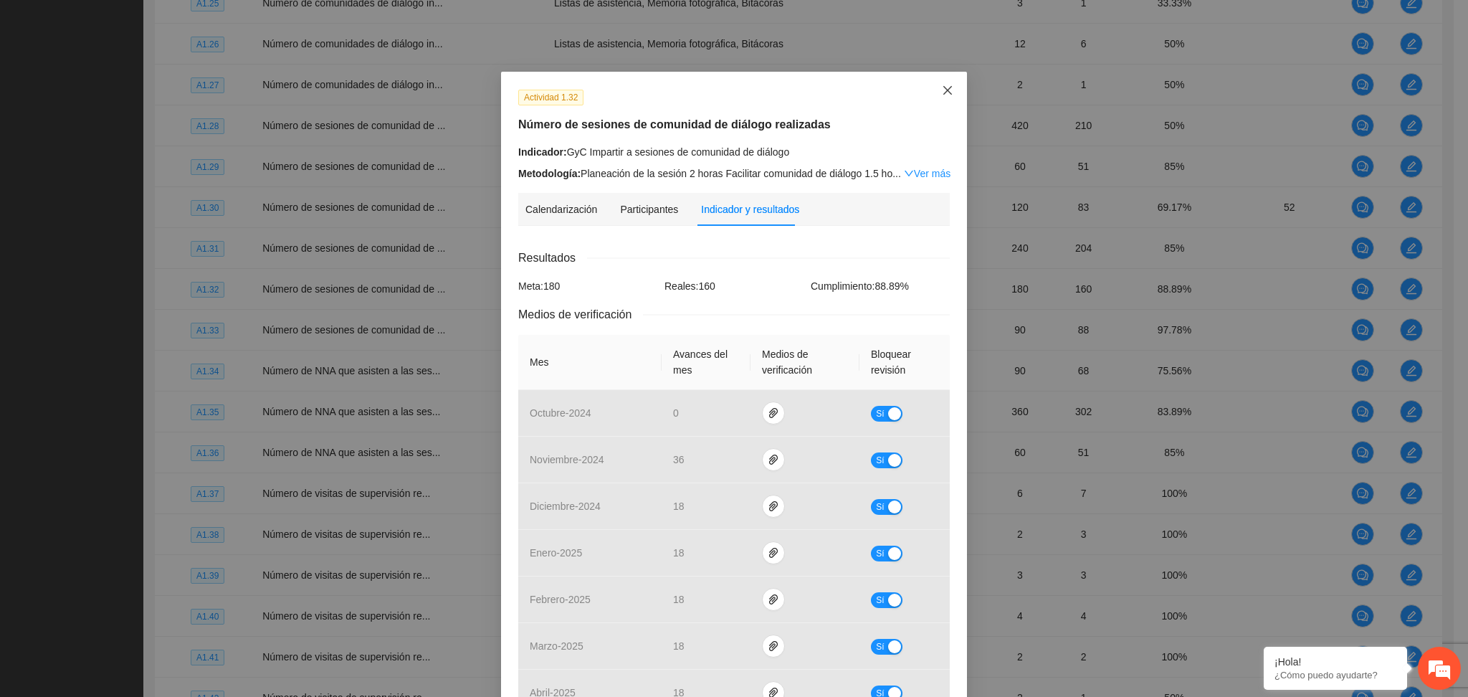
click at [942, 90] on icon "close" at bounding box center [947, 90] width 11 height 11
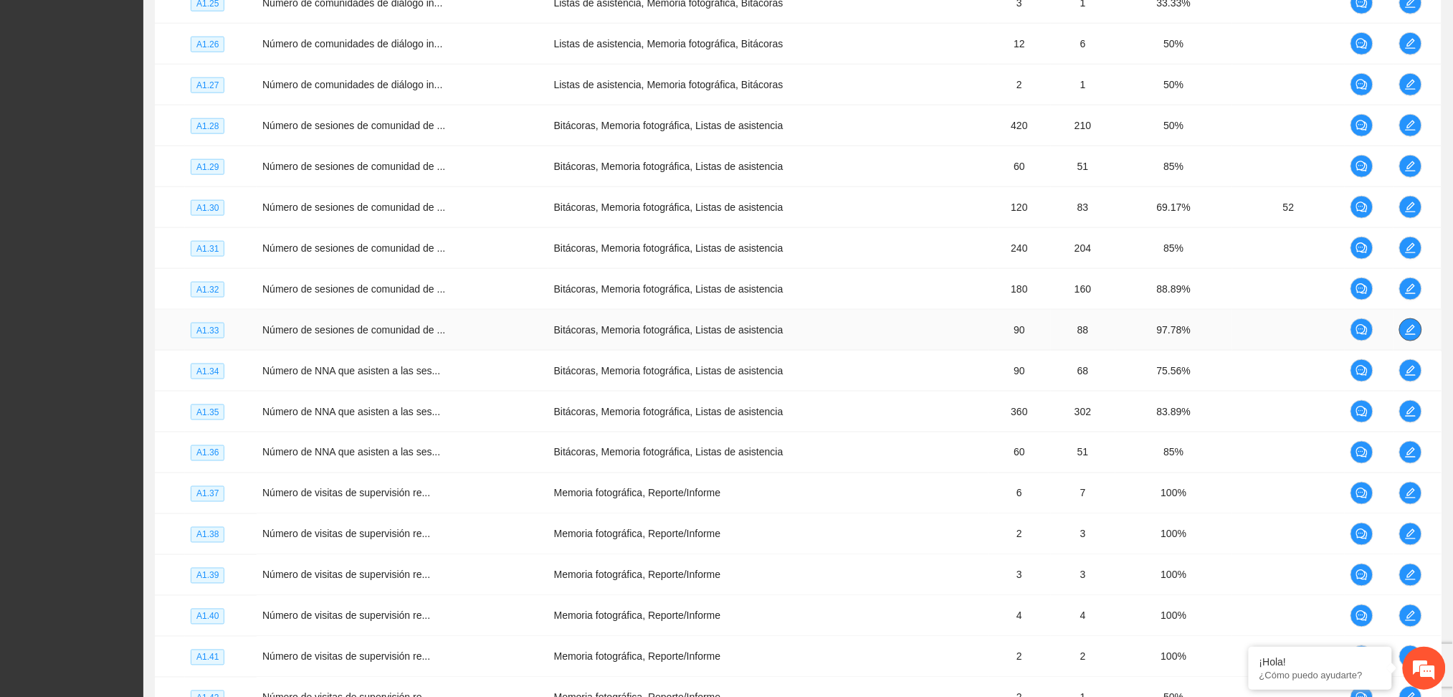
drag, startPoint x: 1409, startPoint y: 330, endPoint x: 1397, endPoint y: 335, distance: 13.2
click at [1407, 331] on icon "edit" at bounding box center [1410, 330] width 10 height 10
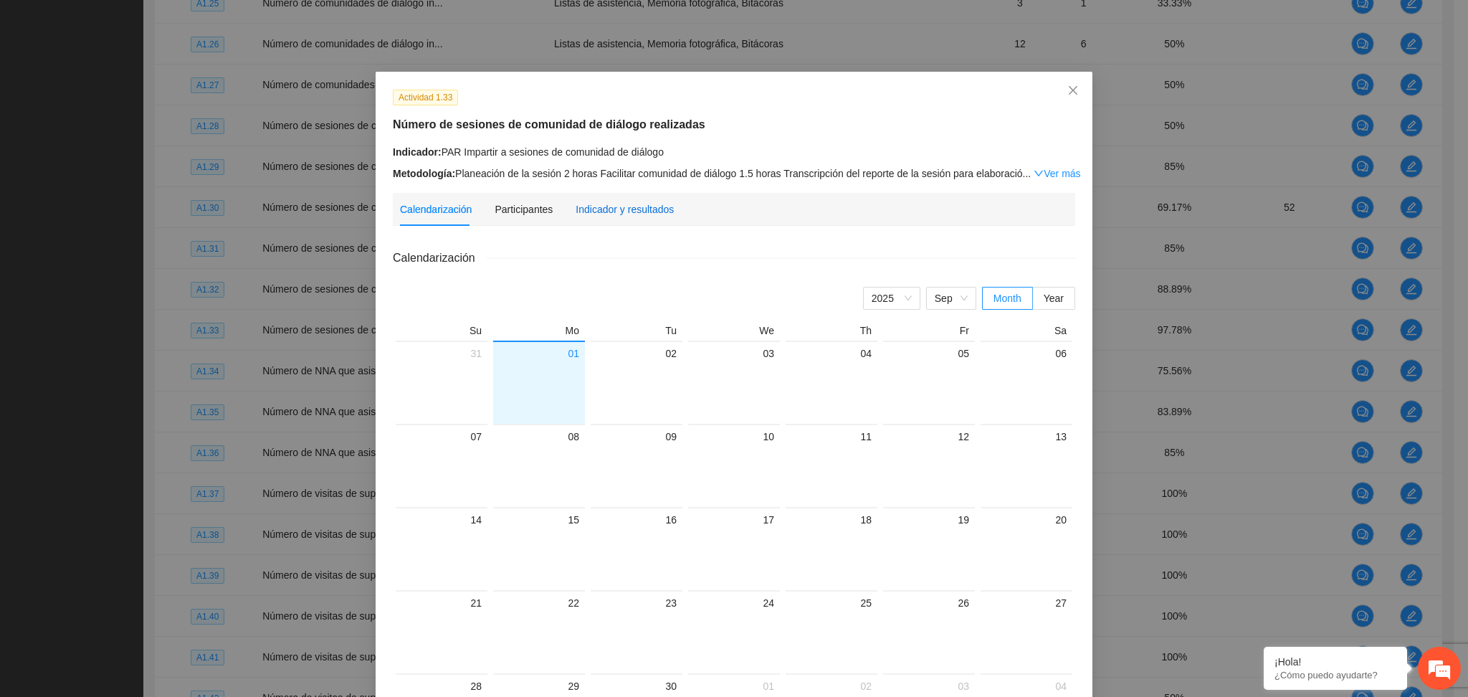
click at [588, 214] on div "Indicador y resultados" at bounding box center [624, 209] width 98 height 16
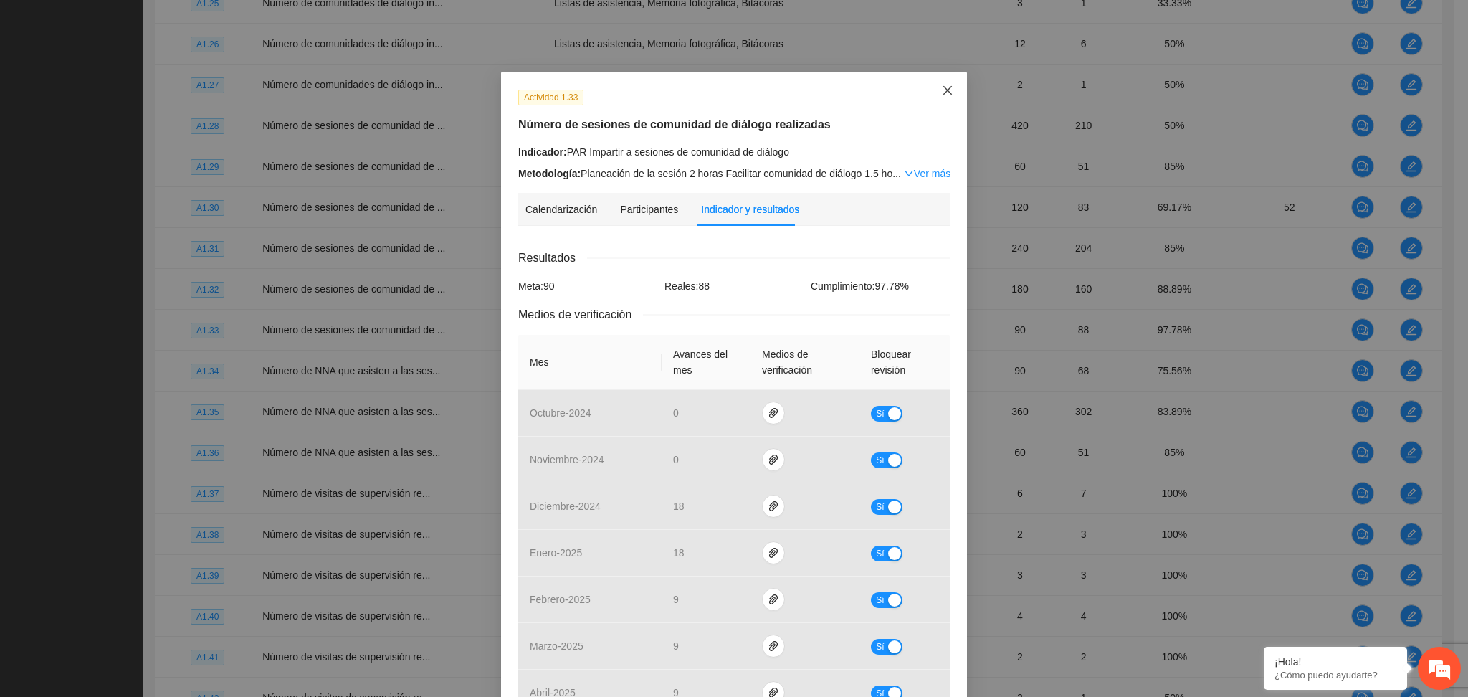
drag, startPoint x: 933, startPoint y: 84, endPoint x: 1020, endPoint y: 146, distance: 107.4
click at [933, 84] on span "Close" at bounding box center [947, 91] width 39 height 39
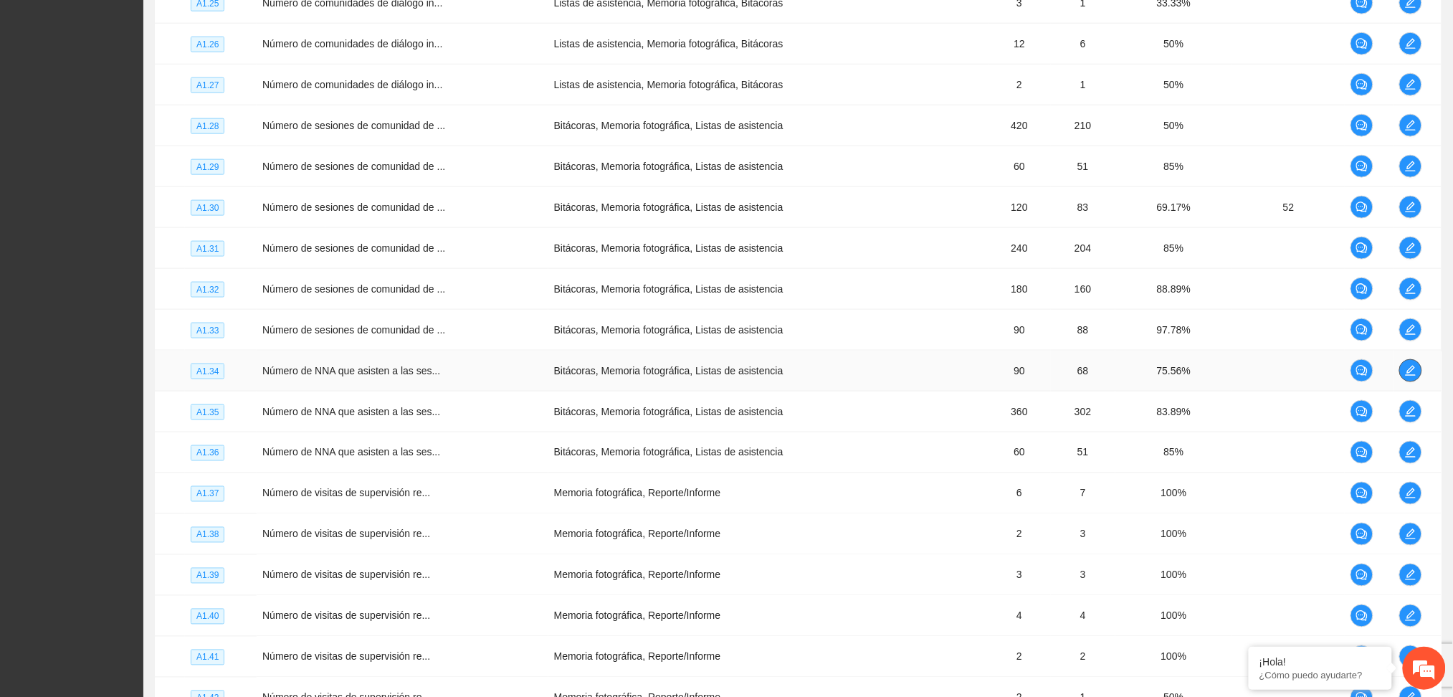
click at [1409, 372] on icon "edit" at bounding box center [1410, 370] width 11 height 11
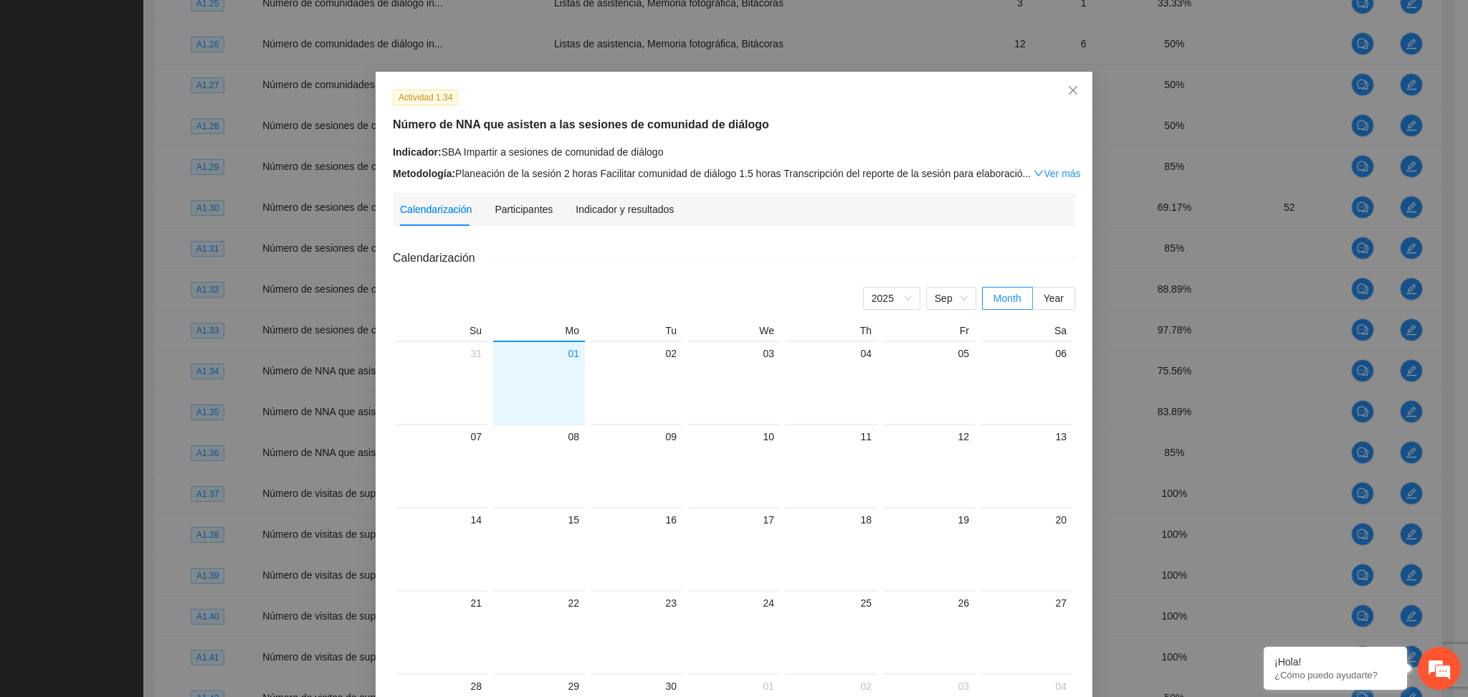
drag, startPoint x: 611, startPoint y: 220, endPoint x: 594, endPoint y: 230, distance: 19.9
click at [608, 219] on div "Indicador y resultados" at bounding box center [624, 209] width 98 height 33
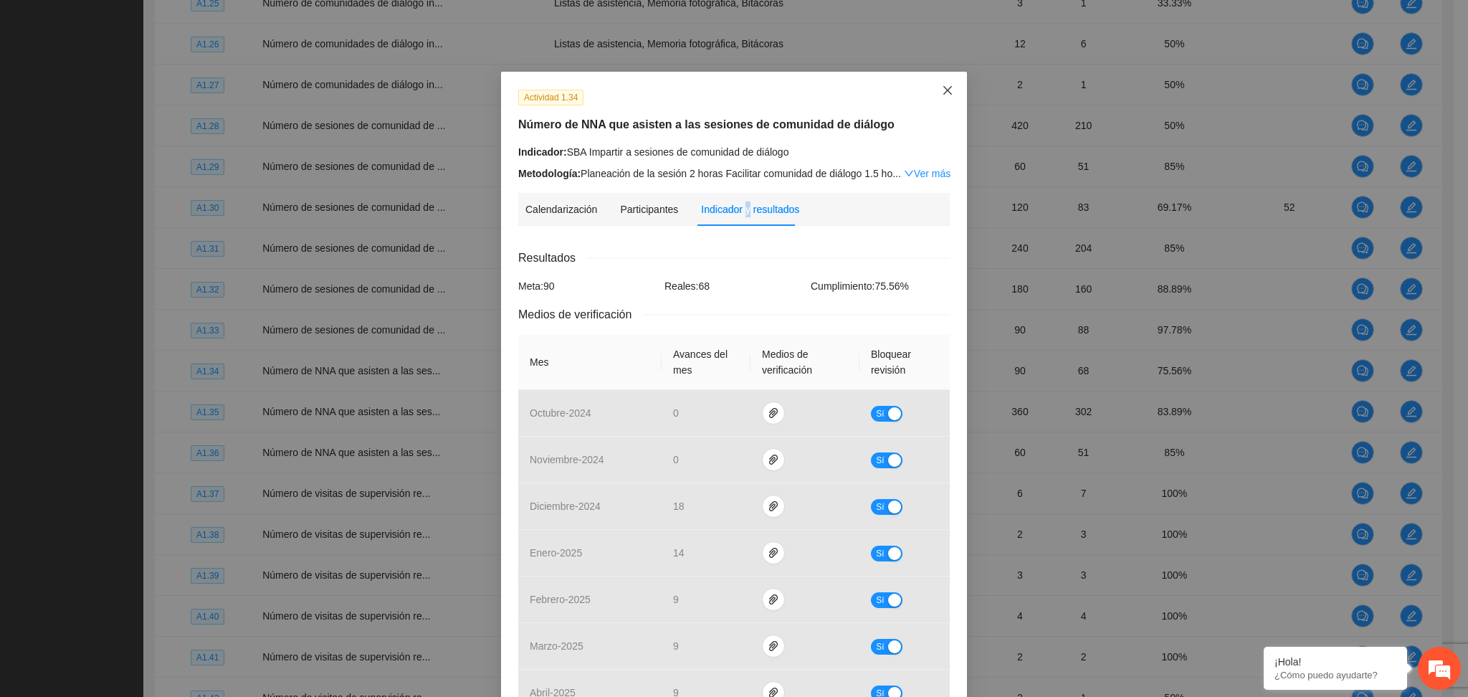
click at [943, 85] on icon "close" at bounding box center [947, 90] width 11 height 11
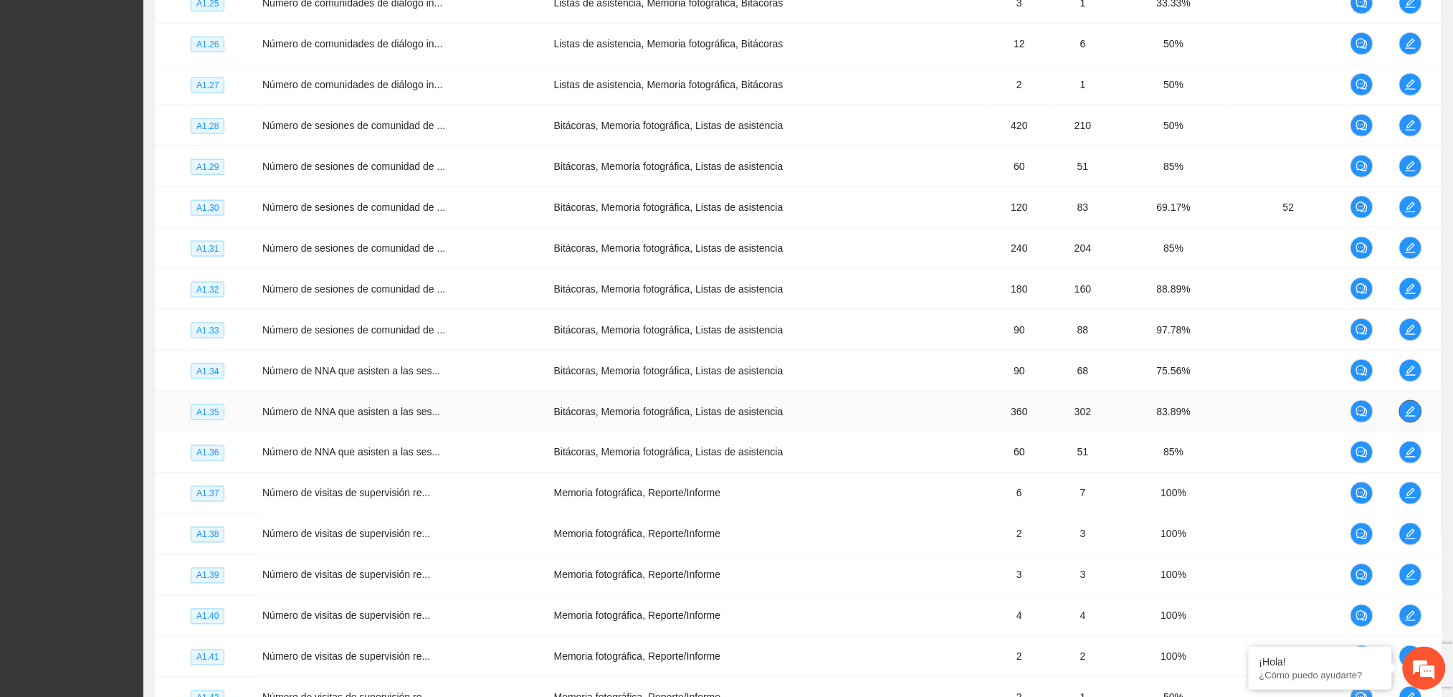
click at [1408, 413] on icon "edit" at bounding box center [1410, 411] width 11 height 11
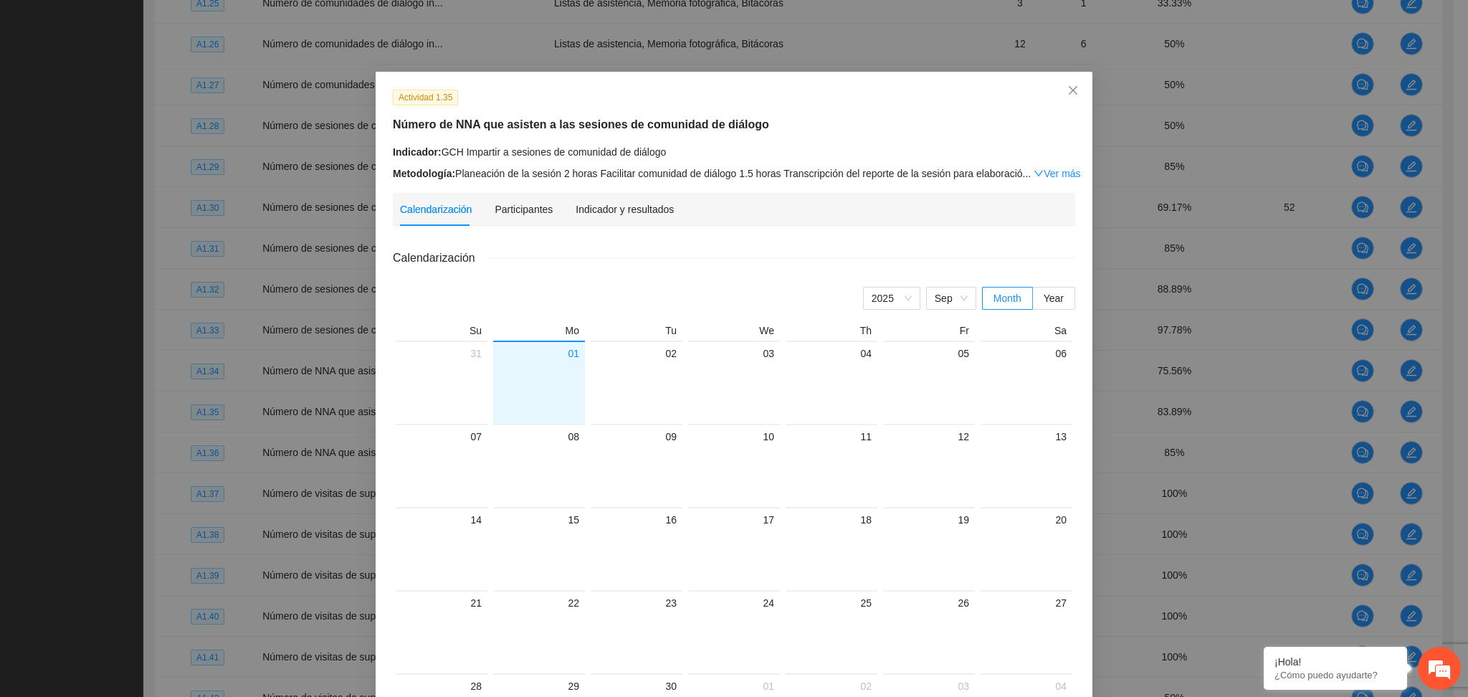
drag, startPoint x: 619, startPoint y: 217, endPoint x: 598, endPoint y: 225, distance: 22.2
click at [619, 216] on div "Indicador y resultados" at bounding box center [624, 209] width 98 height 33
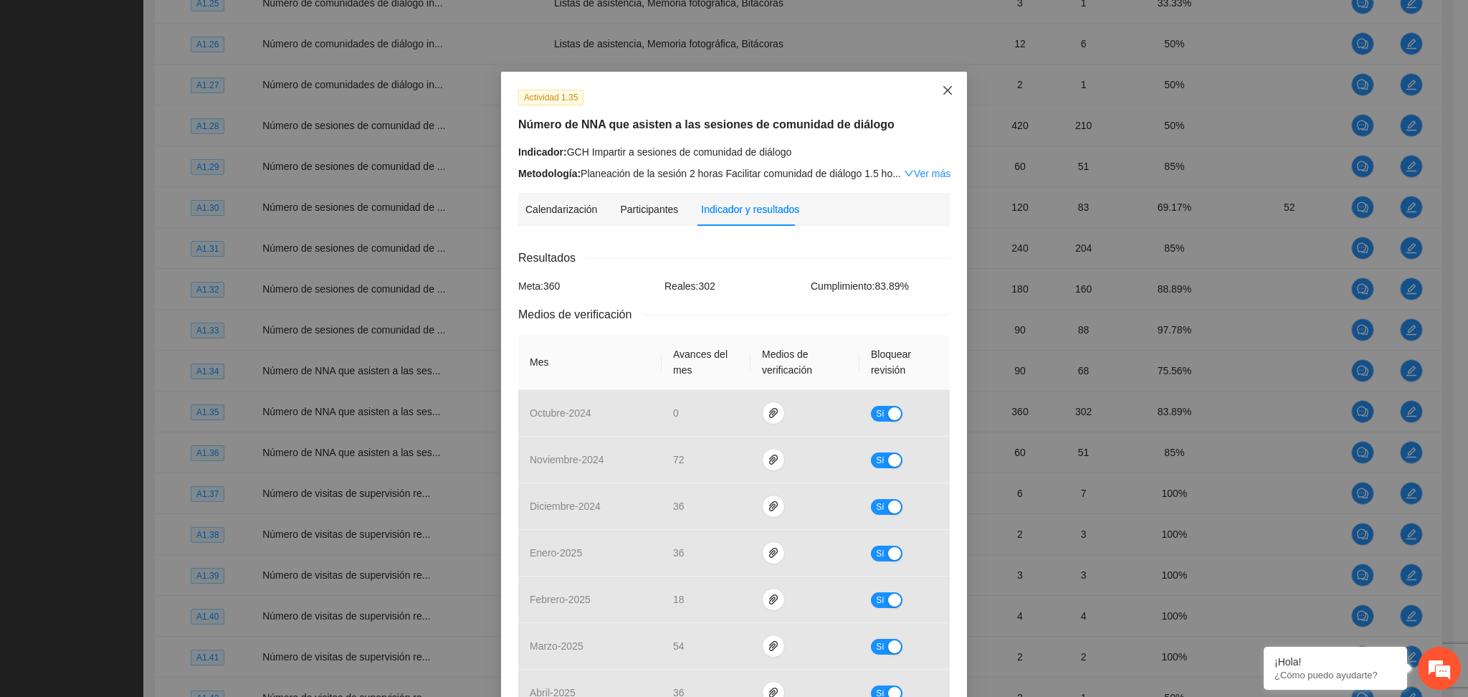
click at [944, 82] on span "Close" at bounding box center [947, 91] width 39 height 39
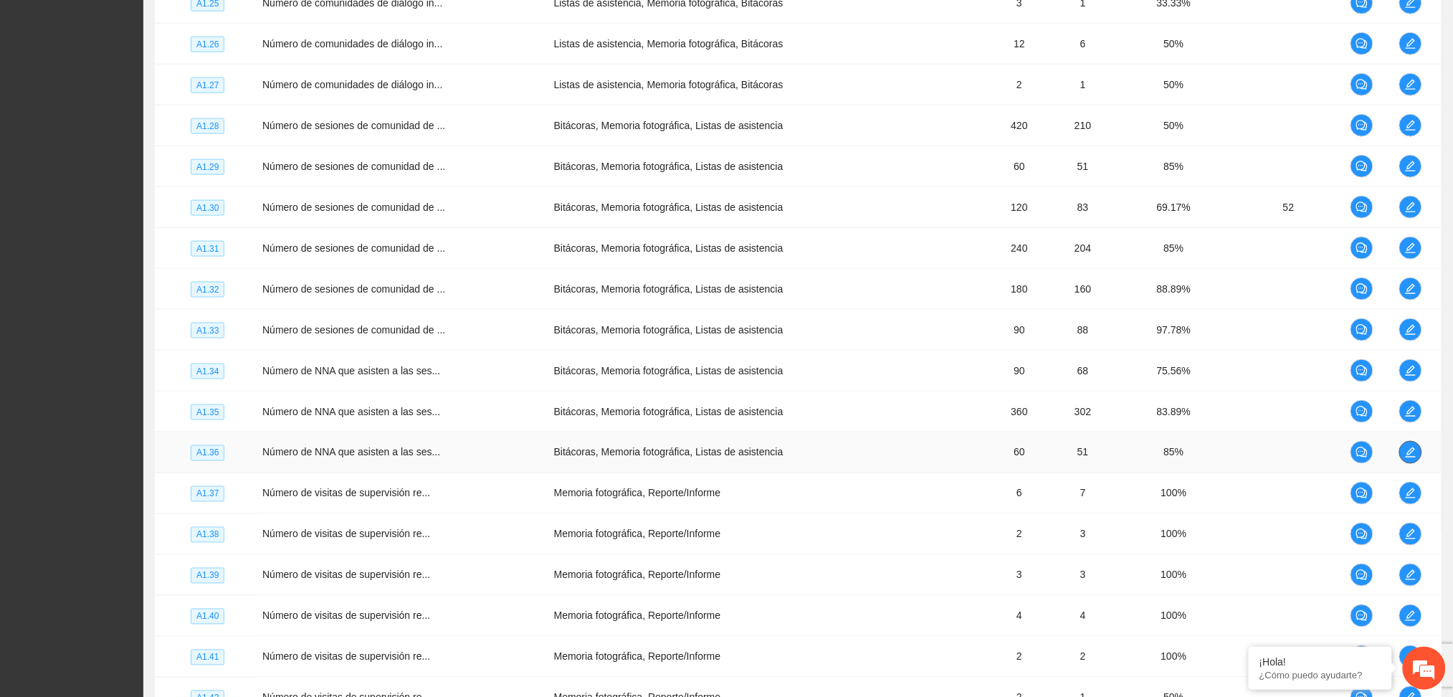
click at [1410, 453] on icon "edit" at bounding box center [1410, 451] width 11 height 11
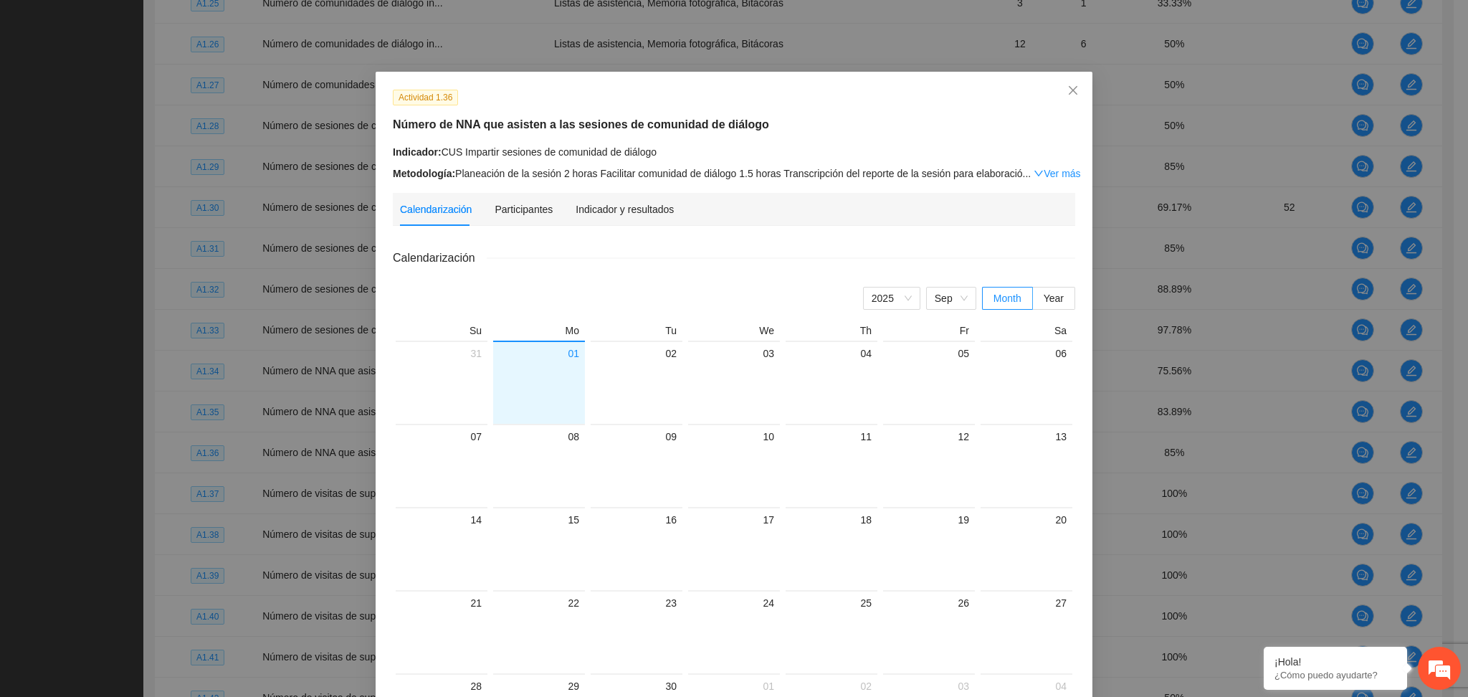
click at [596, 200] on div "Indicador y resultados" at bounding box center [624, 209] width 98 height 33
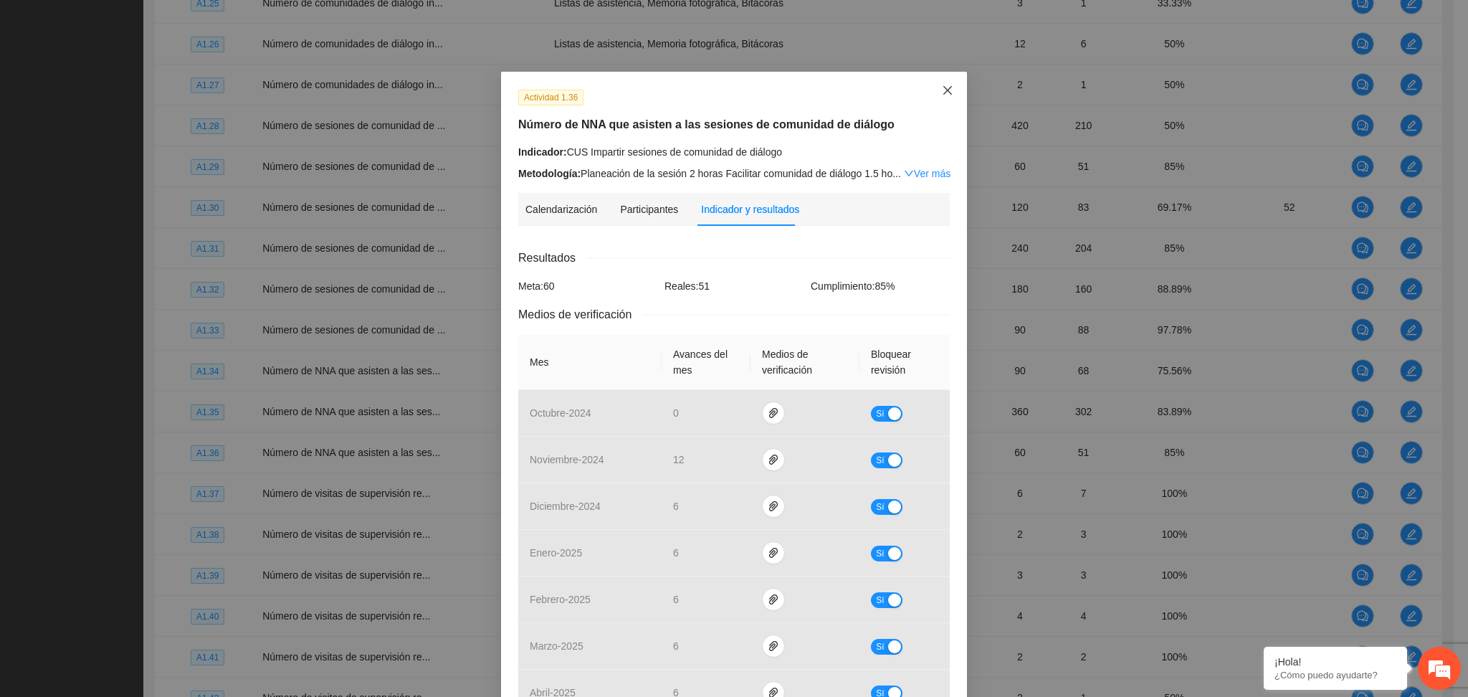
click at [931, 97] on span "Close" at bounding box center [947, 91] width 39 height 39
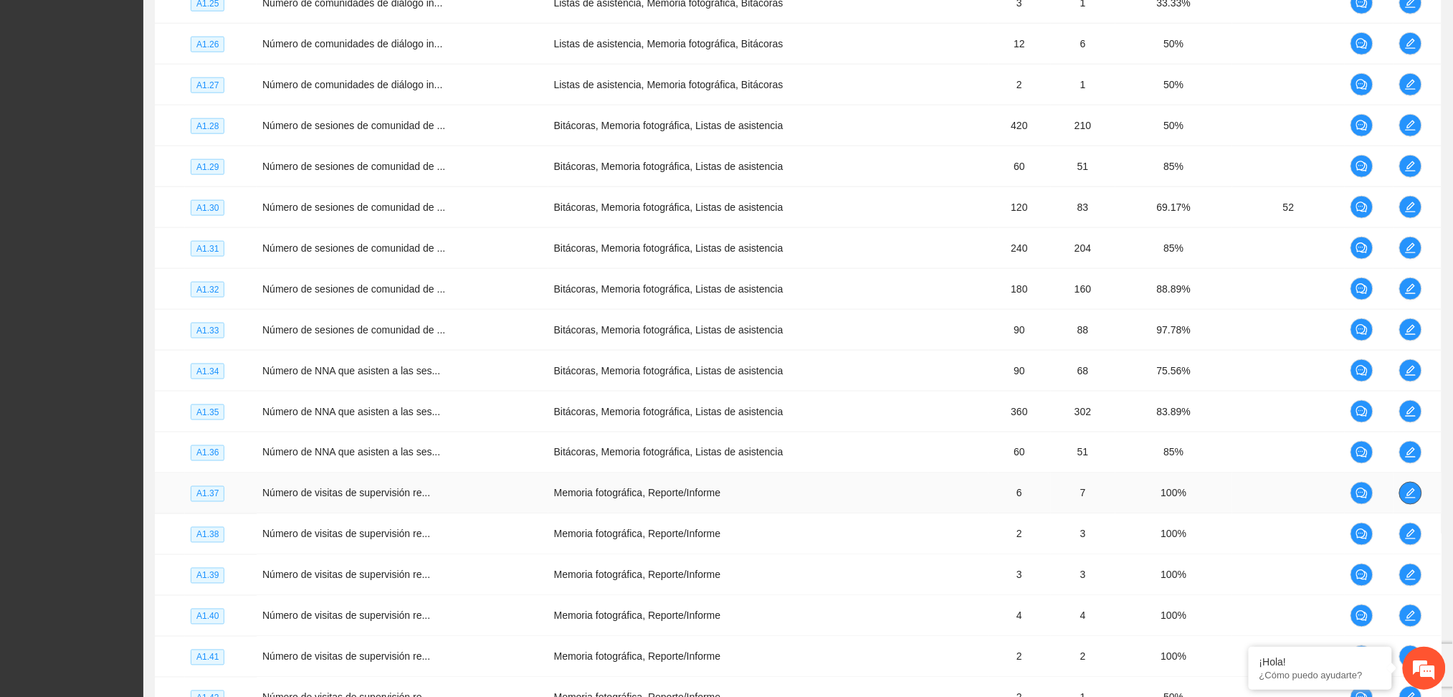
click at [1407, 493] on icon "edit" at bounding box center [1410, 492] width 11 height 11
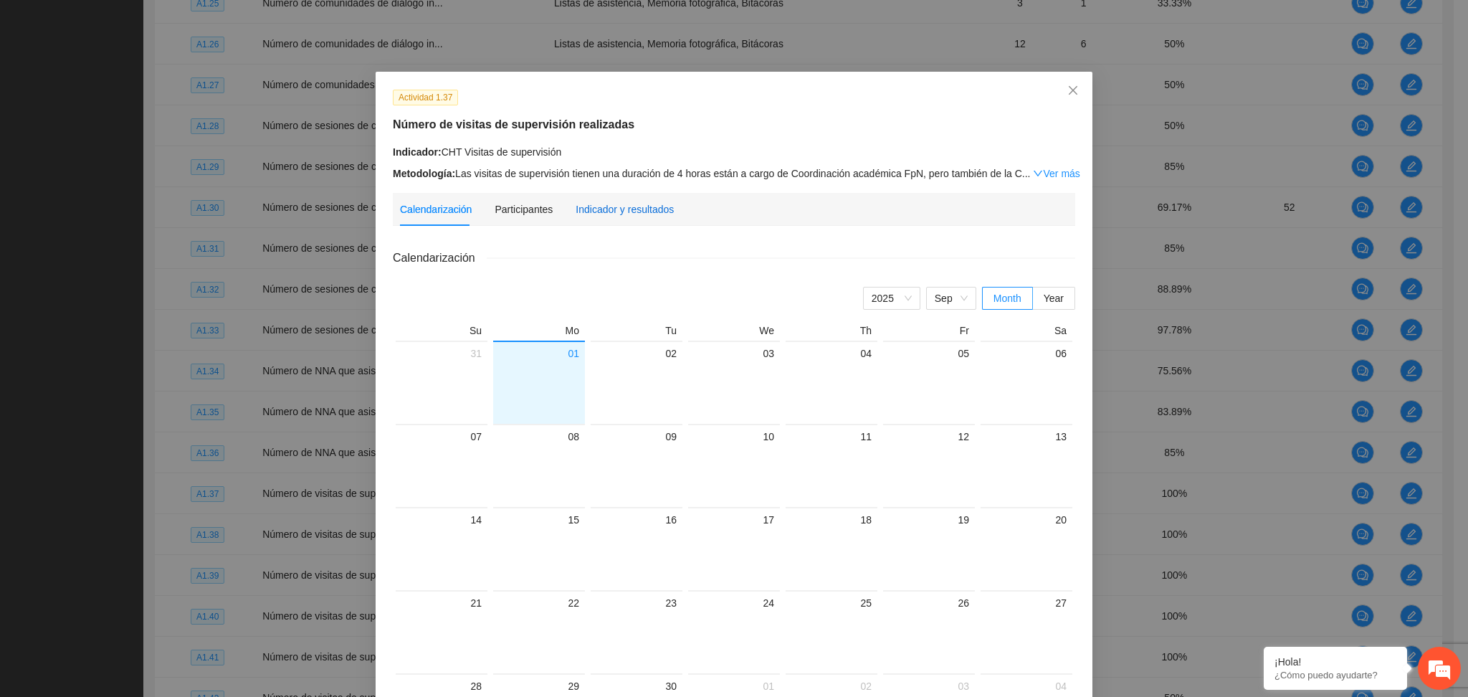
drag, startPoint x: 575, startPoint y: 216, endPoint x: 568, endPoint y: 236, distance: 21.1
click at [575, 215] on div "Indicador y resultados" at bounding box center [624, 209] width 98 height 16
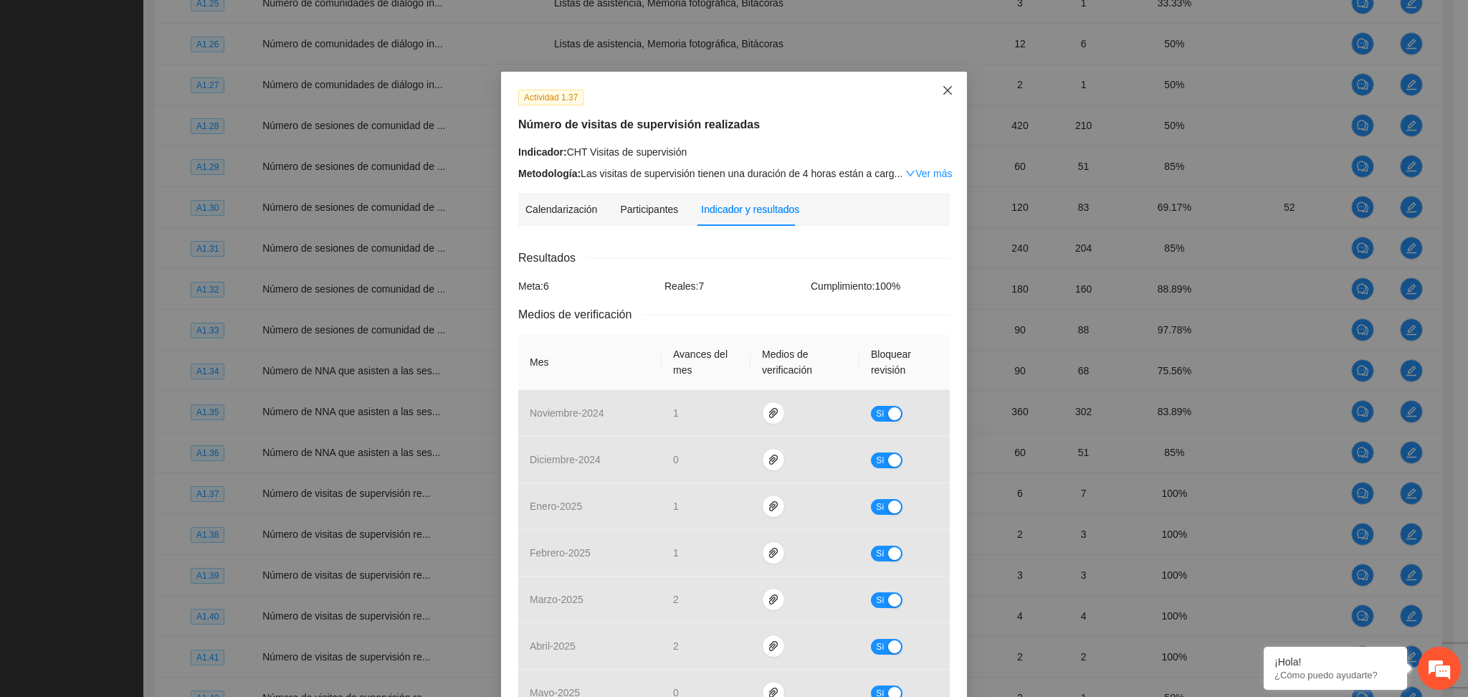
click at [940, 84] on span "Close" at bounding box center [947, 91] width 39 height 39
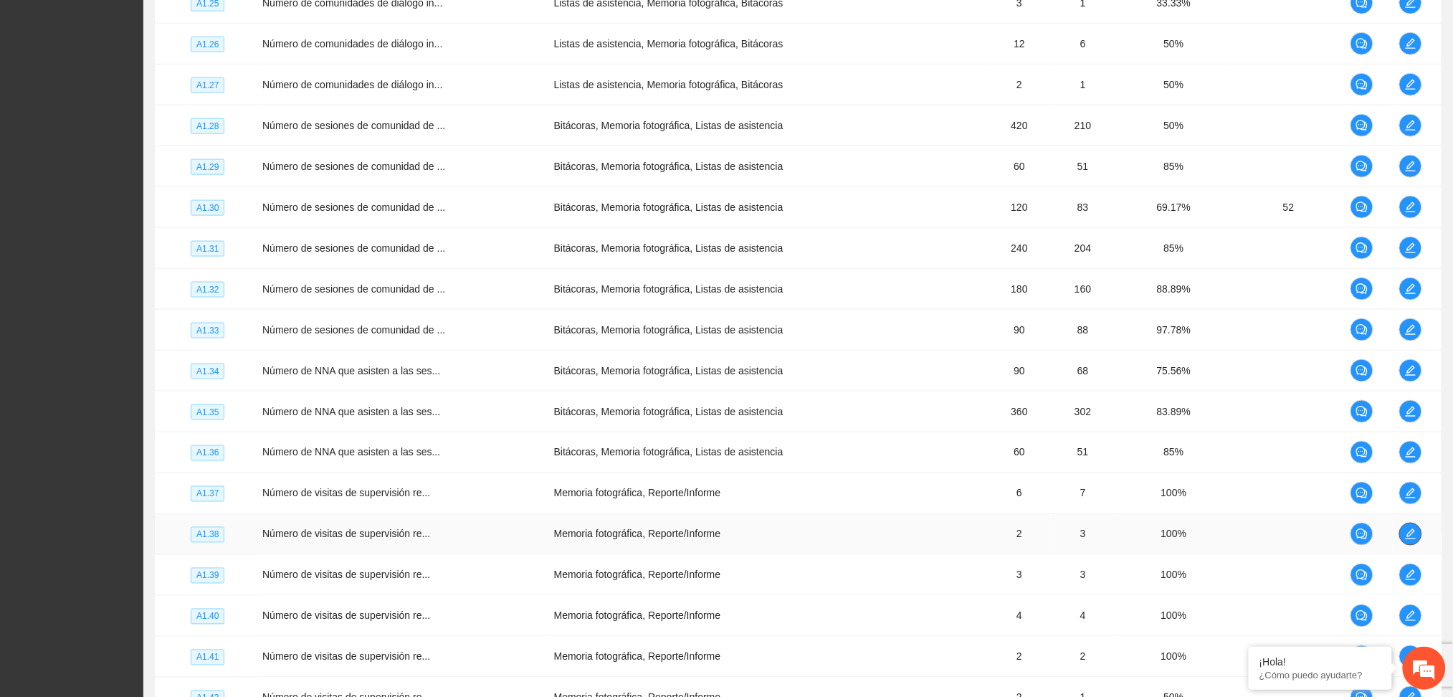
click at [1407, 538] on icon "edit" at bounding box center [1410, 534] width 10 height 10
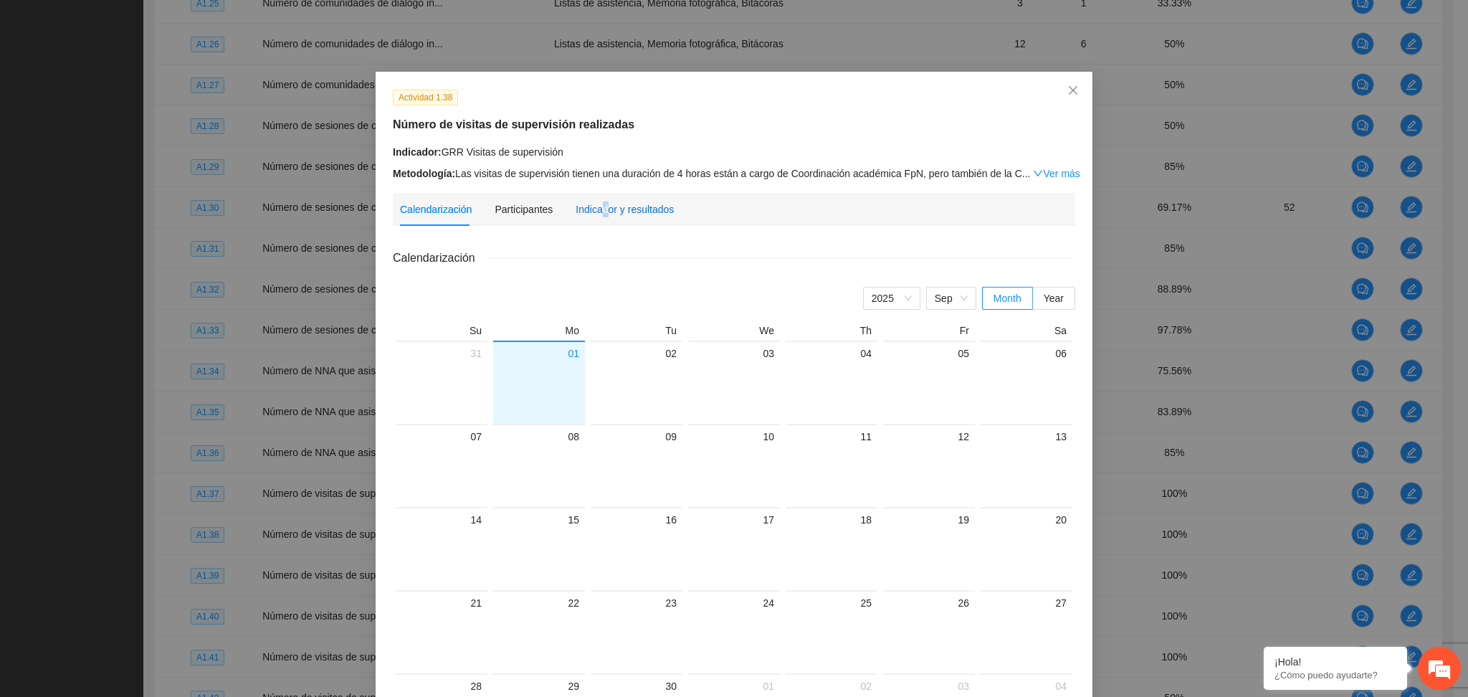
click at [594, 216] on div "Indicador y resultados" at bounding box center [624, 209] width 98 height 16
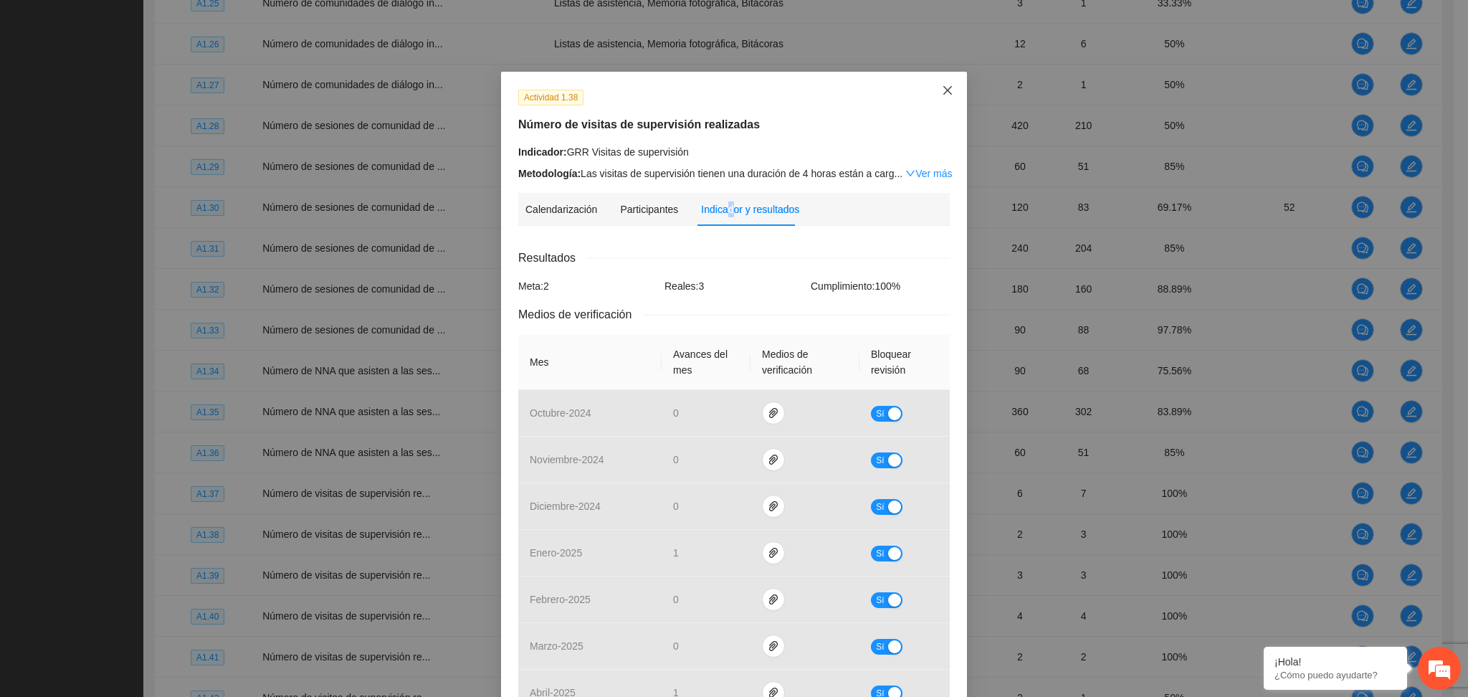
drag, startPoint x: 937, startPoint y: 89, endPoint x: 925, endPoint y: 100, distance: 16.2
click at [942, 90] on icon "close" at bounding box center [947, 90] width 11 height 11
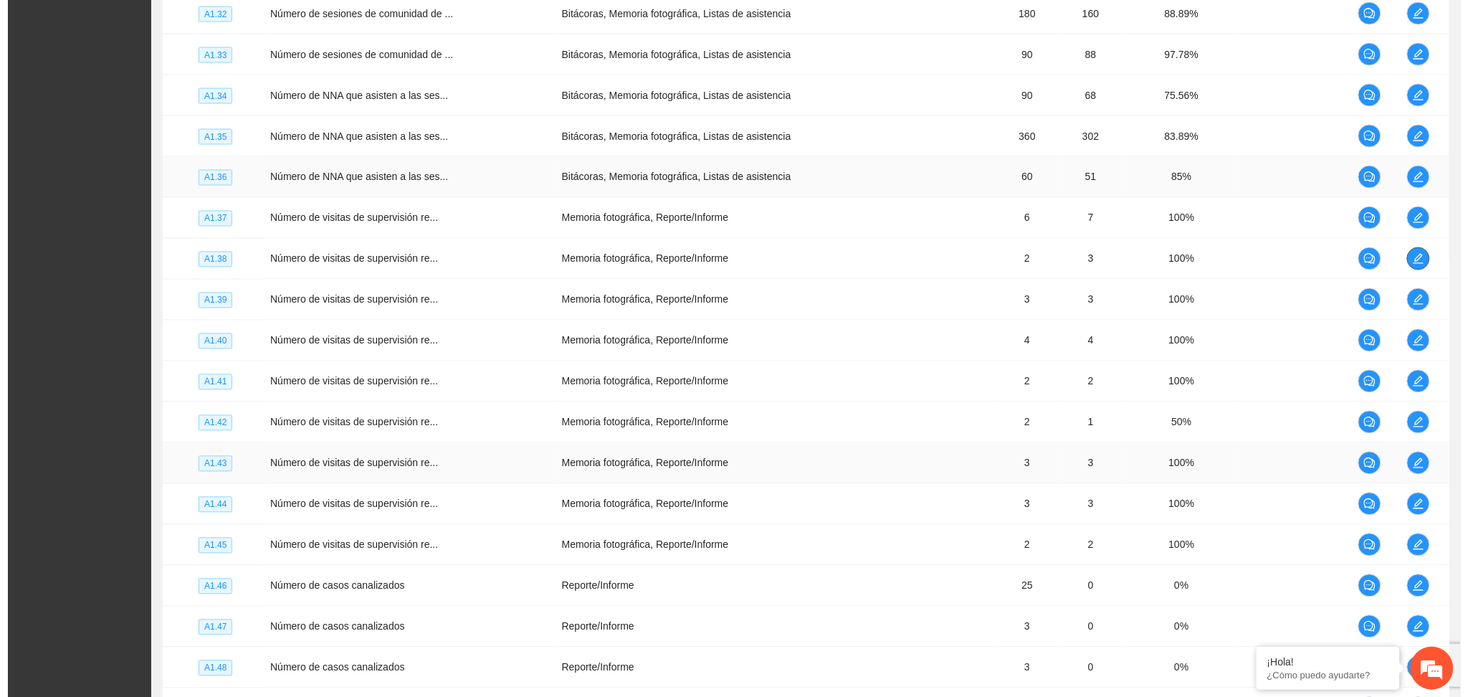
scroll to position [2818, 0]
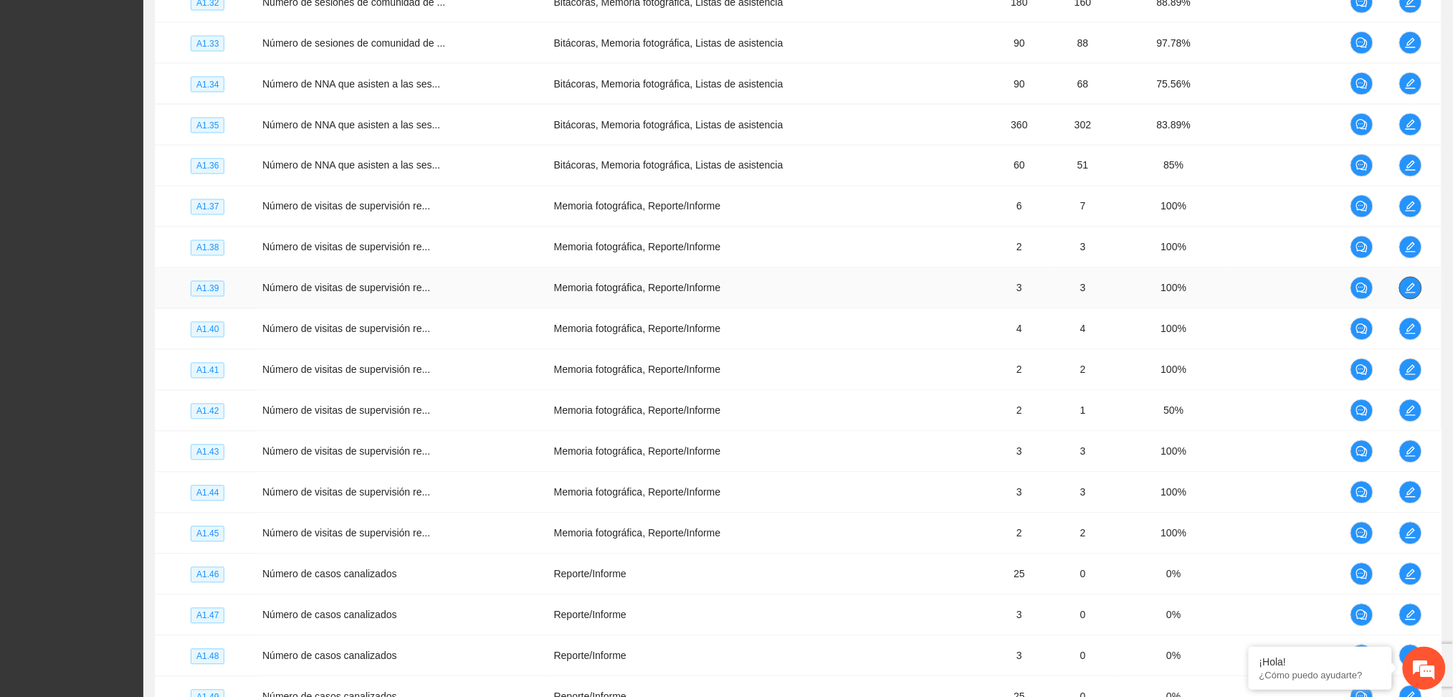
click at [1405, 290] on icon "edit" at bounding box center [1410, 287] width 11 height 11
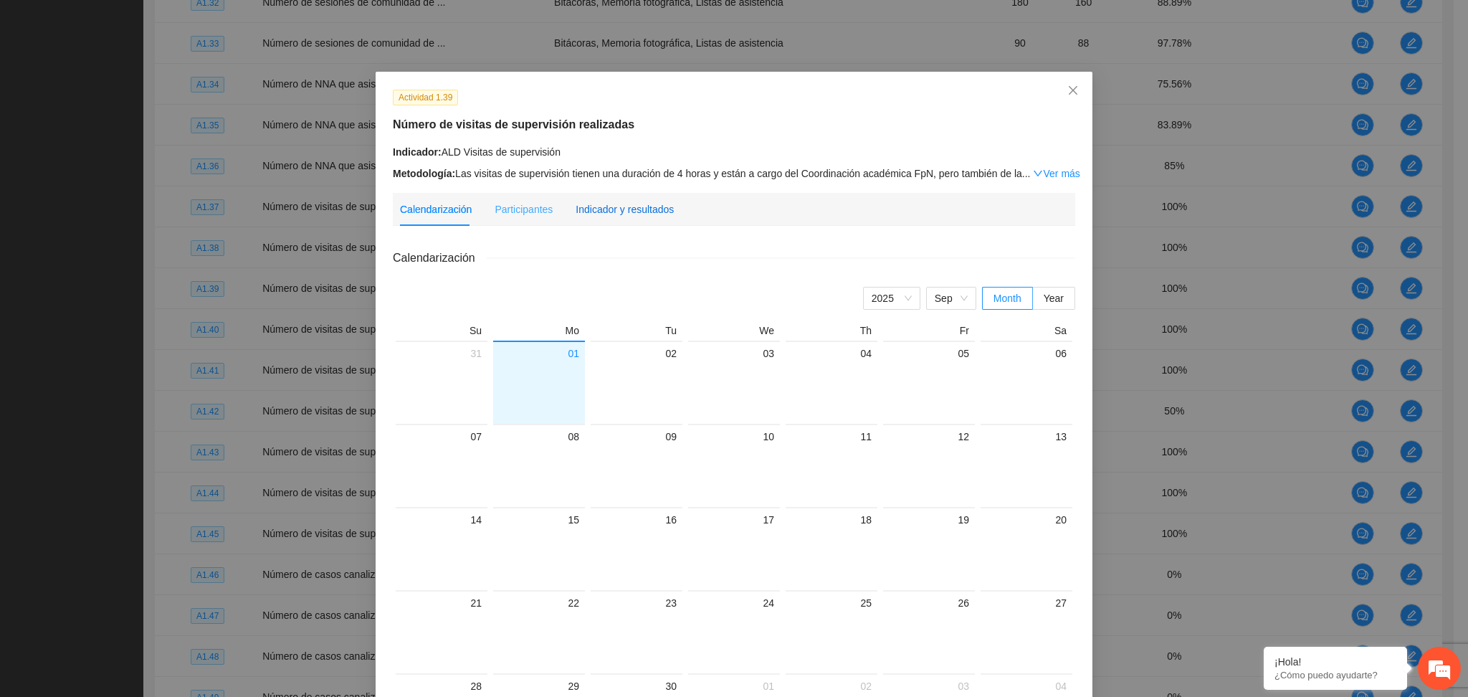
drag, startPoint x: 651, startPoint y: 206, endPoint x: 636, endPoint y: 216, distance: 19.1
click at [650, 206] on div "Indicador y resultados" at bounding box center [624, 209] width 98 height 16
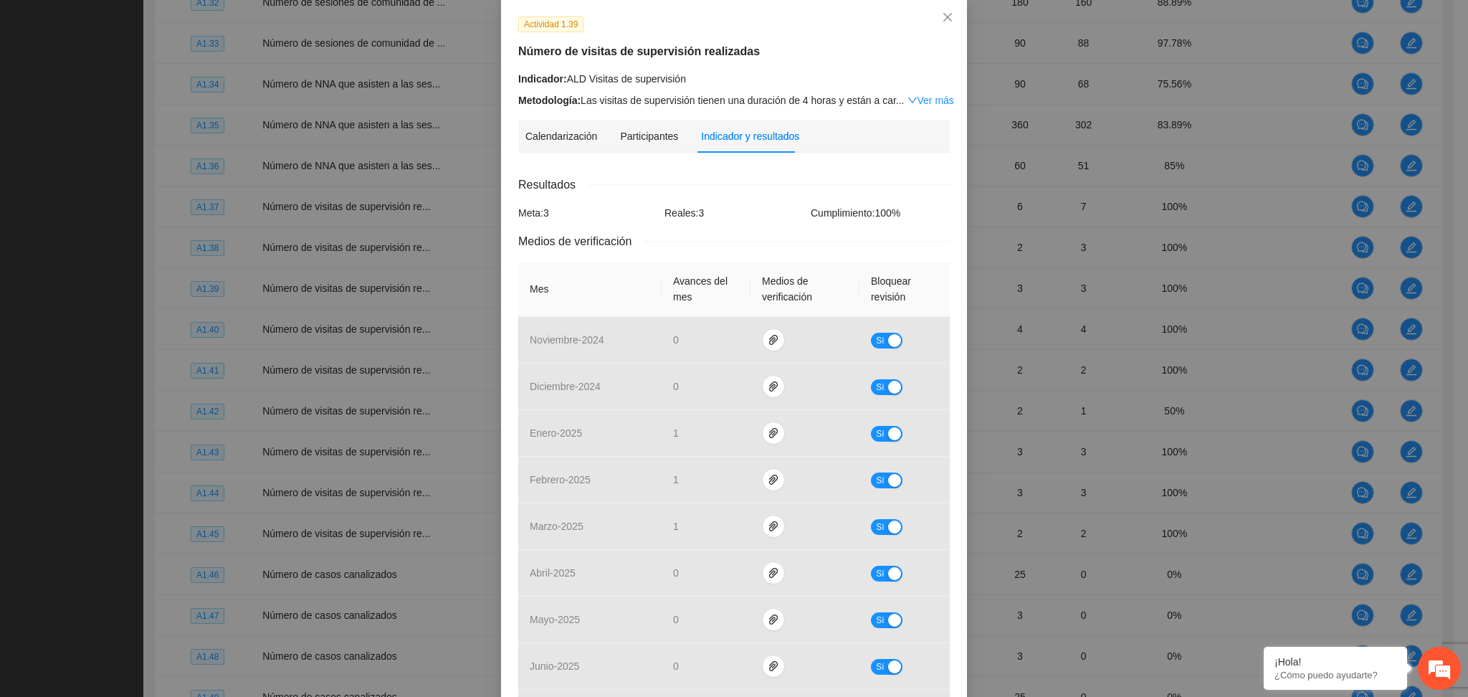
scroll to position [0, 0]
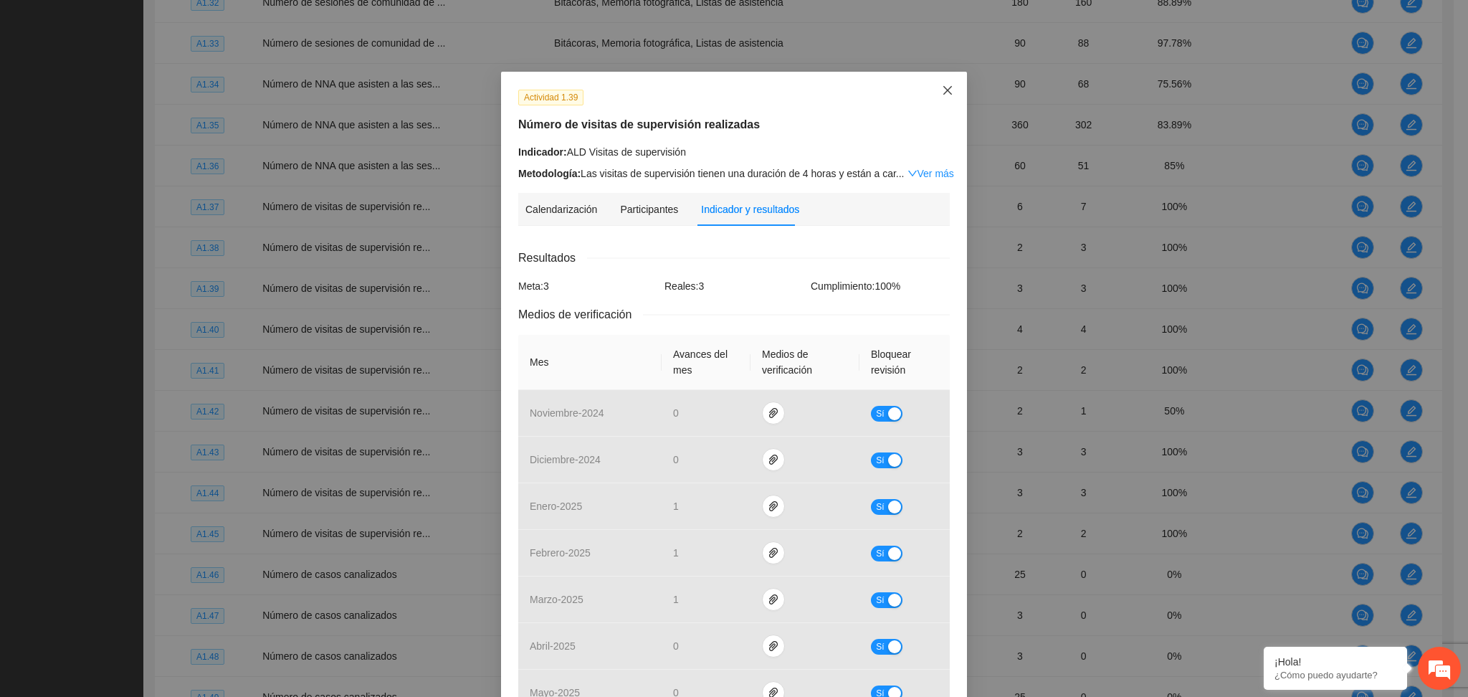
drag, startPoint x: 944, startPoint y: 97, endPoint x: 977, endPoint y: 110, distance: 36.1
click at [945, 96] on icon "close" at bounding box center [947, 90] width 11 height 11
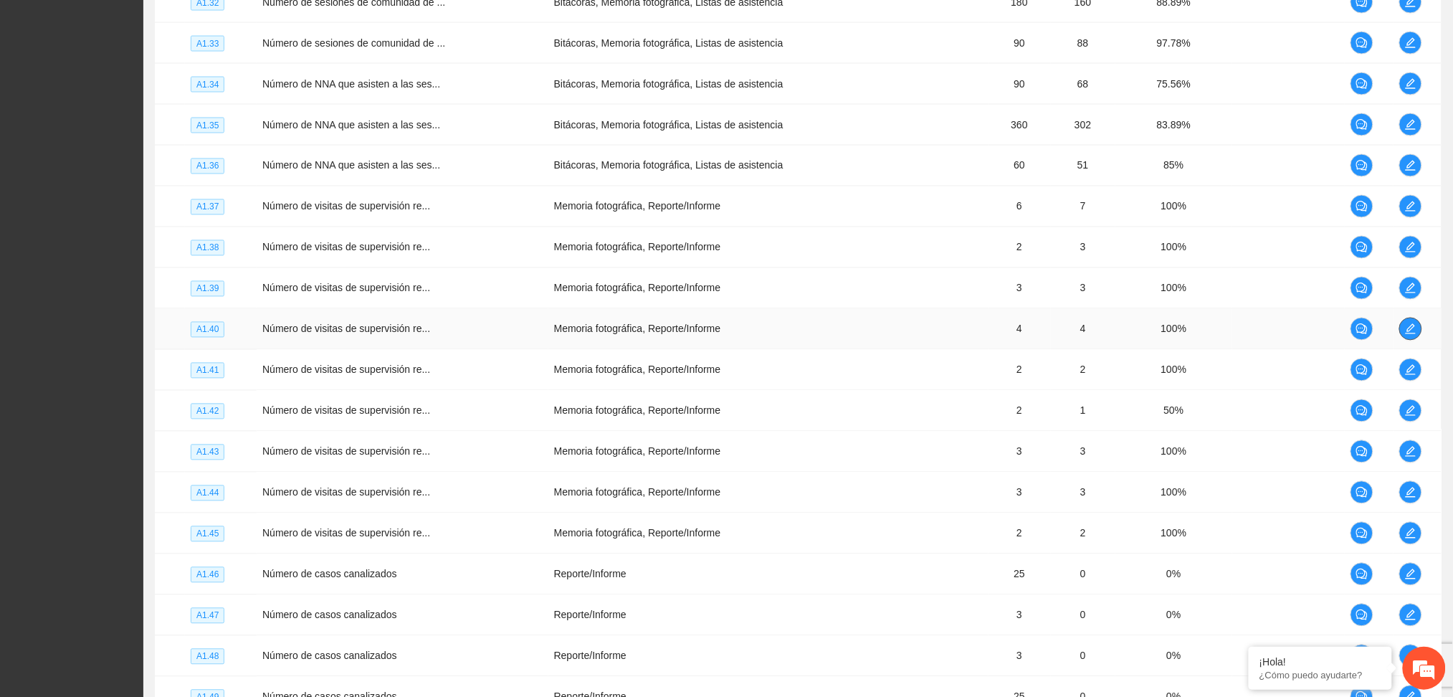
click at [1411, 328] on icon "edit" at bounding box center [1410, 328] width 11 height 11
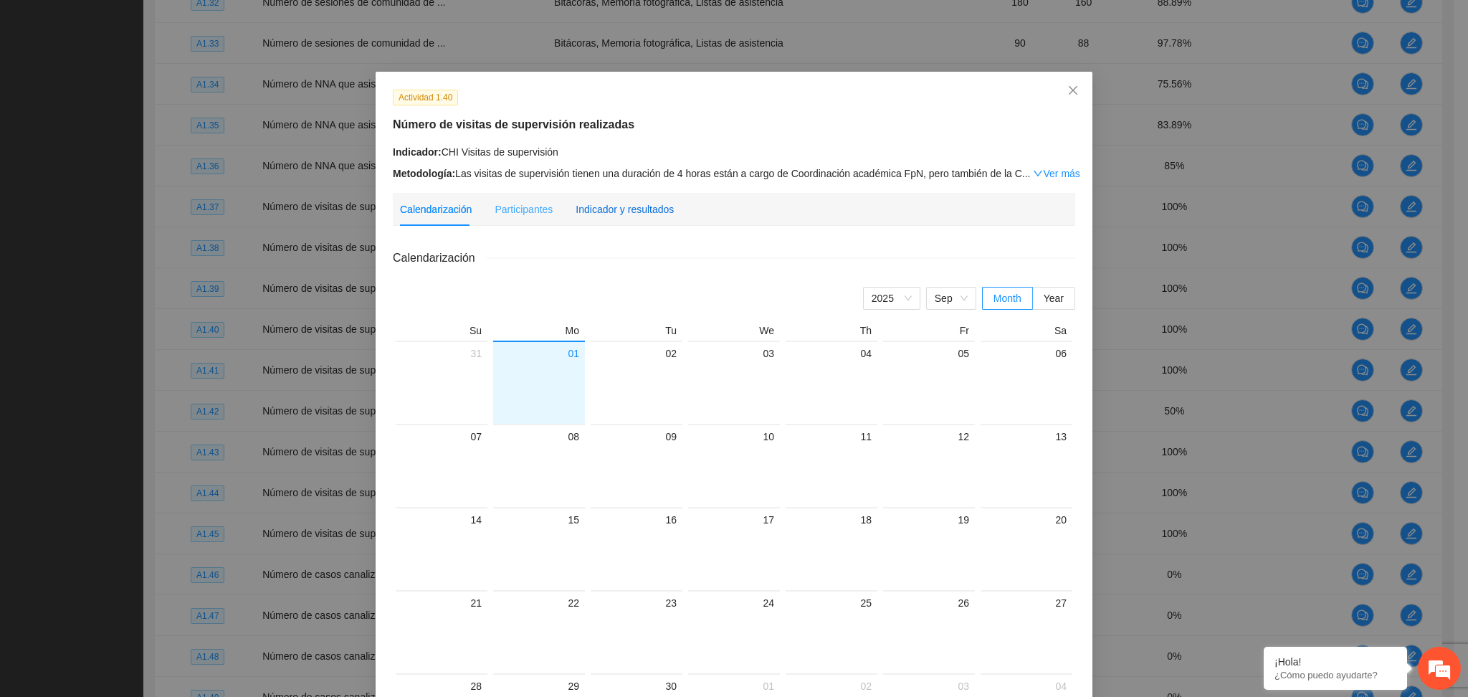
drag, startPoint x: 621, startPoint y: 211, endPoint x: 632, endPoint y: 221, distance: 14.2
click at [621, 212] on div "Indicador y resultados" at bounding box center [624, 209] width 98 height 16
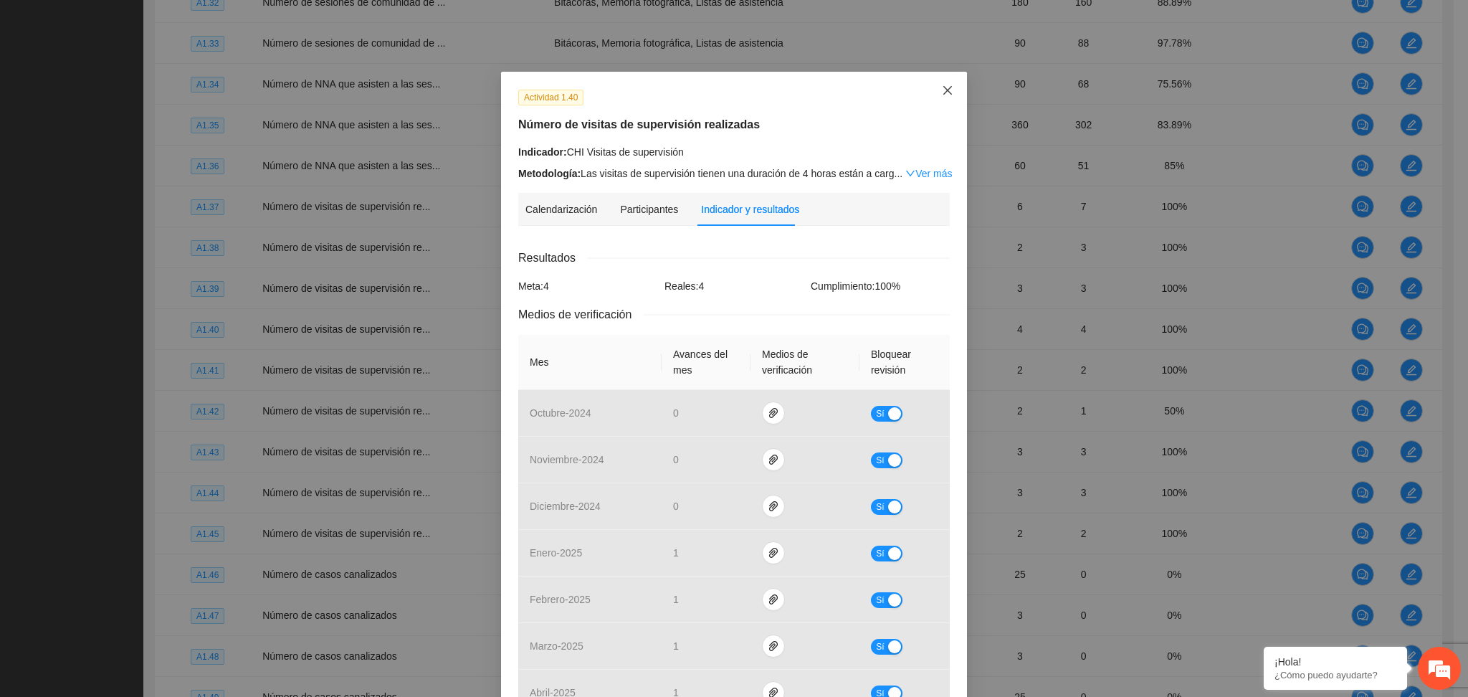
click at [940, 84] on span "Close" at bounding box center [947, 91] width 39 height 39
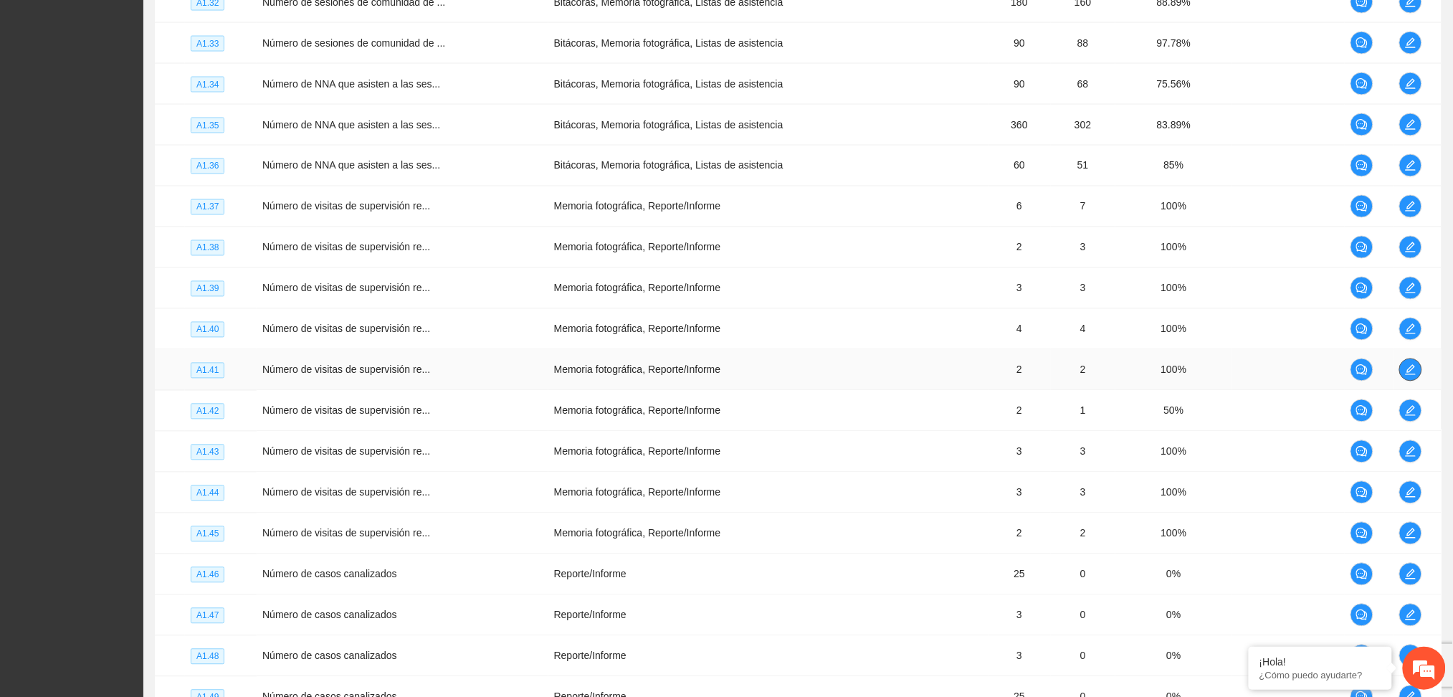
click at [1402, 371] on span "edit" at bounding box center [1410, 369] width 21 height 11
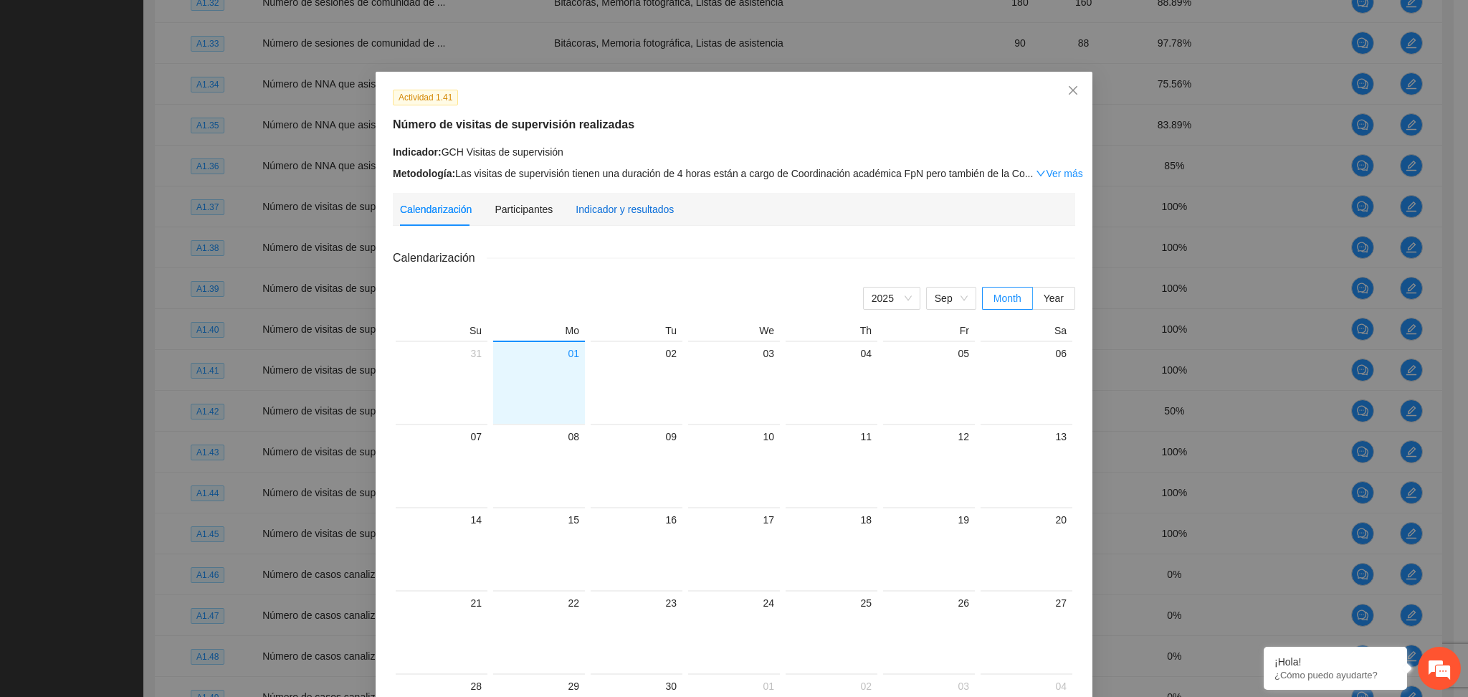
click at [593, 202] on div "Indicador y resultados" at bounding box center [624, 209] width 98 height 16
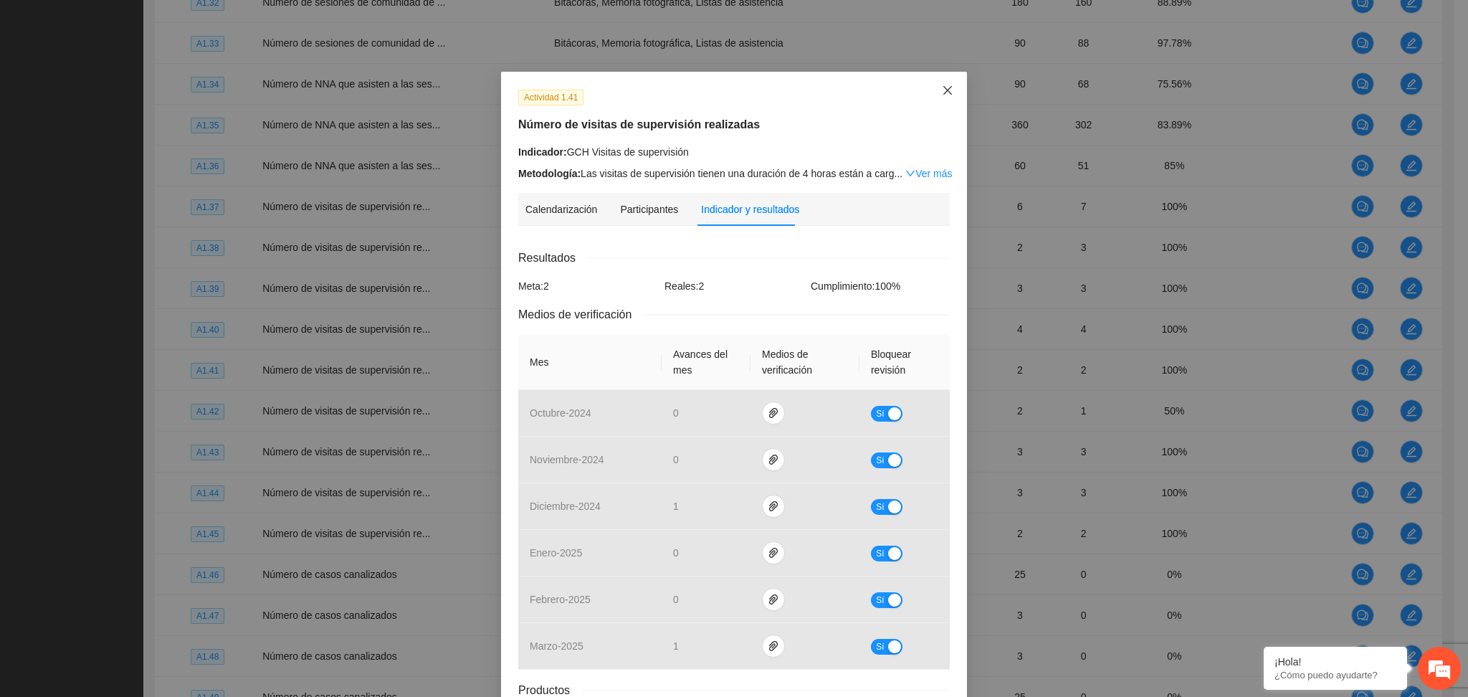
click at [947, 92] on span "Close" at bounding box center [947, 91] width 39 height 39
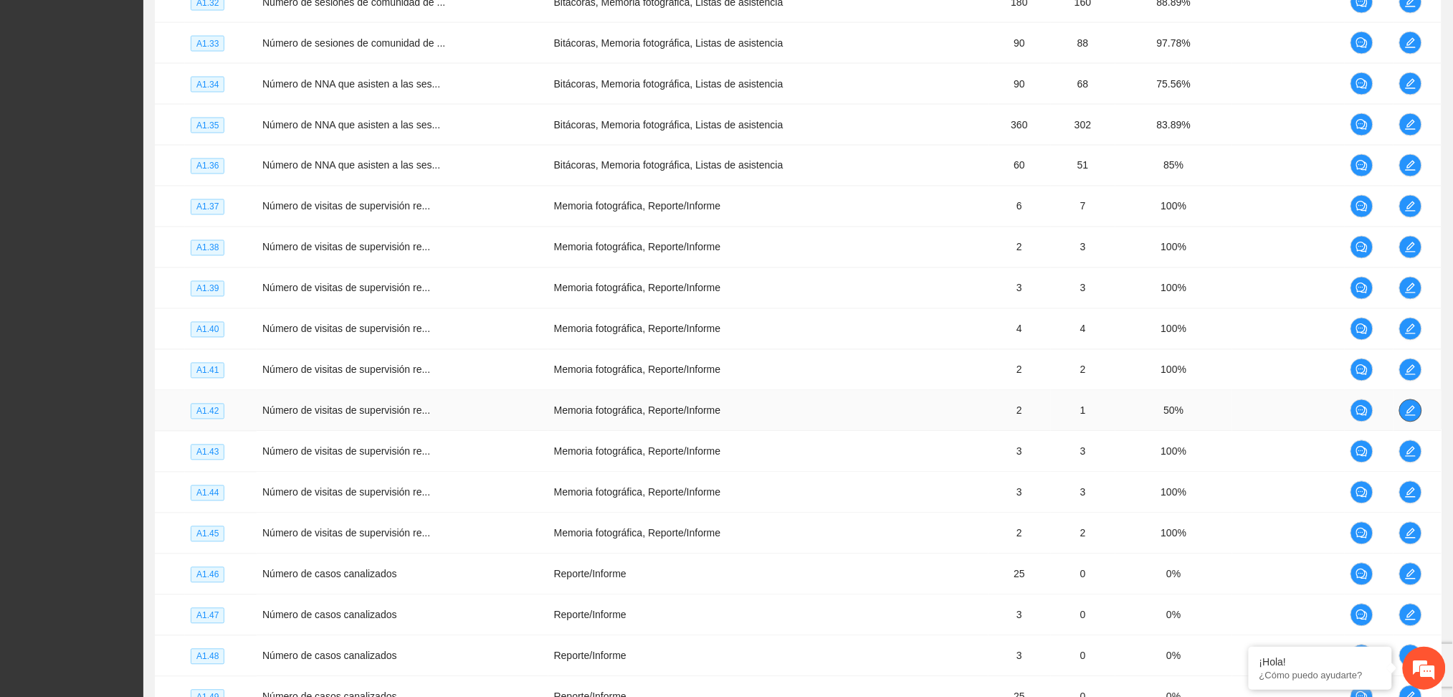
click at [1409, 416] on icon "edit" at bounding box center [1410, 410] width 11 height 11
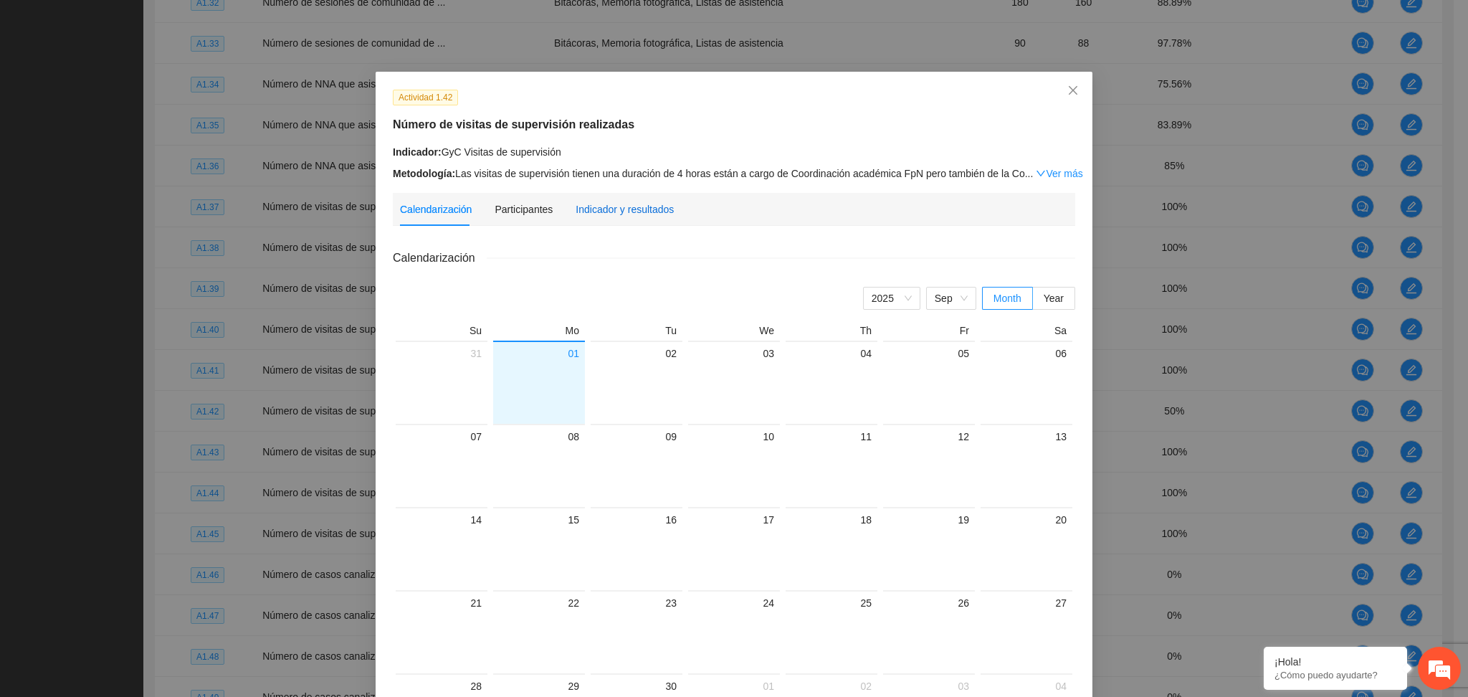
click at [589, 211] on div "Indicador y resultados" at bounding box center [624, 209] width 98 height 16
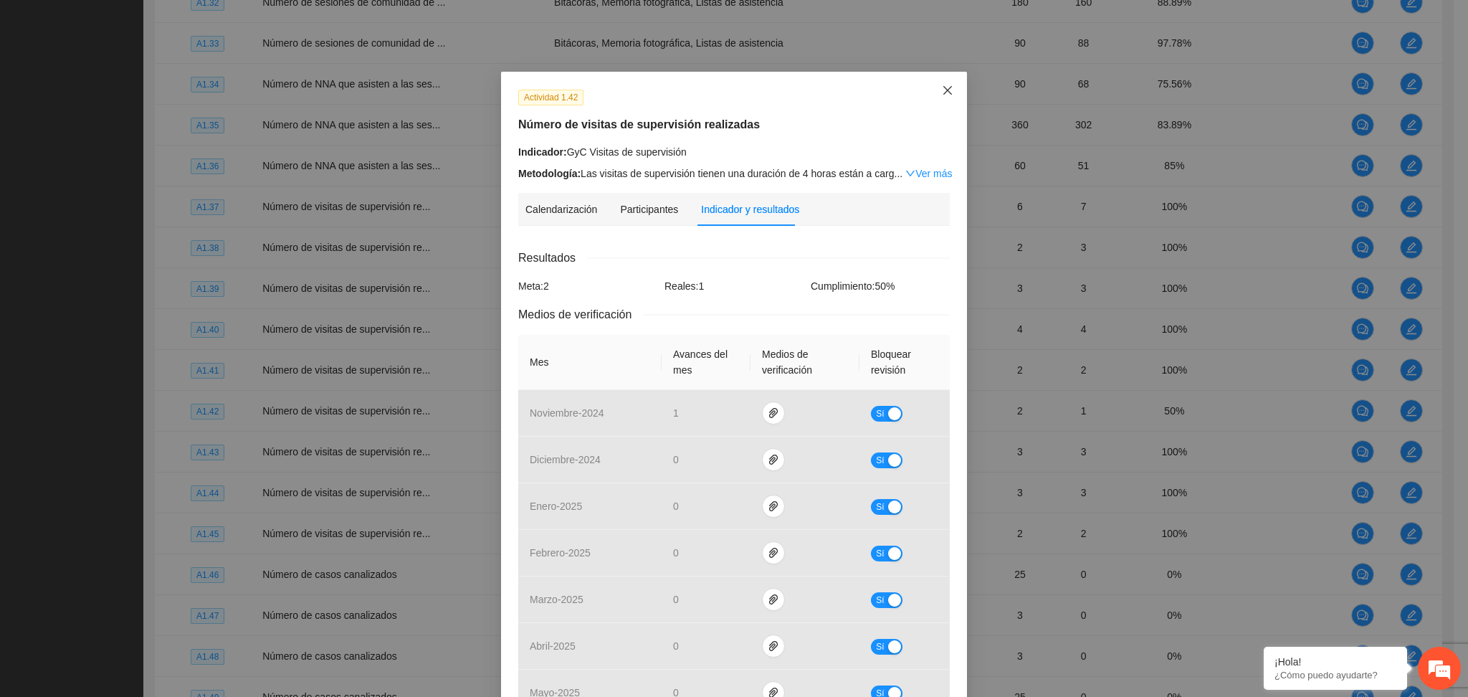
click at [943, 90] on icon "close" at bounding box center [947, 90] width 11 height 11
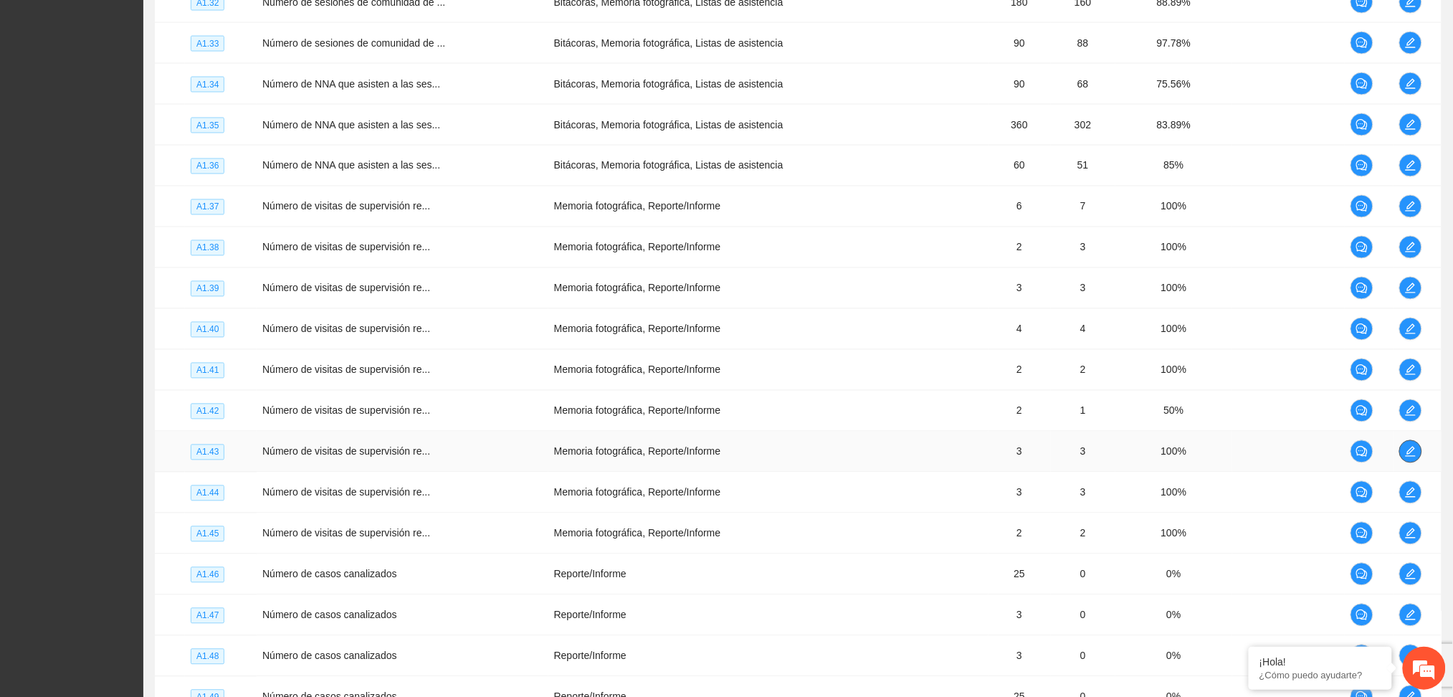
click at [1401, 454] on span "edit" at bounding box center [1410, 451] width 21 height 11
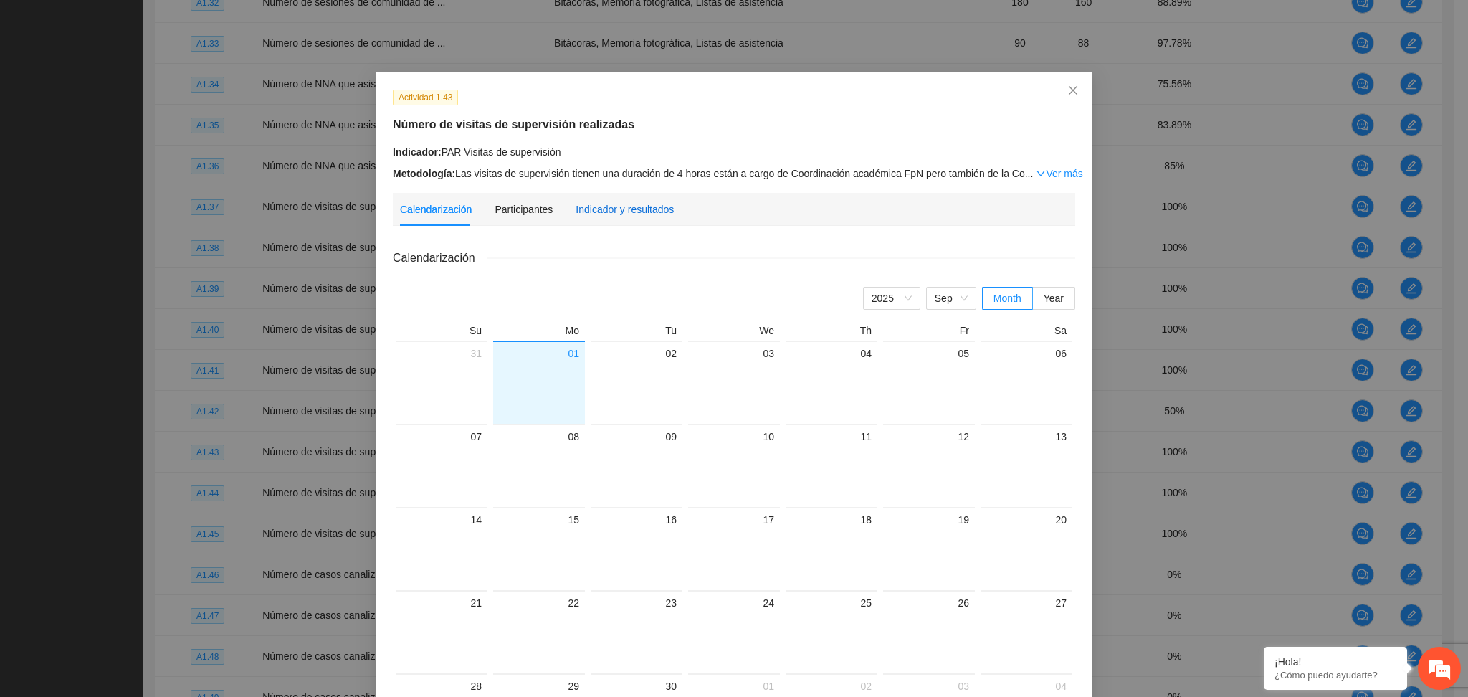
click at [613, 214] on div "Indicador y resultados" at bounding box center [624, 209] width 98 height 16
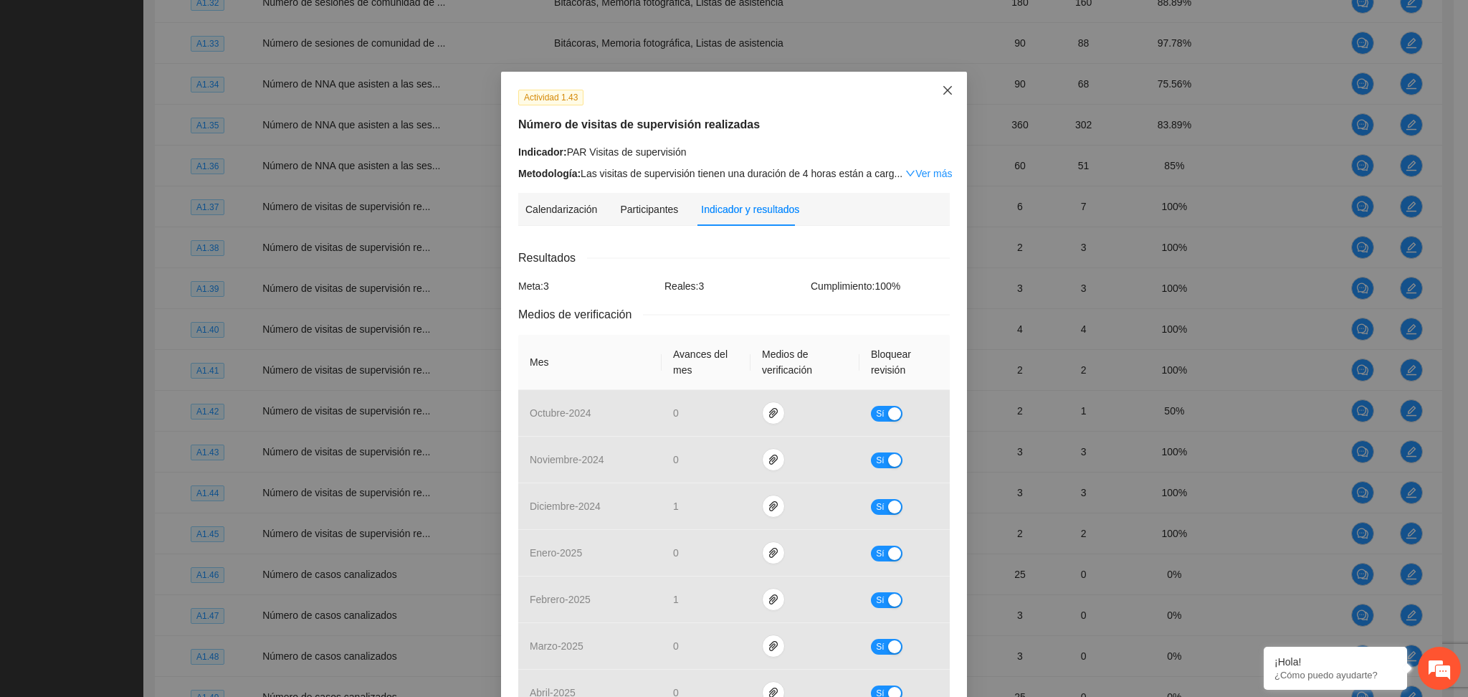
drag, startPoint x: 934, startPoint y: 87, endPoint x: 957, endPoint y: 138, distance: 55.8
click at [942, 87] on icon "close" at bounding box center [947, 90] width 11 height 11
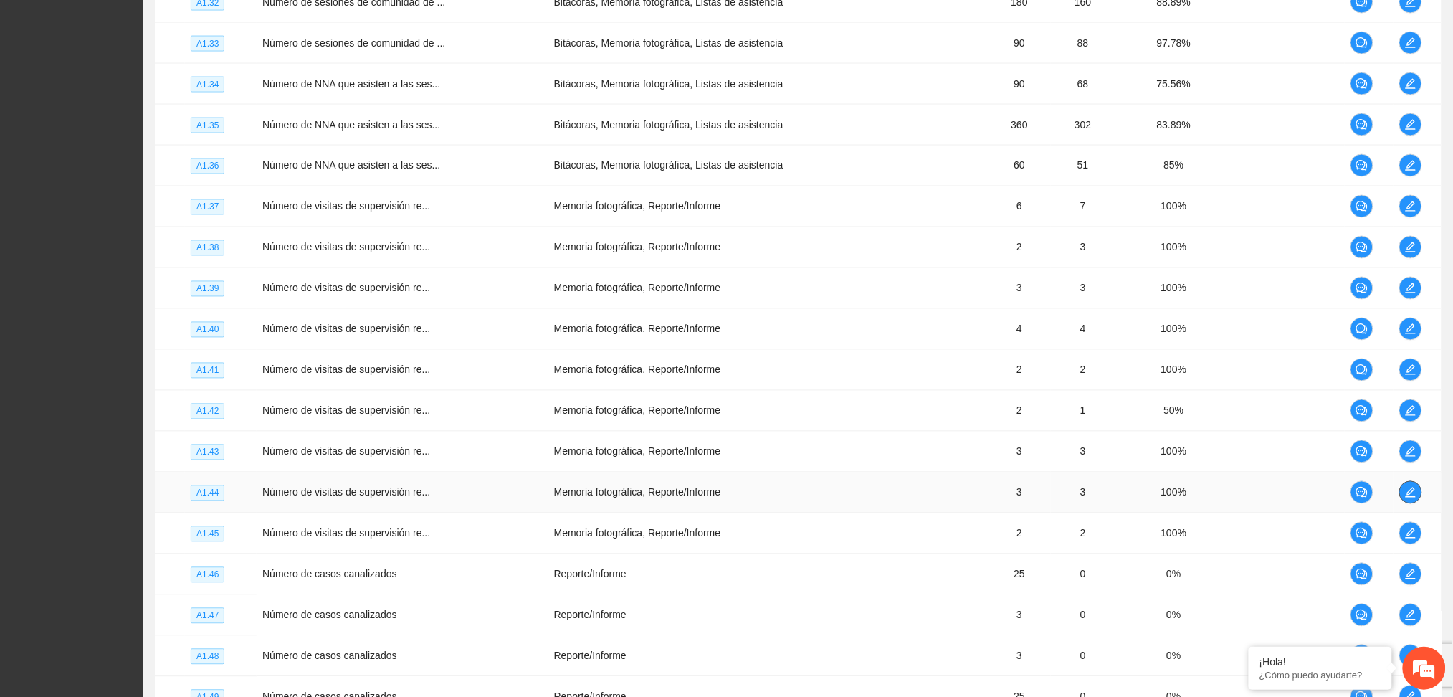
click at [1409, 498] on icon "edit" at bounding box center [1410, 492] width 11 height 11
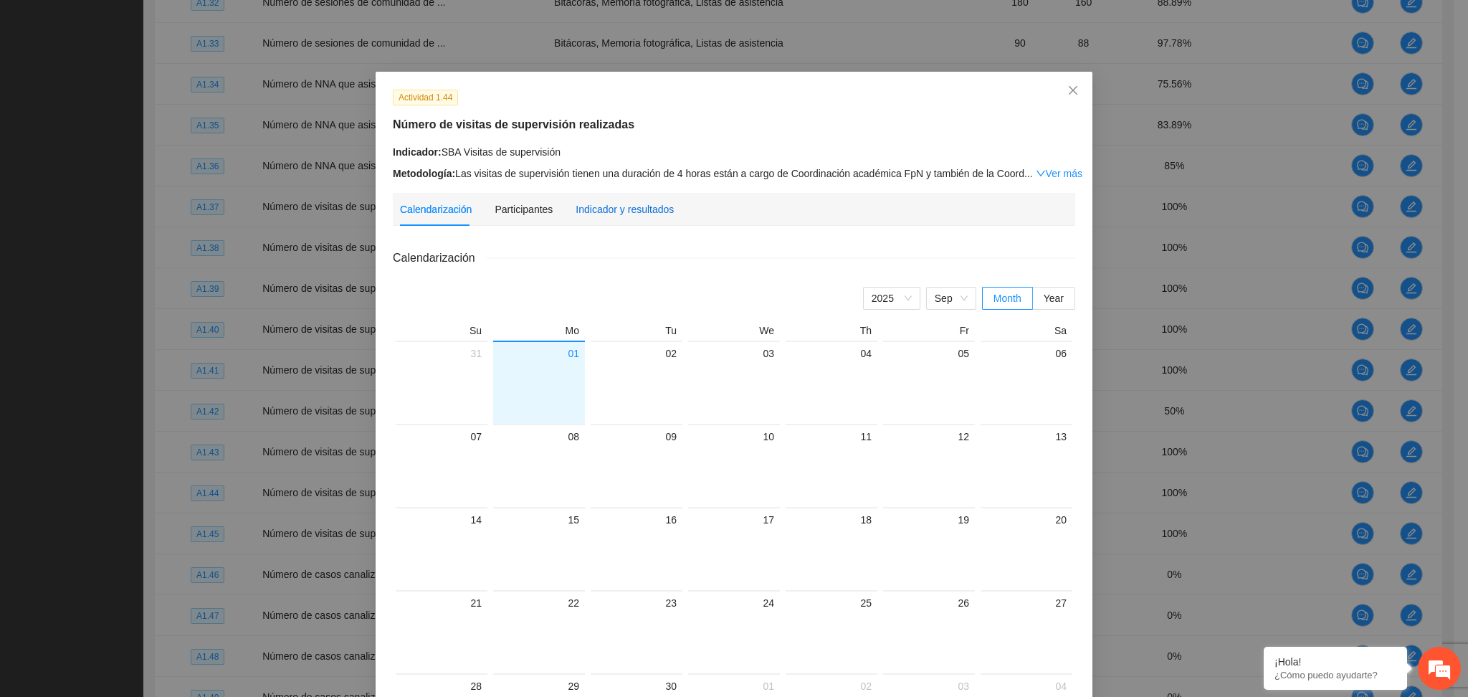
click at [631, 209] on div "Indicador y resultados" at bounding box center [624, 209] width 98 height 16
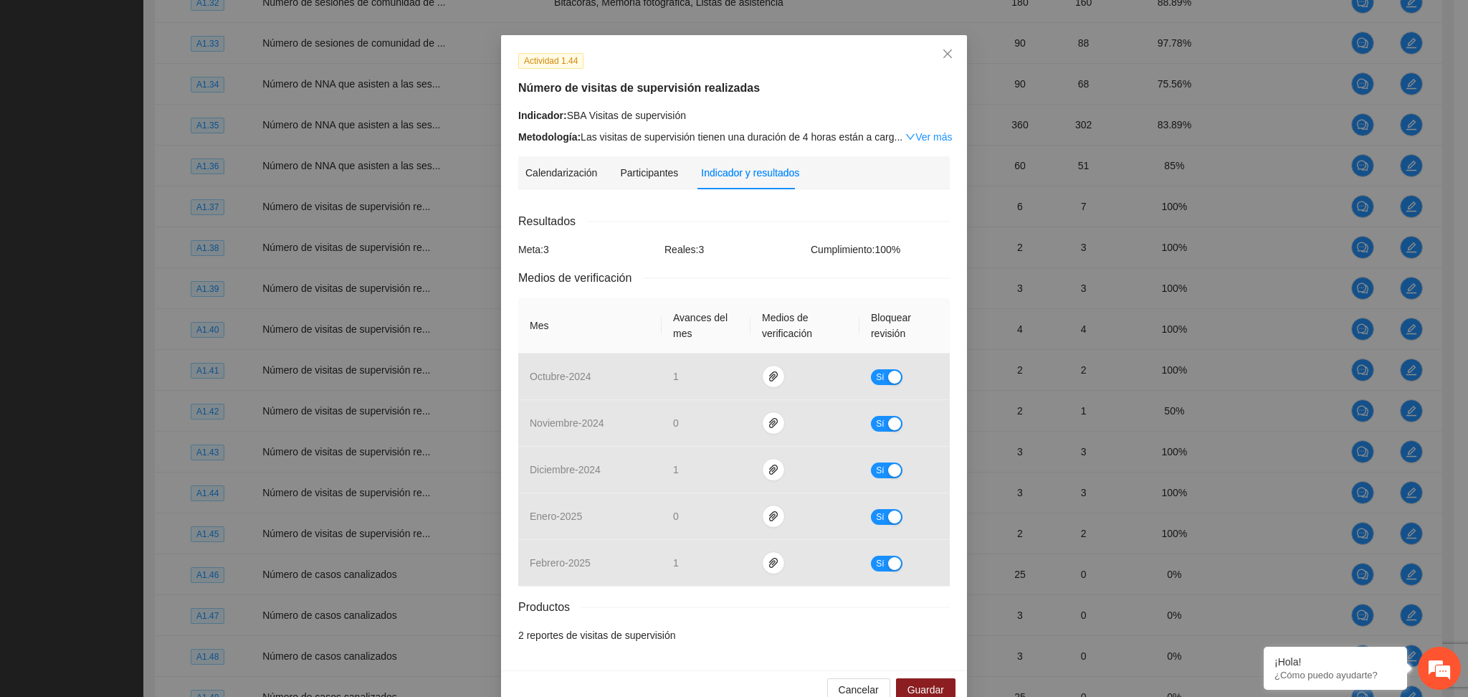
scroll to position [65, 0]
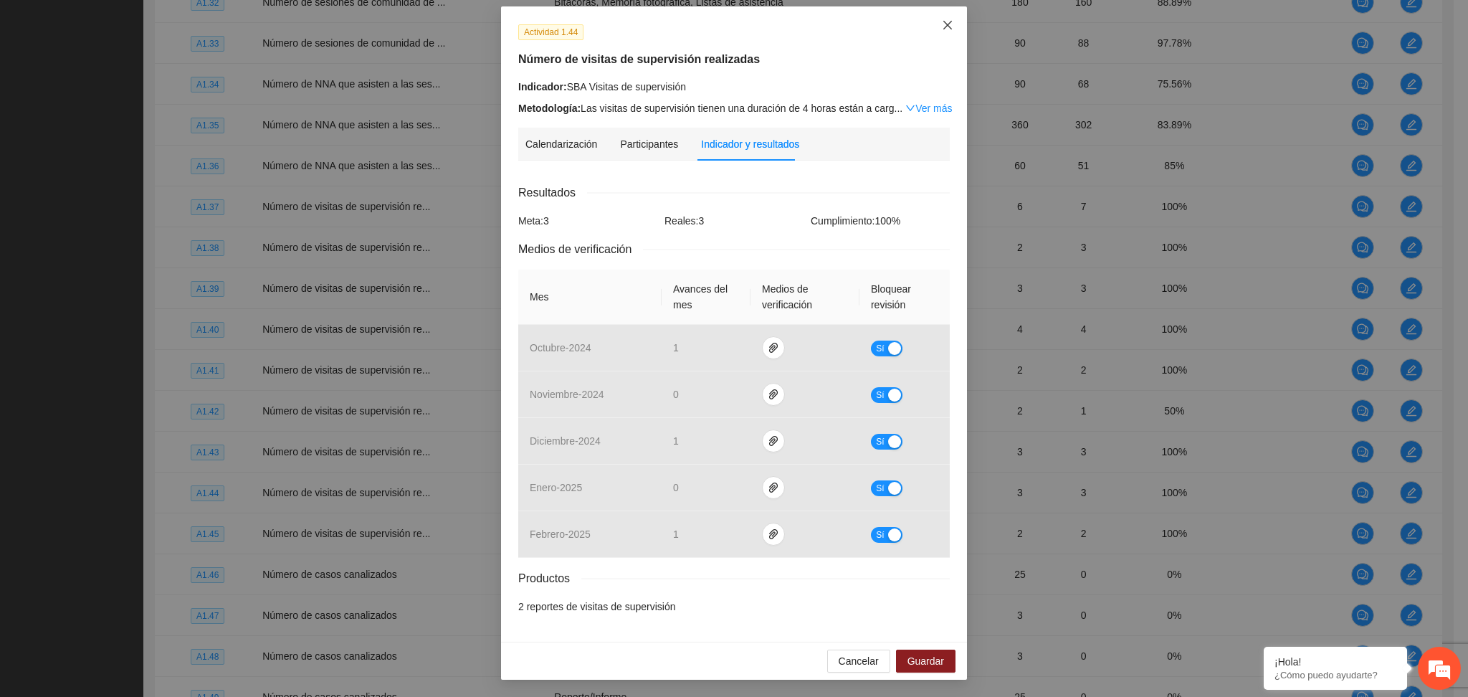
click at [942, 23] on icon "close" at bounding box center [947, 24] width 11 height 11
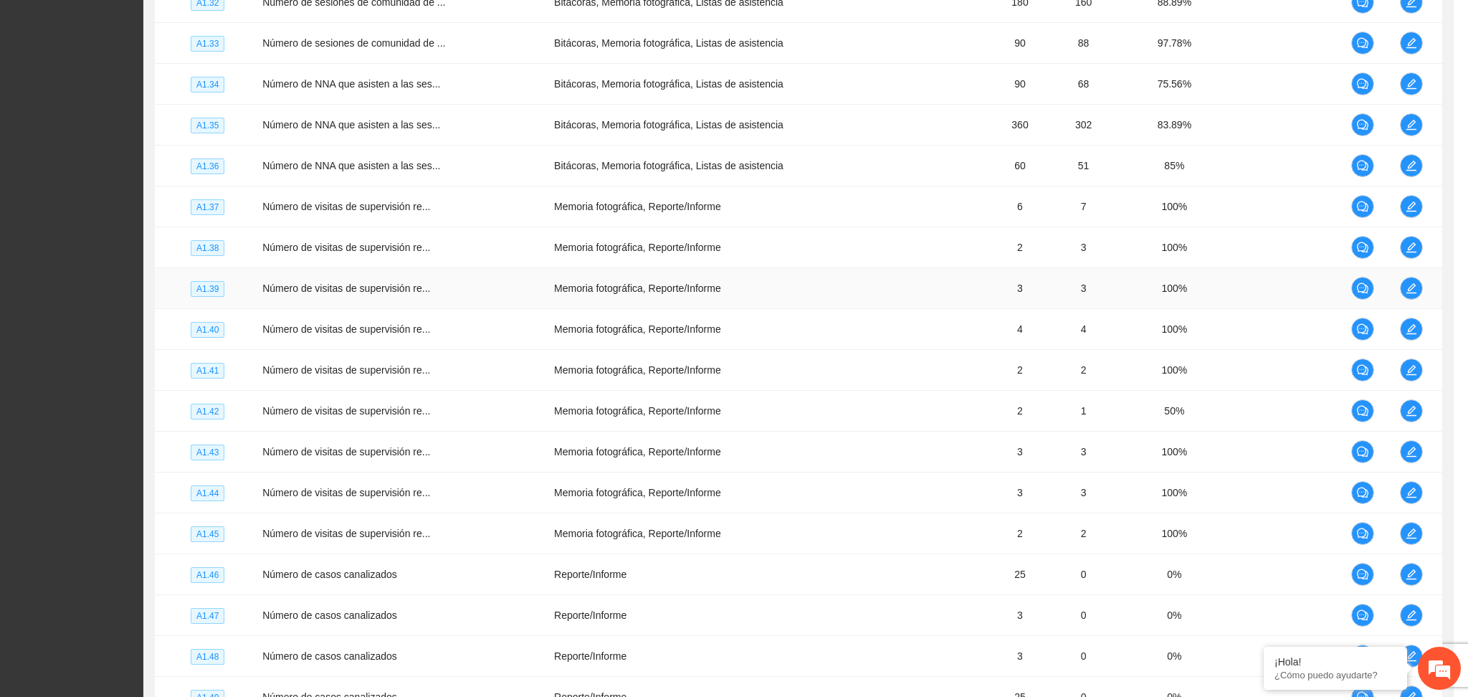
scroll to position [0, 0]
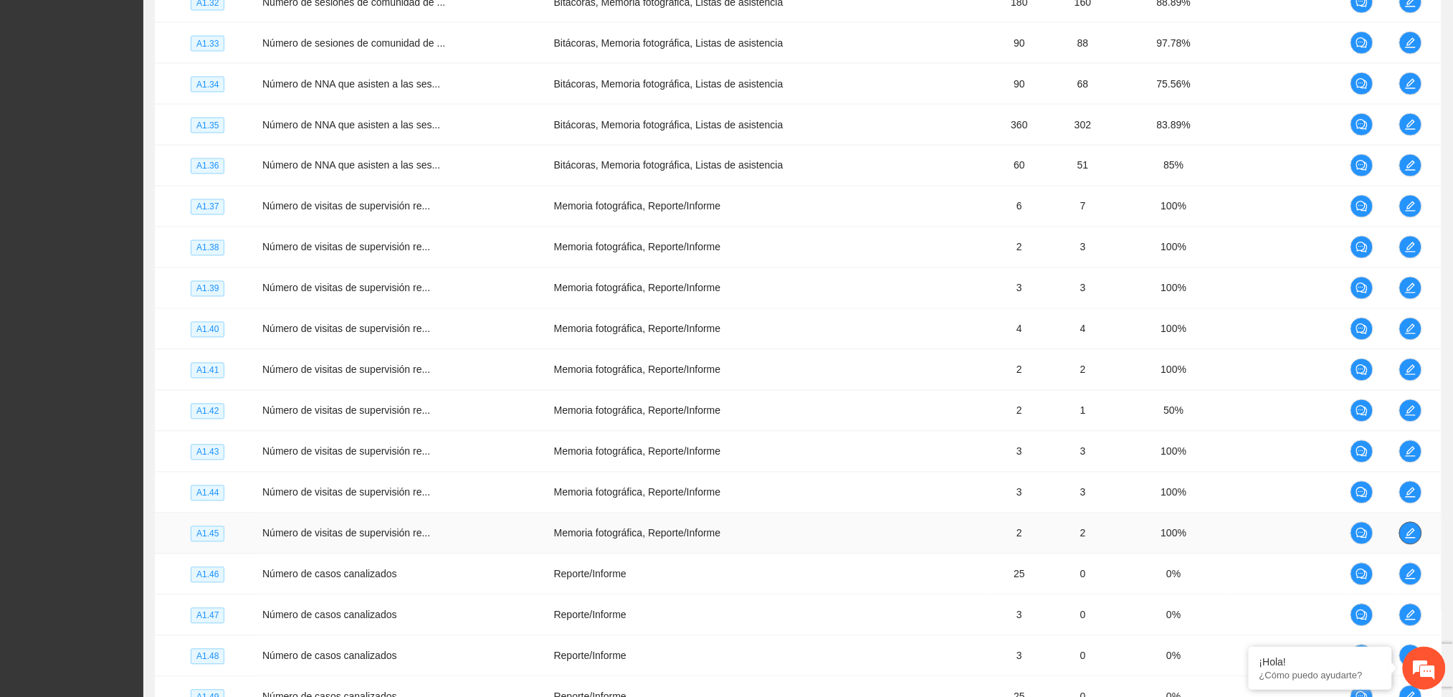
click at [1413, 537] on icon "edit" at bounding box center [1410, 532] width 11 height 11
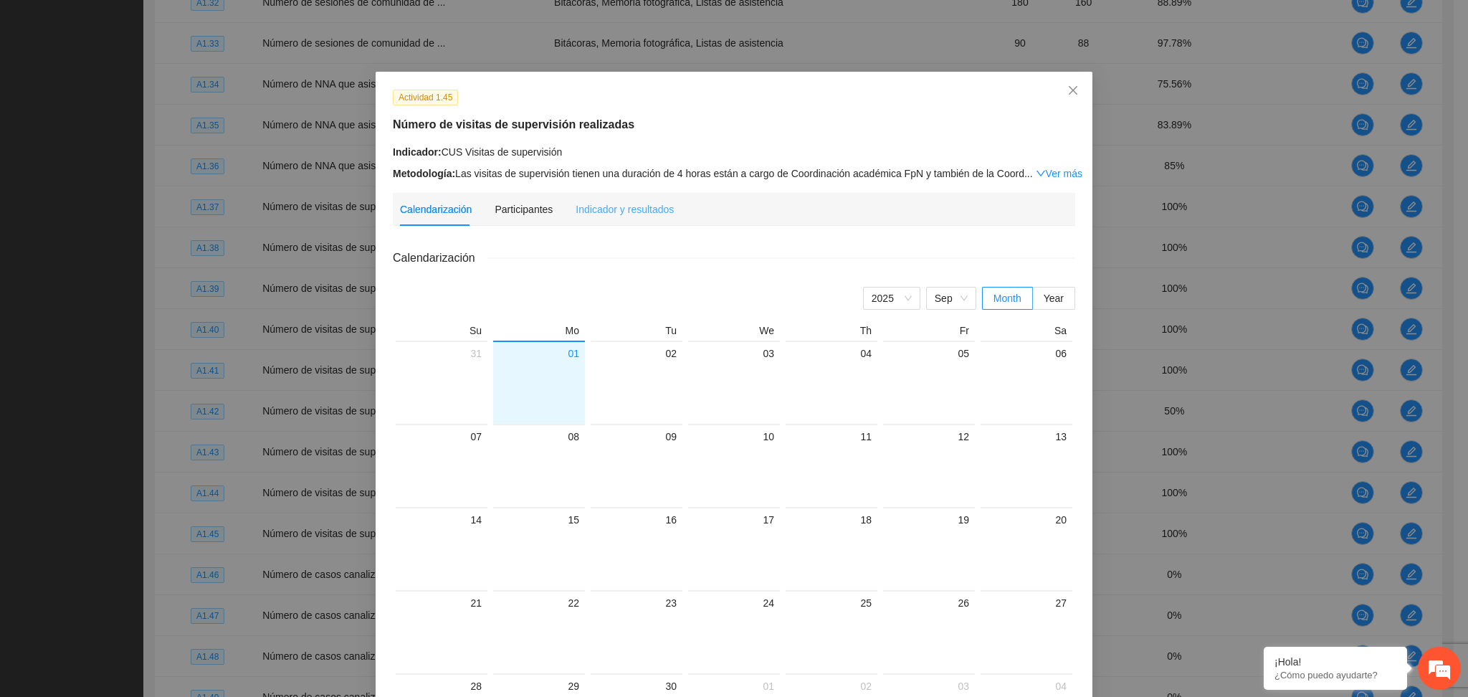
click at [593, 218] on div "Indicador y resultados" at bounding box center [624, 209] width 98 height 33
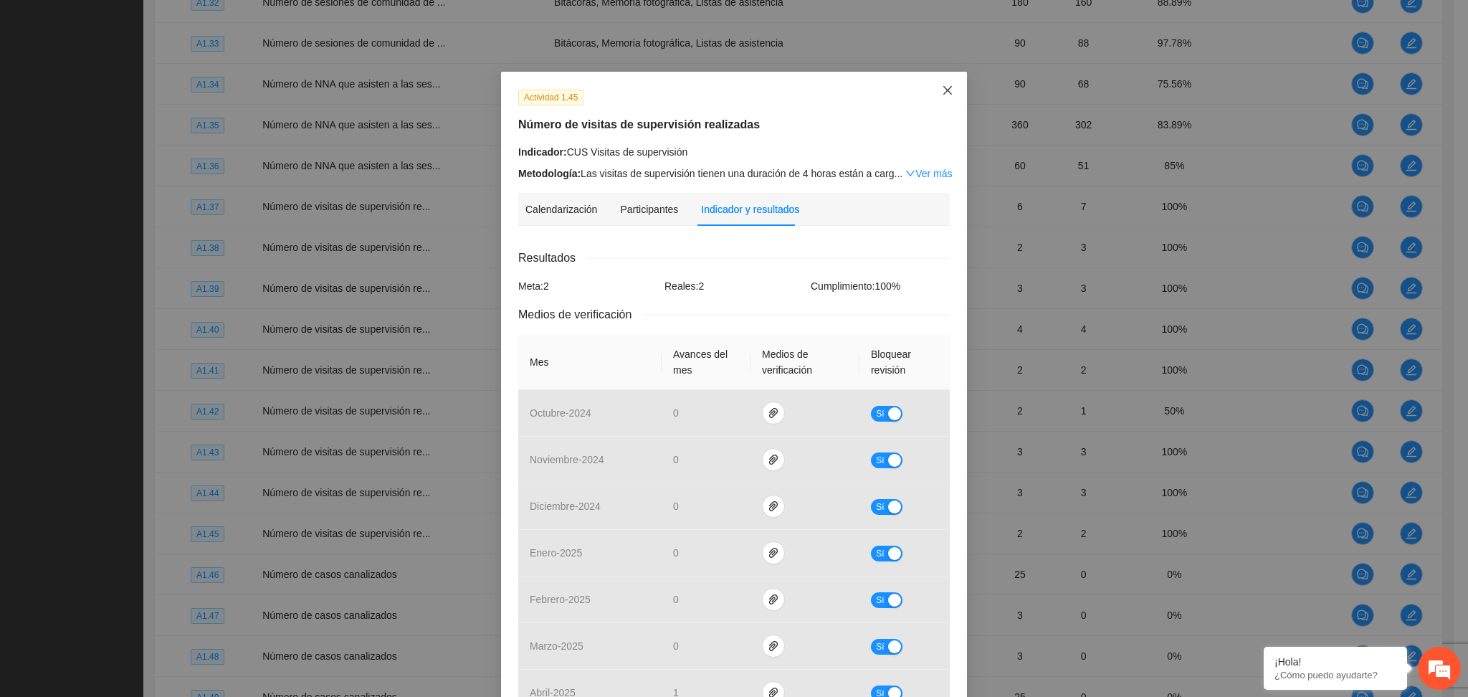
drag, startPoint x: 937, startPoint y: 89, endPoint x: 924, endPoint y: 133, distance: 46.1
click at [942, 90] on icon "close" at bounding box center [947, 90] width 11 height 11
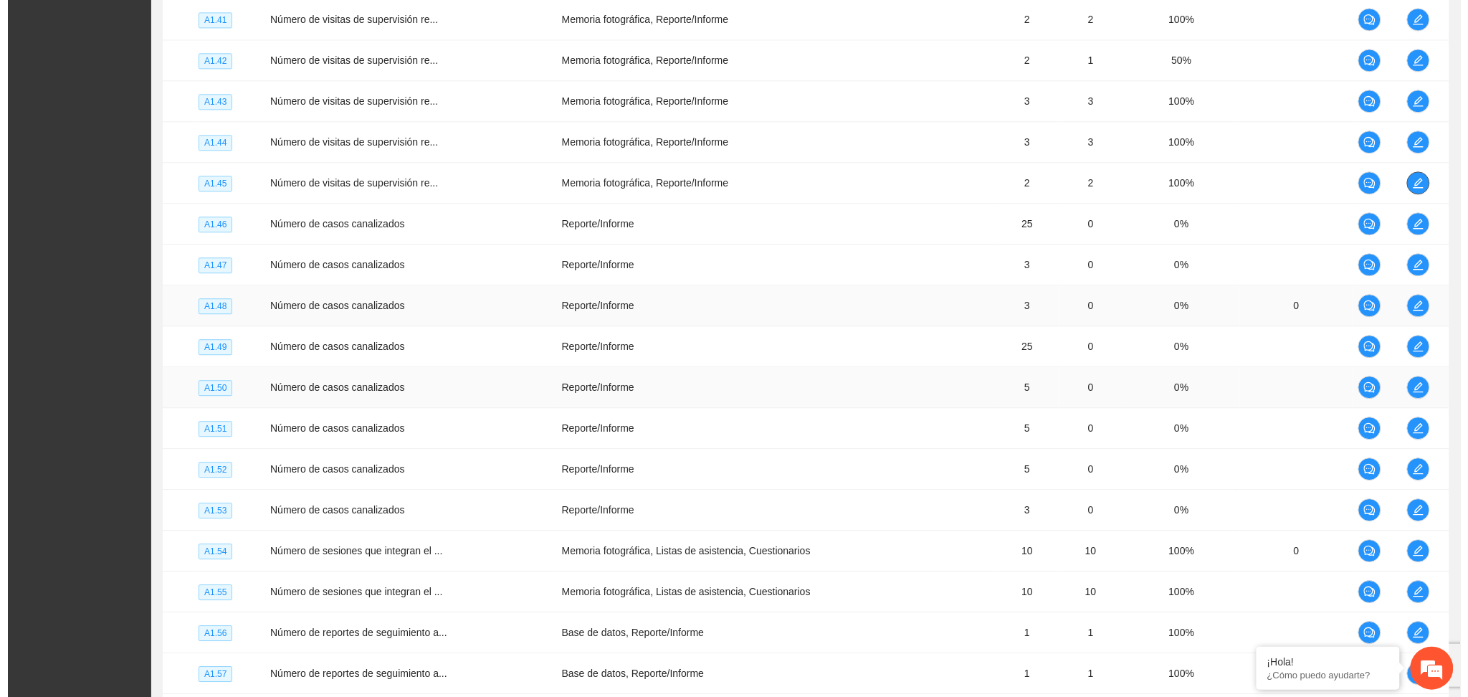
scroll to position [3201, 0]
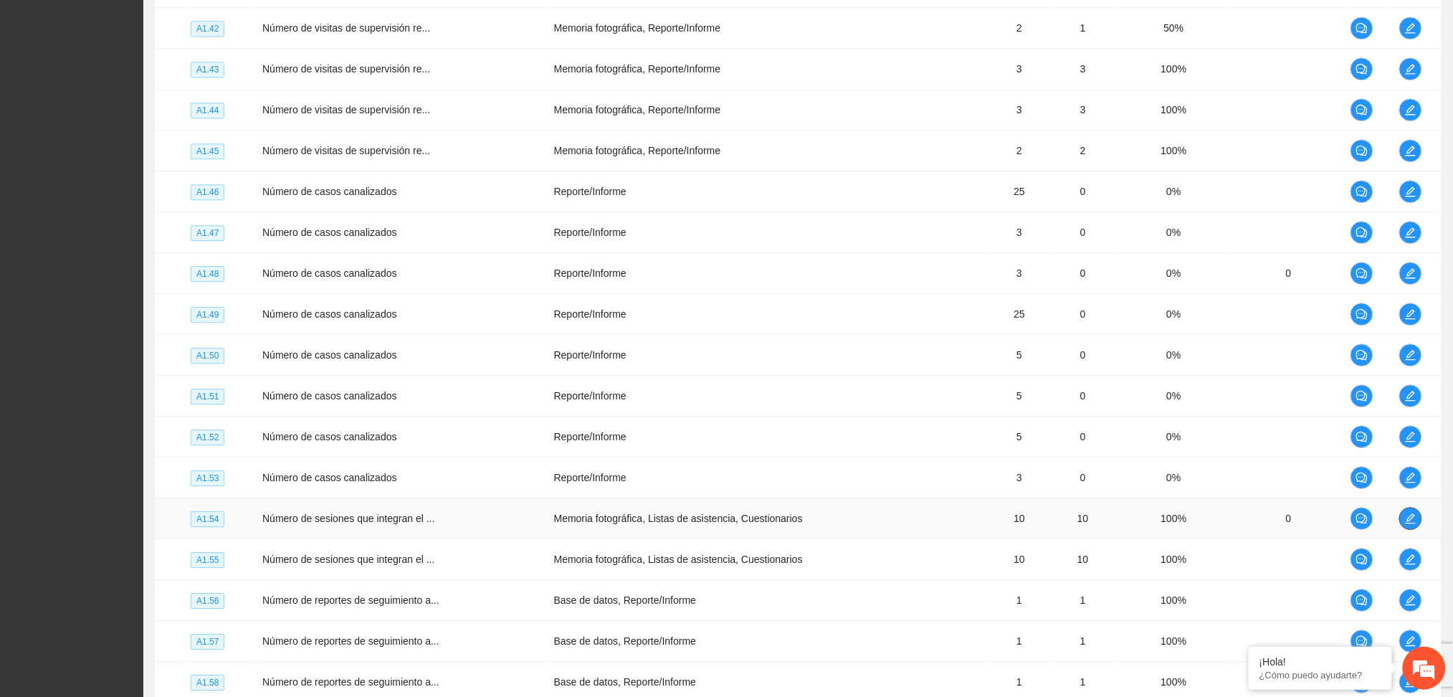
click at [1414, 518] on icon "edit" at bounding box center [1410, 518] width 10 height 10
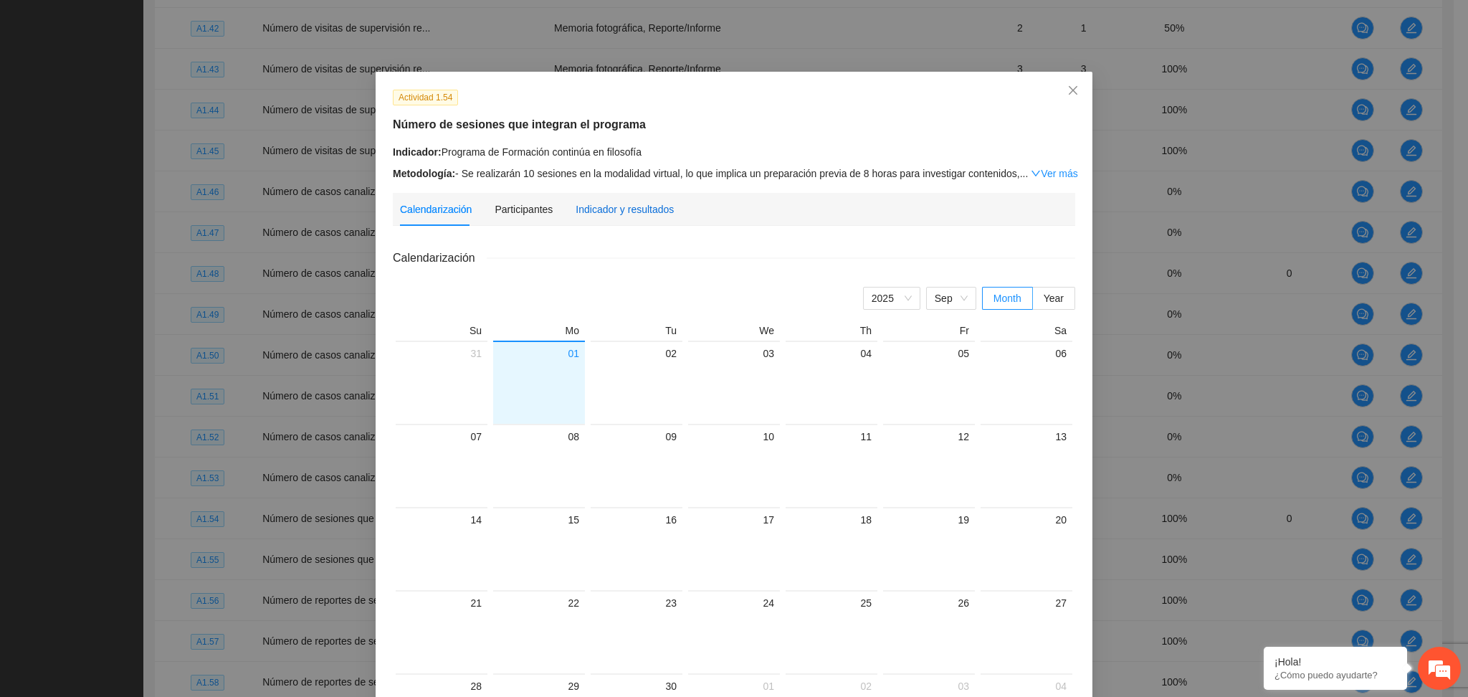
click at [623, 210] on div "Indicador y resultados" at bounding box center [624, 209] width 98 height 16
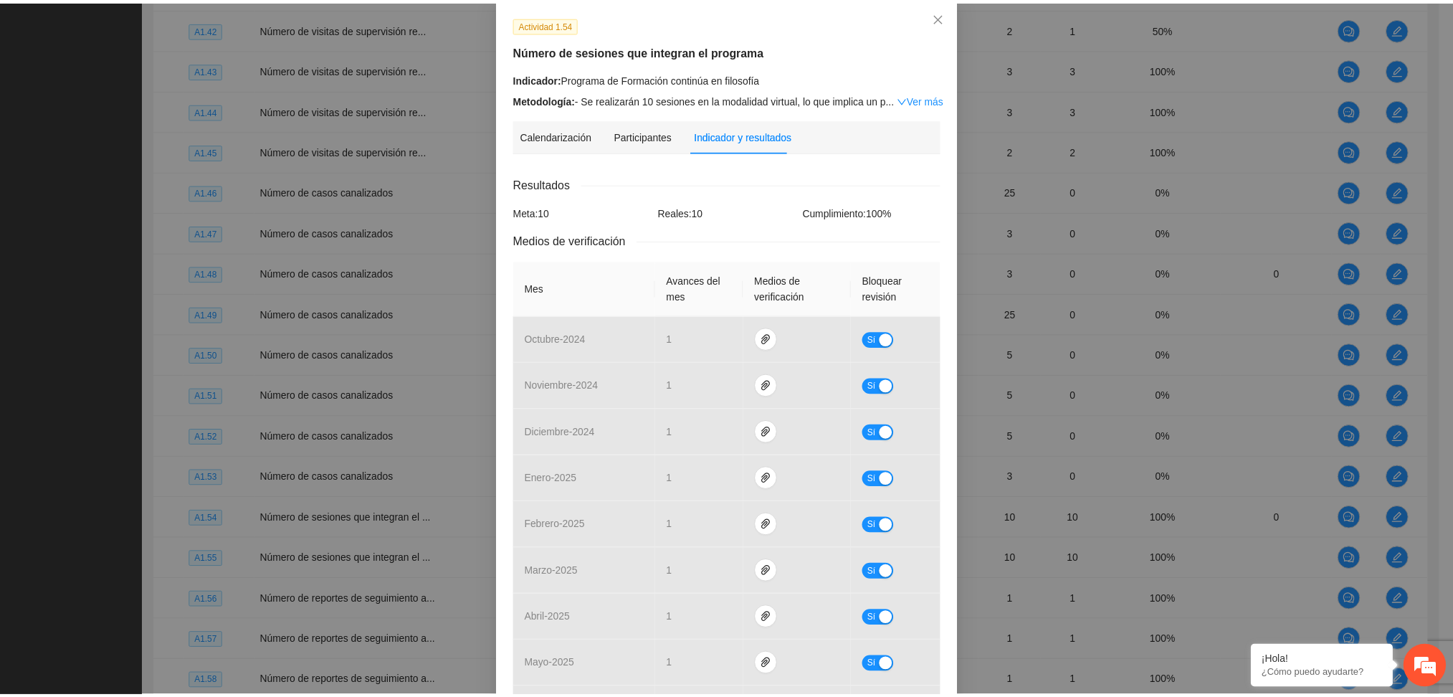
scroll to position [0, 0]
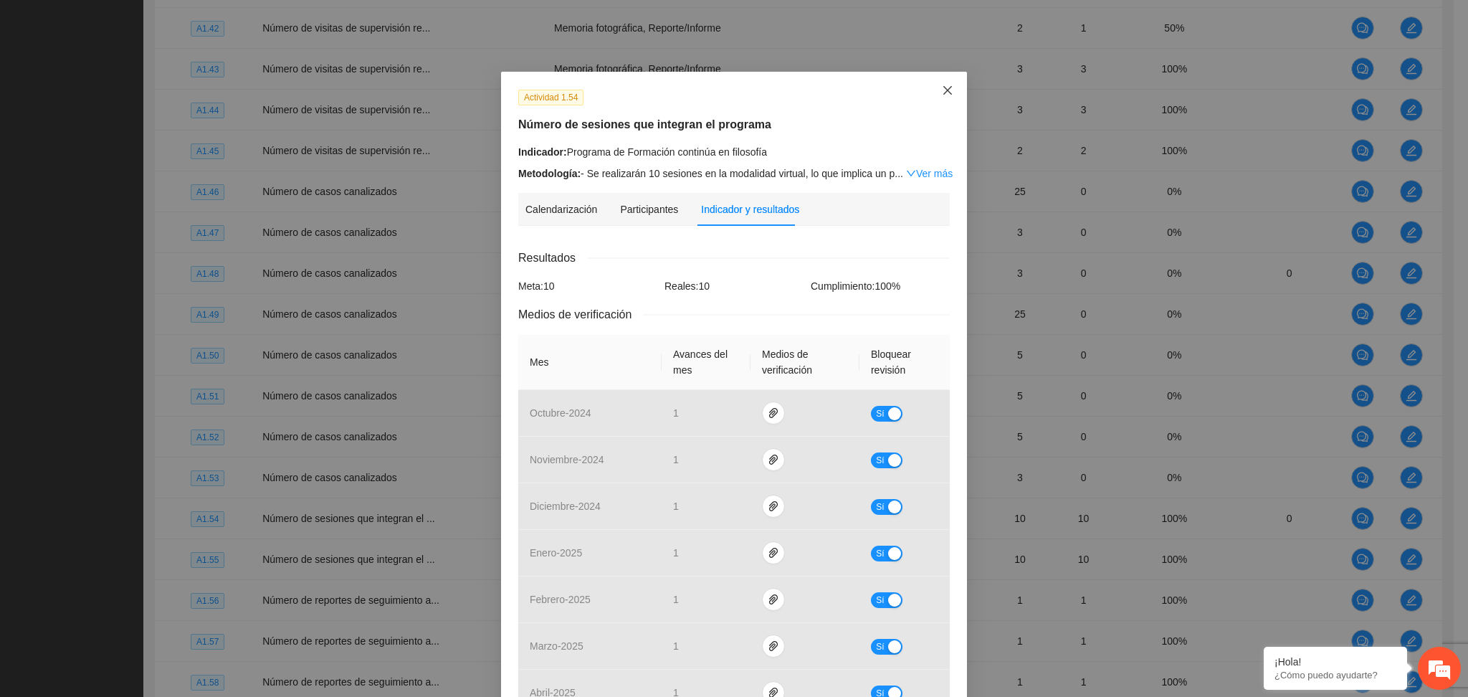
drag, startPoint x: 950, startPoint y: 83, endPoint x: 943, endPoint y: 87, distance: 7.4
click at [945, 86] on span "Close" at bounding box center [947, 91] width 39 height 39
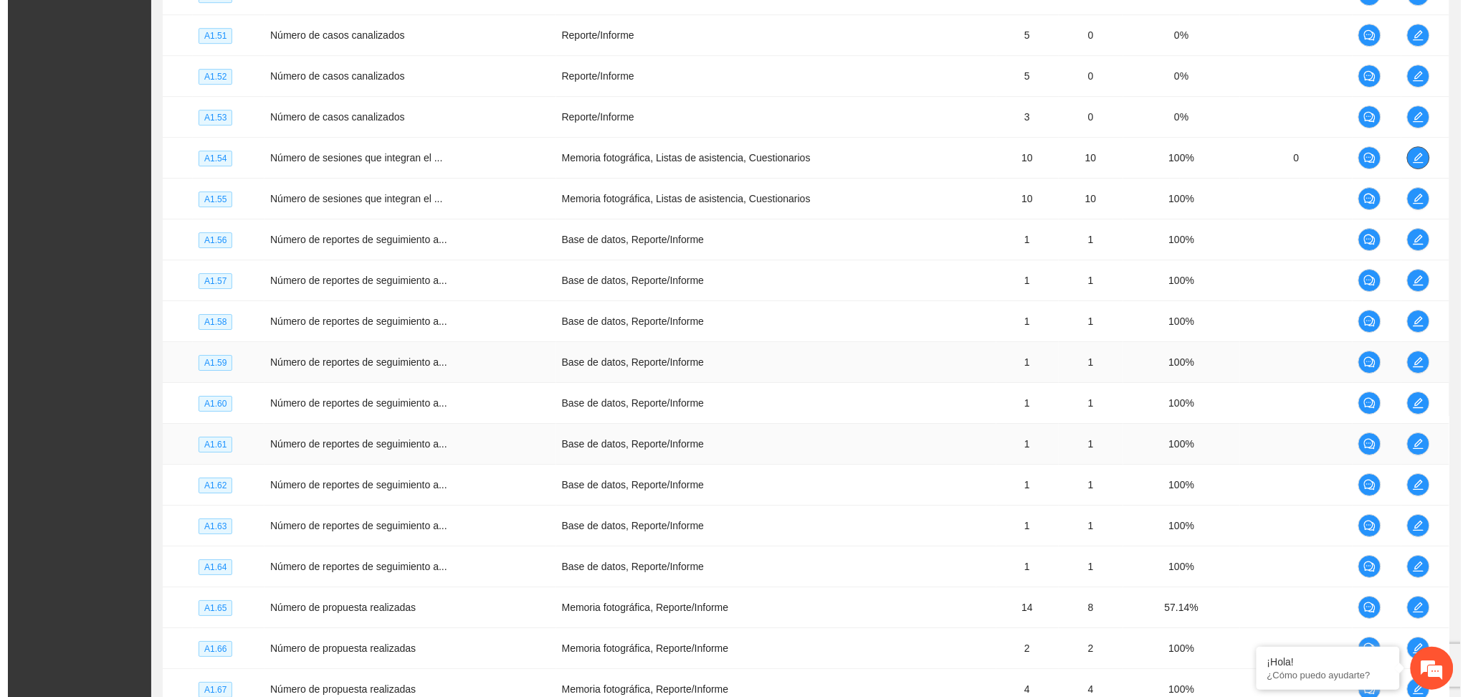
scroll to position [3583, 0]
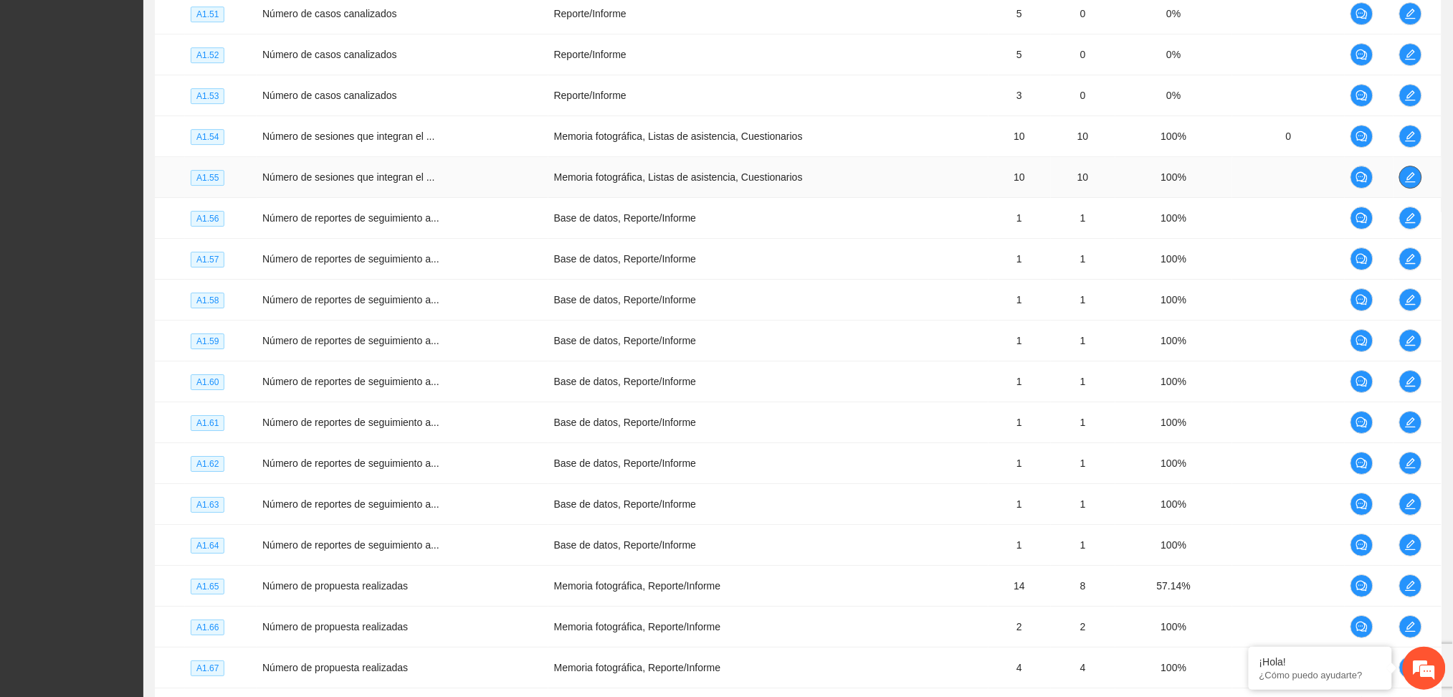
click at [1405, 178] on icon "edit" at bounding box center [1410, 176] width 11 height 11
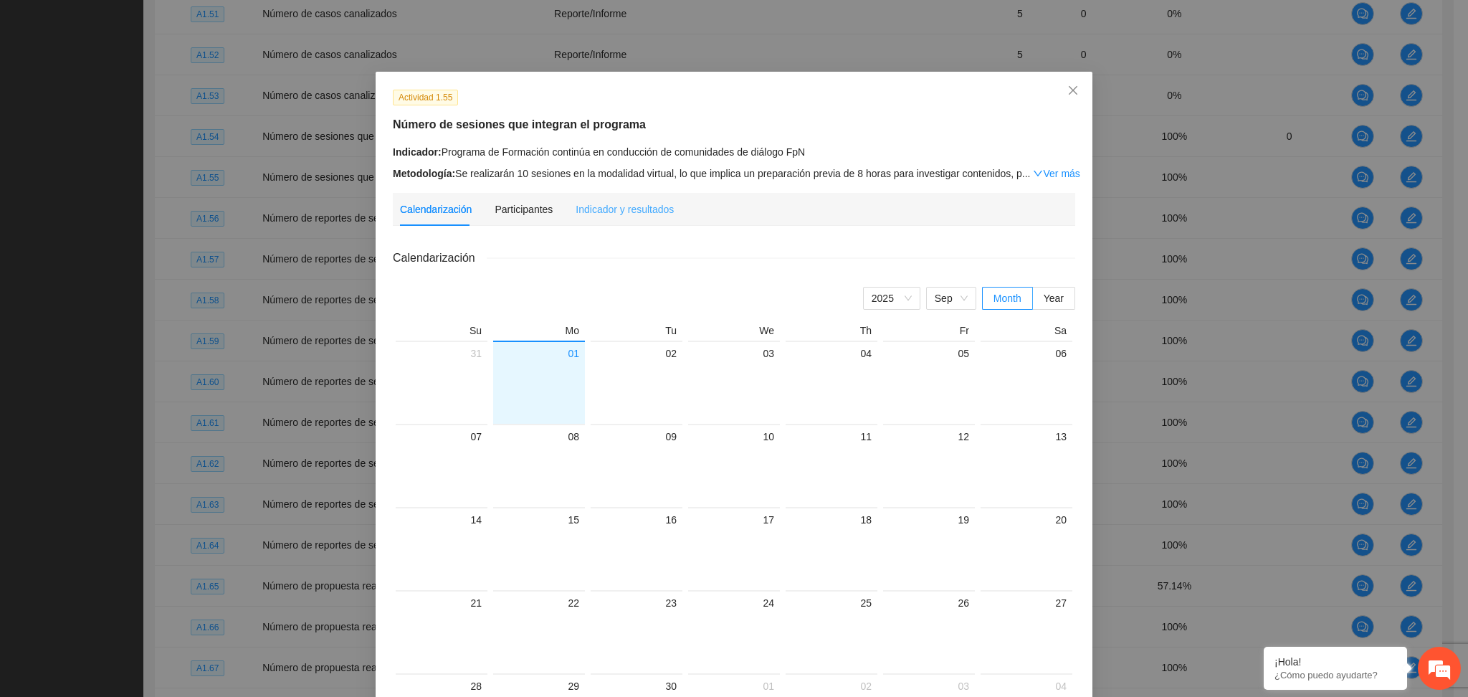
click at [642, 199] on div "Indicador y resultados" at bounding box center [624, 209] width 98 height 33
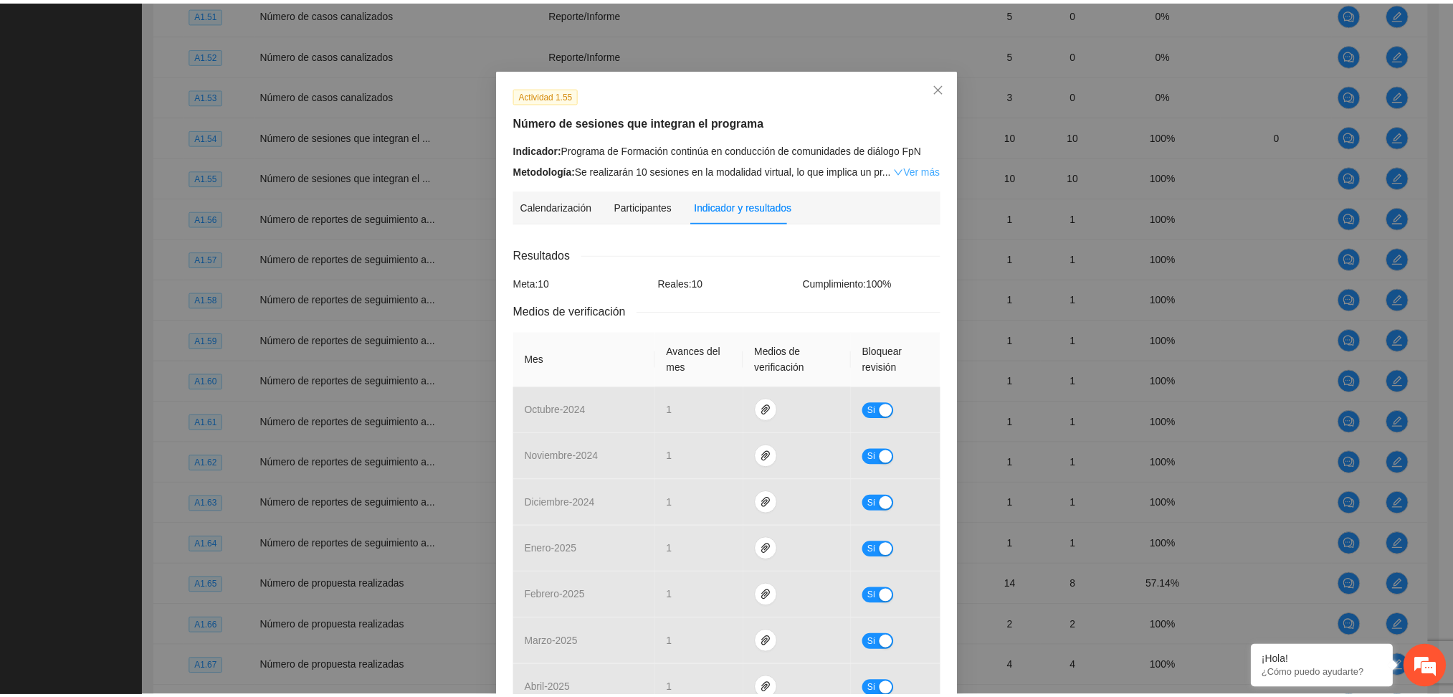
scroll to position [0, 0]
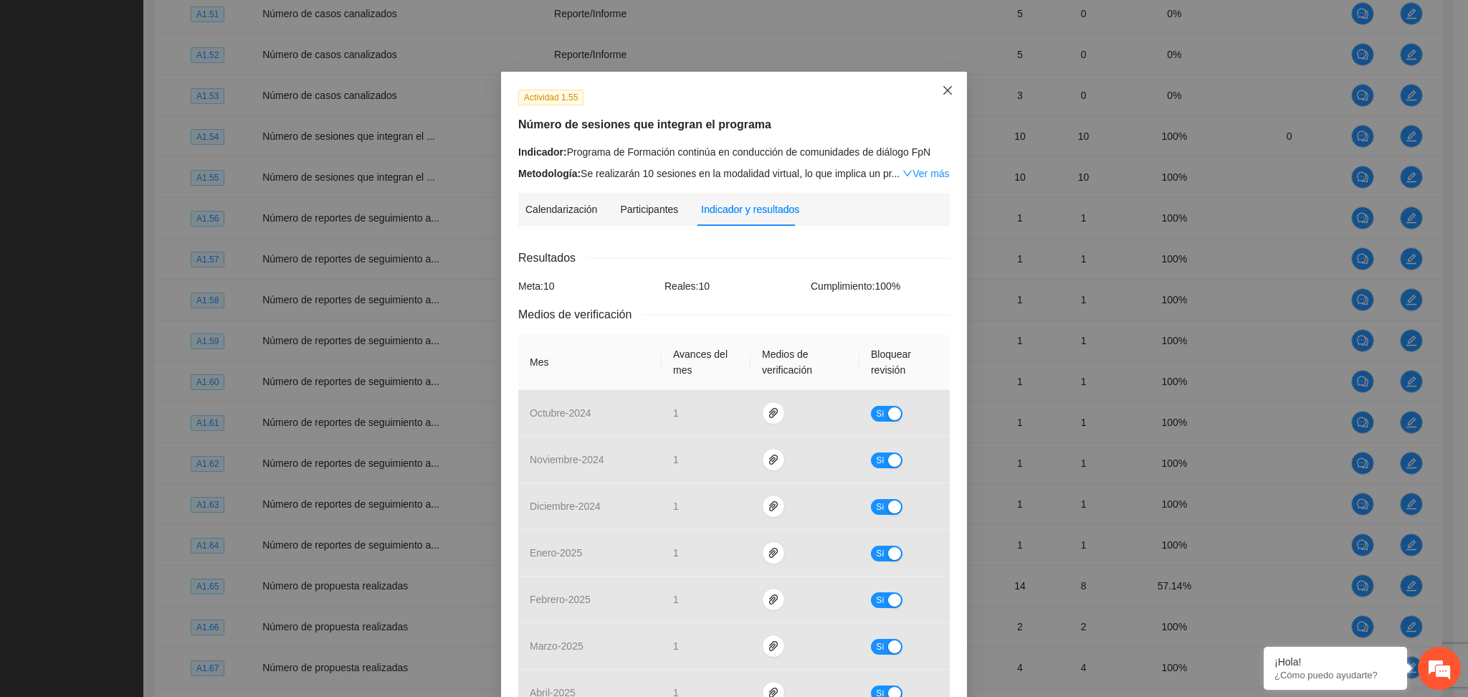
click at [937, 99] on span "Close" at bounding box center [947, 91] width 39 height 39
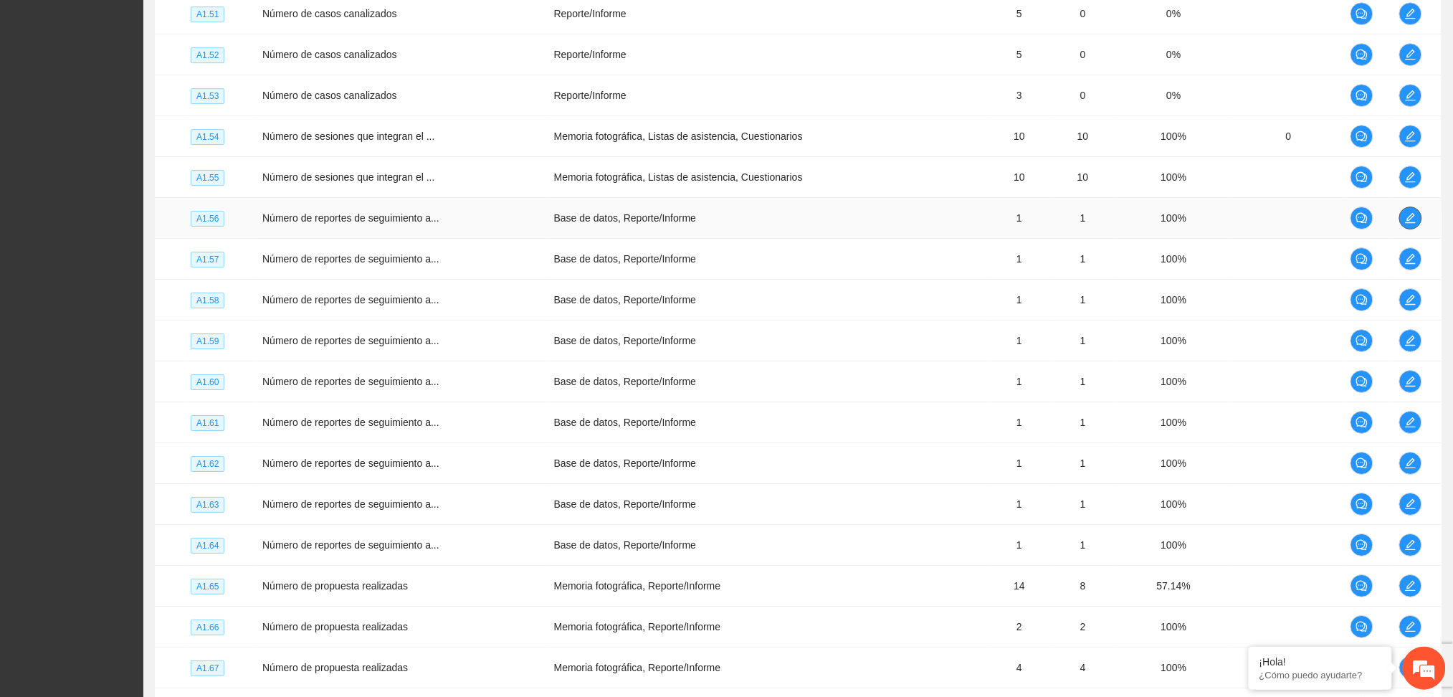
click at [1408, 218] on icon "edit" at bounding box center [1410, 217] width 11 height 11
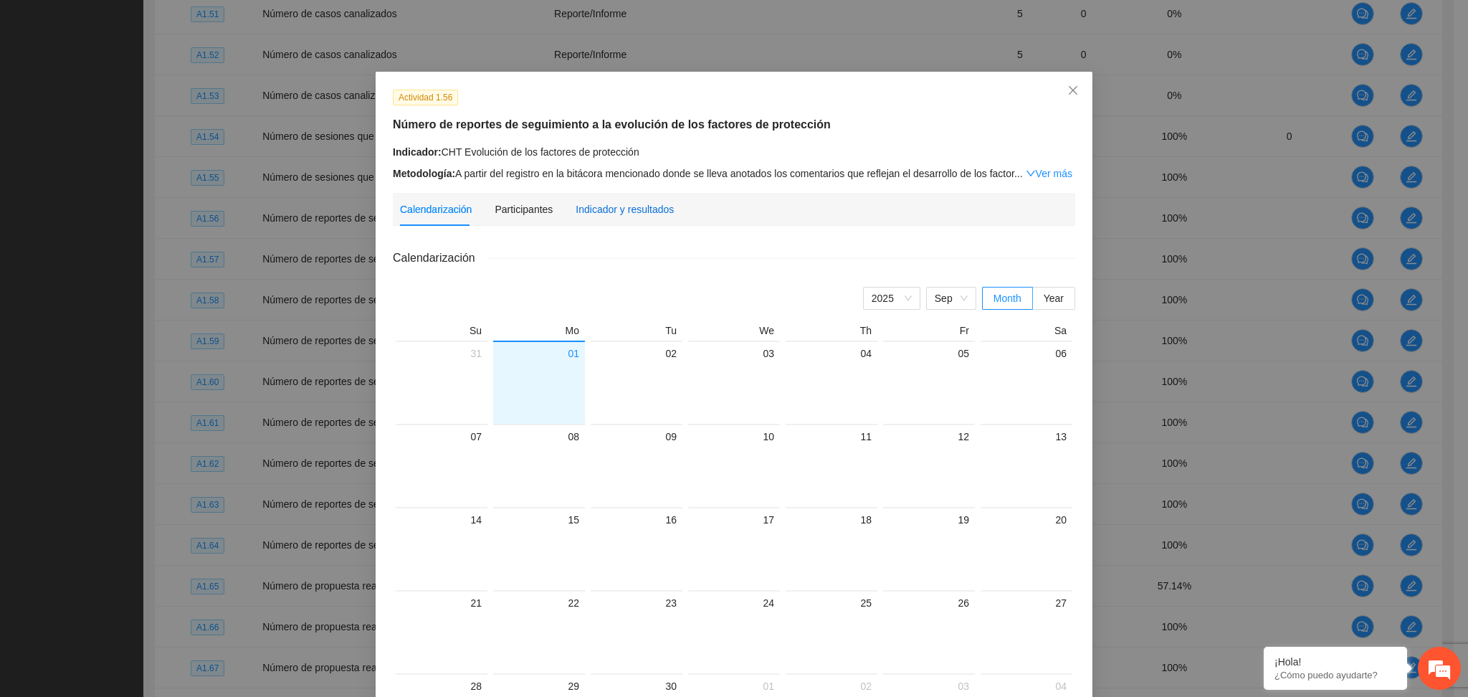
click at [613, 206] on div "Indicador y resultados" at bounding box center [624, 209] width 98 height 16
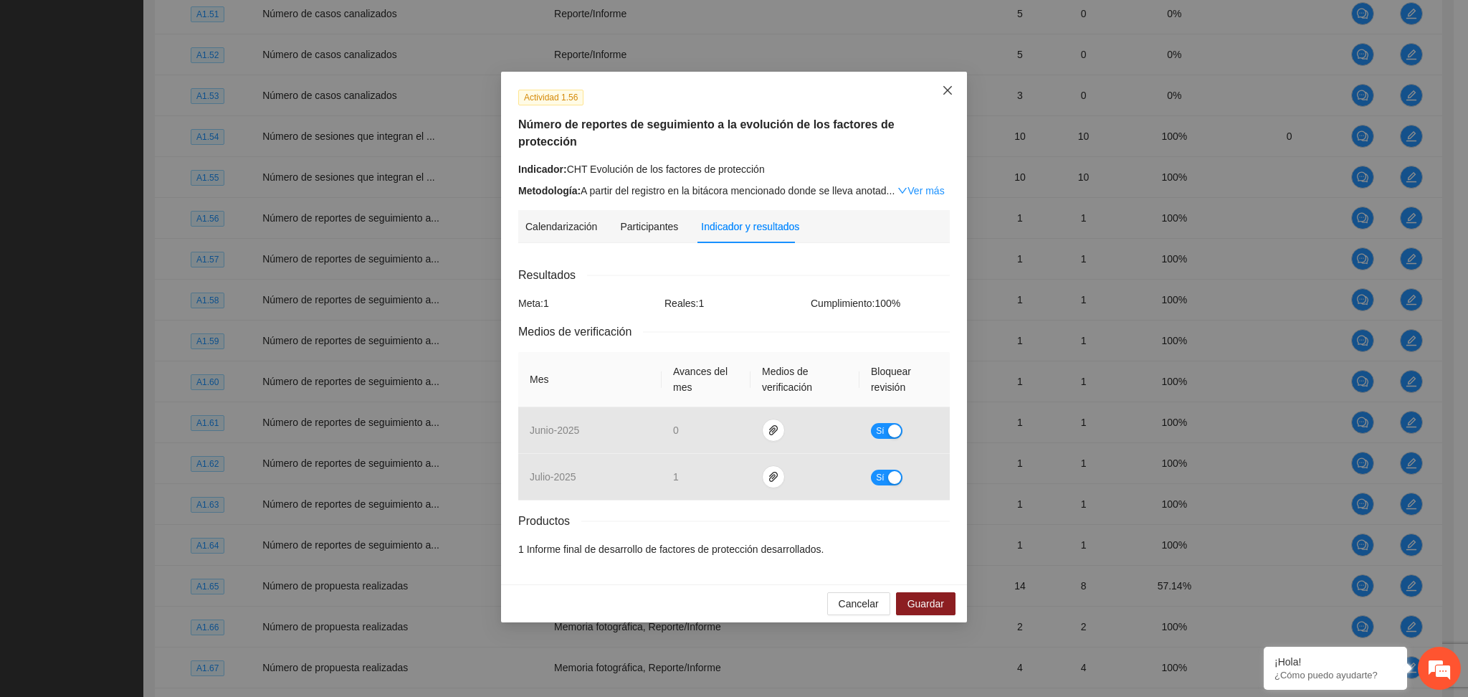
drag, startPoint x: 952, startPoint y: 85, endPoint x: 957, endPoint y: 114, distance: 29.7
click at [952, 85] on icon "close" at bounding box center [947, 90] width 11 height 11
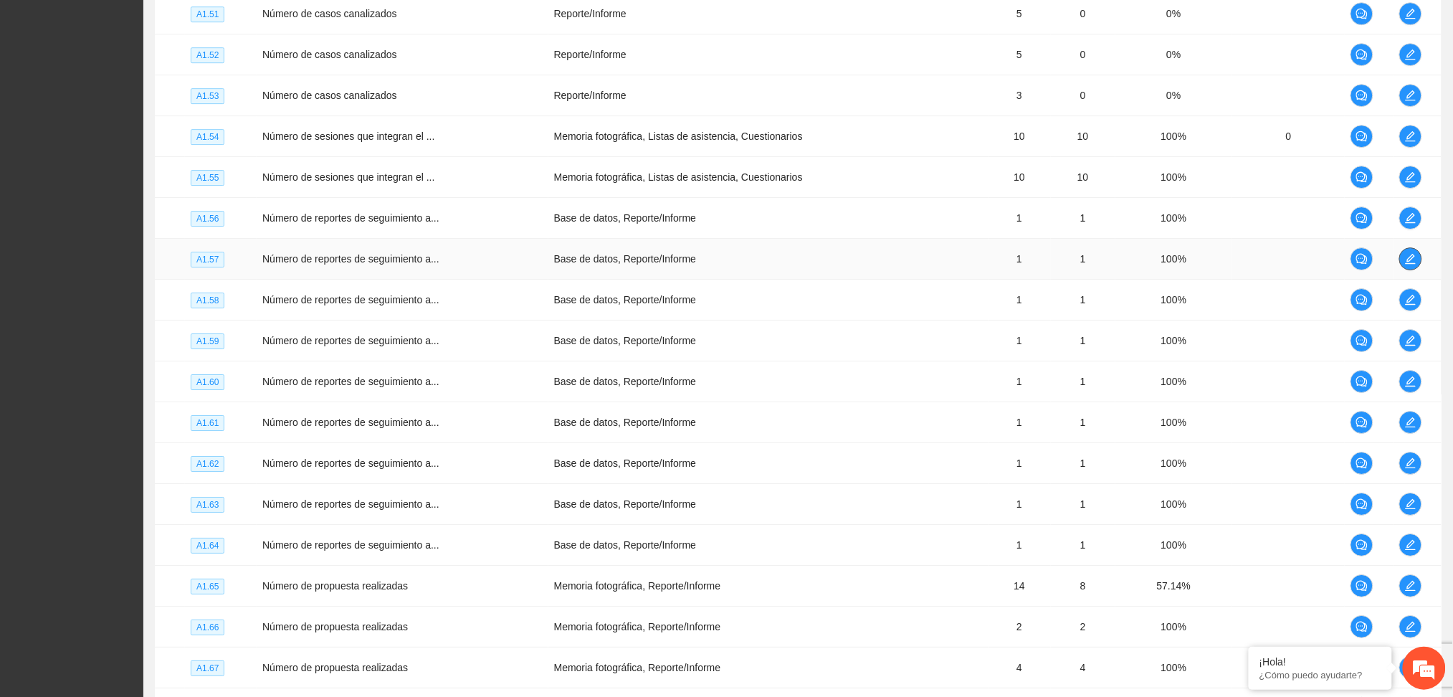
click at [1405, 270] on button "button" at bounding box center [1410, 258] width 23 height 23
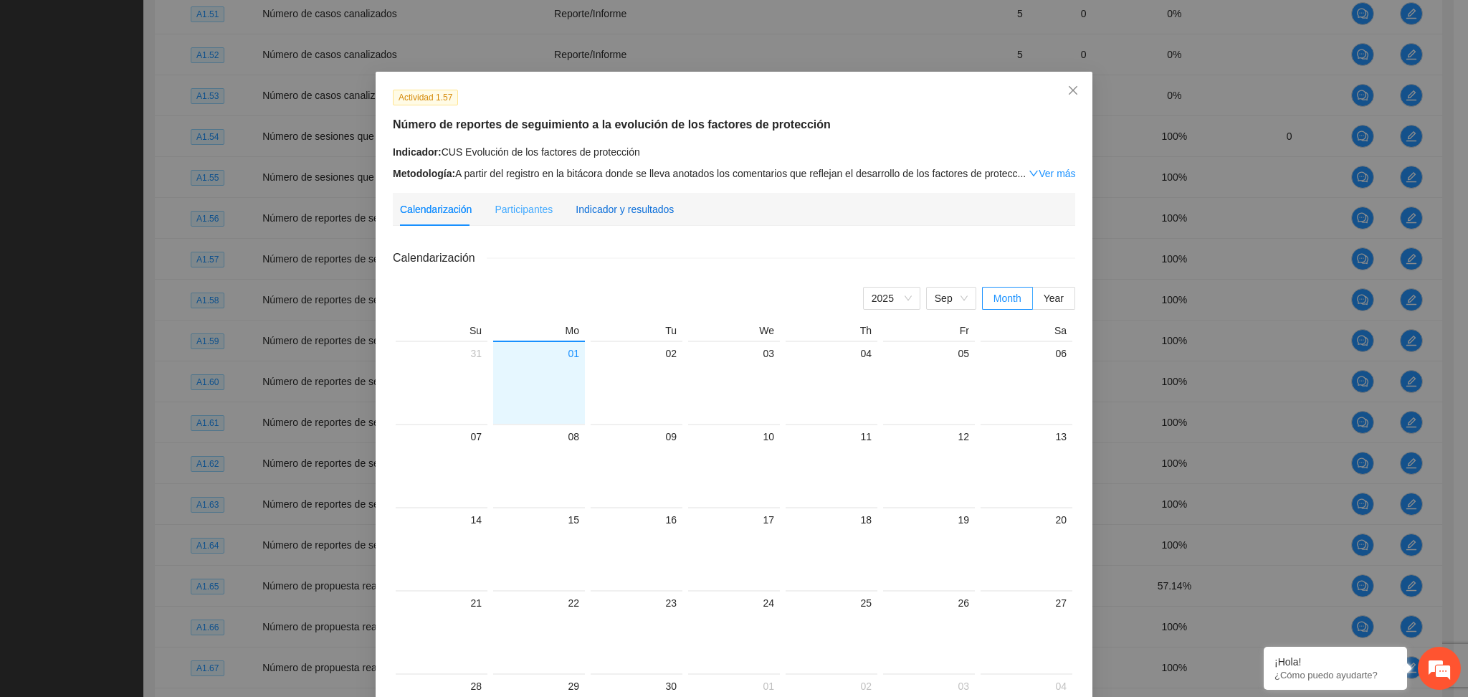
click at [634, 201] on div "Indicador y resultados" at bounding box center [624, 209] width 98 height 16
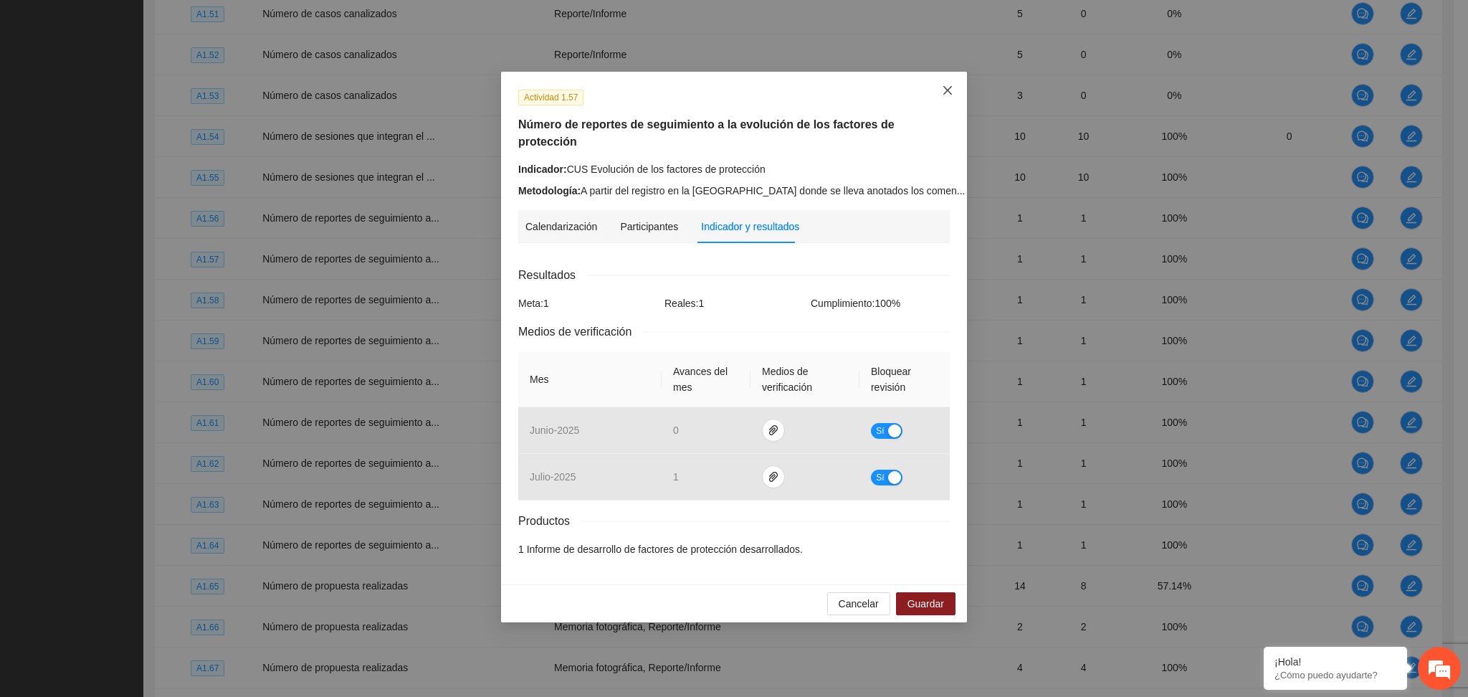
click at [942, 95] on icon "close" at bounding box center [947, 90] width 11 height 11
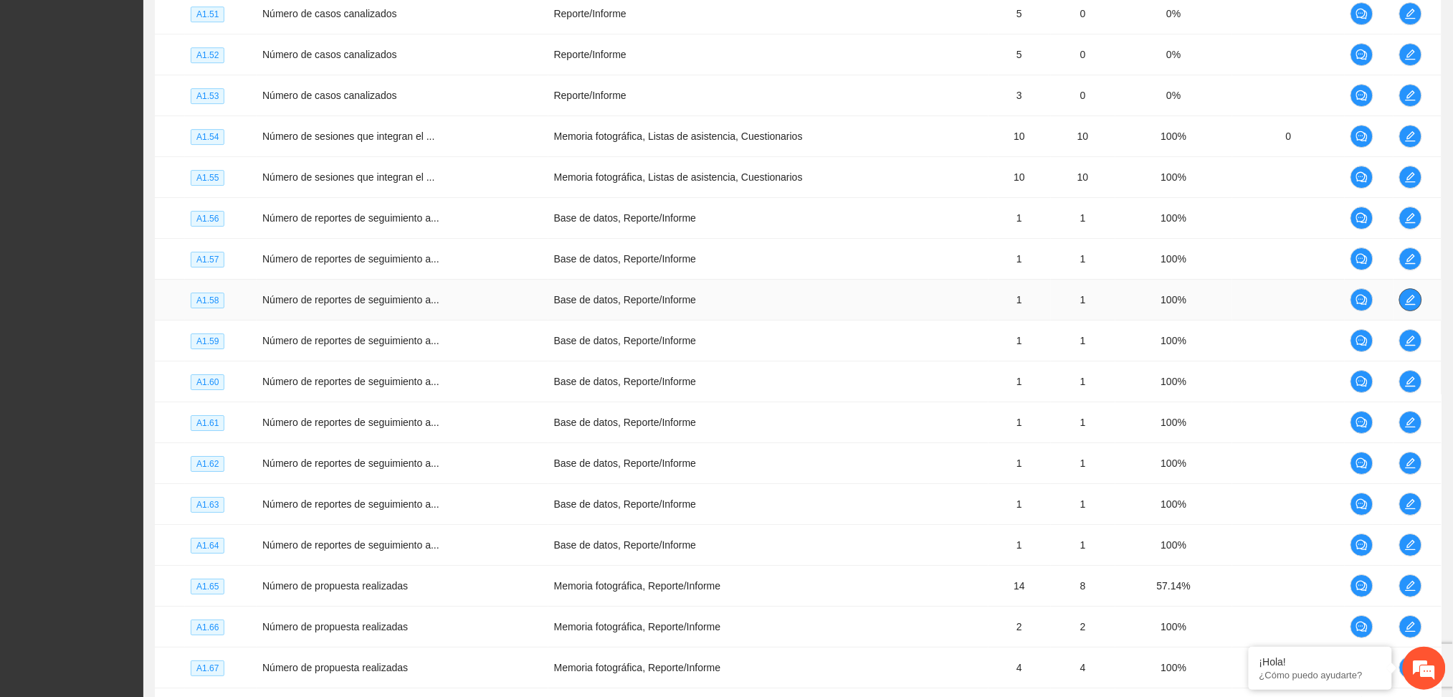
click at [1405, 299] on icon "edit" at bounding box center [1410, 299] width 11 height 11
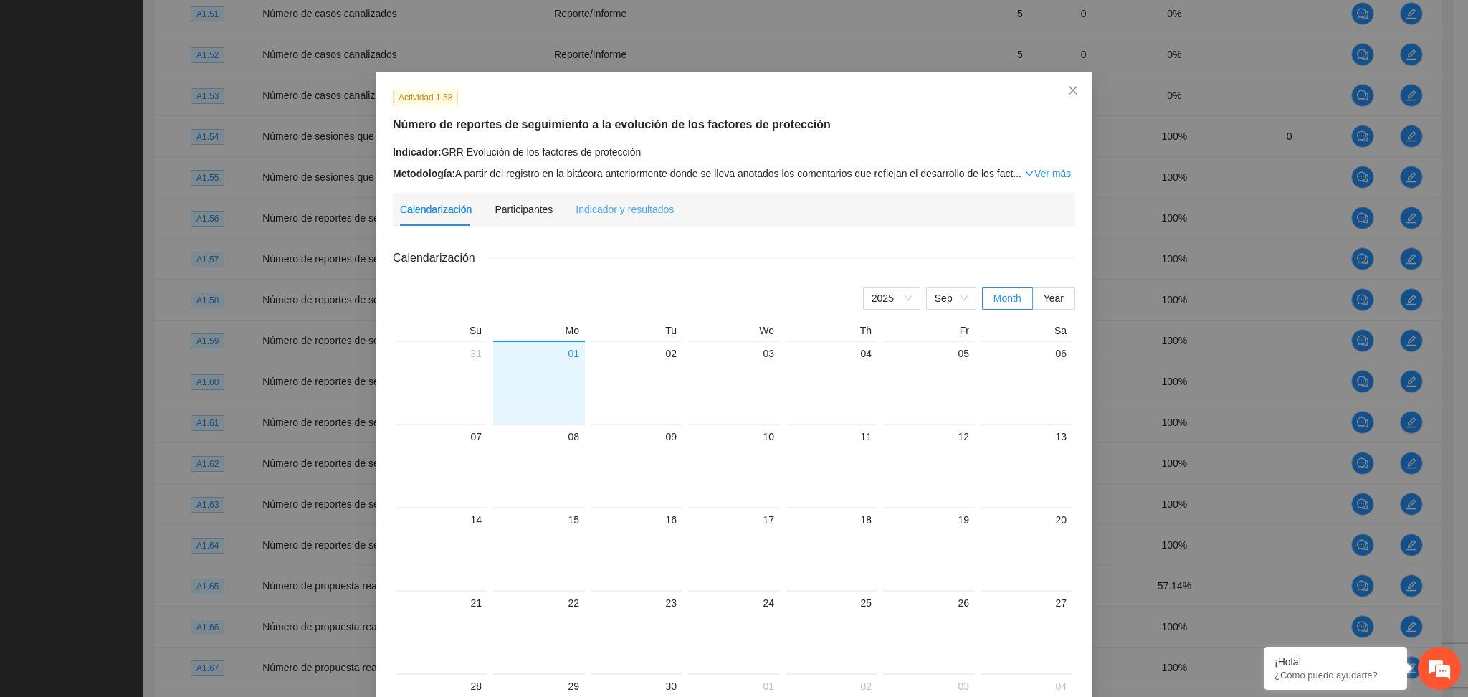
click at [644, 199] on div "Indicador y resultados" at bounding box center [624, 209] width 98 height 33
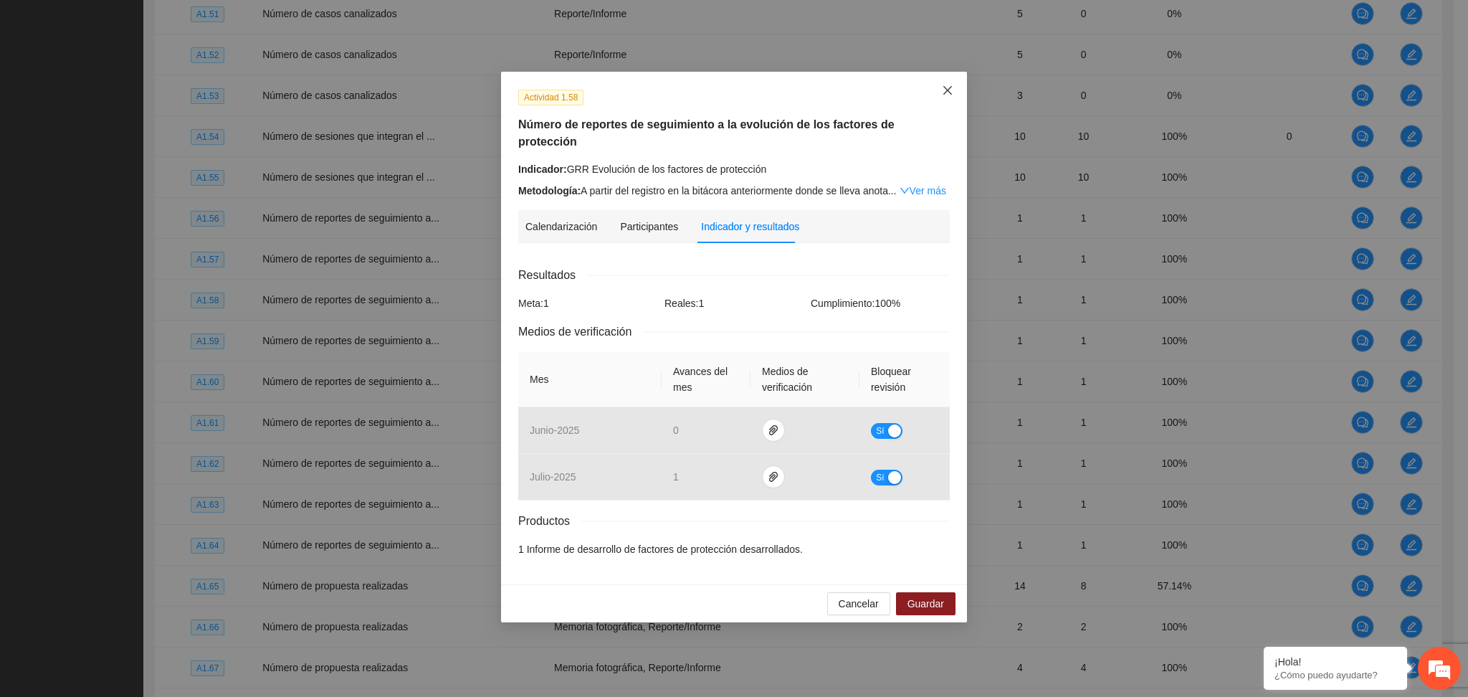
click at [939, 96] on span "Close" at bounding box center [947, 91] width 39 height 39
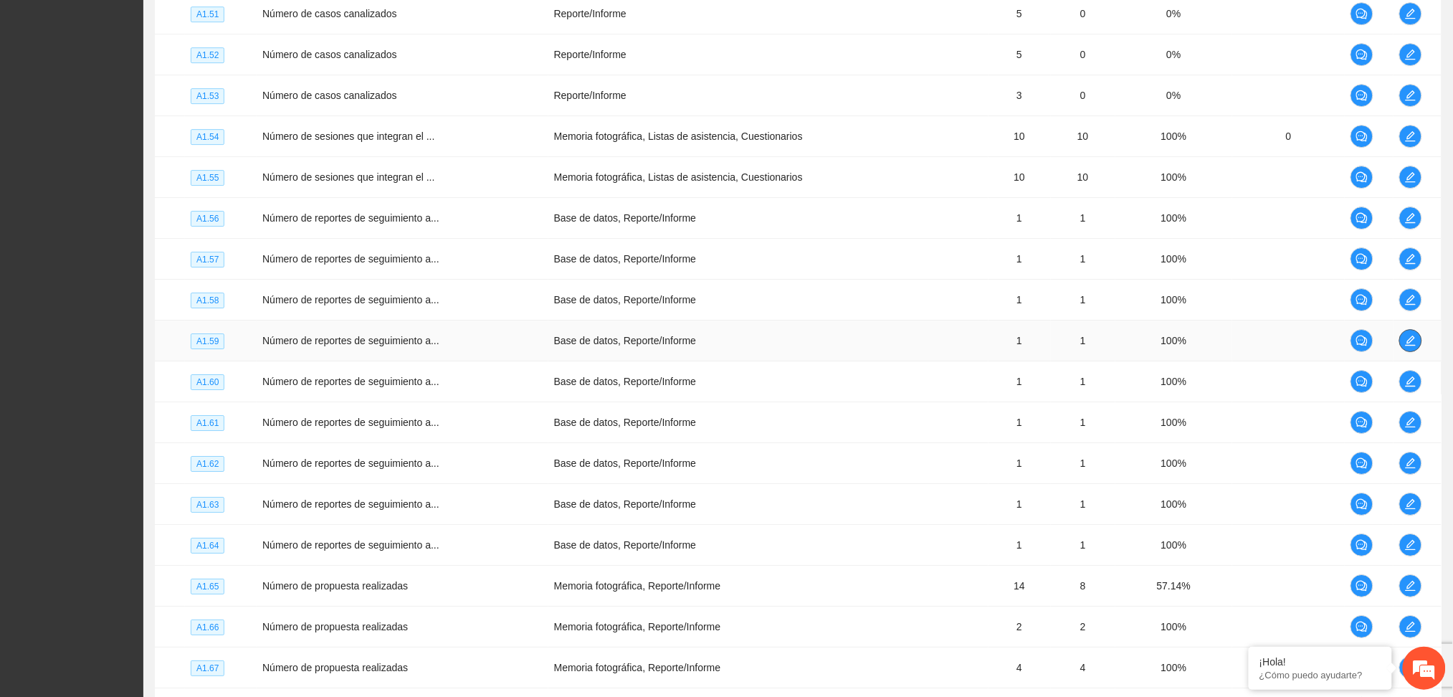
click at [1409, 341] on icon "edit" at bounding box center [1410, 340] width 11 height 11
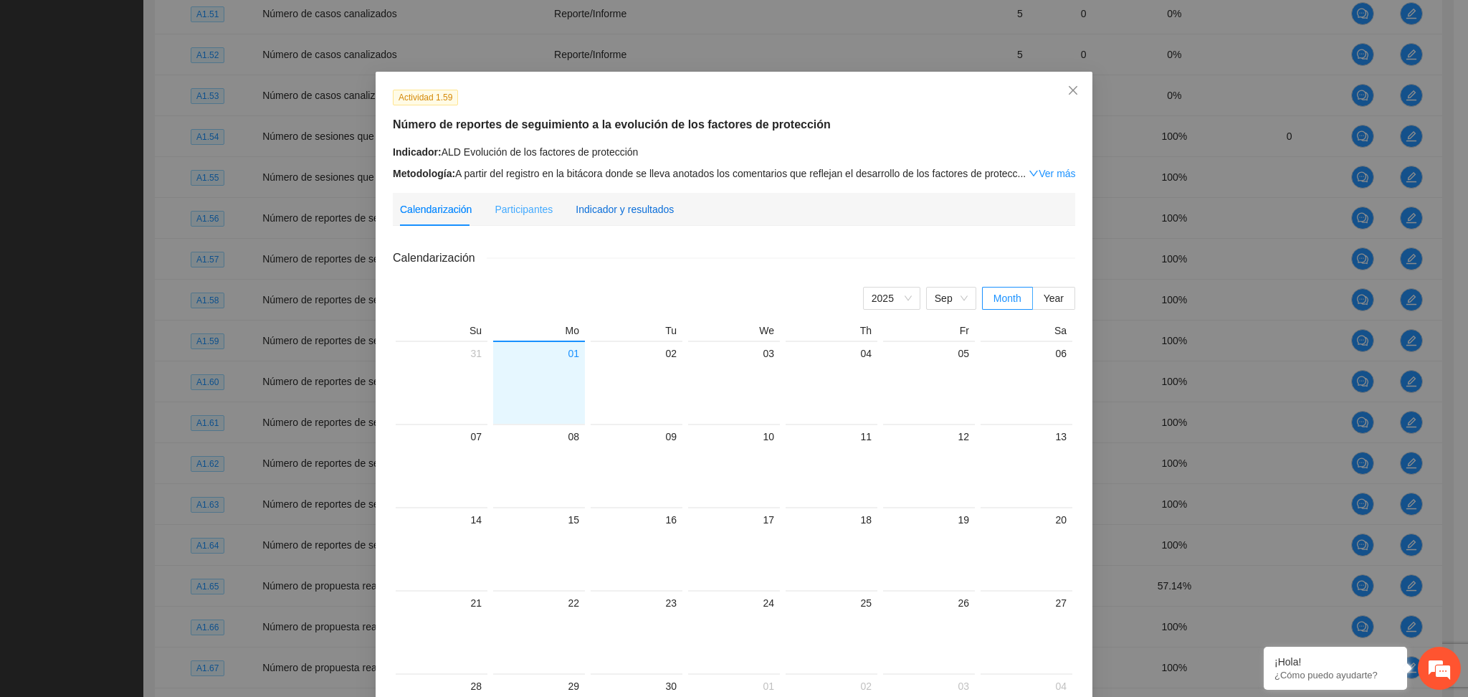
drag, startPoint x: 640, startPoint y: 204, endPoint x: 654, endPoint y: 212, distance: 16.4
click at [639, 204] on div "Indicador y resultados" at bounding box center [624, 209] width 98 height 16
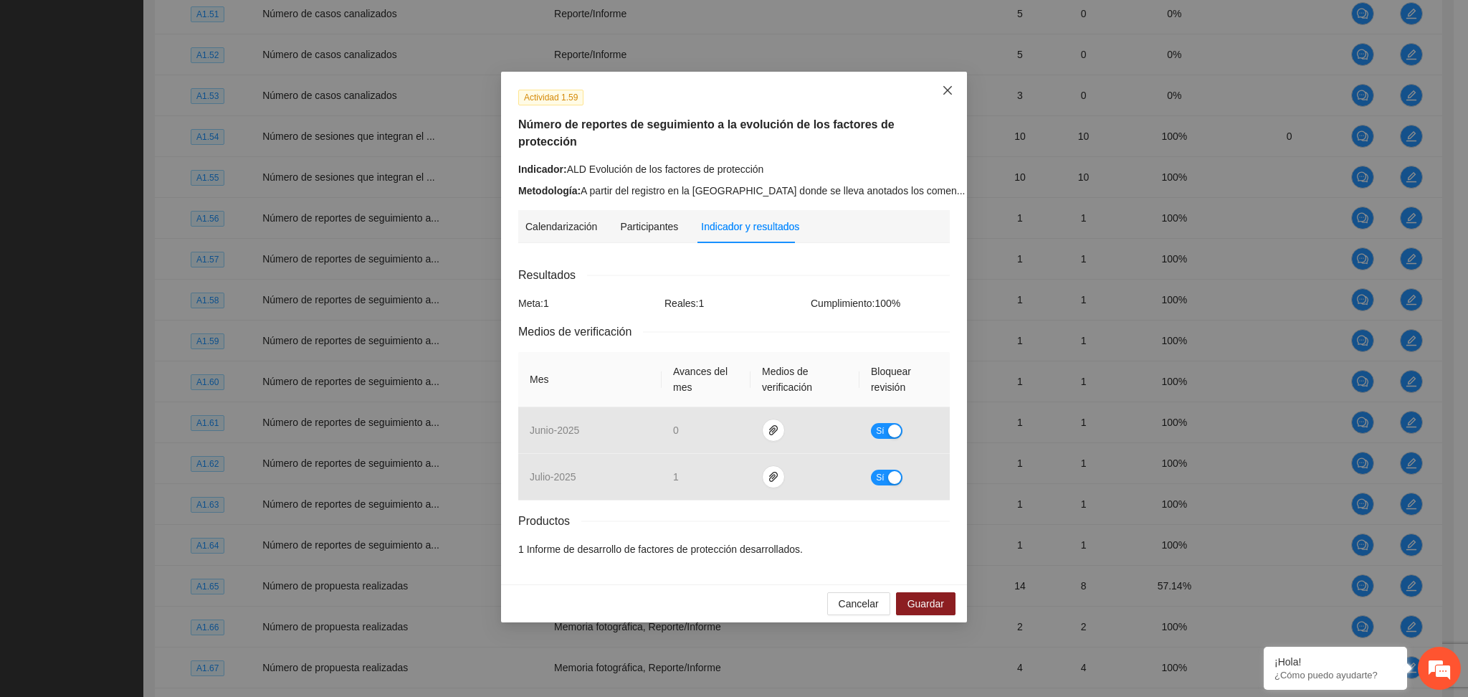
click at [955, 91] on span "Close" at bounding box center [947, 91] width 39 height 39
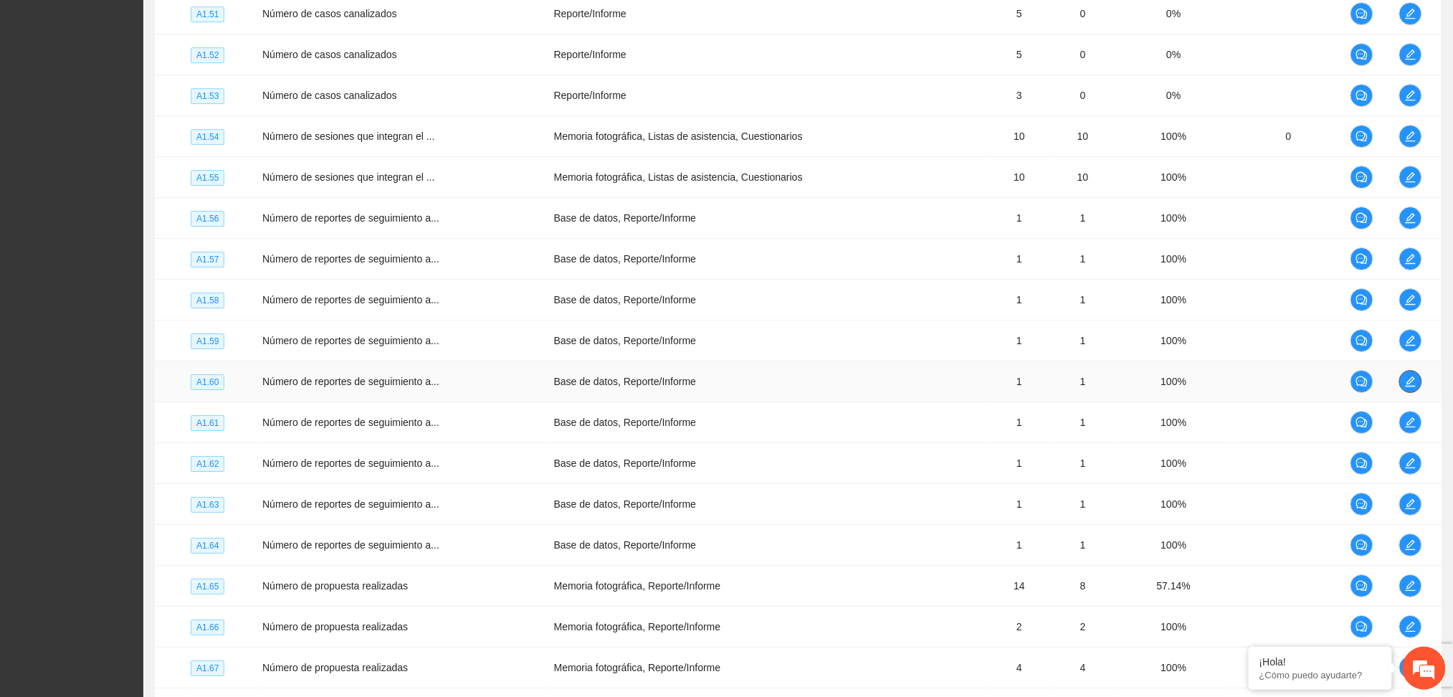
click at [1410, 378] on button "button" at bounding box center [1410, 381] width 23 height 23
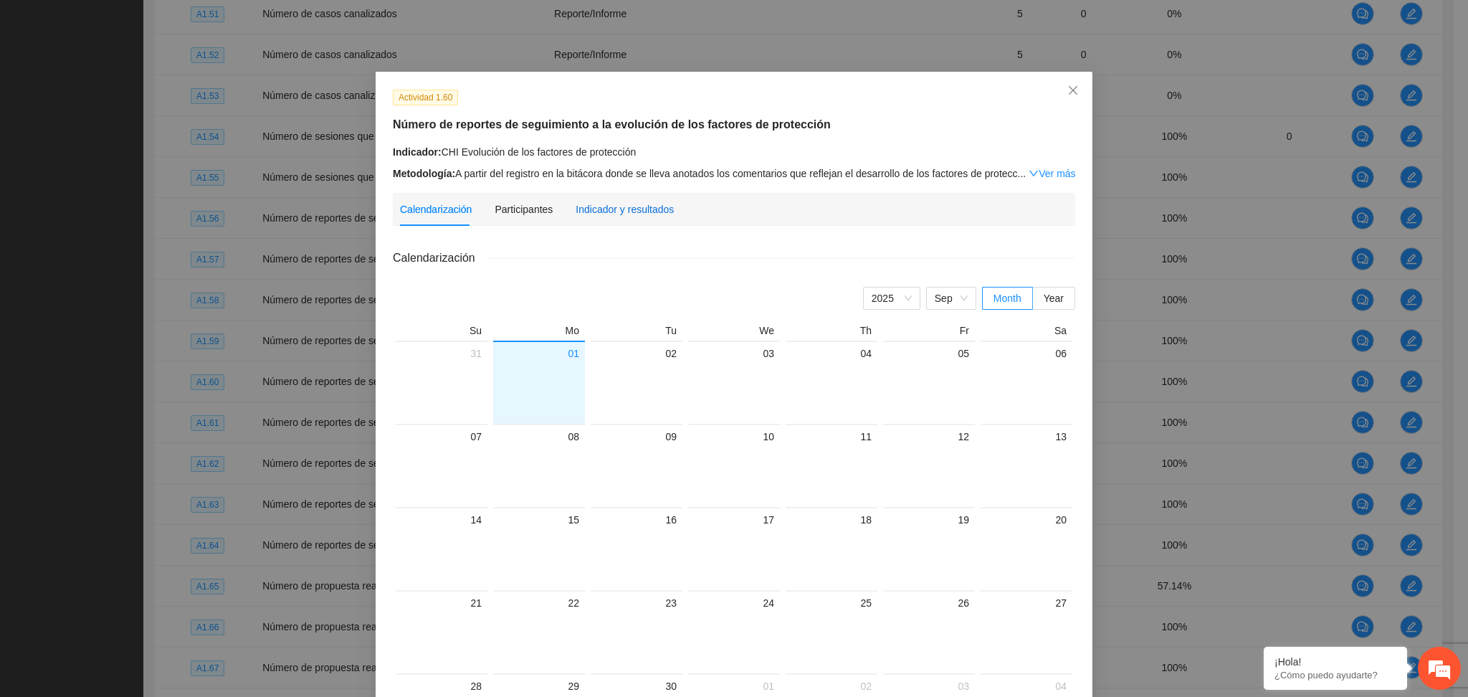
click at [627, 202] on div "Indicador y resultados" at bounding box center [624, 209] width 98 height 16
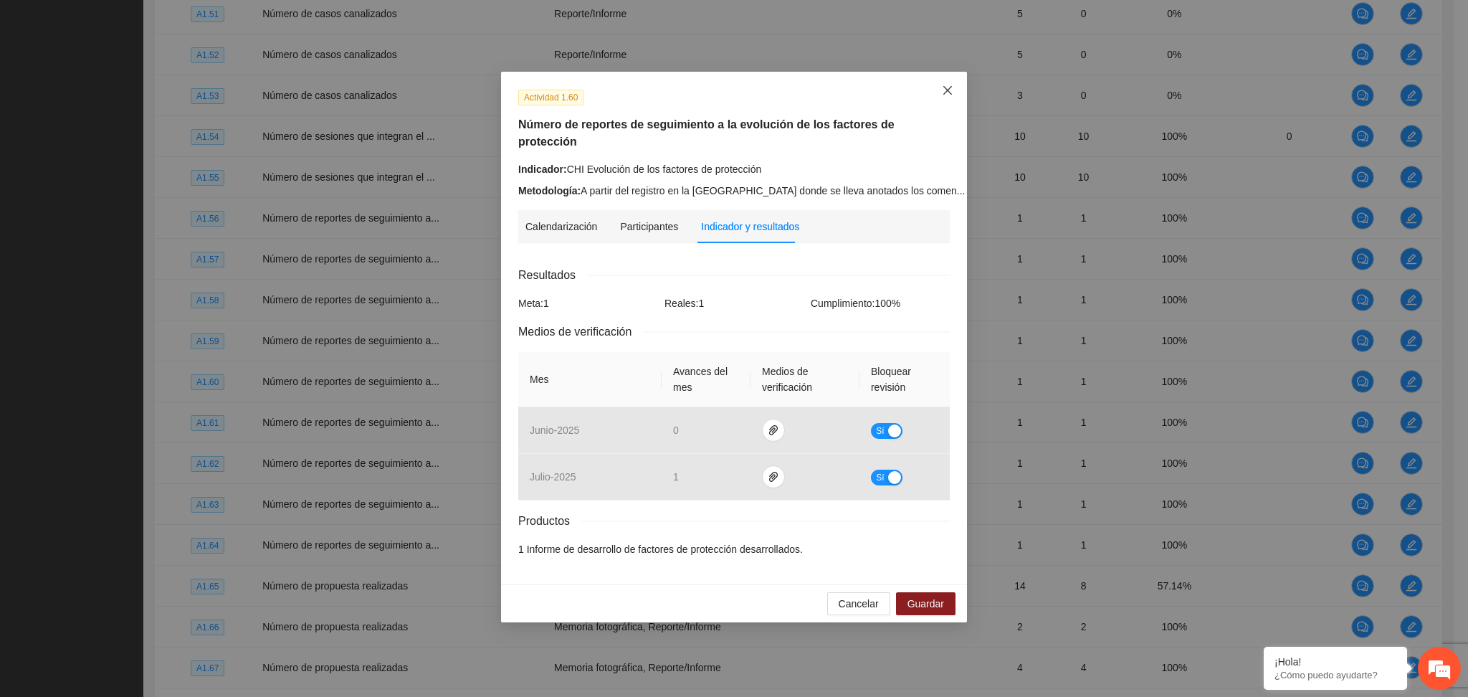
click at [935, 85] on span "Close" at bounding box center [947, 91] width 39 height 39
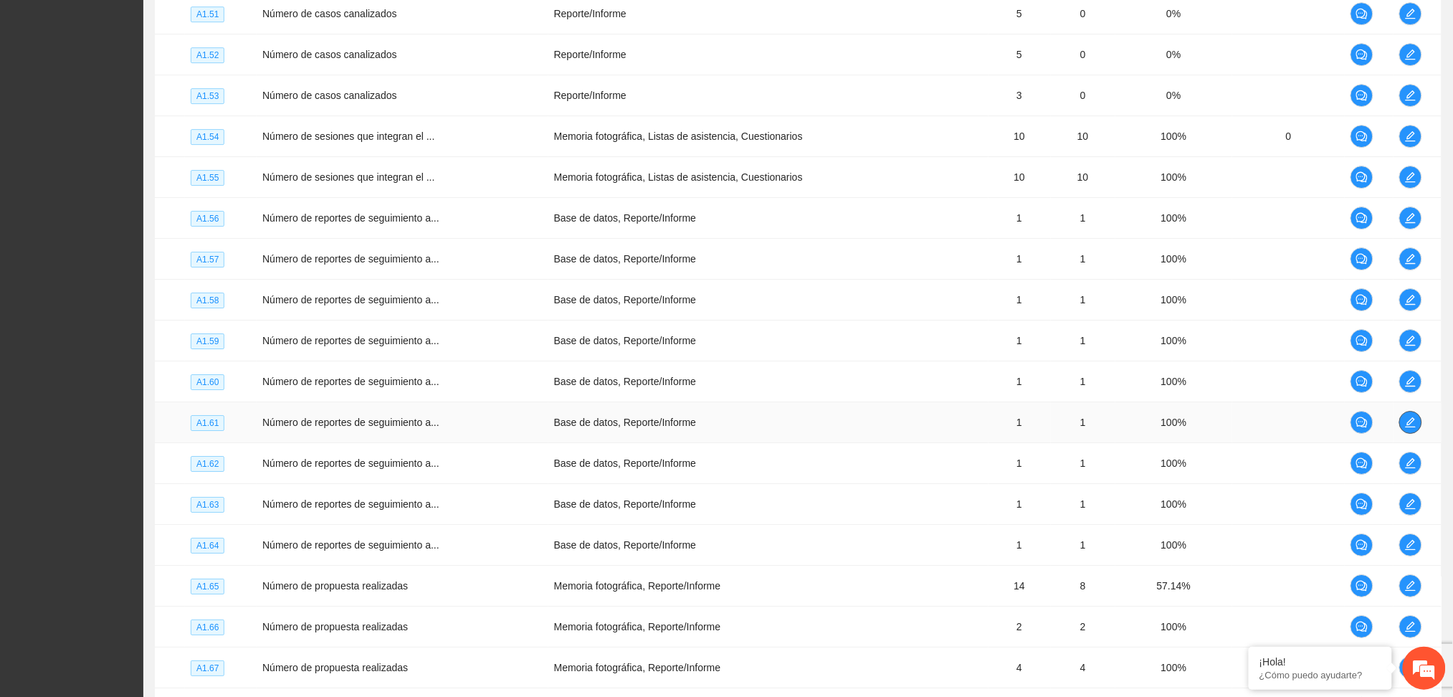
click at [1408, 423] on icon "edit" at bounding box center [1410, 421] width 11 height 11
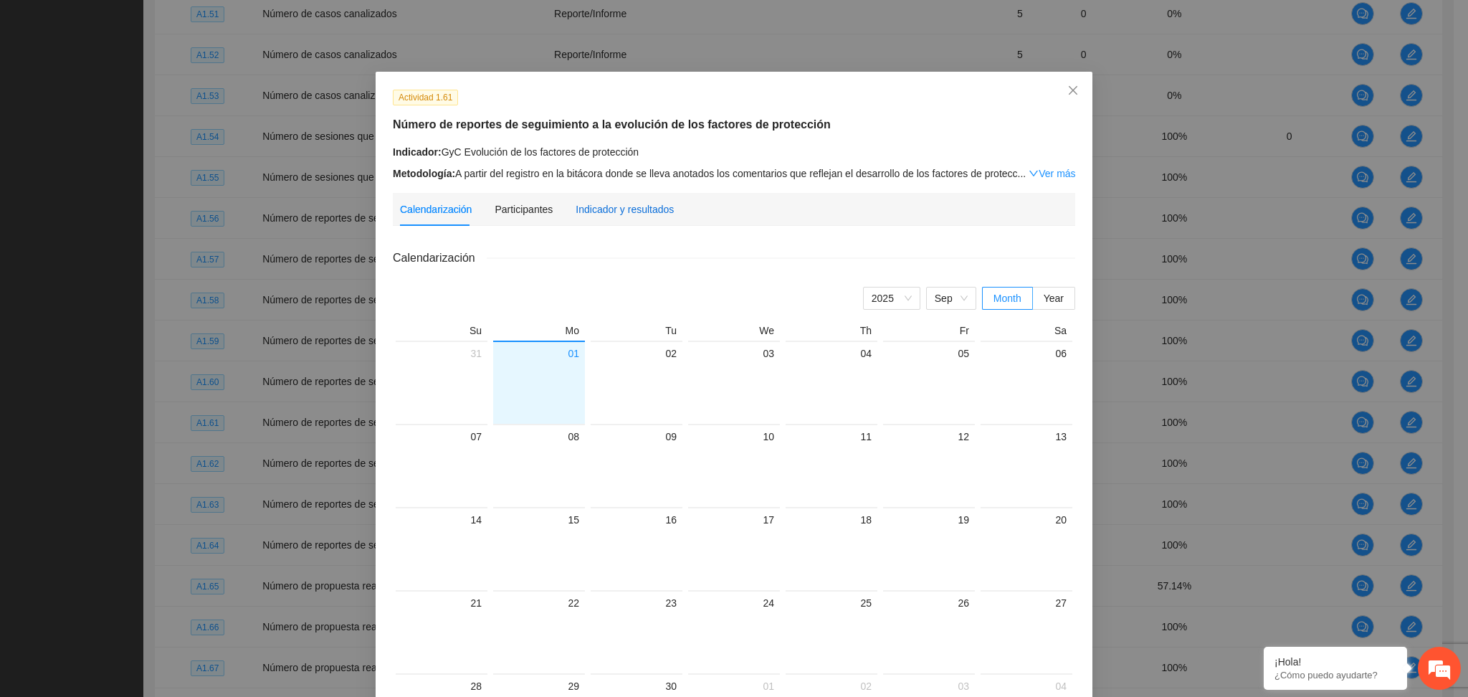
drag, startPoint x: 635, startPoint y: 214, endPoint x: 661, endPoint y: 228, distance: 30.1
click at [633, 214] on div "Indicador y resultados" at bounding box center [624, 209] width 98 height 16
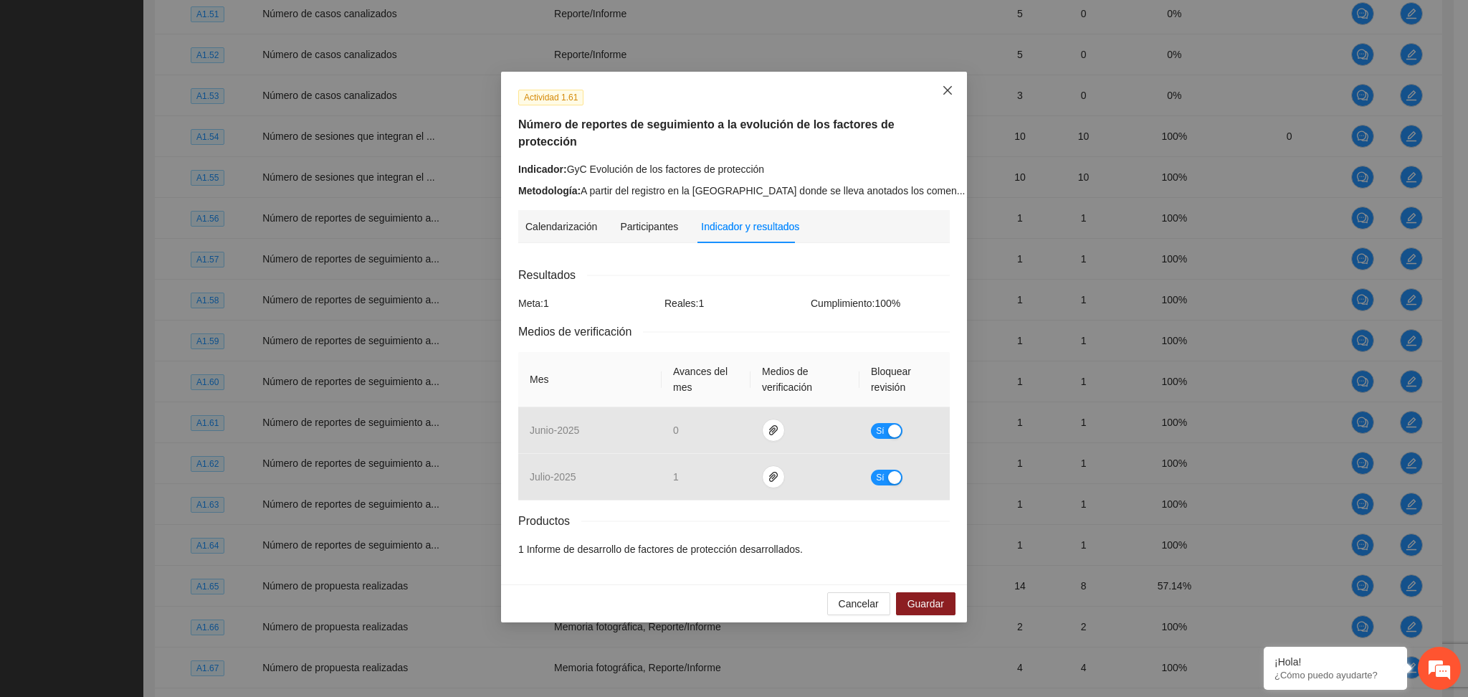
click at [945, 82] on span "Close" at bounding box center [947, 91] width 39 height 39
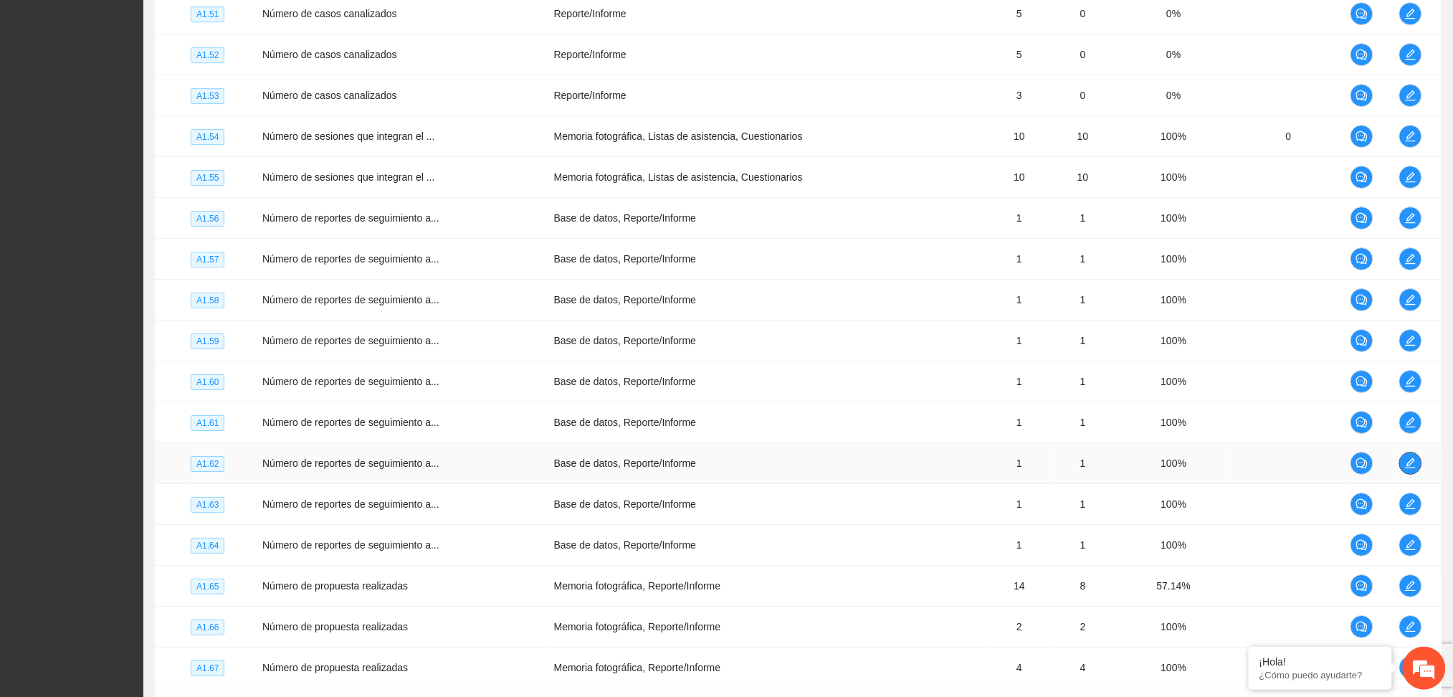
click at [1412, 465] on icon "edit" at bounding box center [1410, 462] width 11 height 11
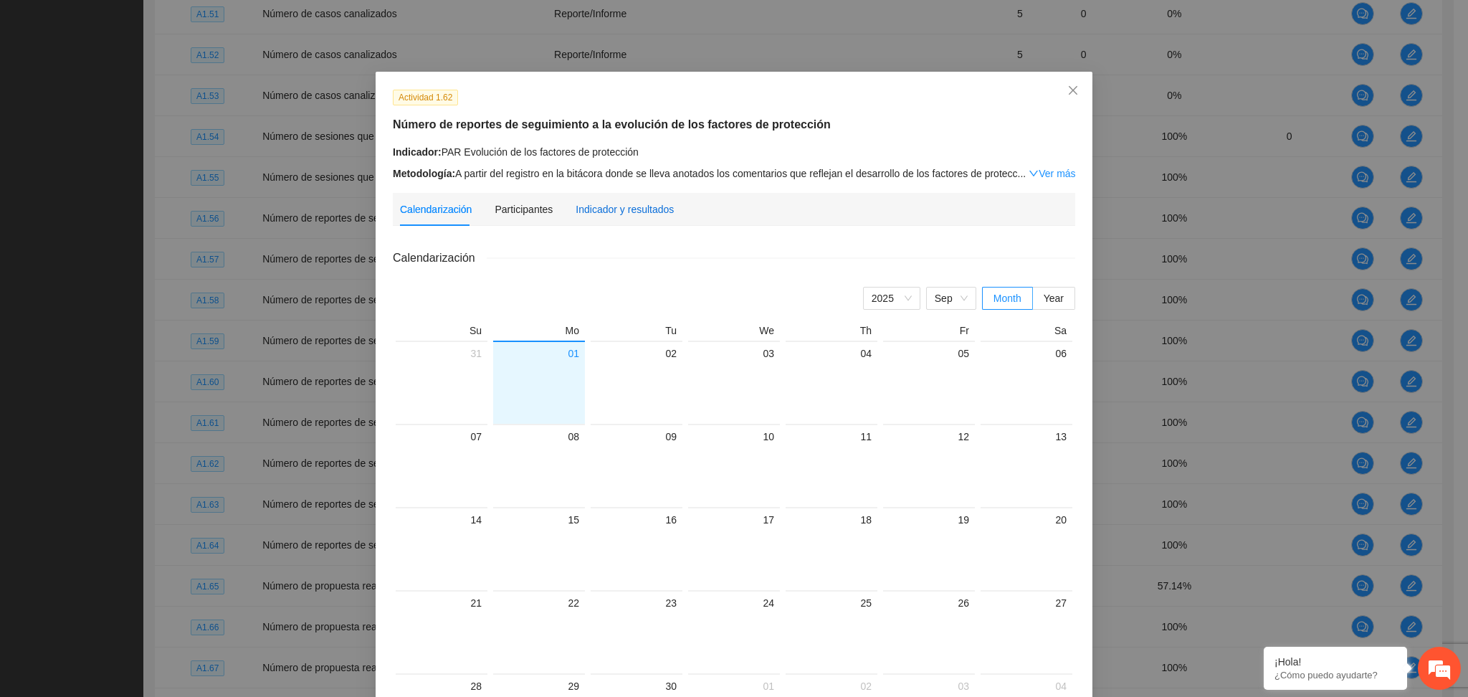
click at [600, 205] on div "Indicador y resultados" at bounding box center [624, 209] width 98 height 16
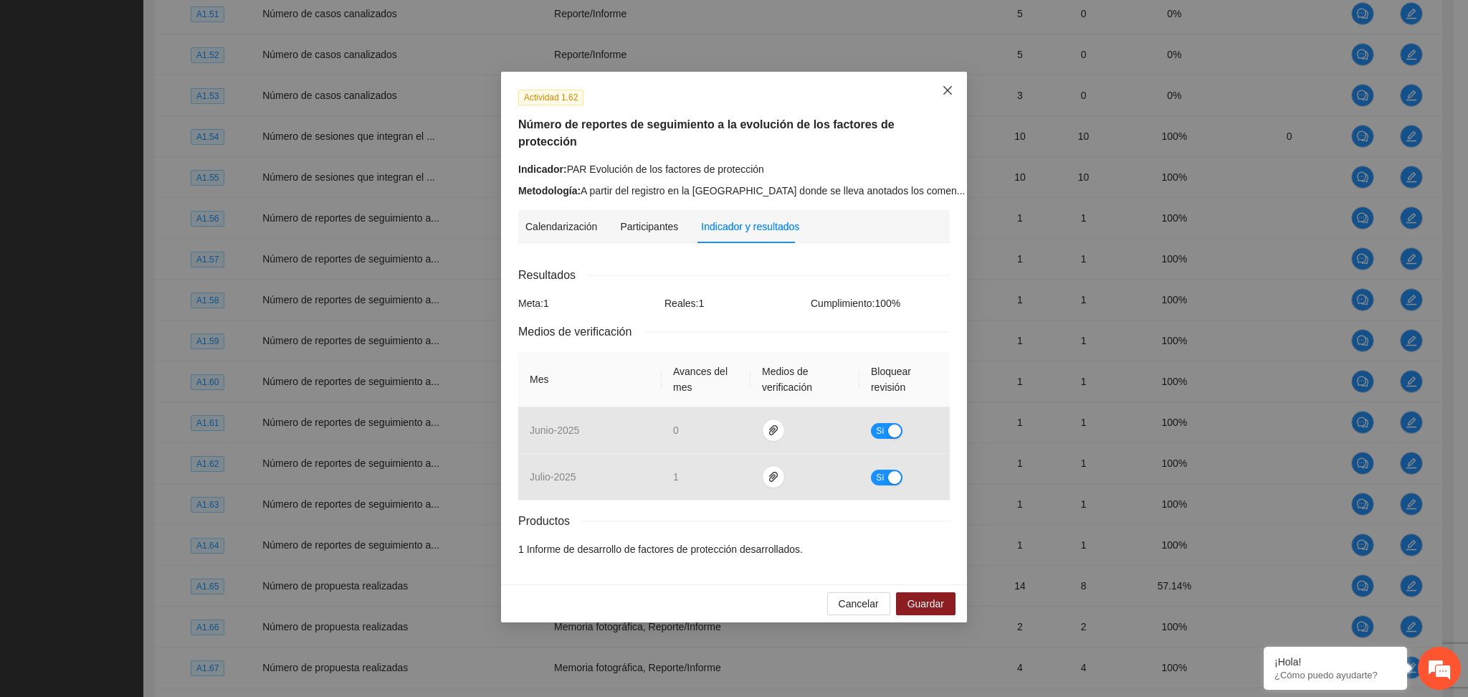
click at [955, 87] on span "Close" at bounding box center [947, 91] width 39 height 39
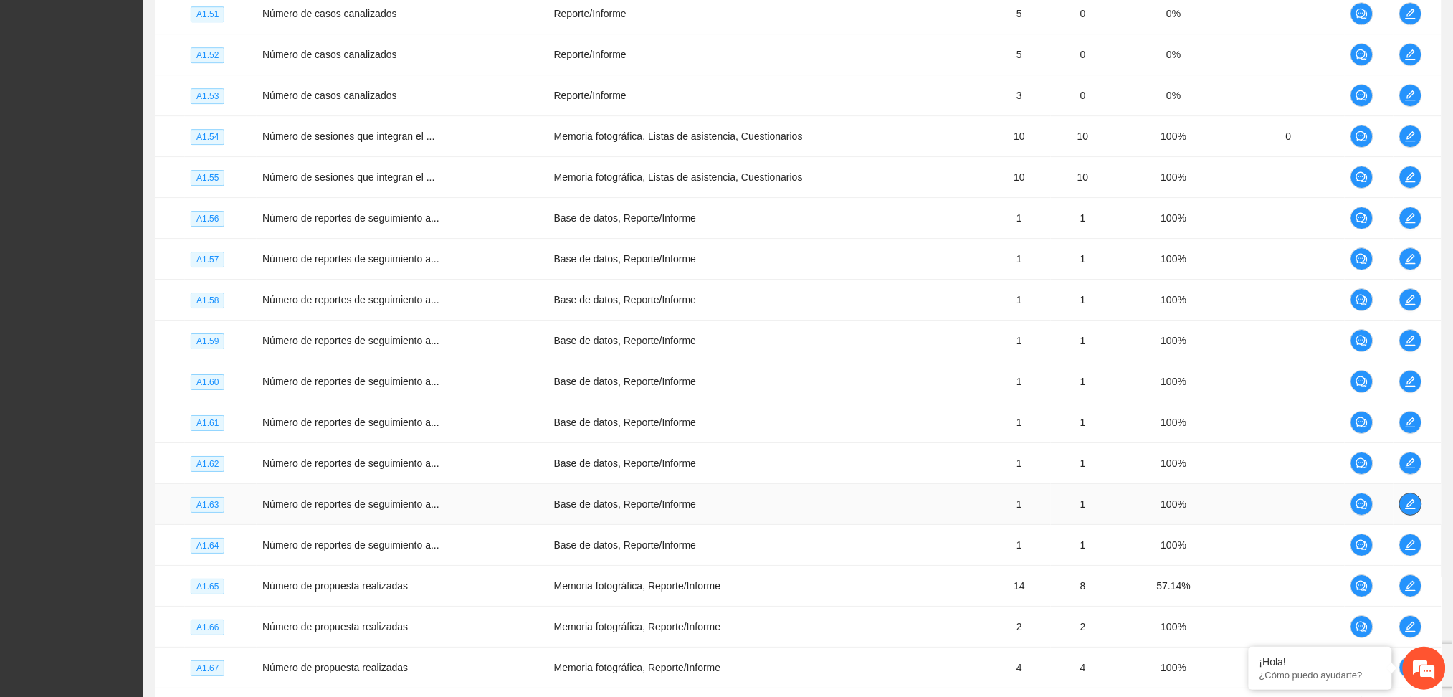
click at [1407, 505] on icon "edit" at bounding box center [1410, 503] width 11 height 11
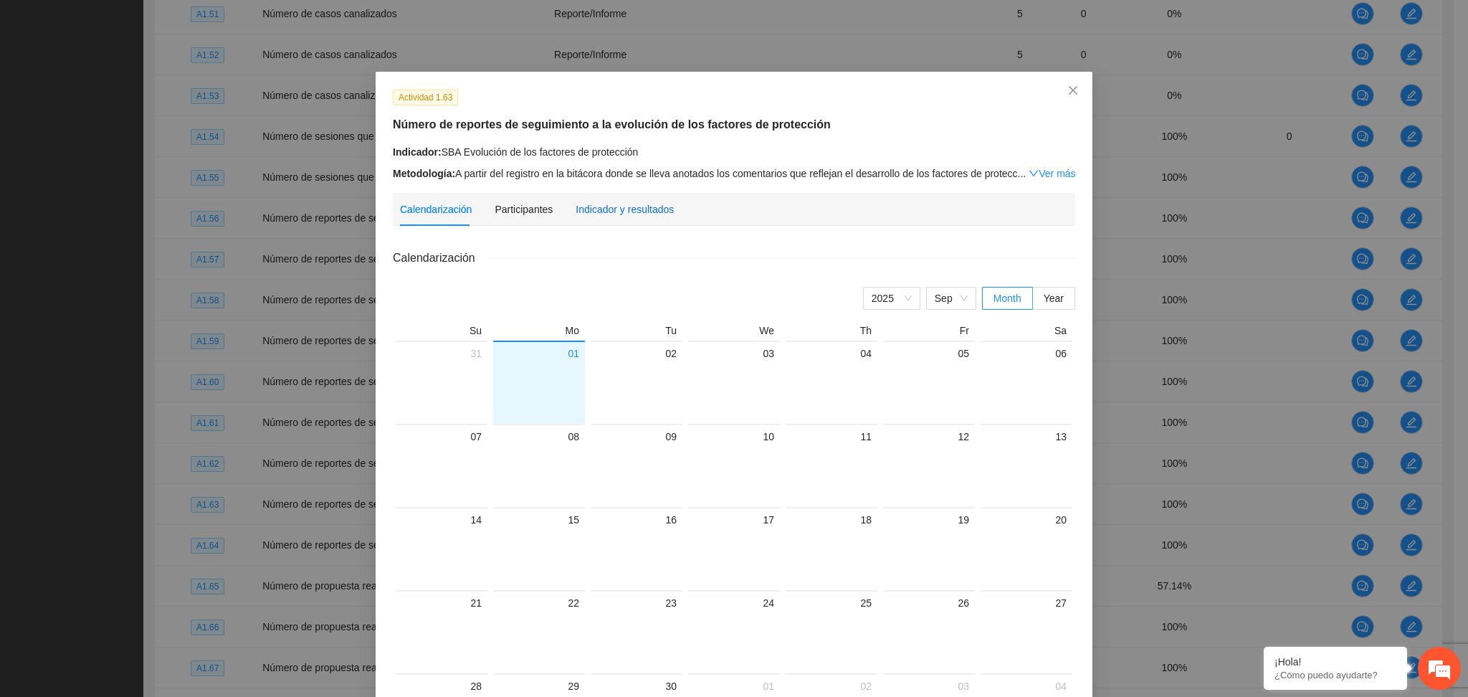
drag, startPoint x: 635, startPoint y: 210, endPoint x: 648, endPoint y: 224, distance: 19.3
click at [631, 207] on div "Indicador y resultados" at bounding box center [624, 209] width 98 height 16
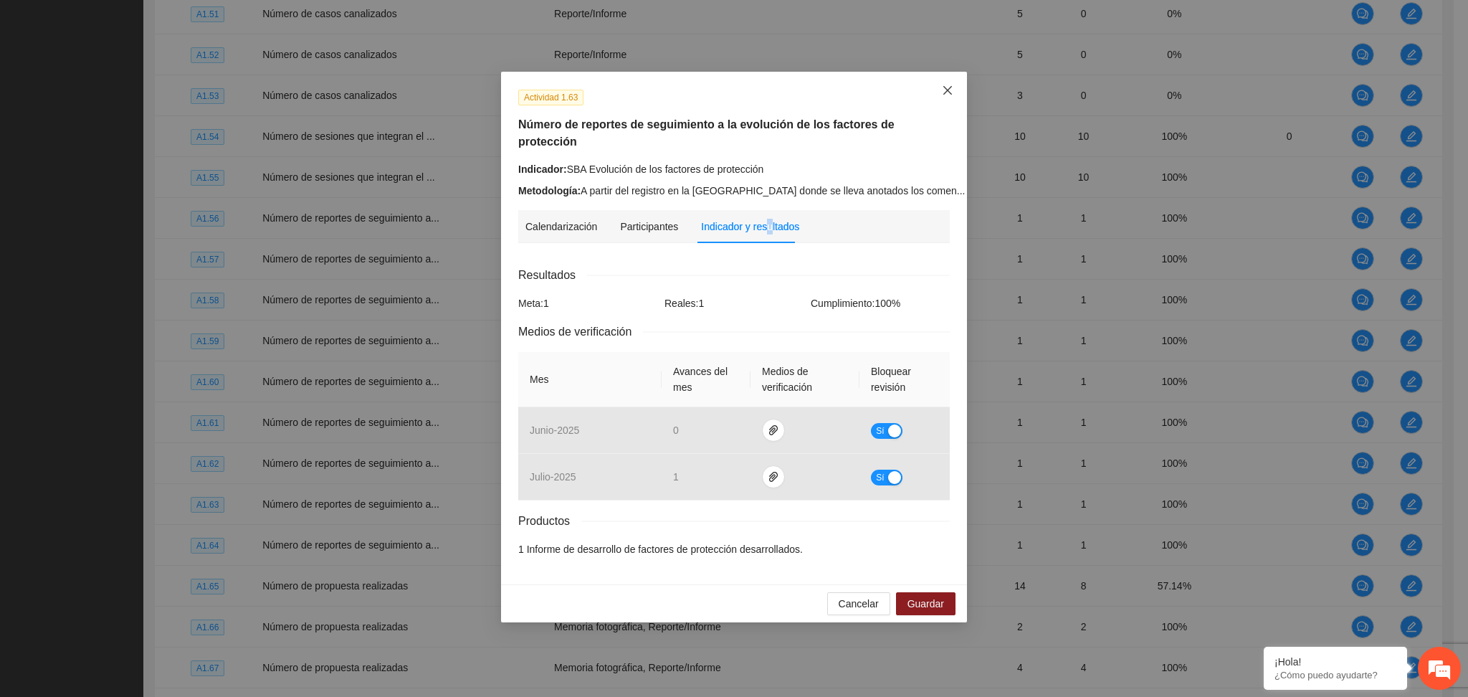
drag, startPoint x: 948, startPoint y: 92, endPoint x: 954, endPoint y: 99, distance: 9.2
click at [949, 93] on icon "close" at bounding box center [947, 90] width 9 height 9
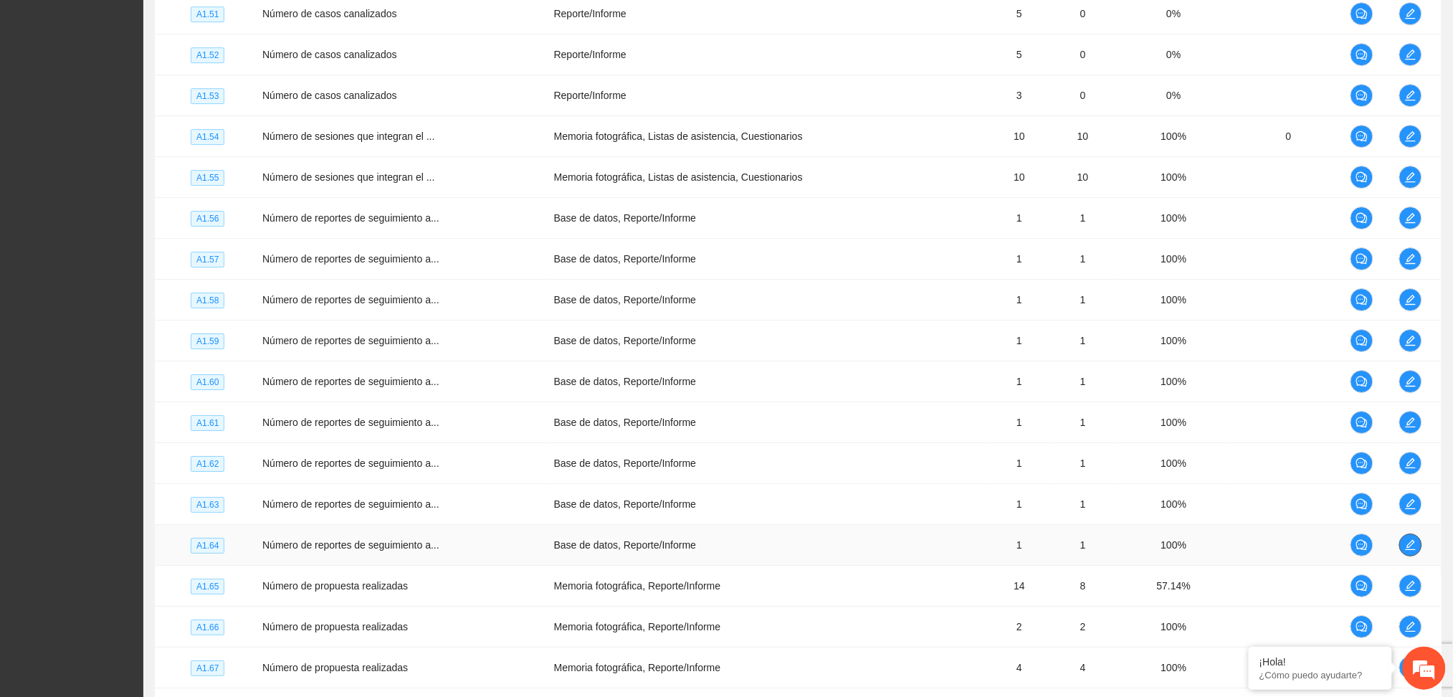
click at [1412, 554] on button "button" at bounding box center [1410, 544] width 23 height 23
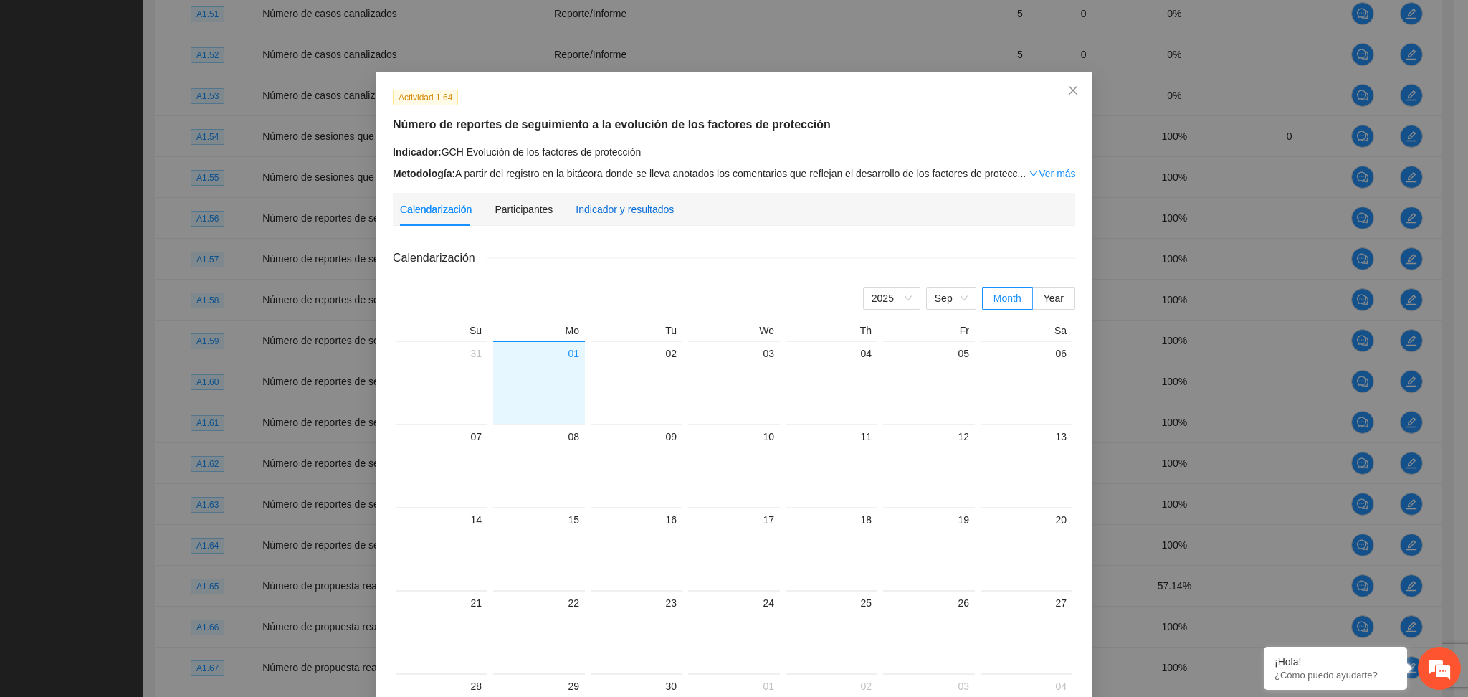
click at [598, 205] on div "Indicador y resultados" at bounding box center [624, 209] width 98 height 16
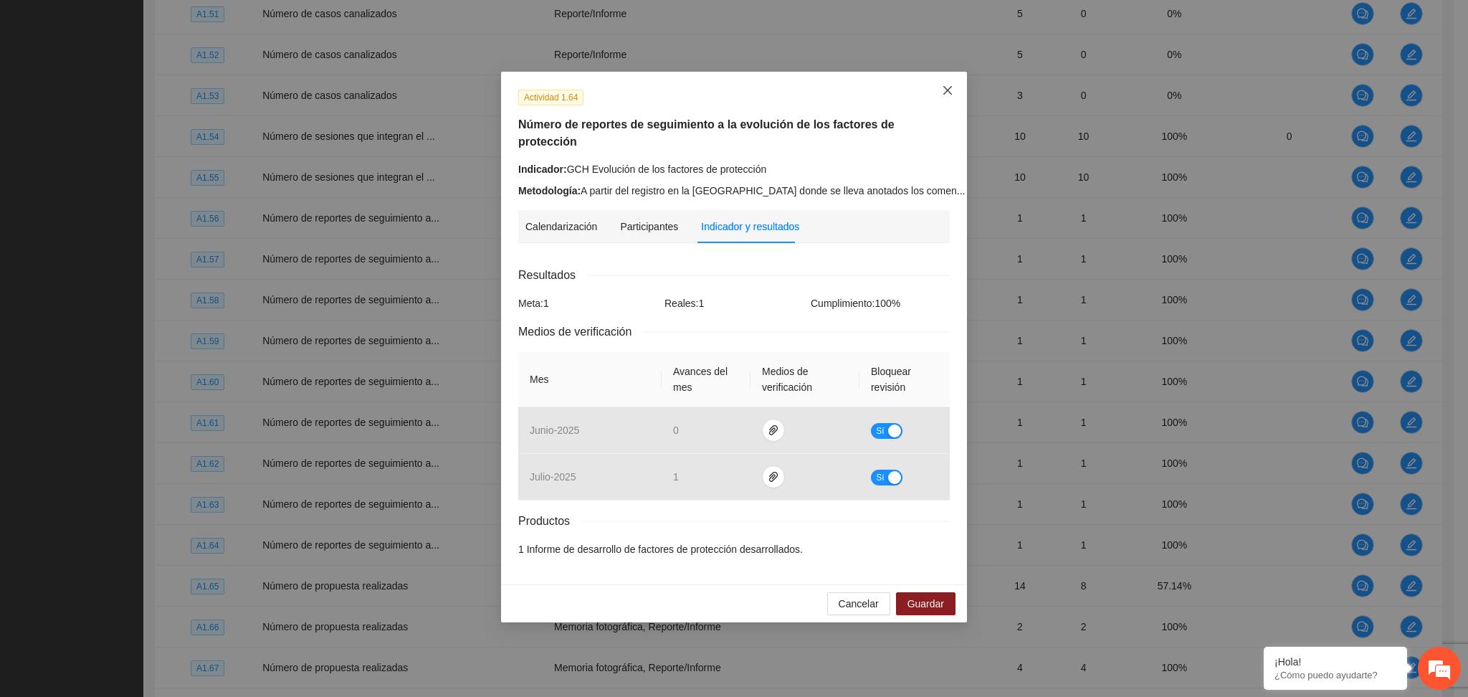
drag, startPoint x: 948, startPoint y: 84, endPoint x: 957, endPoint y: 98, distance: 16.7
click at [947, 84] on span "Close" at bounding box center [947, 91] width 39 height 39
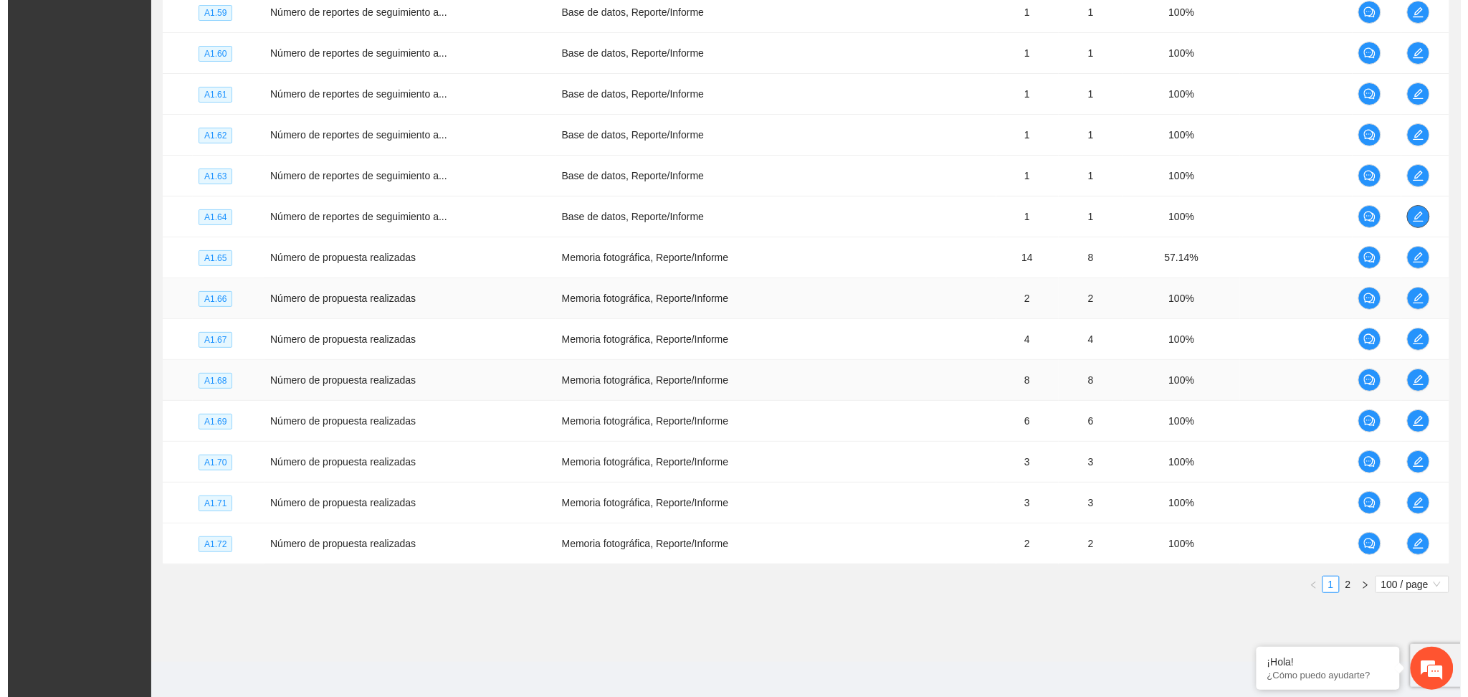
scroll to position [3919, 0]
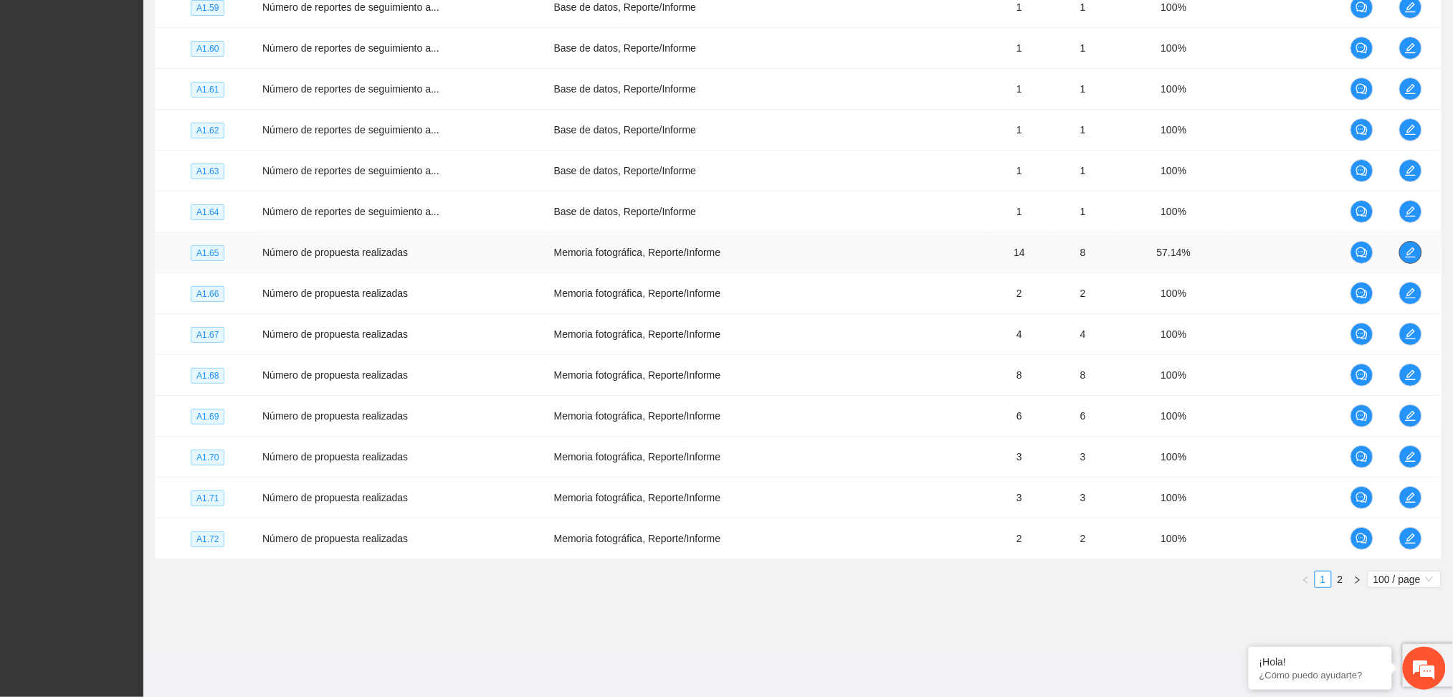
click at [1417, 244] on button "button" at bounding box center [1410, 252] width 23 height 23
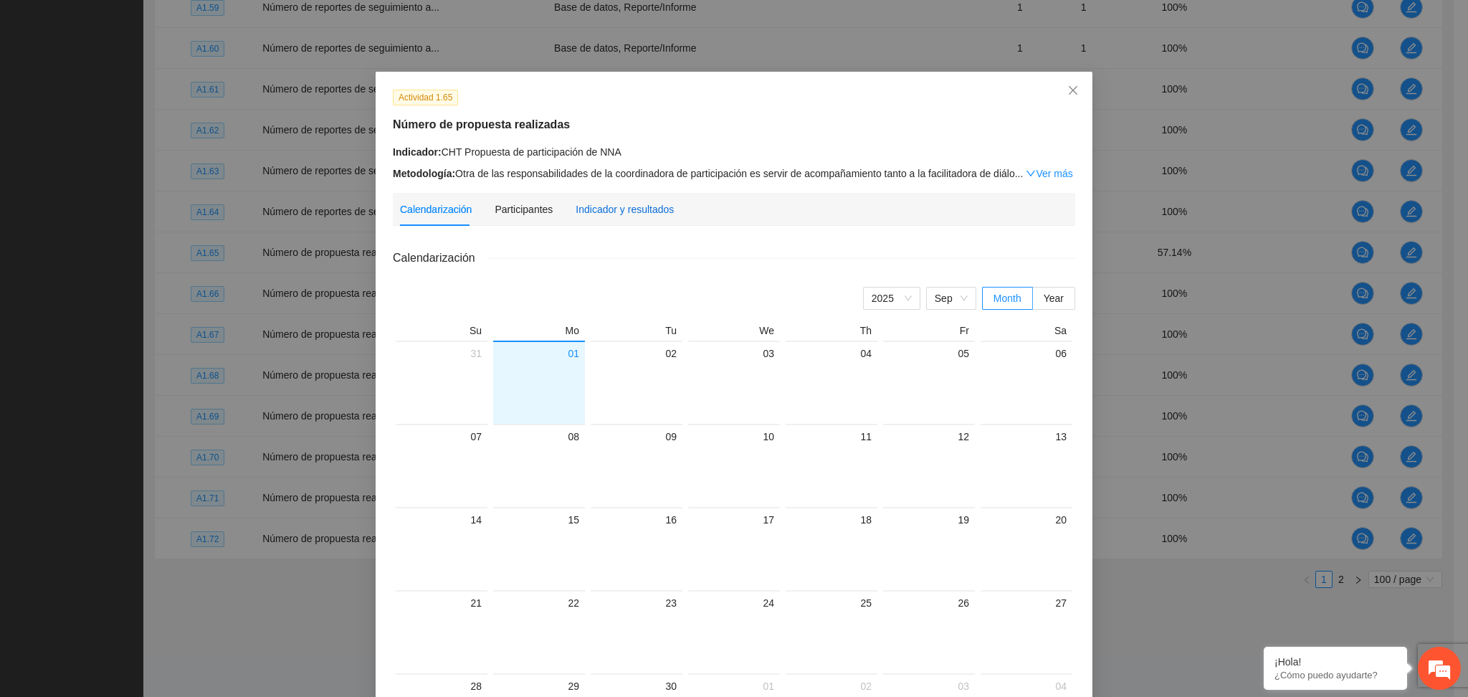
click at [613, 209] on div "Indicador y resultados" at bounding box center [624, 209] width 98 height 16
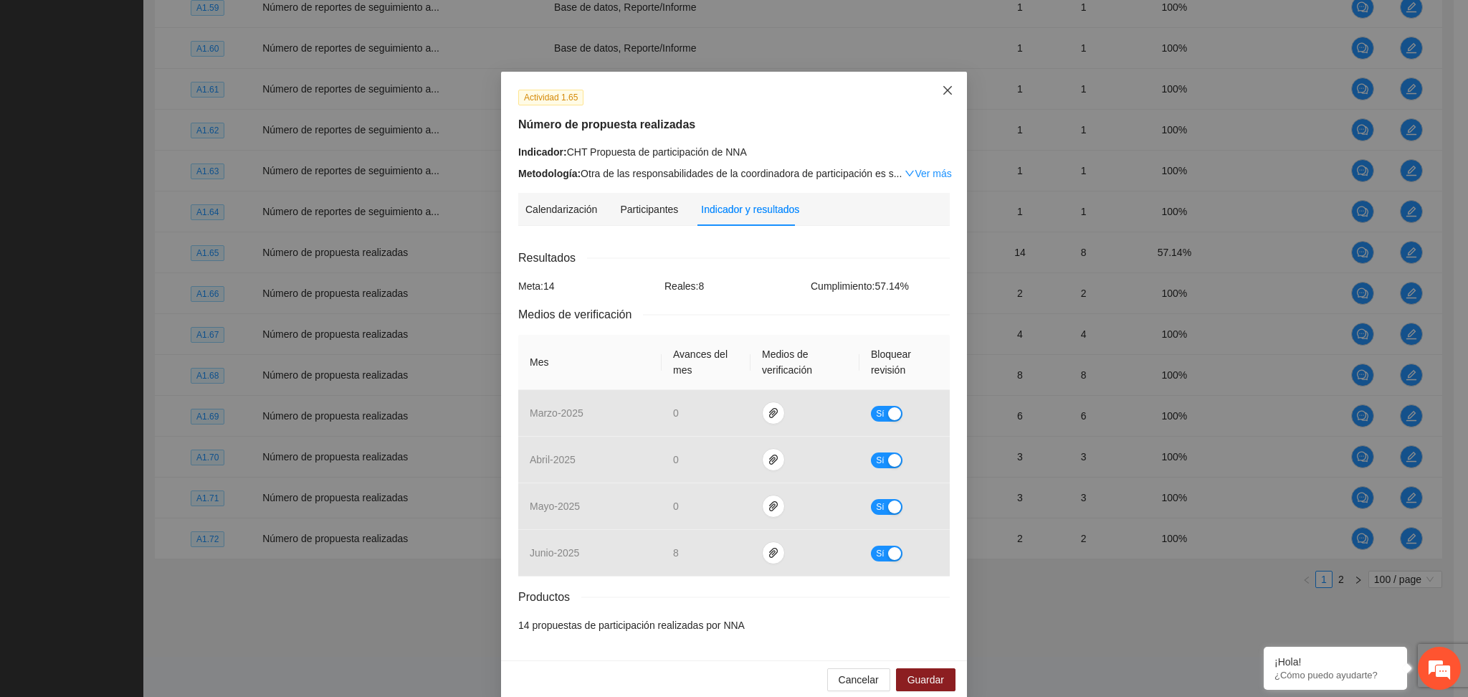
drag, startPoint x: 939, startPoint y: 95, endPoint x: 953, endPoint y: 100, distance: 15.4
click at [942, 93] on icon "close" at bounding box center [947, 90] width 11 height 11
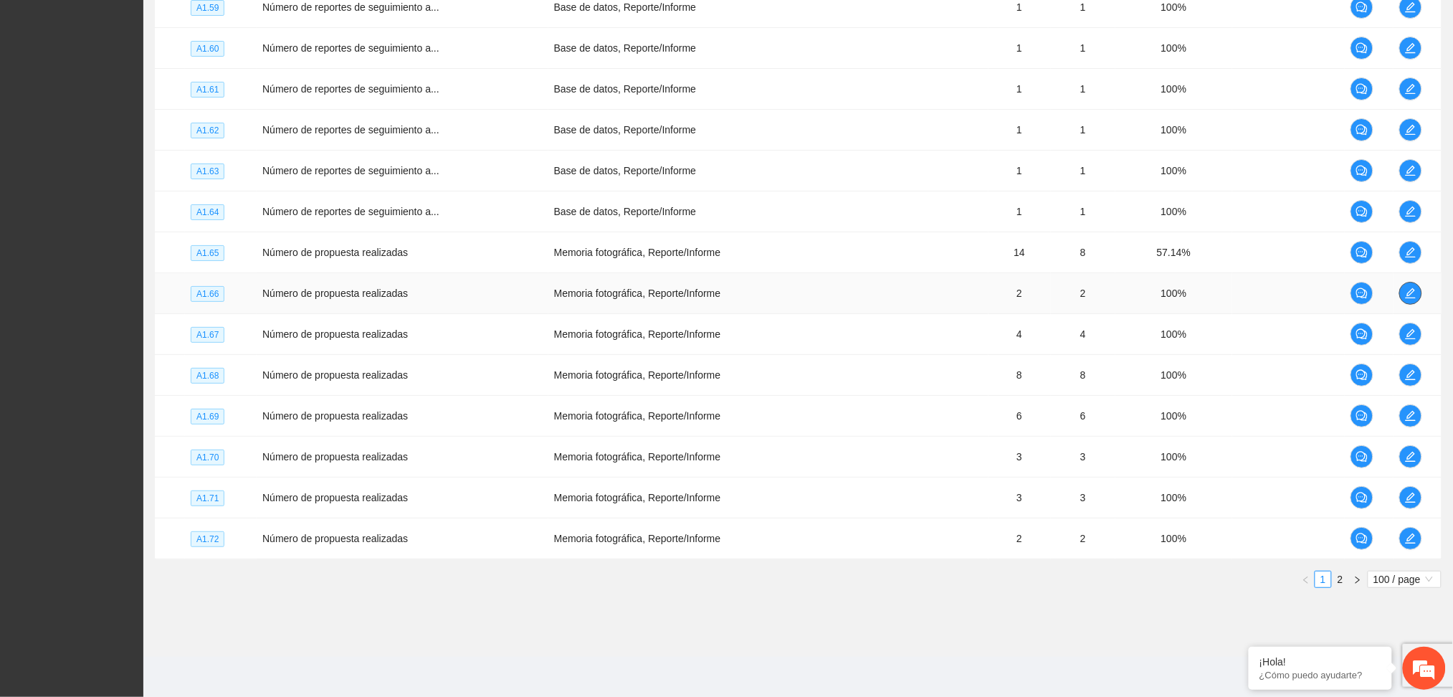
click at [1407, 291] on icon "edit" at bounding box center [1410, 292] width 11 height 11
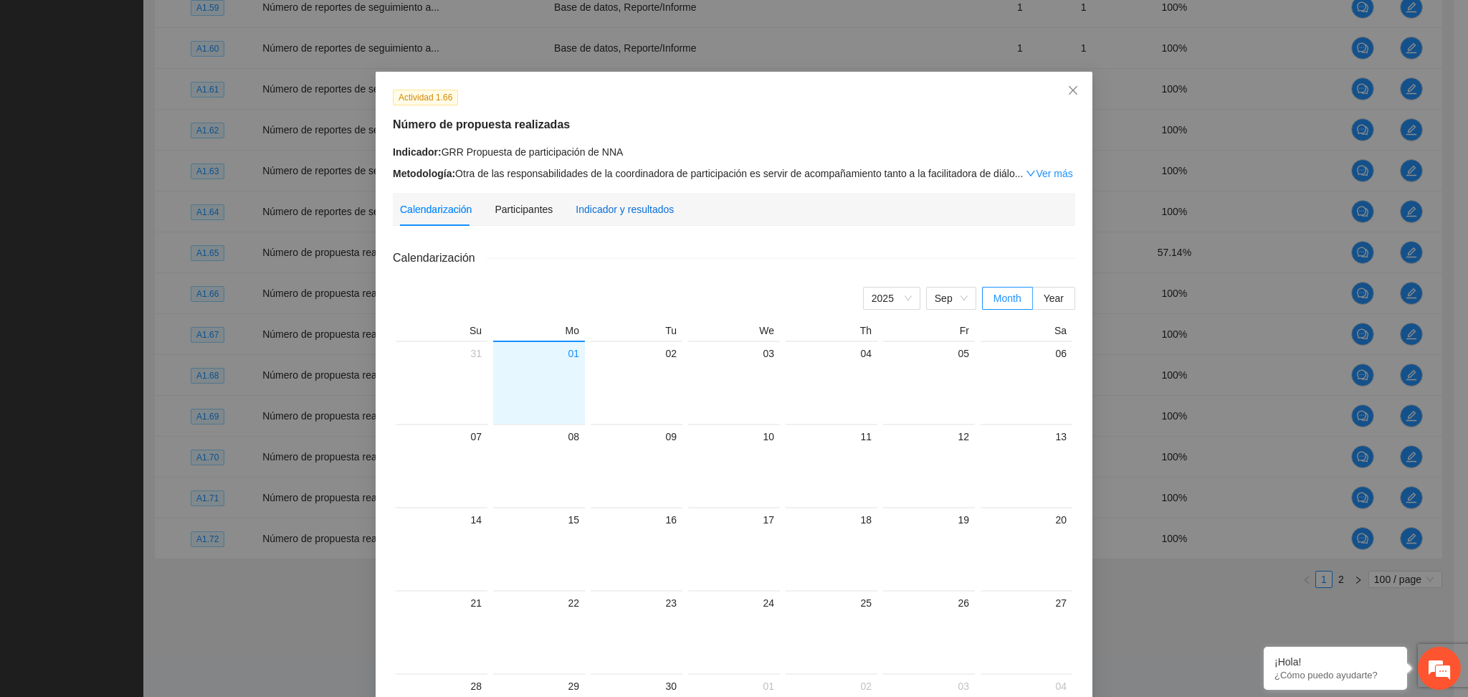
click at [613, 212] on div "Indicador y resultados" at bounding box center [624, 209] width 98 height 16
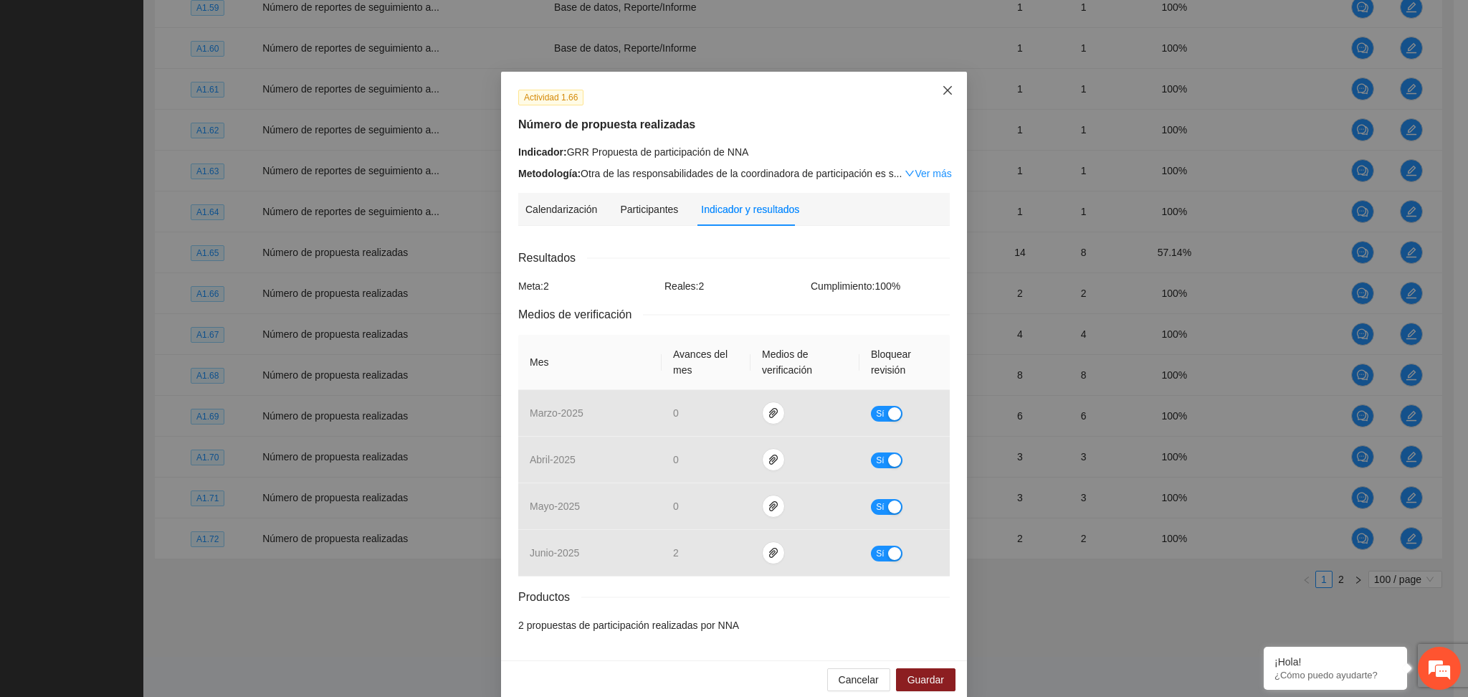
click at [942, 89] on icon "close" at bounding box center [947, 90] width 11 height 11
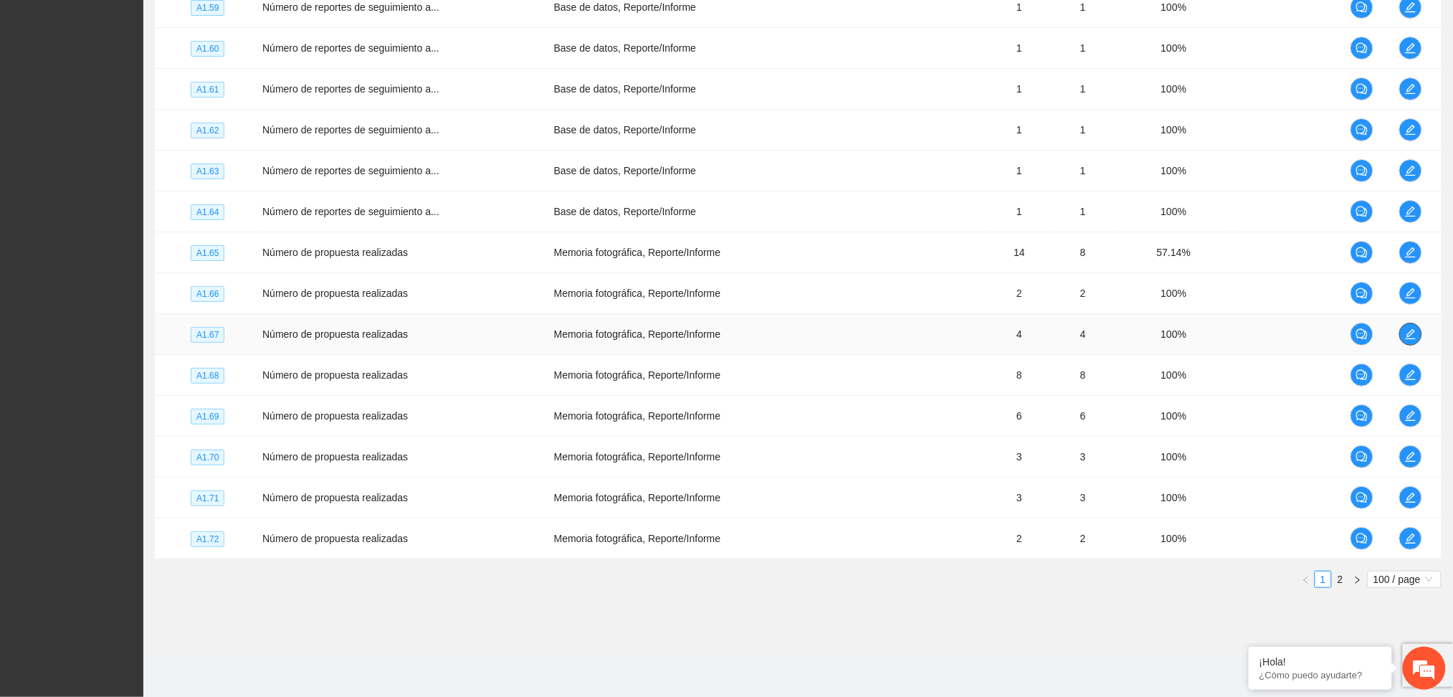
click at [1411, 330] on icon "edit" at bounding box center [1410, 333] width 11 height 11
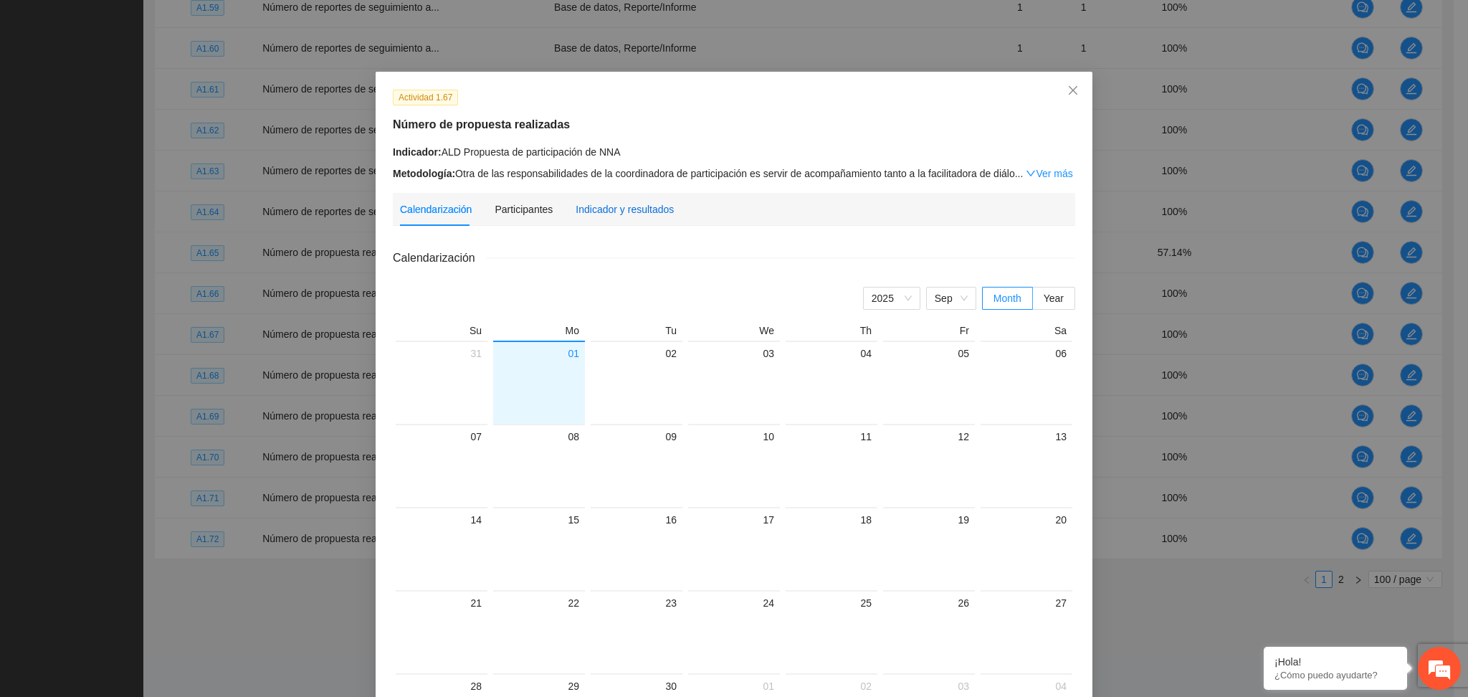
click at [615, 204] on div "Indicador y resultados" at bounding box center [624, 209] width 98 height 16
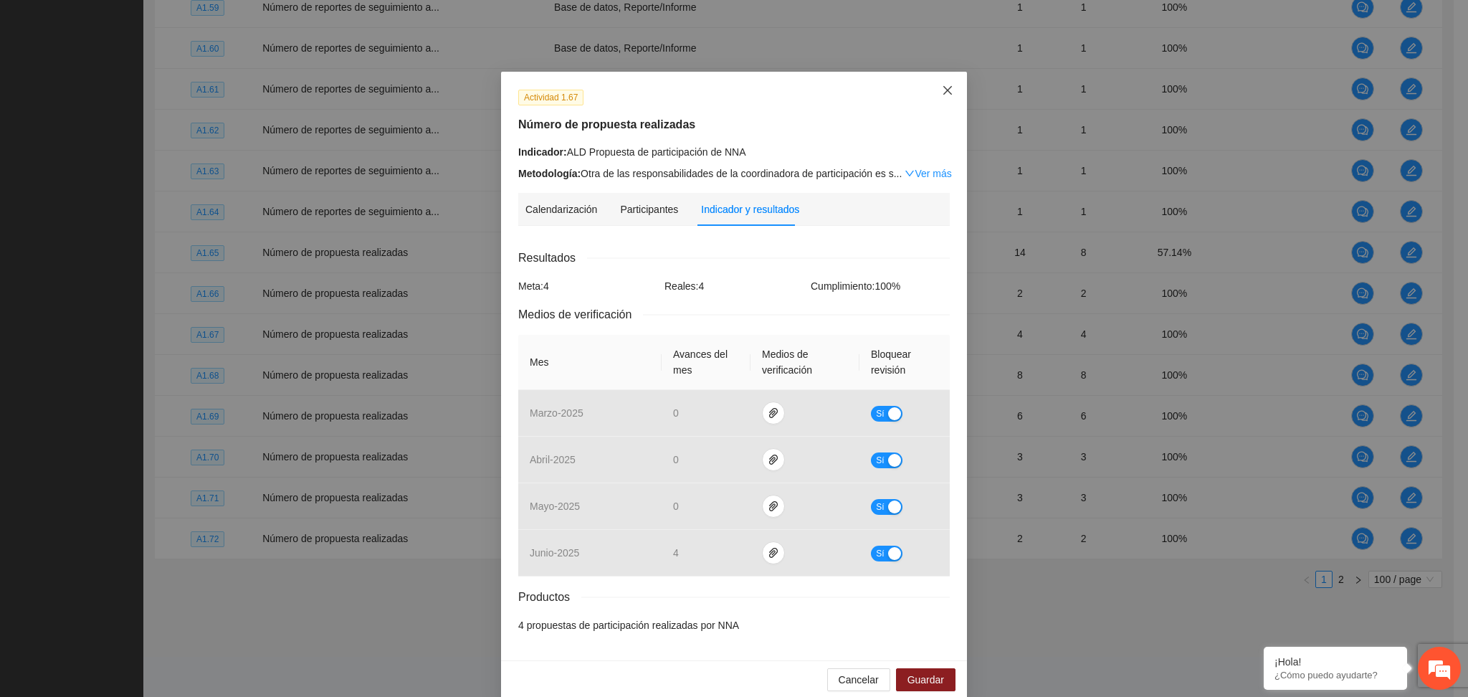
click at [944, 87] on icon "close" at bounding box center [947, 90] width 11 height 11
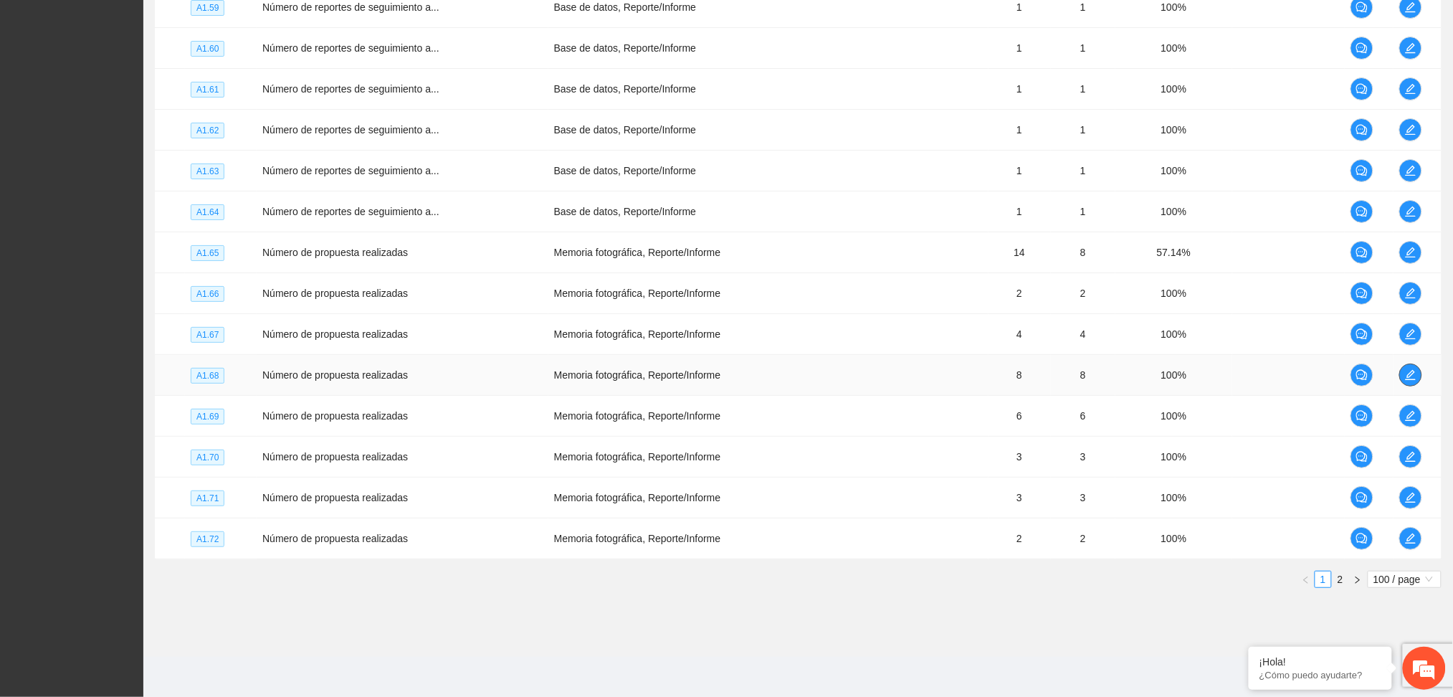
click at [1407, 367] on button "button" at bounding box center [1410, 374] width 23 height 23
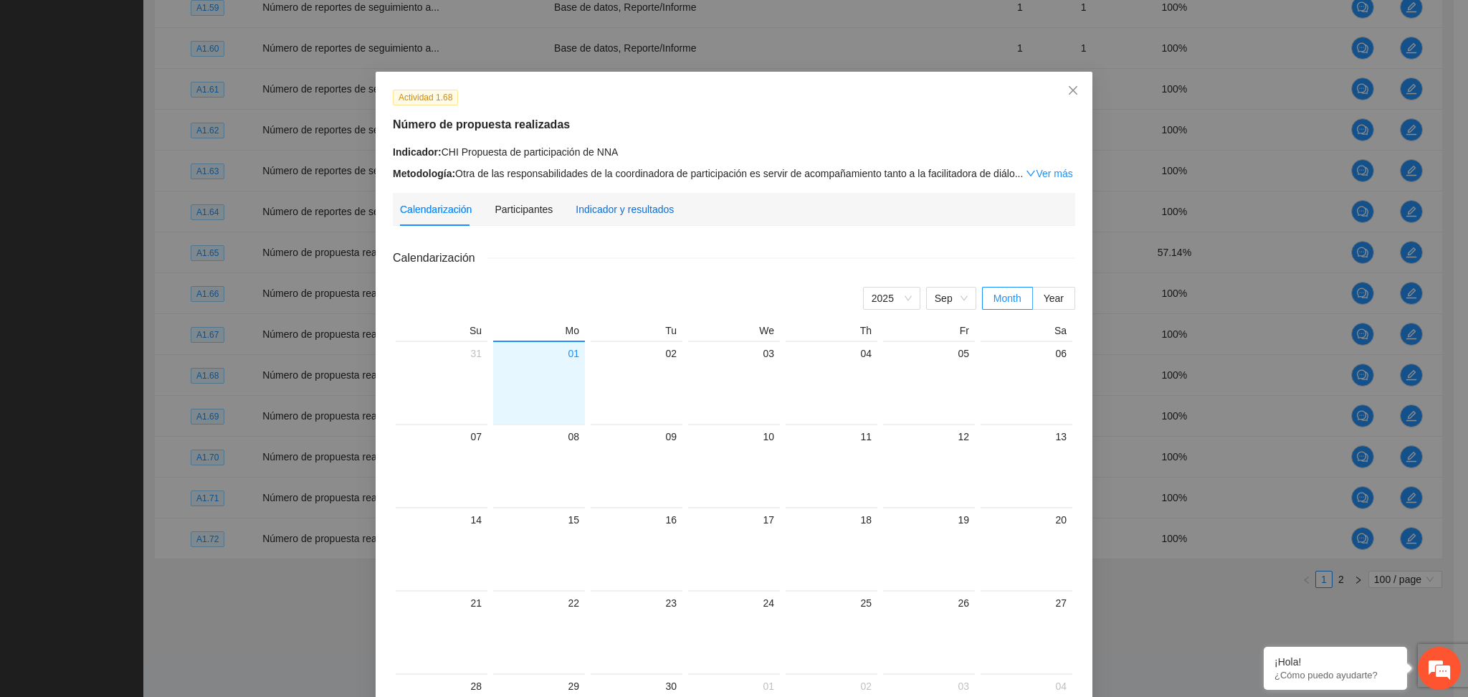
click at [610, 213] on div "Indicador y resultados" at bounding box center [624, 209] width 98 height 16
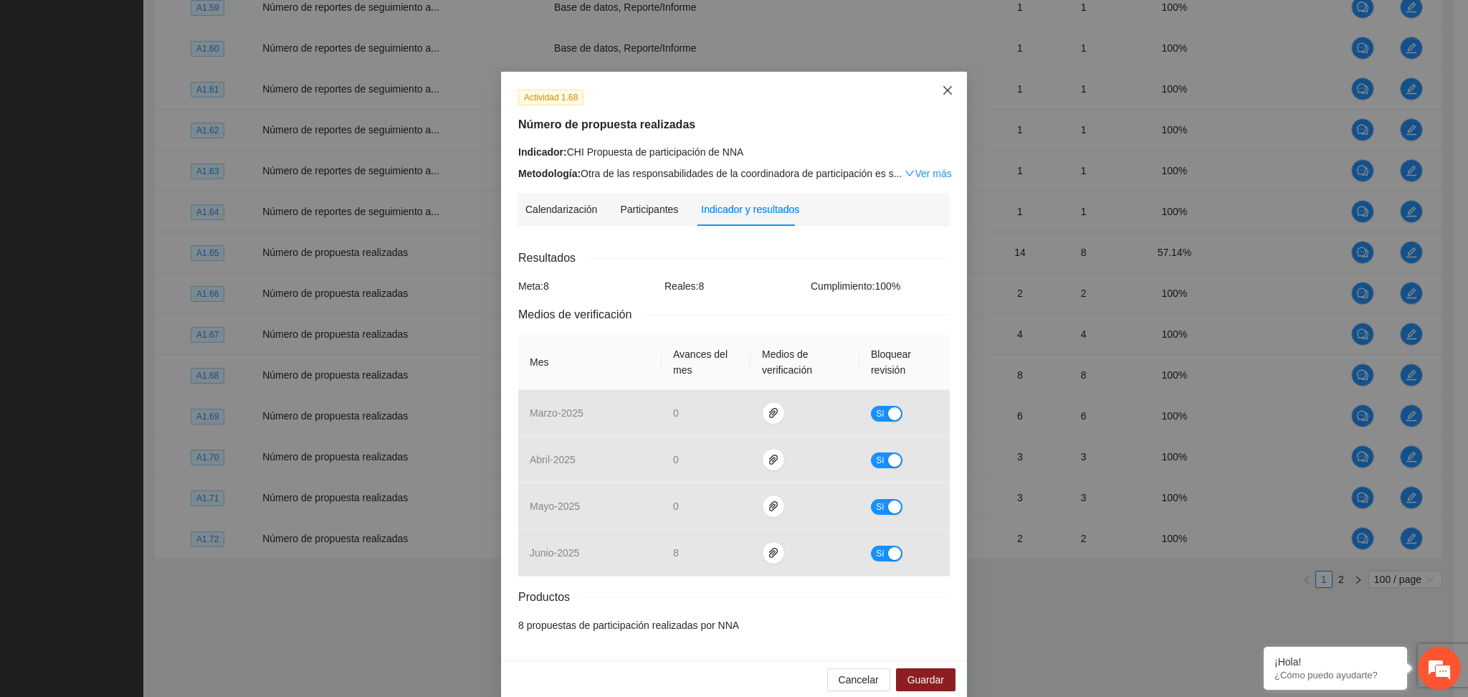
drag, startPoint x: 945, startPoint y: 93, endPoint x: 1013, endPoint y: 149, distance: 87.5
click at [944, 90] on icon "close" at bounding box center [947, 90] width 11 height 11
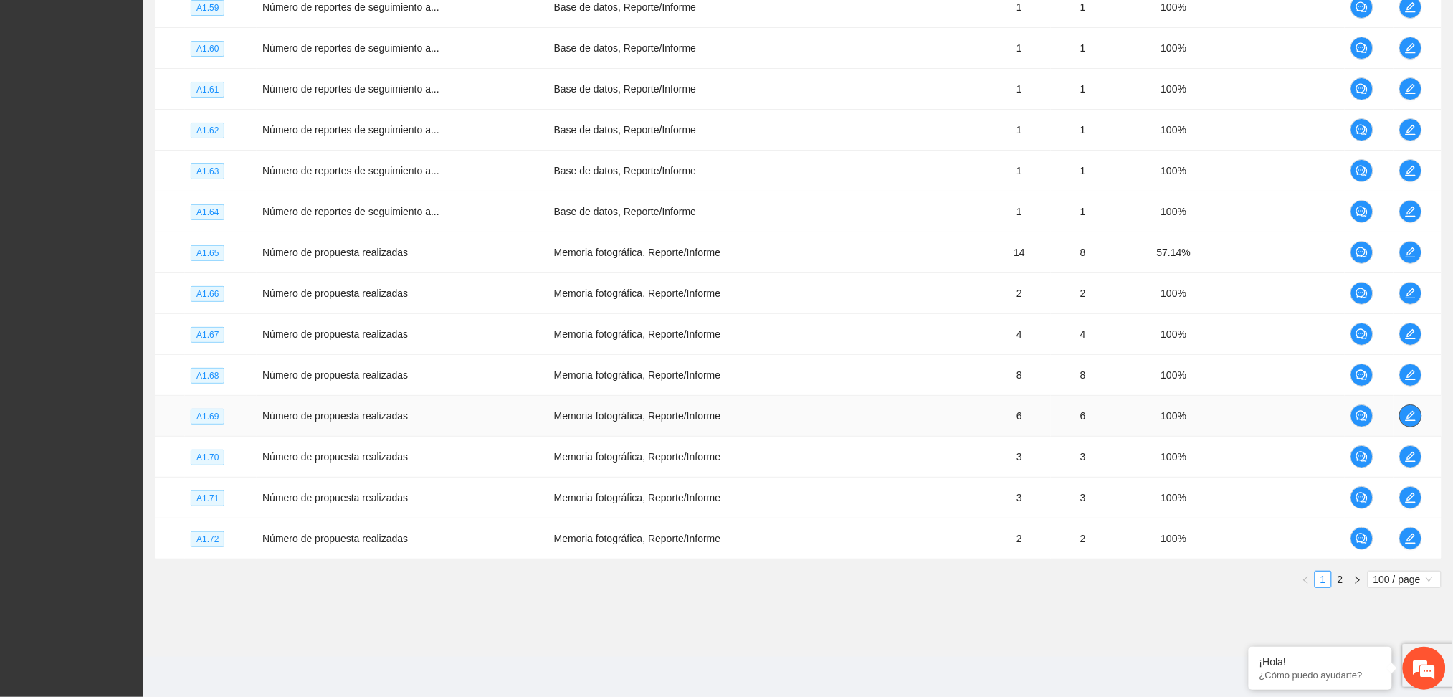
click at [1407, 415] on icon "edit" at bounding box center [1410, 415] width 11 height 11
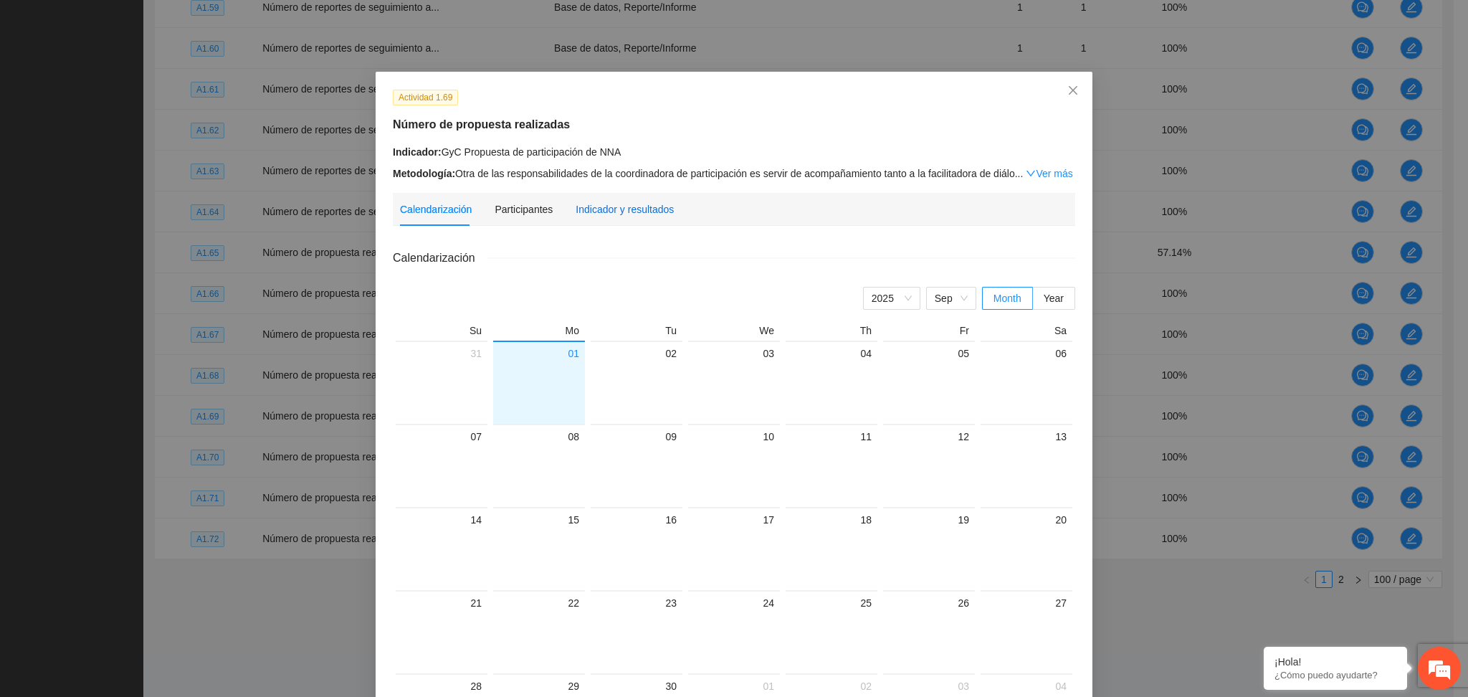
click at [601, 209] on div "Indicador y resultados" at bounding box center [624, 209] width 98 height 16
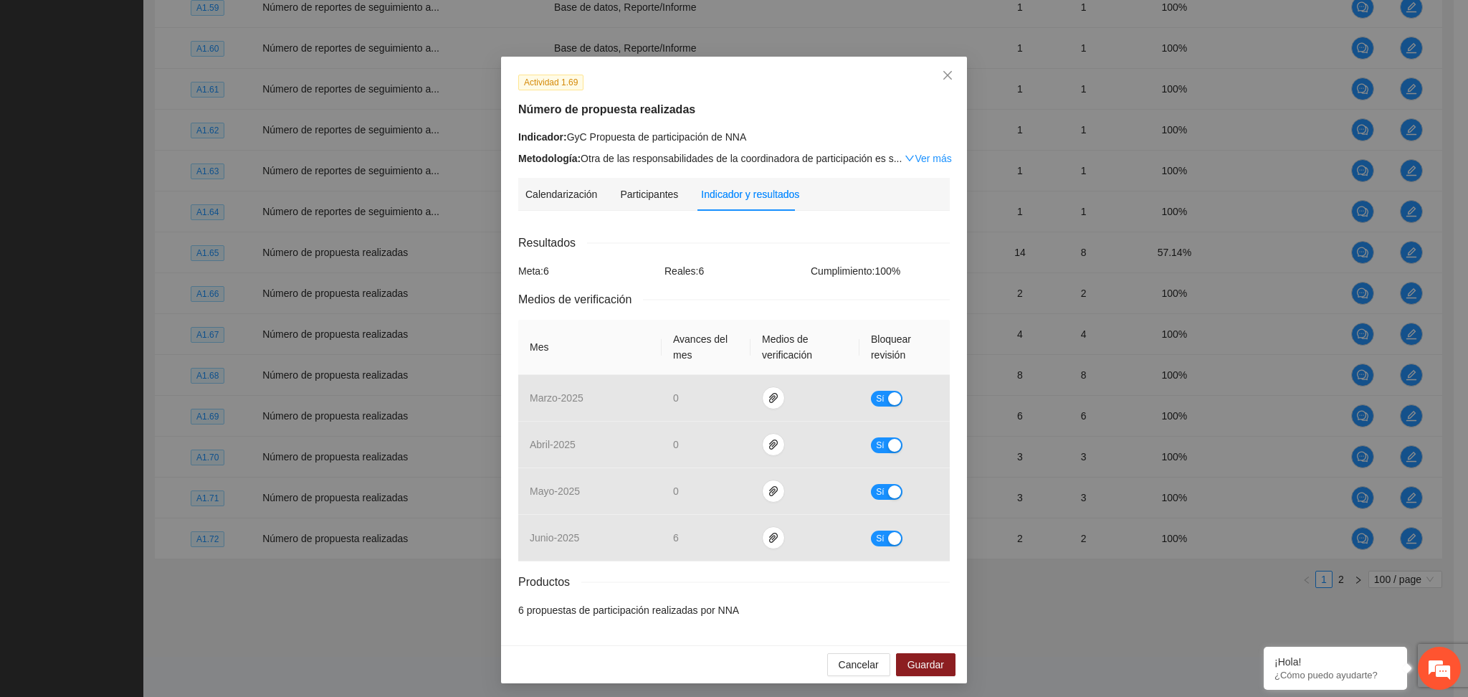
scroll to position [19, 0]
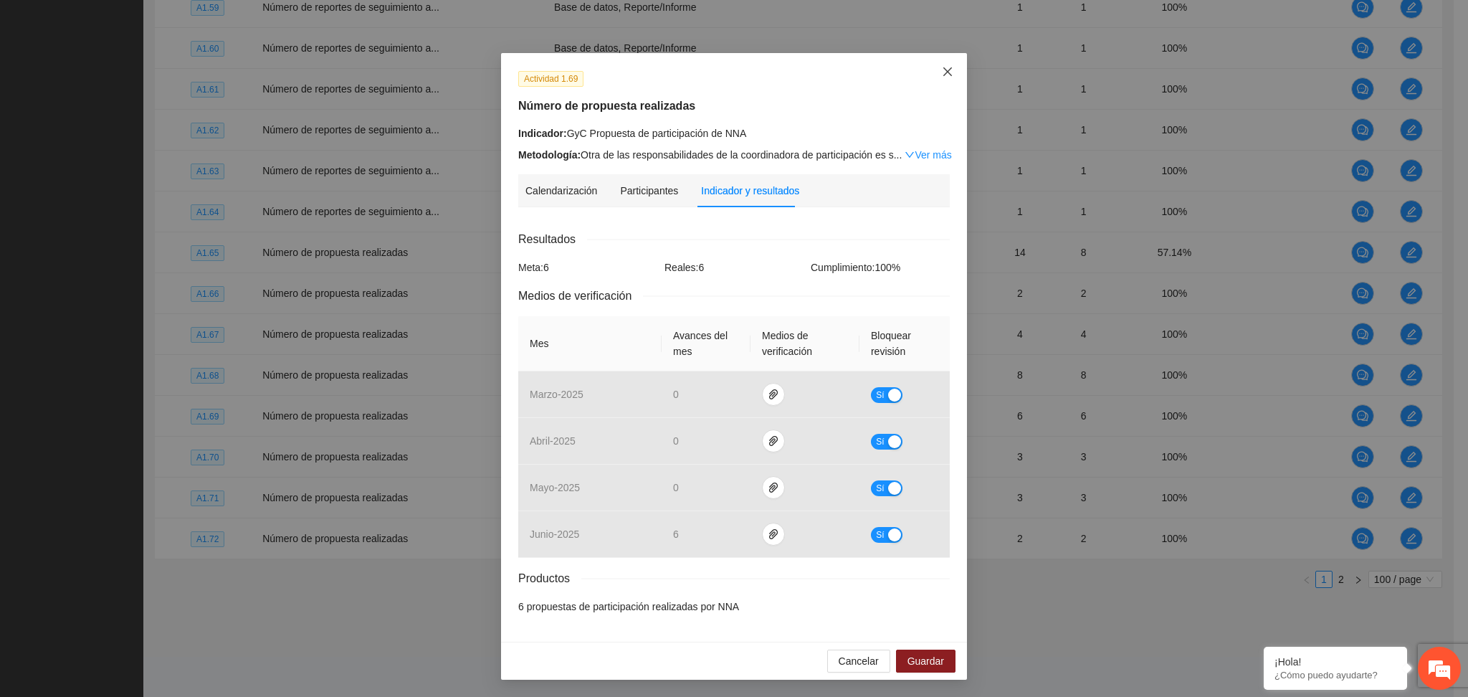
click at [944, 67] on icon "close" at bounding box center [947, 71] width 11 height 11
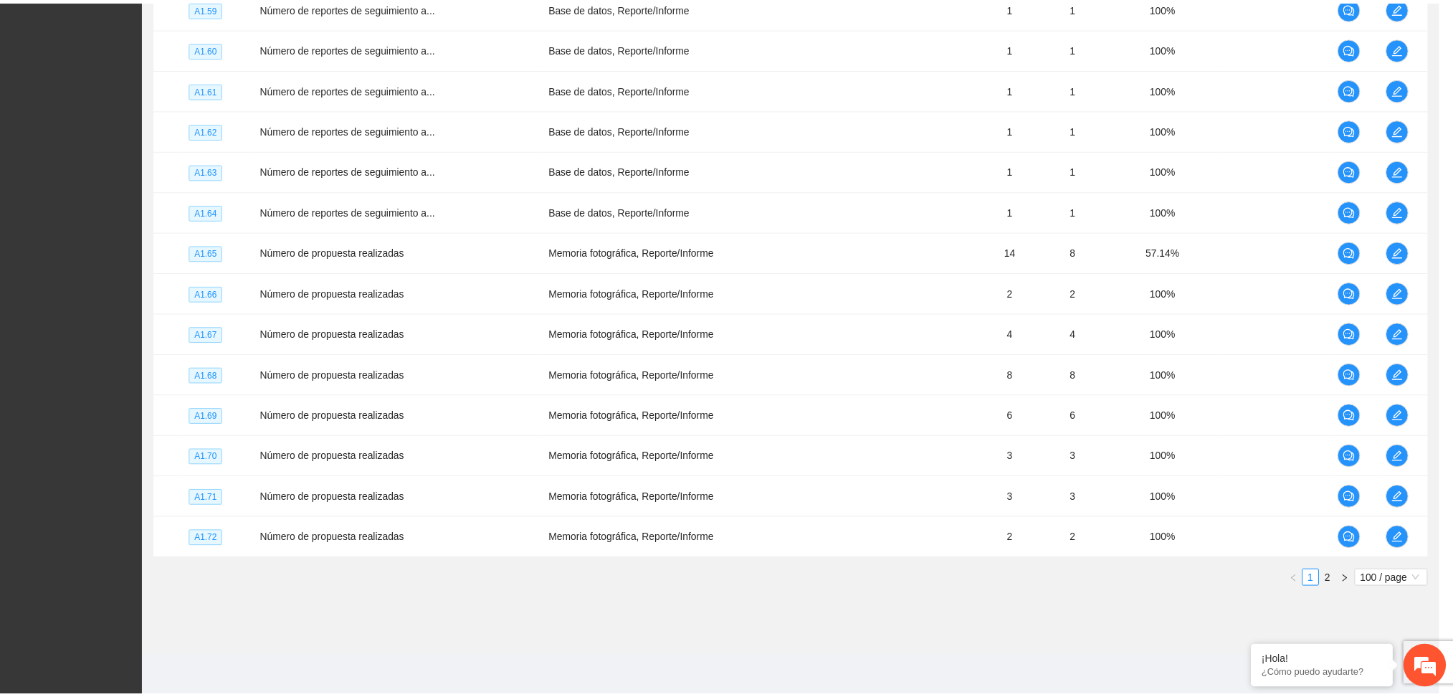
scroll to position [0, 0]
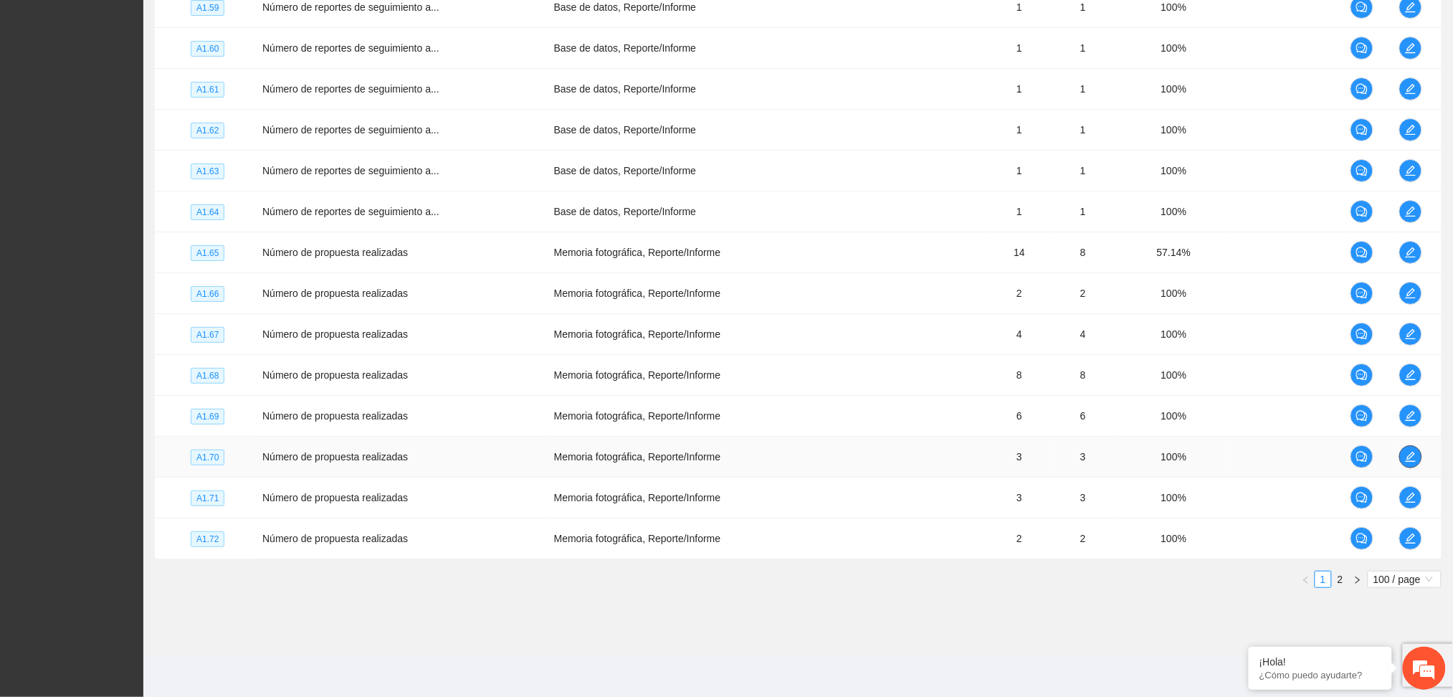
click at [1408, 456] on icon "edit" at bounding box center [1410, 456] width 11 height 11
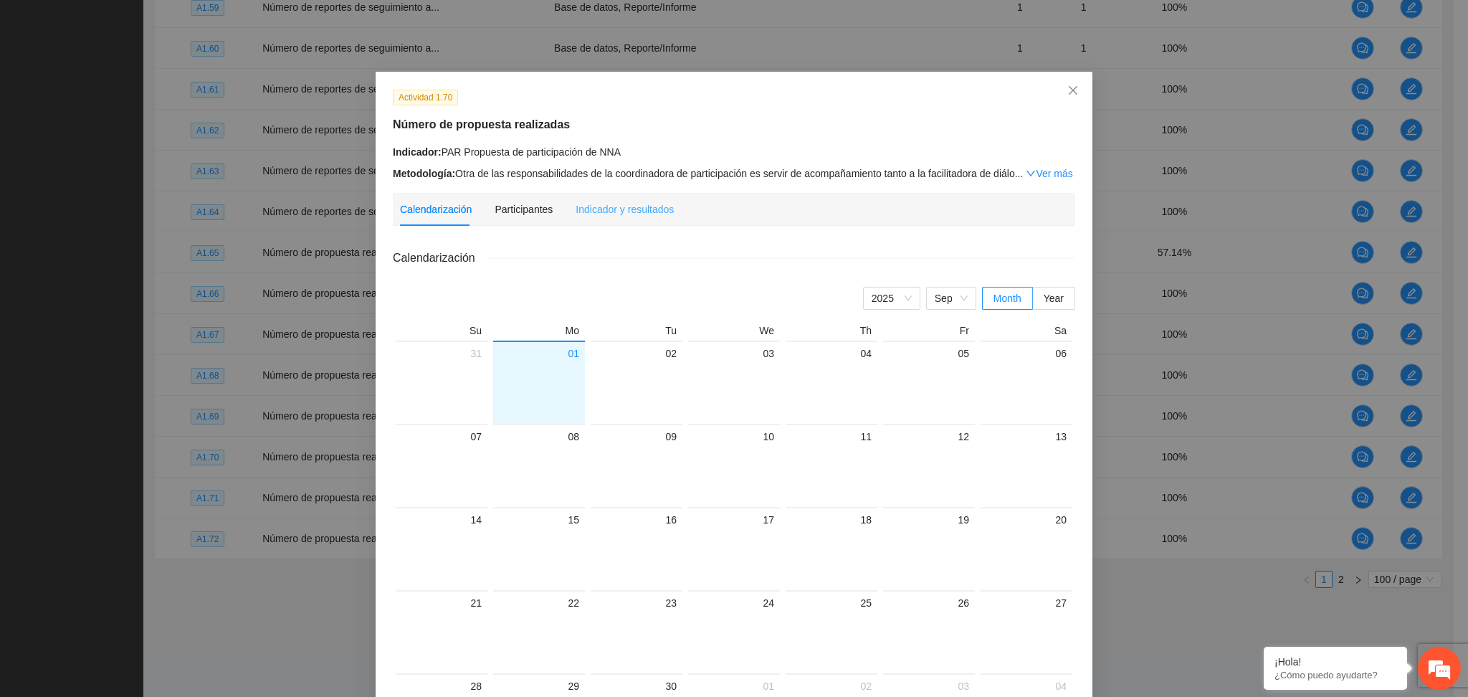
click at [639, 222] on div "Indicador y resultados" at bounding box center [624, 209] width 98 height 33
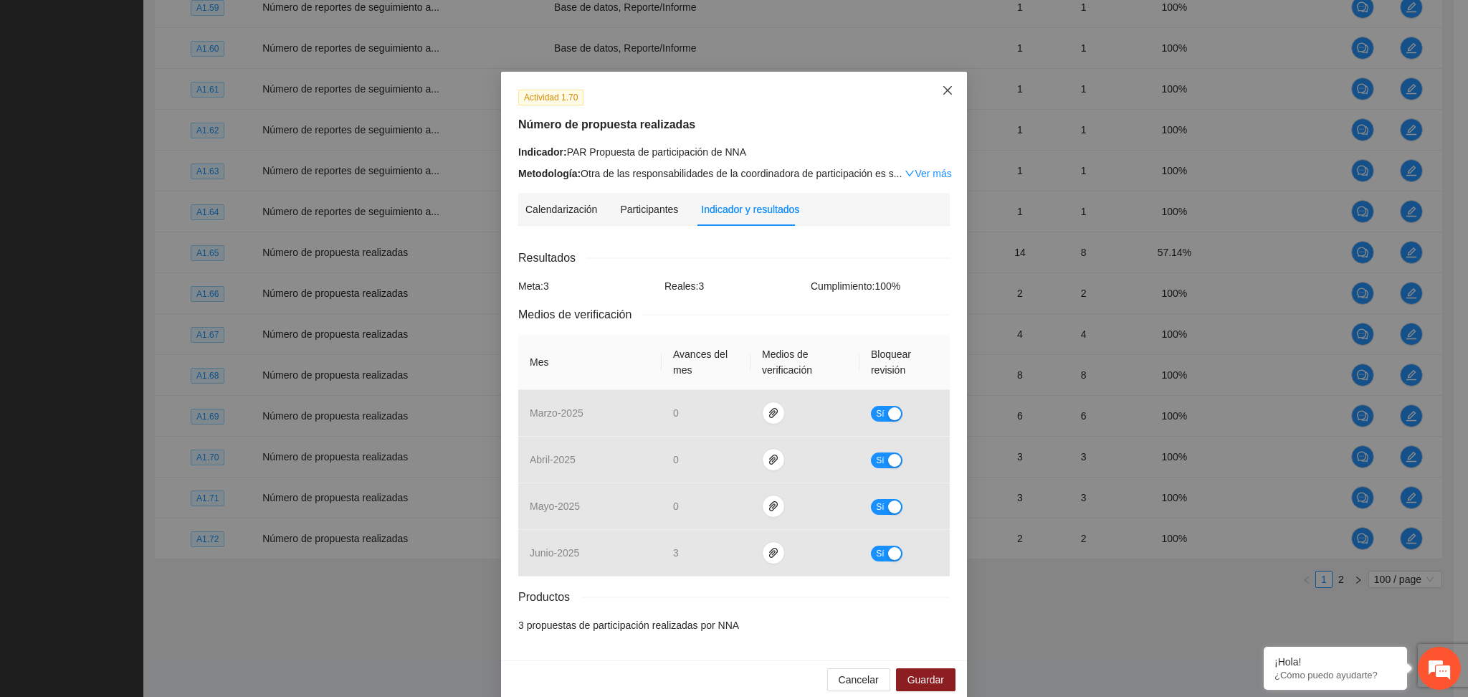
click at [944, 87] on icon "close" at bounding box center [947, 90] width 11 height 11
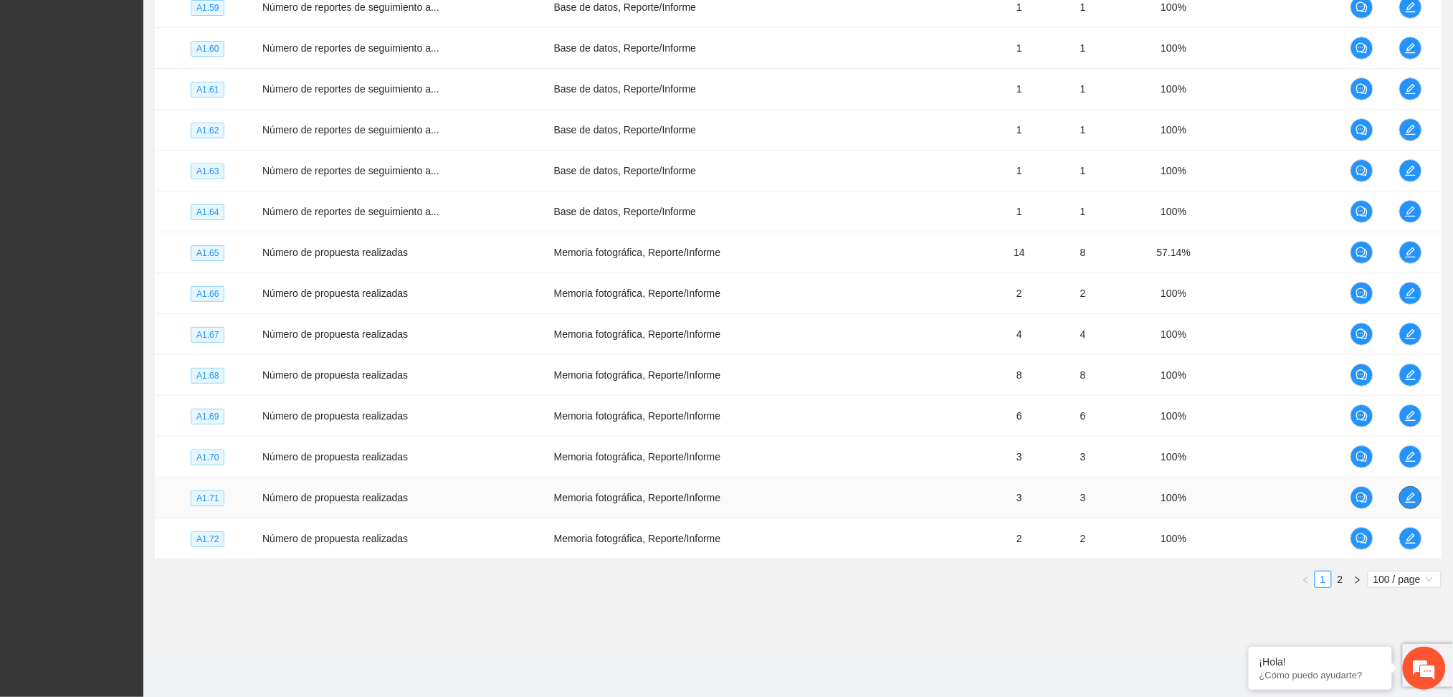
drag, startPoint x: 1401, startPoint y: 505, endPoint x: 1386, endPoint y: 498, distance: 16.4
click at [1397, 502] on td at bounding box center [1417, 497] width 48 height 41
click at [1410, 491] on button "button" at bounding box center [1410, 497] width 23 height 23
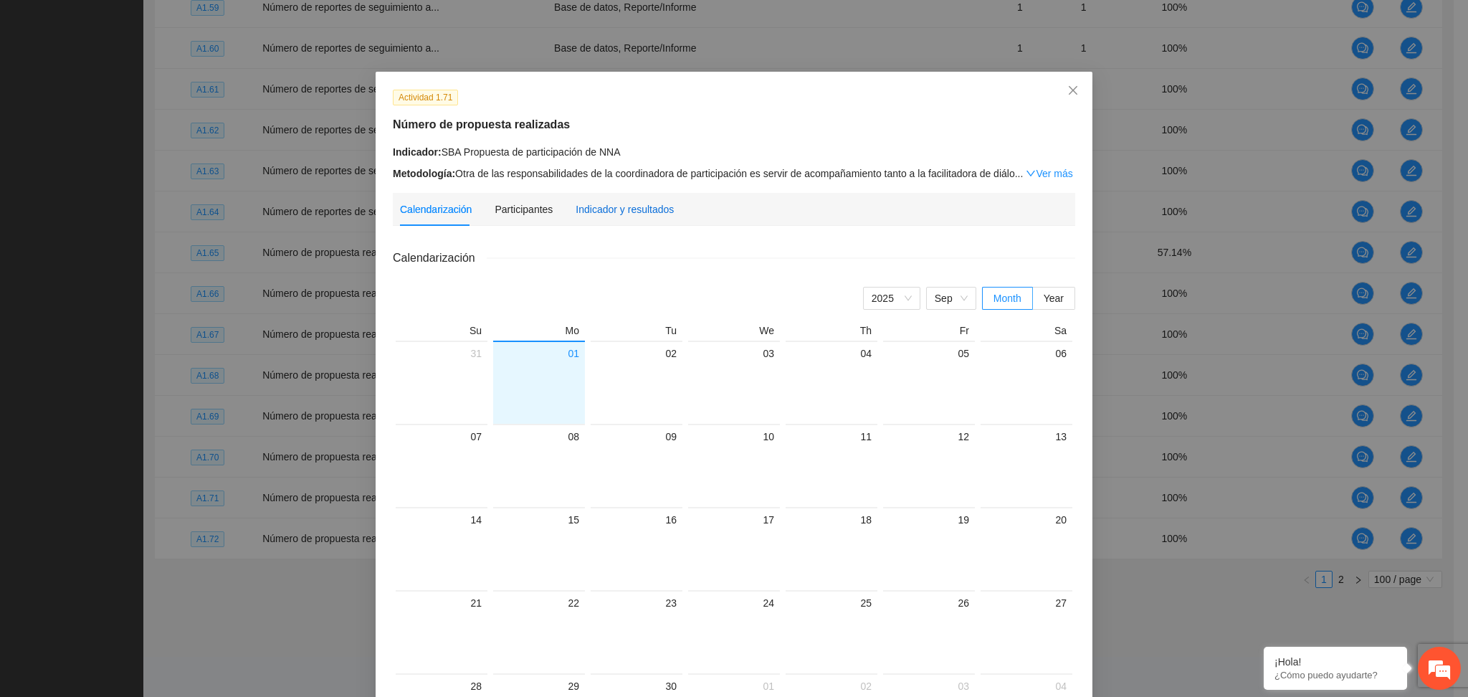
click at [634, 206] on div "Indicador y resultados" at bounding box center [624, 209] width 98 height 16
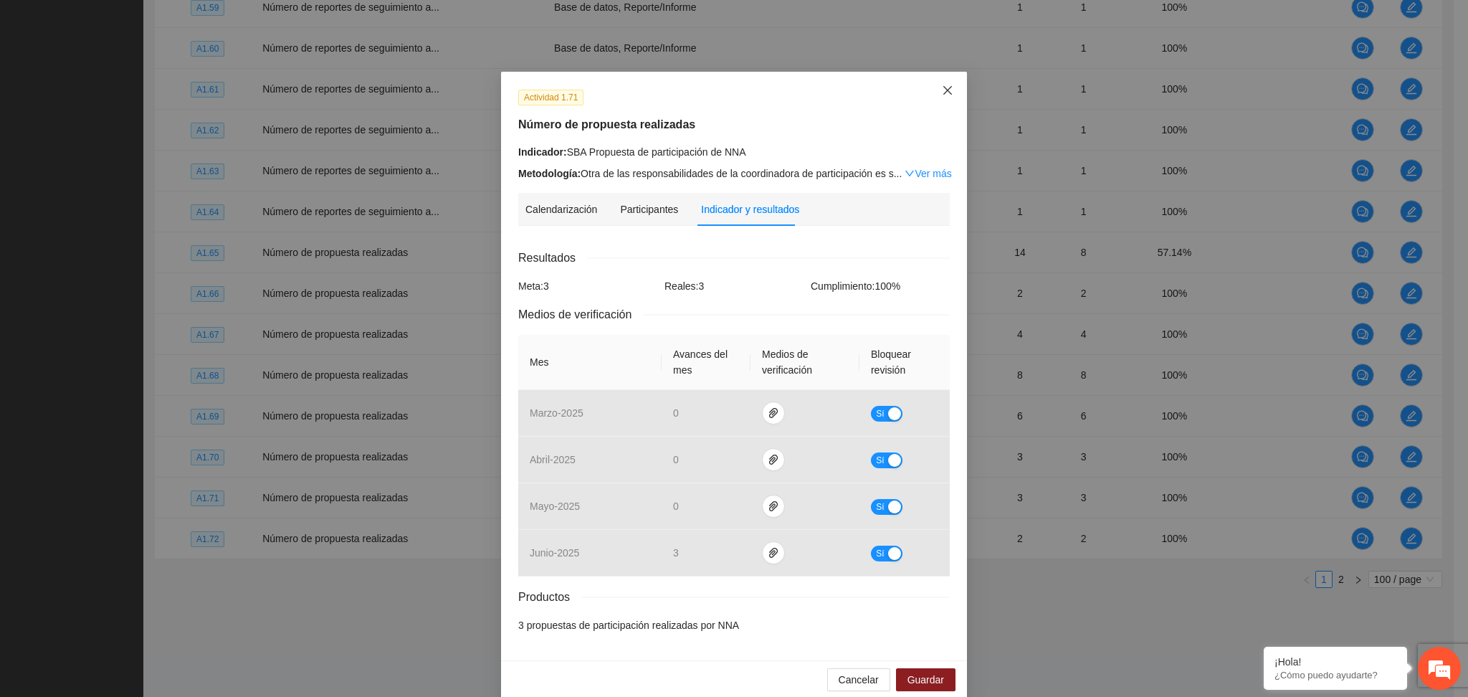
click at [943, 90] on icon "close" at bounding box center [947, 90] width 9 height 9
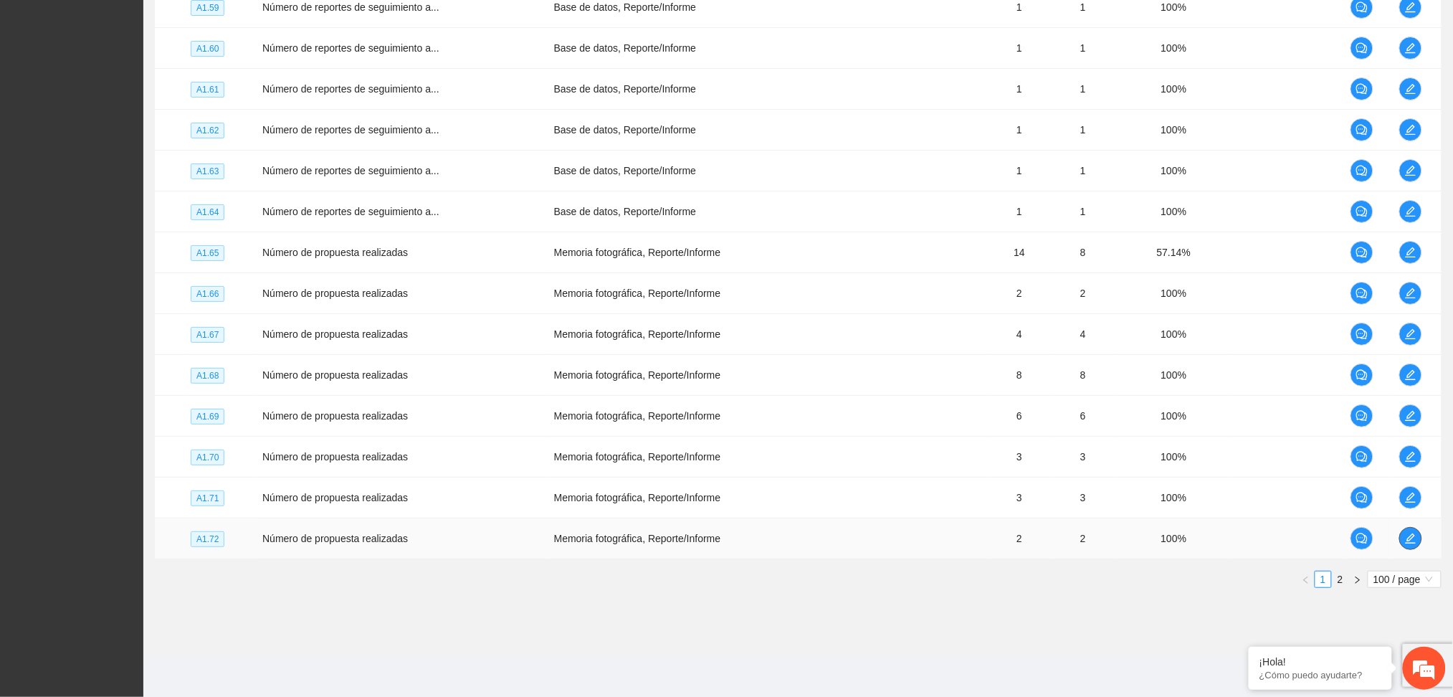
click at [1399, 536] on td at bounding box center [1417, 538] width 48 height 41
click at [1410, 536] on icon "edit" at bounding box center [1410, 538] width 10 height 10
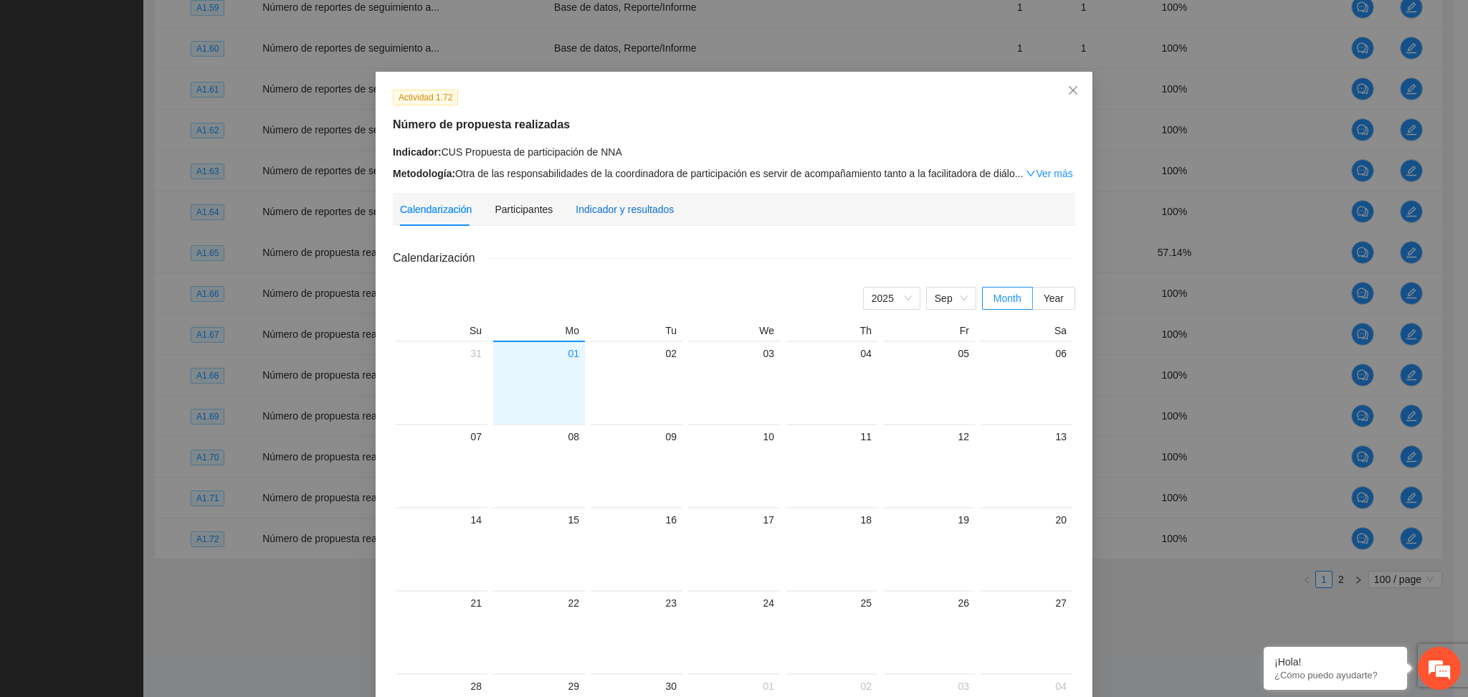
click at [623, 212] on div "Indicador y resultados" at bounding box center [624, 209] width 98 height 16
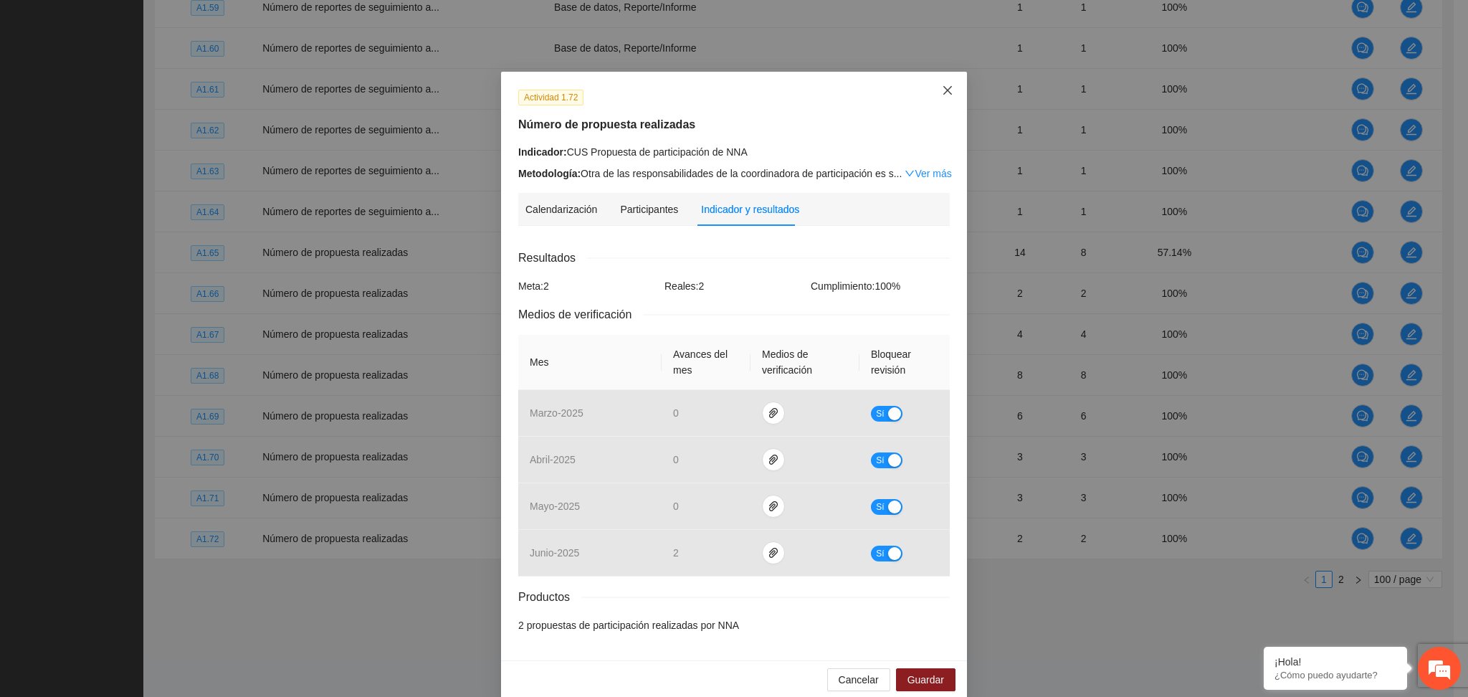
click at [942, 94] on icon "close" at bounding box center [947, 90] width 11 height 11
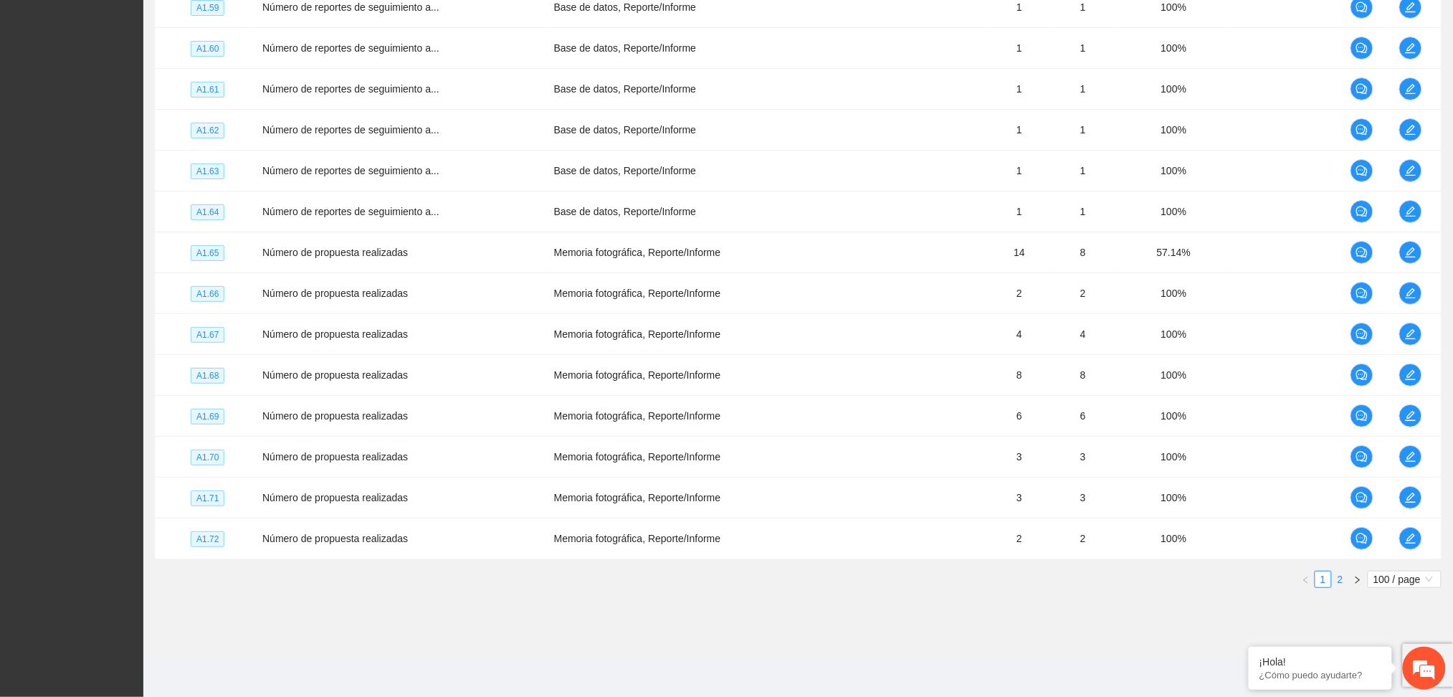
click at [1340, 576] on link "2" at bounding box center [1340, 579] width 16 height 16
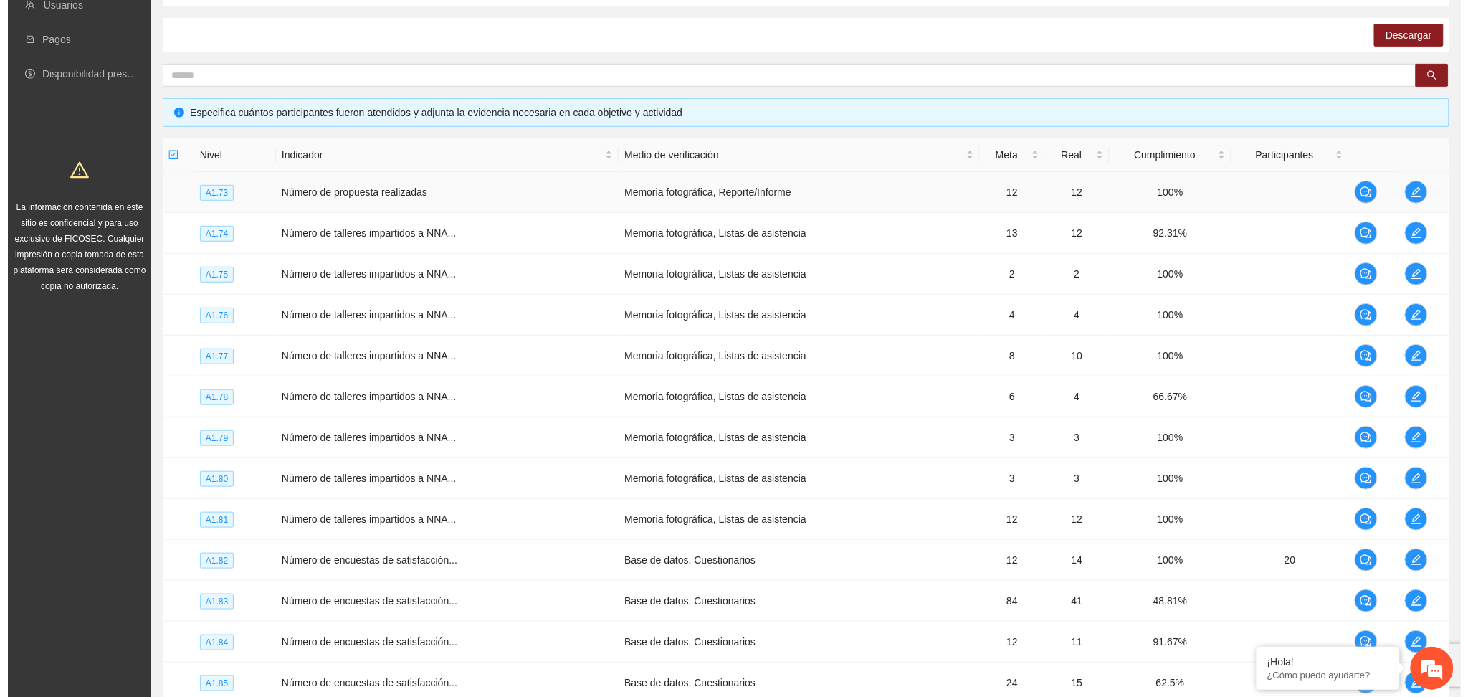
scroll to position [196, 0]
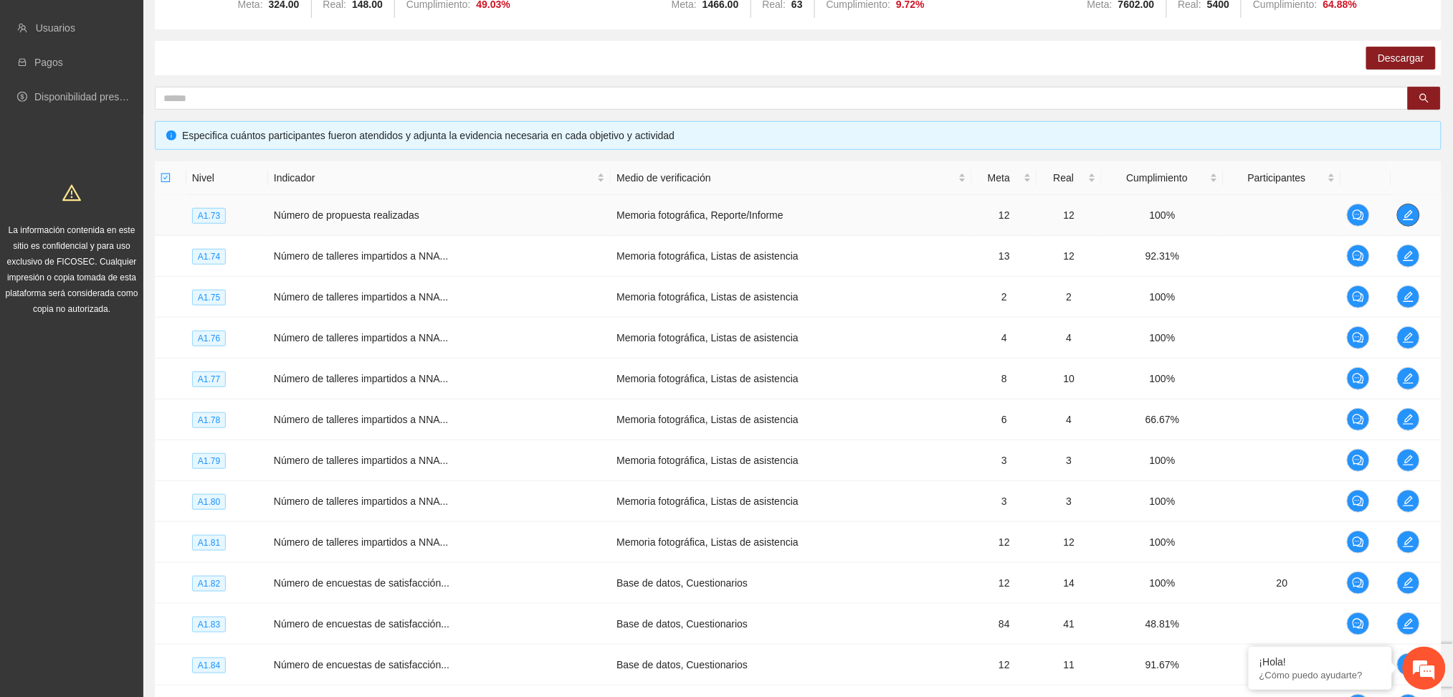
click at [1402, 213] on icon "edit" at bounding box center [1407, 214] width 11 height 11
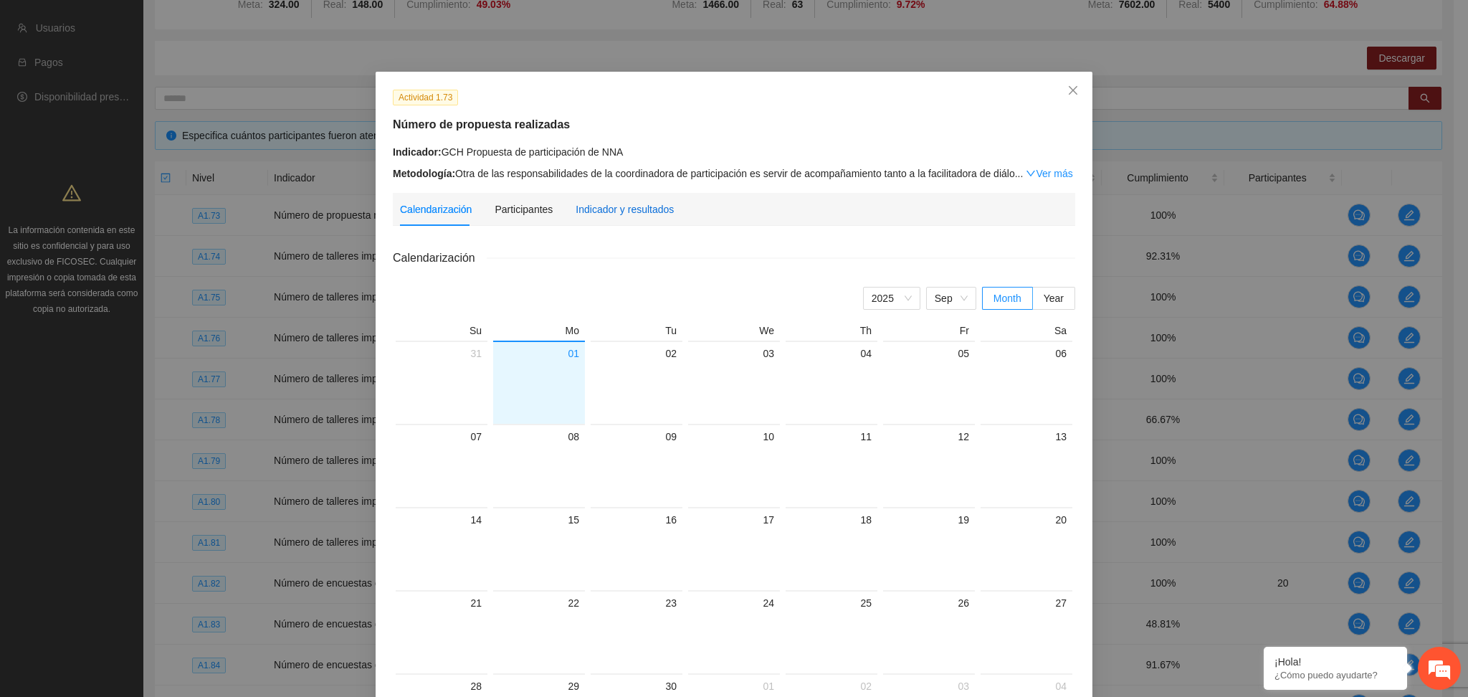
click at [624, 211] on div "Indicador y resultados" at bounding box center [624, 209] width 98 height 16
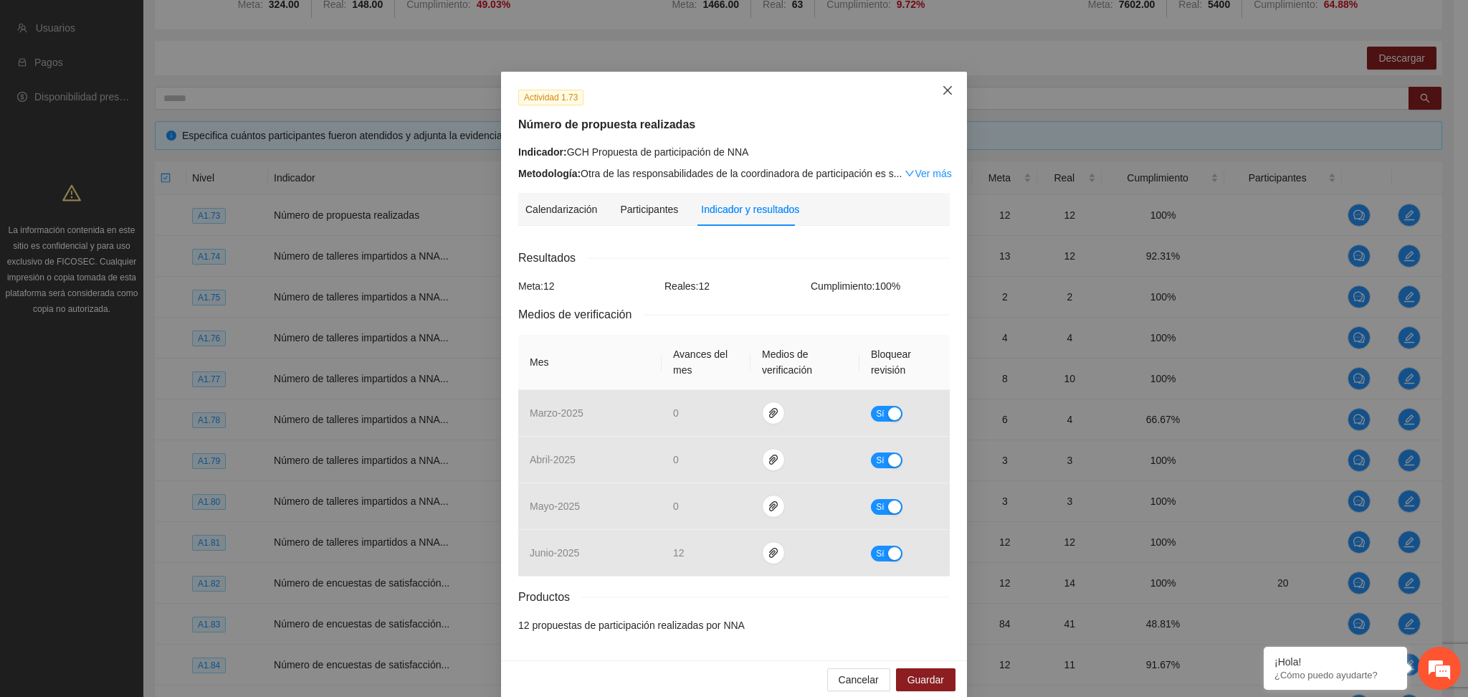
click at [942, 95] on icon "close" at bounding box center [947, 90] width 11 height 11
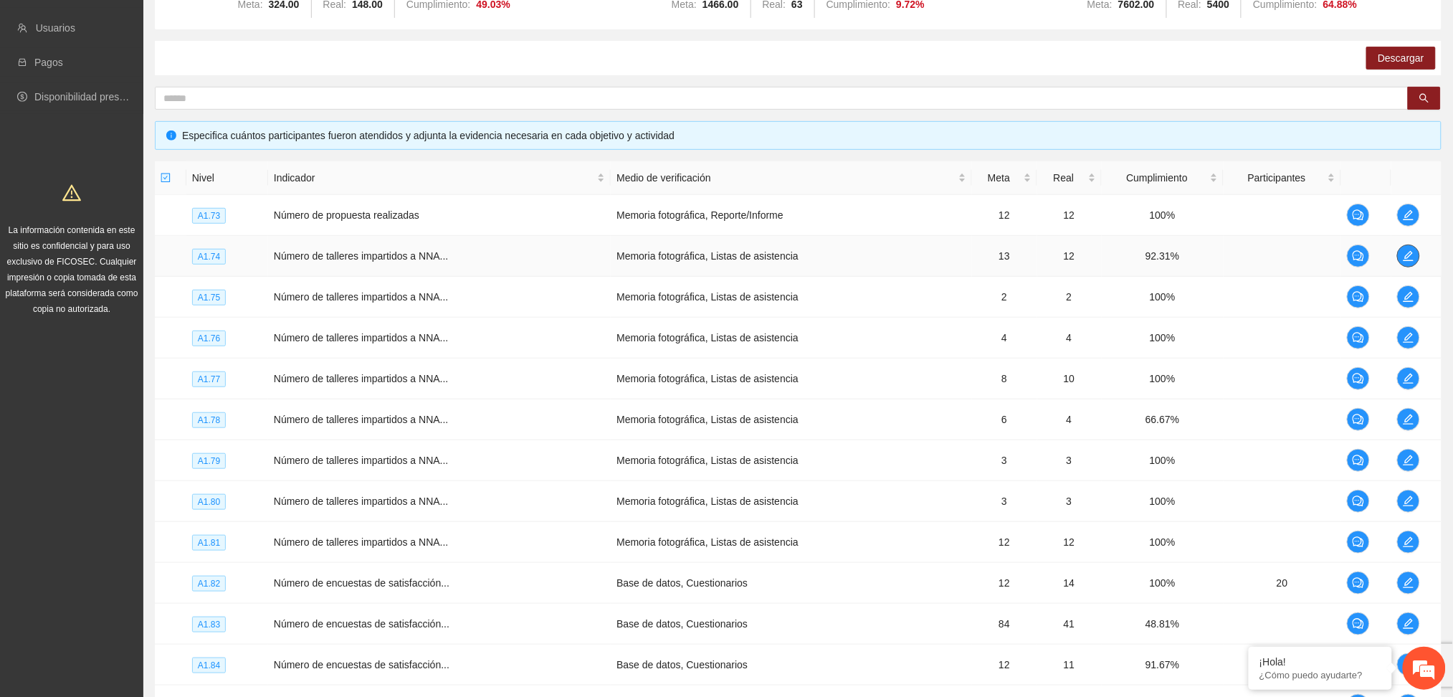
click at [1402, 250] on icon "edit" at bounding box center [1407, 255] width 11 height 11
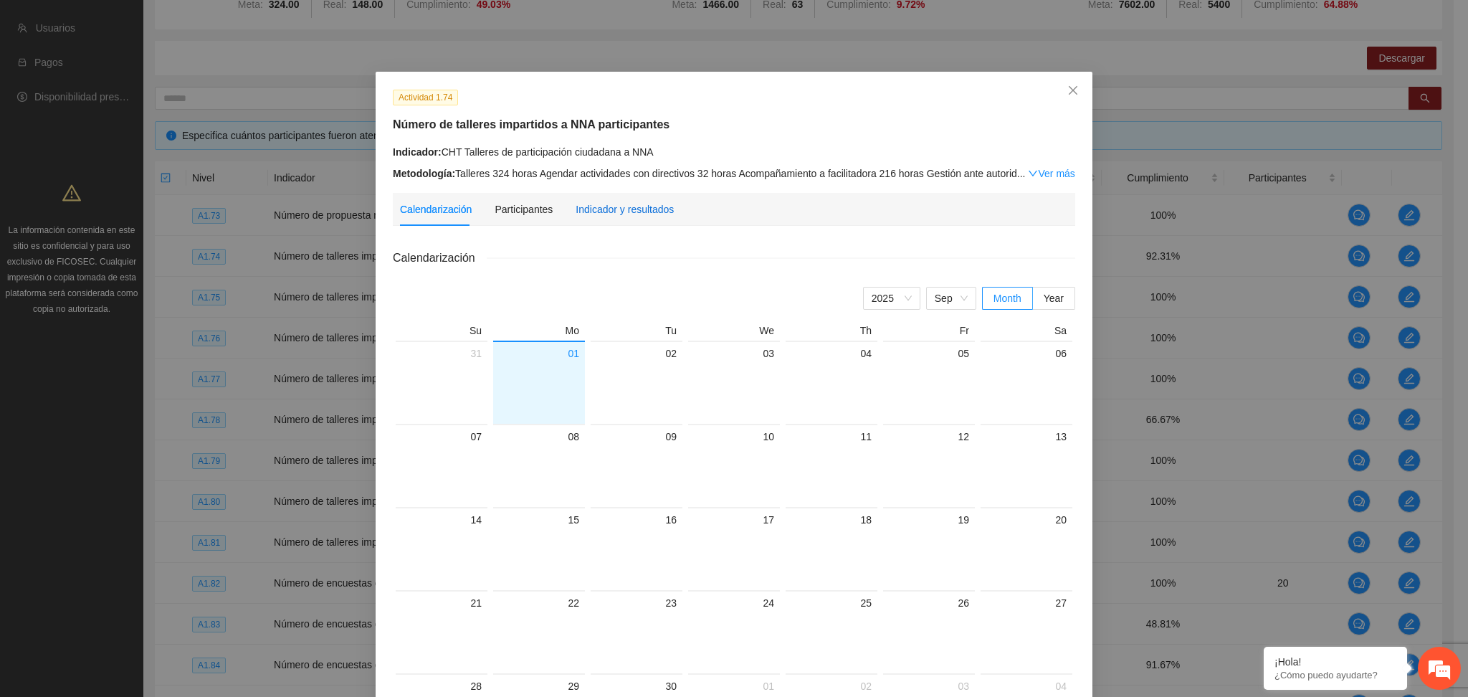
click at [575, 209] on div "Indicador y resultados" at bounding box center [624, 209] width 98 height 16
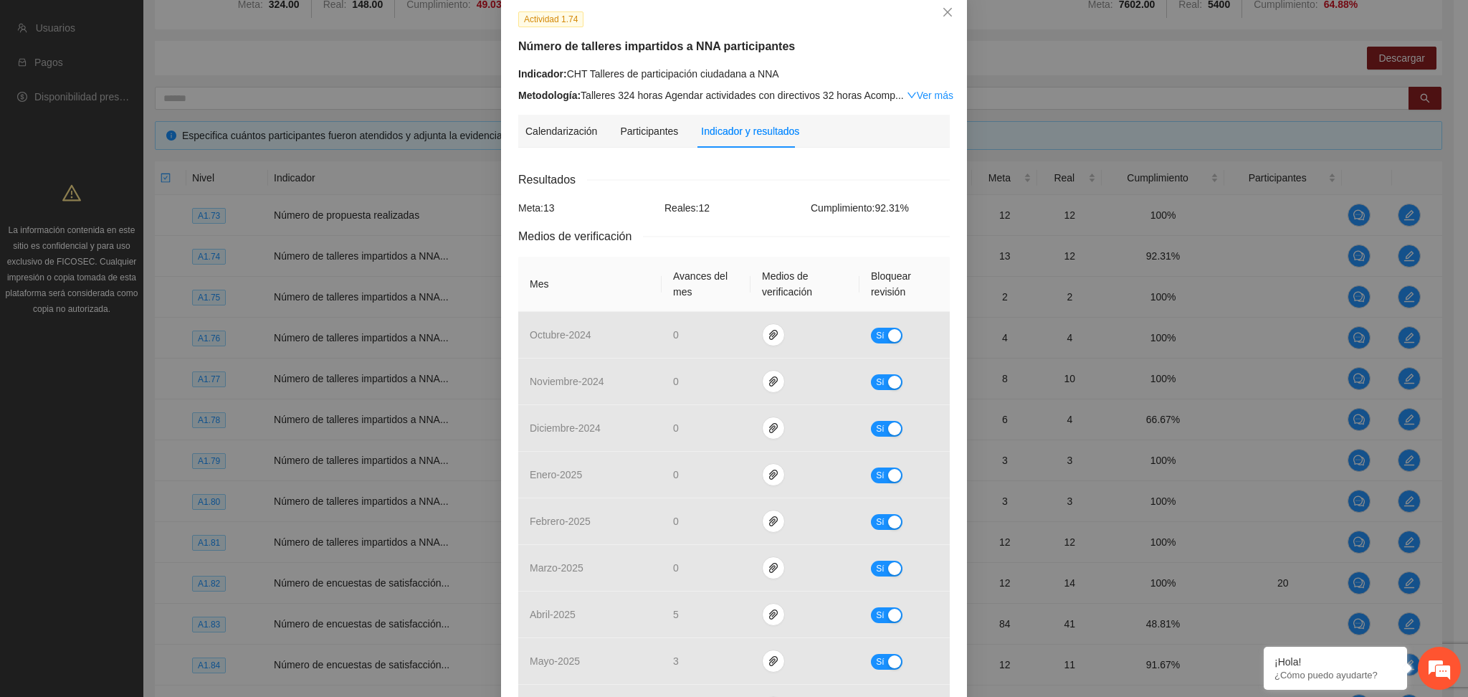
scroll to position [0, 0]
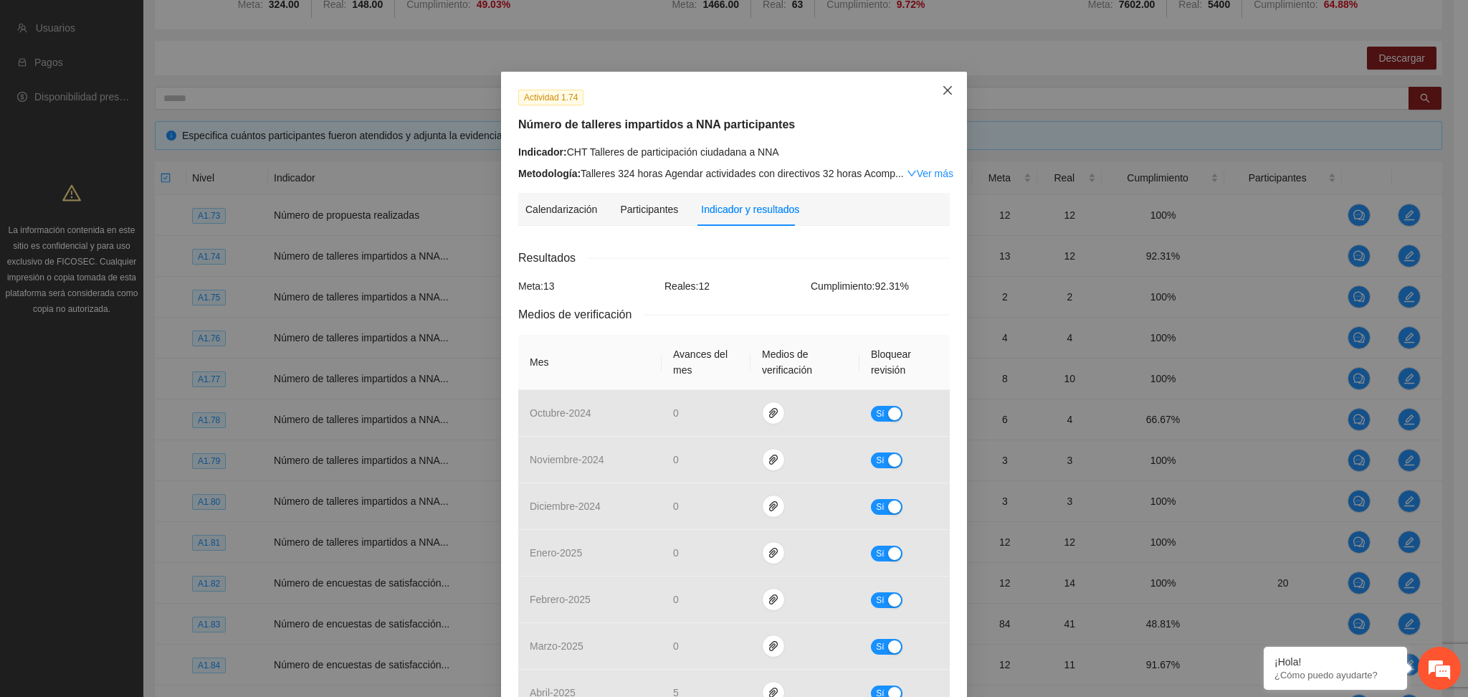
drag, startPoint x: 942, startPoint y: 91, endPoint x: 968, endPoint y: 138, distance: 54.2
click at [942, 90] on icon "close" at bounding box center [947, 90] width 11 height 11
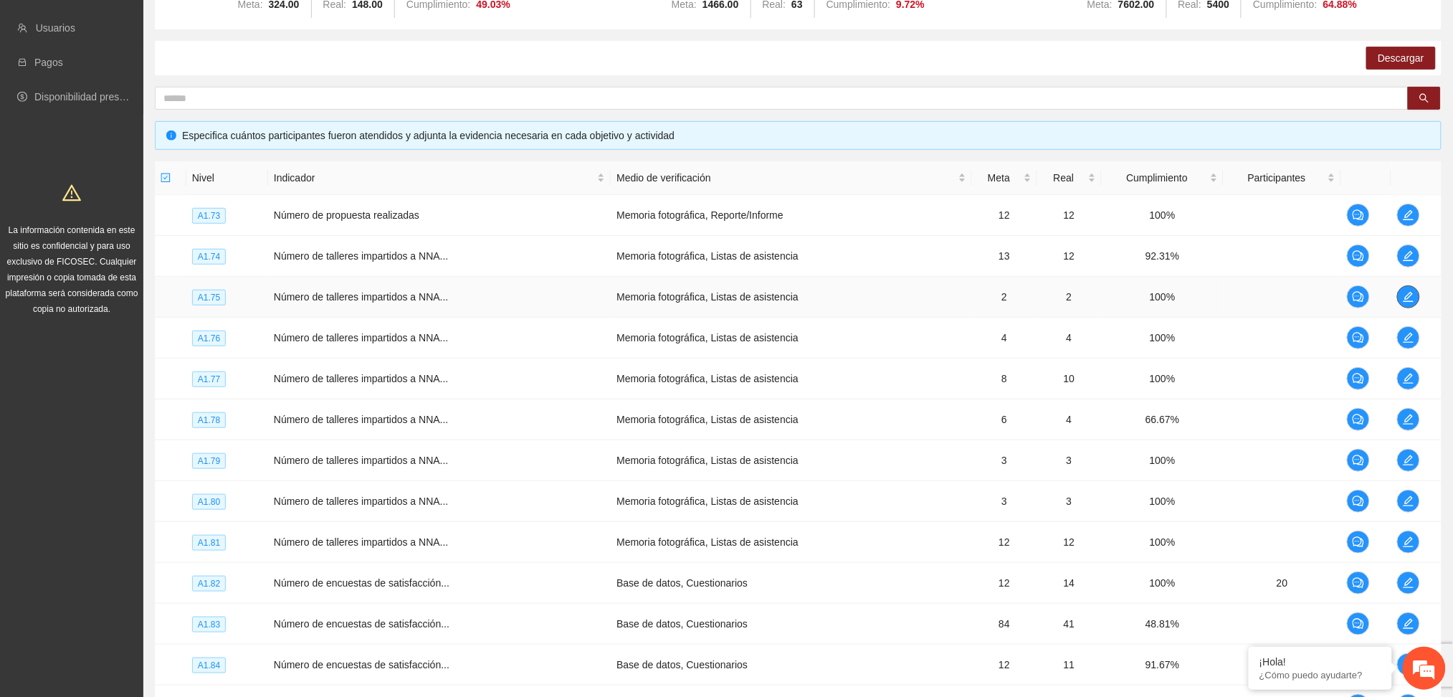
click at [1411, 295] on span "edit" at bounding box center [1407, 296] width 21 height 11
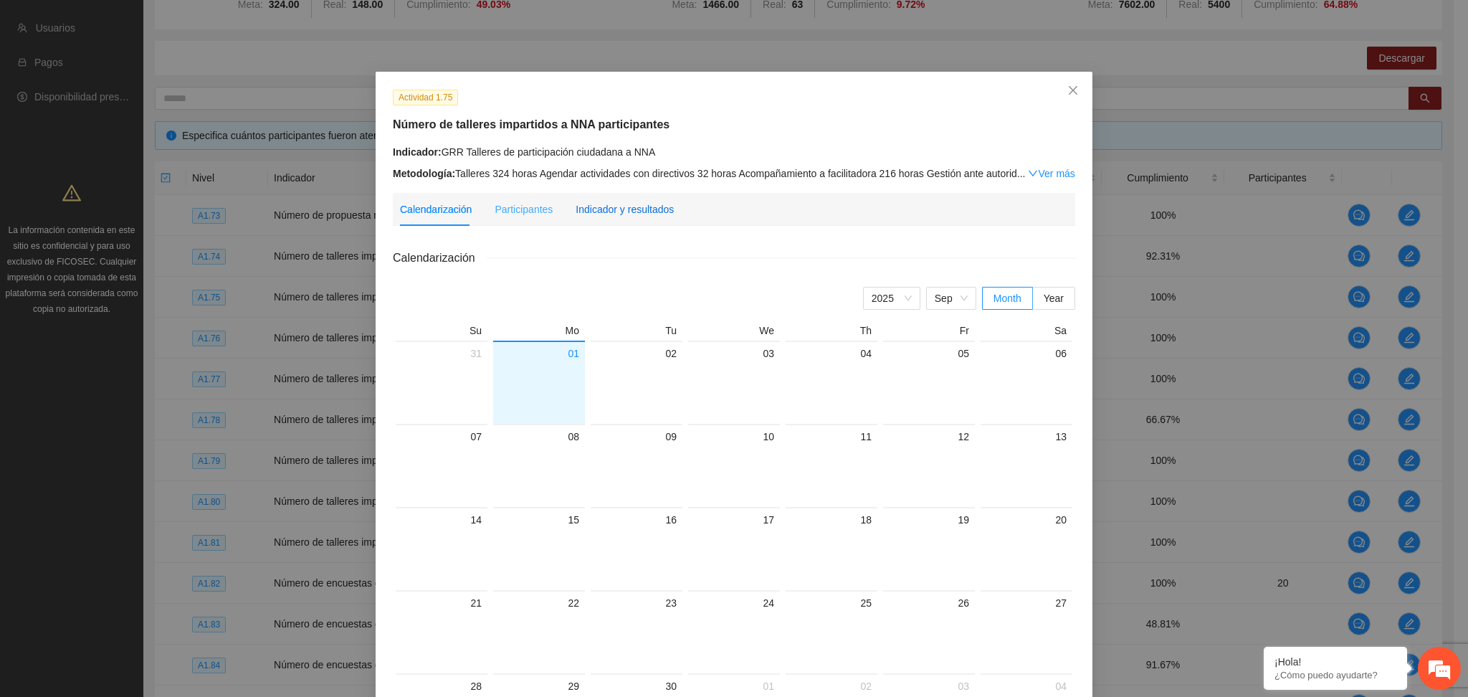
click at [628, 210] on div "Indicador y resultados" at bounding box center [624, 209] width 98 height 16
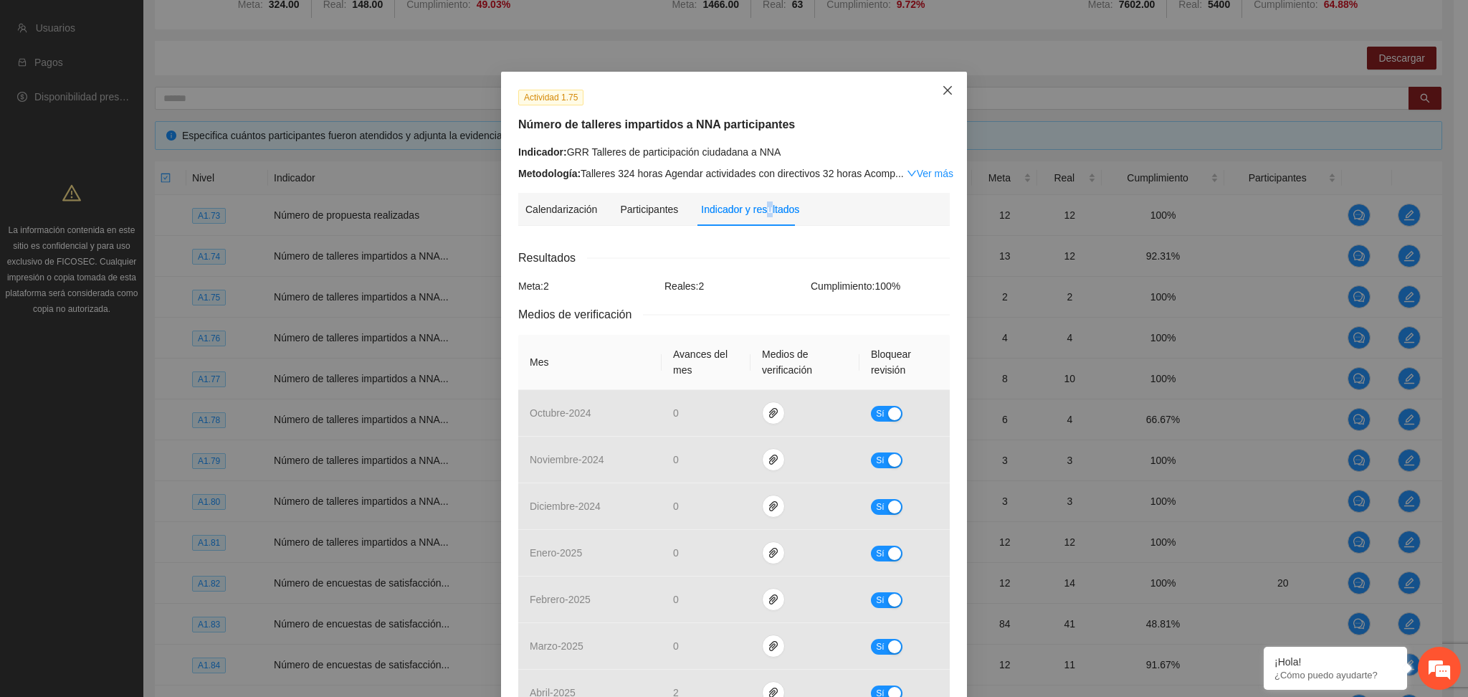
click at [942, 92] on icon "close" at bounding box center [947, 90] width 11 height 11
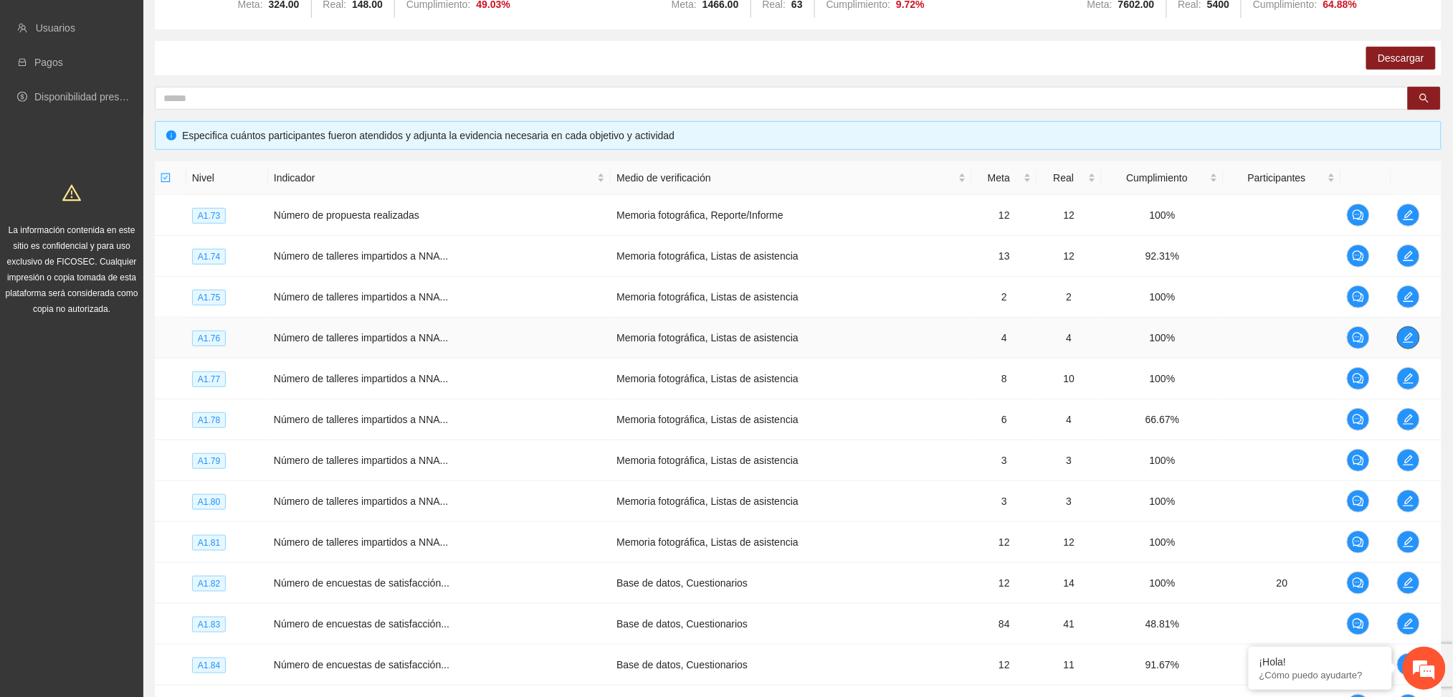
click at [1402, 337] on icon "edit" at bounding box center [1407, 337] width 11 height 11
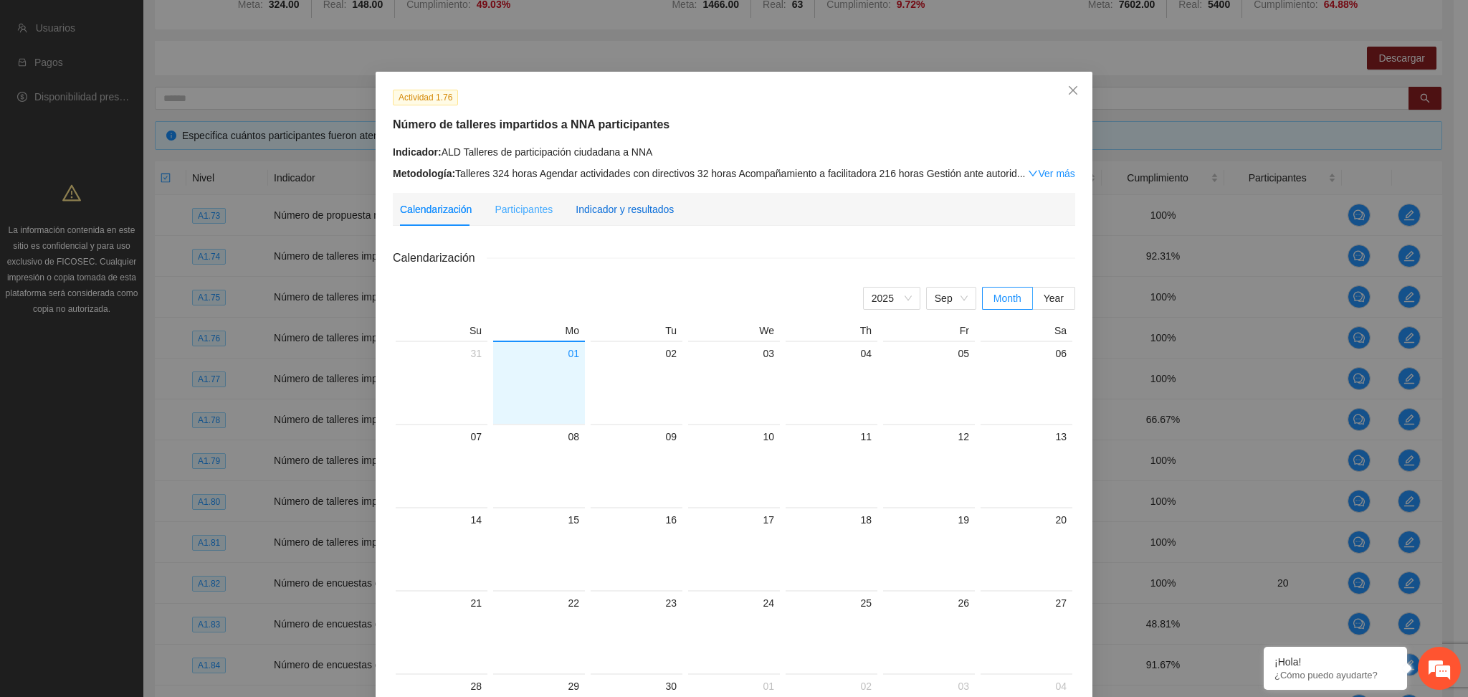
click at [641, 211] on div "Indicador y resultados" at bounding box center [624, 209] width 98 height 16
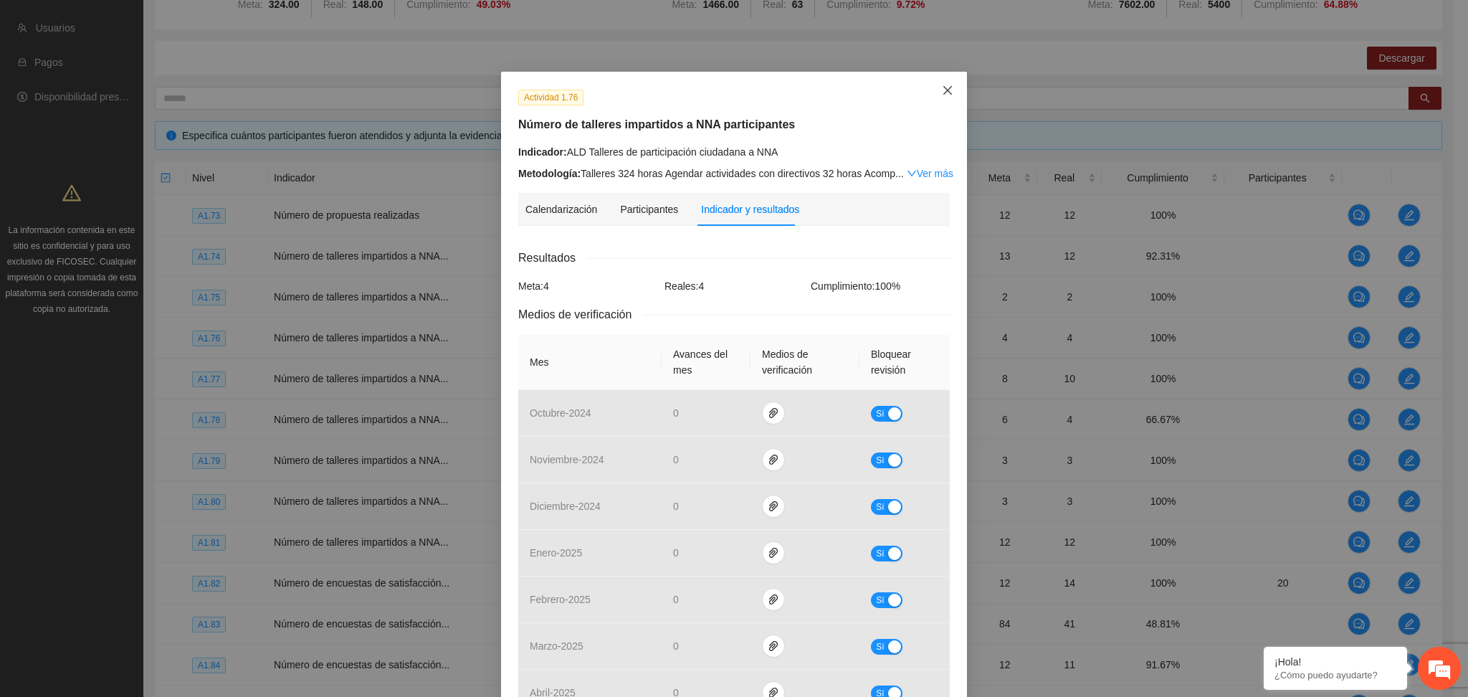
click at [943, 91] on icon "close" at bounding box center [947, 90] width 9 height 9
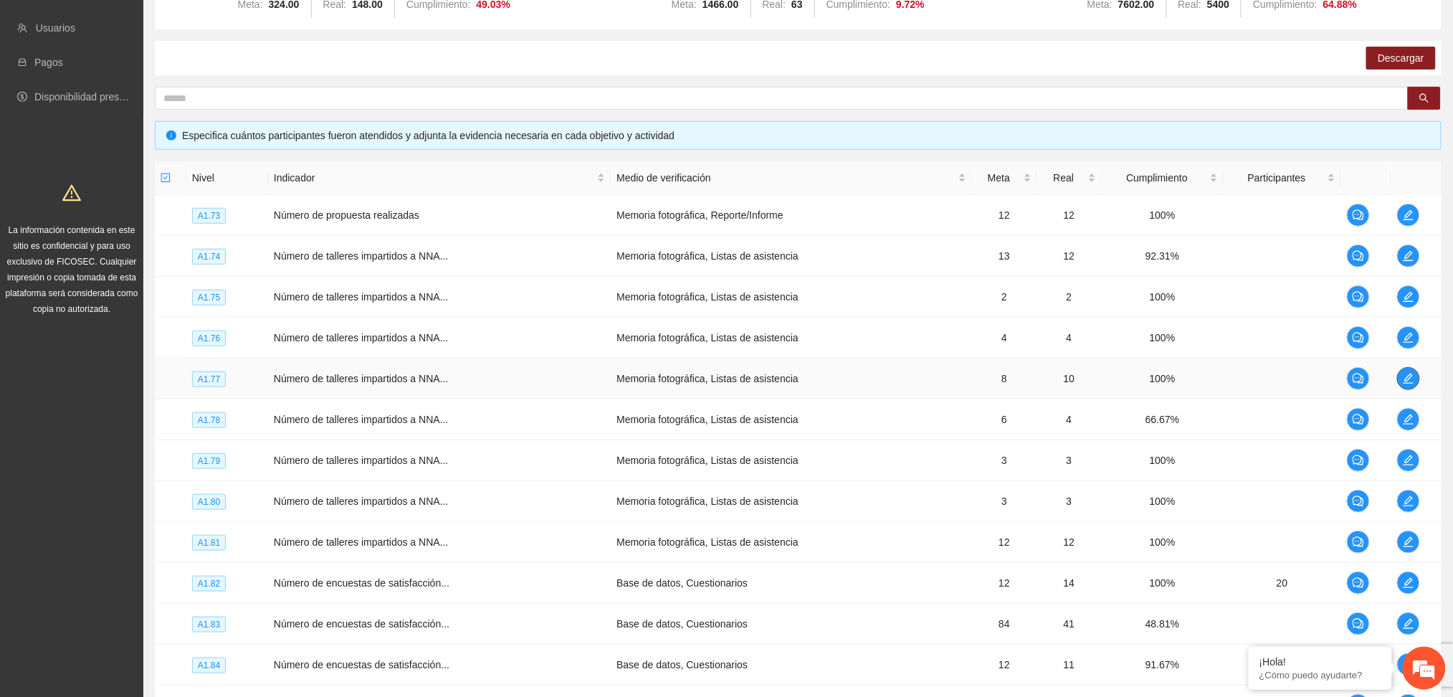
click at [1404, 377] on icon "edit" at bounding box center [1408, 378] width 10 height 10
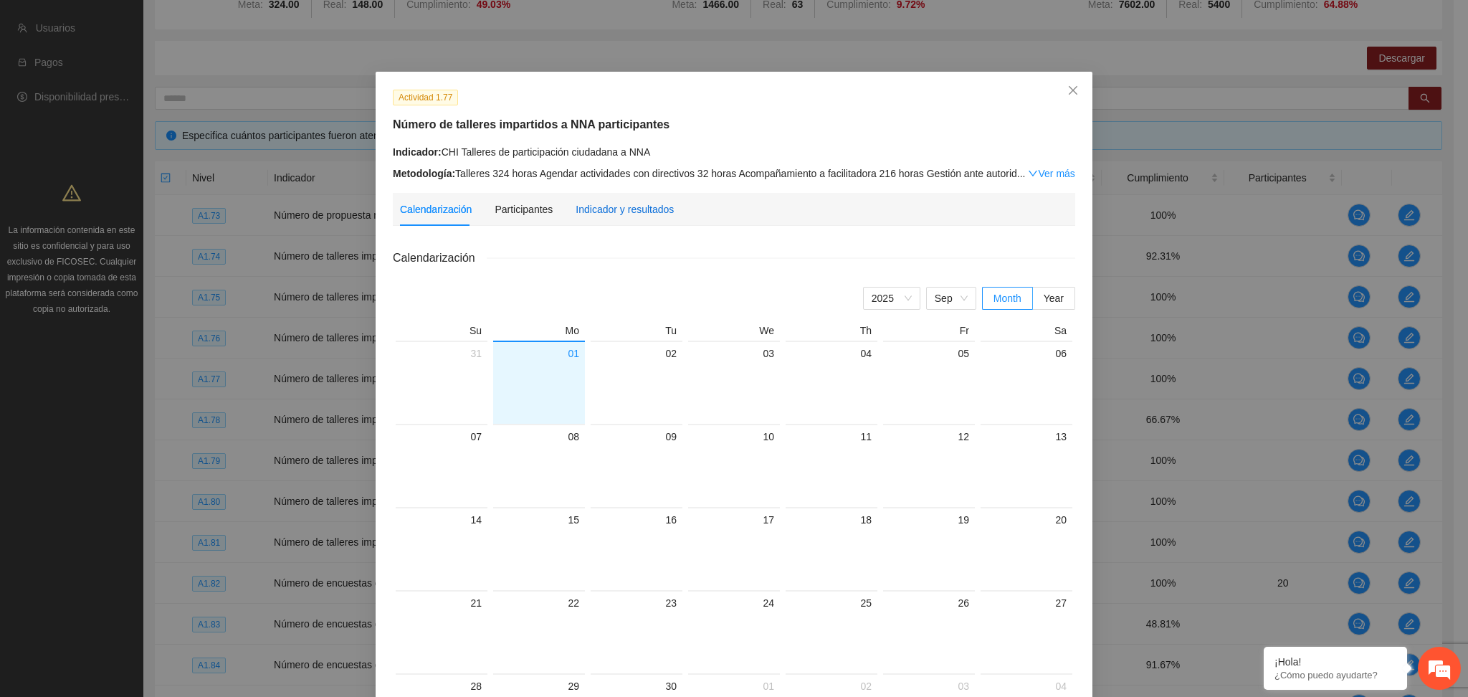
drag, startPoint x: 596, startPoint y: 214, endPoint x: 598, endPoint y: 221, distance: 7.3
click at [596, 213] on div "Indicador y resultados" at bounding box center [624, 209] width 98 height 16
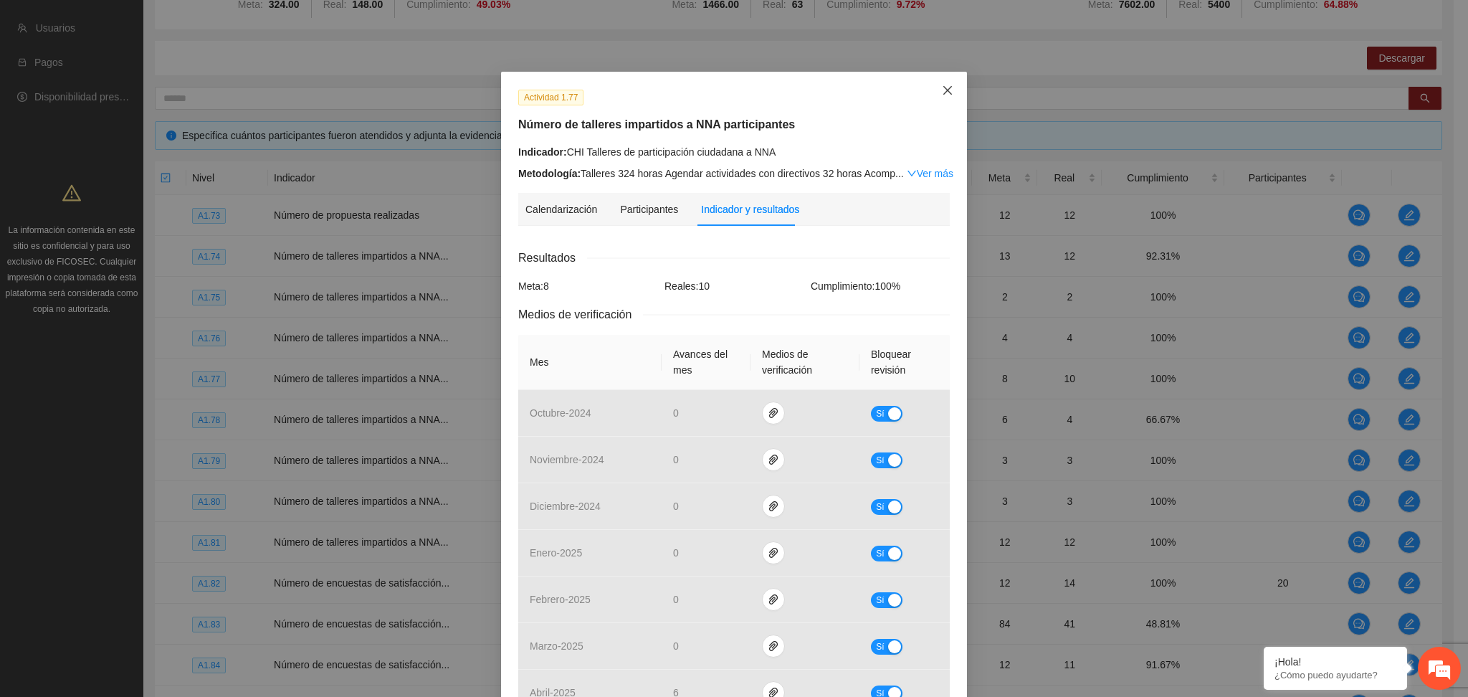
drag, startPoint x: 934, startPoint y: 91, endPoint x: 943, endPoint y: 90, distance: 8.6
click at [942, 90] on icon "close" at bounding box center [947, 90] width 11 height 11
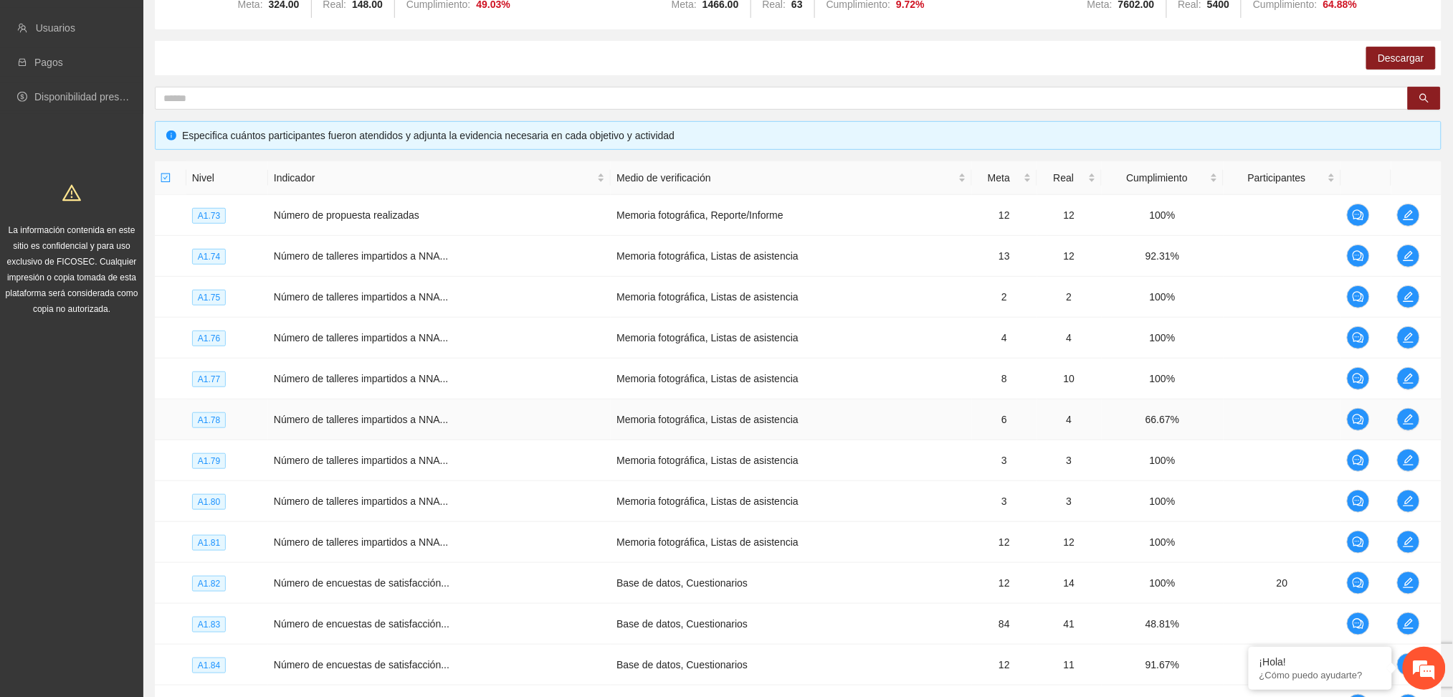
drag, startPoint x: 1419, startPoint y: 415, endPoint x: 1368, endPoint y: 403, distance: 52.3
click at [1418, 415] on td at bounding box center [1416, 419] width 50 height 41
click at [1399, 418] on span "edit" at bounding box center [1407, 418] width 21 height 11
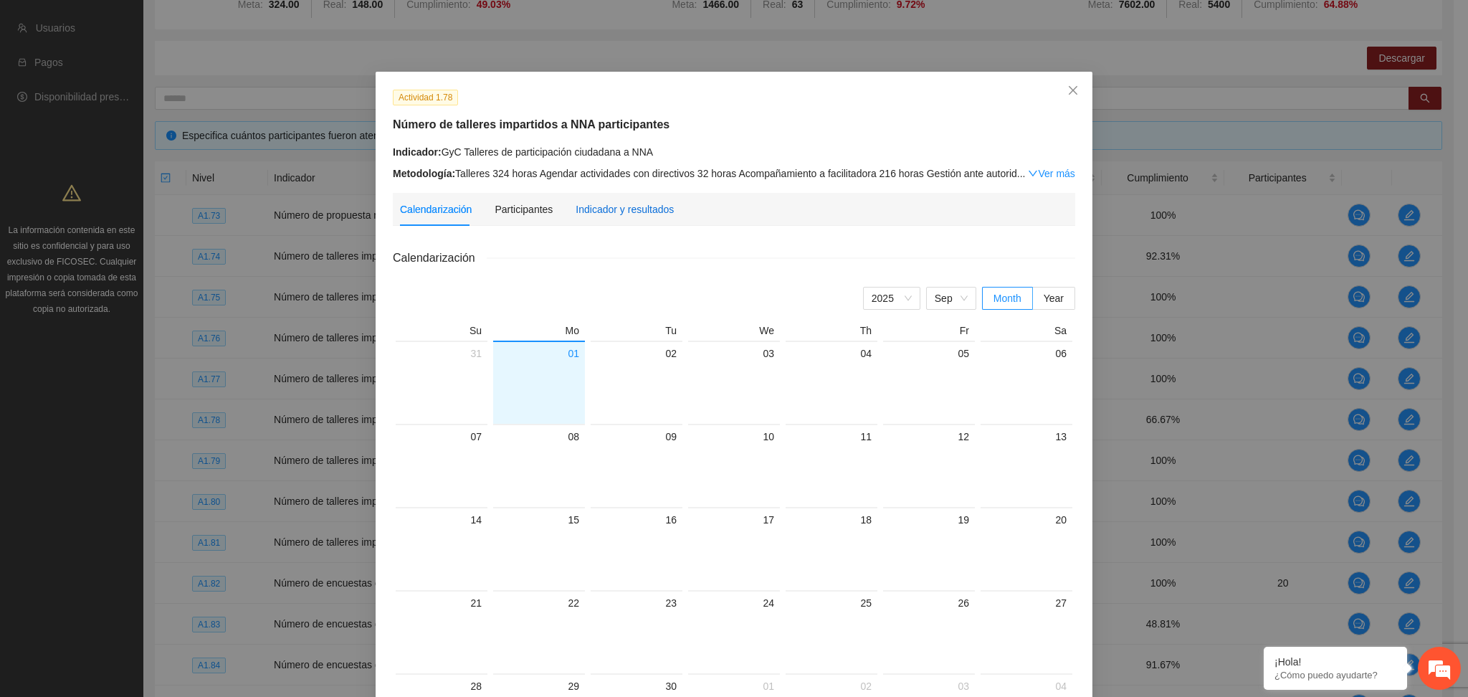
drag, startPoint x: 625, startPoint y: 214, endPoint x: 748, endPoint y: 204, distance: 123.7
click at [624, 213] on div "Indicador y resultados" at bounding box center [624, 209] width 98 height 16
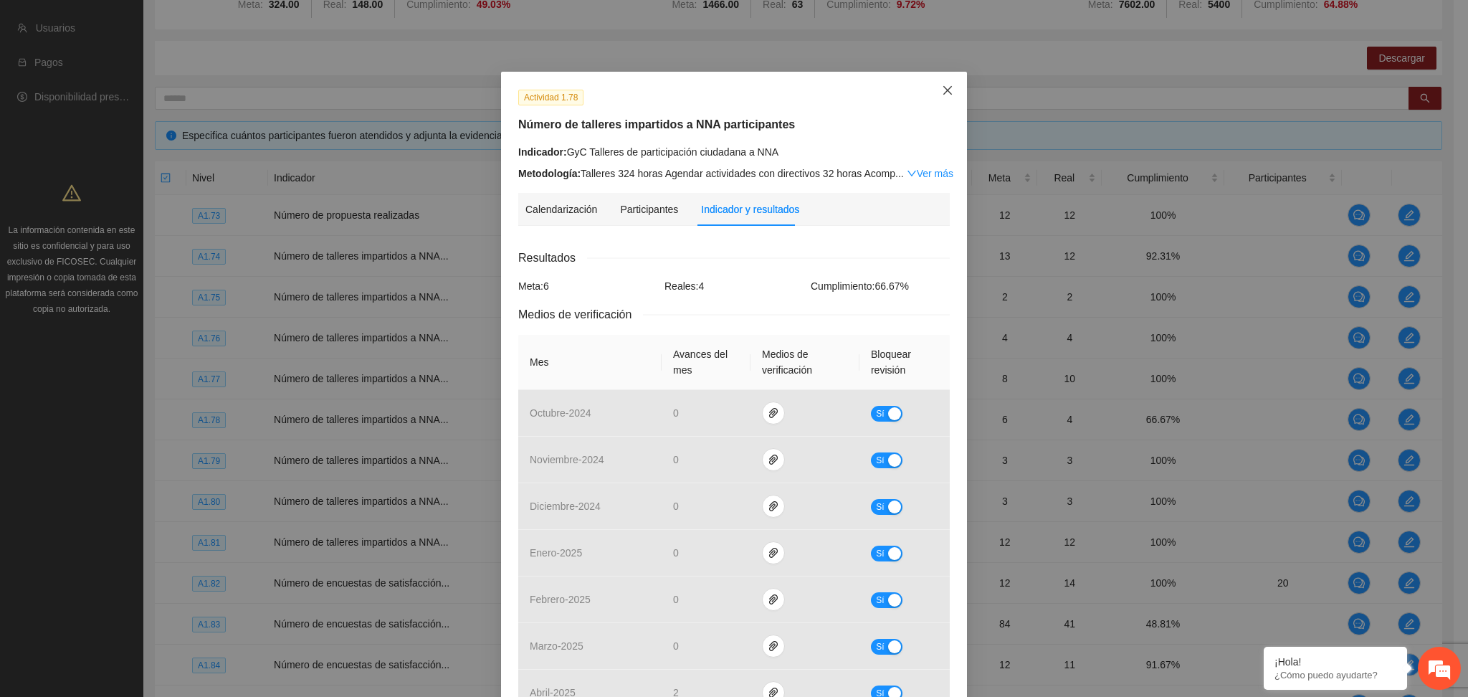
click at [941, 83] on span "Close" at bounding box center [947, 91] width 39 height 39
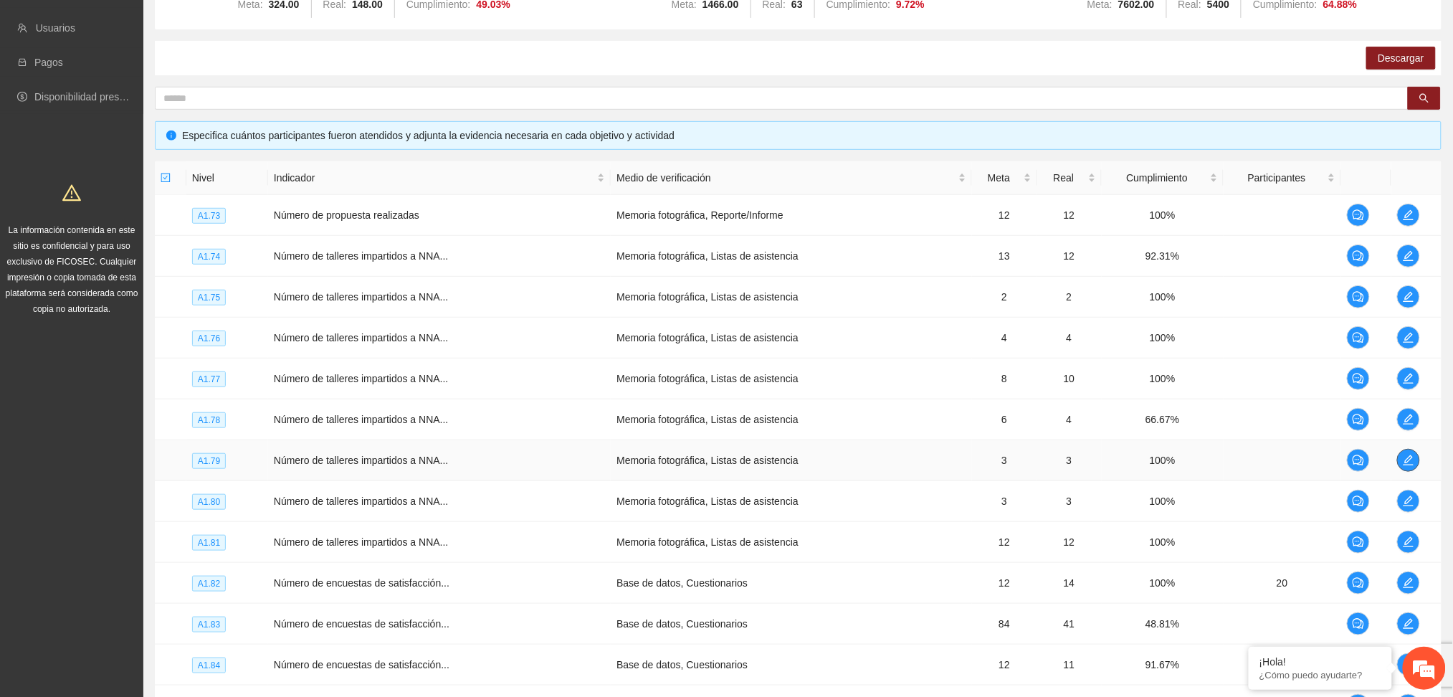
click at [1411, 459] on icon "edit" at bounding box center [1407, 459] width 11 height 11
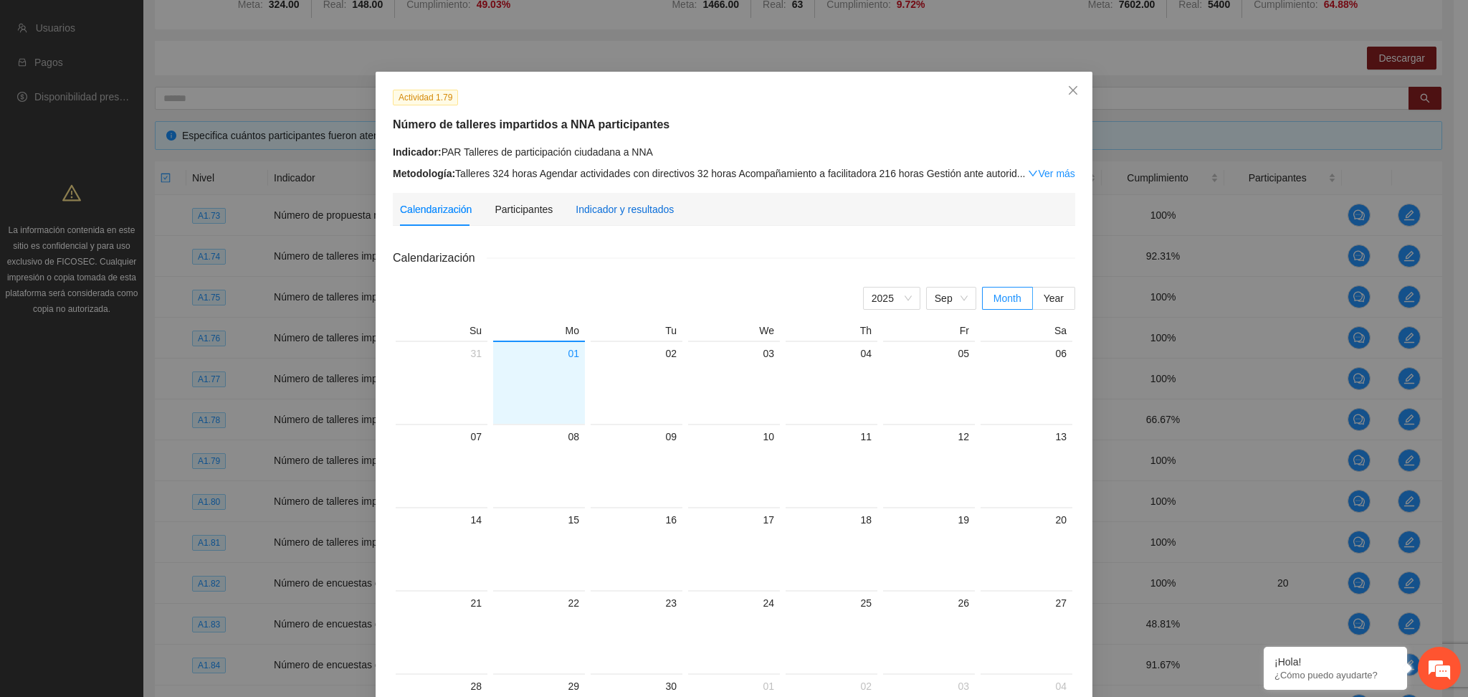
click at [611, 208] on div "Indicador y resultados" at bounding box center [624, 209] width 98 height 16
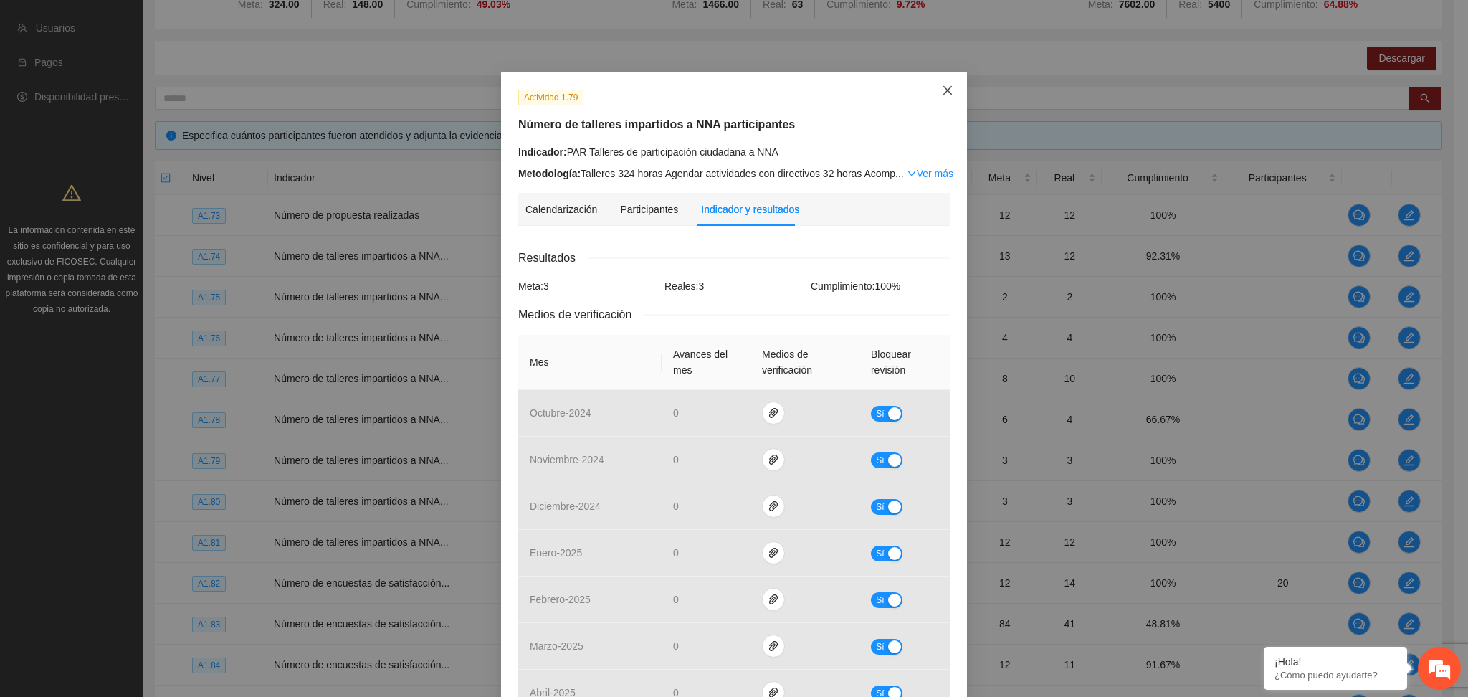
click at [942, 76] on span "Close" at bounding box center [947, 91] width 39 height 39
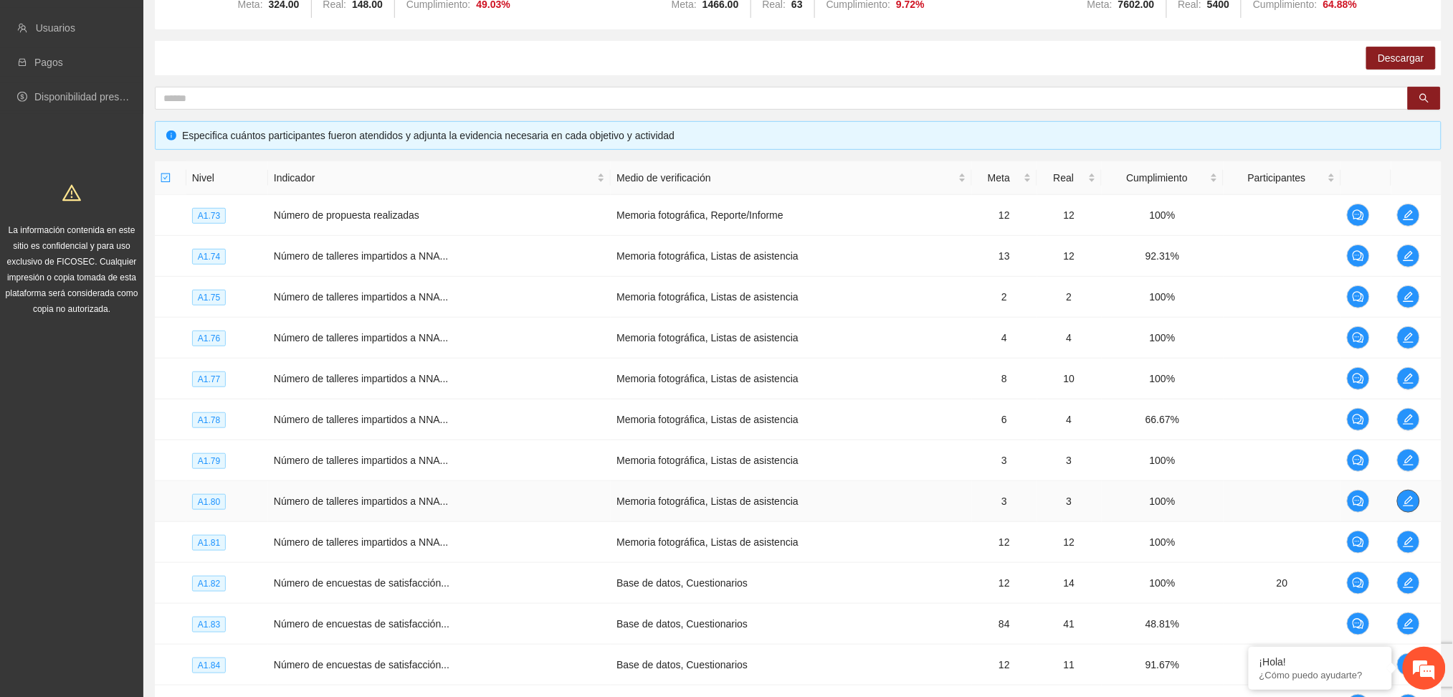
click at [1407, 496] on icon "edit" at bounding box center [1408, 501] width 10 height 10
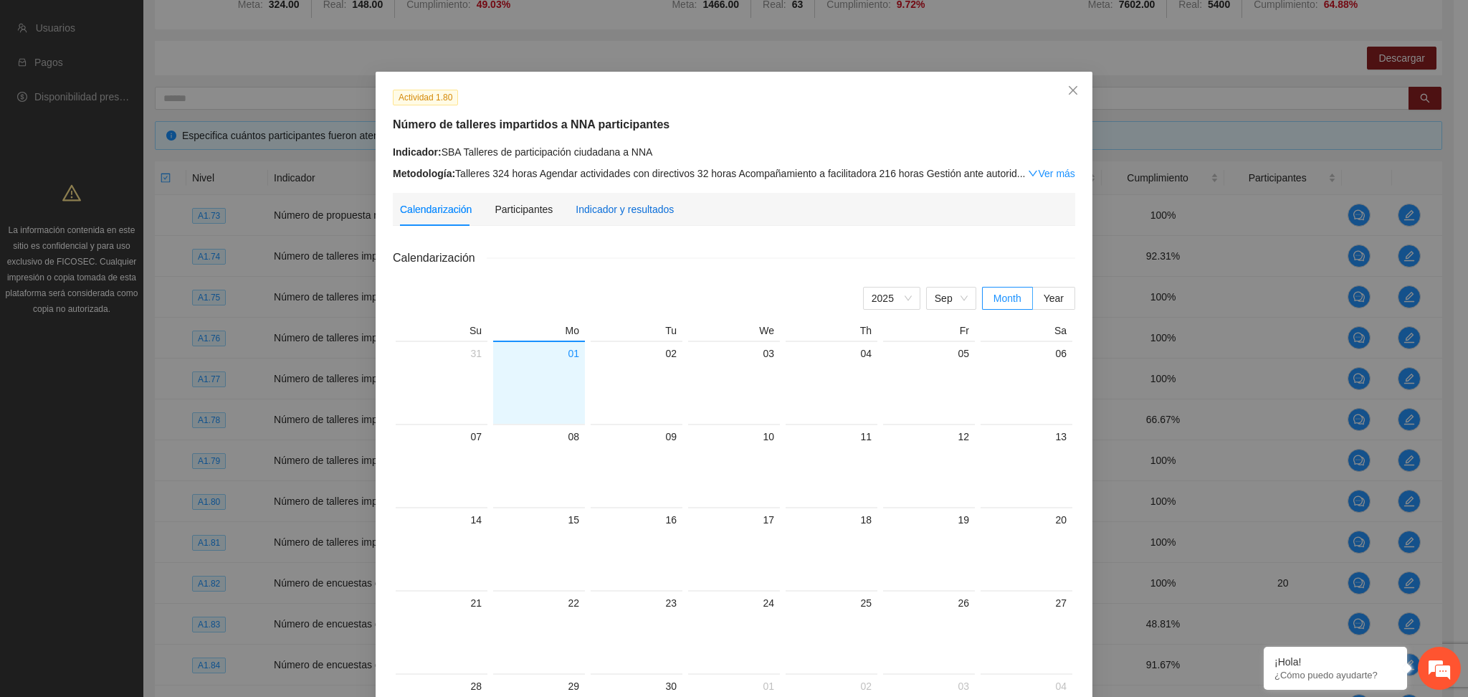
click at [595, 204] on div "Indicador y resultados" at bounding box center [624, 209] width 98 height 16
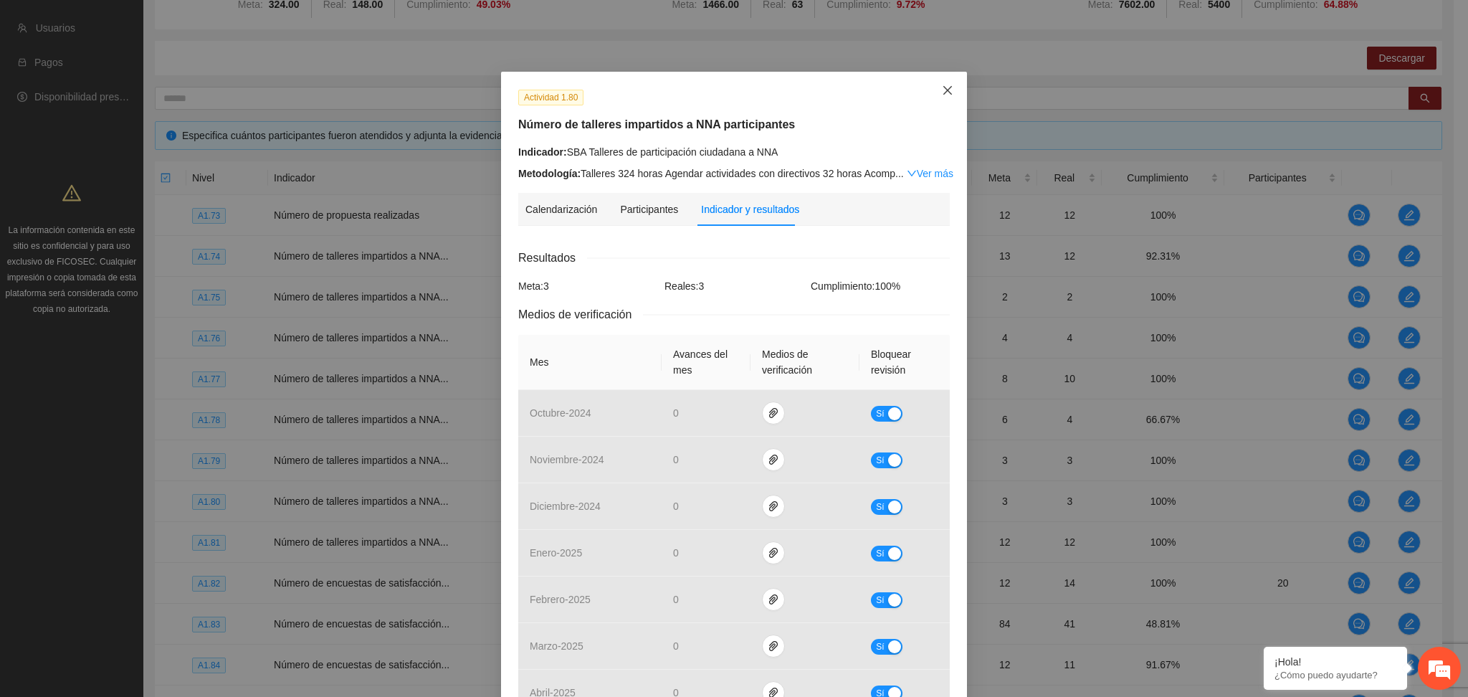
click at [928, 92] on span "Close" at bounding box center [947, 91] width 39 height 39
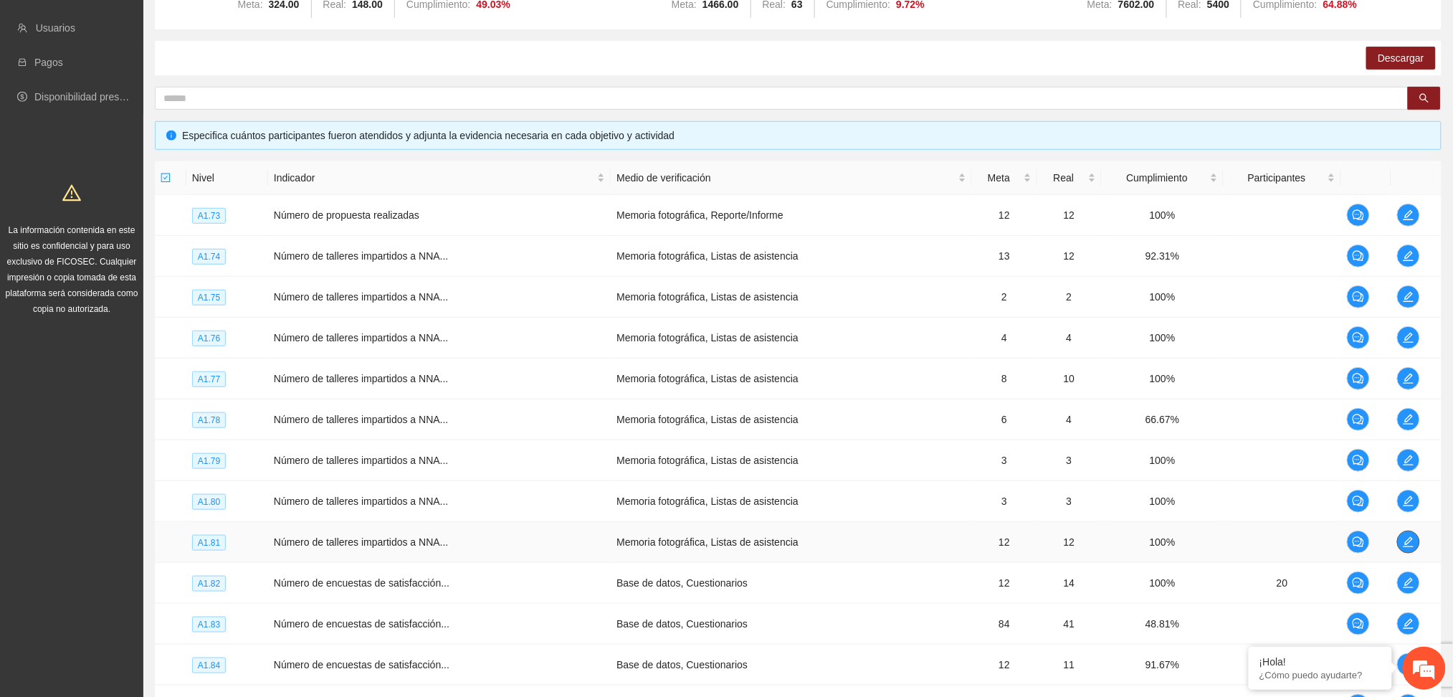
click at [1402, 541] on icon "edit" at bounding box center [1407, 541] width 11 height 11
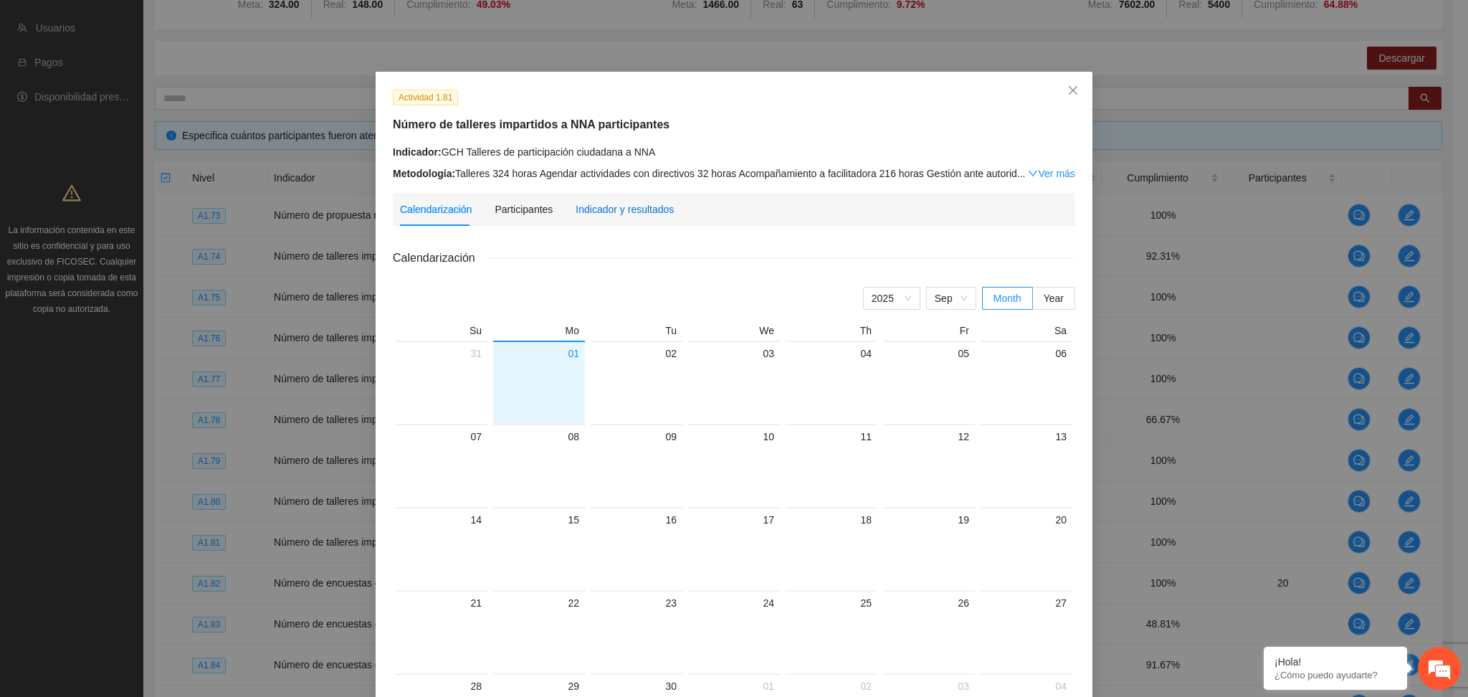
click at [615, 213] on div "Indicador y resultados" at bounding box center [624, 209] width 98 height 16
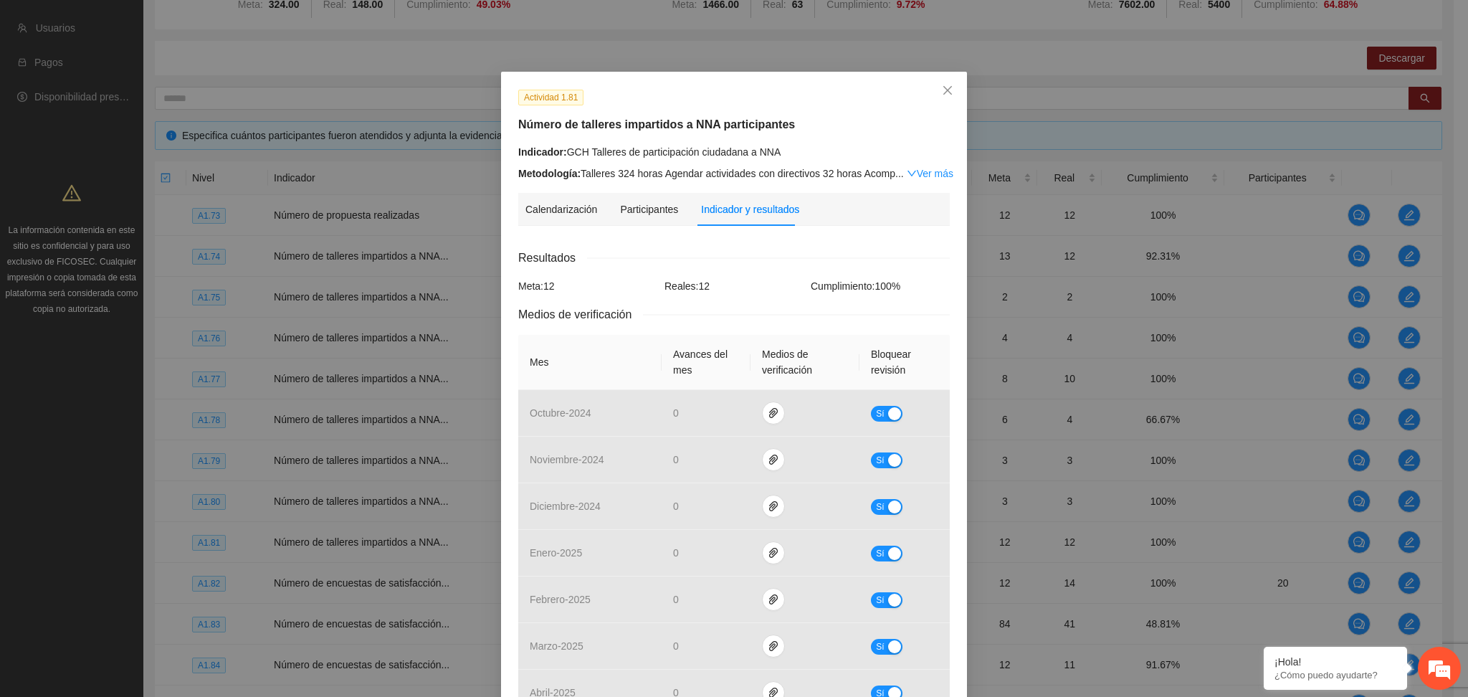
click at [705, 241] on div "Calendarización [DATE] Month Year Su Mo Tu We Th Fr Sa 31 01 02 03 04 05 06 07 …" at bounding box center [733, 579] width 431 height 685
drag, startPoint x: 943, startPoint y: 85, endPoint x: 950, endPoint y: 101, distance: 17.3
click at [943, 86] on icon "close" at bounding box center [947, 90] width 11 height 11
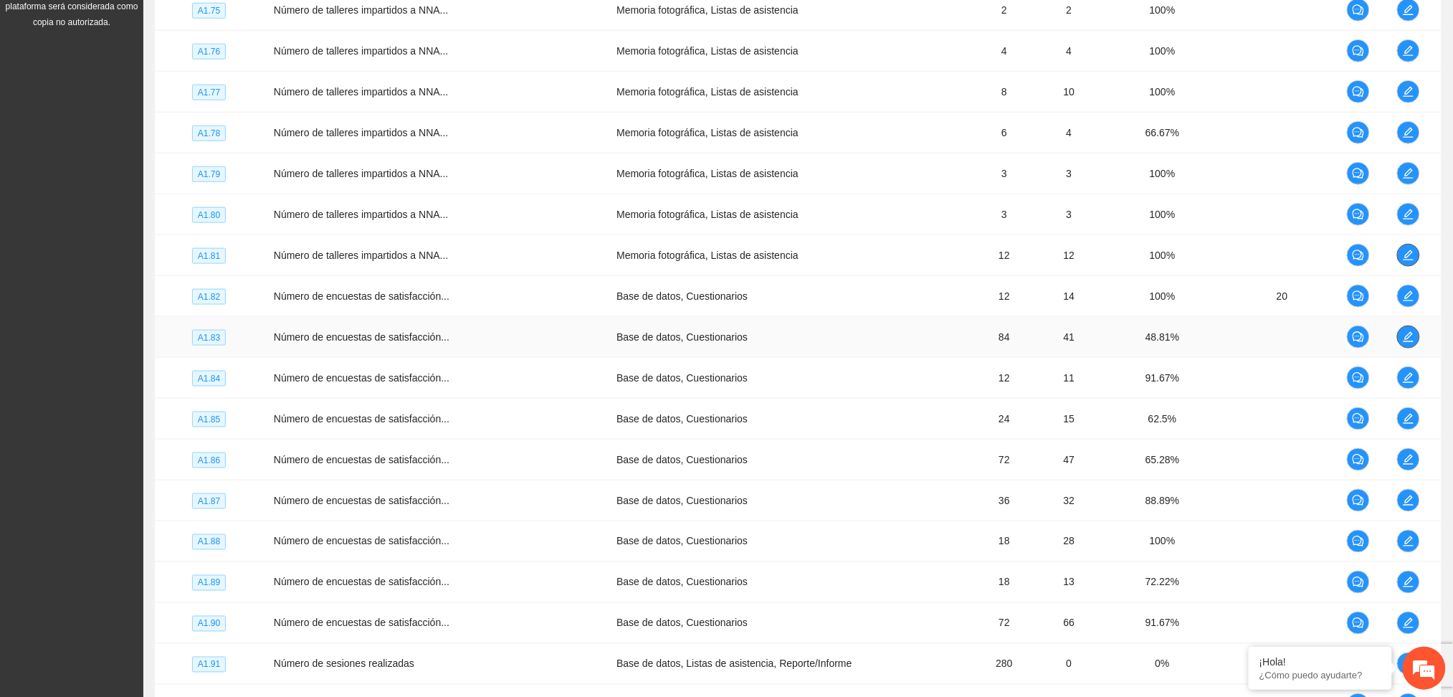
scroll to position [578, 0]
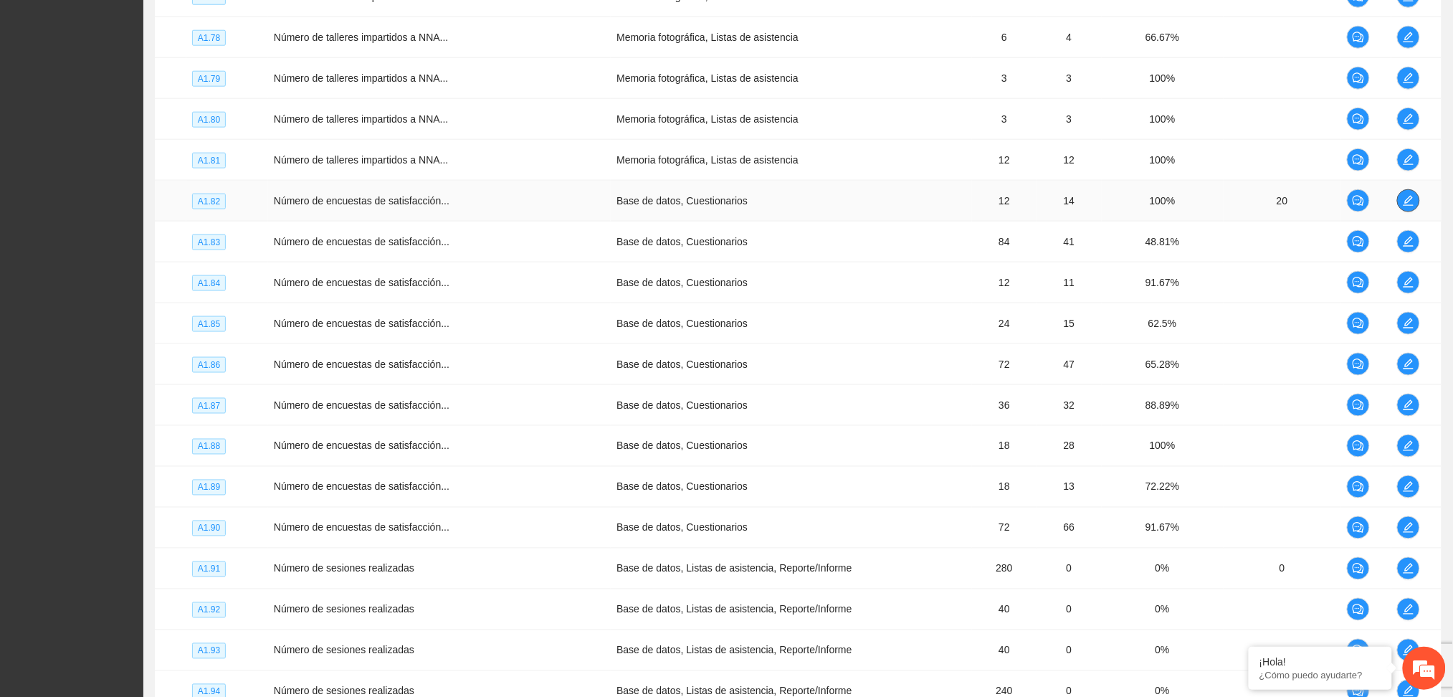
click at [1401, 208] on button "button" at bounding box center [1408, 200] width 23 height 23
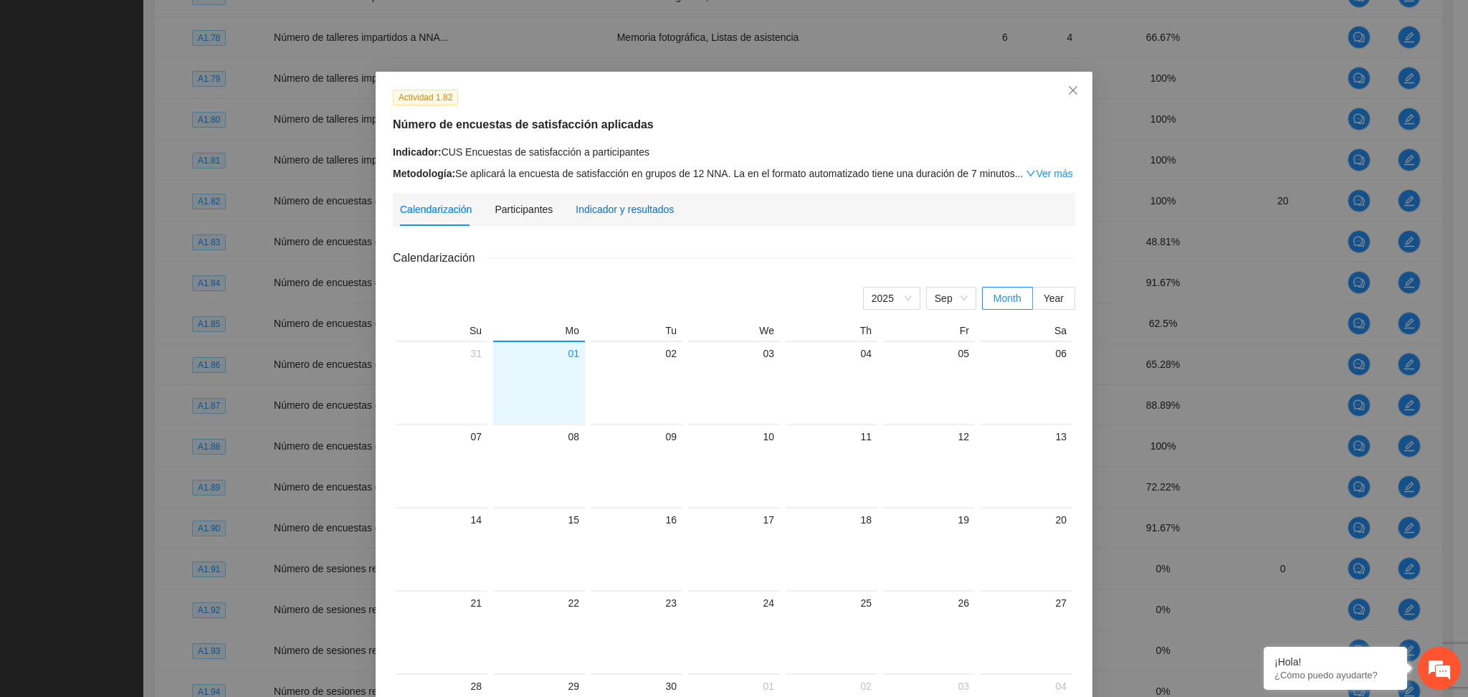
click at [618, 205] on div "Indicador y resultados" at bounding box center [624, 209] width 98 height 16
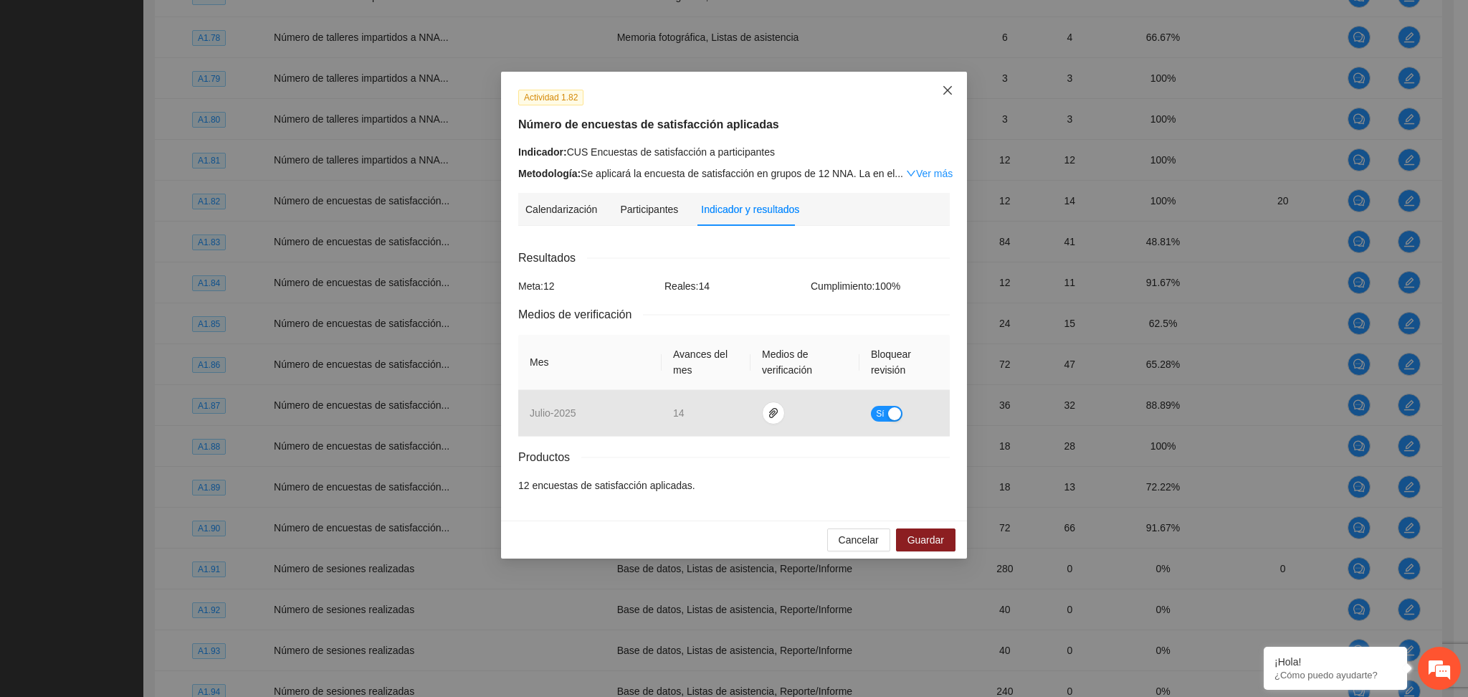
drag, startPoint x: 959, startPoint y: 72, endPoint x: 950, endPoint y: 76, distance: 10.0
click at [954, 73] on span "Close" at bounding box center [947, 91] width 39 height 39
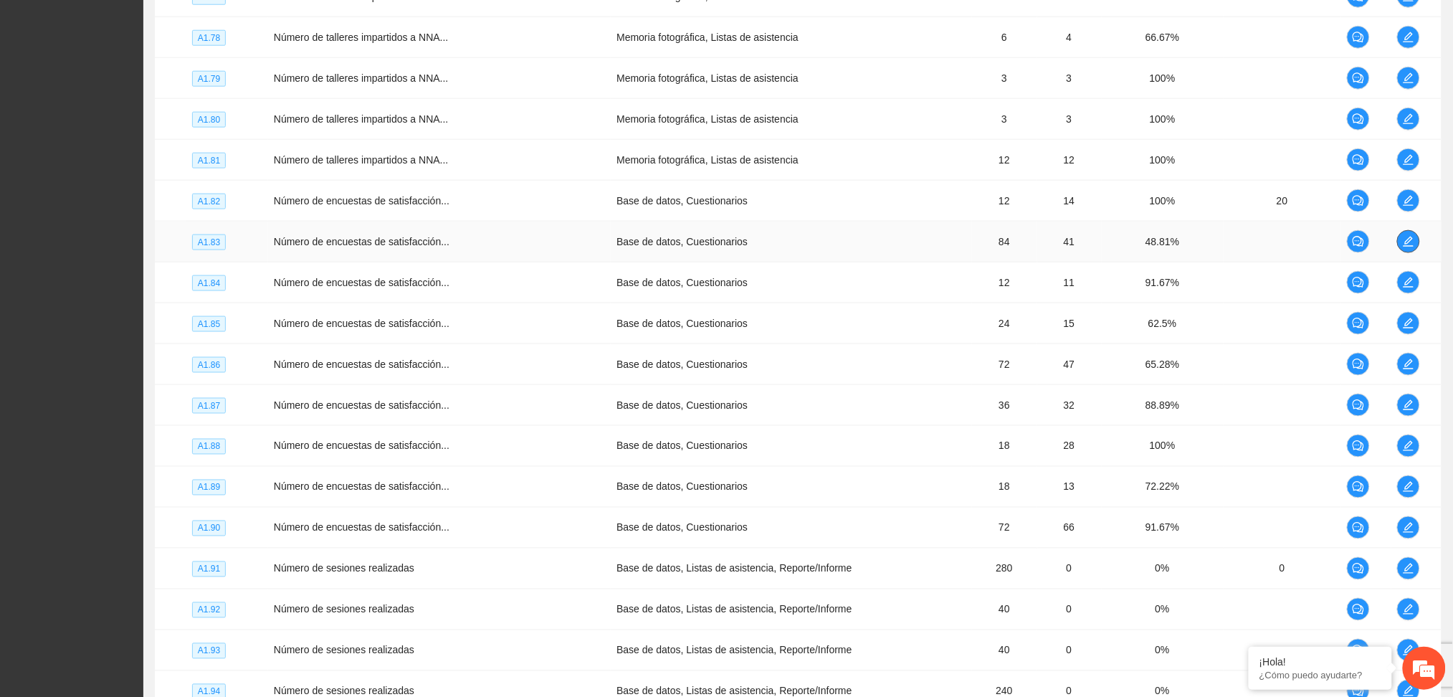
click at [1402, 242] on icon "edit" at bounding box center [1407, 241] width 11 height 11
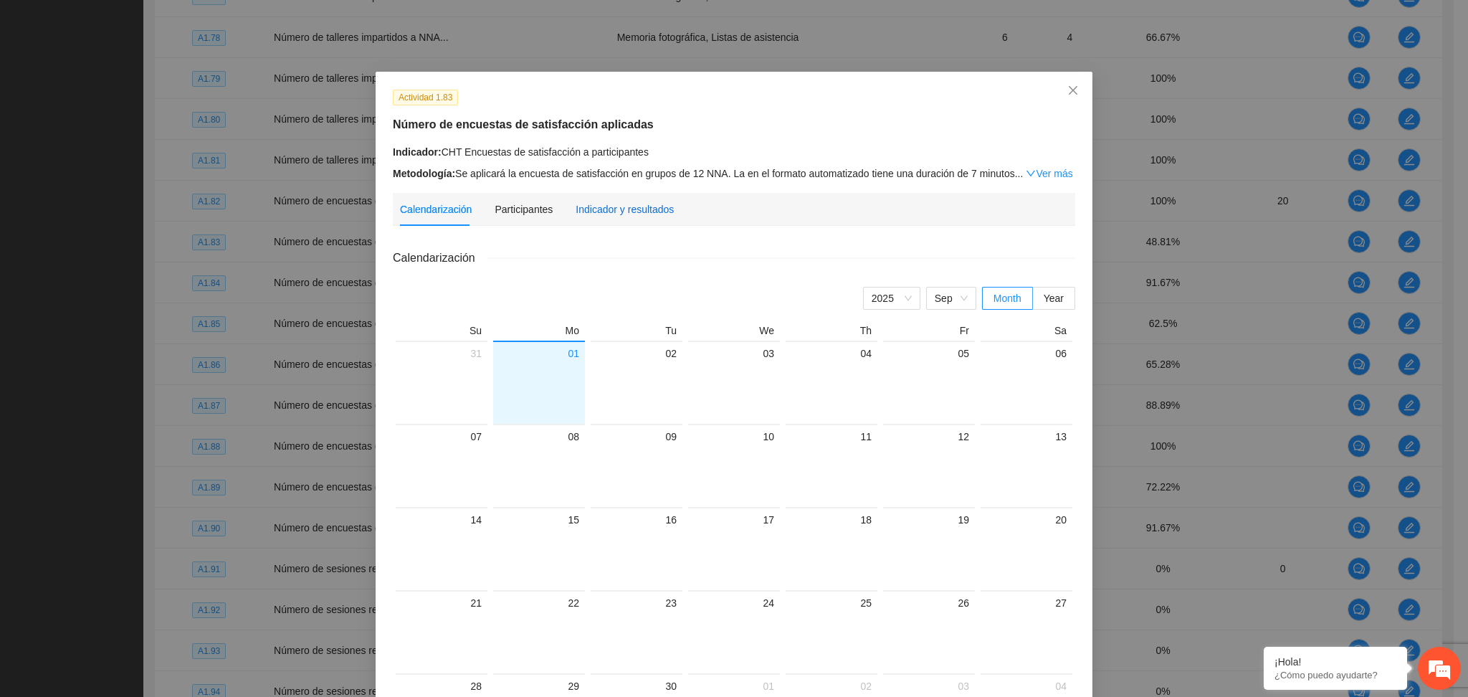
click at [645, 211] on div "Indicador y resultados" at bounding box center [624, 209] width 98 height 16
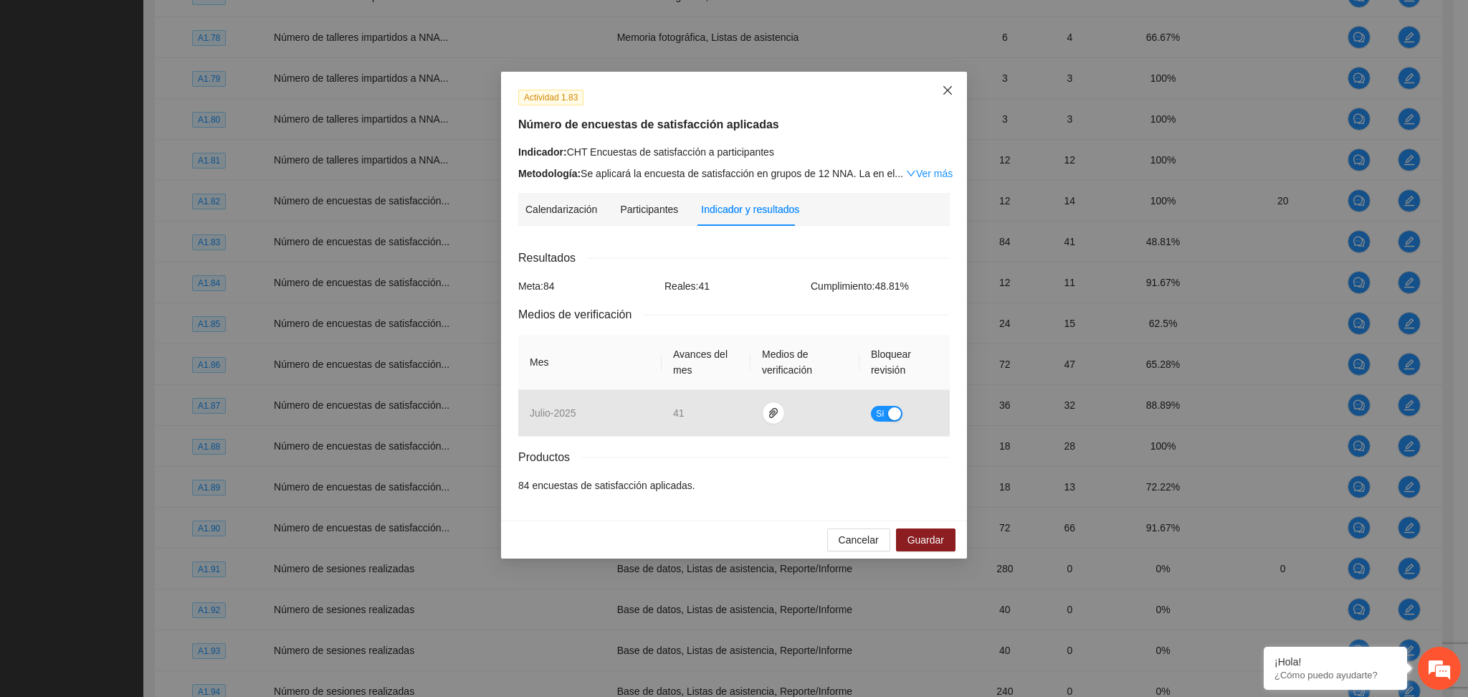
click at [943, 87] on icon "close" at bounding box center [947, 90] width 11 height 11
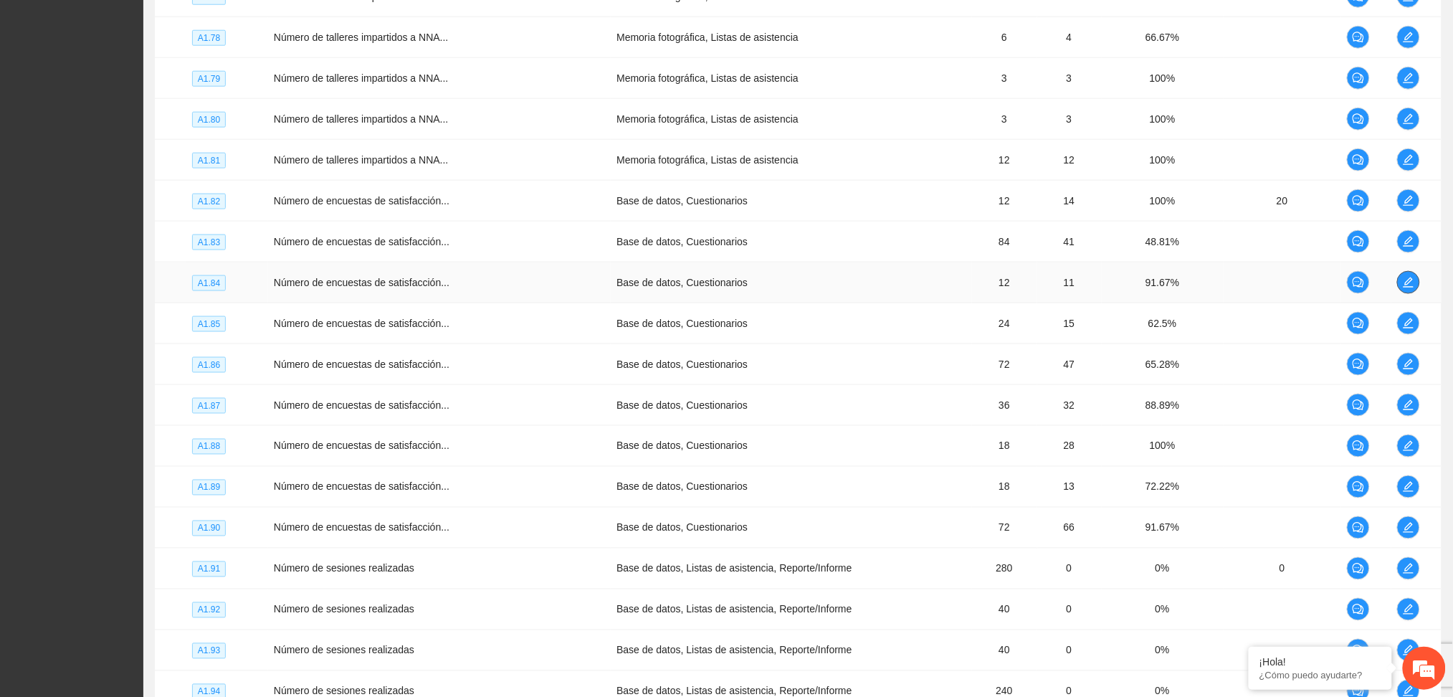
click at [1411, 274] on button "button" at bounding box center [1408, 282] width 23 height 23
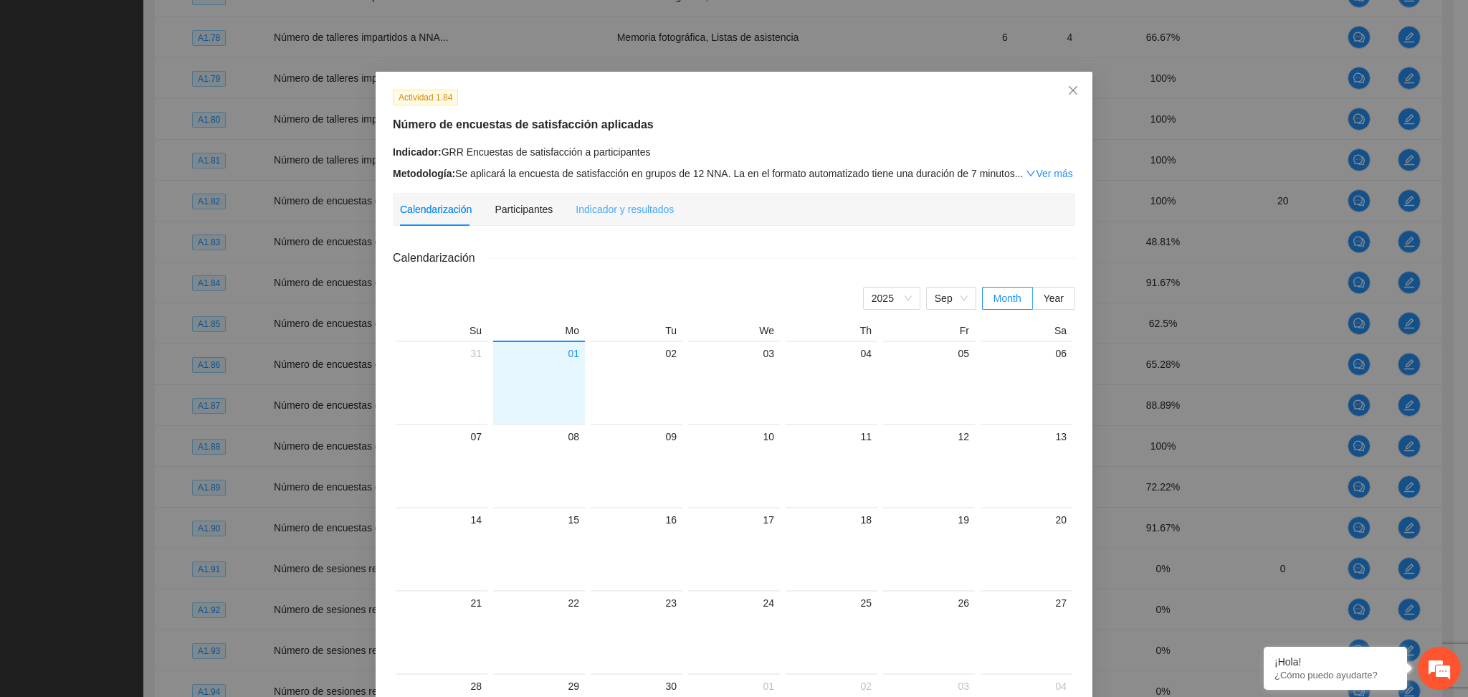
click at [590, 221] on div "Indicador y resultados" at bounding box center [624, 209] width 98 height 33
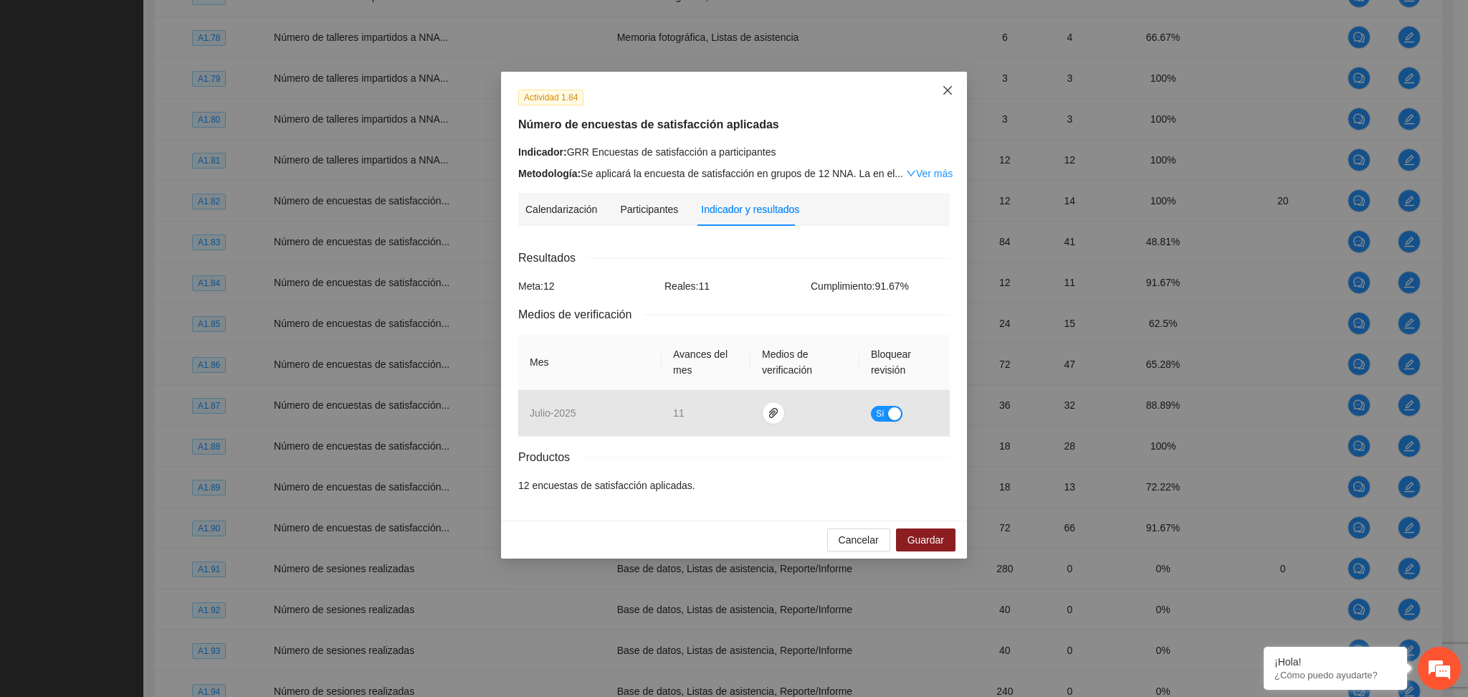
click at [946, 90] on icon "close" at bounding box center [947, 90] width 11 height 11
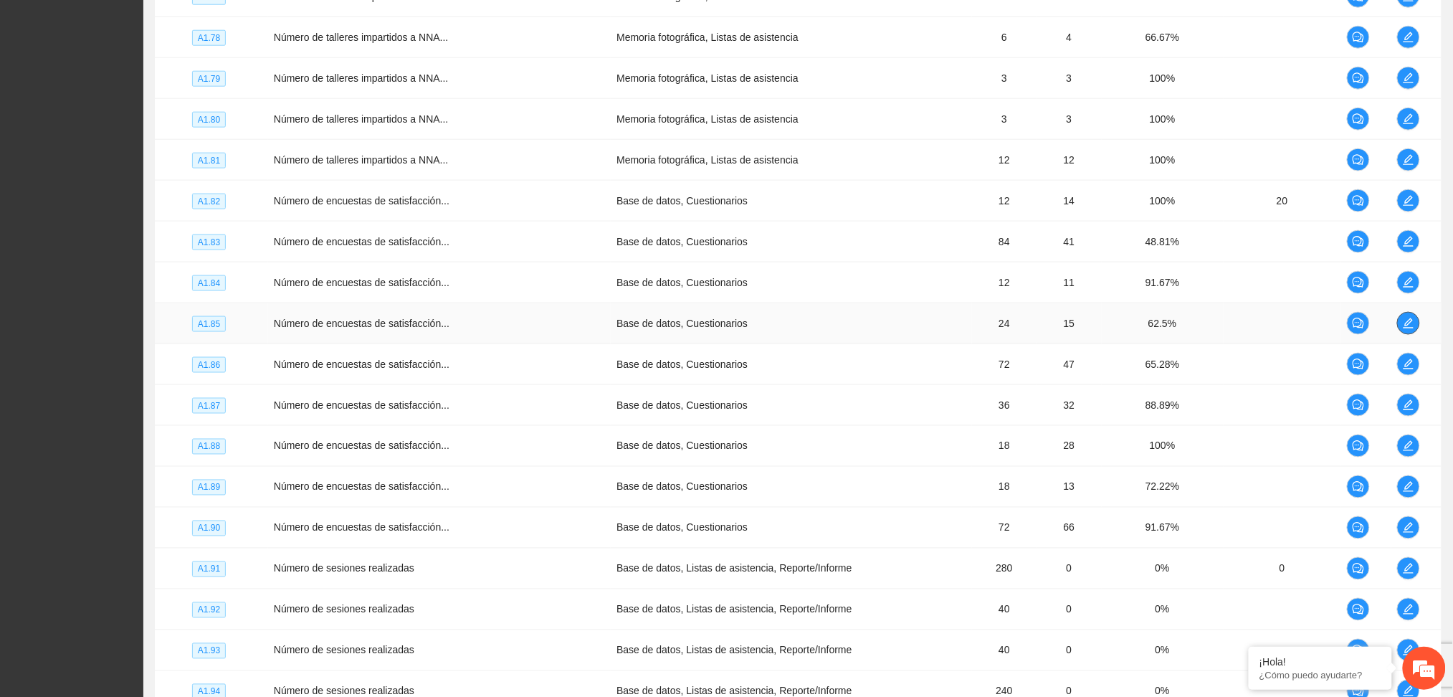
click at [1397, 322] on span "edit" at bounding box center [1407, 322] width 21 height 11
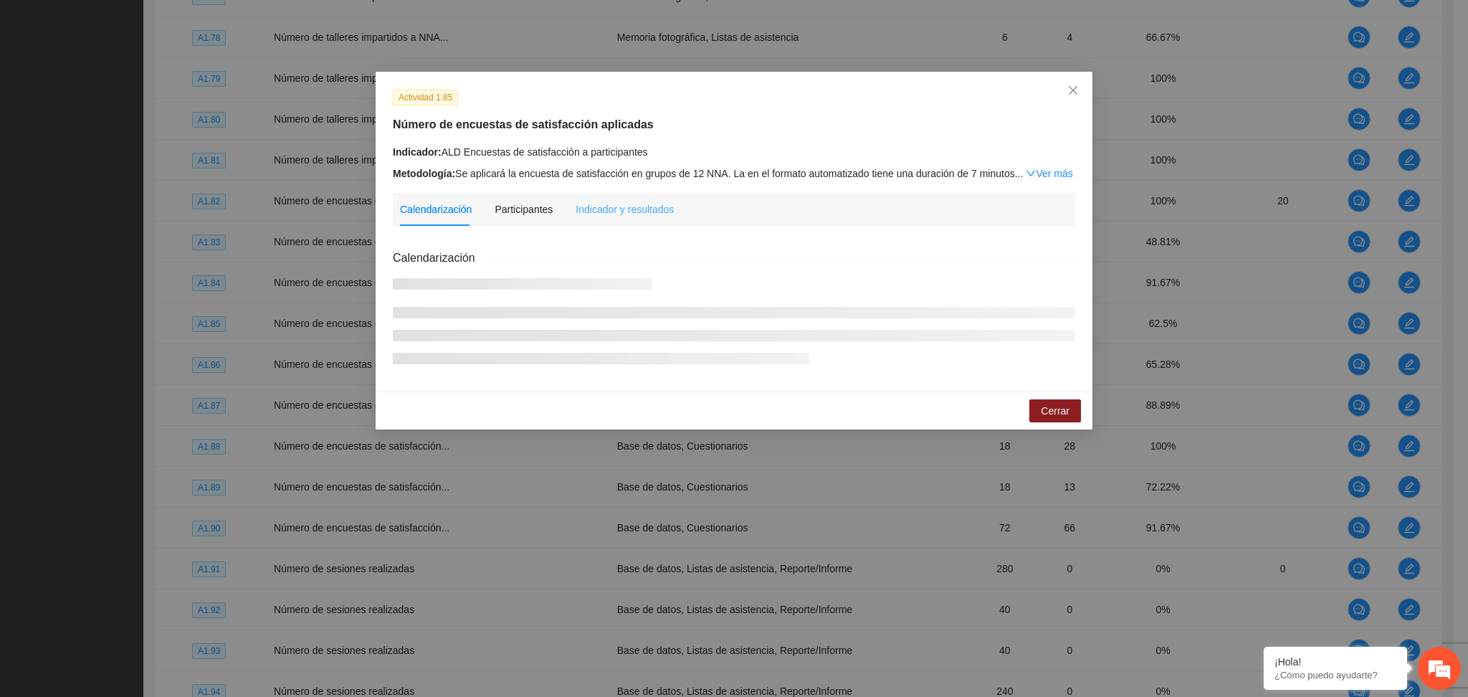
click at [610, 198] on div "Indicador y resultados" at bounding box center [624, 209] width 98 height 33
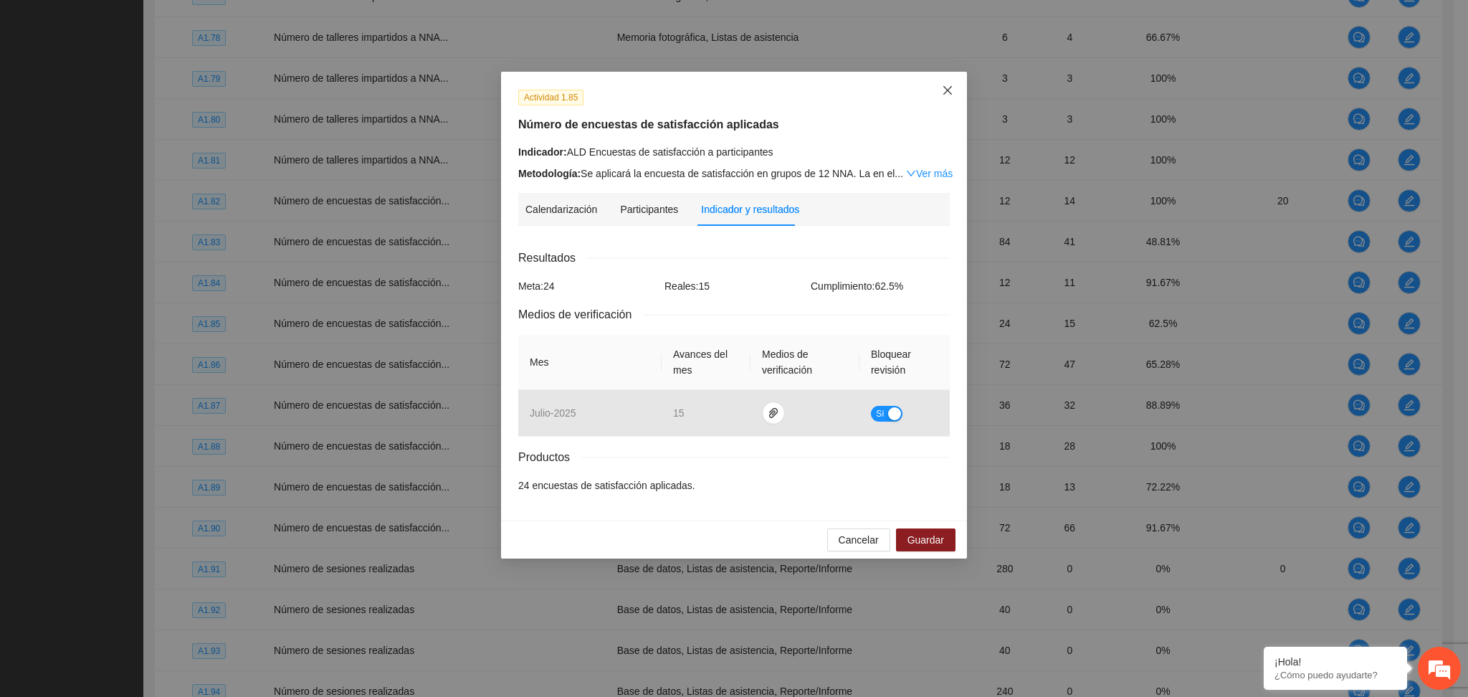
click at [955, 81] on span "Close" at bounding box center [947, 91] width 39 height 39
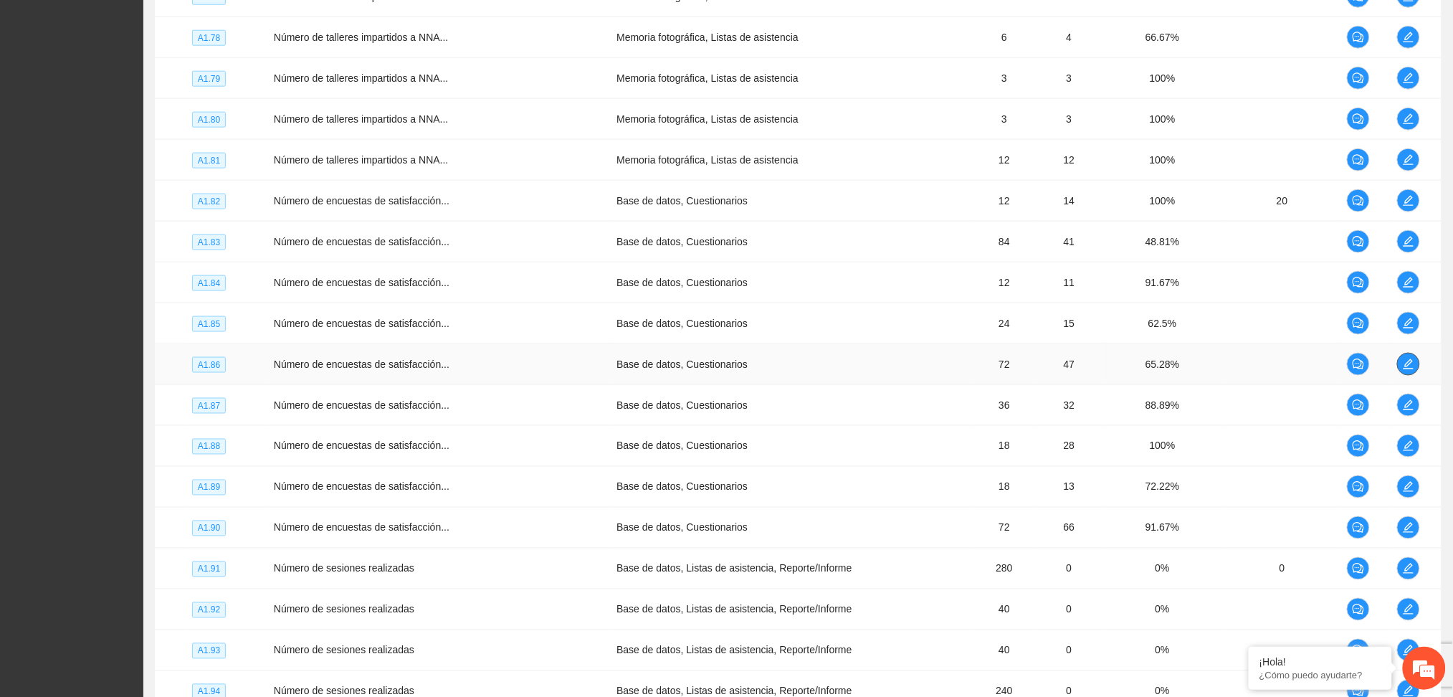
click at [1411, 358] on span "edit" at bounding box center [1407, 363] width 21 height 11
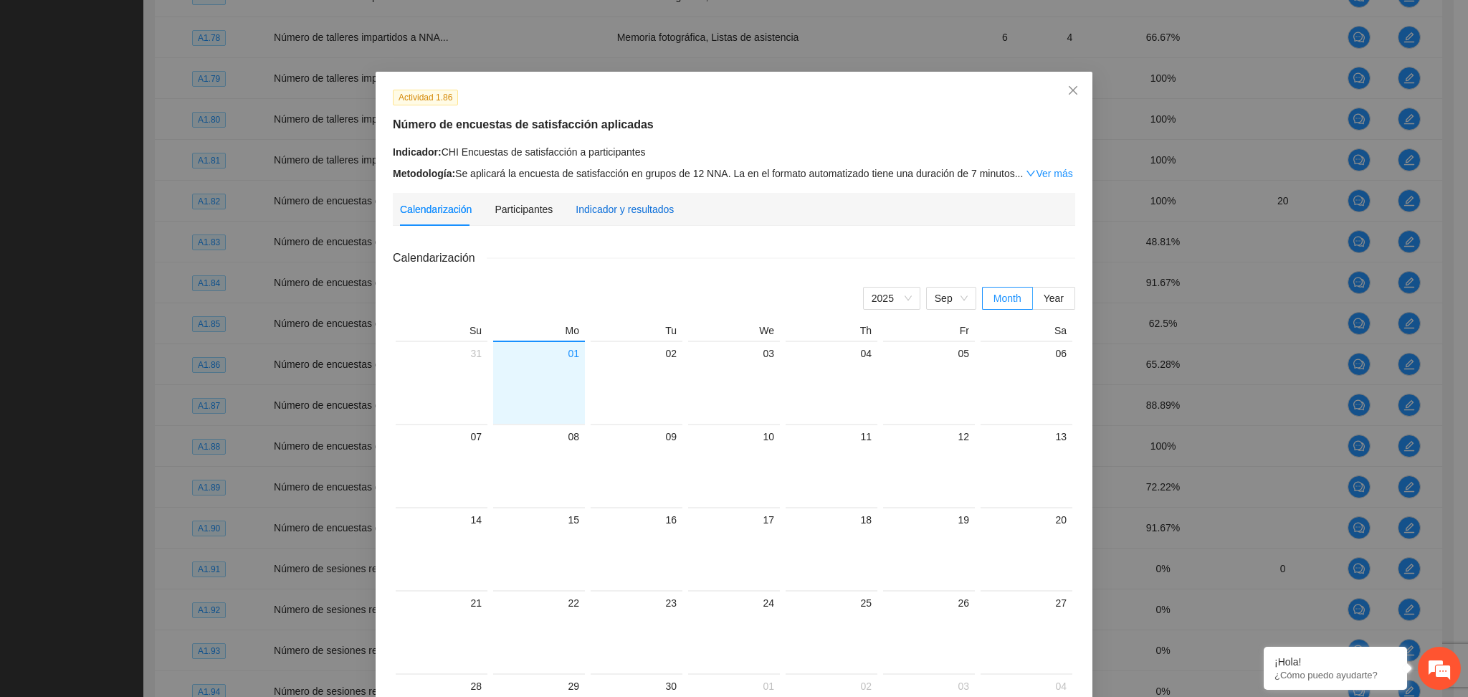
click at [585, 215] on div "Indicador y resultados" at bounding box center [624, 209] width 98 height 16
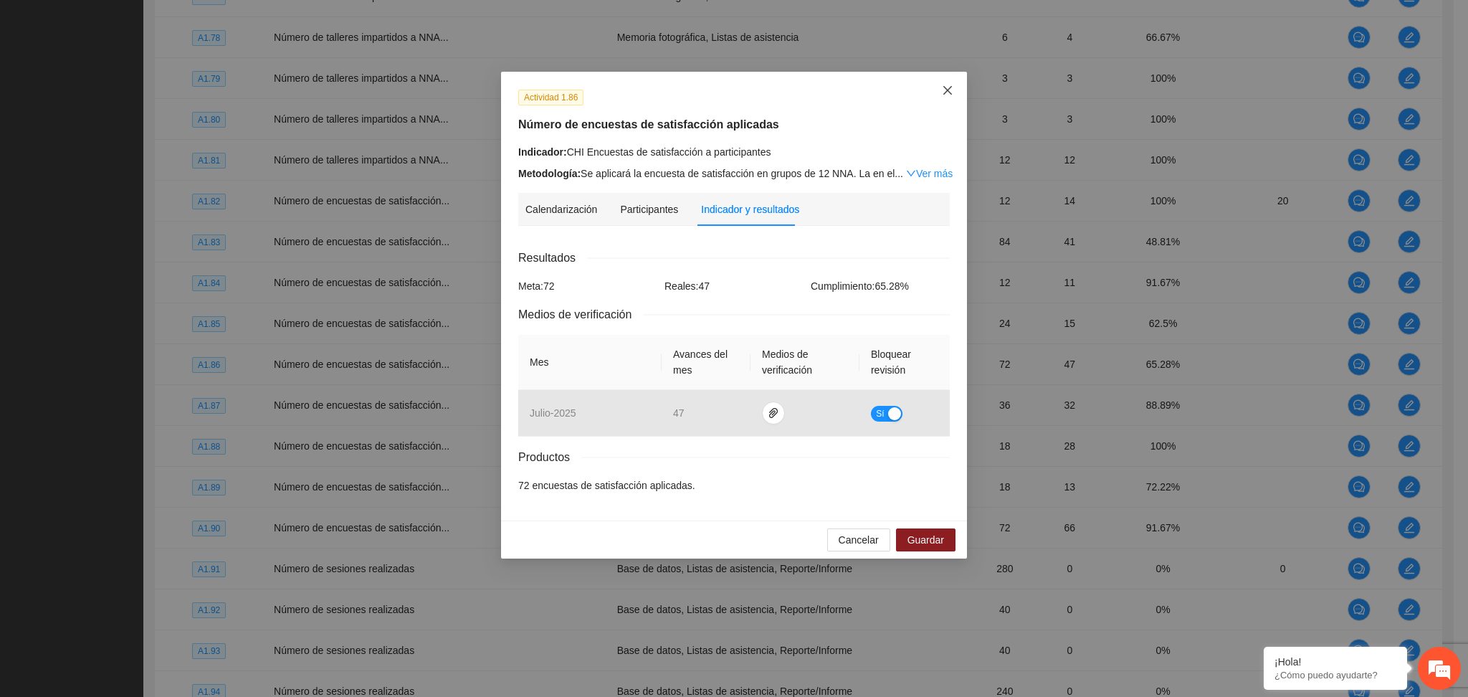
click at [944, 86] on icon "close" at bounding box center [947, 90] width 11 height 11
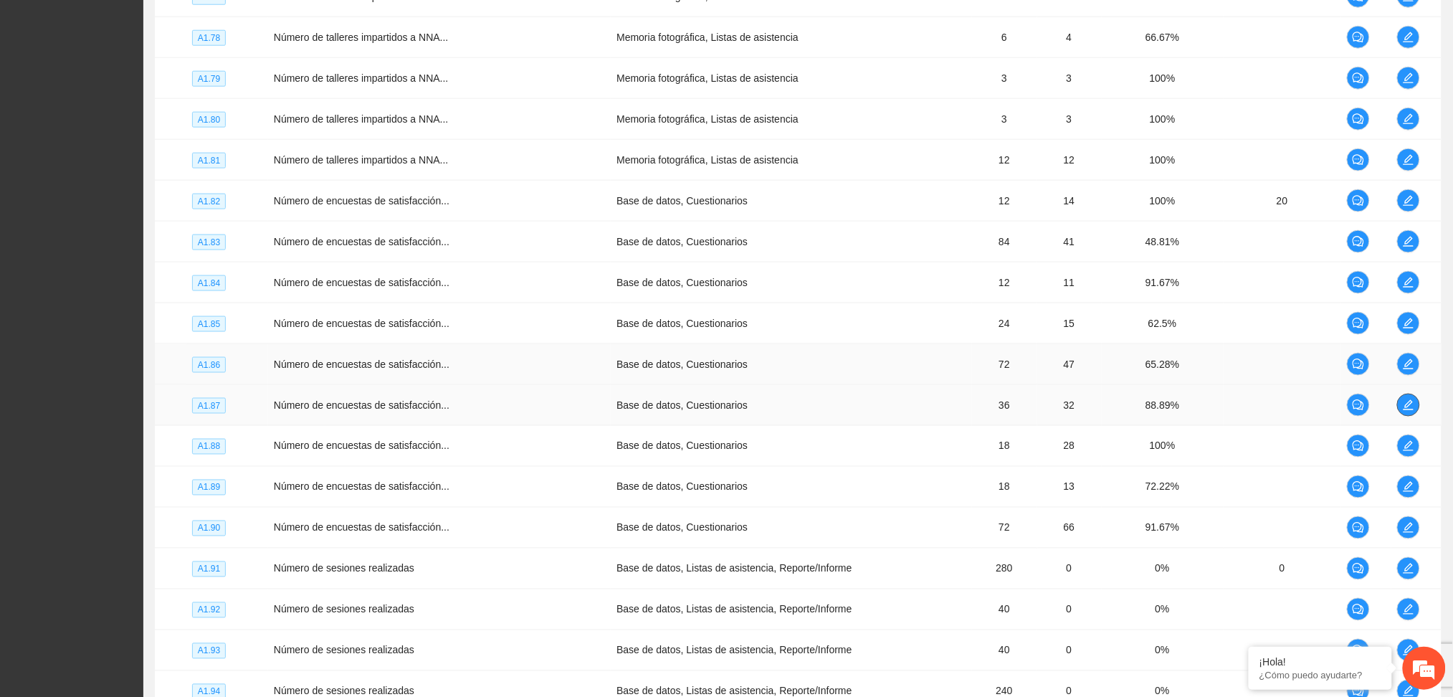
drag, startPoint x: 1407, startPoint y: 396, endPoint x: 1351, endPoint y: 372, distance: 61.0
click at [1400, 392] on td at bounding box center [1416, 405] width 50 height 41
click at [1406, 403] on icon "edit" at bounding box center [1407, 404] width 11 height 11
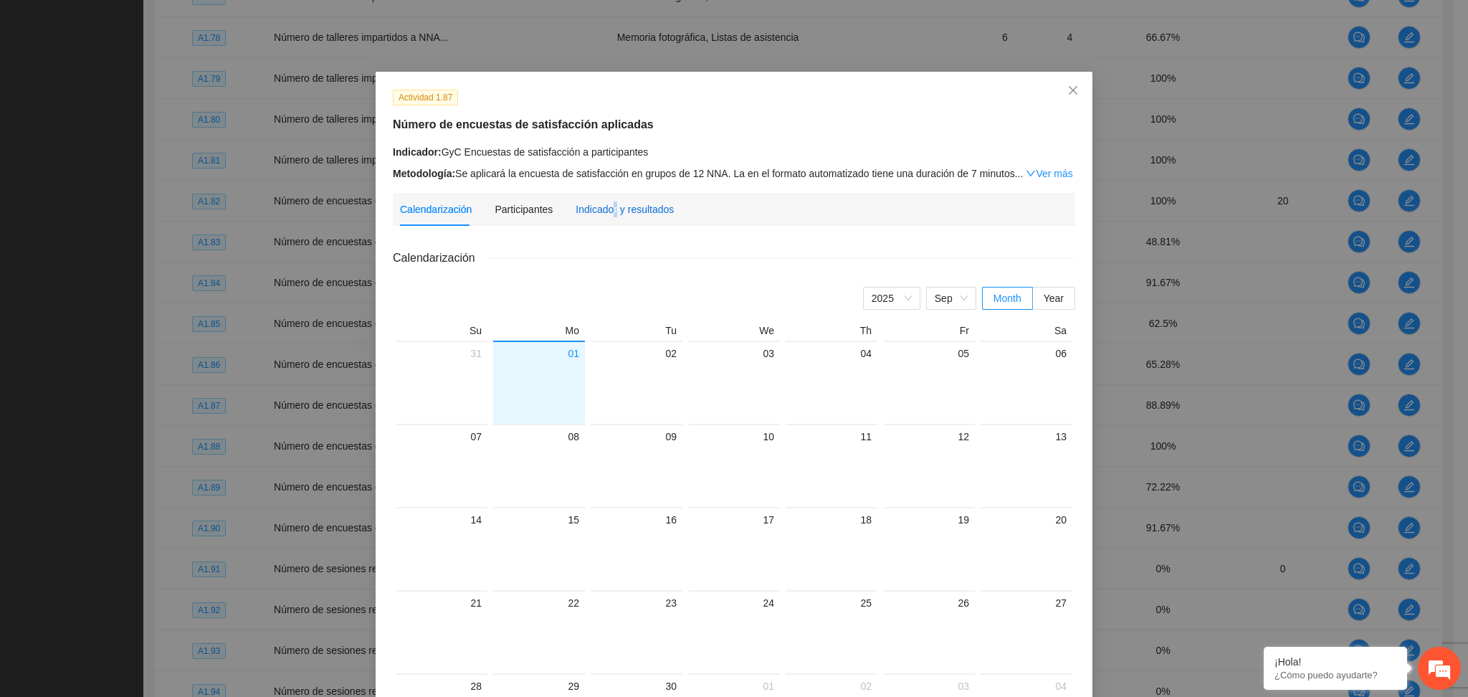
click at [604, 202] on div "Indicador y resultados" at bounding box center [624, 209] width 98 height 16
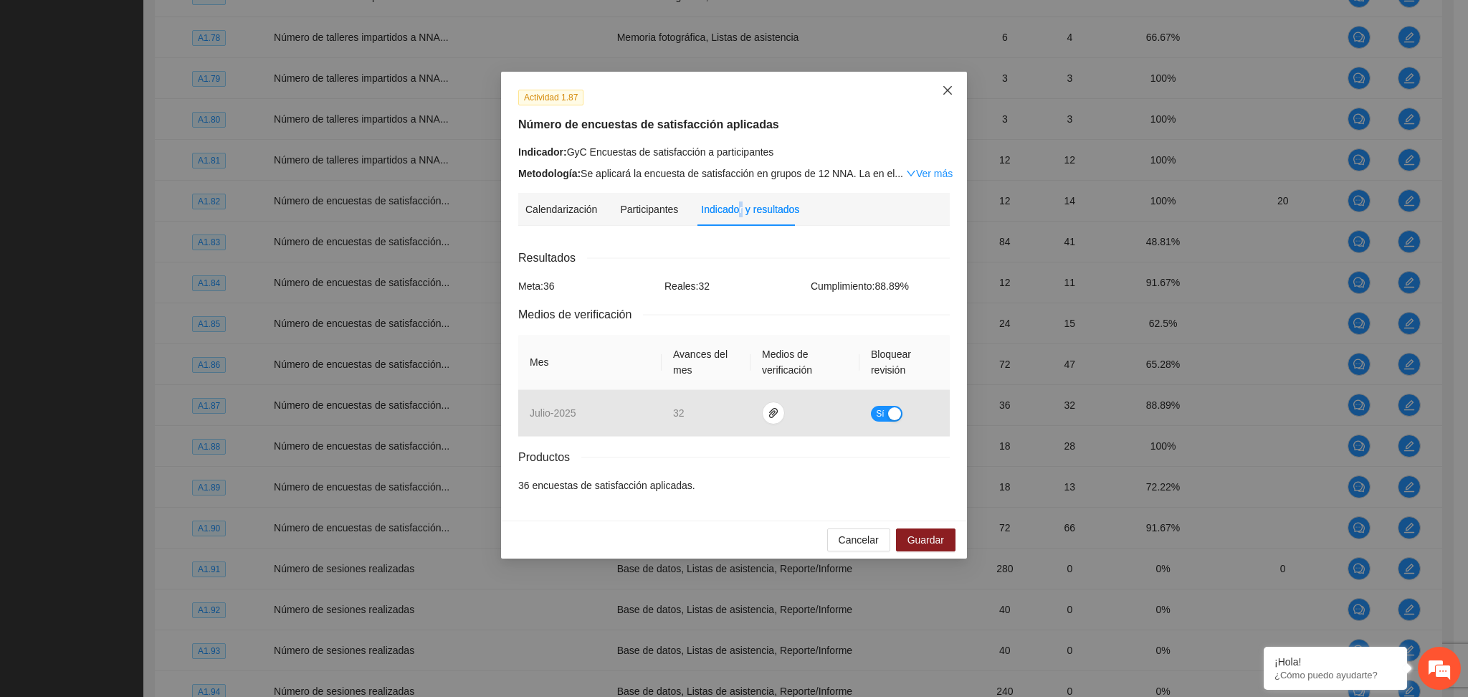
drag, startPoint x: 942, startPoint y: 98, endPoint x: 1040, endPoint y: 250, distance: 180.5
click at [943, 98] on span "Close" at bounding box center [947, 91] width 39 height 39
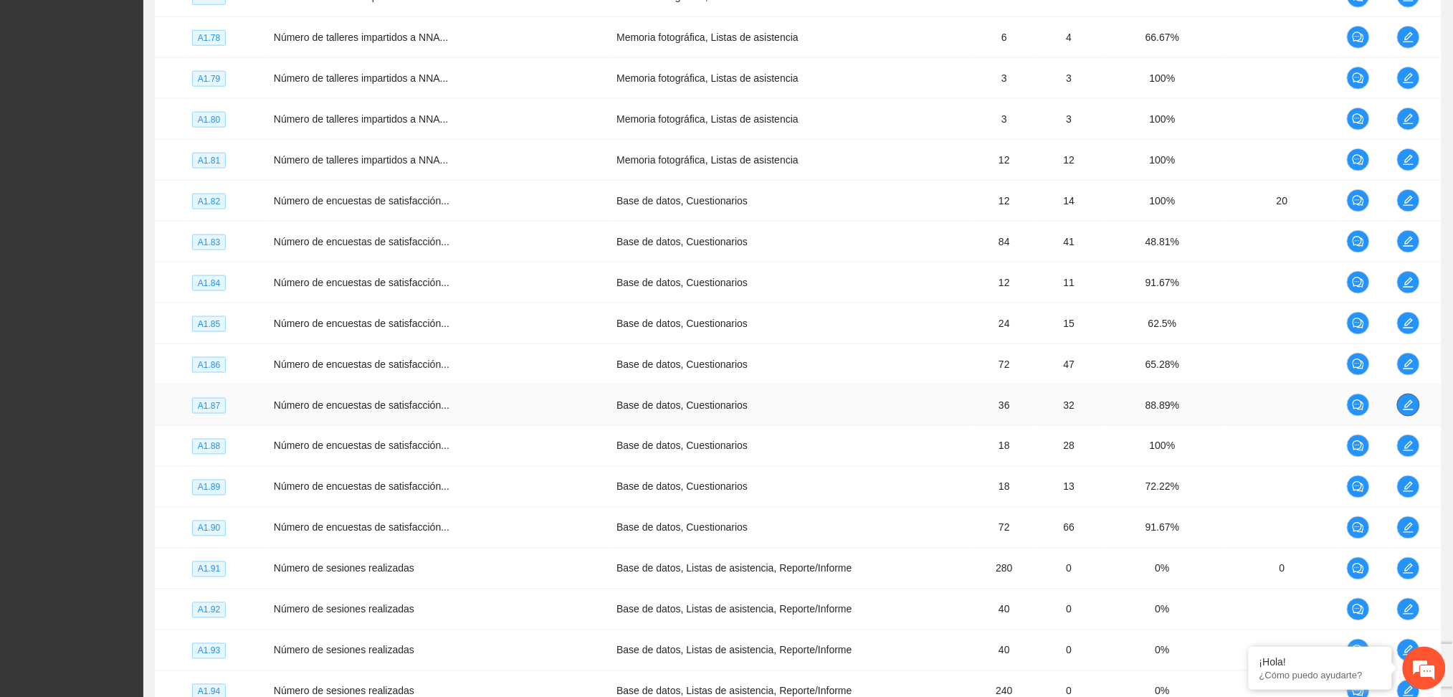
click at [1397, 405] on span "edit" at bounding box center [1407, 404] width 21 height 11
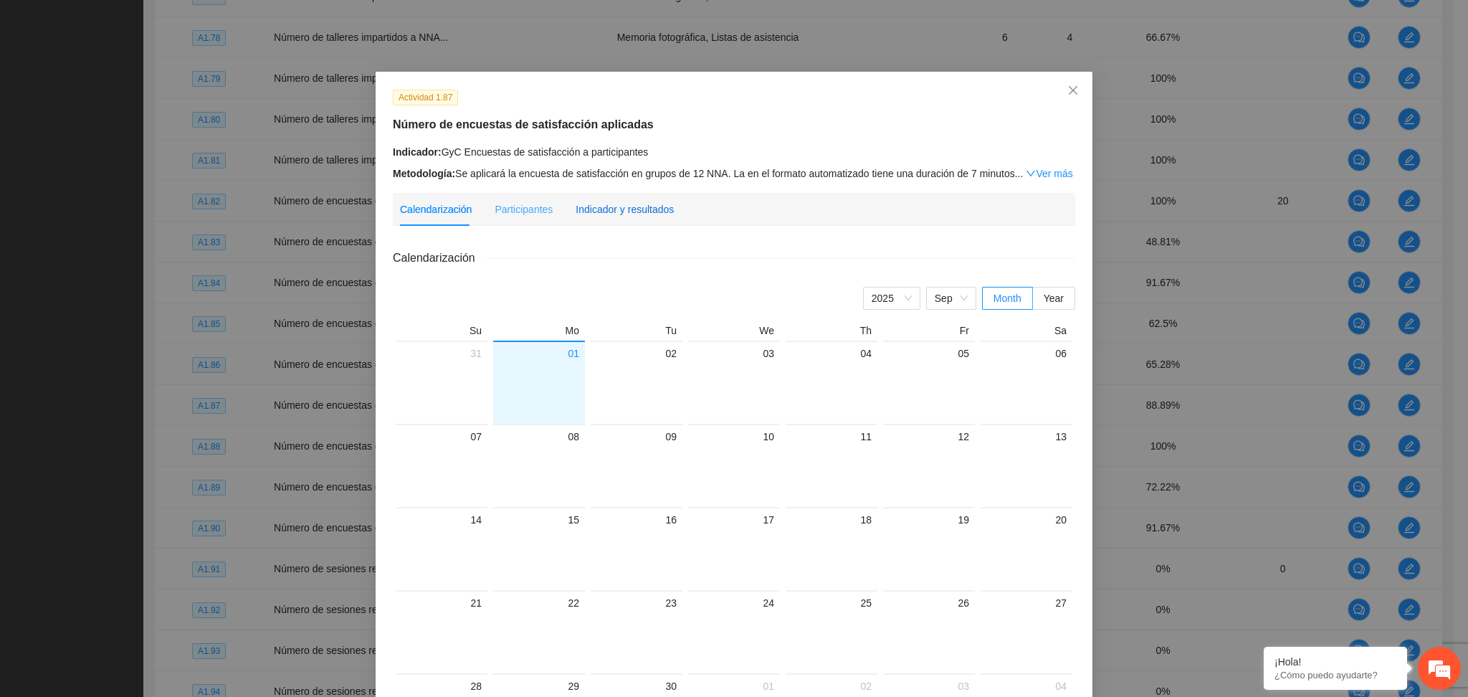
click at [636, 211] on div "Indicador y resultados" at bounding box center [624, 209] width 98 height 16
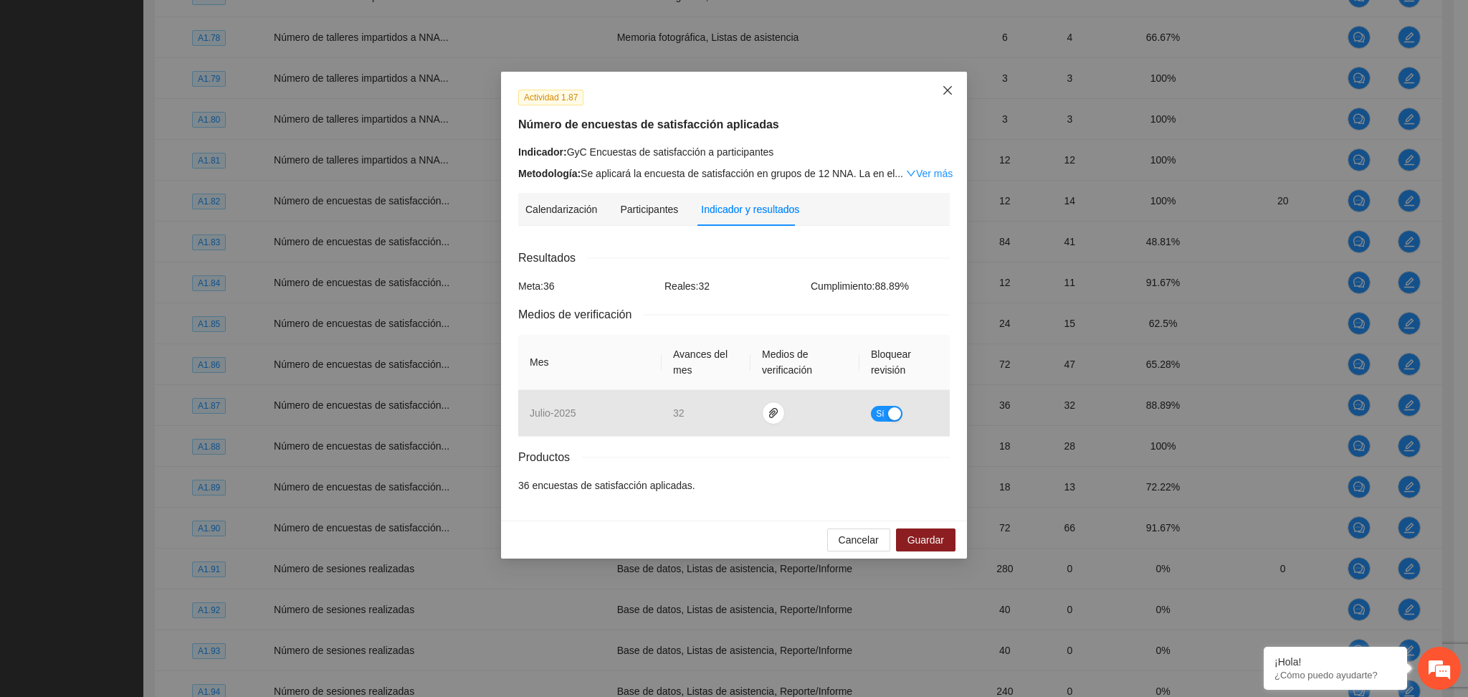
click at [944, 91] on icon "close" at bounding box center [947, 90] width 11 height 11
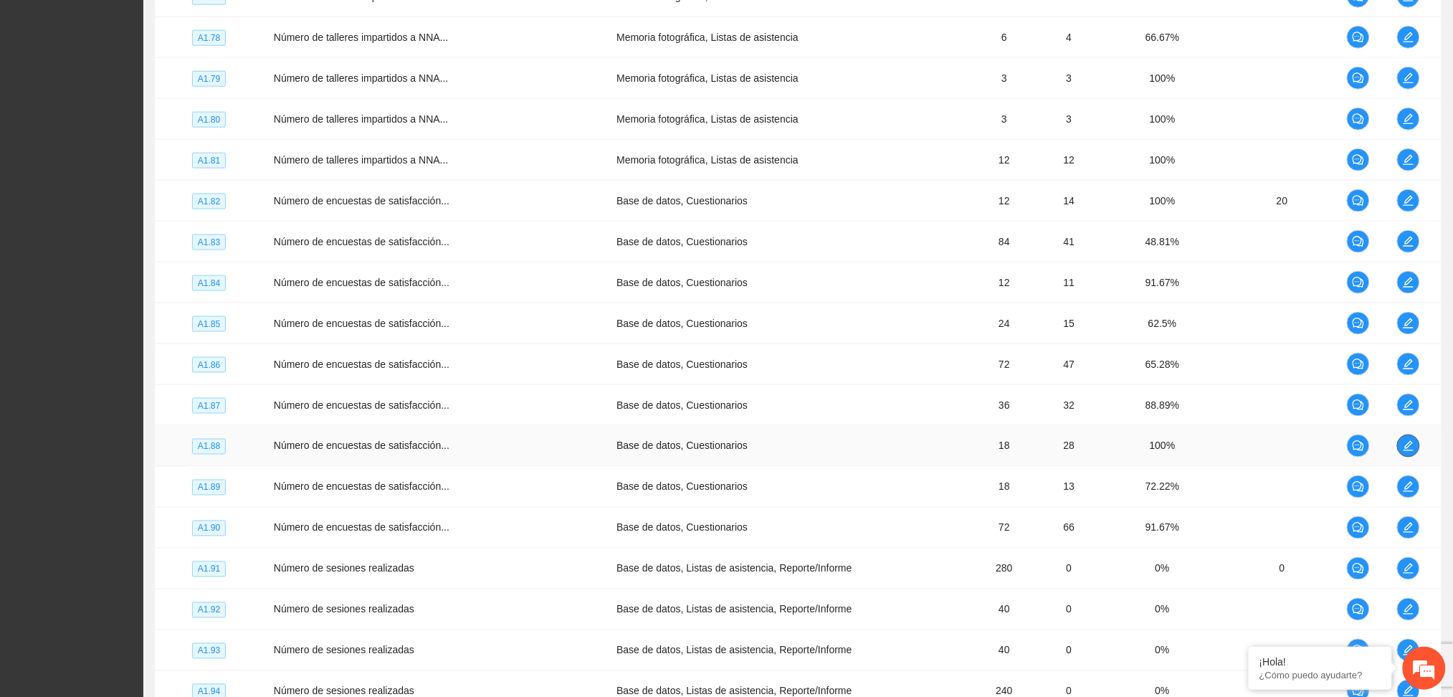
click at [1402, 443] on icon "edit" at bounding box center [1407, 445] width 11 height 11
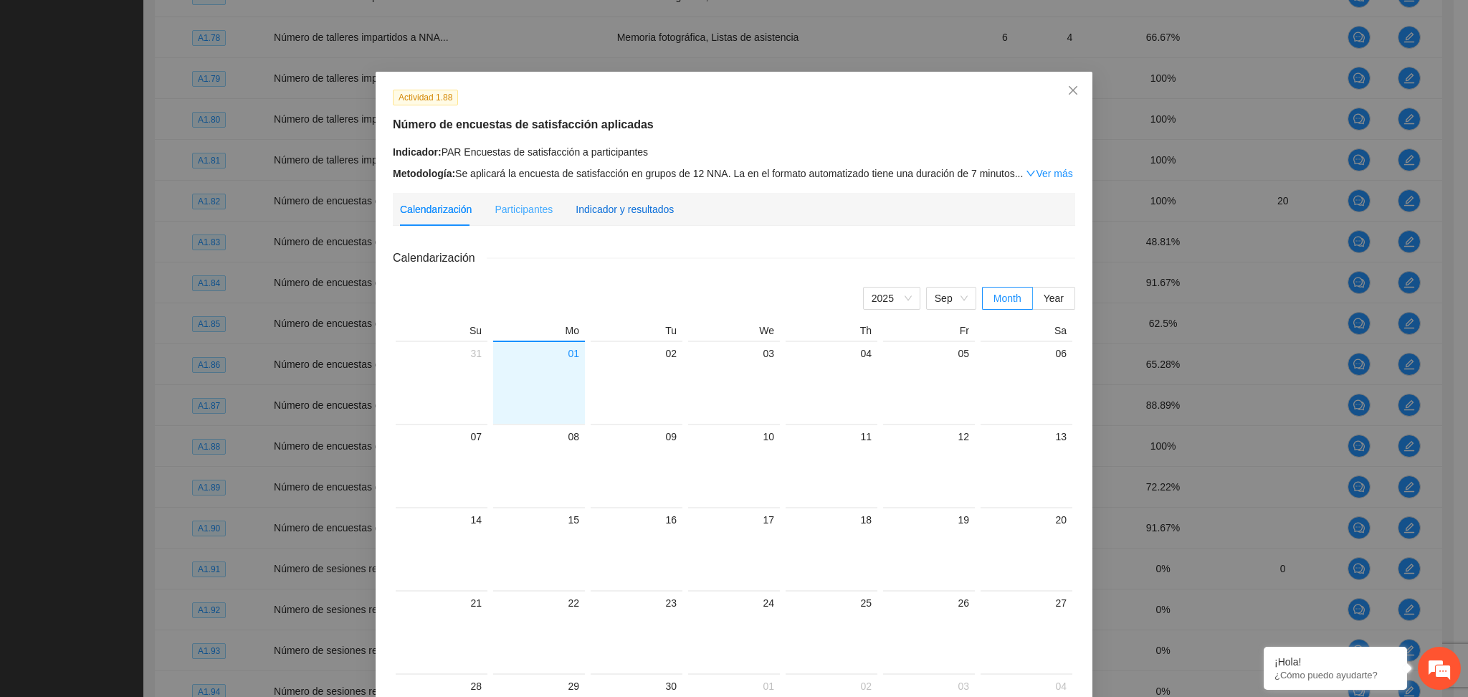
drag, startPoint x: 645, startPoint y: 213, endPoint x: 656, endPoint y: 209, distance: 12.0
click at [643, 213] on div "Indicador y resultados" at bounding box center [624, 209] width 98 height 16
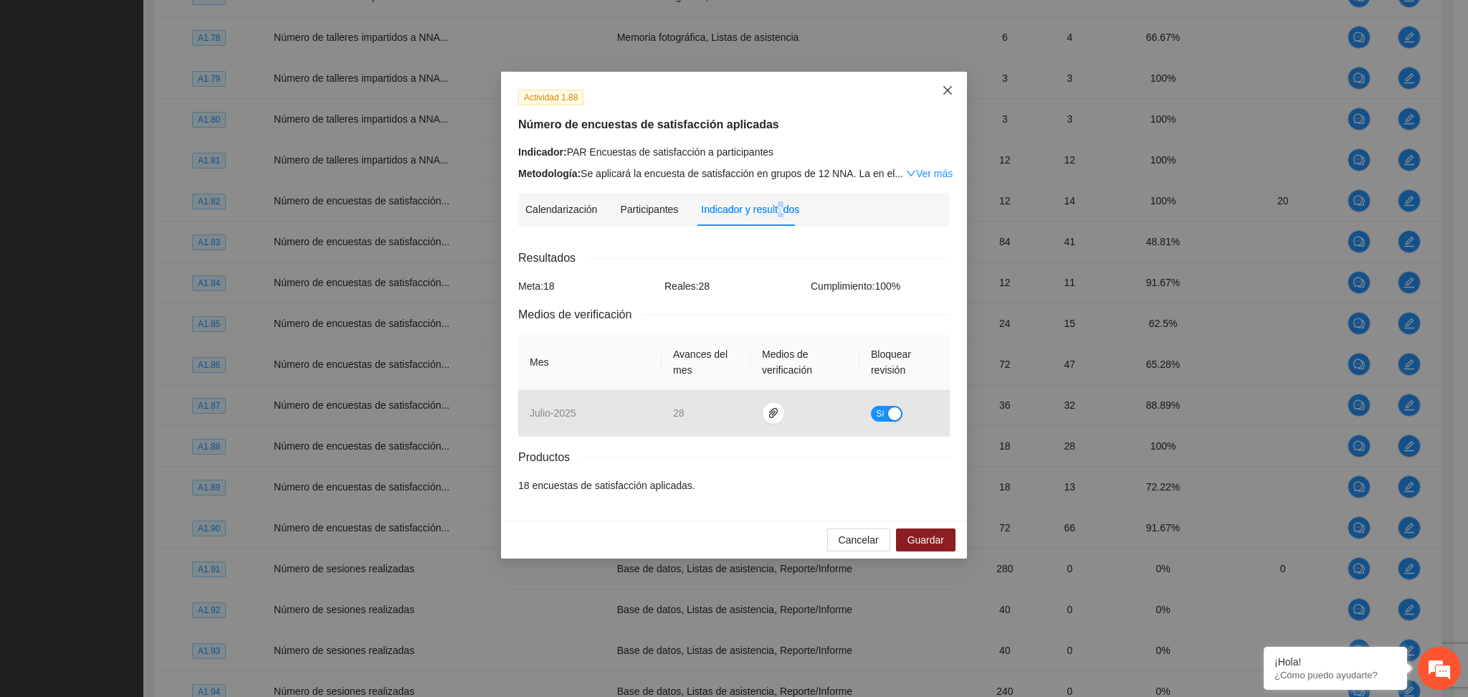
click at [938, 99] on span "Close" at bounding box center [947, 91] width 39 height 39
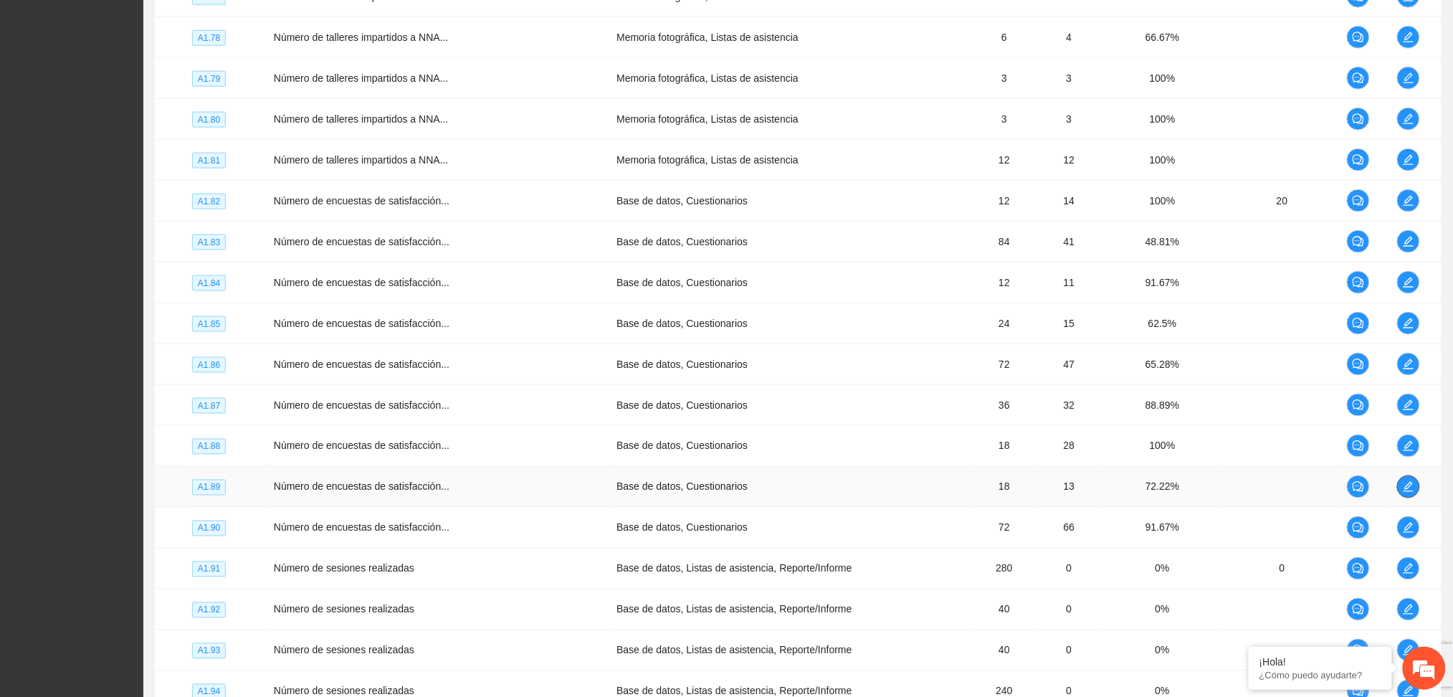
click at [1404, 487] on icon "edit" at bounding box center [1407, 486] width 11 height 11
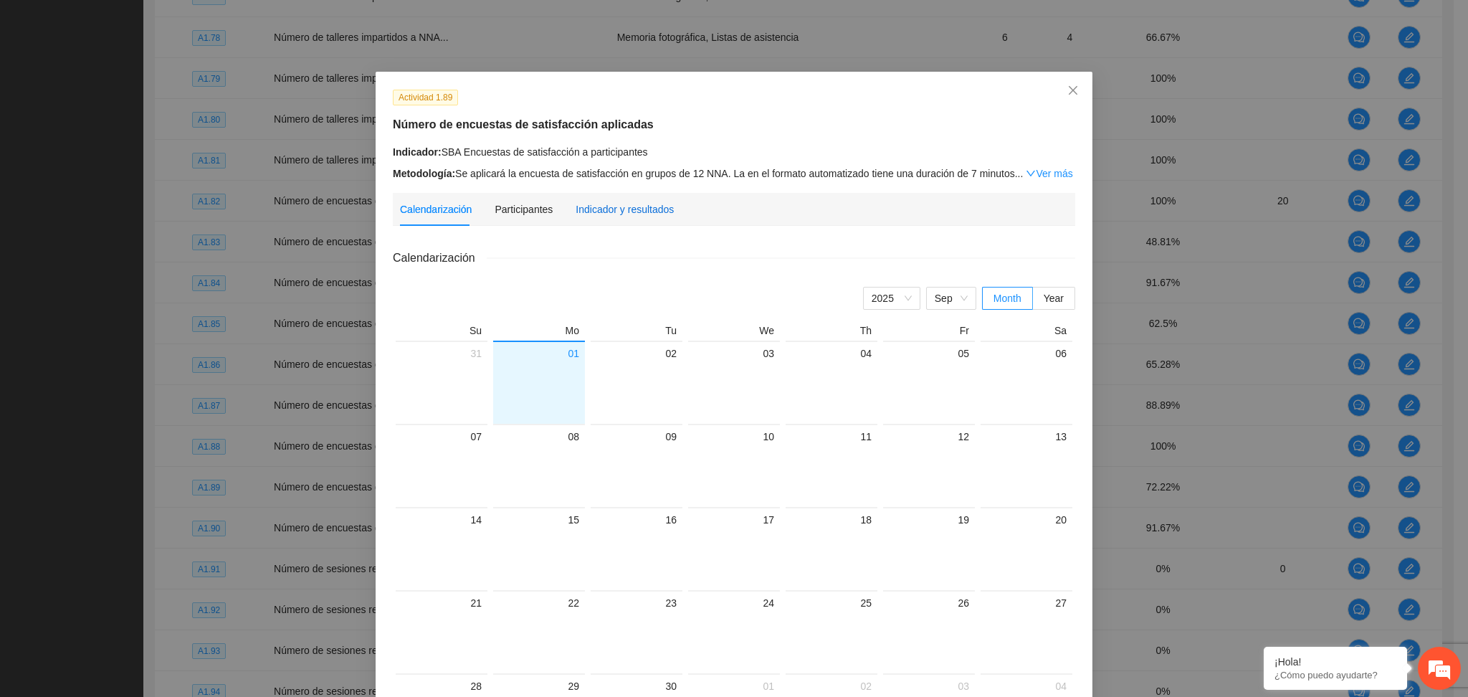
click at [641, 201] on div "Indicador y resultados" at bounding box center [624, 209] width 98 height 16
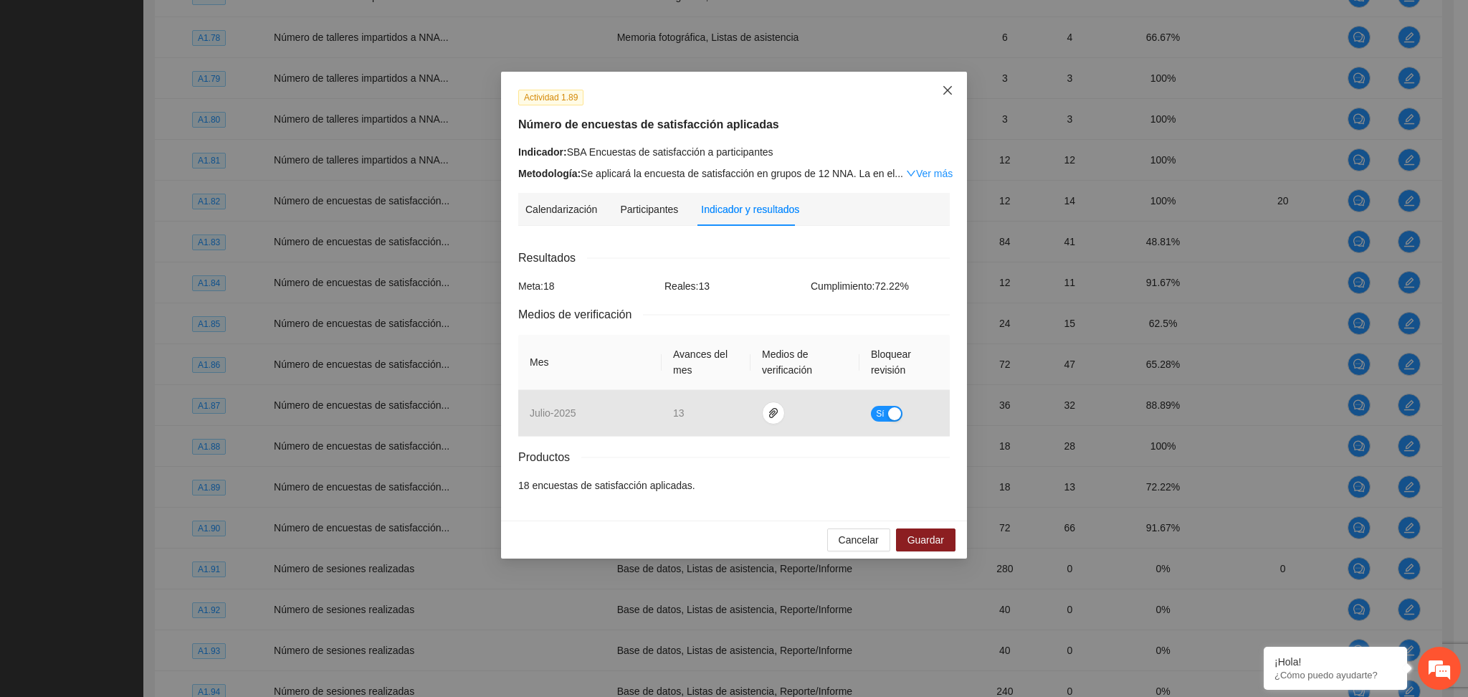
drag, startPoint x: 943, startPoint y: 83, endPoint x: 998, endPoint y: 130, distance: 72.7
click at [944, 84] on span "Close" at bounding box center [947, 91] width 39 height 39
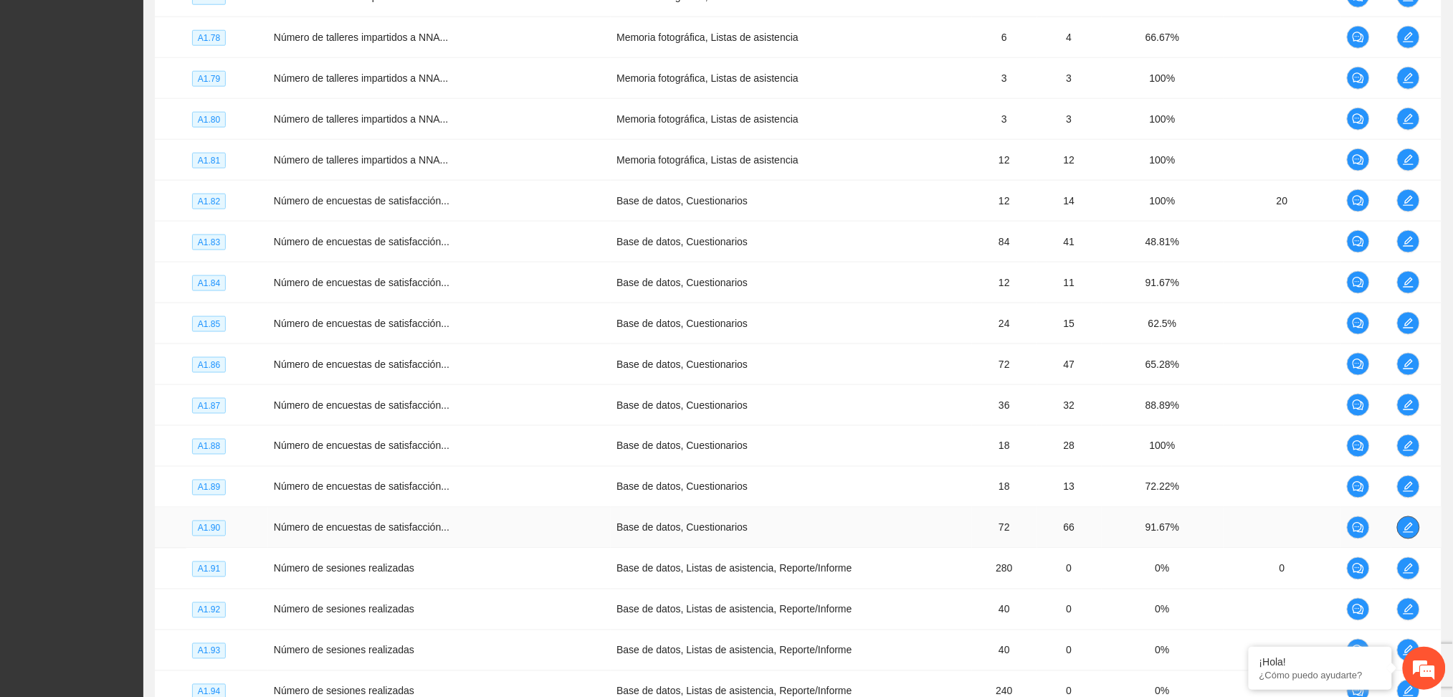
click at [1404, 528] on icon "edit" at bounding box center [1407, 527] width 11 height 11
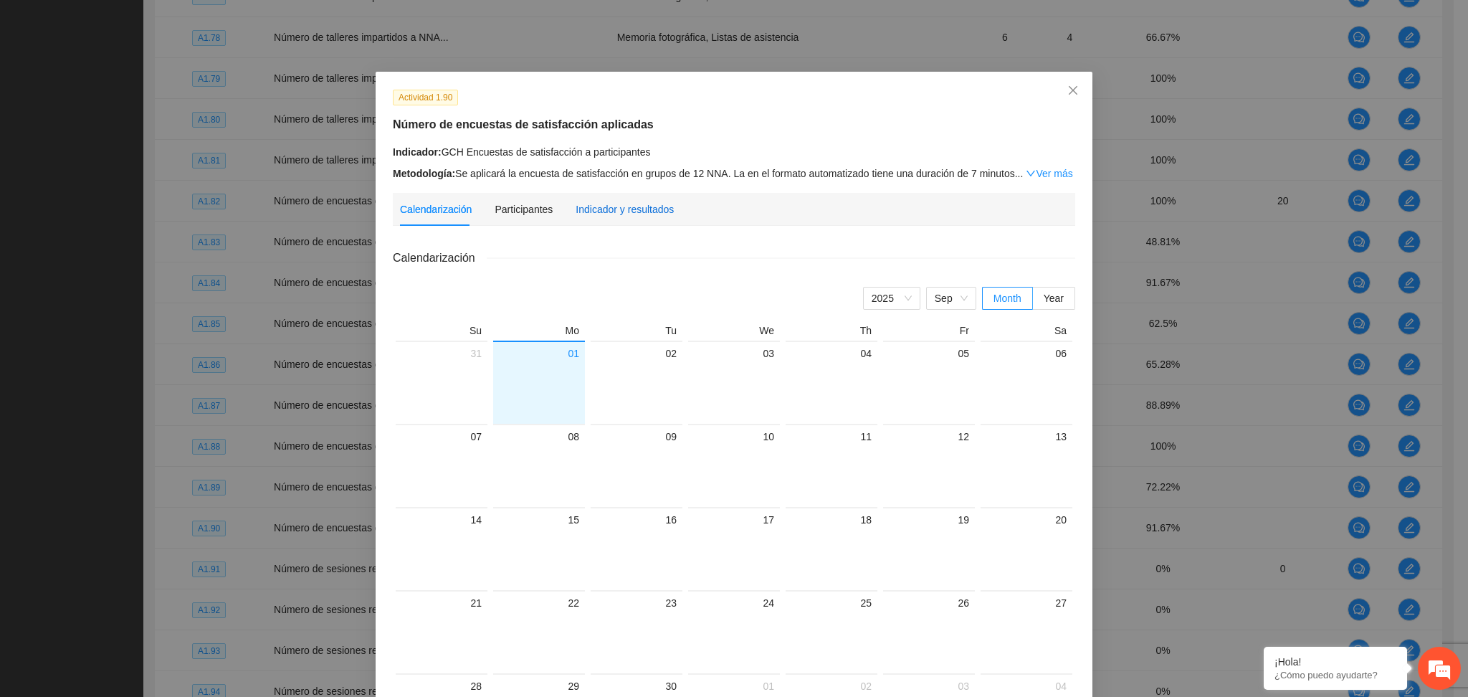
click at [588, 209] on div "Indicador y resultados" at bounding box center [624, 209] width 98 height 16
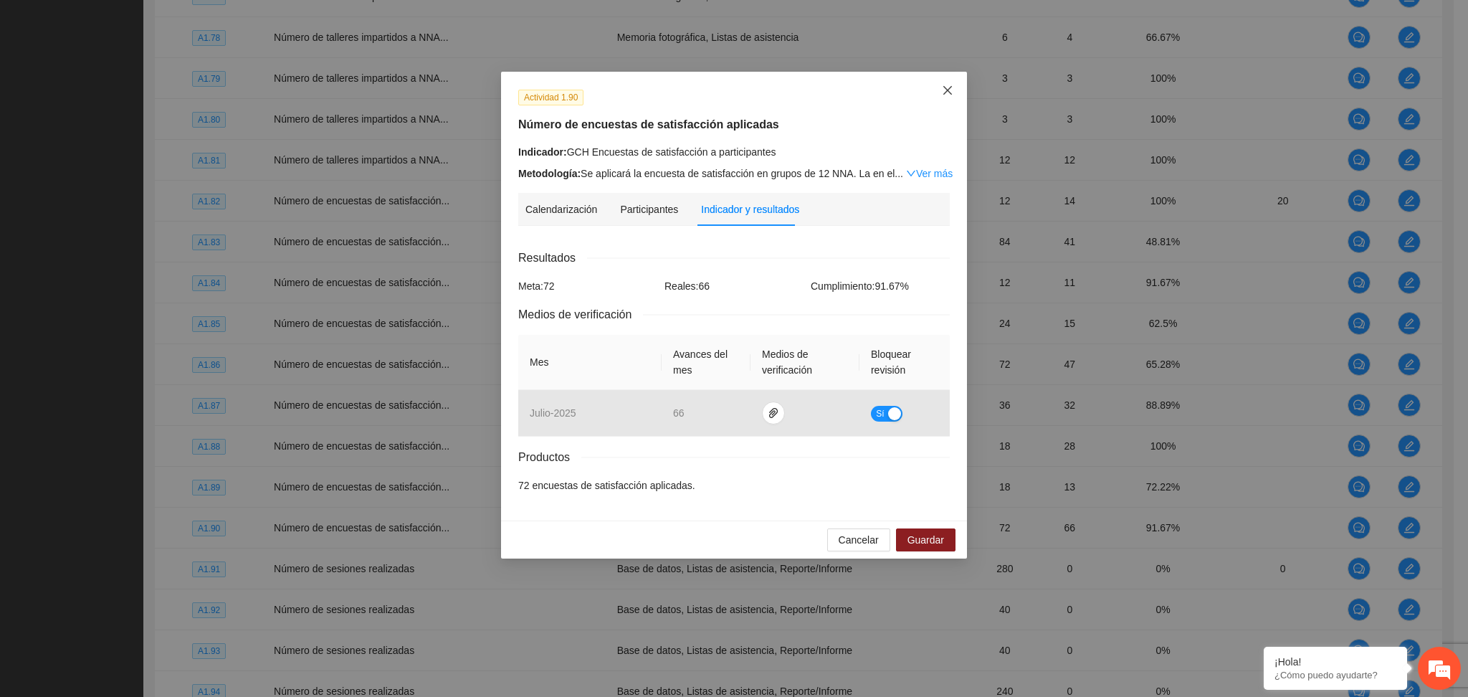
click at [945, 90] on icon "close" at bounding box center [947, 90] width 11 height 11
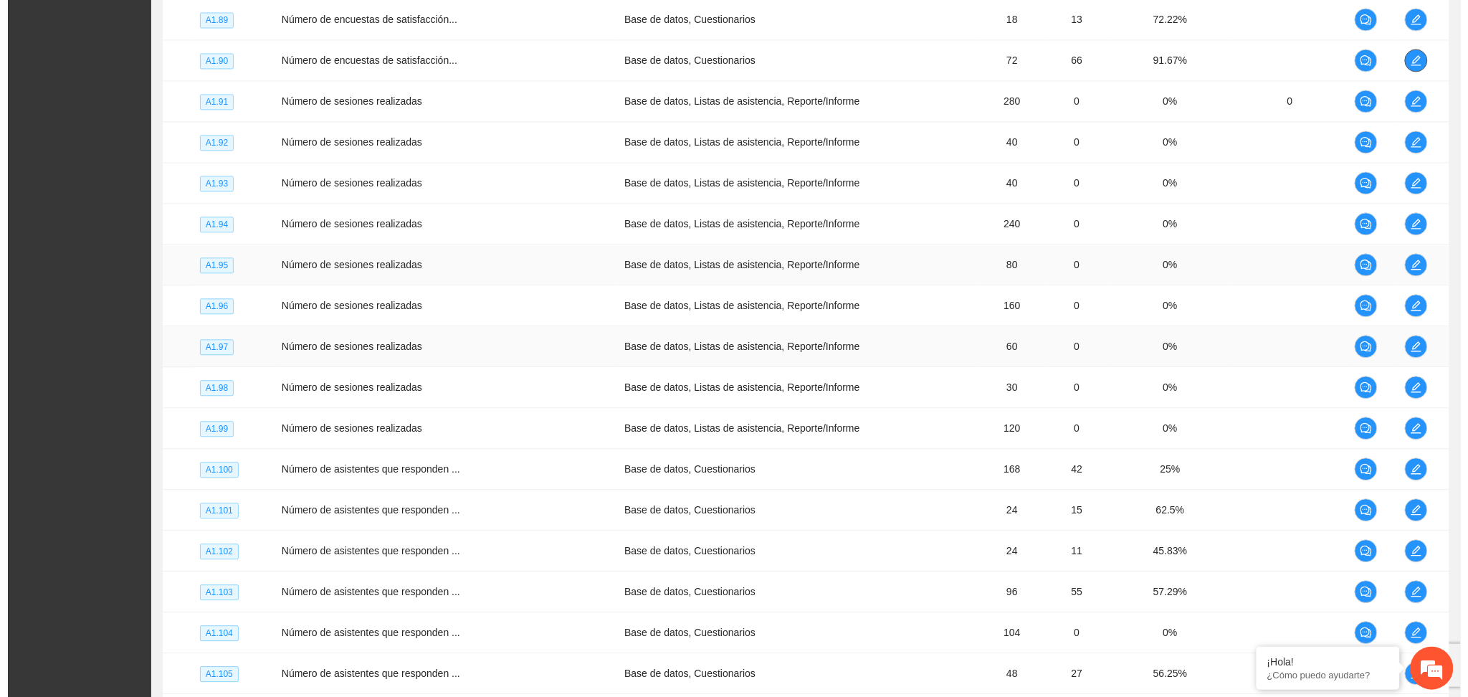
scroll to position [1056, 0]
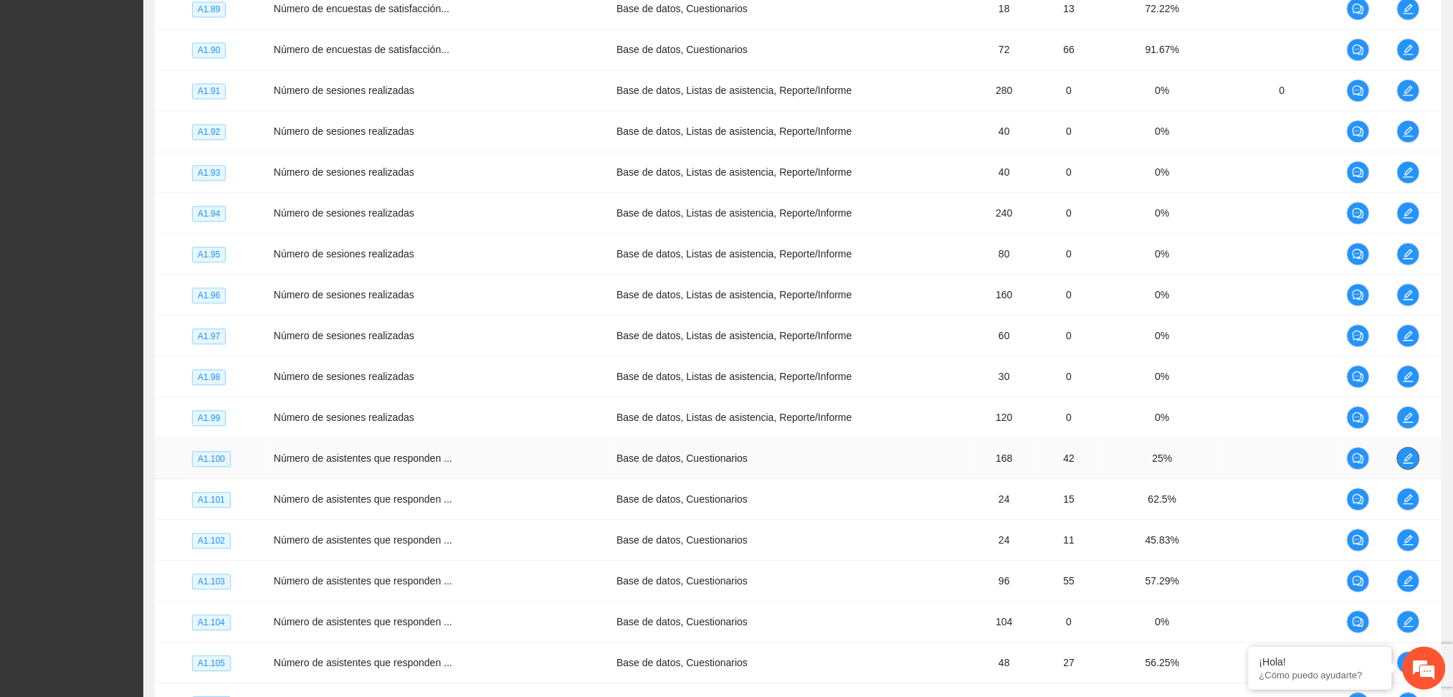
click at [1407, 461] on icon "edit" at bounding box center [1407, 457] width 11 height 11
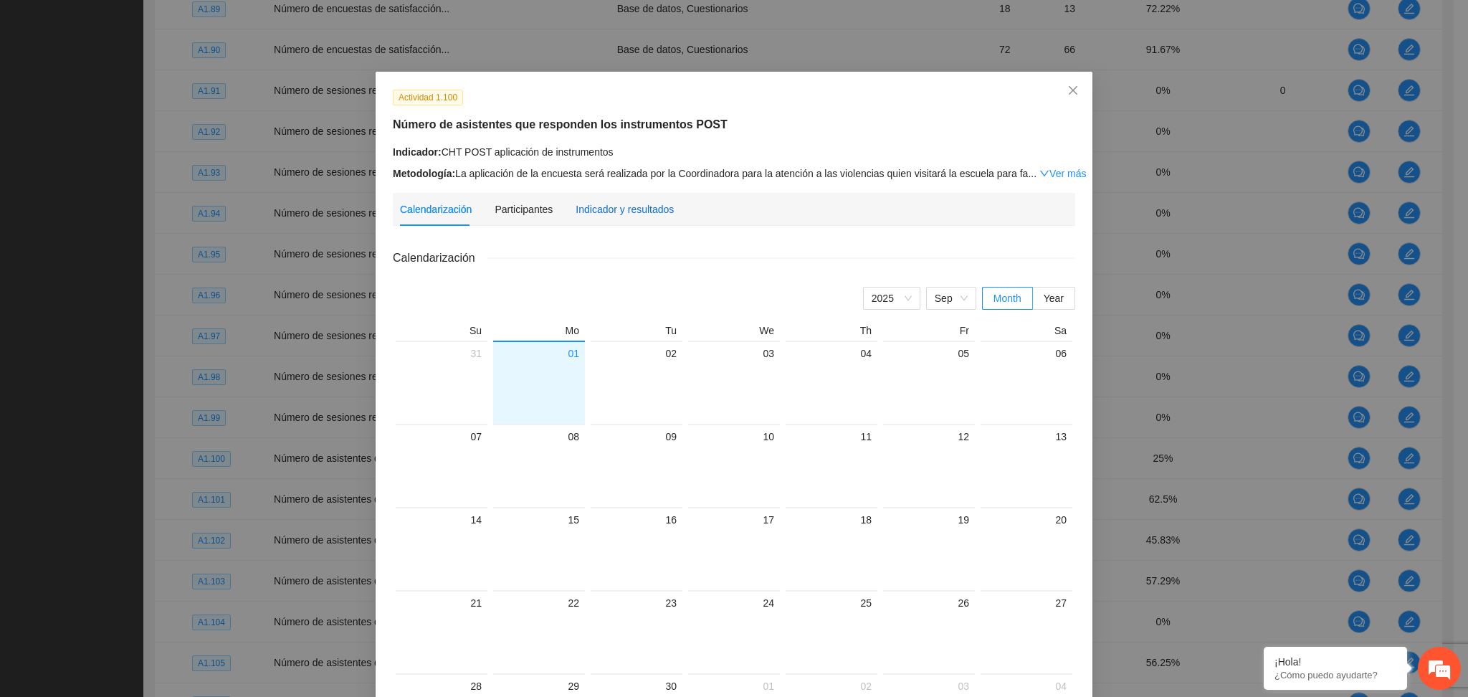
click at [625, 206] on div "Indicador y resultados" at bounding box center [624, 209] width 98 height 16
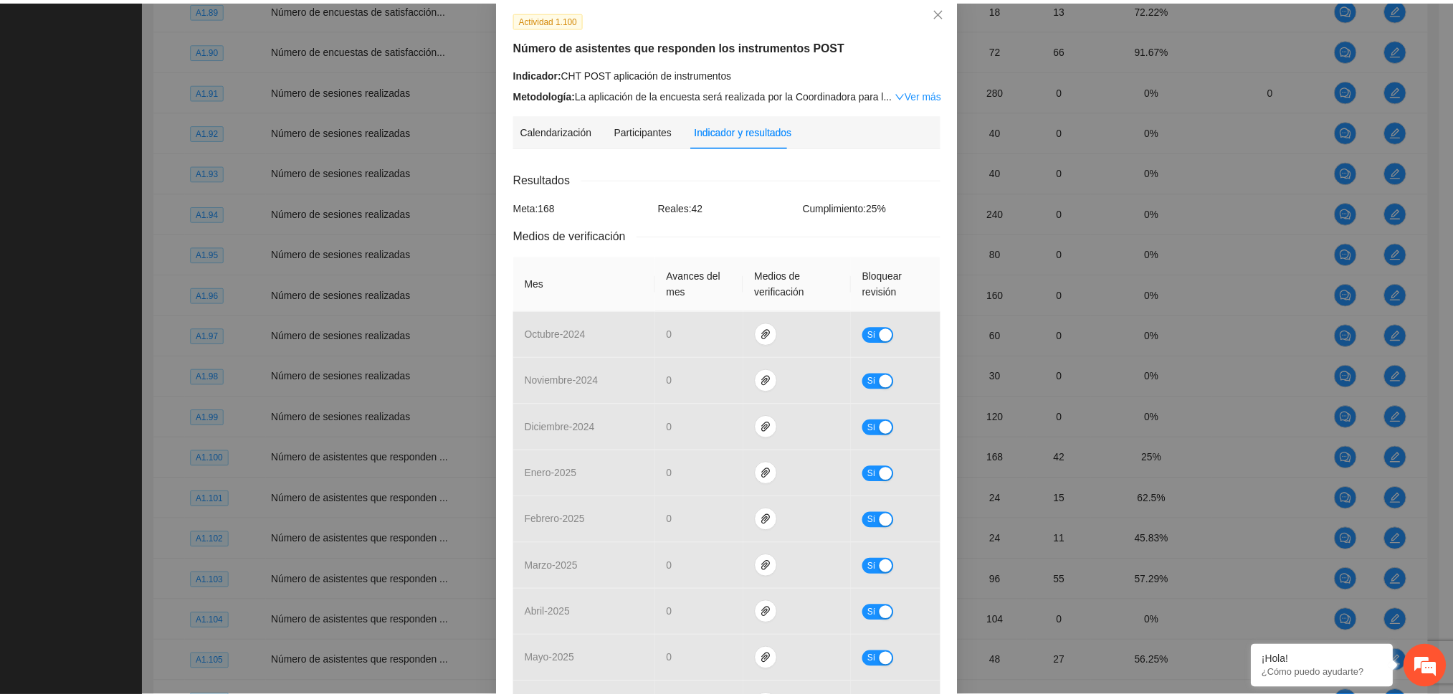
scroll to position [0, 0]
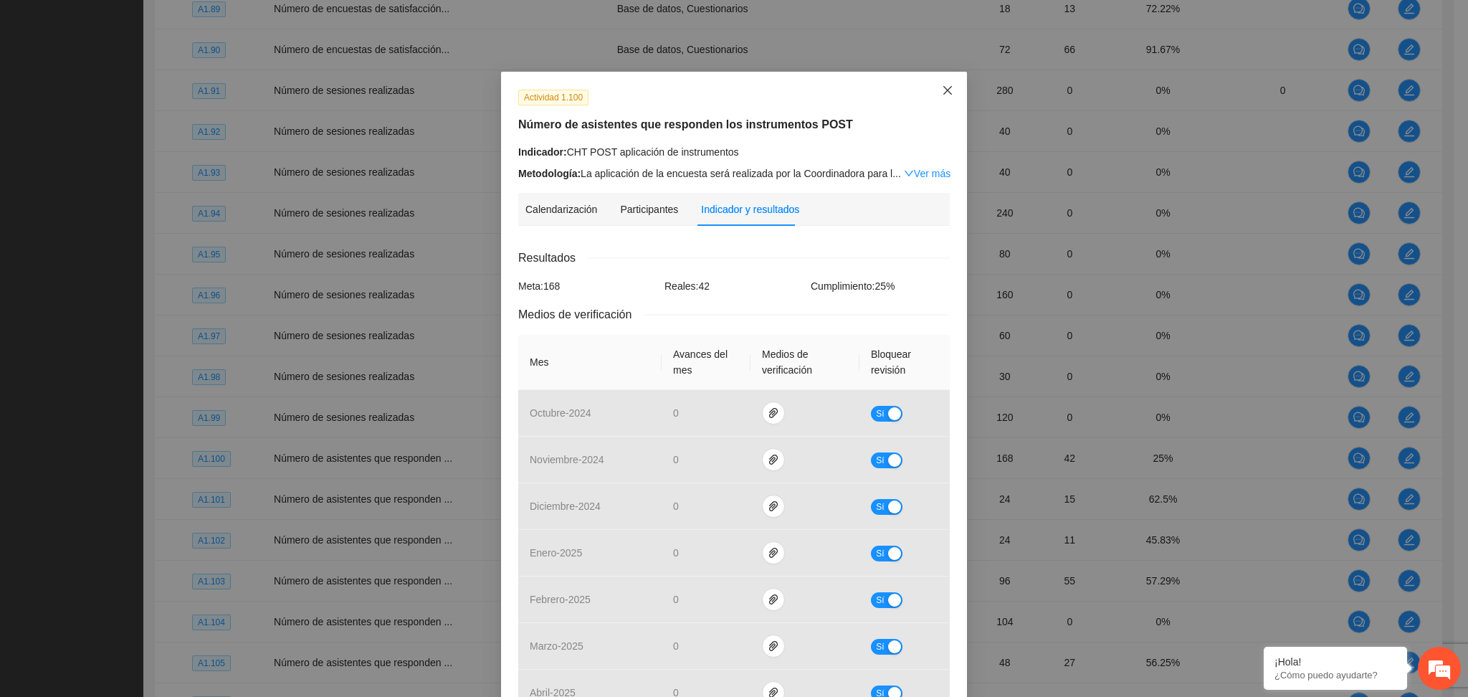
click at [933, 90] on span "Close" at bounding box center [947, 91] width 39 height 39
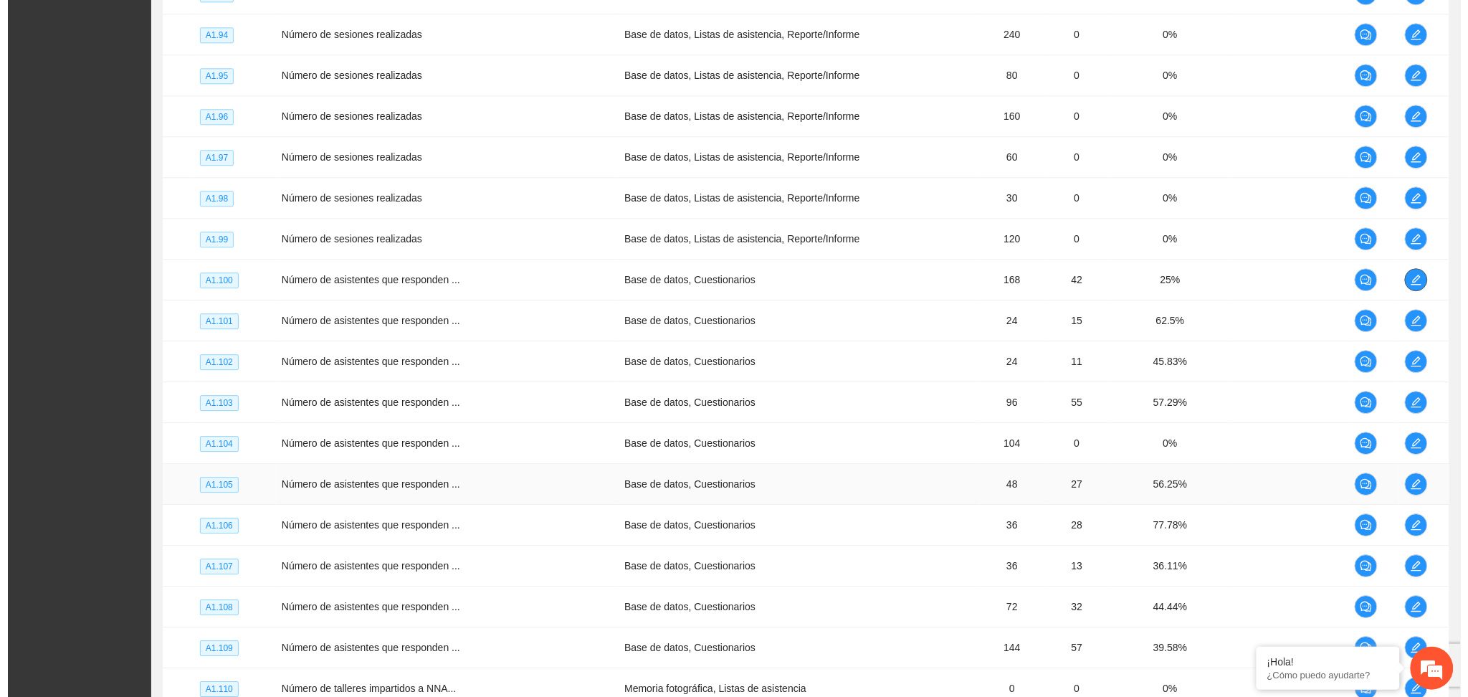
scroll to position [1246, 0]
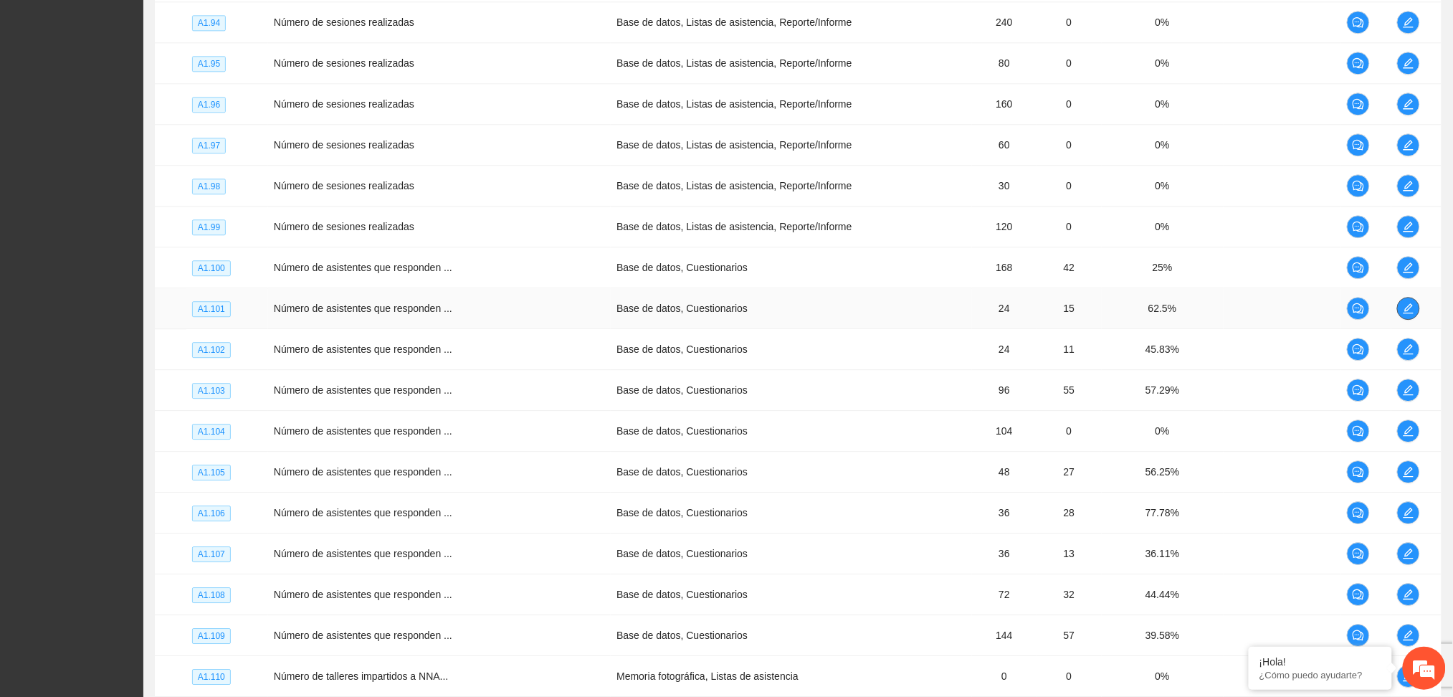
click at [1407, 312] on button "button" at bounding box center [1408, 308] width 23 height 23
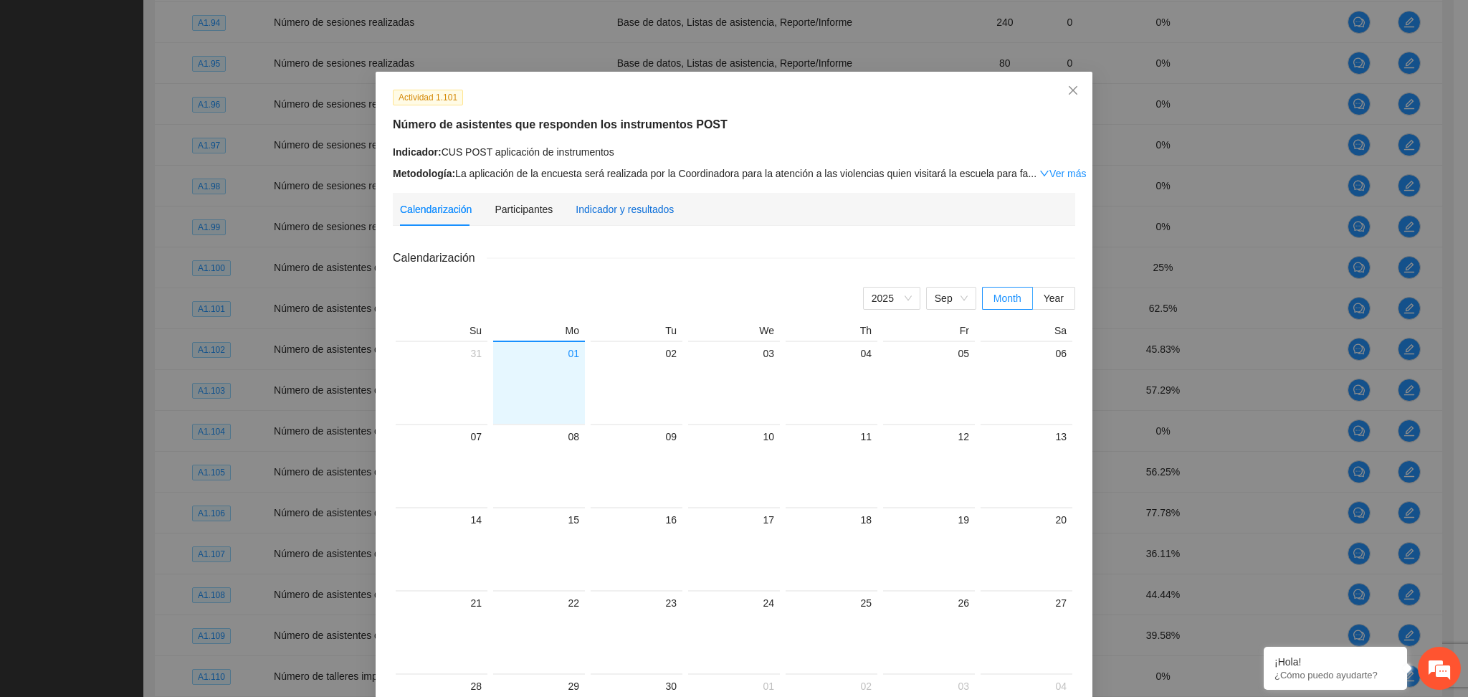
click at [601, 211] on div "Indicador y resultados" at bounding box center [624, 209] width 98 height 16
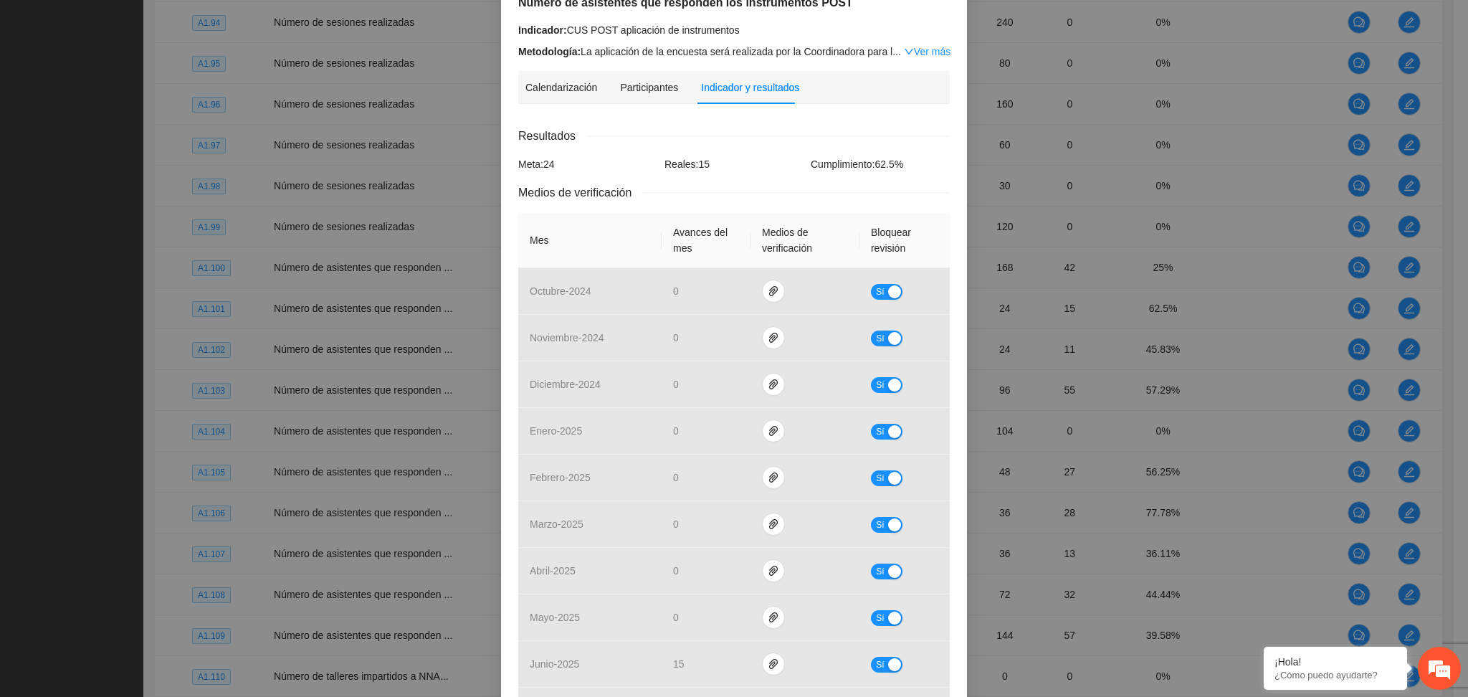
scroll to position [0, 0]
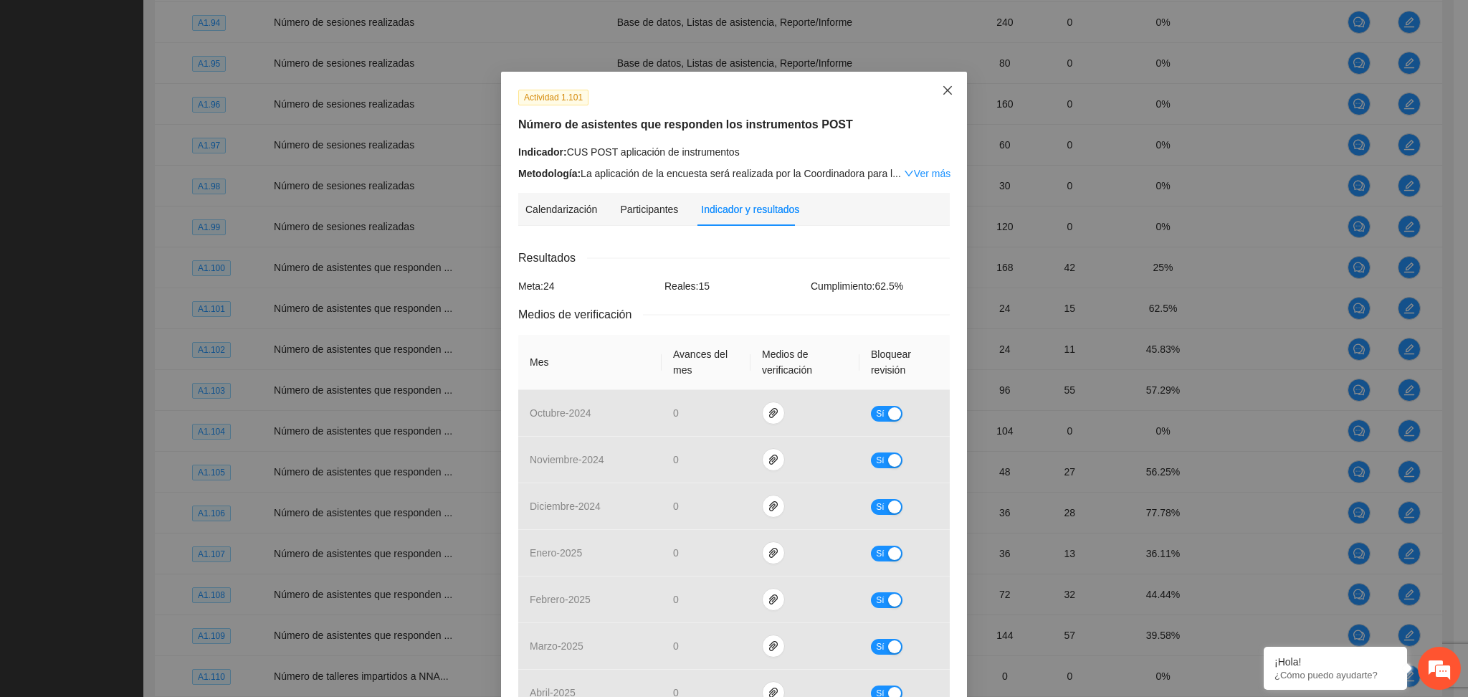
click at [942, 87] on icon "close" at bounding box center [947, 90] width 11 height 11
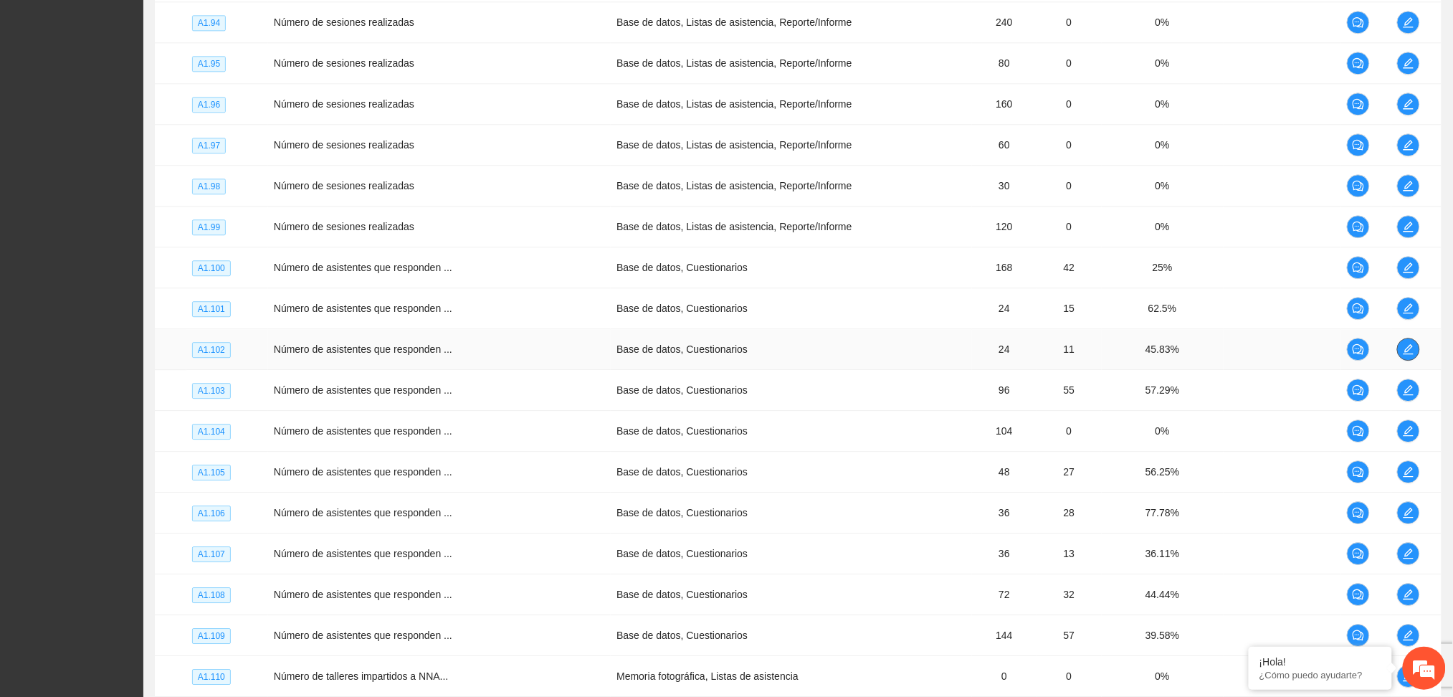
click at [1399, 345] on span "edit" at bounding box center [1407, 348] width 21 height 11
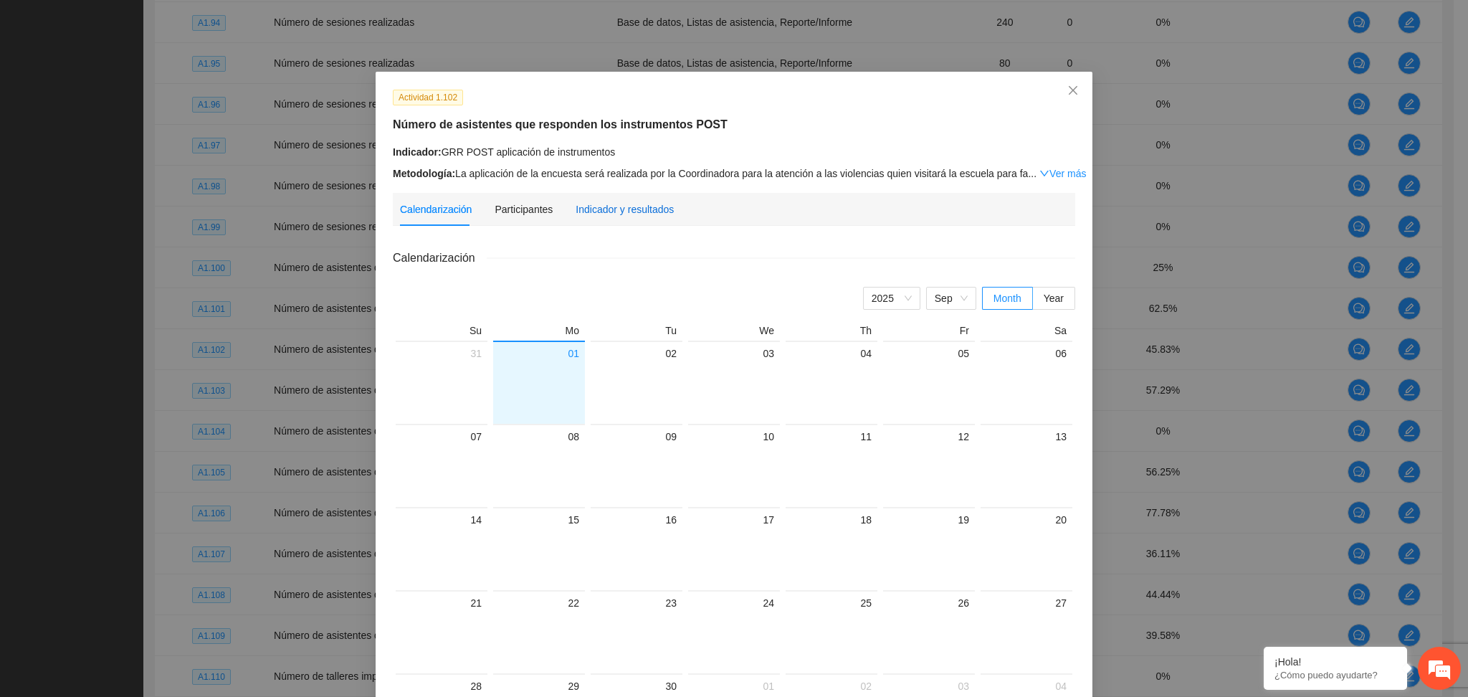
click at [590, 206] on div "Indicador y resultados" at bounding box center [624, 209] width 98 height 16
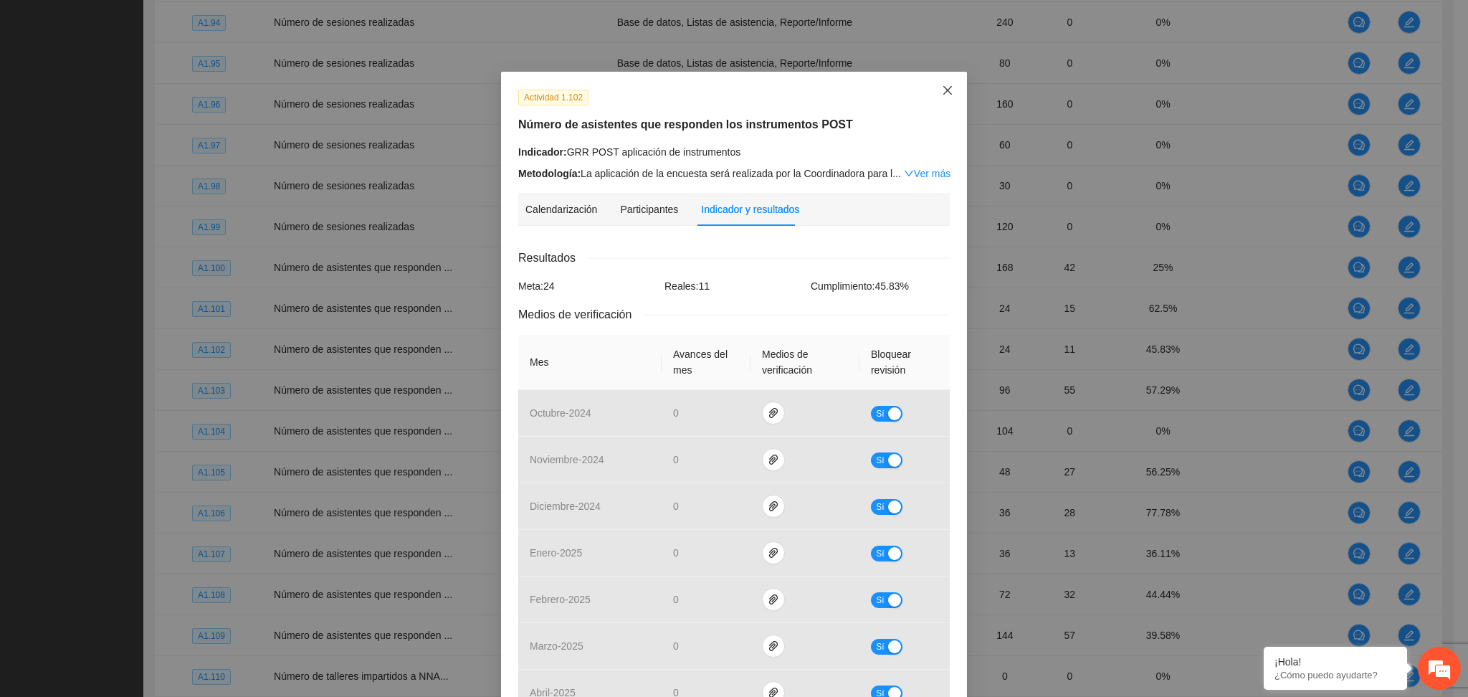
drag, startPoint x: 938, startPoint y: 89, endPoint x: 950, endPoint y: 125, distance: 37.6
click at [942, 90] on icon "close" at bounding box center [947, 90] width 11 height 11
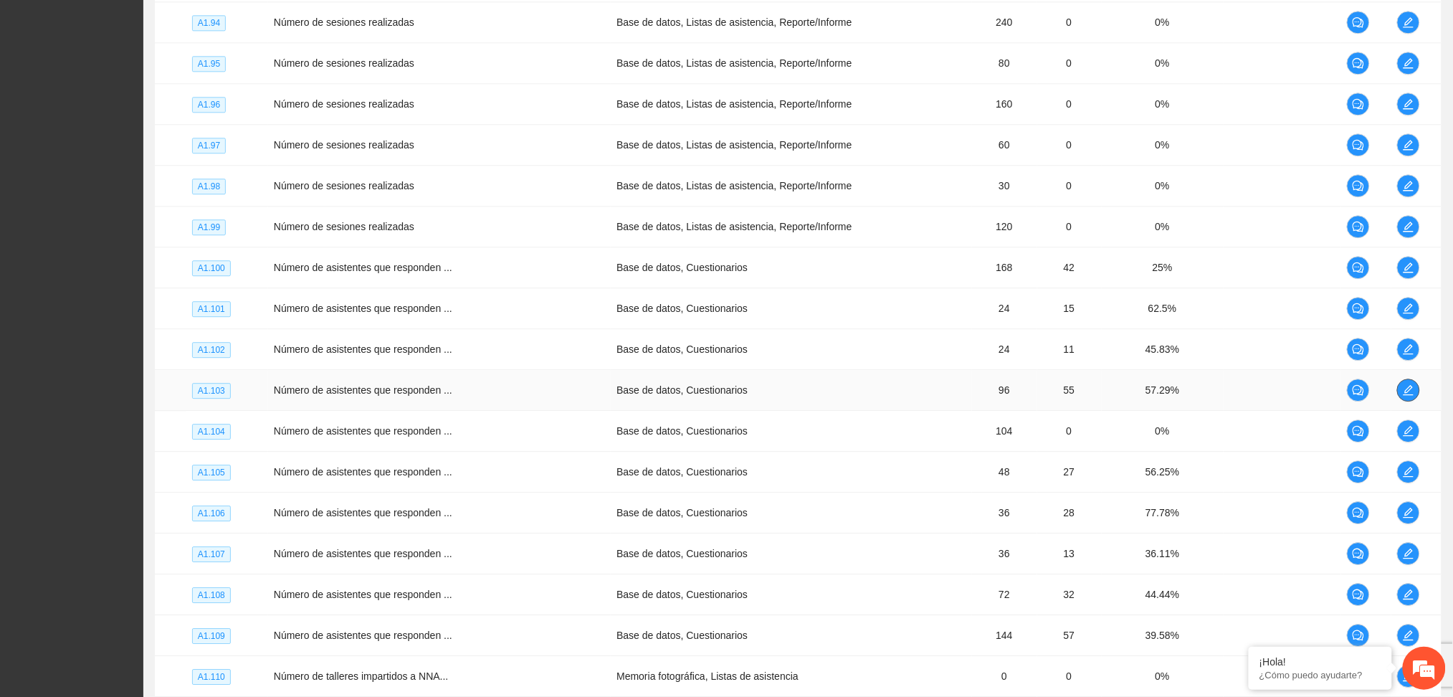
click at [1397, 390] on span "edit" at bounding box center [1407, 389] width 21 height 11
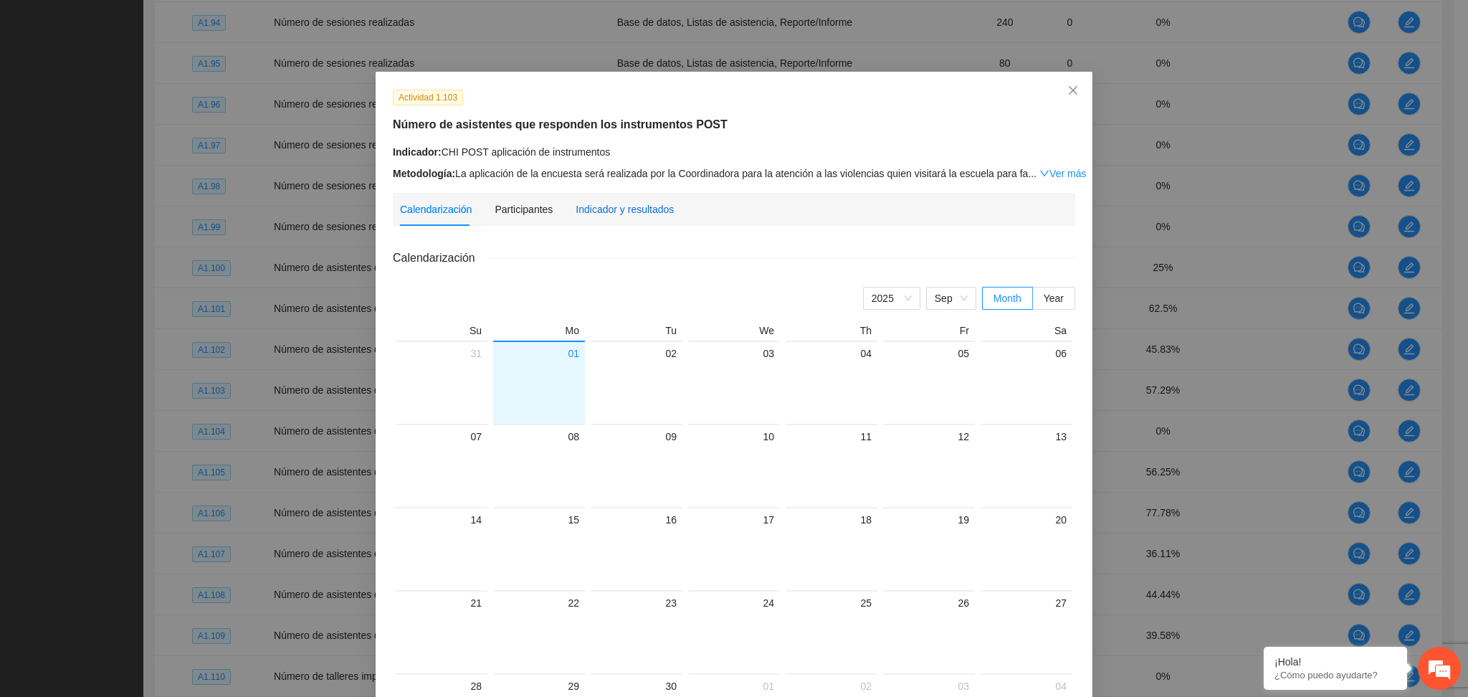
click at [610, 205] on div "Indicador y resultados" at bounding box center [624, 209] width 98 height 16
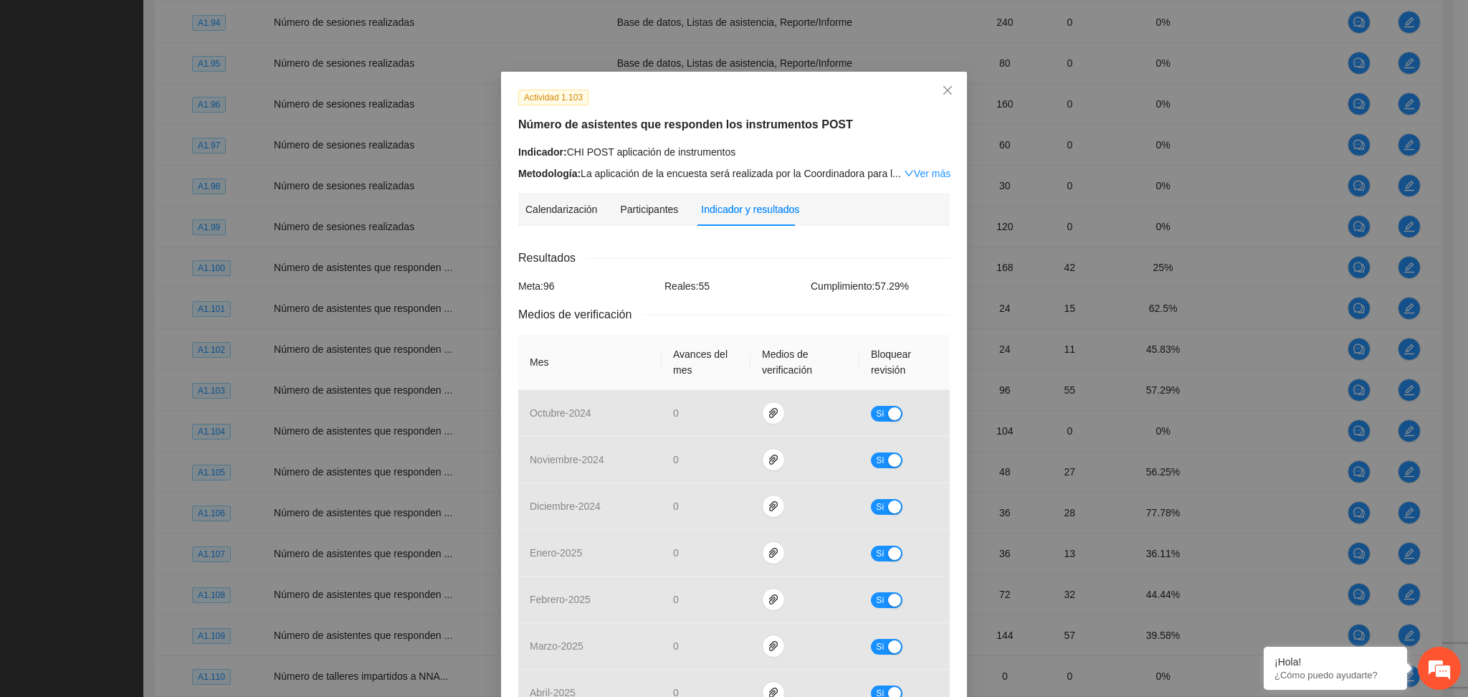
click at [952, 113] on div "Actividad 1.103 Número de asistentes que responden los instrumentos POST Indica…" at bounding box center [734, 506] width 466 height 868
click at [937, 84] on span "Close" at bounding box center [947, 91] width 39 height 39
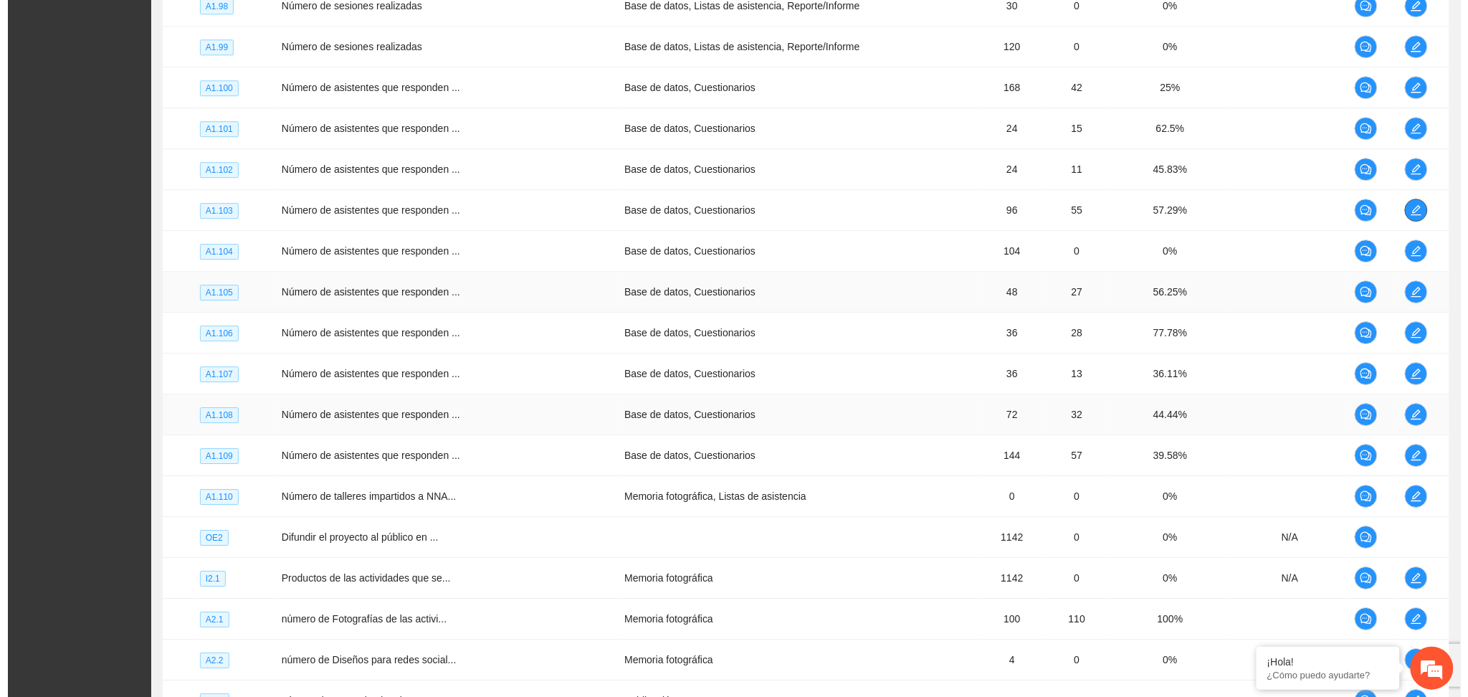
scroll to position [1438, 0]
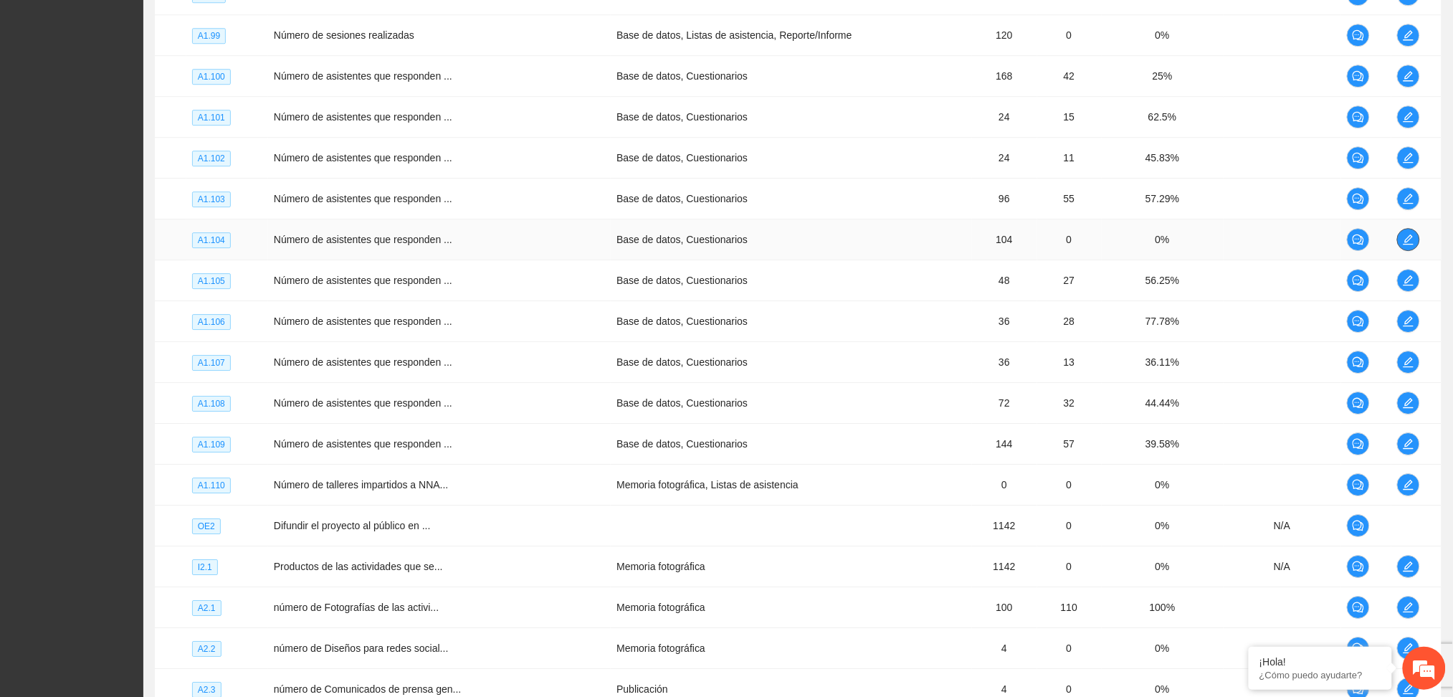
click at [1408, 236] on icon "edit" at bounding box center [1407, 239] width 11 height 11
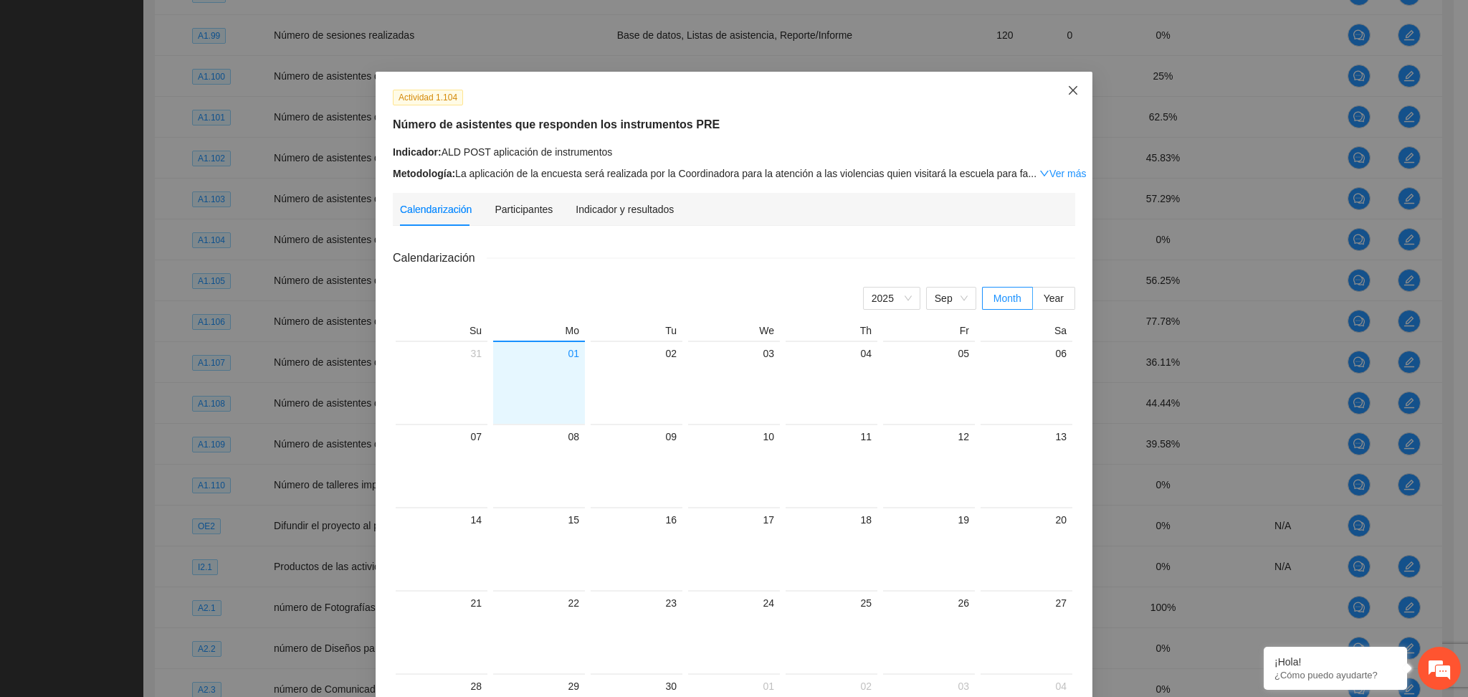
click at [1053, 95] on span "Close" at bounding box center [1072, 91] width 39 height 39
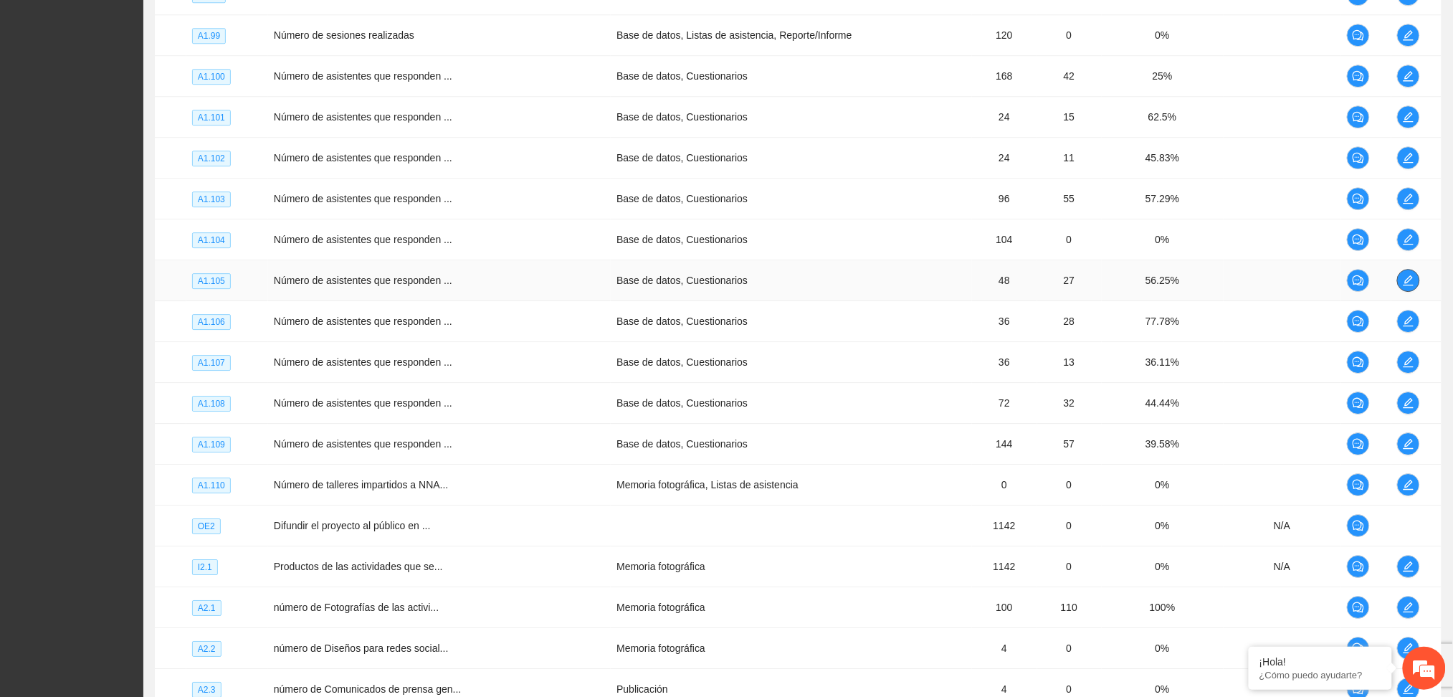
click at [1407, 277] on icon "edit" at bounding box center [1407, 279] width 11 height 11
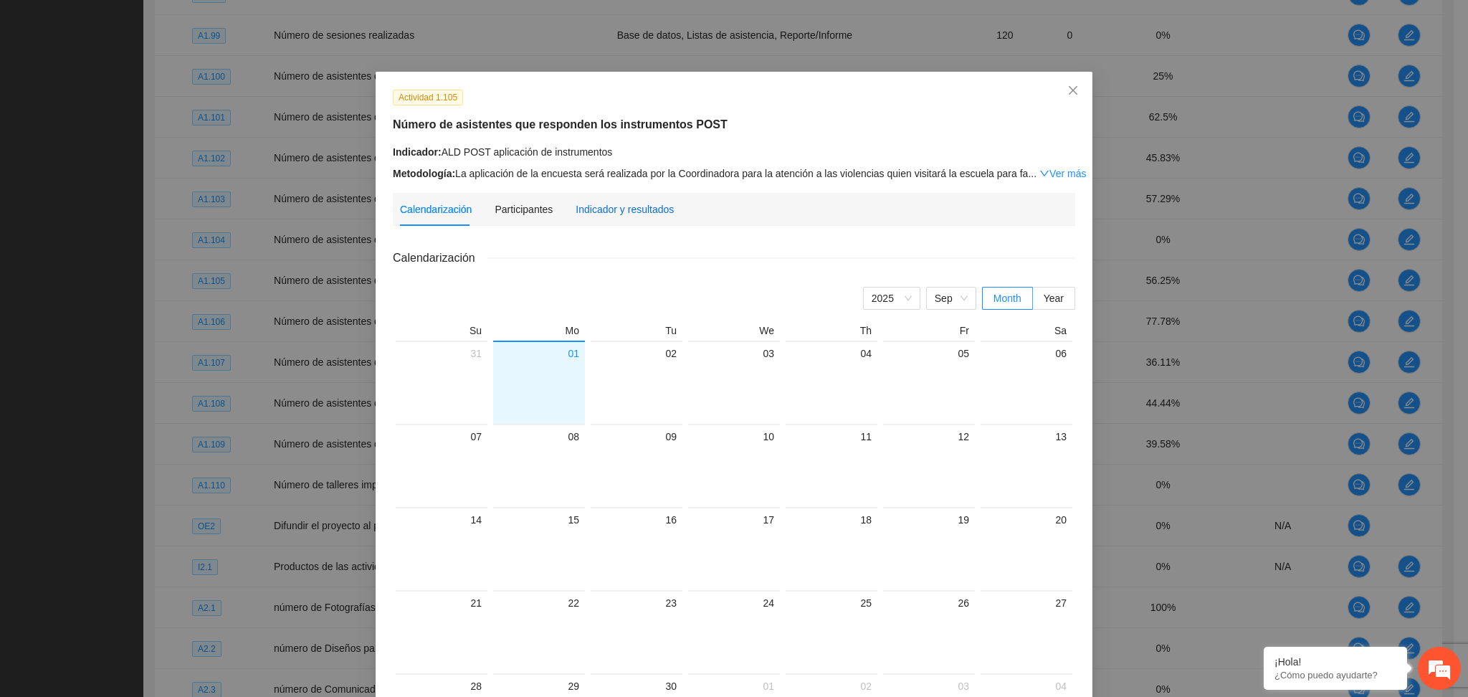
click at [595, 215] on div "Indicador y resultados" at bounding box center [624, 209] width 98 height 16
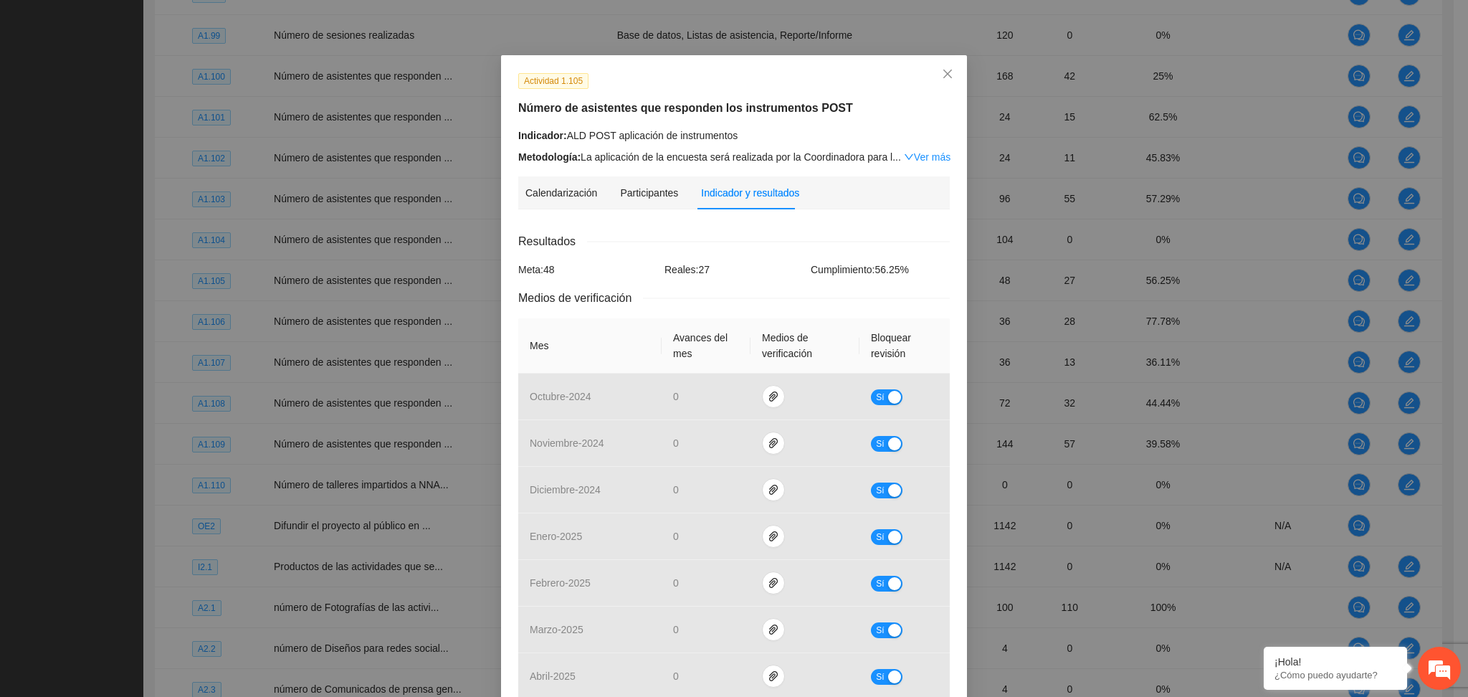
scroll to position [0, 0]
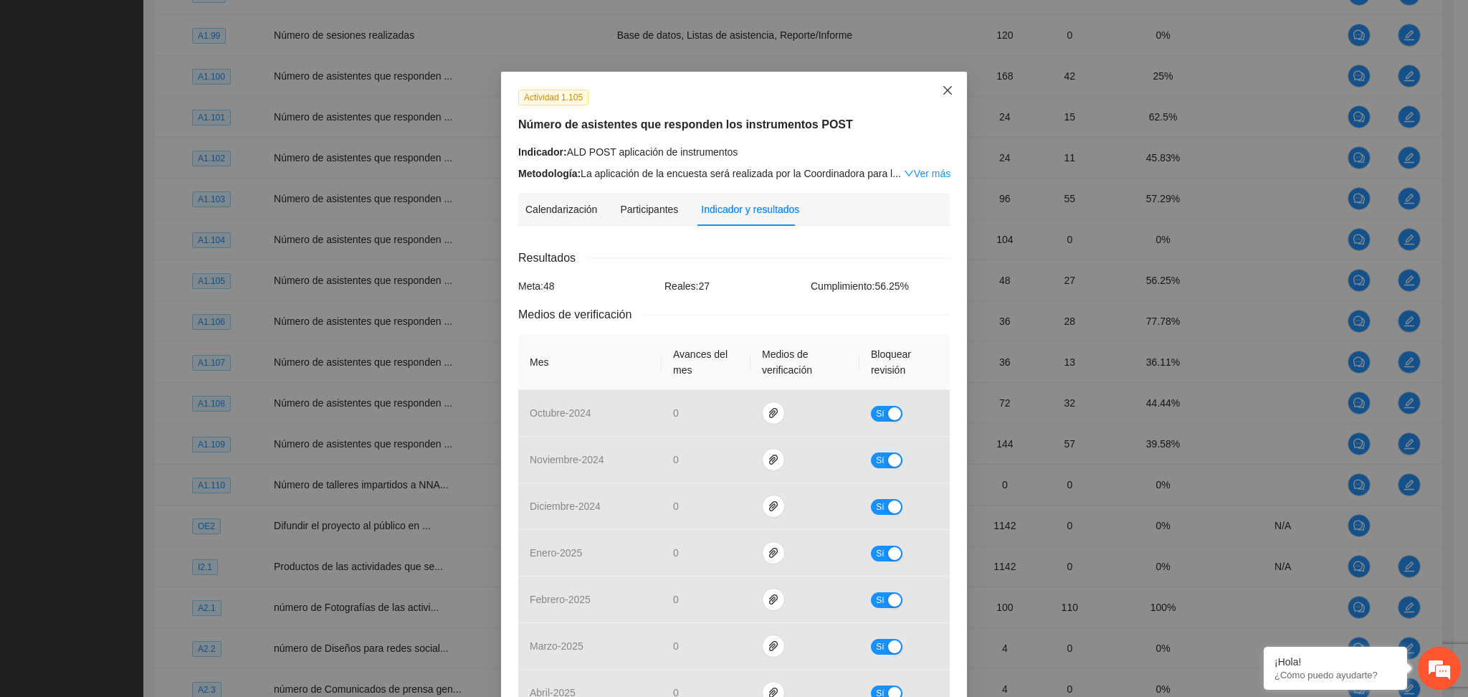
click at [950, 80] on span "Close" at bounding box center [947, 91] width 39 height 39
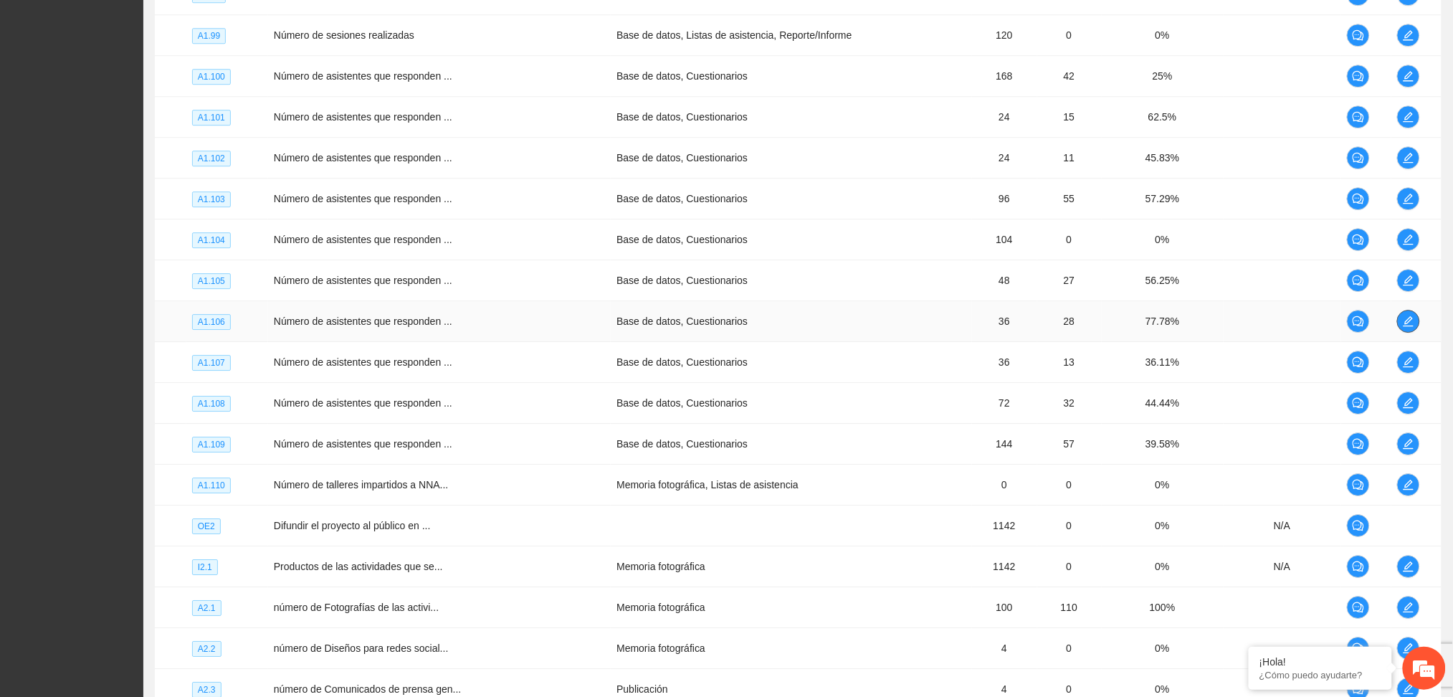
click at [1403, 325] on icon "edit" at bounding box center [1407, 320] width 11 height 11
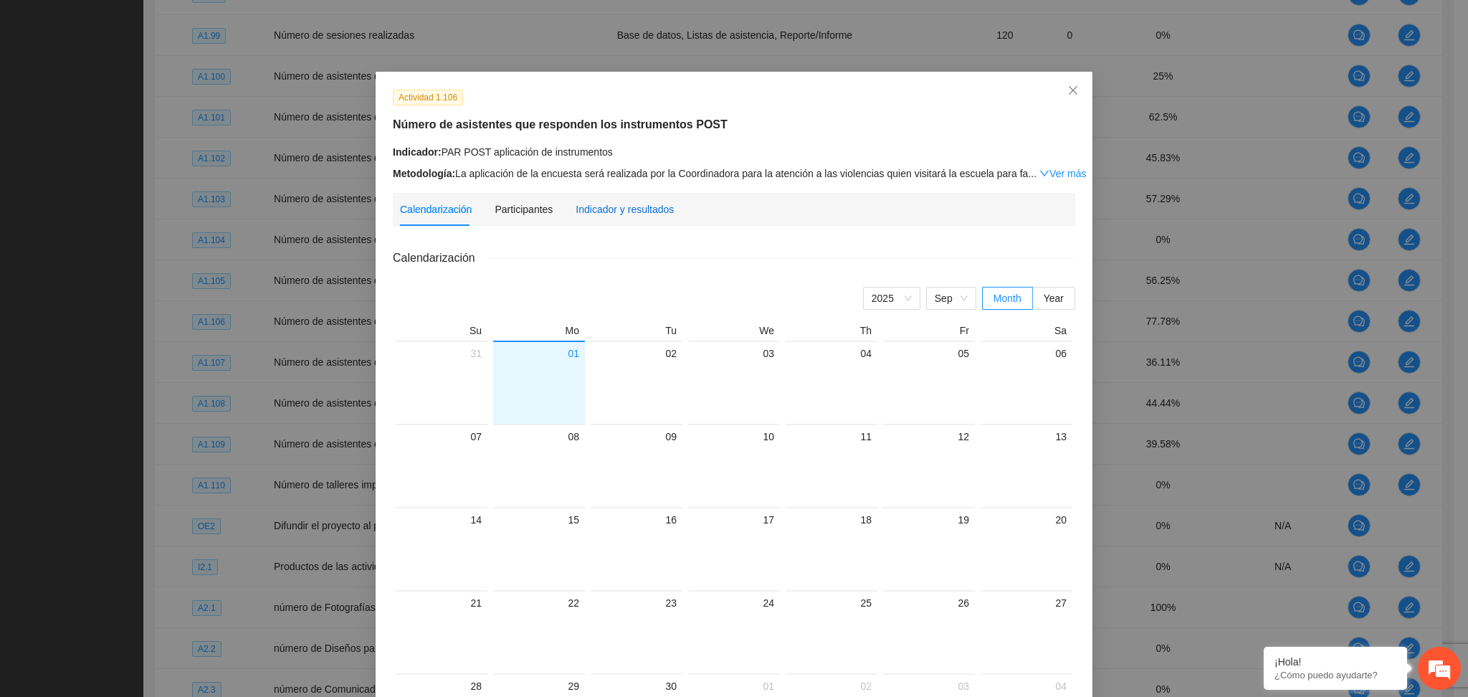
click at [619, 211] on div "Indicador y resultados" at bounding box center [624, 209] width 98 height 16
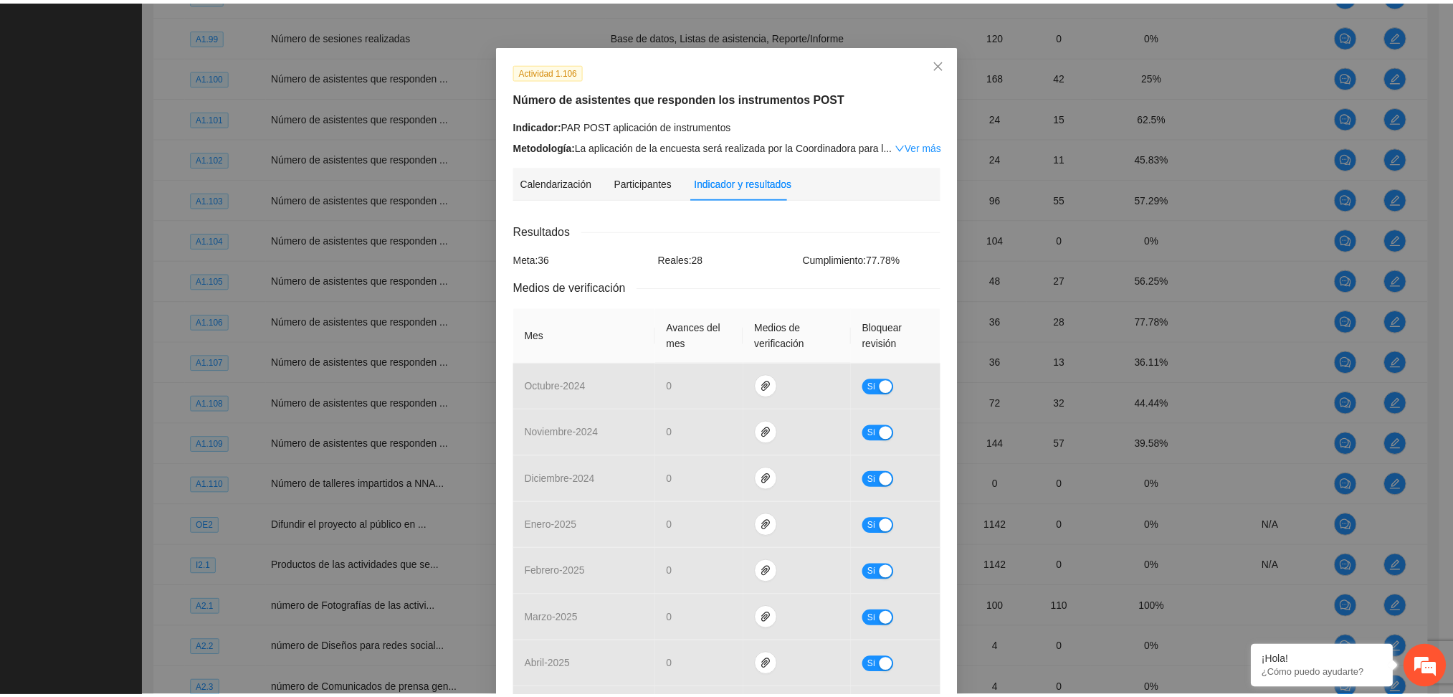
scroll to position [12, 0]
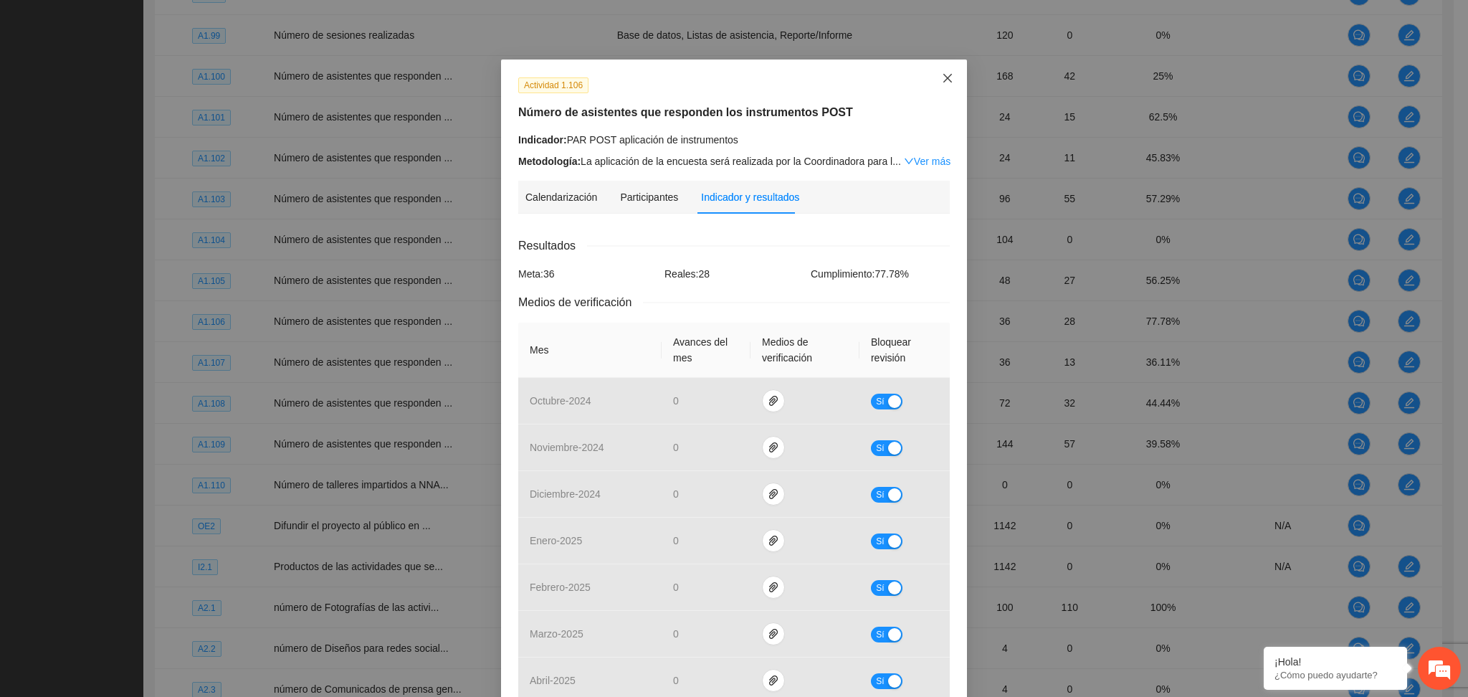
click at [934, 83] on span "Close" at bounding box center [947, 78] width 39 height 39
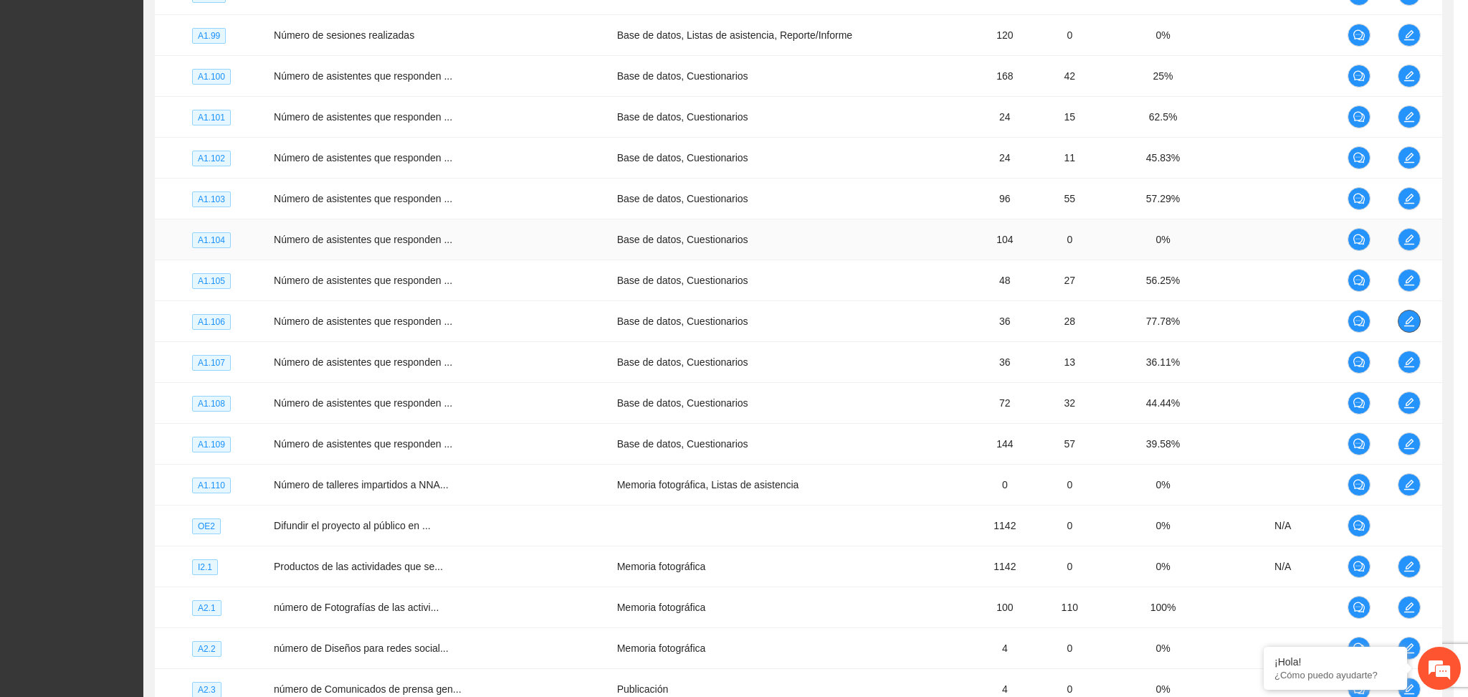
scroll to position [0, 0]
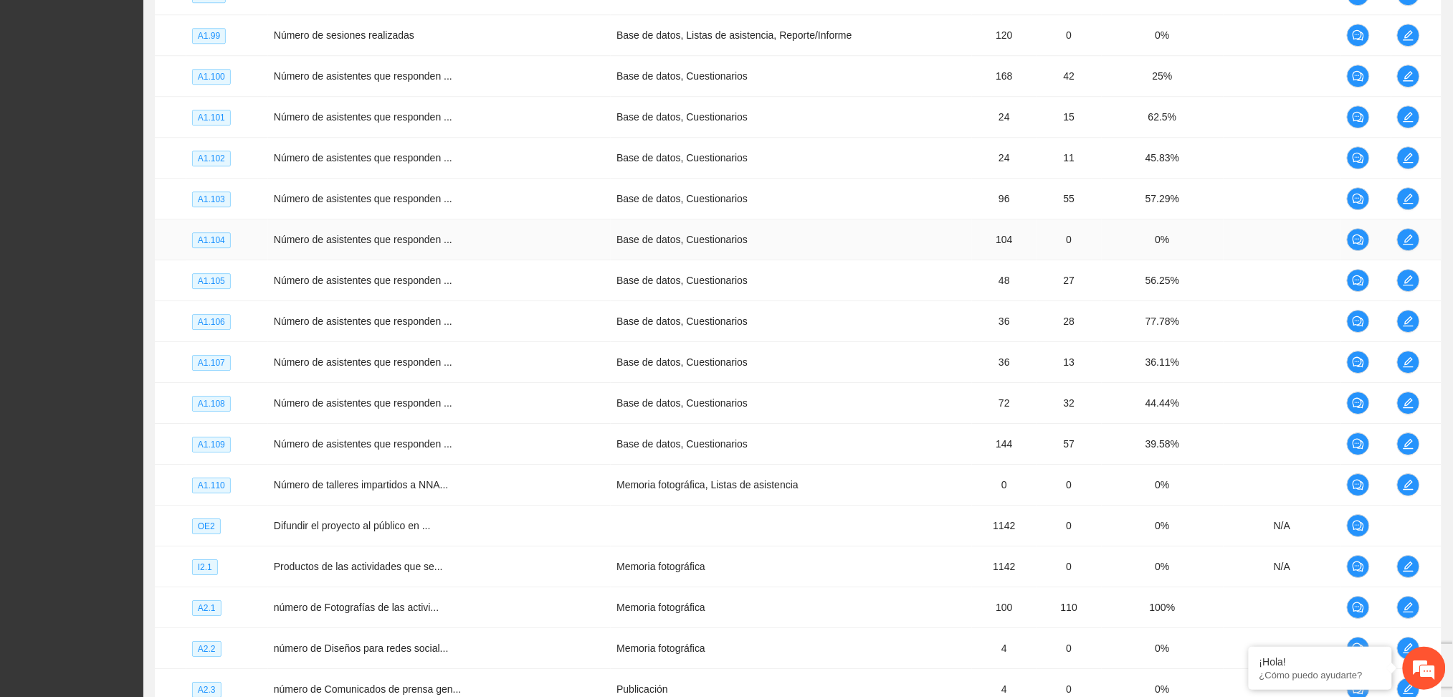
click at [1407, 228] on td at bounding box center [1416, 239] width 50 height 41
click at [1407, 238] on icon "edit" at bounding box center [1407, 239] width 11 height 11
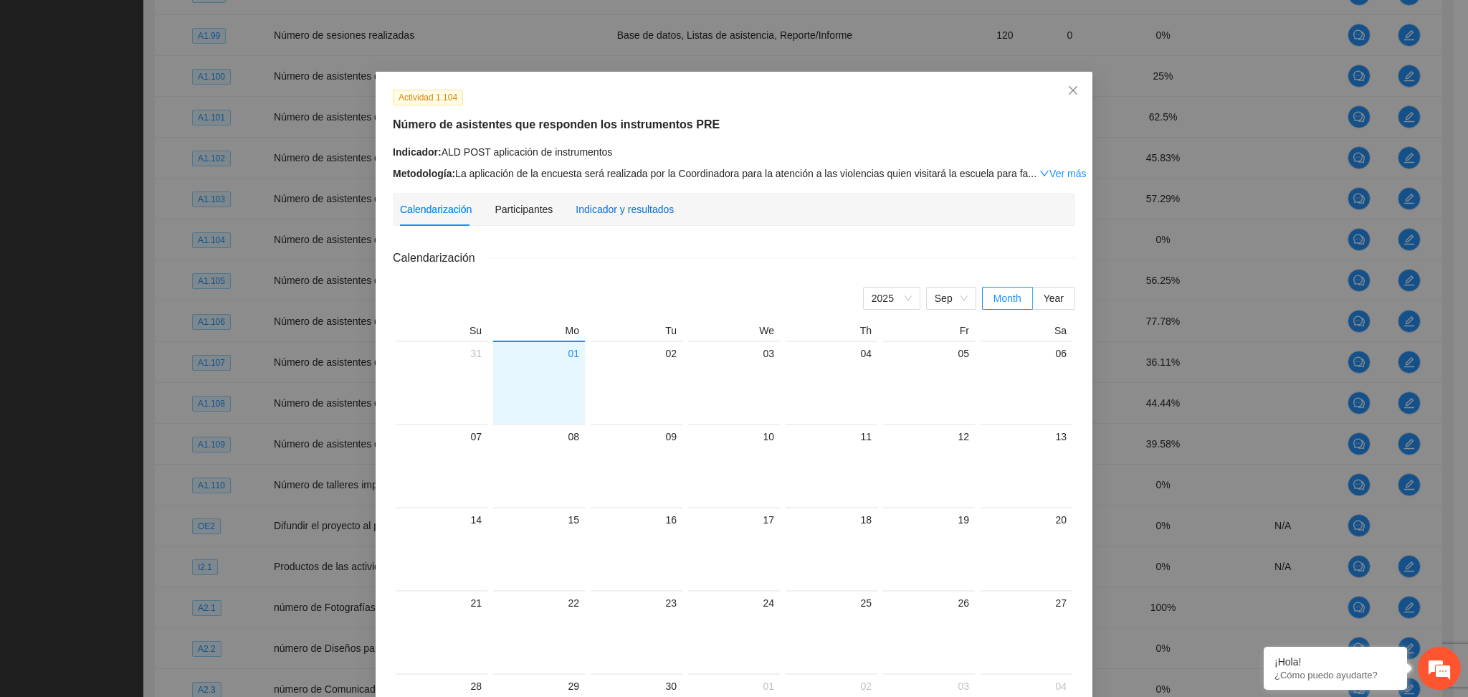
click at [600, 211] on div "Indicador y resultados" at bounding box center [624, 209] width 98 height 16
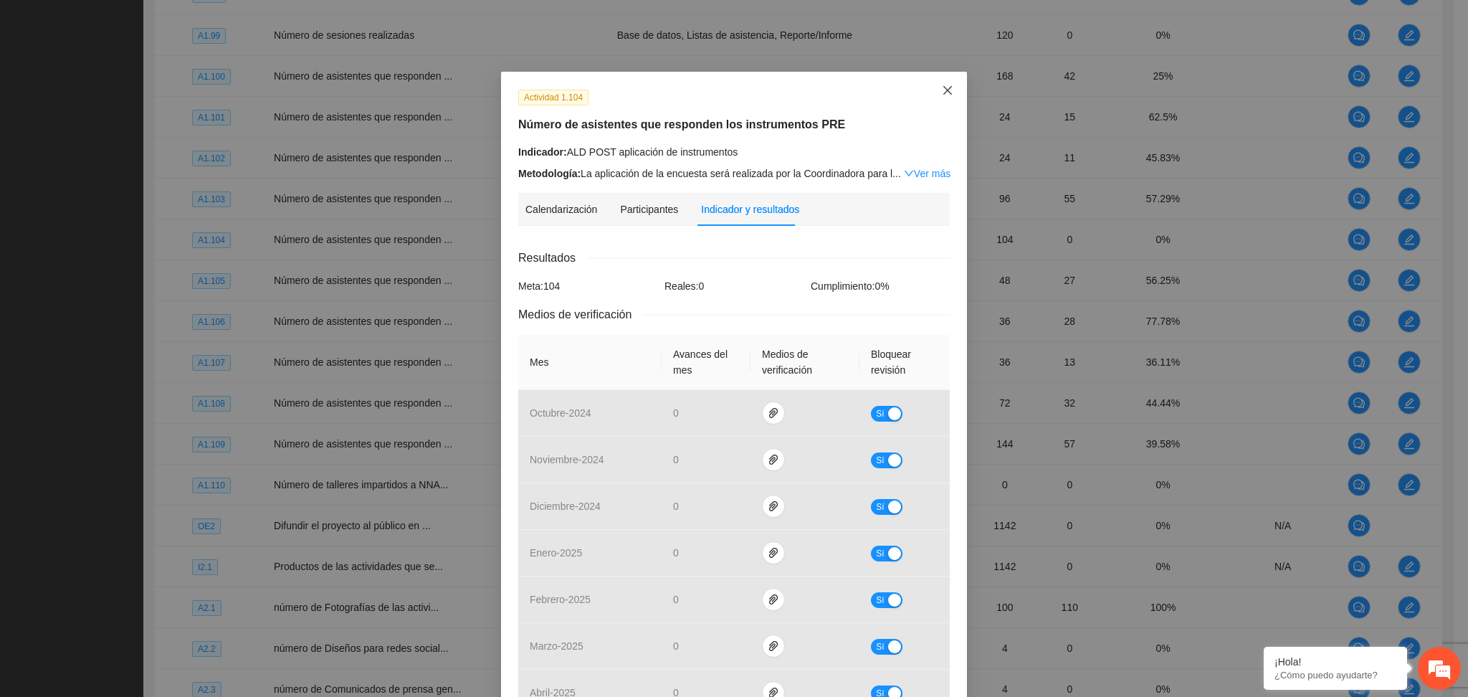
click at [942, 87] on icon "close" at bounding box center [947, 90] width 11 height 11
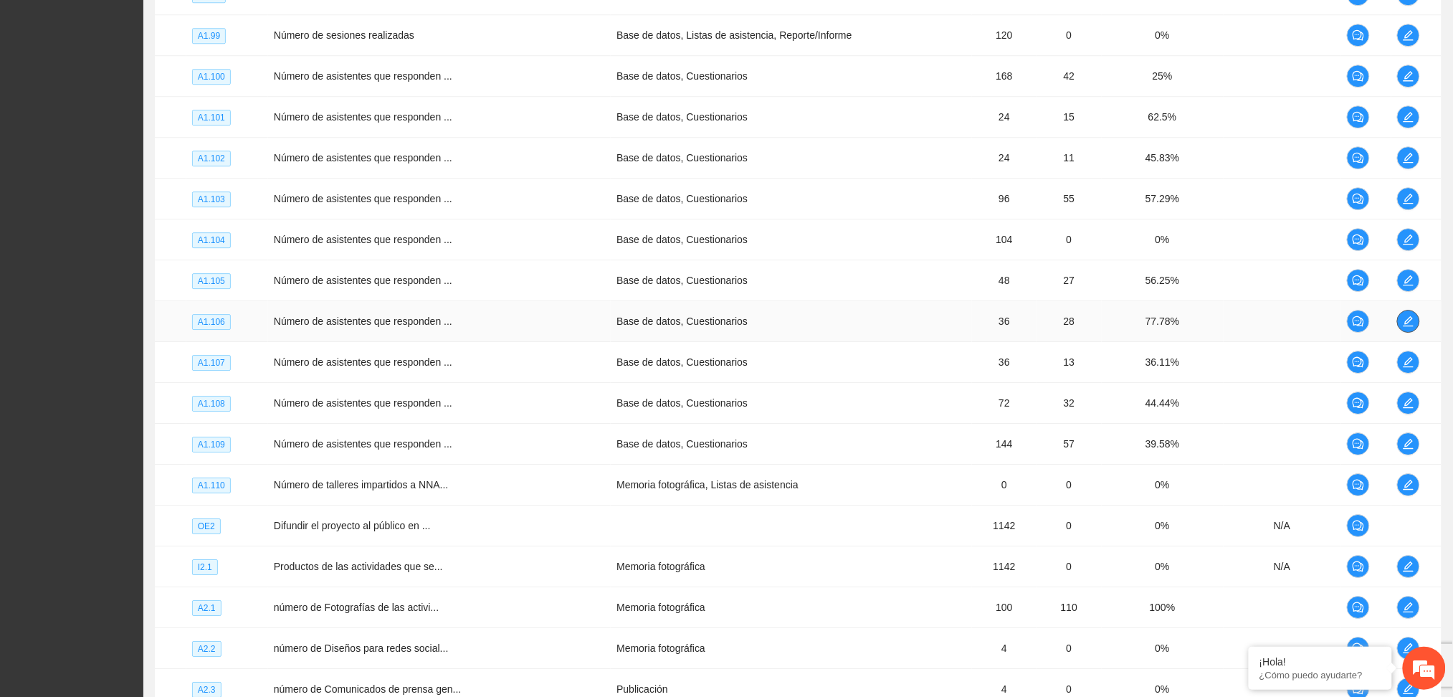
click at [1402, 327] on button "button" at bounding box center [1408, 321] width 23 height 23
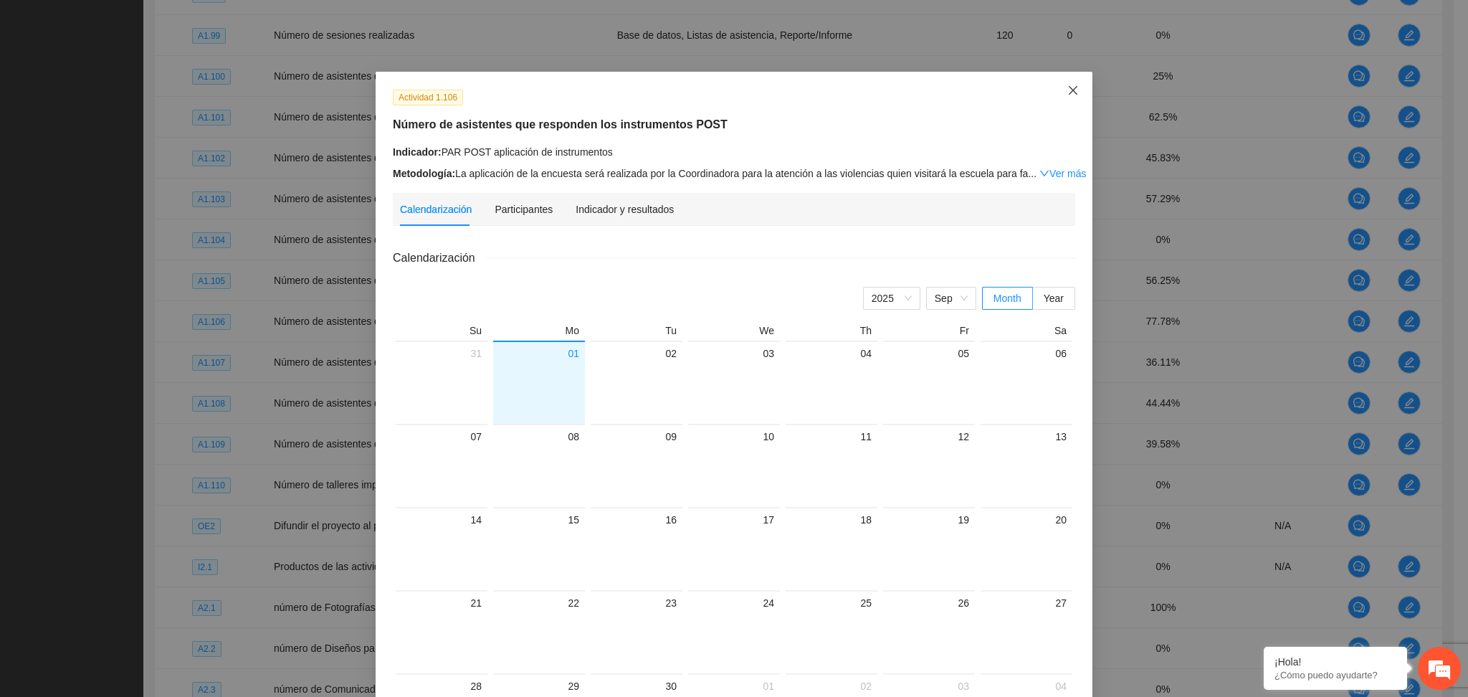
click at [1056, 92] on span "Close" at bounding box center [1072, 91] width 39 height 39
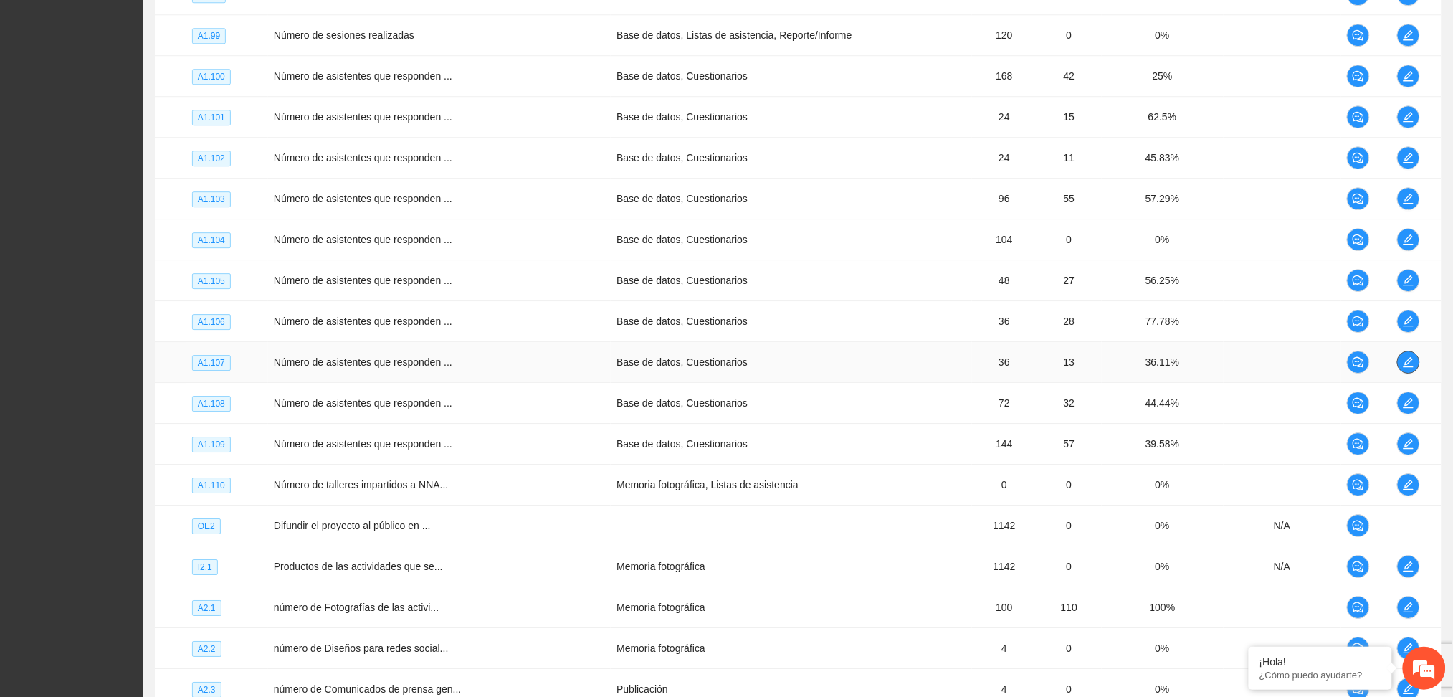
click at [1412, 359] on span "edit" at bounding box center [1407, 361] width 21 height 11
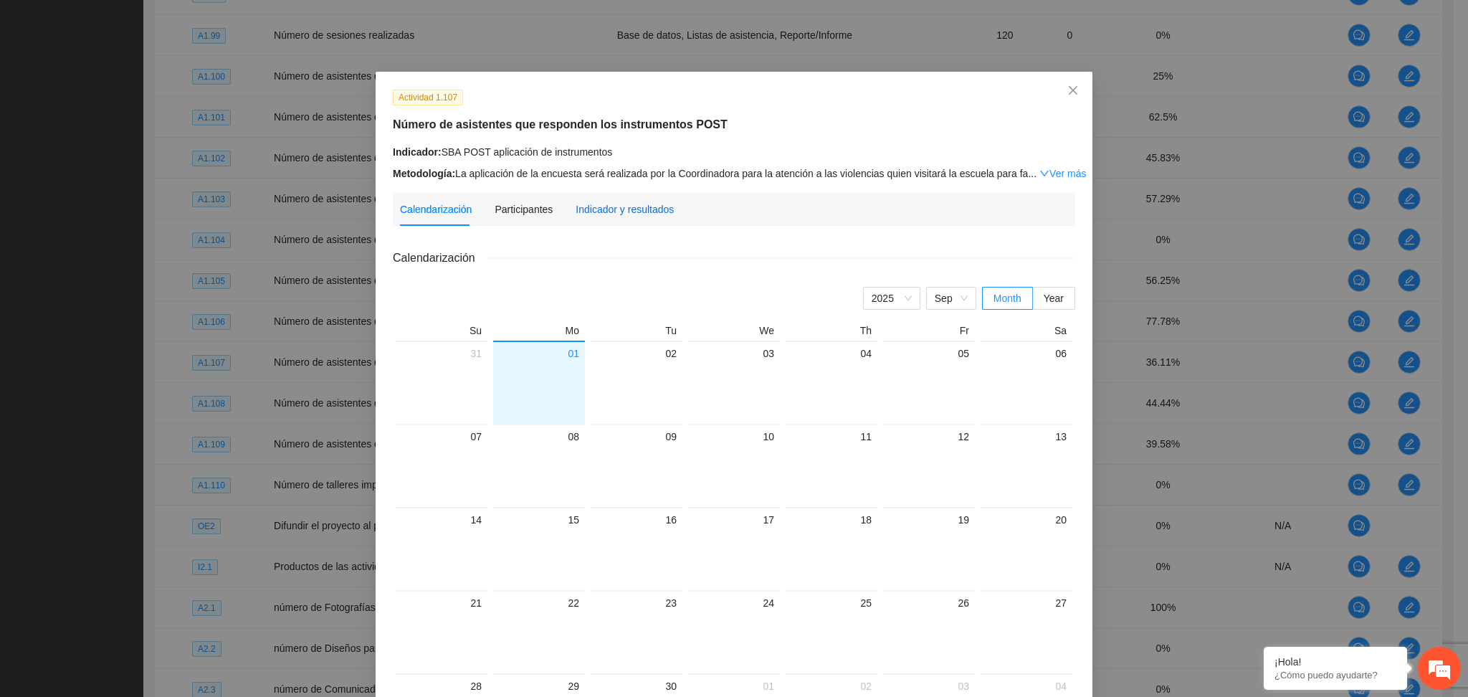
click at [634, 212] on div "Indicador y resultados" at bounding box center [624, 209] width 98 height 16
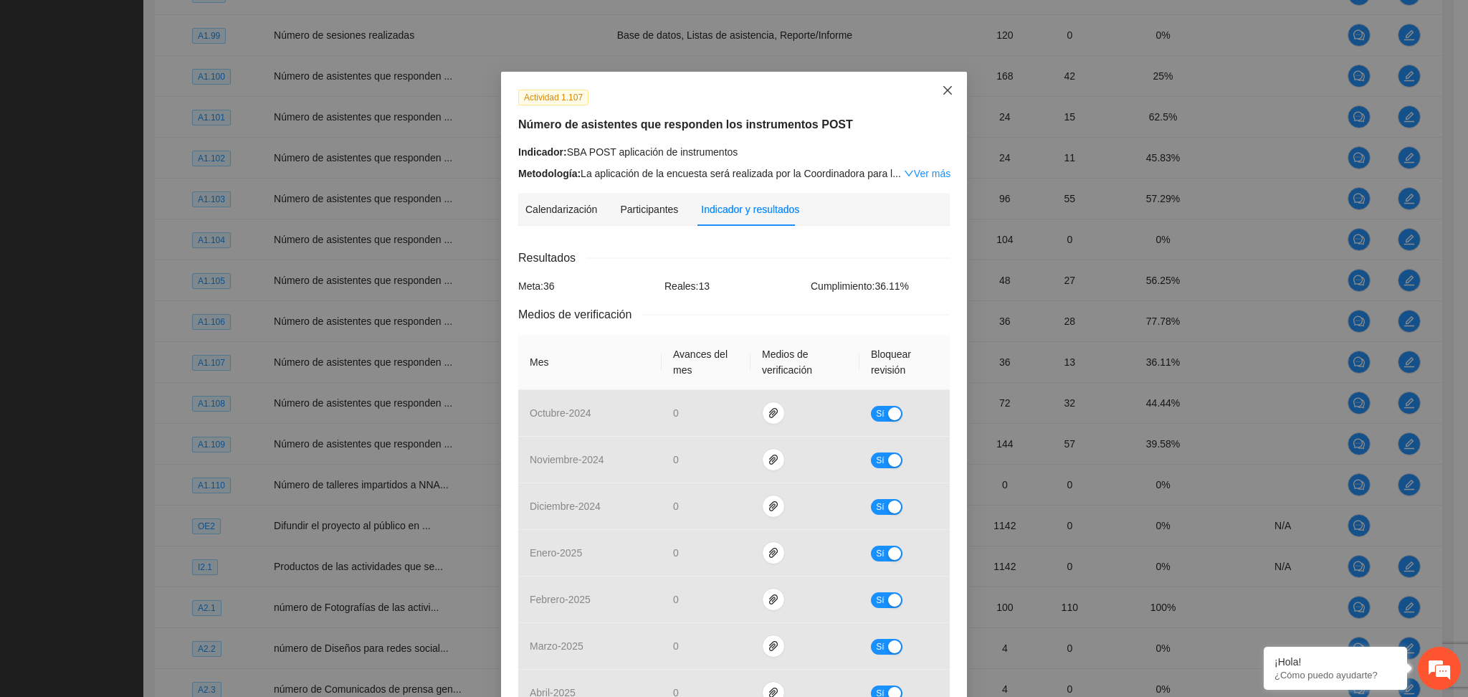
drag, startPoint x: 945, startPoint y: 90, endPoint x: 934, endPoint y: 89, distance: 10.1
click at [942, 89] on icon "close" at bounding box center [947, 90] width 11 height 11
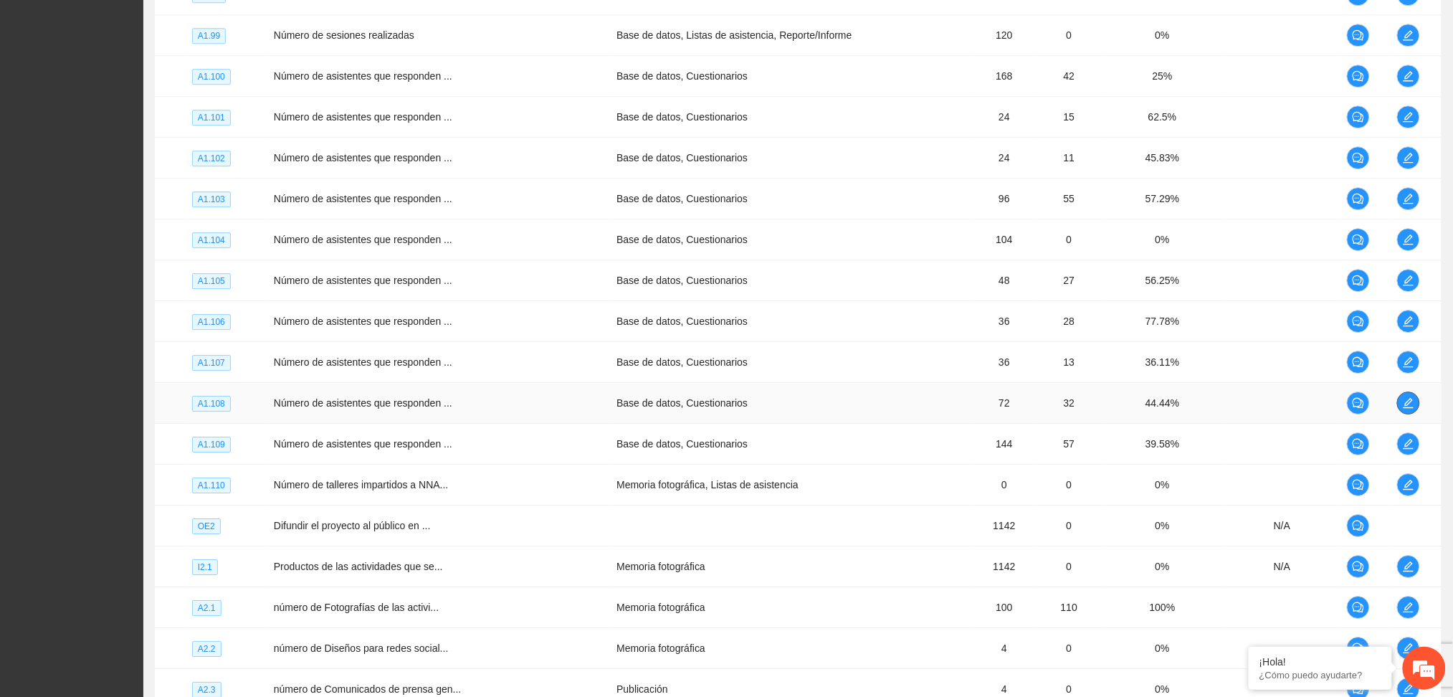
click at [1402, 400] on icon "edit" at bounding box center [1407, 402] width 11 height 11
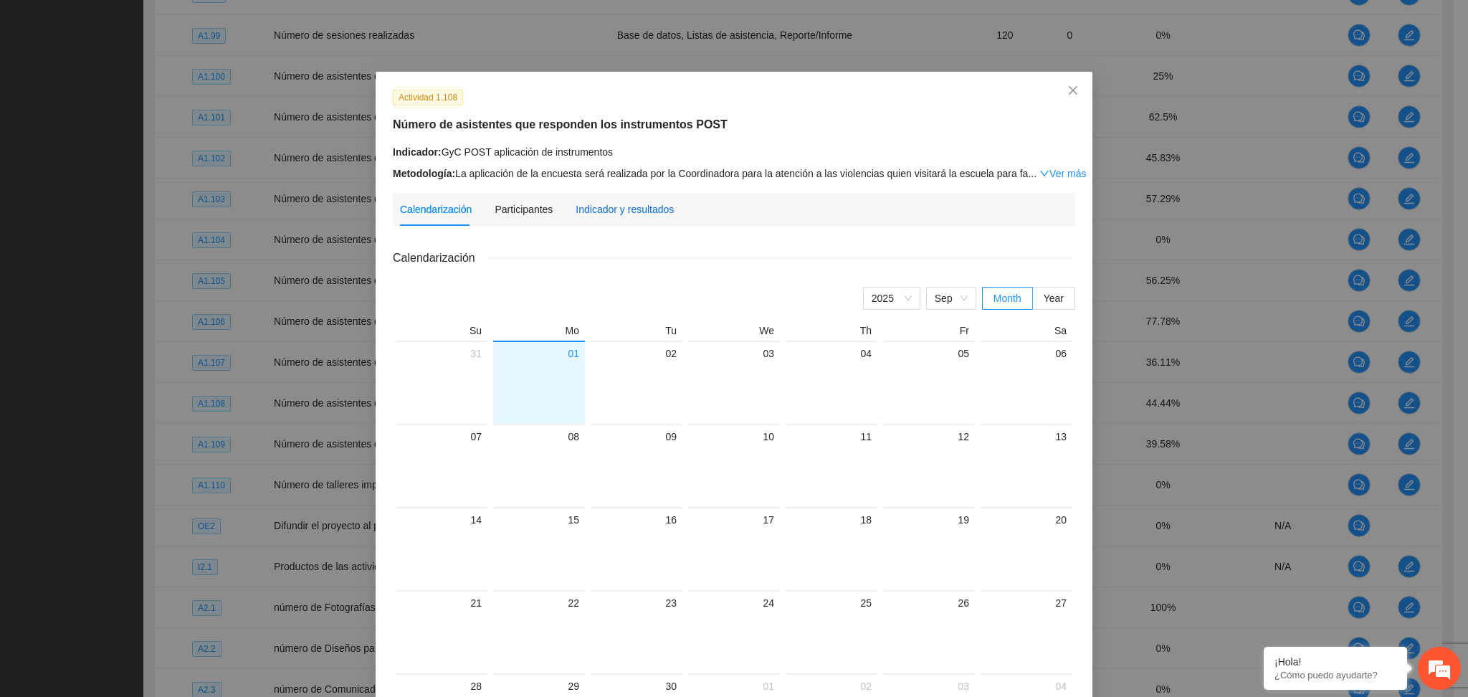
click at [640, 206] on div "Indicador y resultados" at bounding box center [624, 209] width 98 height 16
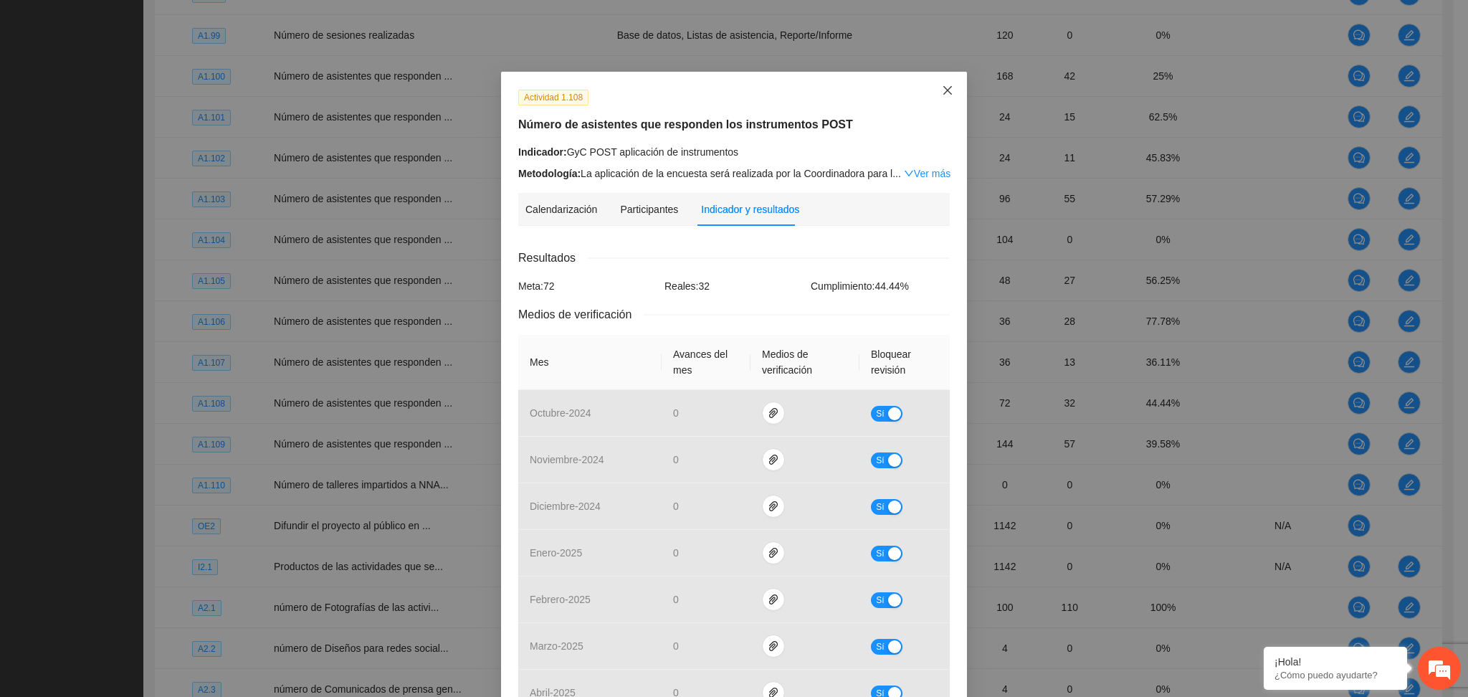
click at [942, 93] on icon "close" at bounding box center [947, 90] width 11 height 11
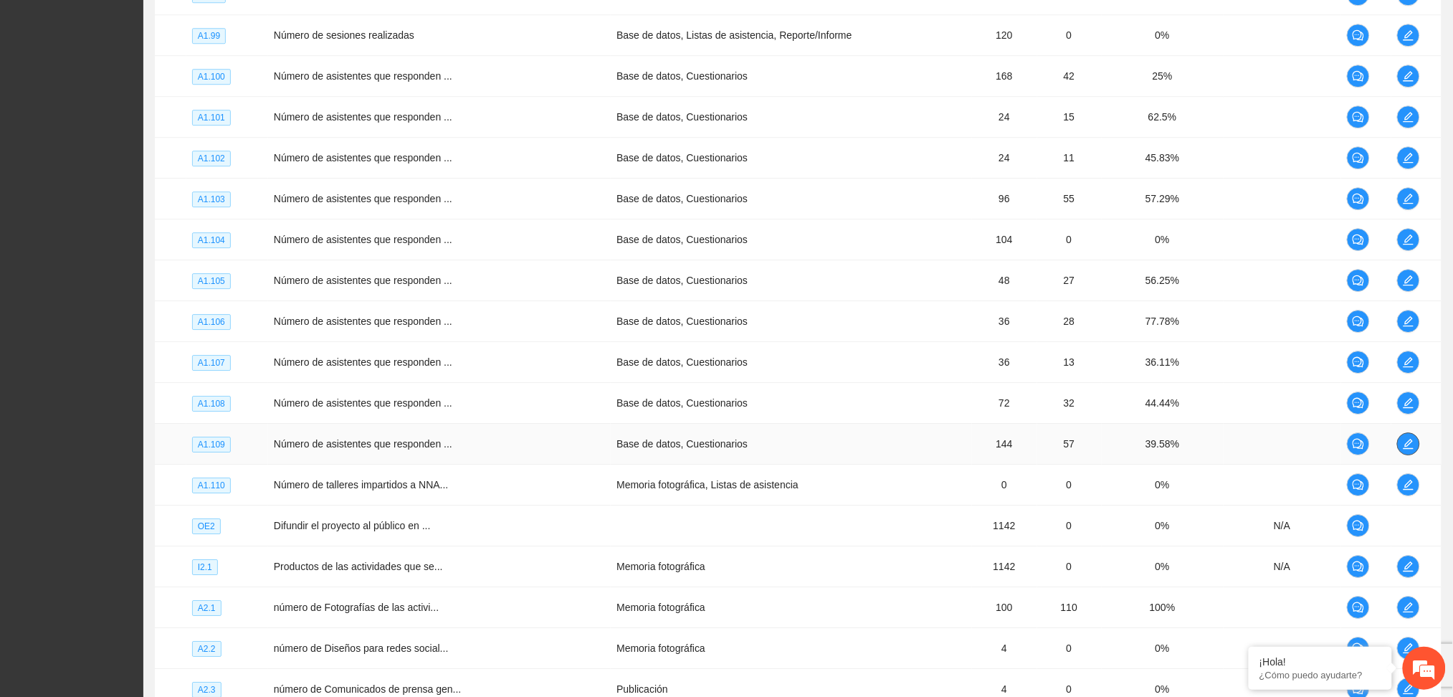
click at [1402, 439] on icon "edit" at bounding box center [1407, 443] width 11 height 11
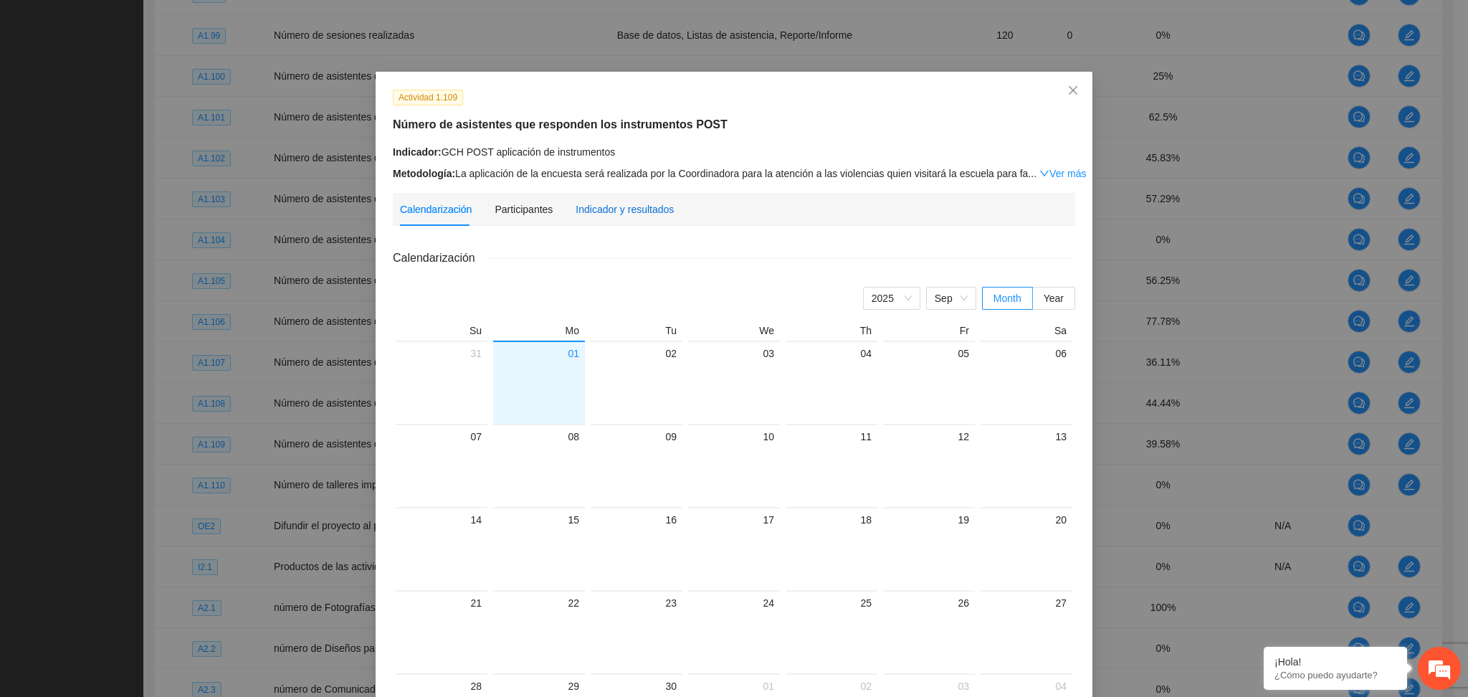
click at [578, 210] on div "Indicador y resultados" at bounding box center [624, 209] width 98 height 16
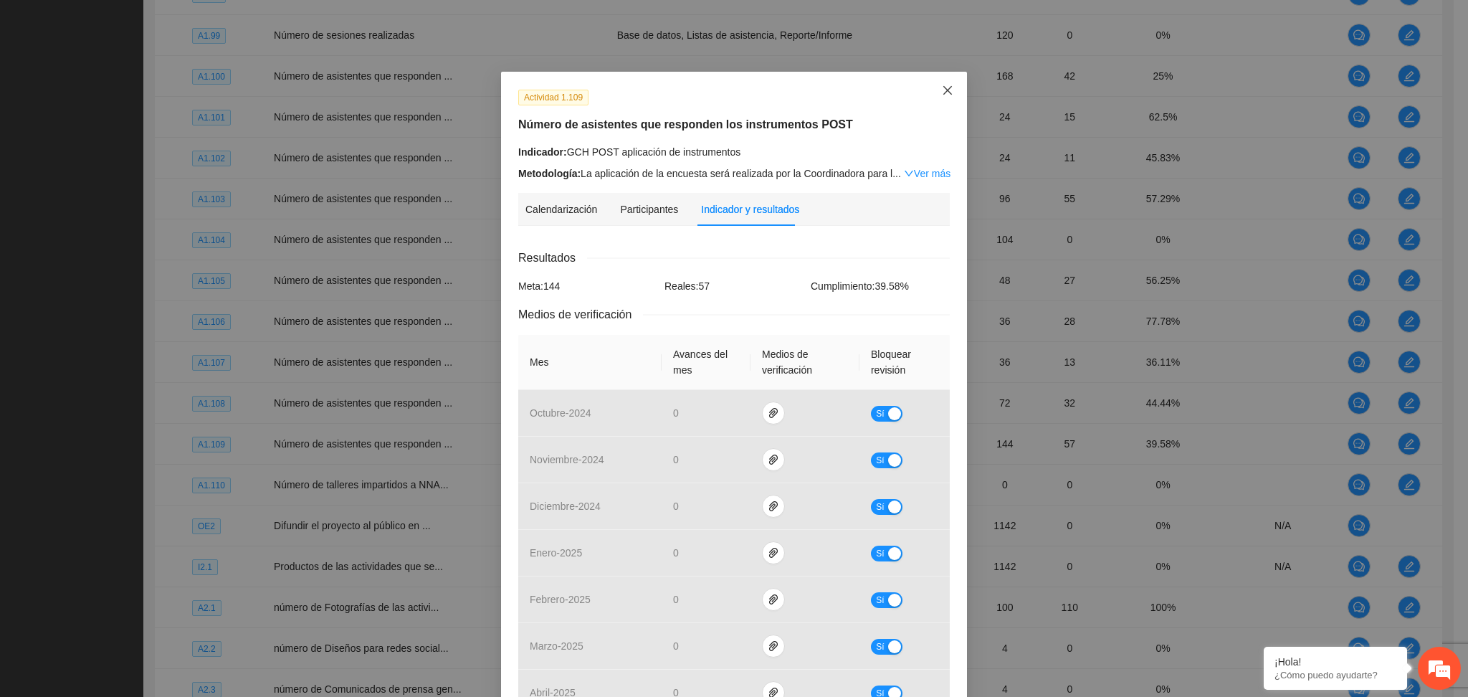
drag, startPoint x: 939, startPoint y: 95, endPoint x: 959, endPoint y: 102, distance: 21.3
click at [942, 94] on icon "close" at bounding box center [947, 90] width 11 height 11
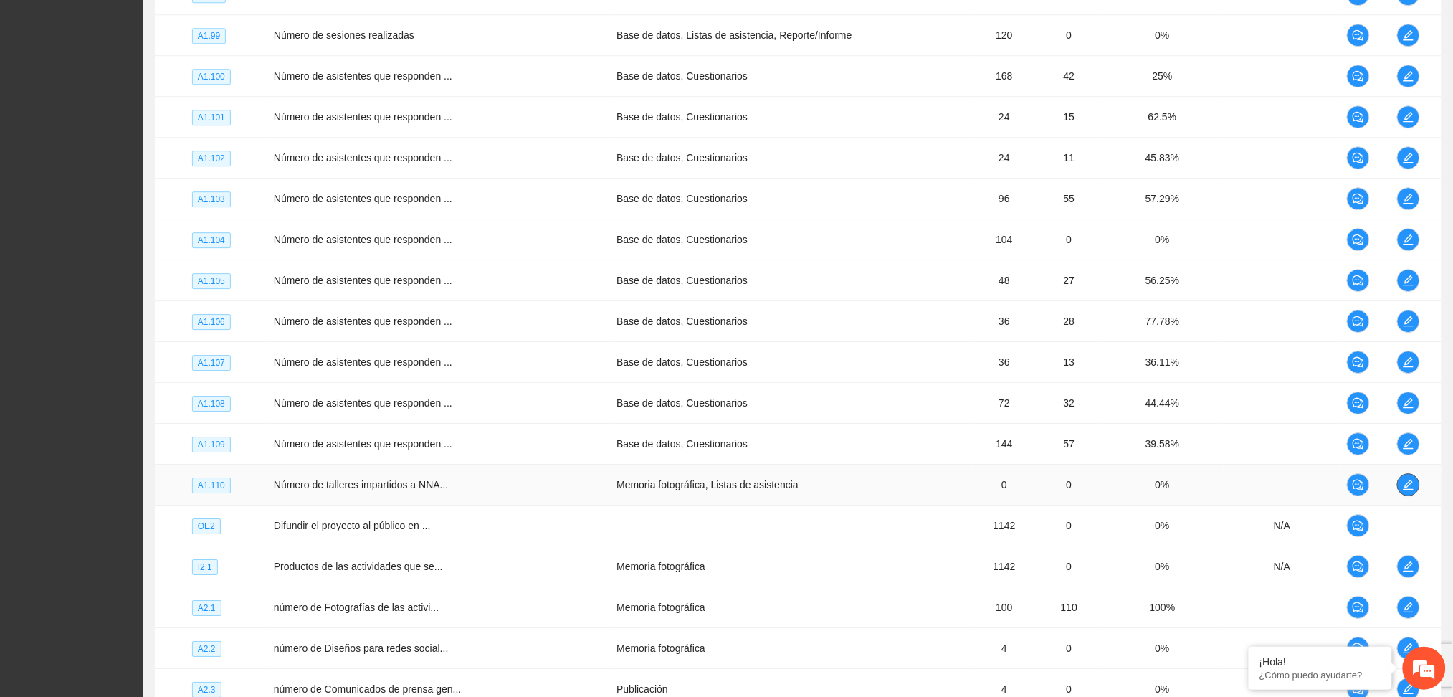
click at [1405, 481] on icon "edit" at bounding box center [1407, 484] width 11 height 11
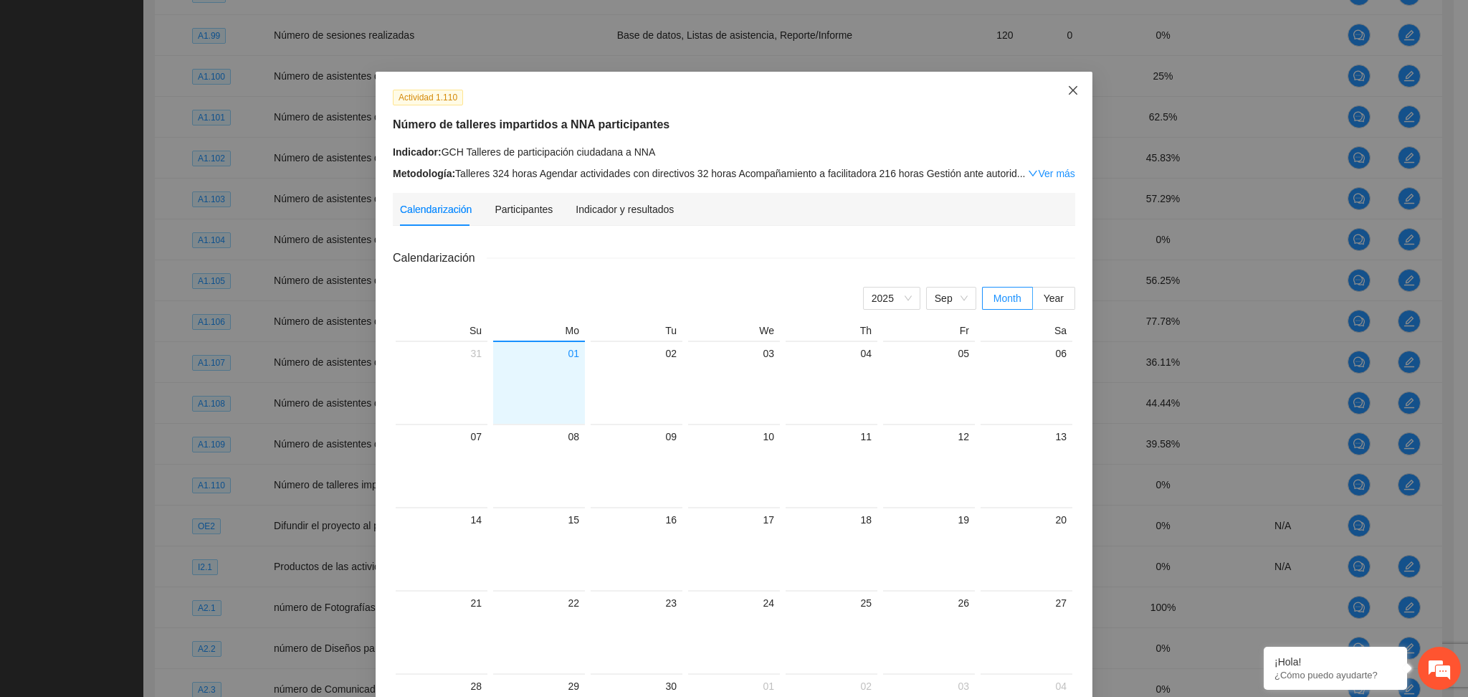
click at [1061, 85] on span "Close" at bounding box center [1072, 91] width 39 height 39
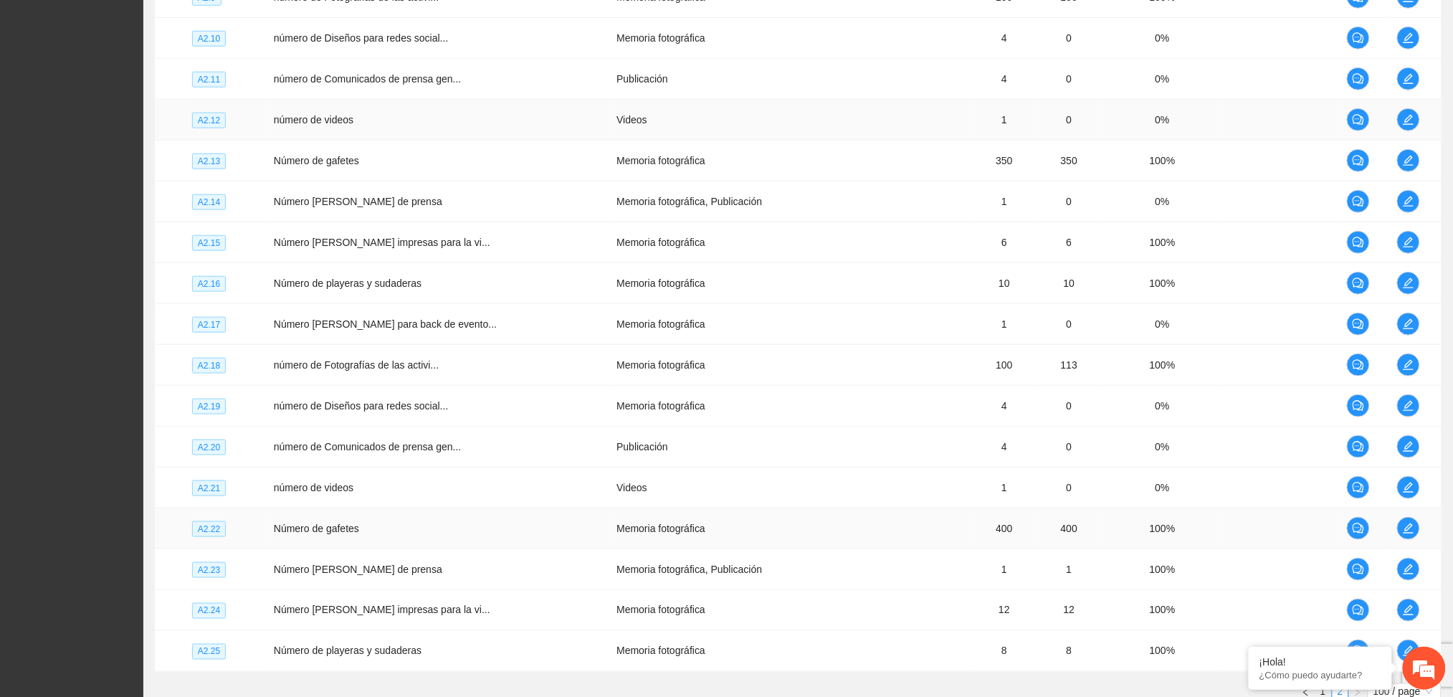
scroll to position [2489, 0]
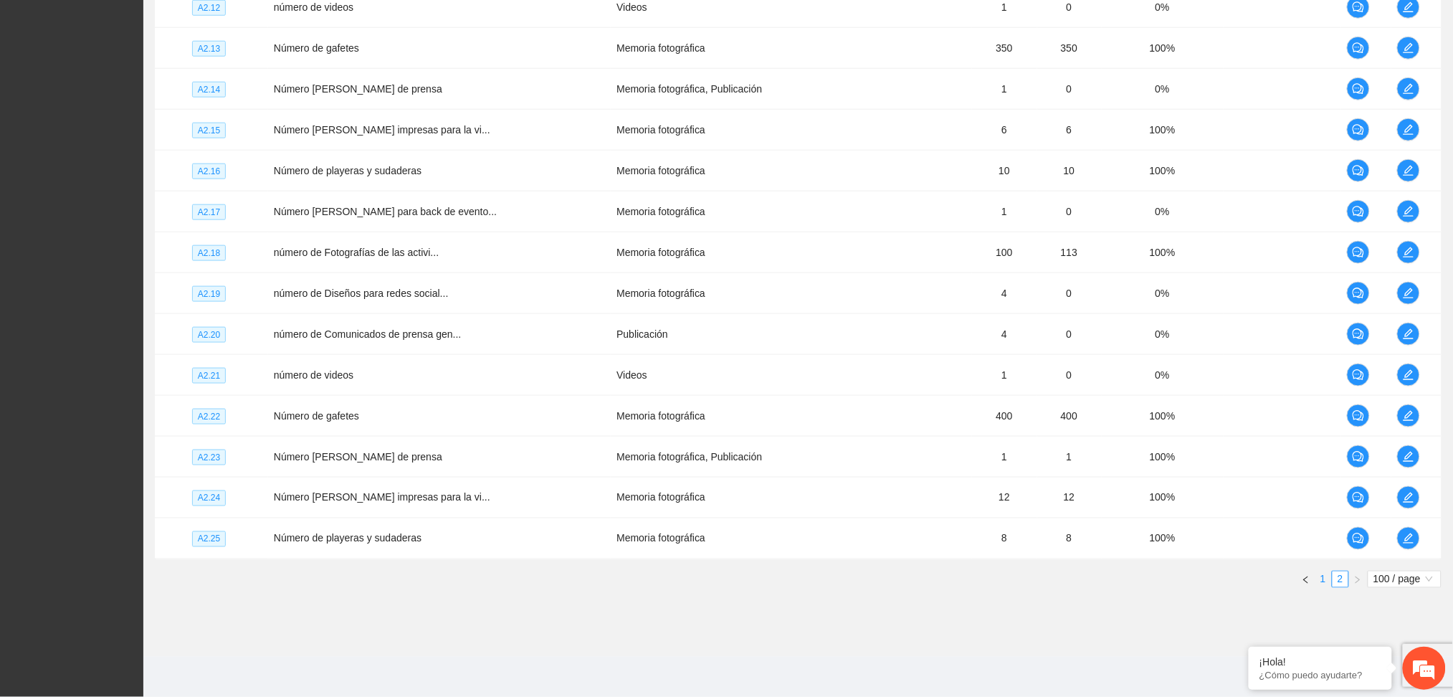
click at [1322, 582] on link "1" at bounding box center [1323, 579] width 16 height 16
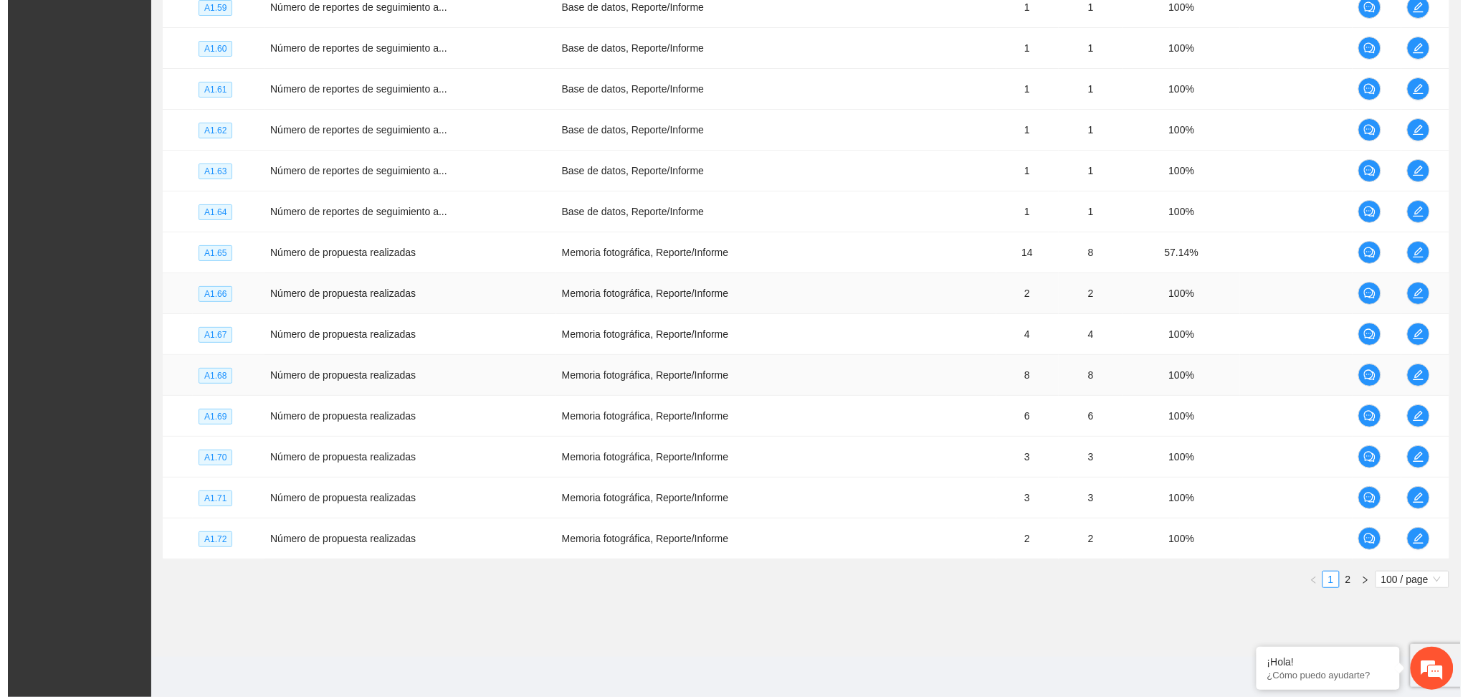
scroll to position [3919, 0]
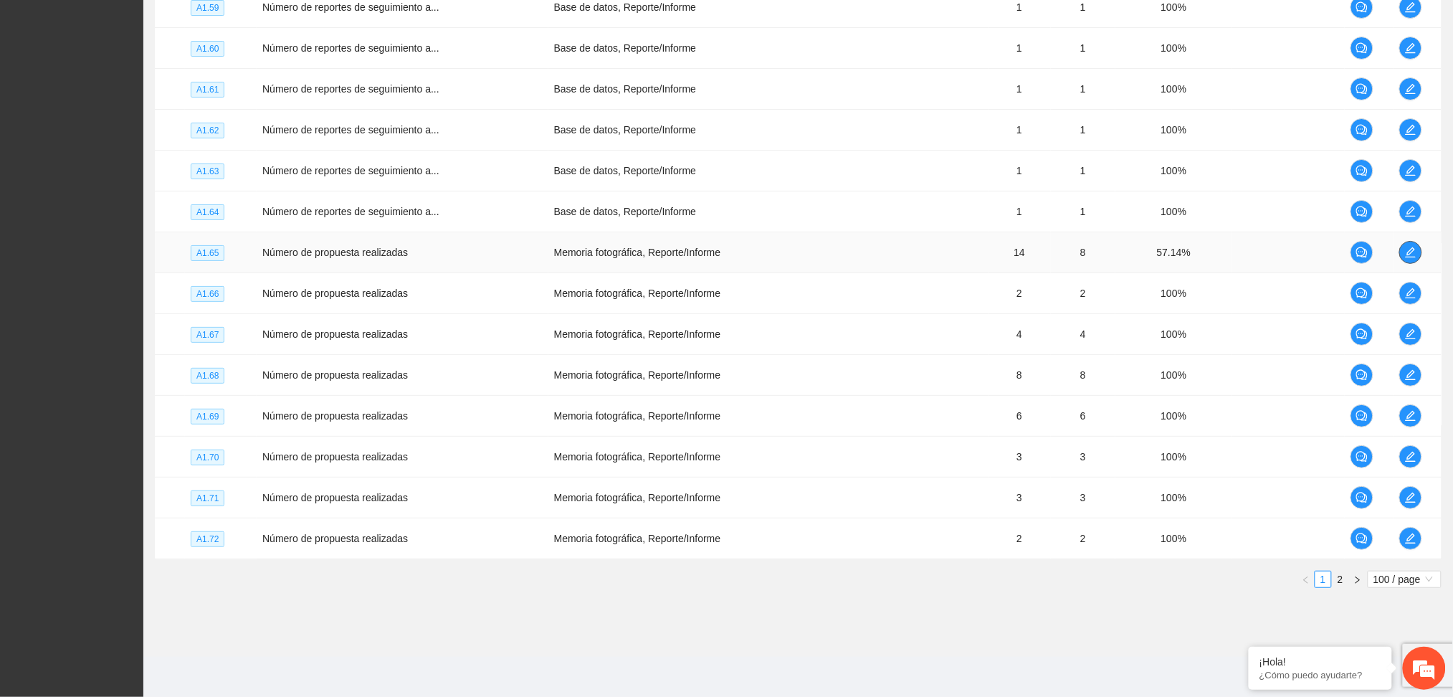
click at [1411, 247] on icon "edit" at bounding box center [1410, 252] width 11 height 11
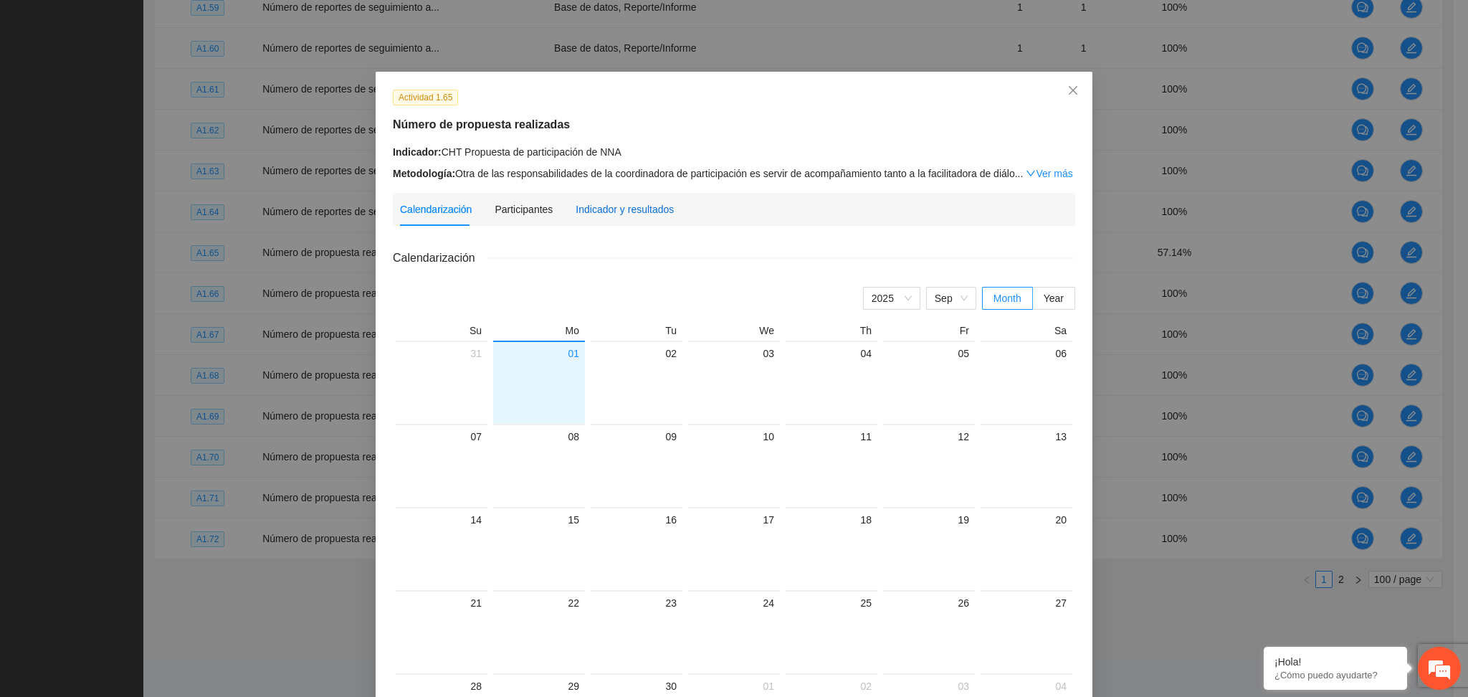
click at [602, 216] on div "Indicador y resultados" at bounding box center [624, 209] width 98 height 16
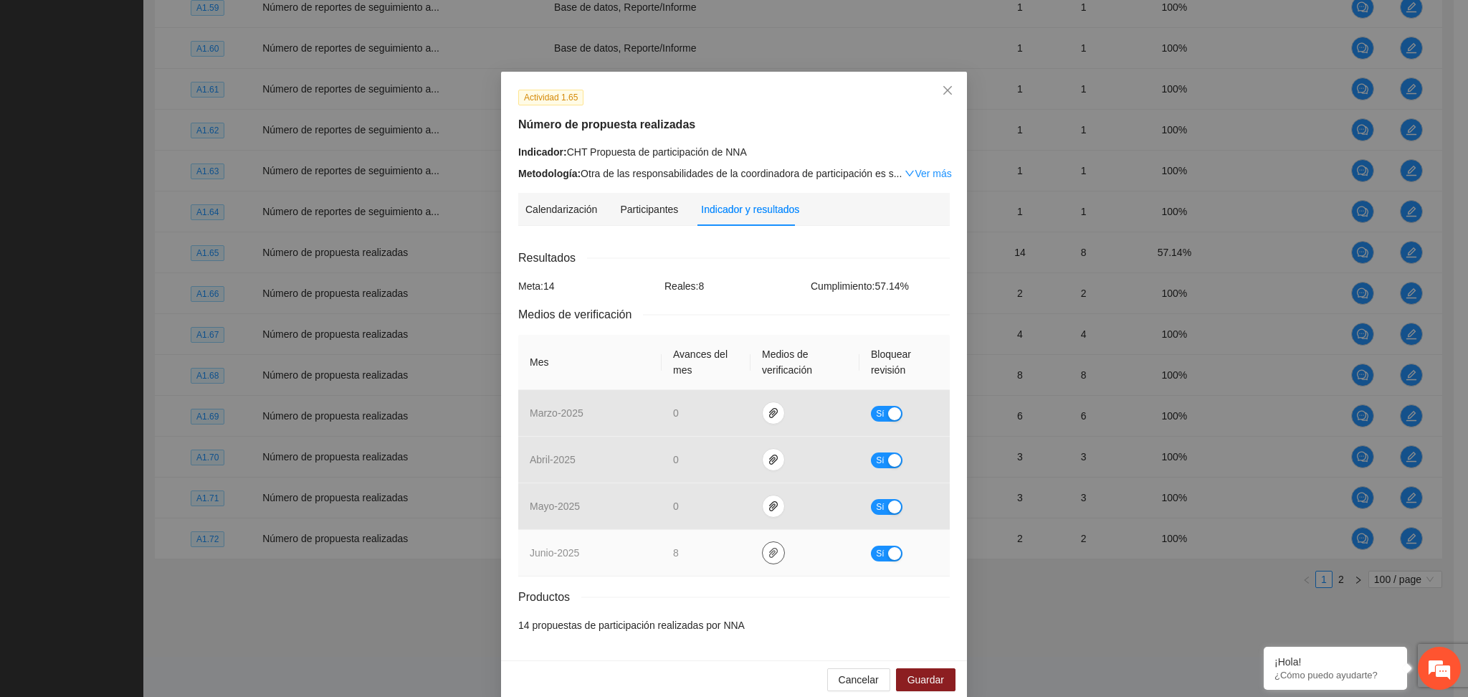
click at [762, 560] on button "button" at bounding box center [773, 552] width 23 height 23
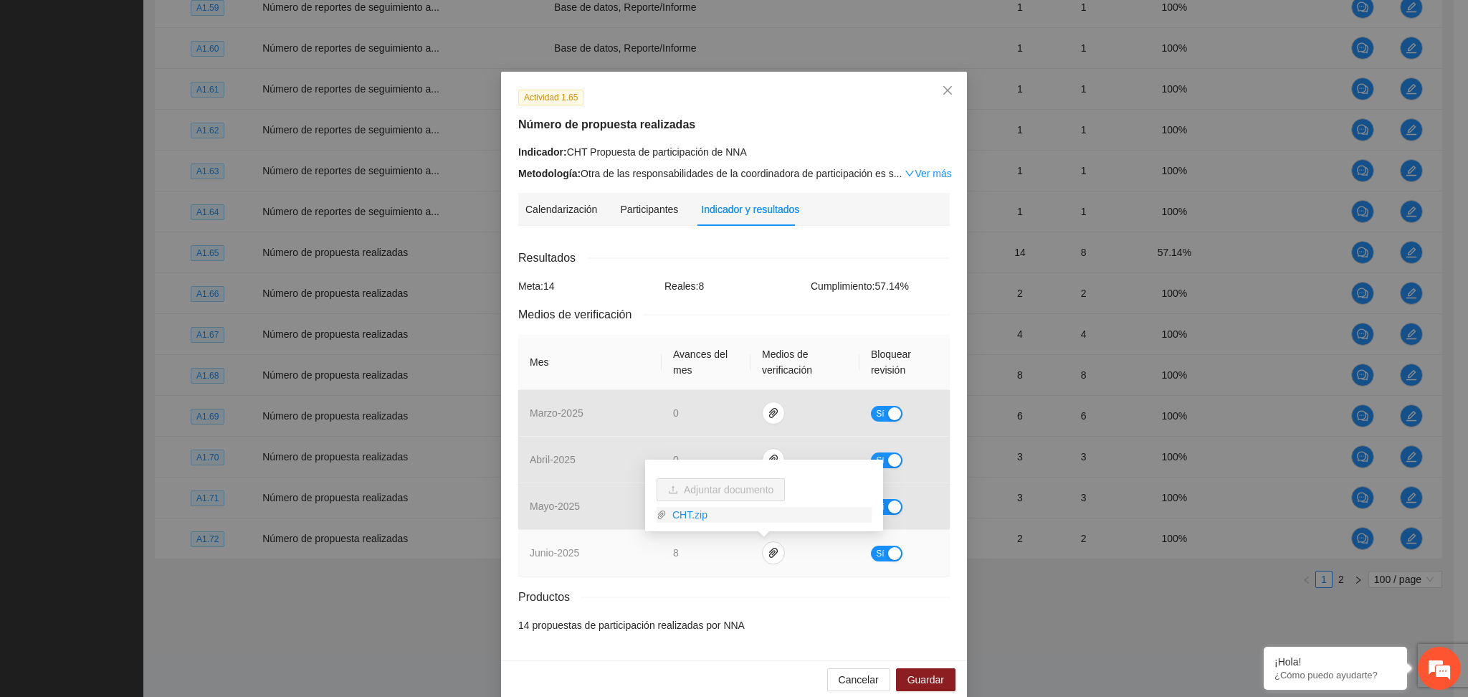
click at [663, 515] on icon "paper-clip" at bounding box center [661, 515] width 10 height 10
click at [677, 515] on link "CHT.zip" at bounding box center [768, 515] width 205 height 16
